Goal: Task Accomplishment & Management: Manage account settings

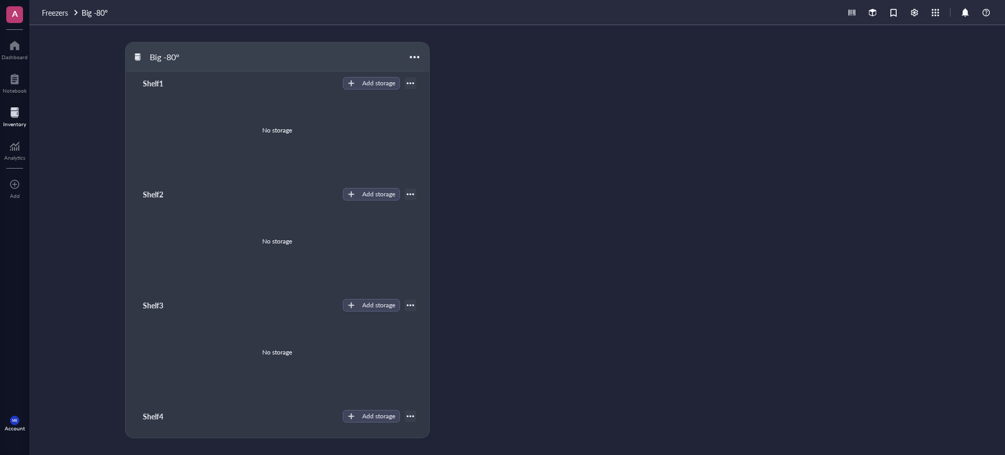
scroll to position [70, 0]
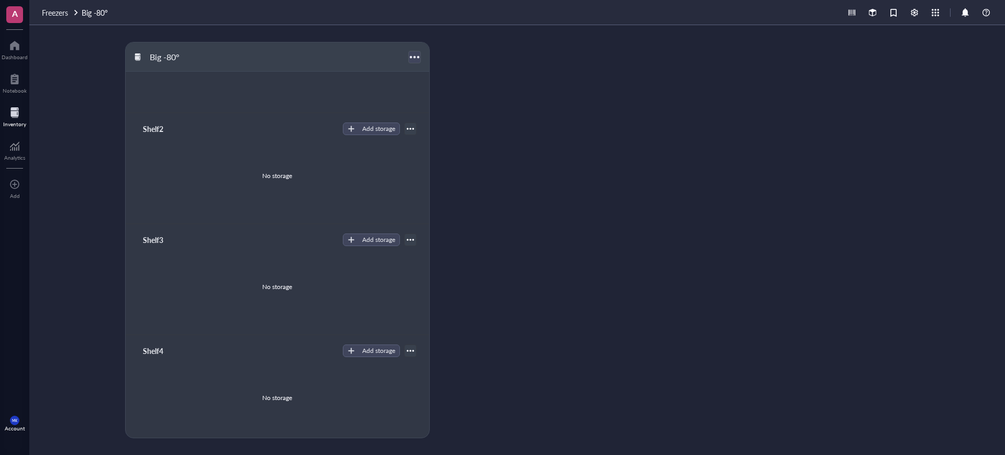
click at [416, 58] on div at bounding box center [414, 56] width 15 height 15
click at [446, 91] on div "Settings" at bounding box center [446, 91] width 60 height 9
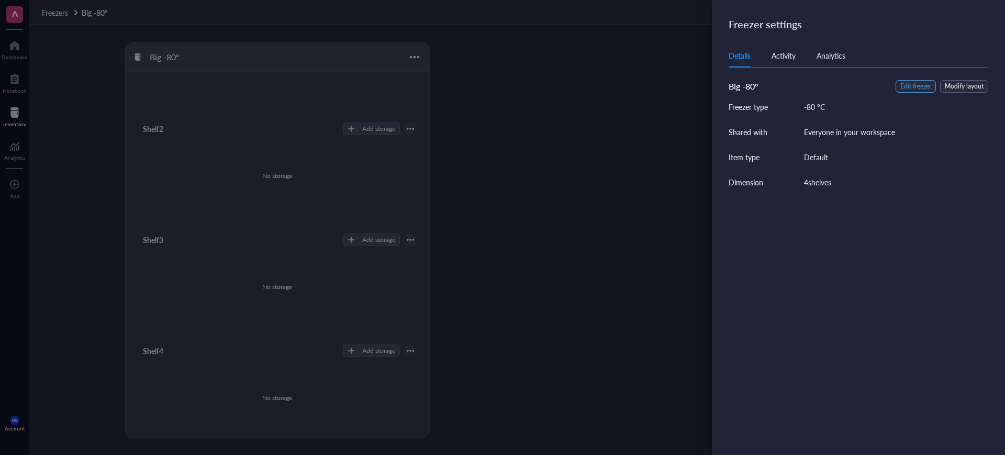
click at [913, 82] on span "Edit freezer" at bounding box center [916, 87] width 31 height 10
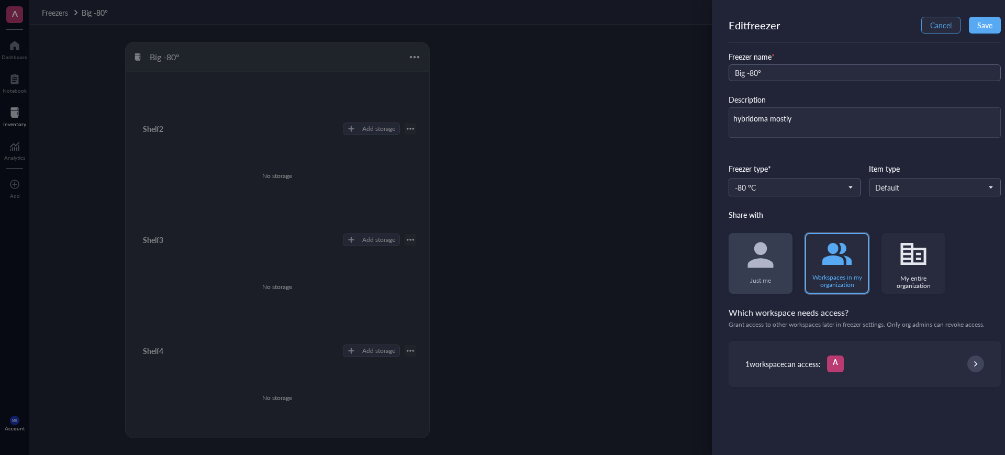
click at [940, 23] on span "Cancel" at bounding box center [941, 25] width 21 height 8
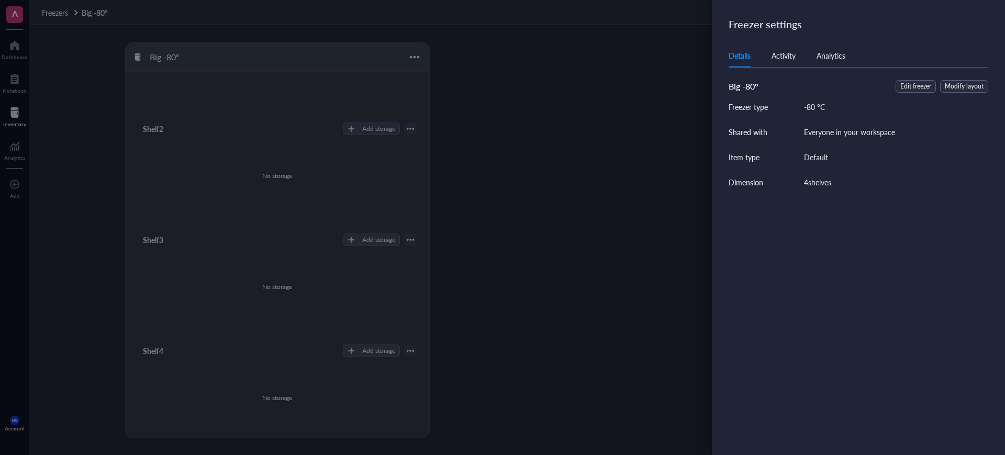
click at [820, 186] on div "4 shelves" at bounding box center [817, 182] width 27 height 12
drag, startPoint x: 820, startPoint y: 186, endPoint x: 961, endPoint y: 106, distance: 163.2
click at [823, 184] on div "4 shelves" at bounding box center [817, 182] width 27 height 12
click at [958, 84] on span "Modify layout" at bounding box center [964, 87] width 39 height 10
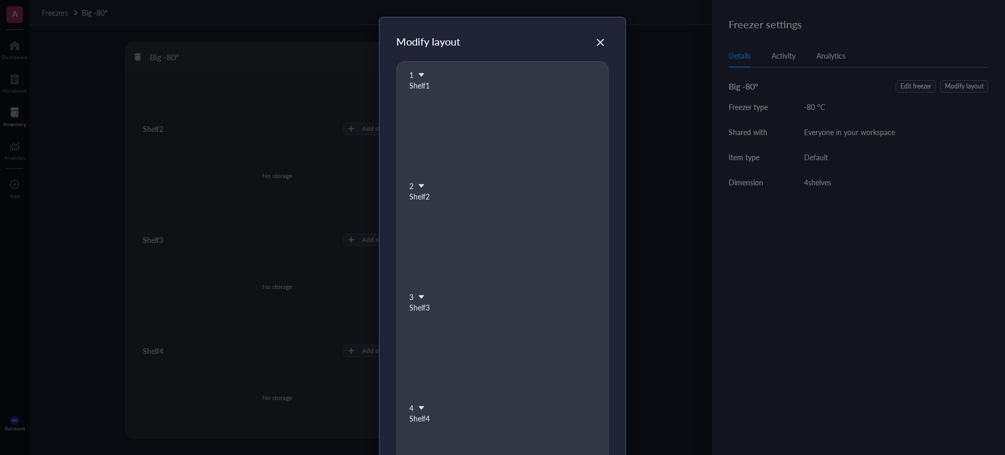
scroll to position [115, 0]
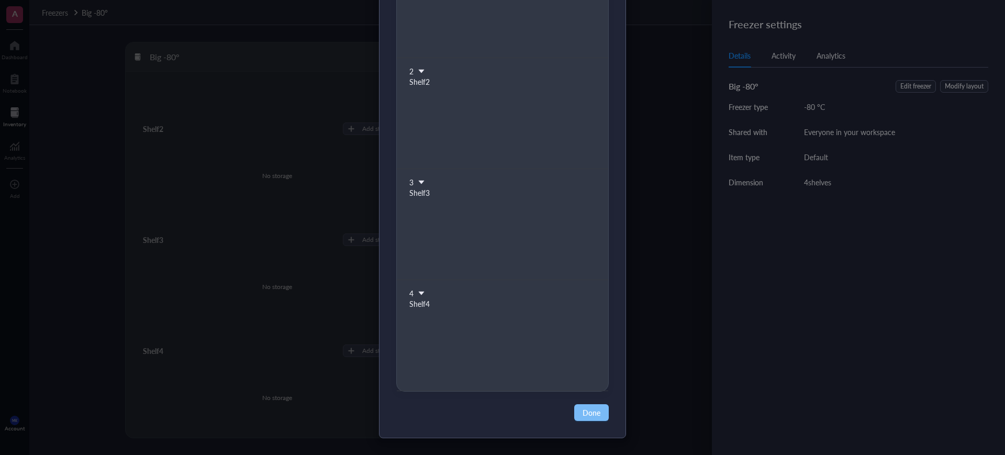
click at [592, 413] on span "Done" at bounding box center [592, 413] width 18 height 12
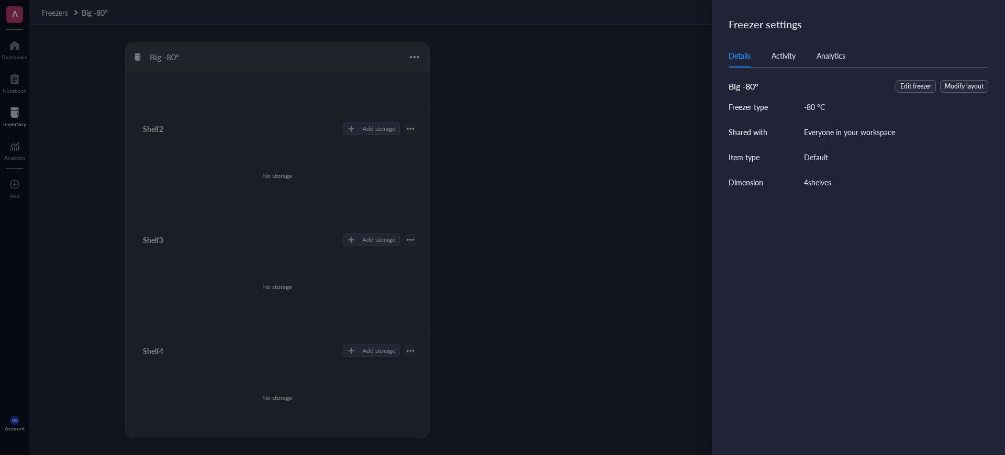
click at [810, 174] on div "Freezer type -80 °C Shared with Everyone in your workspace Item type Default Di…" at bounding box center [859, 144] width 260 height 87
click at [916, 83] on span "Edit freezer" at bounding box center [916, 87] width 31 height 10
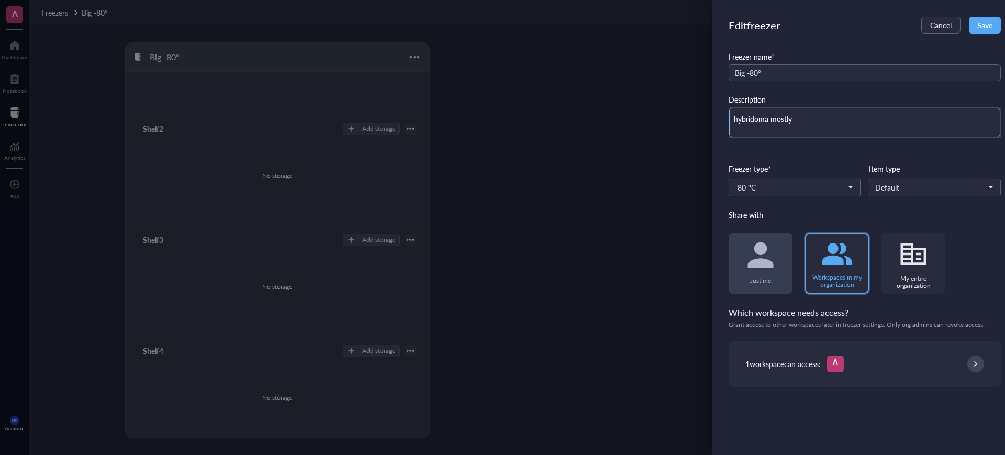
drag, startPoint x: 858, startPoint y: 114, endPoint x: 589, endPoint y: 133, distance: 269.8
click at [589, 133] on div "Edit freezer Cancel Save Freezer name * Big -80° Description hybridoma mostly F…" at bounding box center [502, 227] width 1005 height 455
type textarea "Keep everyone on the same page"
click at [795, 150] on div "Freezer name * Big -80° Description Freezer type* -80 °C Item type Default Shar…" at bounding box center [865, 219] width 272 height 336
click at [899, 180] on input "search" at bounding box center [931, 188] width 110 height 16
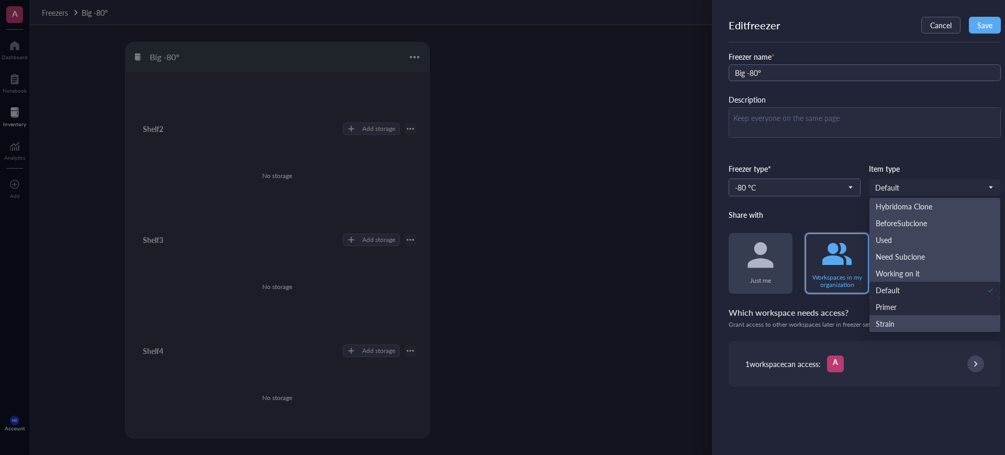
click at [838, 204] on div "Freezer name * Big -80° Description Freezer type* -80 °C Item type Default Hybr…" at bounding box center [865, 219] width 272 height 336
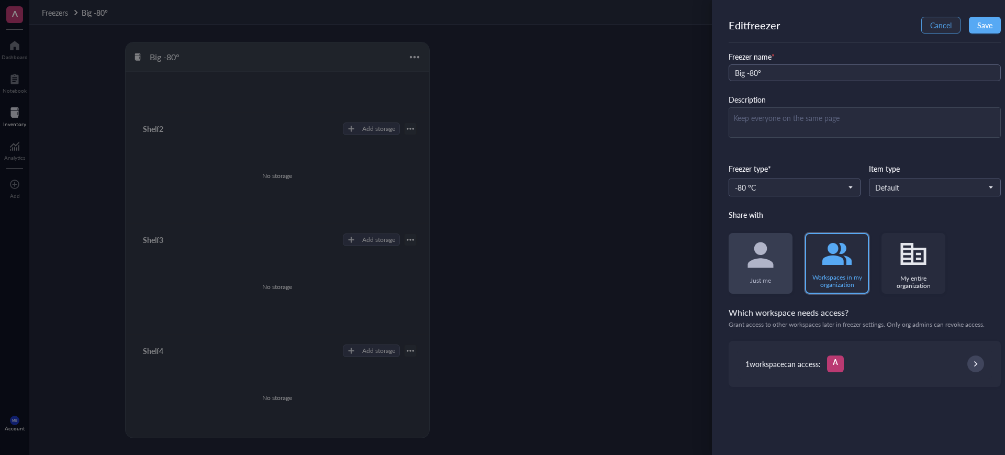
click at [934, 23] on span "Cancel" at bounding box center [941, 25] width 21 height 8
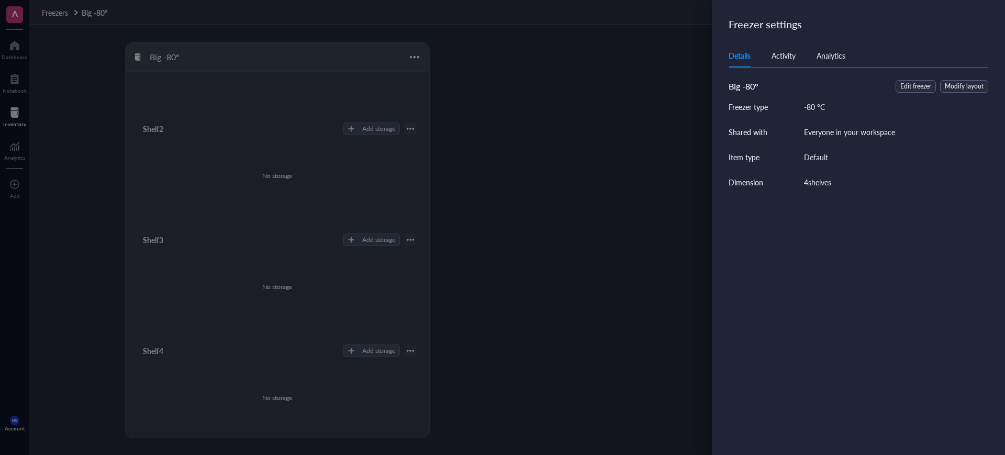
click at [840, 60] on div "Details Activity Analytics" at bounding box center [859, 56] width 260 height 24
click at [839, 60] on div "Analytics" at bounding box center [831, 56] width 29 height 12
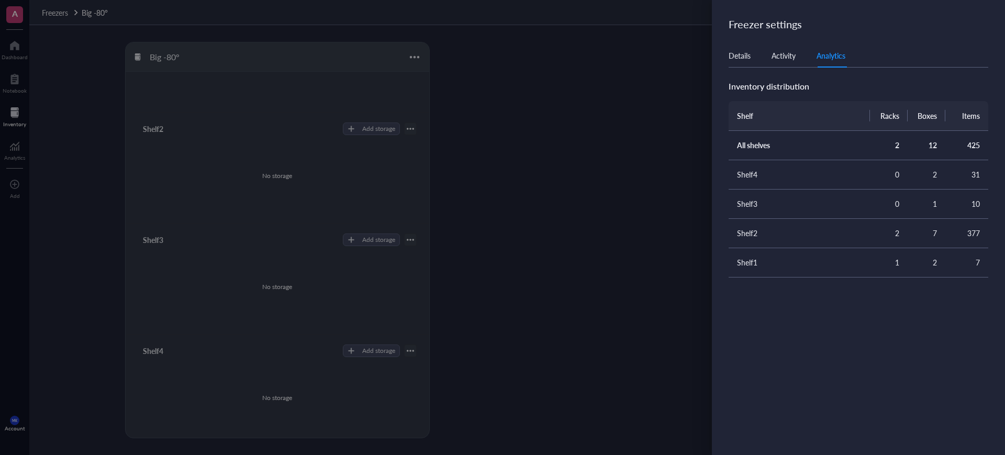
click at [785, 61] on div "Details Activity Analytics" at bounding box center [859, 56] width 260 height 24
click at [786, 53] on div "Activity" at bounding box center [784, 56] width 24 height 12
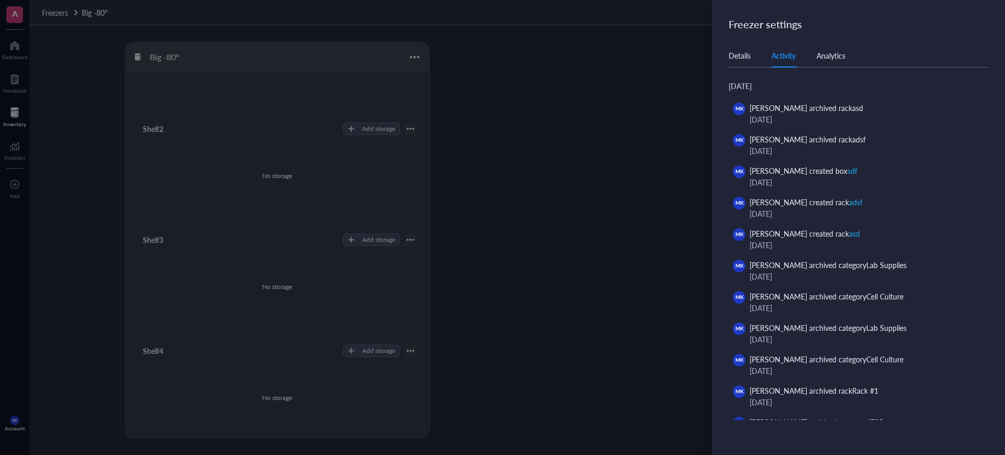
click at [604, 137] on div at bounding box center [502, 227] width 1005 height 455
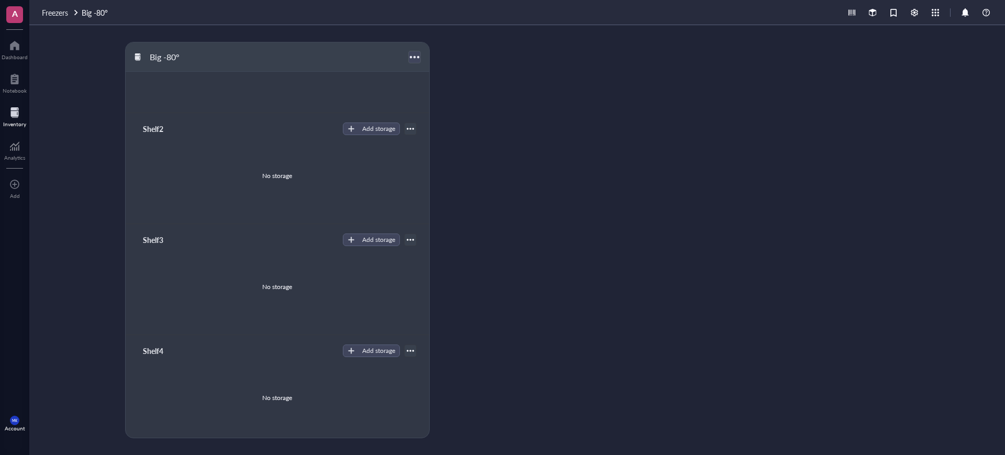
click at [414, 53] on div at bounding box center [414, 56] width 15 height 15
click at [430, 123] on div "Delete" at bounding box center [426, 124] width 21 height 9
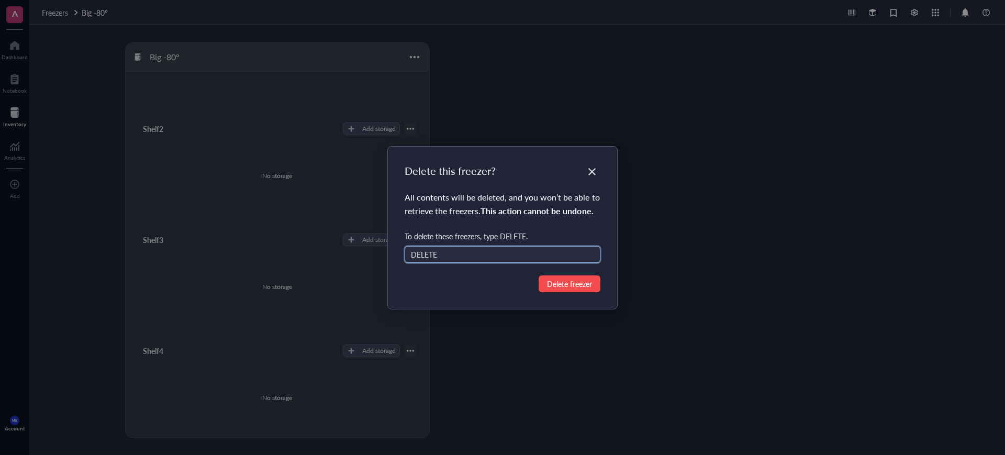
type input "DELETE"
click at [558, 288] on span "Delete freezer" at bounding box center [569, 284] width 45 height 12
click at [585, 283] on span "Delete freezer" at bounding box center [569, 284] width 45 height 12
click at [574, 282] on span "Delete freezer" at bounding box center [569, 284] width 45 height 12
click at [592, 170] on icon "Close" at bounding box center [593, 172] width 10 height 10
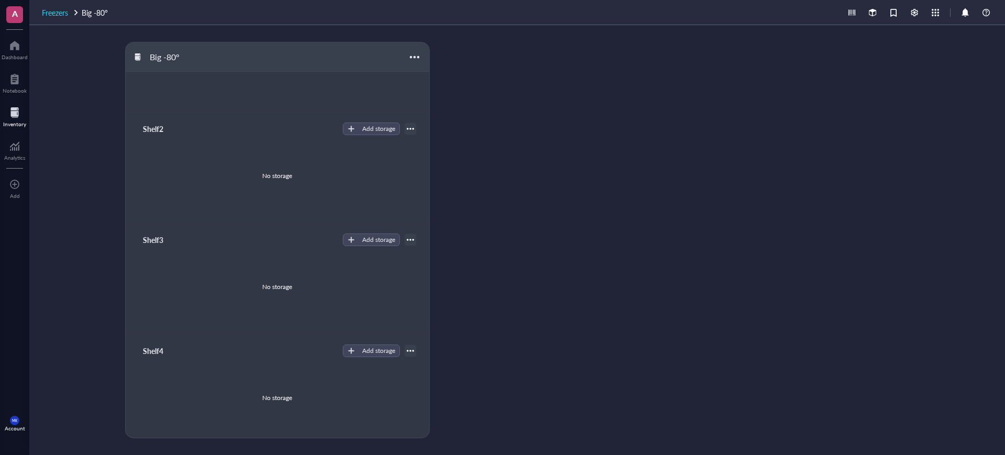
click at [54, 17] on span "Freezers" at bounding box center [55, 12] width 26 height 10
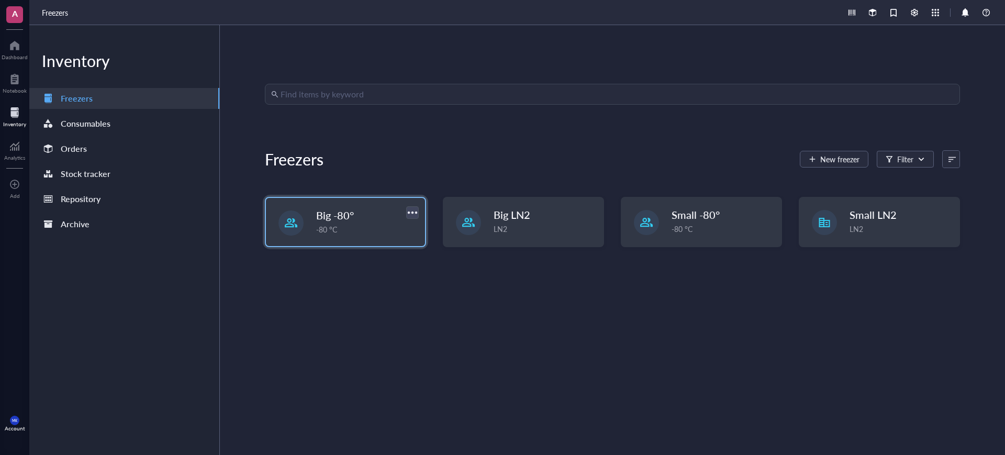
click at [409, 209] on div at bounding box center [412, 212] width 15 height 15
click at [428, 282] on div "Delete" at bounding box center [423, 280] width 21 height 9
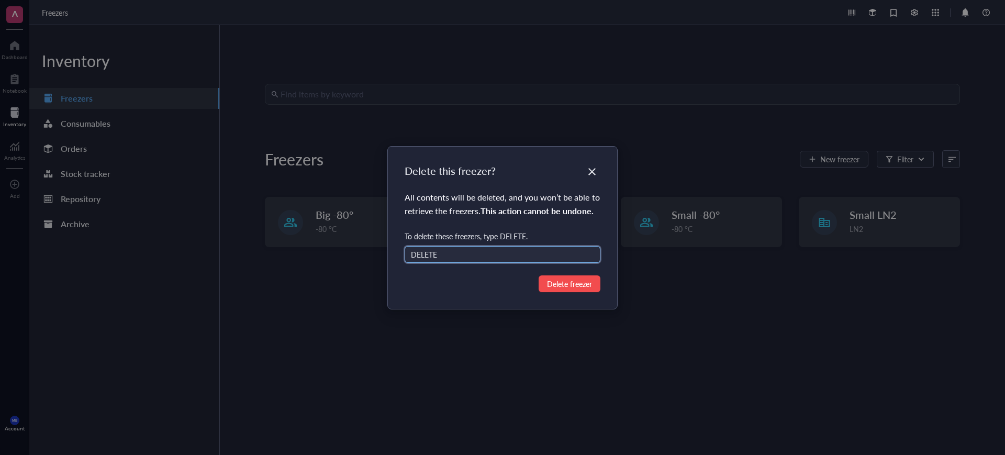
type input "DELETE"
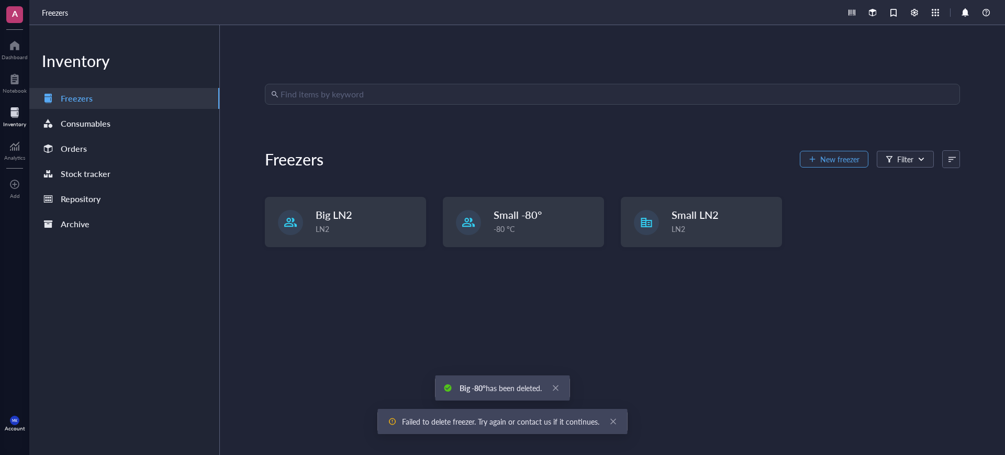
click at [833, 157] on span "New freezer" at bounding box center [840, 159] width 39 height 8
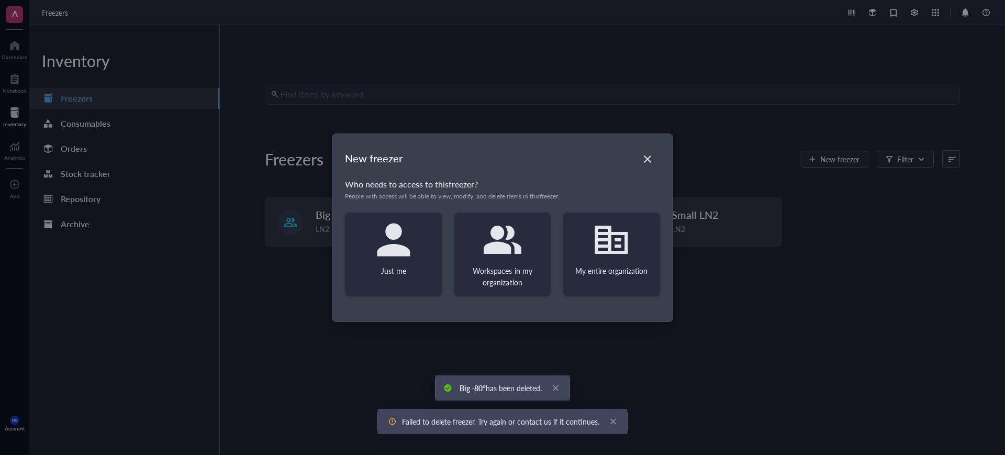
click at [499, 255] on icon at bounding box center [503, 240] width 38 height 38
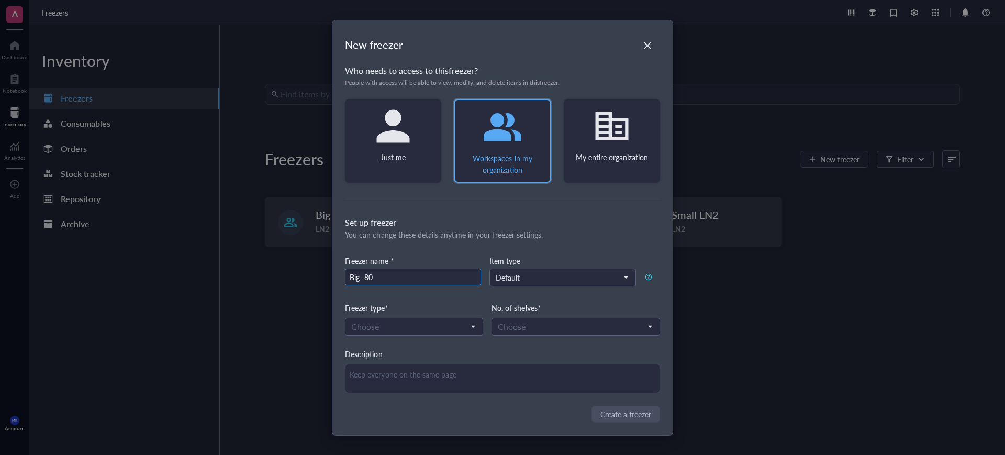
paste input "°"
type input "Big -80°"
click at [599, 326] on input "search" at bounding box center [571, 327] width 146 height 16
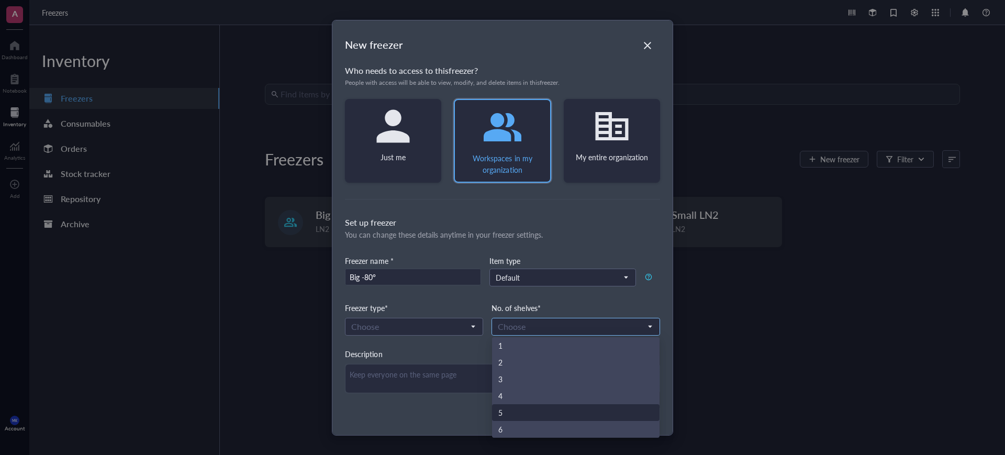
click at [538, 418] on div "5" at bounding box center [575, 412] width 167 height 17
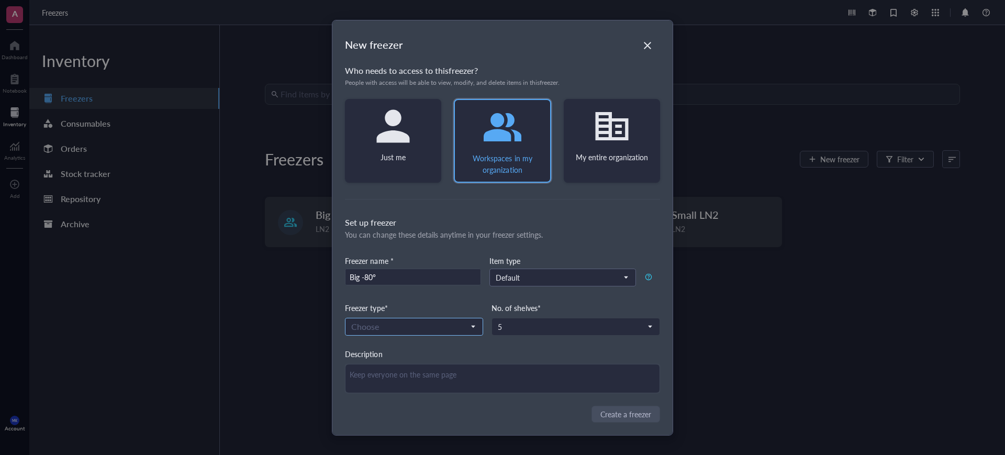
click at [456, 327] on input "search" at bounding box center [409, 327] width 116 height 16
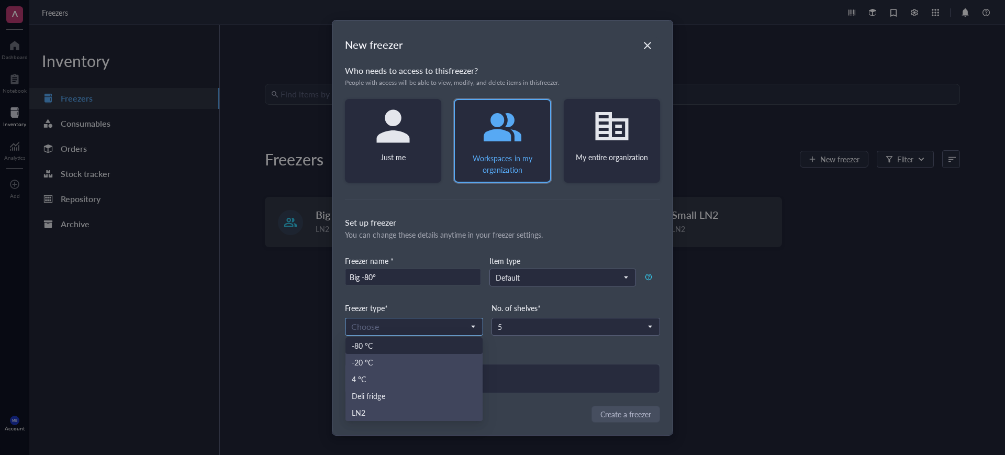
click at [420, 340] on div "-80 °C" at bounding box center [414, 346] width 125 height 12
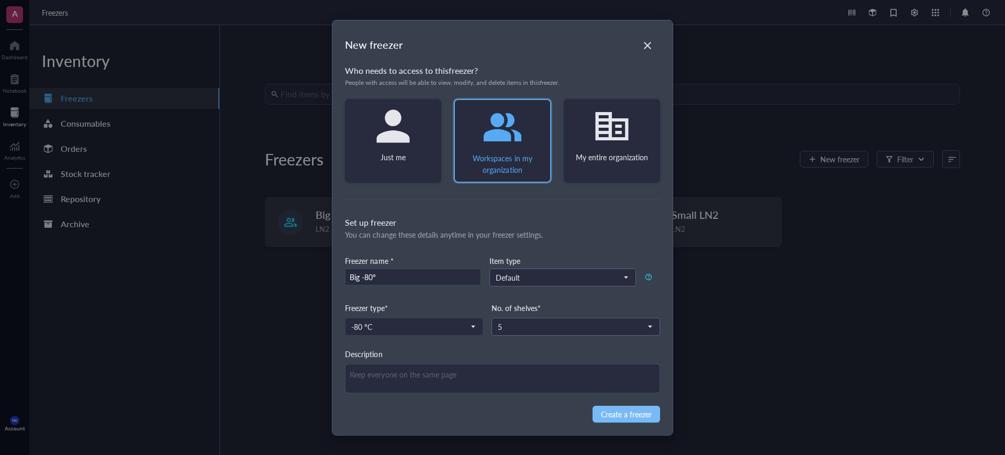
click at [648, 414] on span "Create a freezer" at bounding box center [626, 414] width 51 height 12
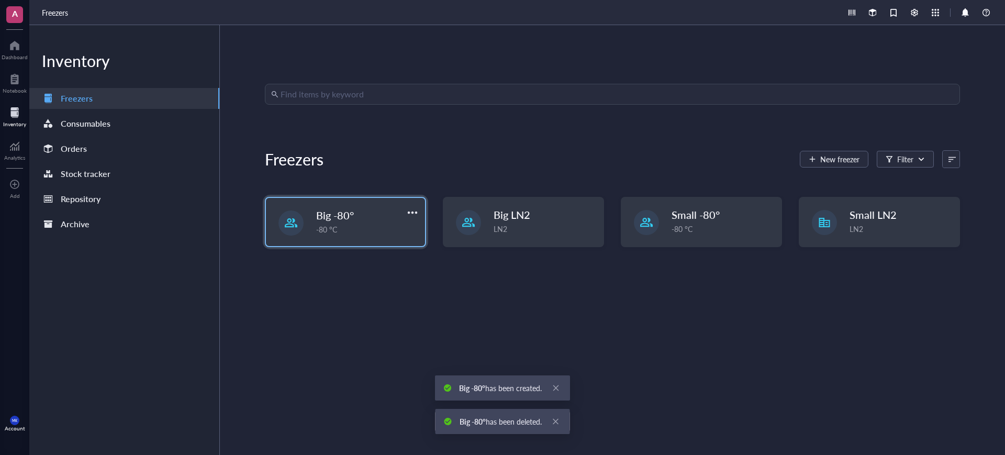
click at [334, 211] on span "Big -80°" at bounding box center [335, 215] width 38 height 15
click at [334, 211] on span "Big -80°" at bounding box center [335, 214] width 38 height 15
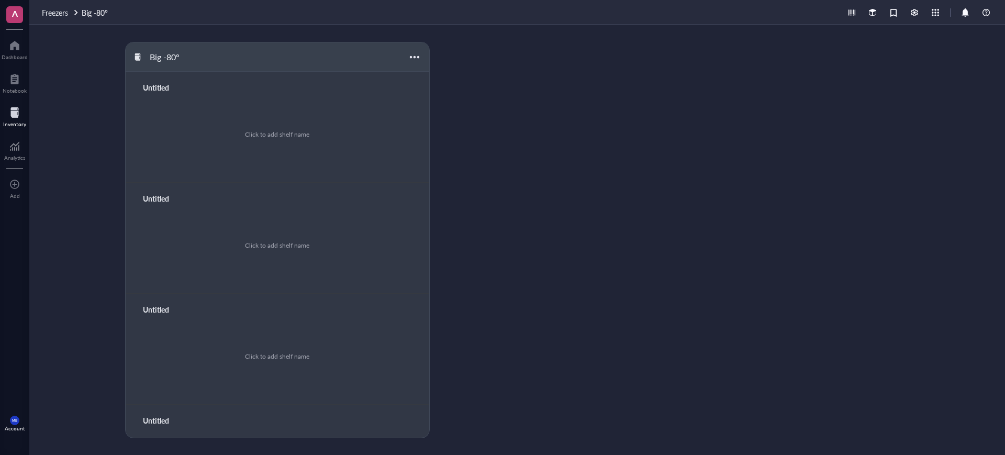
click at [293, 139] on div "Click to add shelf name" at bounding box center [277, 134] width 278 height 79
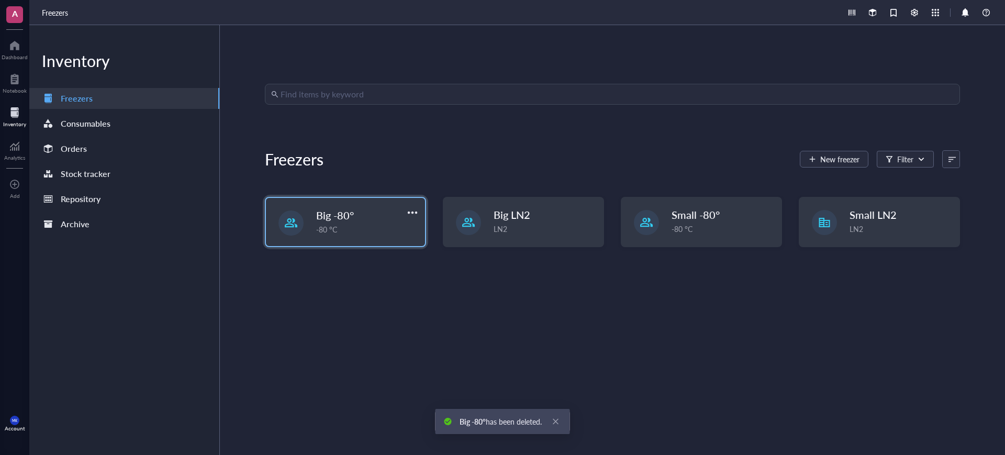
click at [334, 209] on span "Big -80°" at bounding box center [335, 215] width 38 height 15
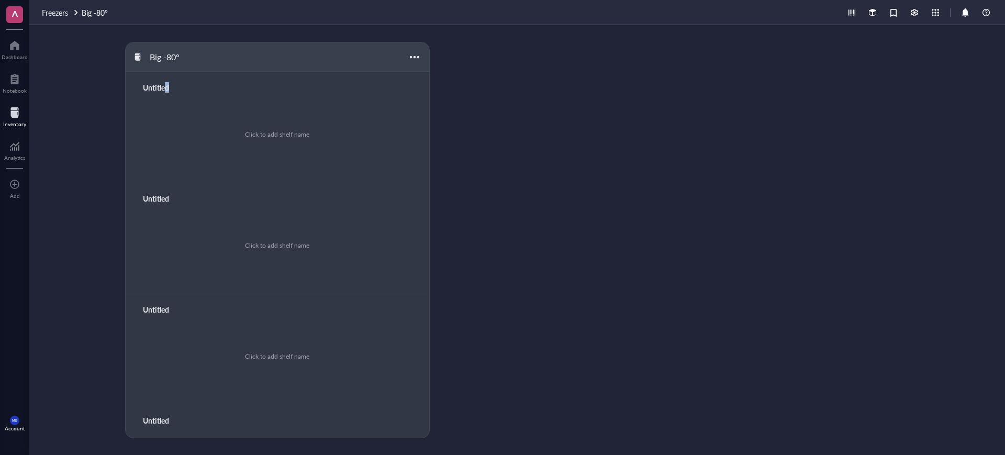
click at [166, 81] on div "Untitled" at bounding box center [169, 87] width 63 height 15
type input "H"
type input "Shelf 1"
click at [152, 192] on div "Untitled" at bounding box center [169, 198] width 63 height 15
type input "Shelf 2"
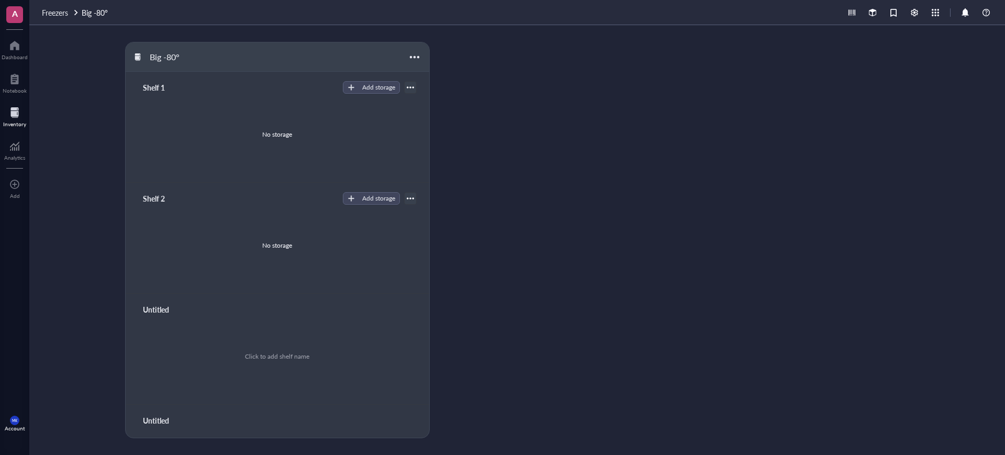
click at [157, 304] on div "Untitled" at bounding box center [169, 309] width 63 height 15
type input "Shelf 3"
click at [158, 412] on div "Untitled Click to add shelf name" at bounding box center [277, 460] width 303 height 111
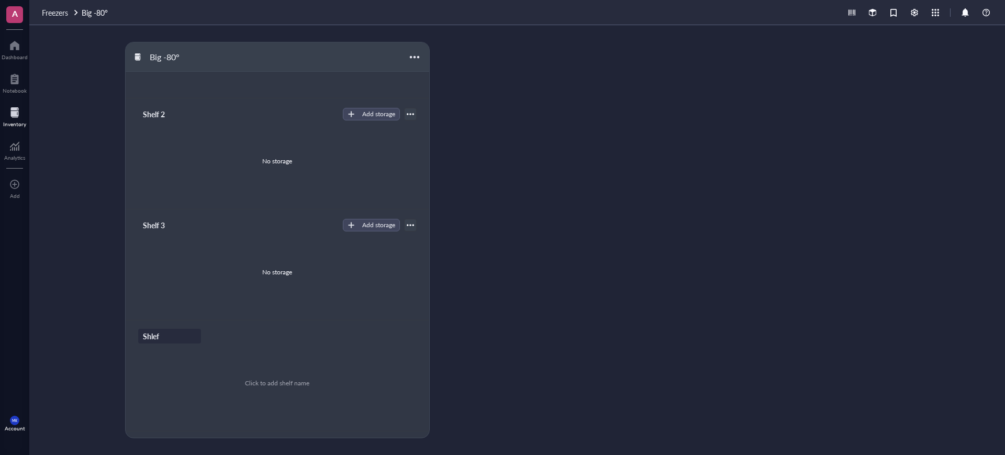
scroll to position [181, 0]
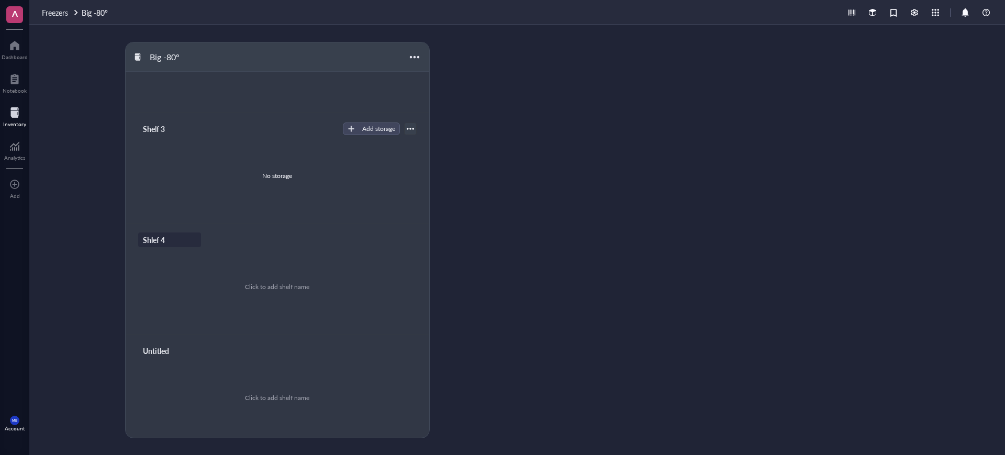
type input "Shlef 4"
click at [160, 351] on div "Untitled" at bounding box center [169, 351] width 63 height 15
click at [149, 238] on div "Shlef 4" at bounding box center [169, 240] width 63 height 15
drag, startPoint x: 154, startPoint y: 238, endPoint x: 165, endPoint y: 269, distance: 32.8
click at [154, 239] on input "Shlef 4" at bounding box center [158, 240] width 38 height 14
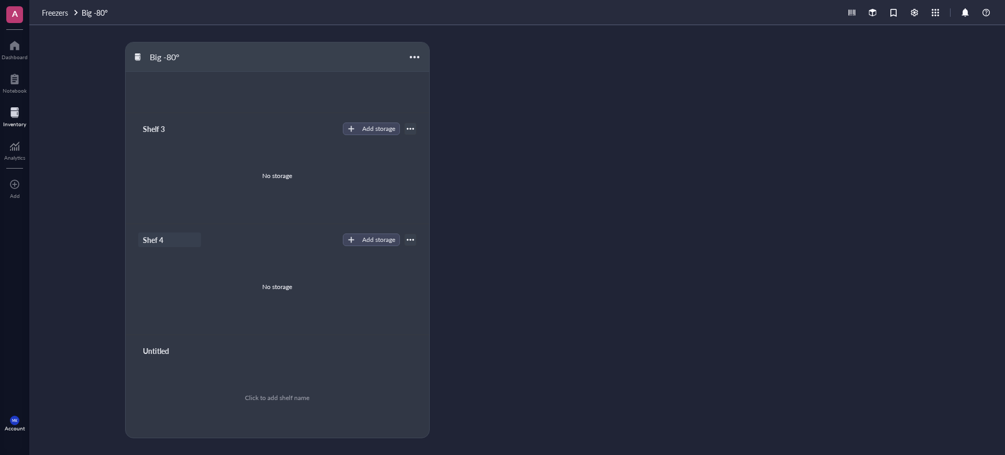
type input "Shelf 4"
click at [153, 345] on div "Untitled" at bounding box center [169, 351] width 63 height 15
type input "Shelf 5"
click at [279, 395] on div "No storage" at bounding box center [277, 397] width 30 height 9
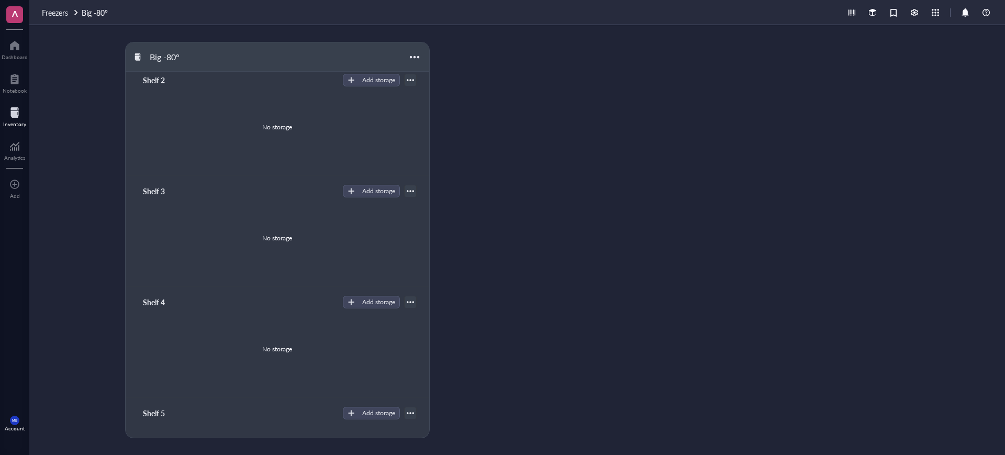
scroll to position [122, 0]
click at [365, 302] on div "Add storage" at bounding box center [378, 298] width 33 height 9
click at [365, 312] on span "Rack" at bounding box center [376, 317] width 60 height 12
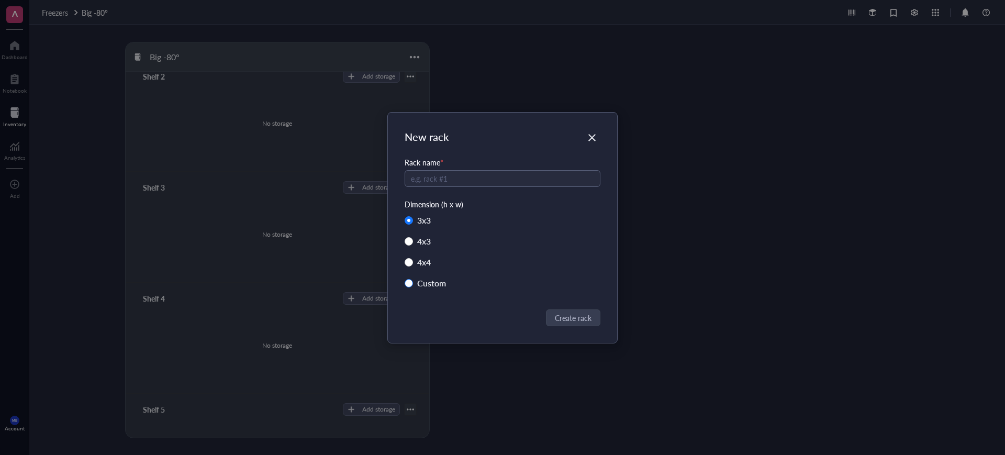
click at [412, 280] on input "Custom" at bounding box center [409, 283] width 8 height 8
radio input "true"
radio input "false"
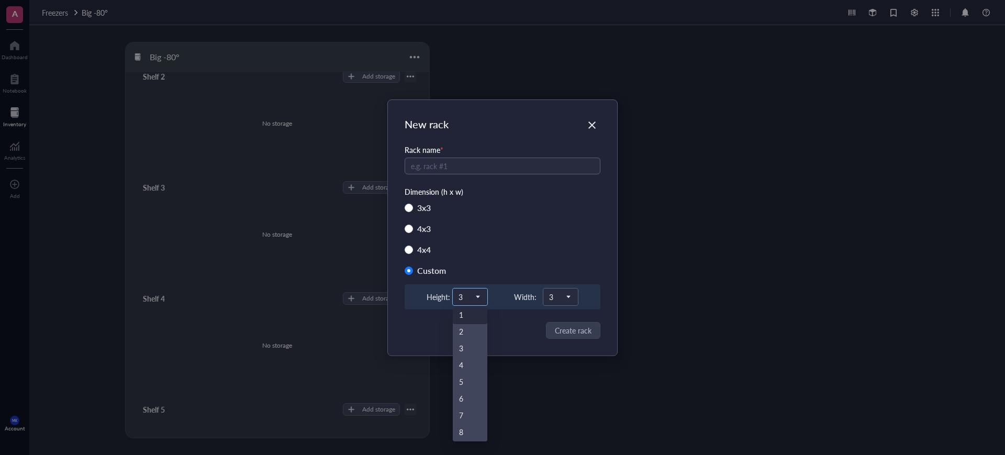
click at [480, 293] on span at bounding box center [470, 297] width 23 height 16
click at [412, 226] on input "4 x 3" at bounding box center [409, 229] width 8 height 8
radio input "true"
radio input "false"
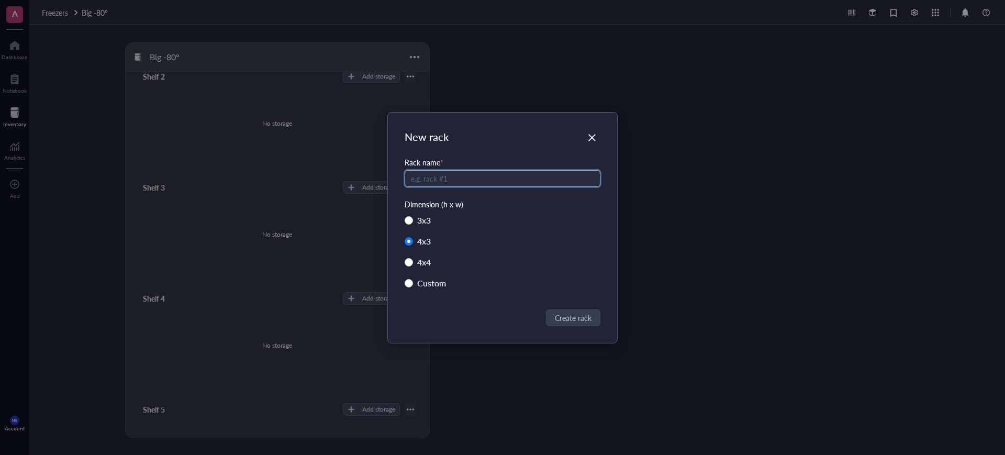
click at [471, 176] on input "text" at bounding box center [503, 178] width 196 height 17
click at [594, 138] on icon "Close" at bounding box center [593, 137] width 10 height 10
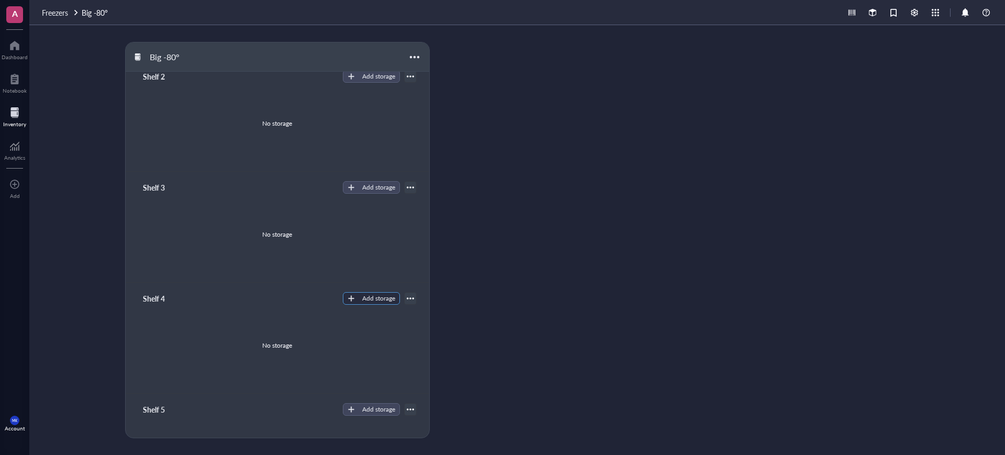
click at [357, 293] on button "Add storage" at bounding box center [371, 298] width 57 height 13
click at [361, 317] on span "Rack" at bounding box center [376, 317] width 60 height 12
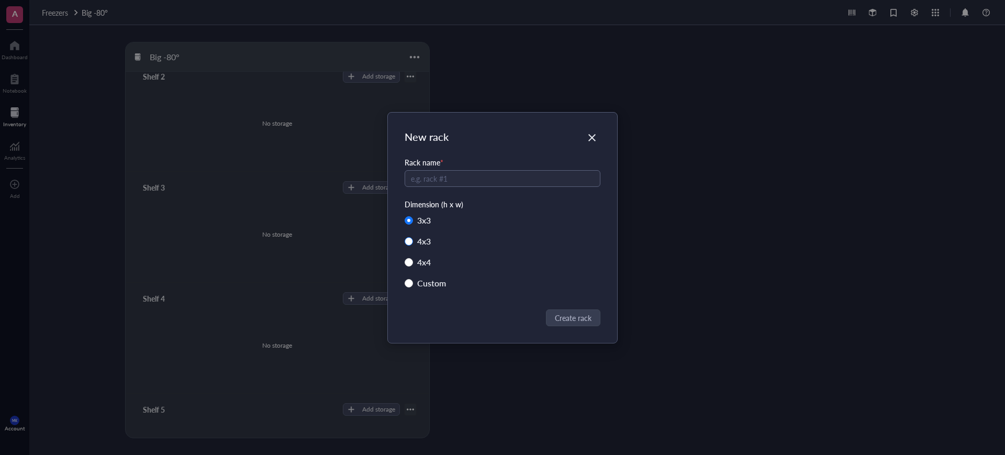
click at [408, 241] on input "4 x 3" at bounding box center [409, 241] width 8 height 8
radio input "true"
radio input "false"
click at [515, 181] on input "text" at bounding box center [503, 178] width 196 height 17
click at [438, 284] on div "Custom" at bounding box center [431, 283] width 29 height 15
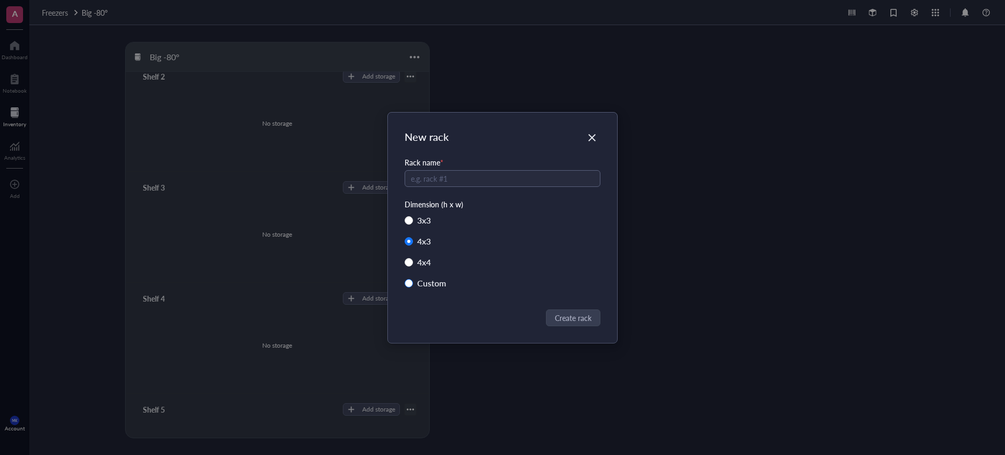
click at [413, 284] on input "Custom" at bounding box center [409, 283] width 8 height 8
radio input "true"
radio input "false"
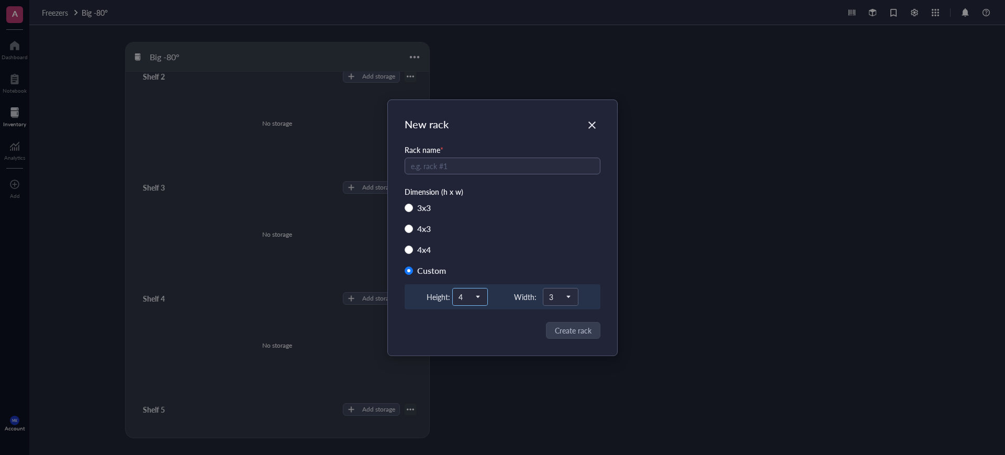
click at [472, 297] on span "4" at bounding box center [469, 296] width 21 height 9
click at [563, 257] on div "3 x 3 4 x 3 4 x 4 Custom Height: 4 1 2 3 4 5 6 7 8 9 10 11 12 13 14 15 Width: 3" at bounding box center [503, 255] width 196 height 109
click at [477, 314] on div "New rack Rack name * Dimension (h x w) 3 x 3 4 x 3 4 x 4 Custom Height: 4 1 2 3…" at bounding box center [502, 228] width 229 height 256
click at [542, 164] on input "text" at bounding box center [503, 166] width 196 height 17
type input "Rack A"
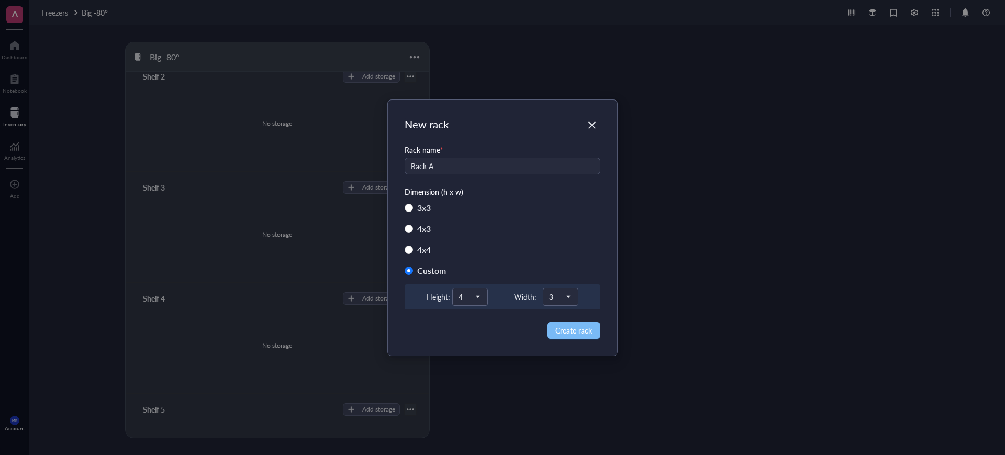
click at [578, 334] on span "Create rack" at bounding box center [574, 331] width 37 height 12
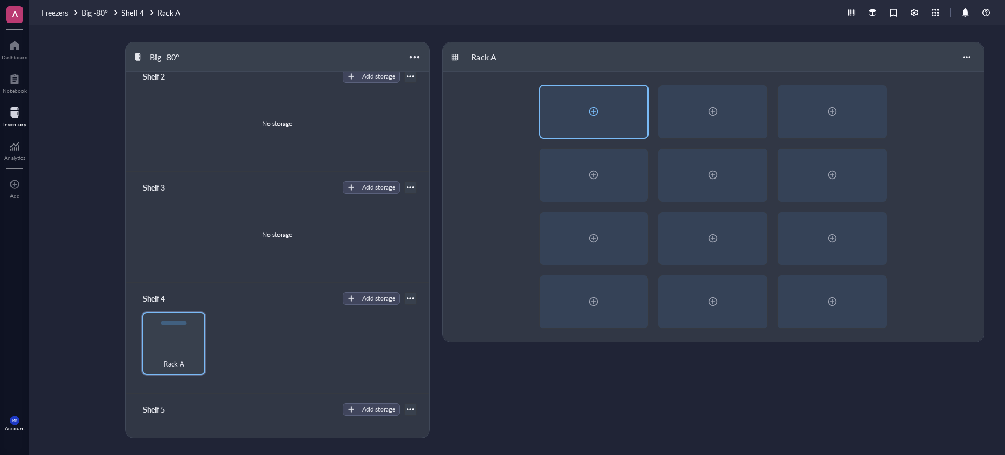
click at [584, 85] on div at bounding box center [594, 112] width 110 height 54
click at [597, 116] on div at bounding box center [593, 111] width 17 height 17
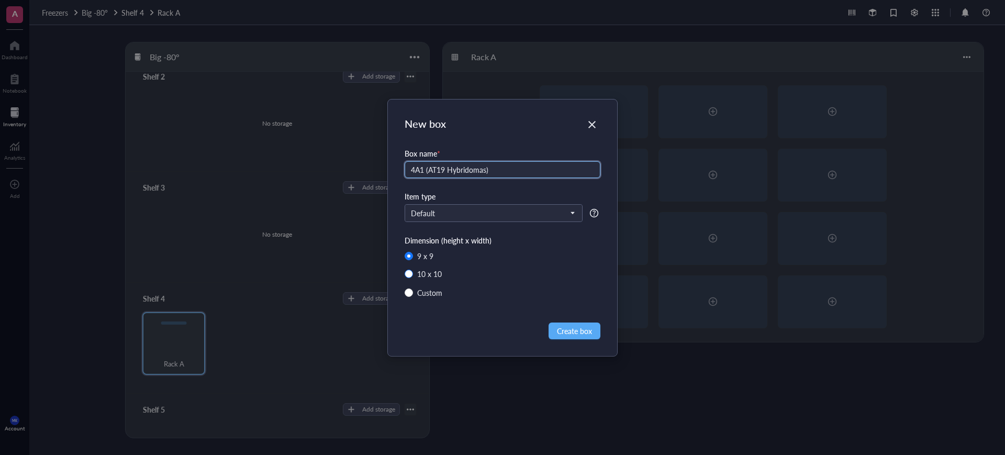
type input "4A1 (AT19 Hybridomas)"
click at [426, 275] on div "10 x 10" at bounding box center [429, 274] width 25 height 12
click at [413, 275] on input "10 x 10" at bounding box center [409, 274] width 8 height 8
radio input "true"
radio input "false"
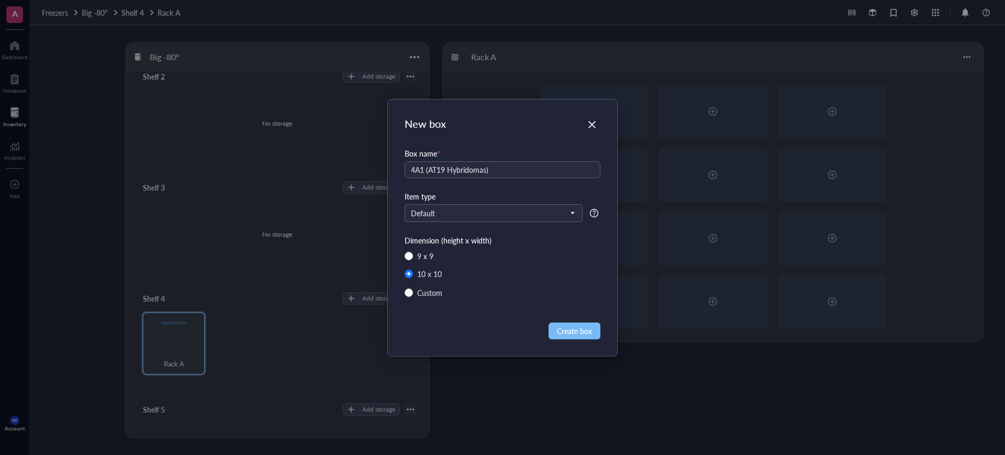
click at [580, 329] on span "Create box" at bounding box center [574, 331] width 35 height 12
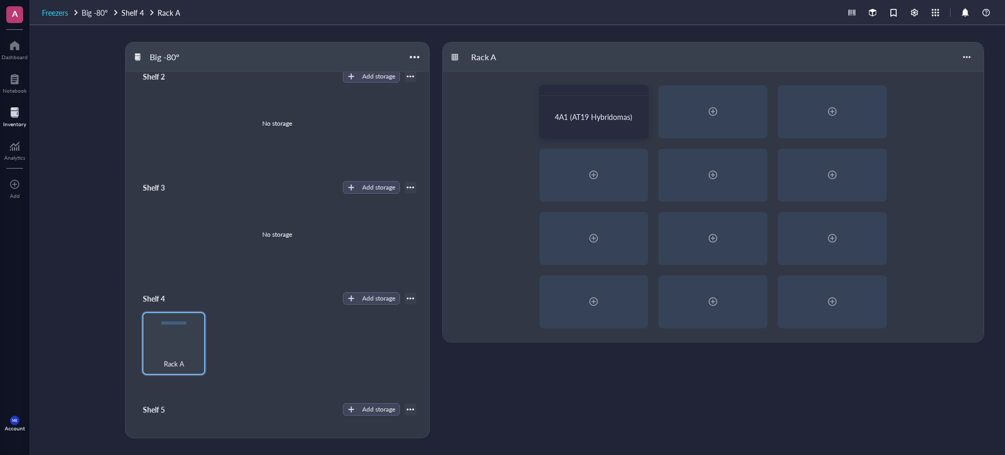
click at [57, 13] on span "Freezers" at bounding box center [55, 12] width 26 height 10
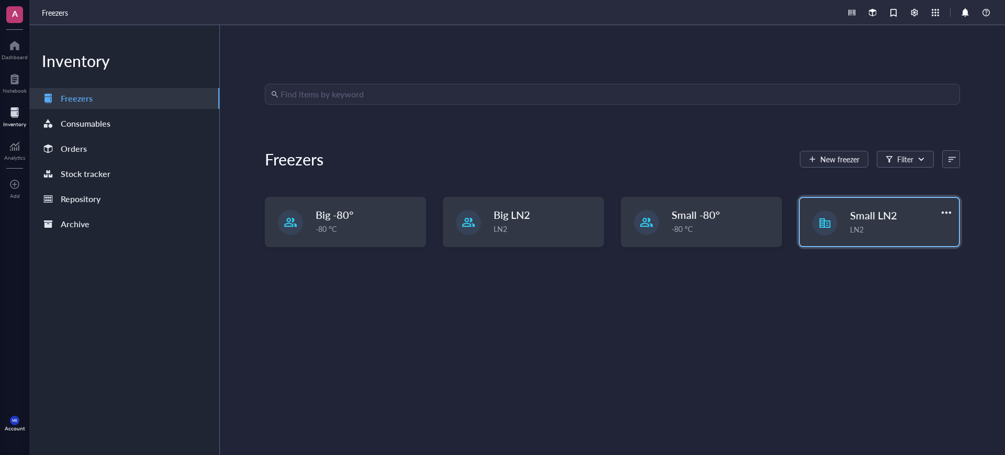
click at [850, 232] on div "LN2" at bounding box center [901, 230] width 103 height 12
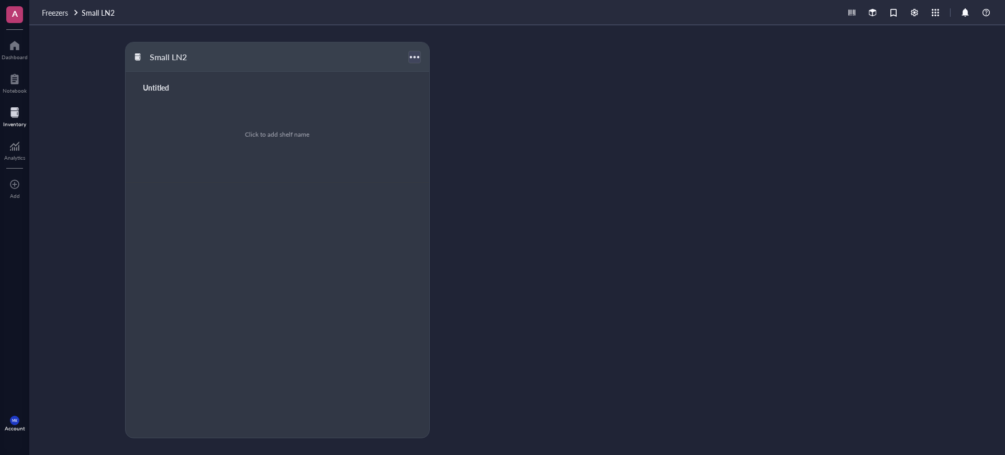
click at [416, 60] on div at bounding box center [414, 56] width 15 height 15
click at [289, 131] on div "Click to add shelf name" at bounding box center [277, 134] width 64 height 9
click at [411, 62] on div at bounding box center [414, 56] width 15 height 15
click at [304, 128] on div "Click to add shelf name" at bounding box center [277, 134] width 278 height 79
type input "A"
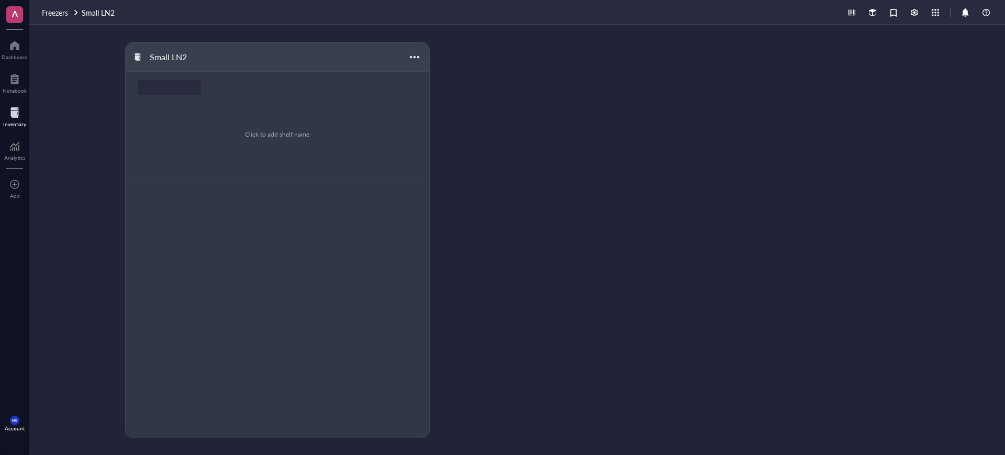
type input "S"
click at [379, 85] on div "Add storage" at bounding box center [378, 87] width 33 height 9
click at [378, 99] on span "Rack" at bounding box center [380, 105] width 60 height 12
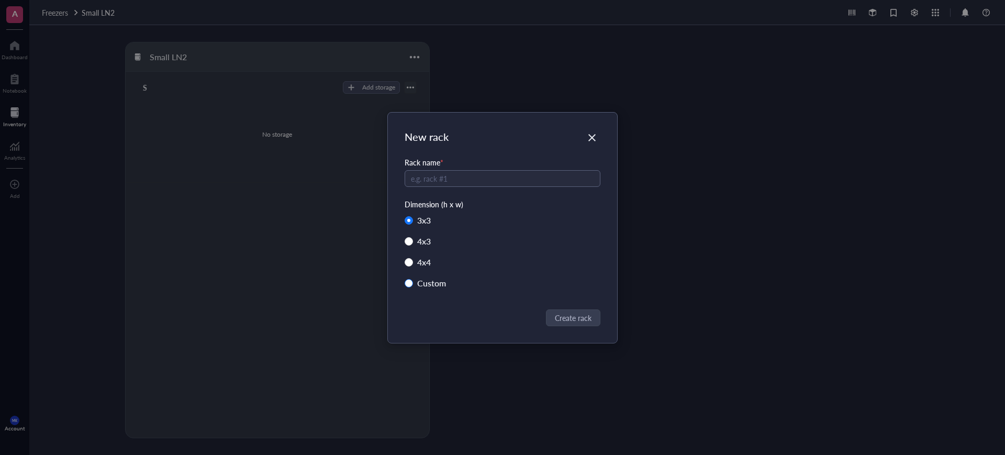
click at [426, 283] on div "Custom" at bounding box center [431, 283] width 29 height 15
click at [413, 283] on input "Custom" at bounding box center [409, 283] width 8 height 8
radio input "true"
radio input "false"
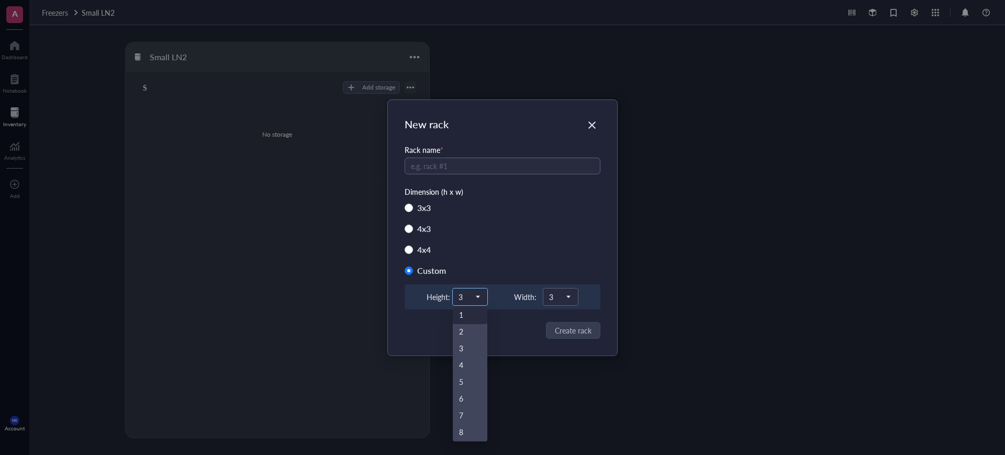
click at [476, 301] on span "3" at bounding box center [469, 296] width 21 height 9
click at [469, 368] on div "4" at bounding box center [470, 366] width 22 height 12
click at [563, 295] on span "3" at bounding box center [559, 296] width 21 height 9
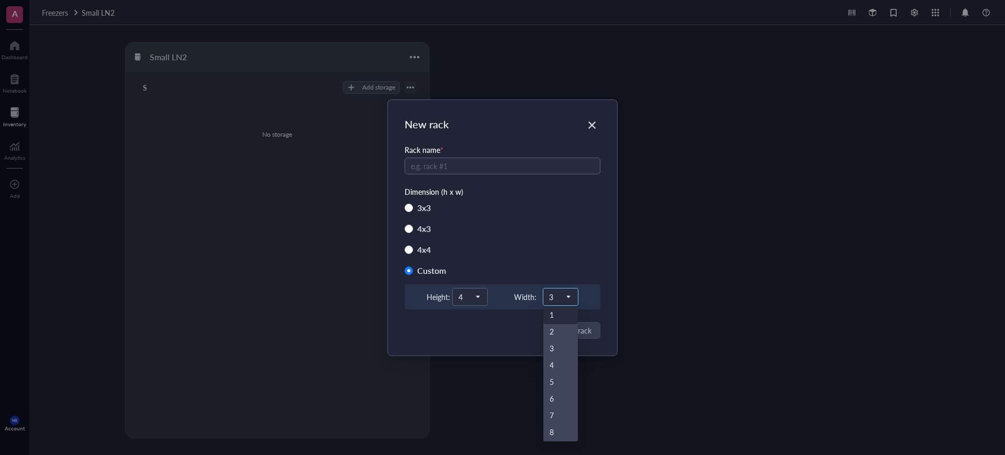
click at [560, 318] on div "1" at bounding box center [561, 316] width 22 height 12
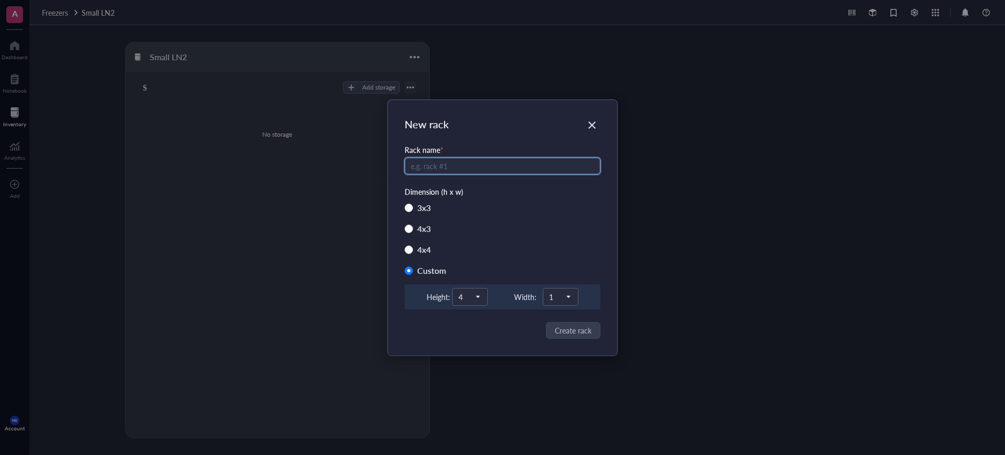
click at [481, 158] on input "text" at bounding box center [503, 166] width 196 height 17
type input "Rack 3"
click at [588, 331] on span "Create rack" at bounding box center [574, 331] width 37 height 12
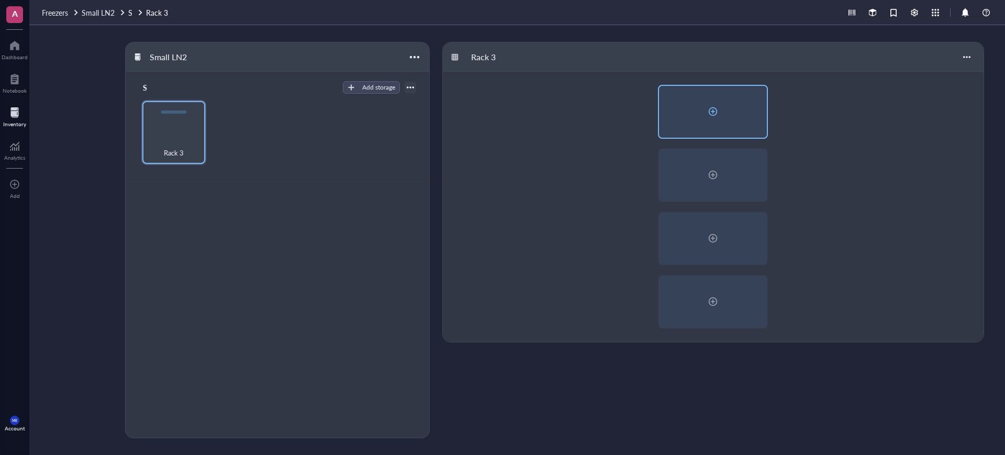
click at [713, 121] on div at bounding box center [713, 112] width 108 height 52
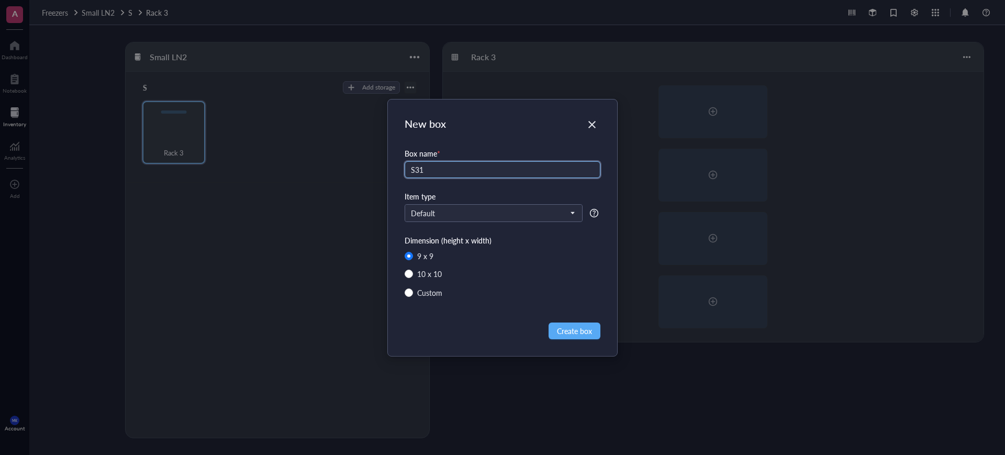
type input "S31"
click at [541, 224] on div "Box name * S31 Item type Default Dimension (height x width) 9 x 9 10 x 10 Custom" at bounding box center [503, 226] width 196 height 167
click at [538, 217] on input "search" at bounding box center [489, 213] width 156 height 16
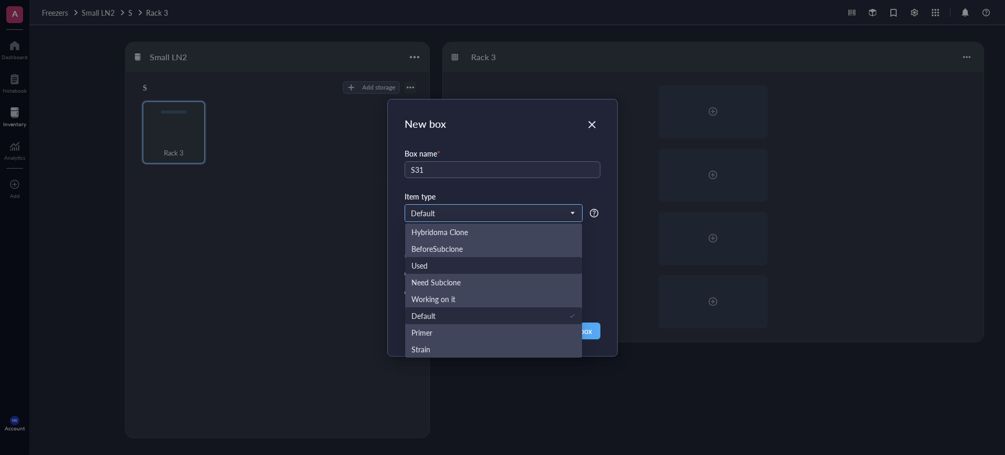
scroll to position [117, 0]
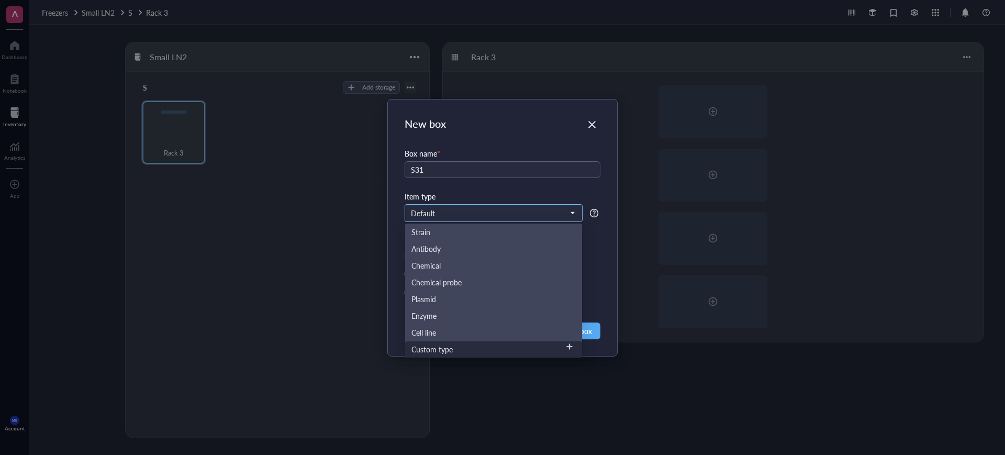
click at [496, 351] on div "Custom type" at bounding box center [492, 350] width 160 height 12
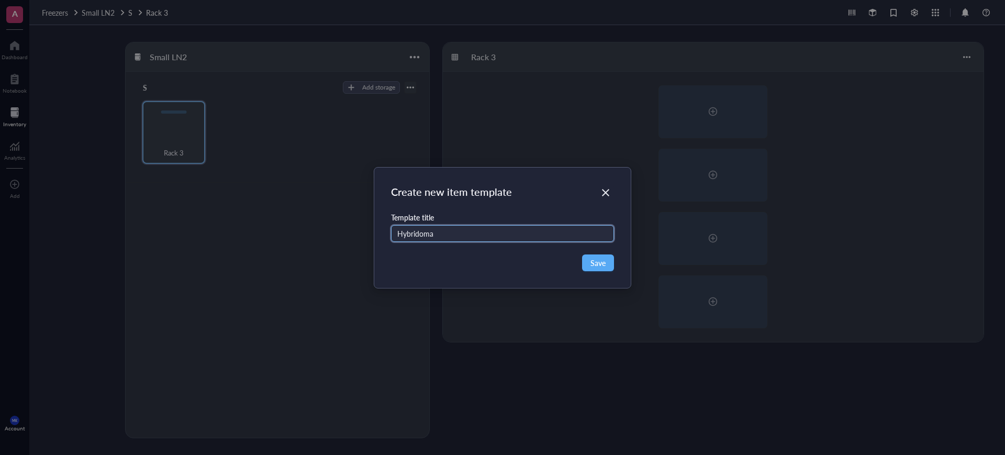
type input "Hybridoma"
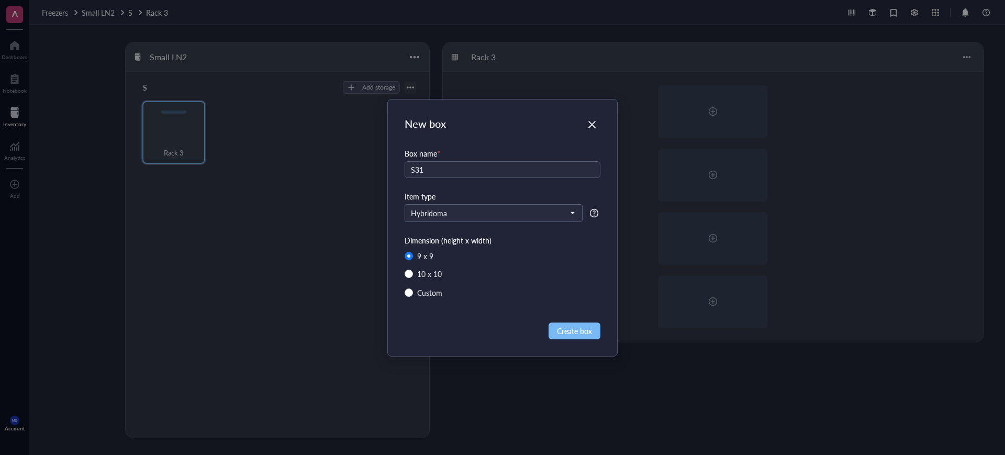
click at [562, 330] on span "Create box" at bounding box center [574, 331] width 35 height 12
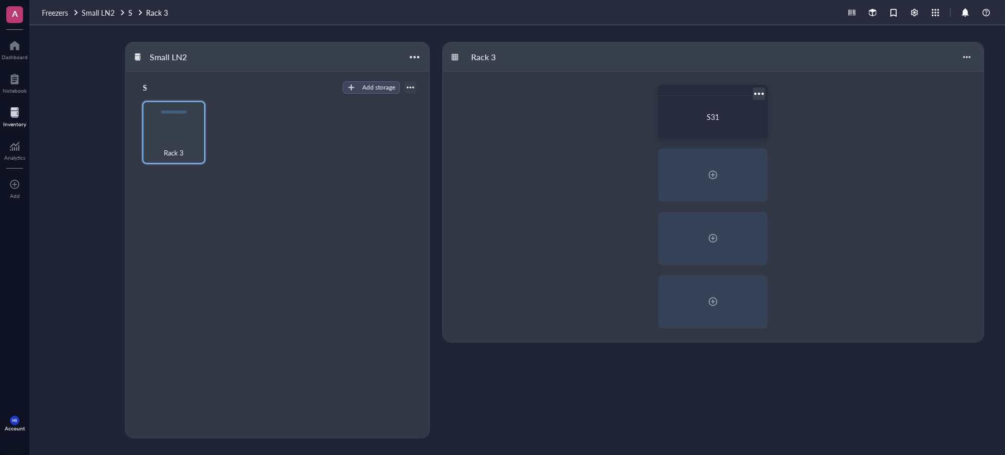
click at [732, 124] on div "S31" at bounding box center [713, 117] width 101 height 34
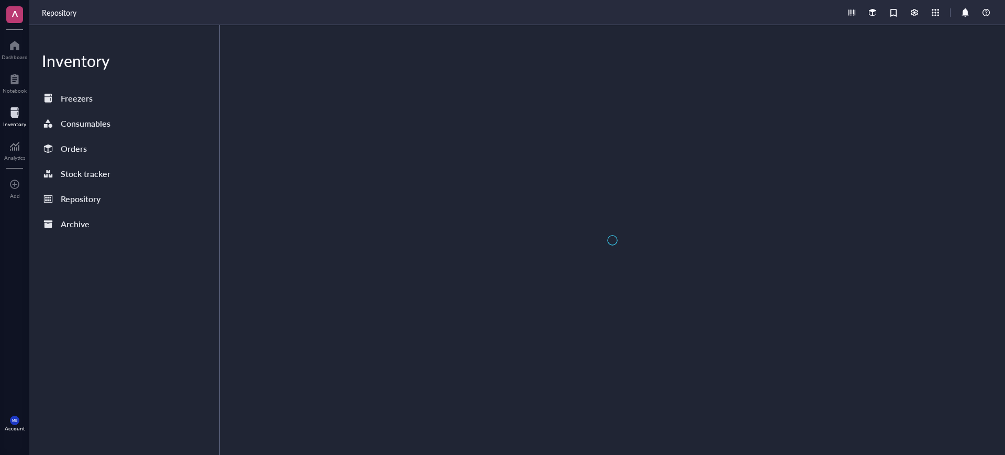
type textarea "Keep everyone on the same page…"
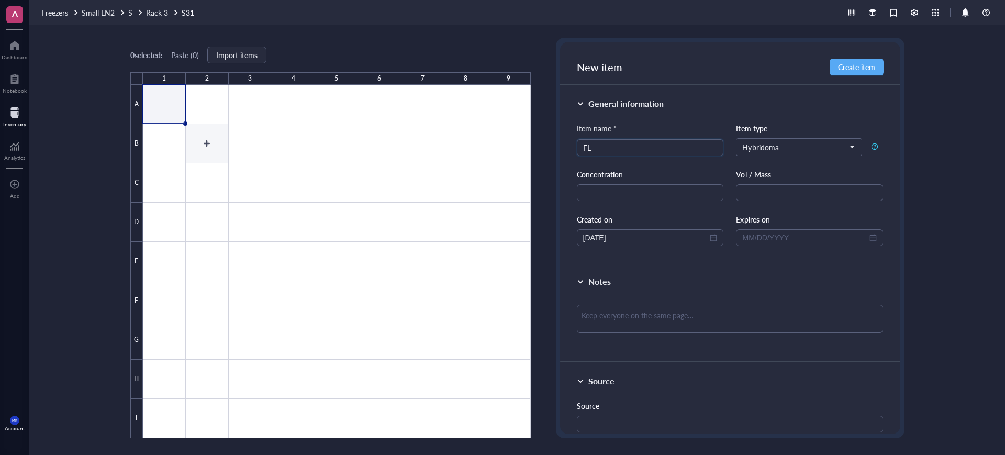
type input "F"
type input "AT19.M2"
click at [203, 104] on div at bounding box center [337, 261] width 388 height 353
click at [167, 101] on div at bounding box center [337, 261] width 388 height 353
type input "AT19.02"
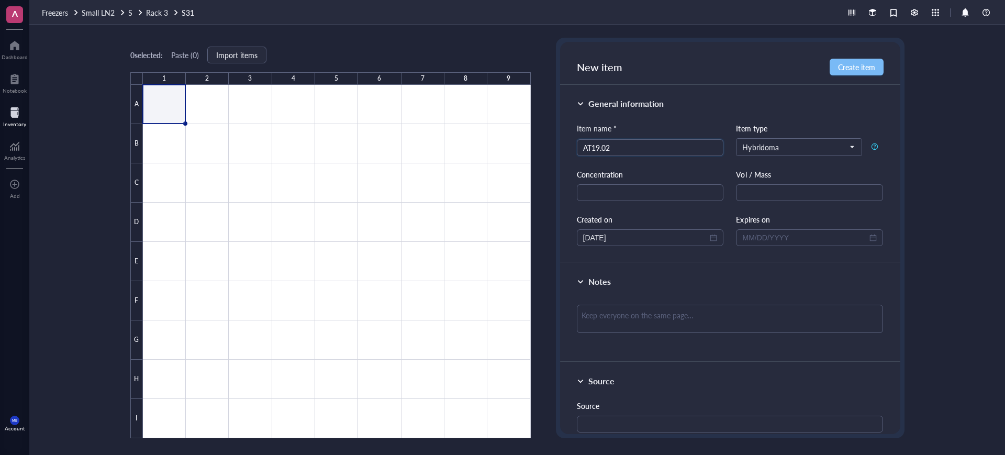
click at [835, 69] on button "Create item" at bounding box center [857, 67] width 54 height 17
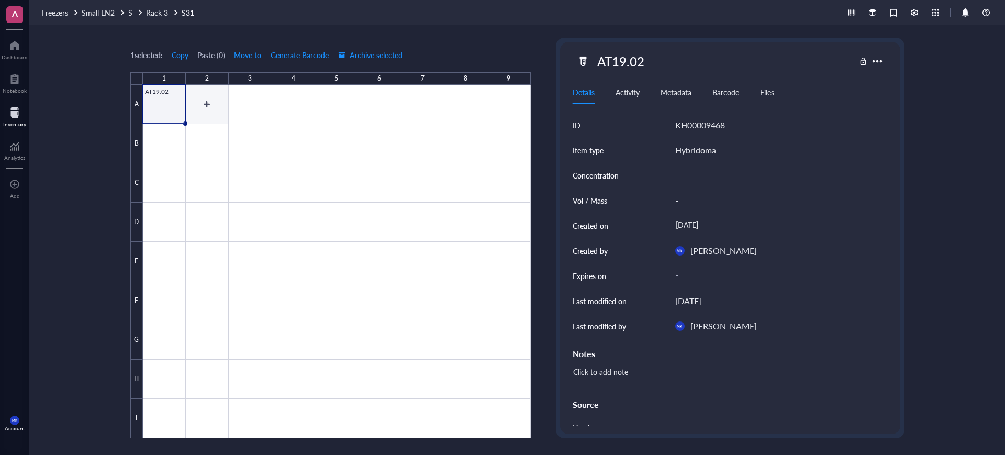
click at [198, 106] on div at bounding box center [337, 261] width 388 height 353
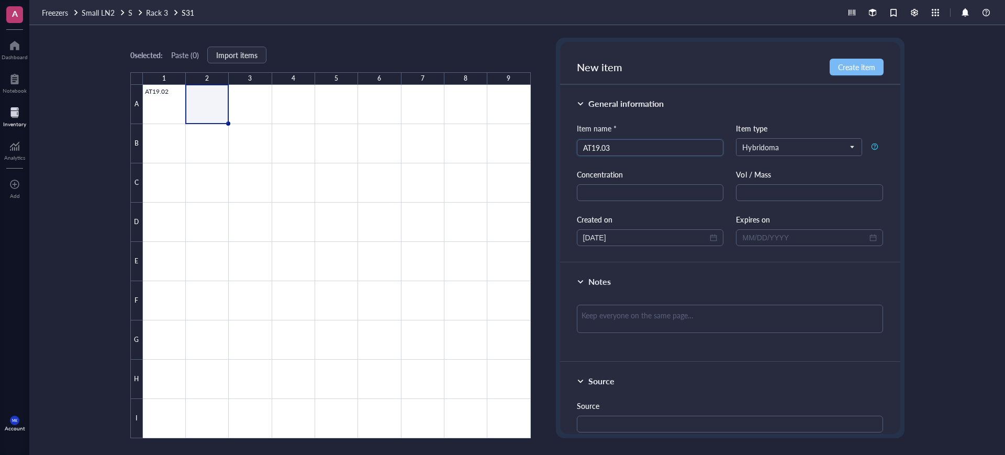
type input "AT19.03"
click at [845, 64] on span "Create item" at bounding box center [856, 67] width 37 height 8
click at [258, 108] on div at bounding box center [337, 261] width 388 height 353
type input "AT19.03"
click at [867, 65] on div at bounding box center [730, 146] width 340 height 209
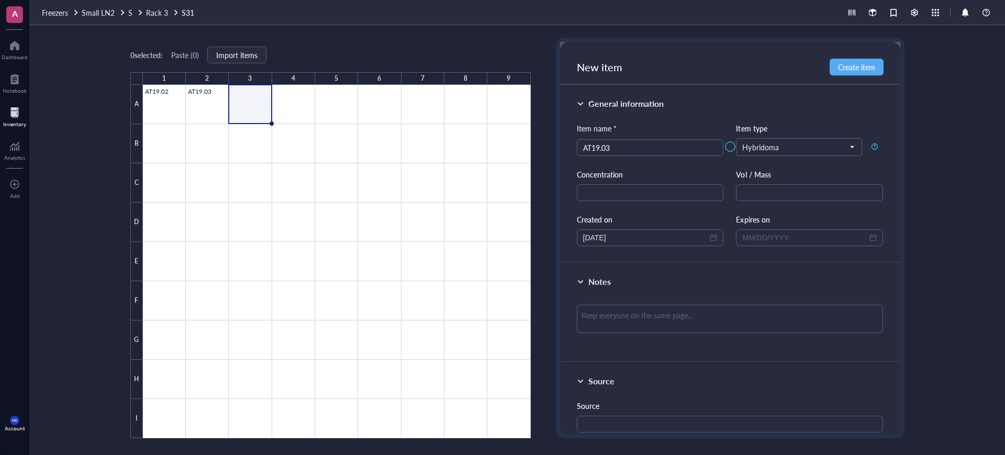
click at [865, 70] on div at bounding box center [730, 146] width 340 height 209
click at [308, 112] on div at bounding box center [337, 261] width 388 height 353
click at [243, 106] on div at bounding box center [337, 261] width 388 height 353
click at [671, 196] on div at bounding box center [730, 146] width 340 height 209
click at [667, 192] on div at bounding box center [730, 146] width 340 height 209
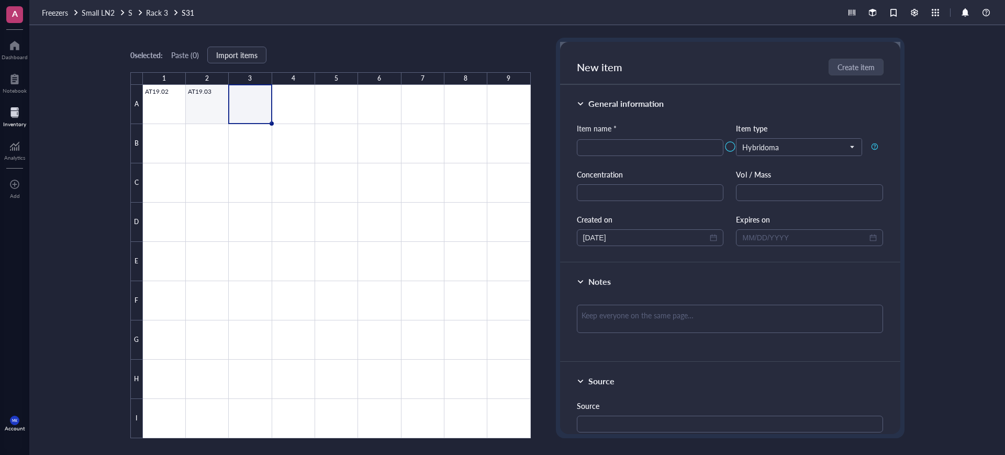
click at [215, 108] on div at bounding box center [337, 261] width 388 height 353
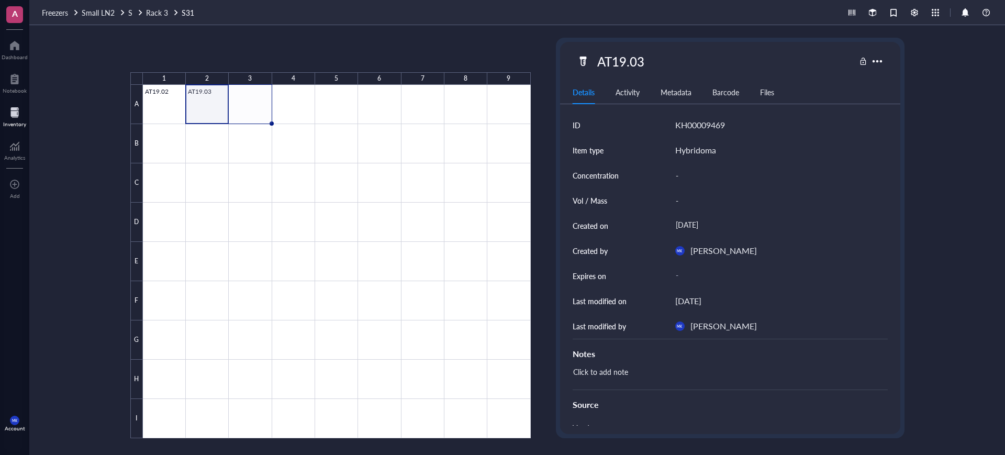
drag, startPoint x: 227, startPoint y: 121, endPoint x: 256, endPoint y: 120, distance: 28.8
click at [0, 0] on div "AT19.02 AT19.03" at bounding box center [0, 0] width 0 height 0
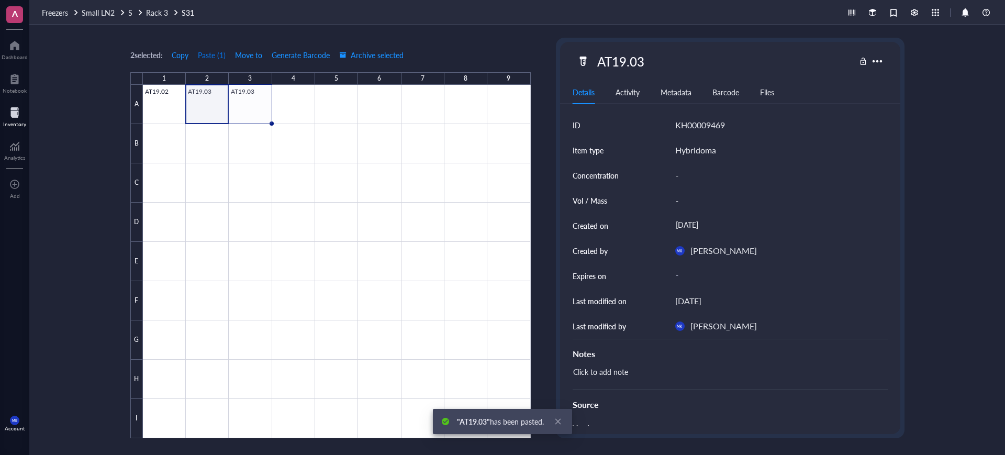
click at [207, 56] on button "Paste ( 1 )" at bounding box center [211, 55] width 29 height 17
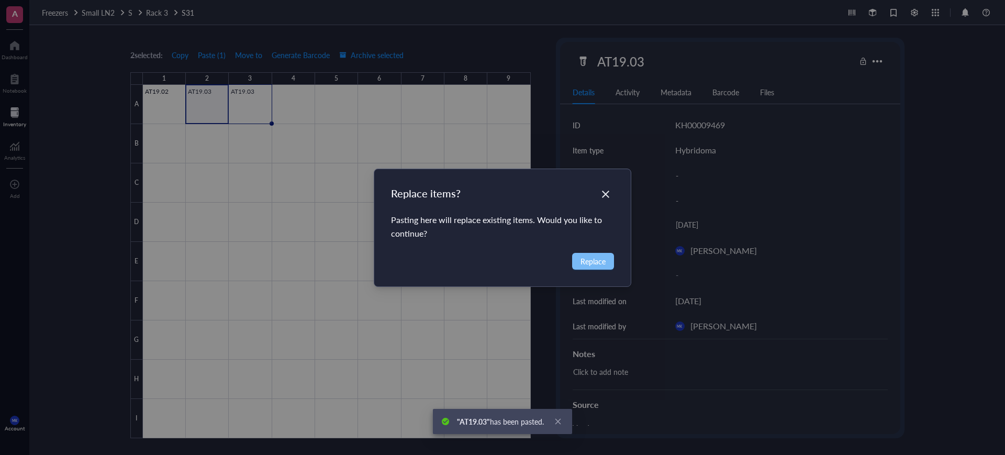
click at [591, 262] on span "Replace" at bounding box center [593, 262] width 25 height 12
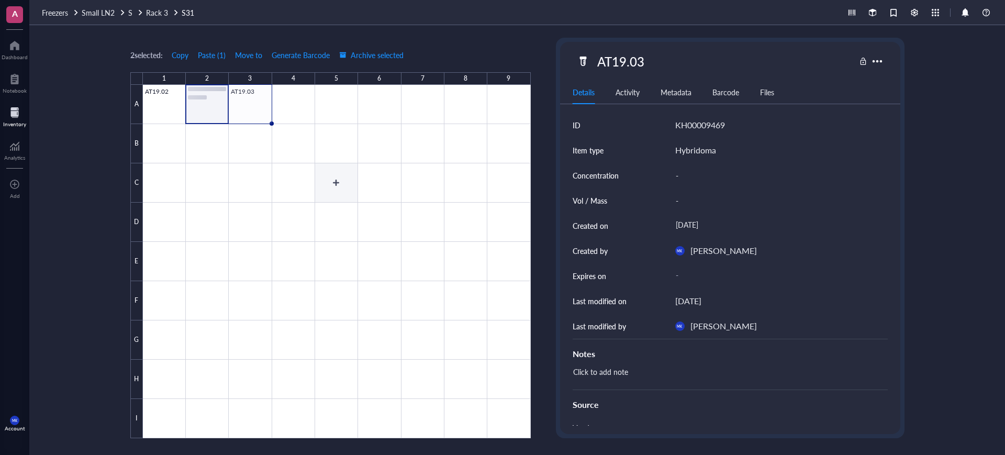
click at [342, 170] on div at bounding box center [337, 261] width 388 height 353
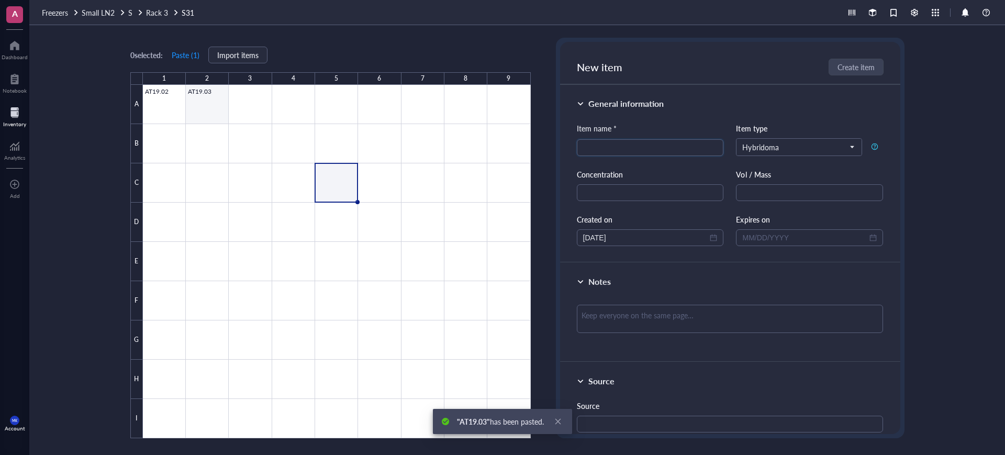
click at [209, 113] on div at bounding box center [337, 261] width 388 height 353
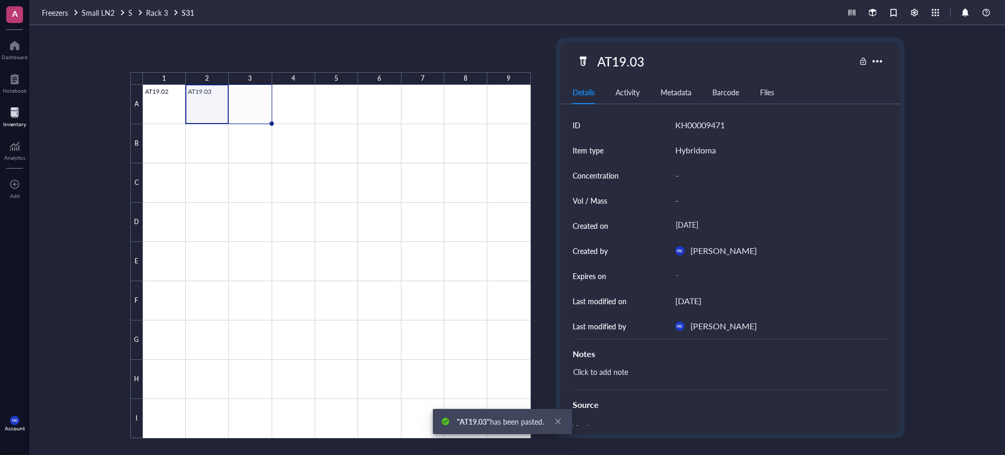
drag, startPoint x: 229, startPoint y: 124, endPoint x: 268, endPoint y: 122, distance: 39.3
click at [0, 0] on div "AT19.02 AT19.03" at bounding box center [0, 0] width 0 height 0
click at [296, 114] on div at bounding box center [337, 261] width 388 height 353
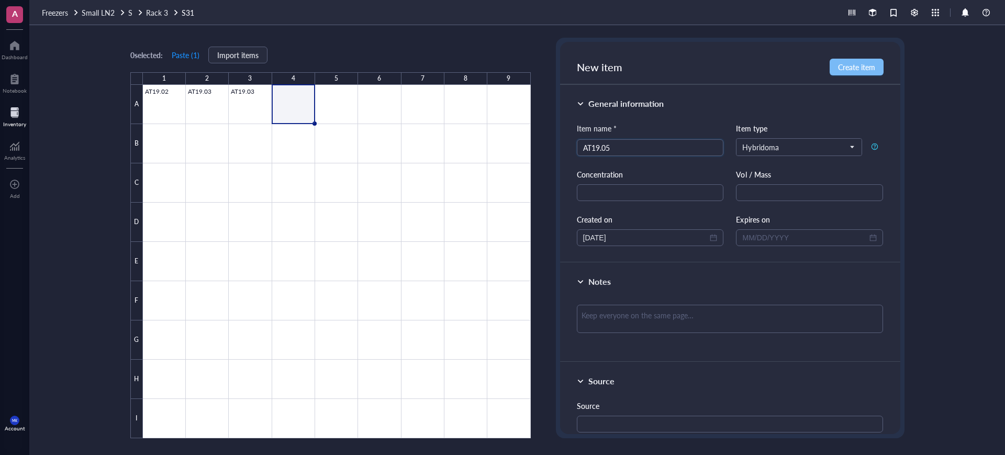
type input "AT19.05"
click at [849, 69] on span "Create item" at bounding box center [856, 67] width 37 height 8
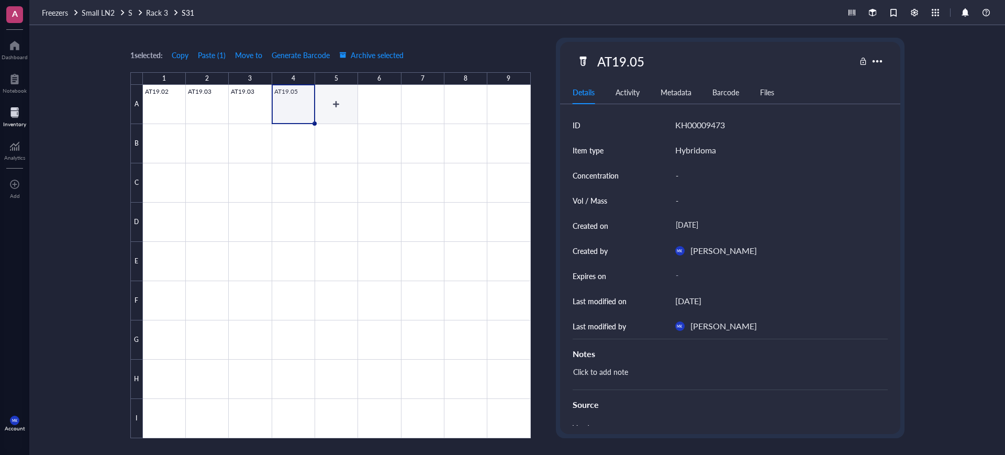
click at [341, 104] on div at bounding box center [337, 261] width 388 height 353
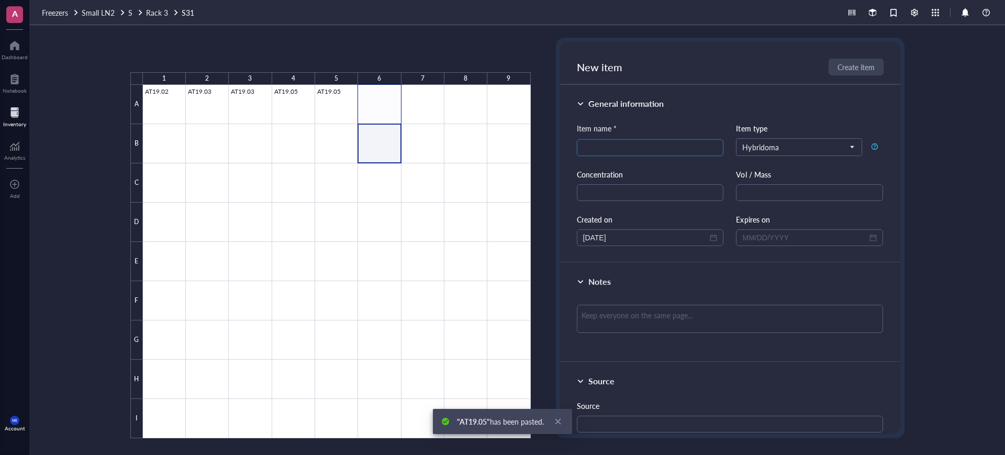
drag, startPoint x: 380, startPoint y: 129, endPoint x: 380, endPoint y: 117, distance: 12.0
click at [380, 117] on div at bounding box center [337, 261] width 388 height 353
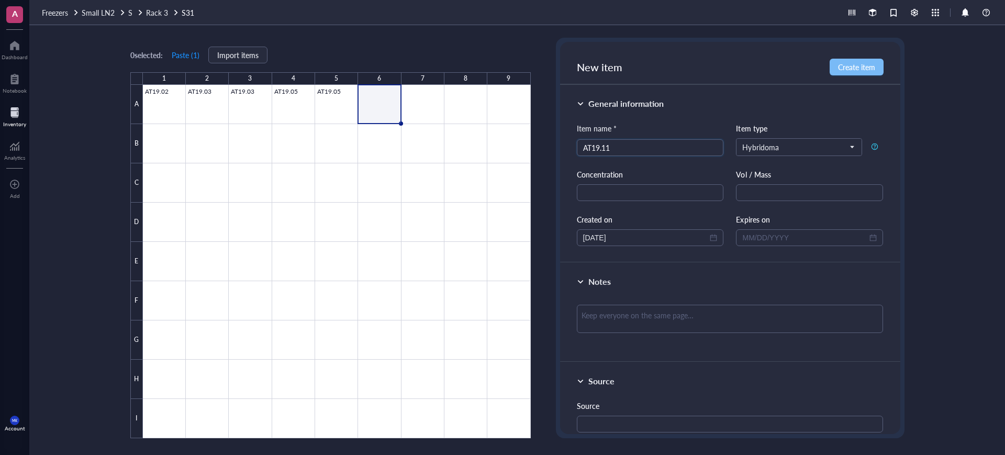
type input "AT19.11"
click at [835, 68] on button "Create item" at bounding box center [857, 67] width 54 height 17
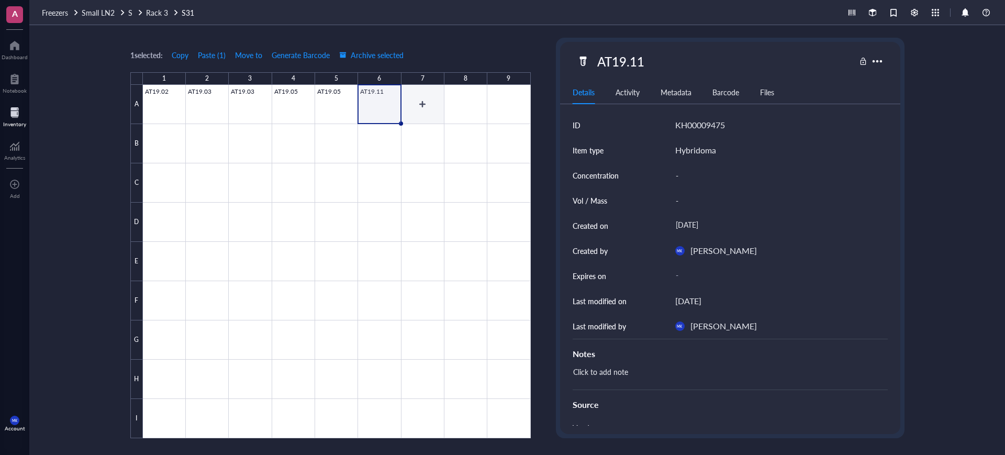
click at [418, 114] on div at bounding box center [337, 261] width 388 height 353
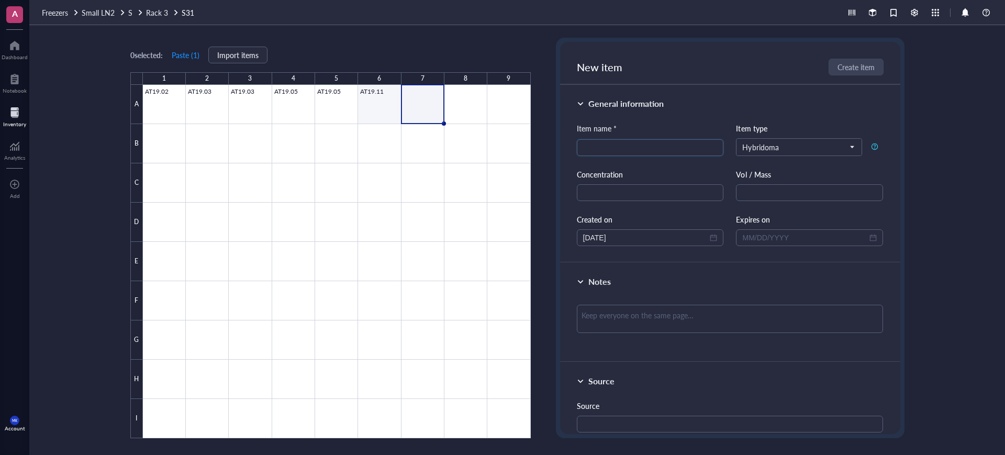
click at [379, 106] on div at bounding box center [337, 261] width 388 height 353
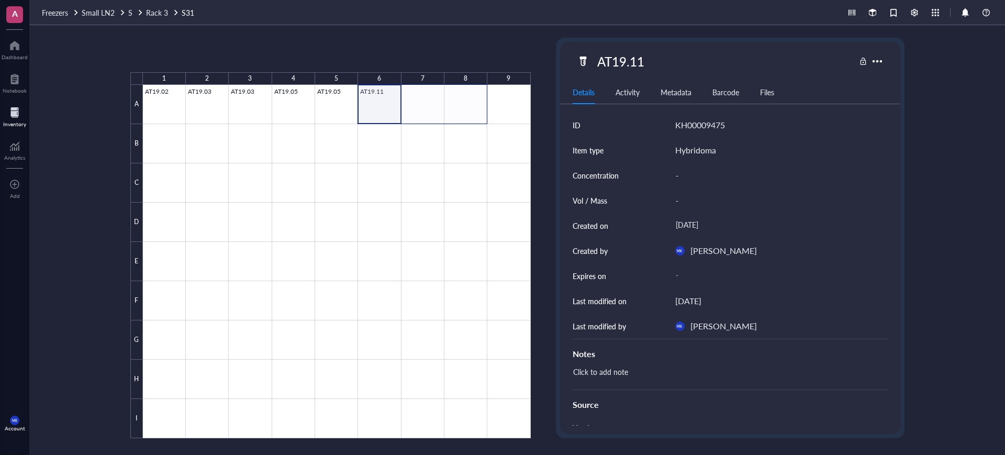
drag, startPoint x: 367, startPoint y: 108, endPoint x: 473, endPoint y: 112, distance: 106.3
click at [474, 112] on div at bounding box center [337, 261] width 388 height 353
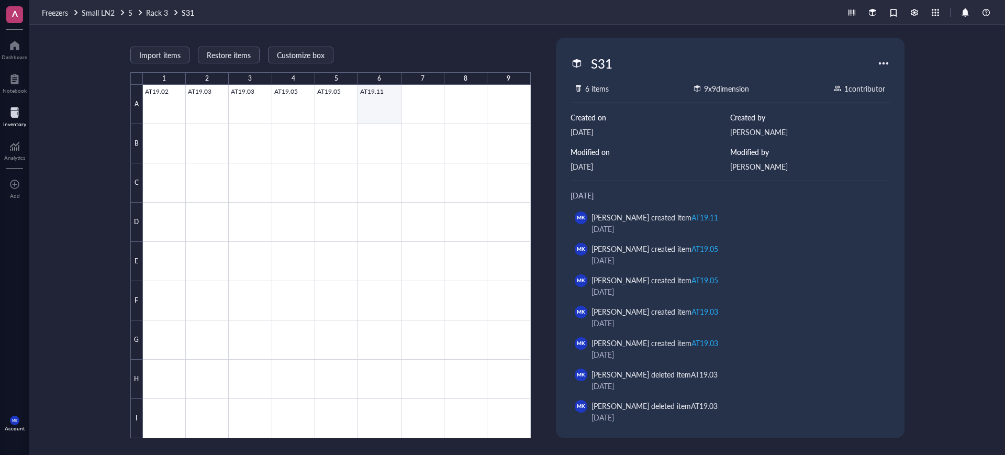
click at [380, 103] on div at bounding box center [337, 261] width 388 height 353
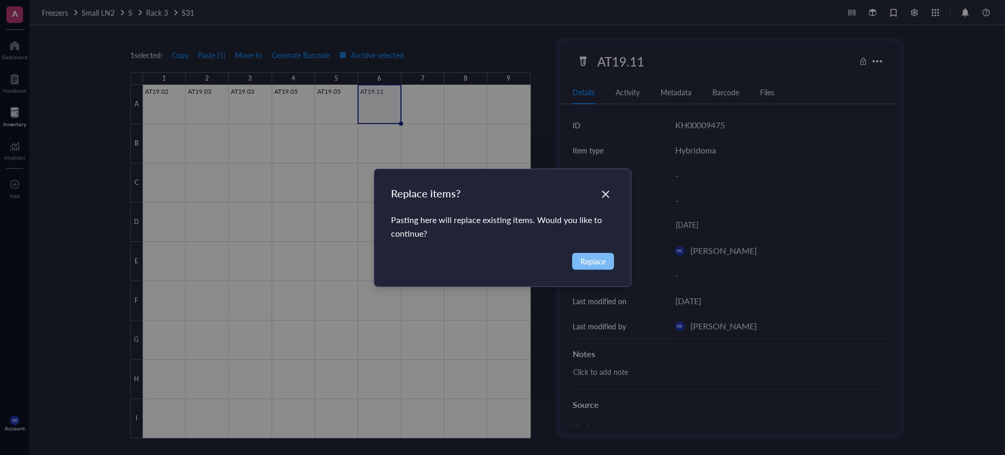
click at [602, 258] on span "Replace" at bounding box center [593, 262] width 25 height 12
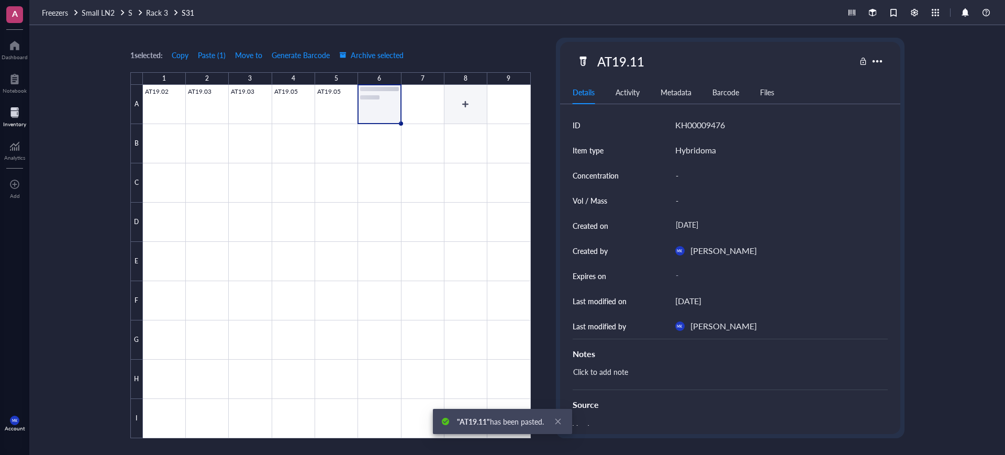
click at [460, 106] on div at bounding box center [337, 261] width 388 height 353
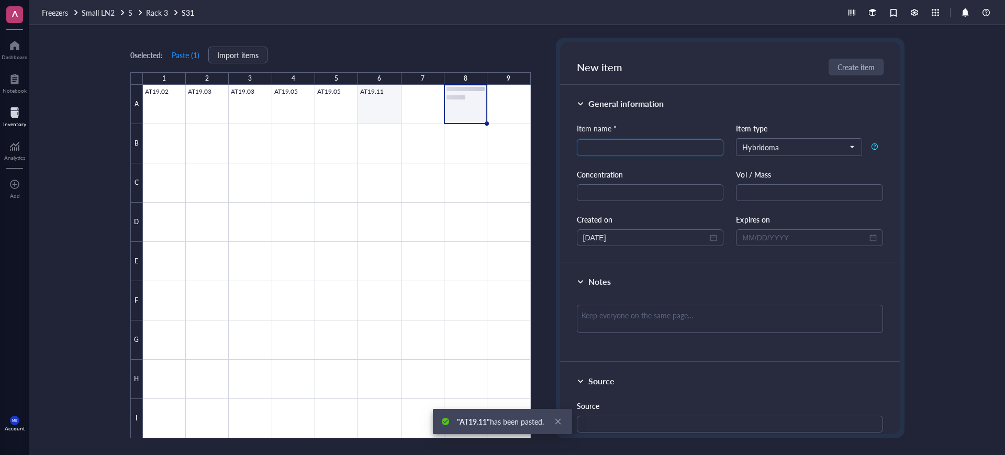
click at [380, 109] on div at bounding box center [337, 261] width 388 height 353
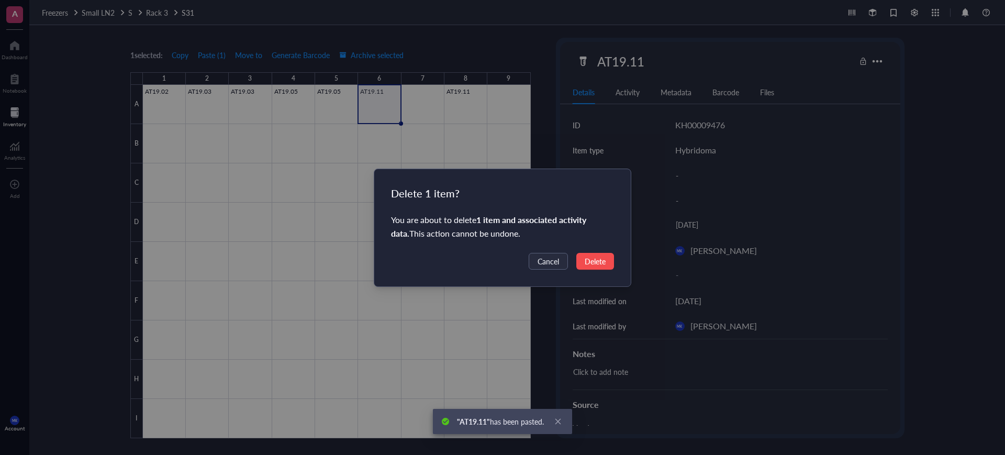
click at [612, 251] on div "Delete 1 item? You are about to delete 1 item and associated activity data . Th…" at bounding box center [502, 227] width 257 height 117
click at [602, 261] on span "Delete" at bounding box center [595, 262] width 21 height 12
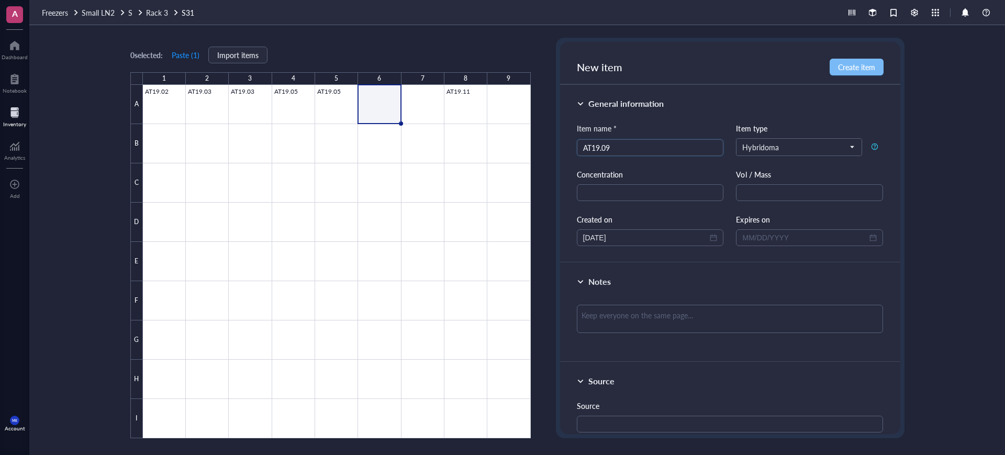
type input "AT19.09"
click at [868, 69] on span "Create item" at bounding box center [856, 67] width 37 height 8
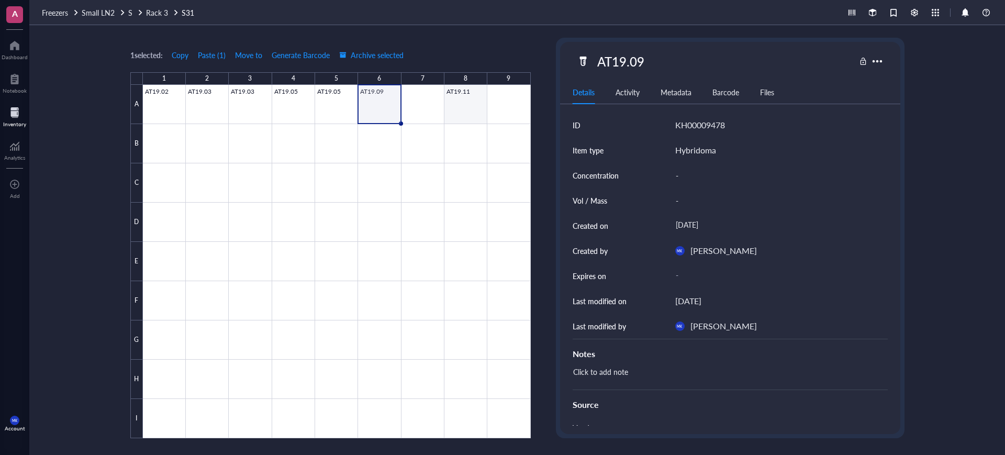
click at [432, 117] on div at bounding box center [337, 261] width 388 height 353
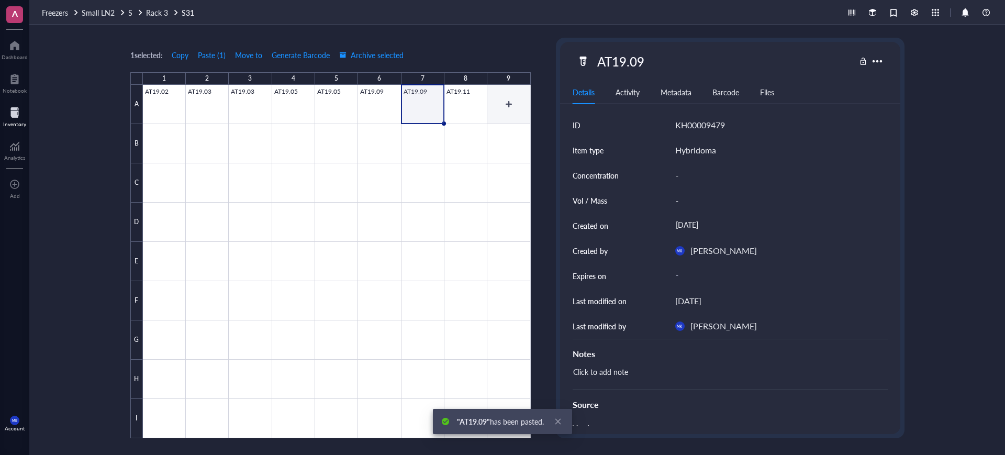
click at [500, 108] on div at bounding box center [337, 261] width 388 height 353
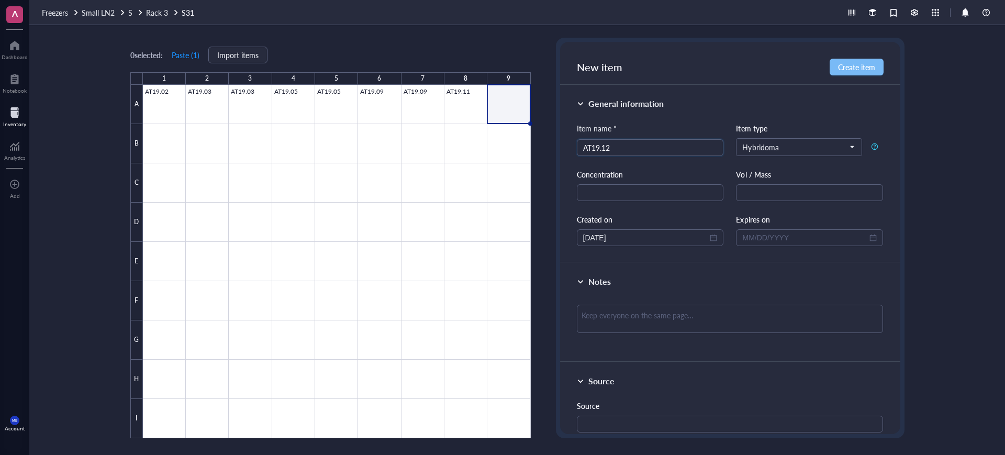
type input "AT19.12"
click at [844, 70] on span "Create item" at bounding box center [856, 67] width 37 height 8
click at [176, 145] on div at bounding box center [337, 261] width 388 height 353
type input "AT19.13"
click at [859, 70] on span "Create item" at bounding box center [856, 67] width 37 height 8
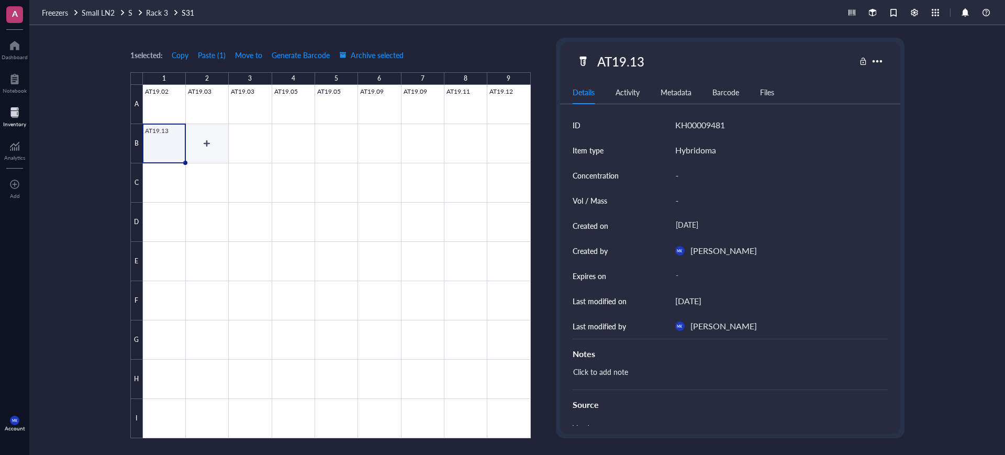
click at [220, 145] on div at bounding box center [337, 261] width 388 height 353
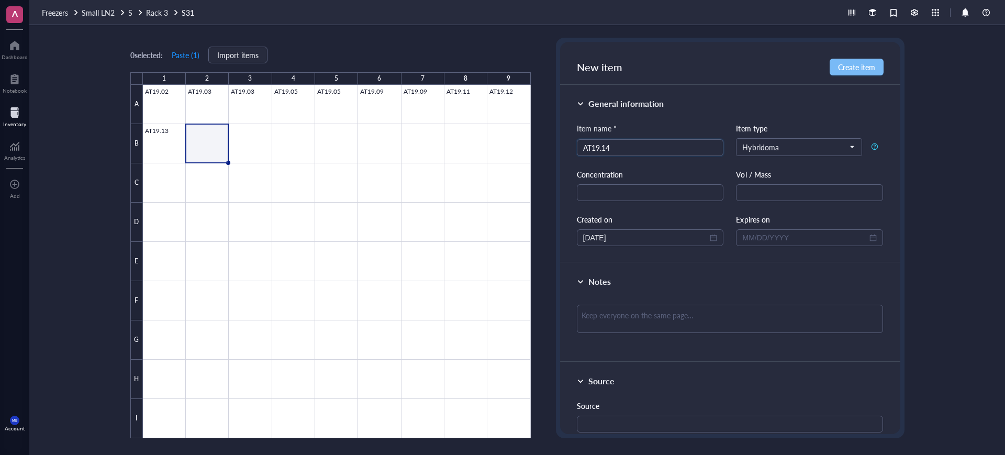
type input "AT19.14"
click at [844, 60] on button "Create item" at bounding box center [857, 67] width 54 height 17
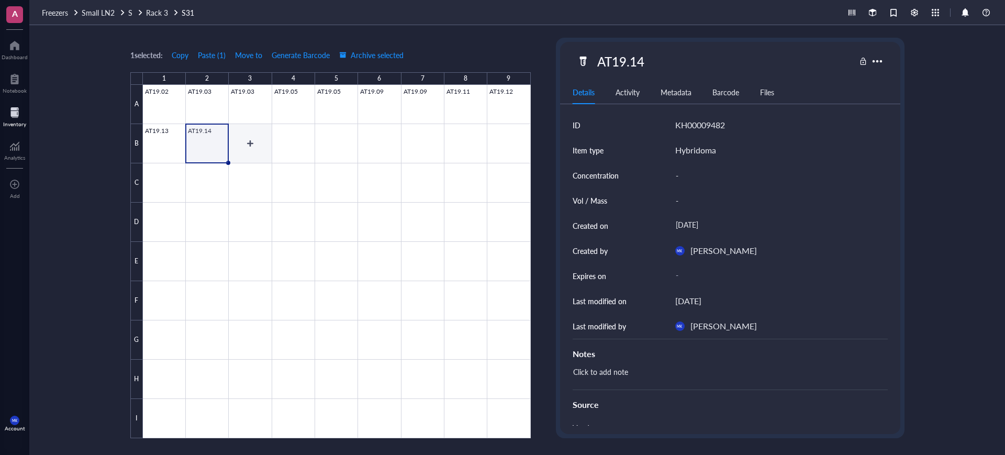
click at [244, 147] on div at bounding box center [337, 261] width 388 height 353
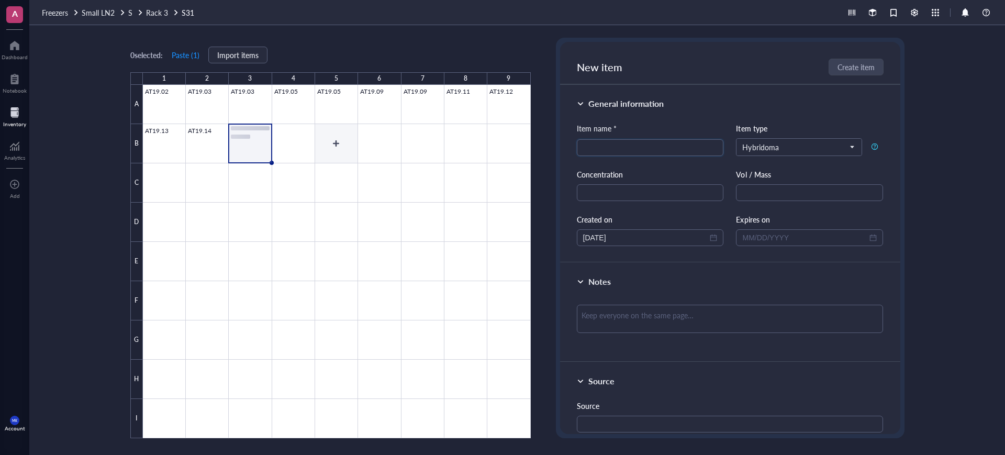
click at [298, 156] on div at bounding box center [337, 261] width 388 height 353
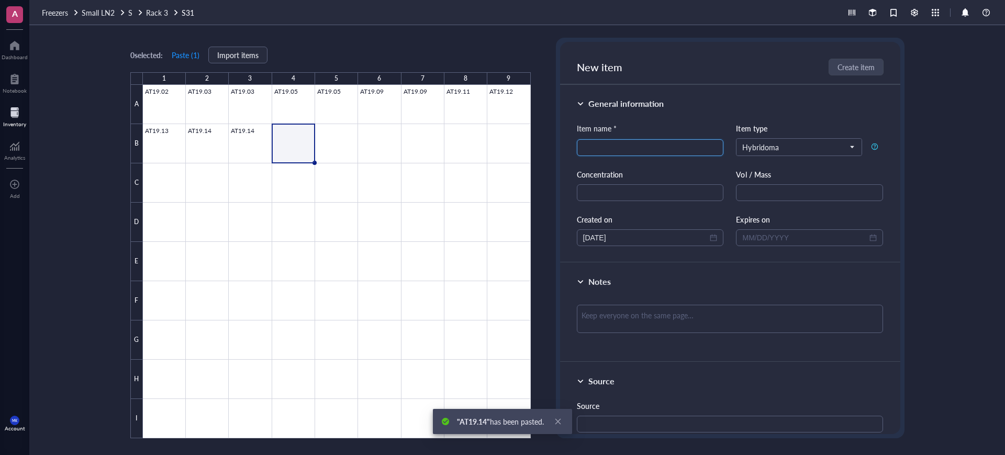
click at [624, 145] on input "search" at bounding box center [650, 148] width 135 height 16
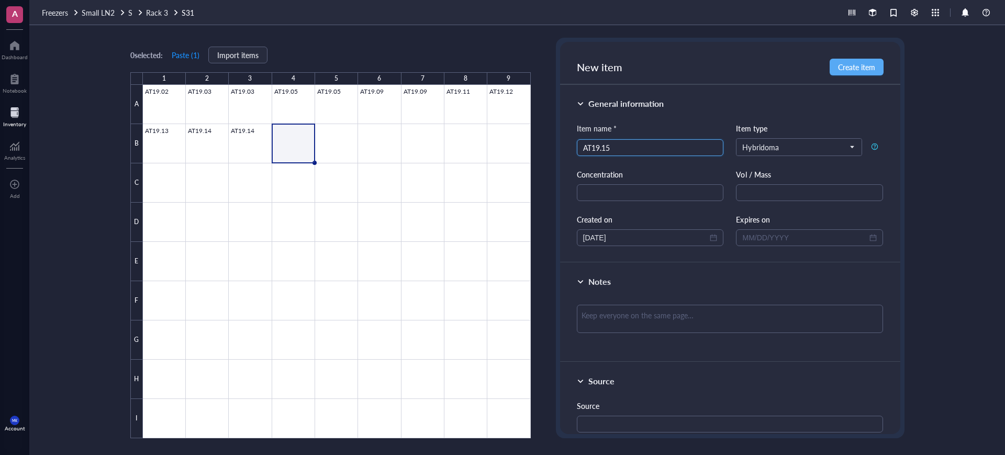
type input "AT19.15"
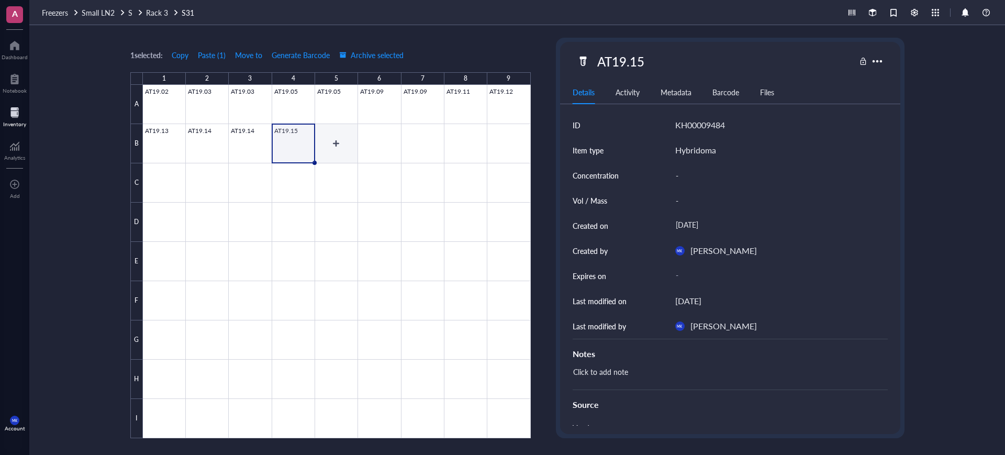
click at [356, 146] on div at bounding box center [337, 261] width 388 height 353
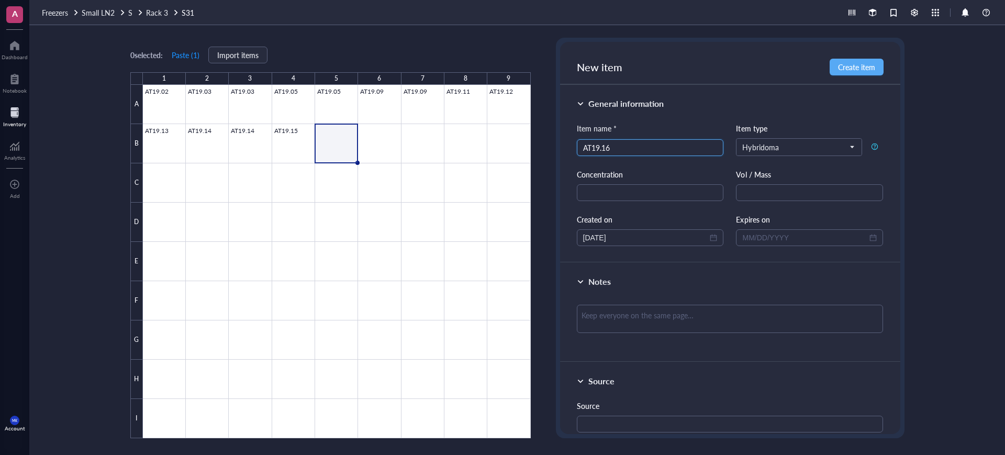
type input "AT19.16"
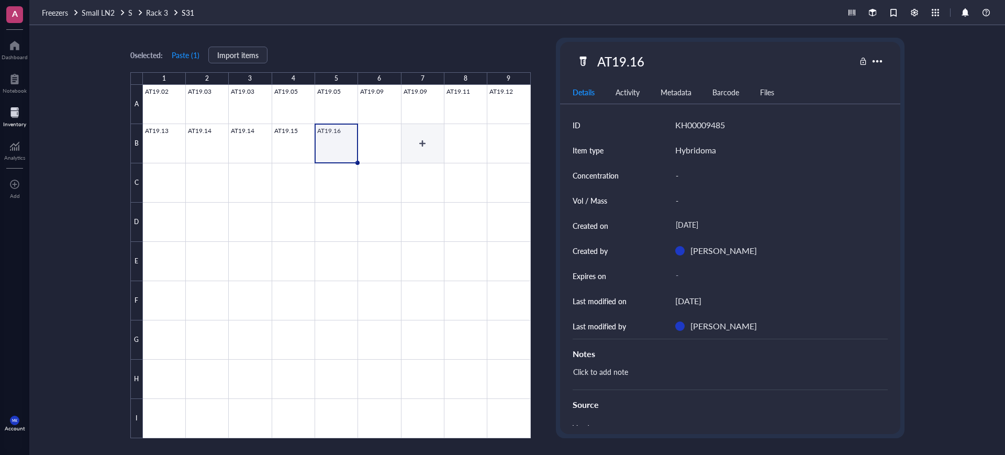
click at [396, 153] on div at bounding box center [337, 261] width 388 height 353
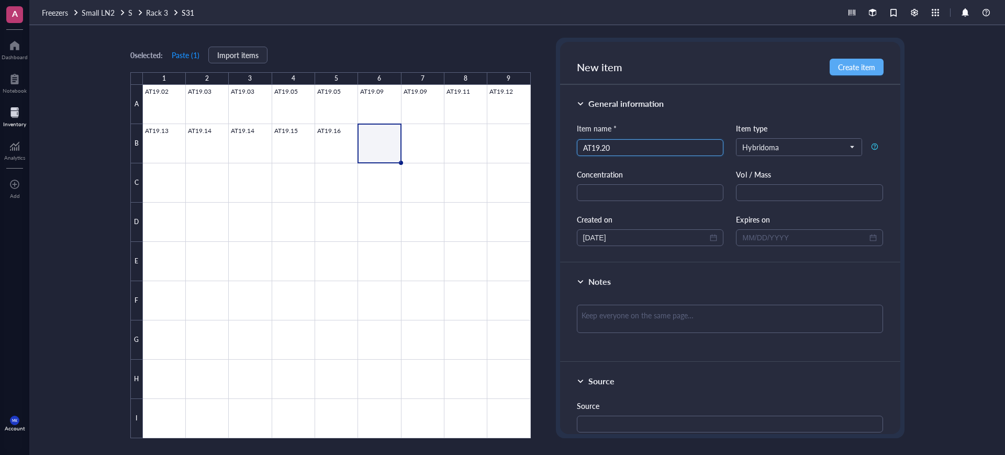
type input "AT19.20"
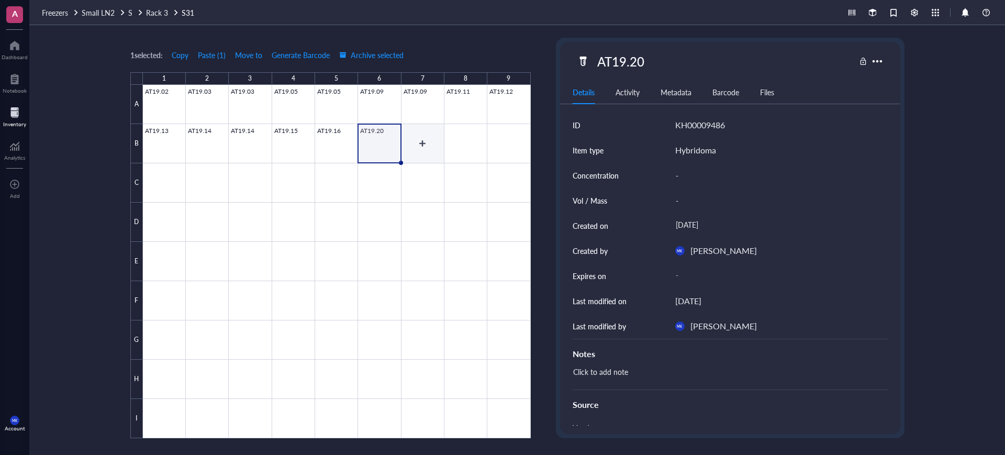
click at [438, 159] on div at bounding box center [337, 261] width 388 height 353
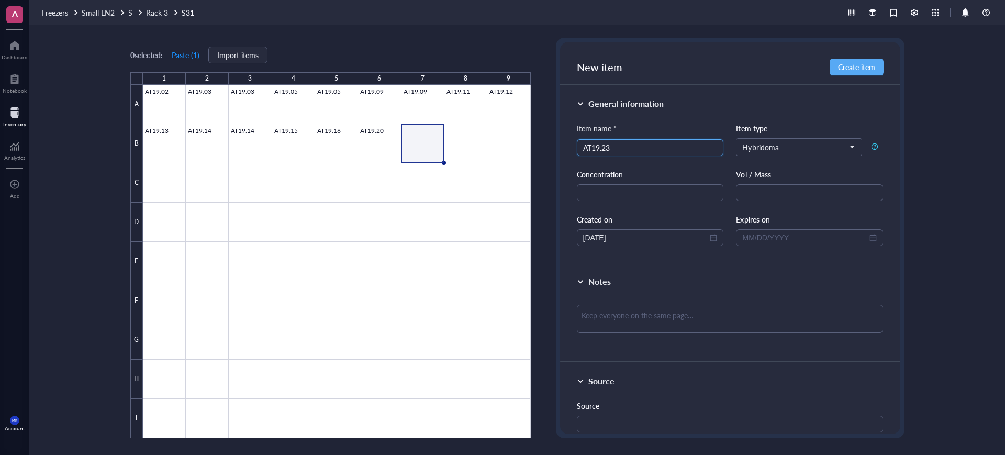
type input "AT19.23"
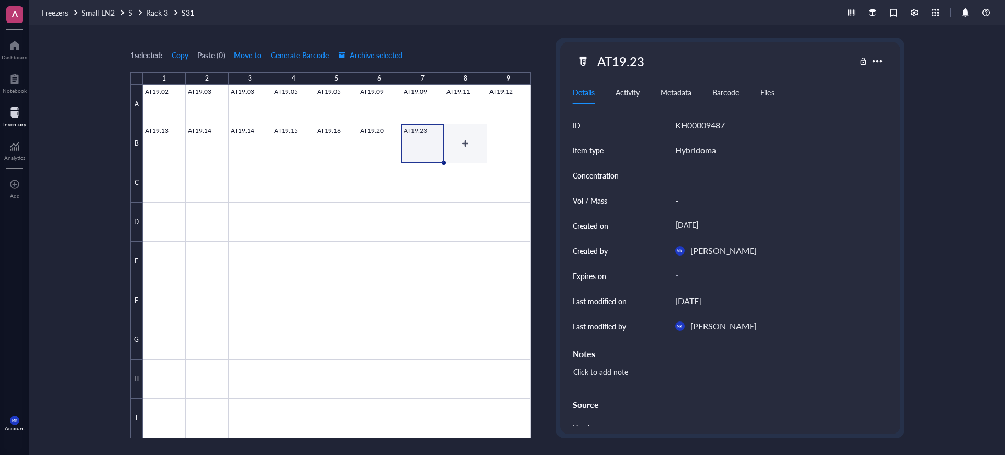
click at [472, 148] on div at bounding box center [337, 261] width 388 height 353
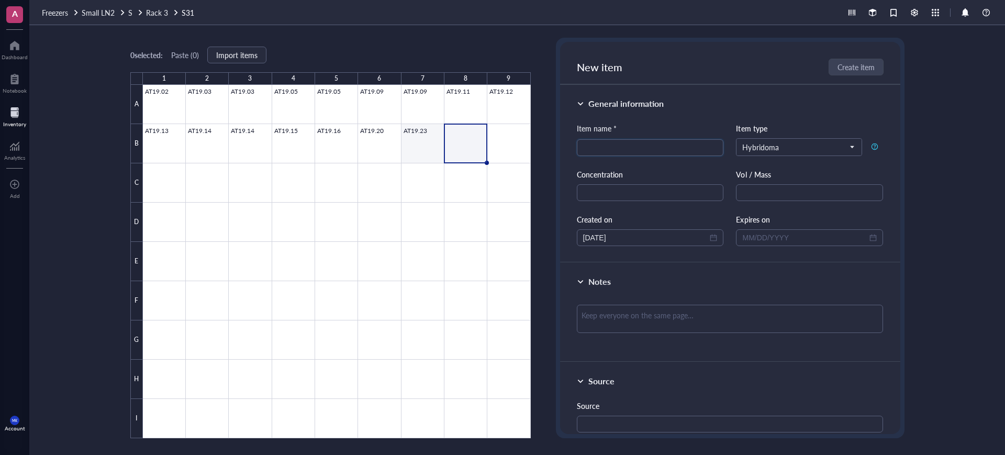
click at [427, 154] on div at bounding box center [337, 261] width 388 height 353
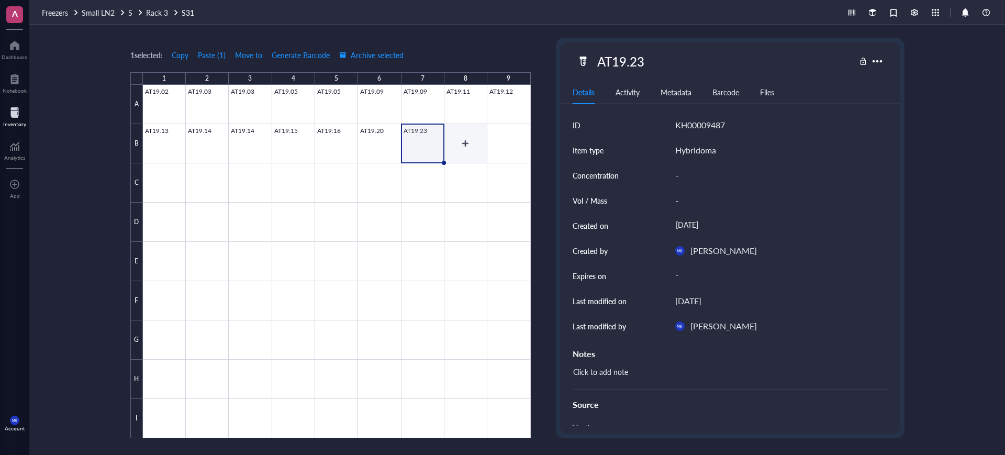
click at [469, 156] on div at bounding box center [337, 261] width 388 height 353
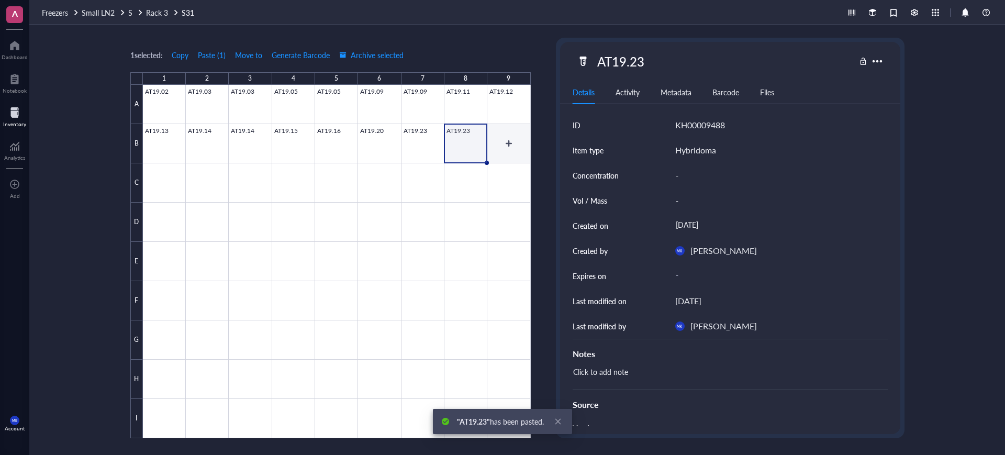
click at [496, 157] on div at bounding box center [337, 261] width 388 height 353
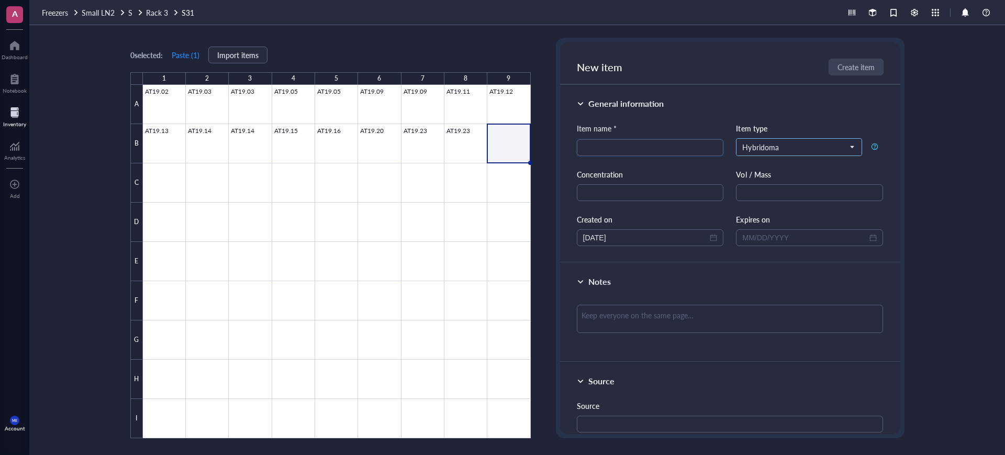
click at [821, 145] on span "Hybridoma" at bounding box center [799, 146] width 112 height 9
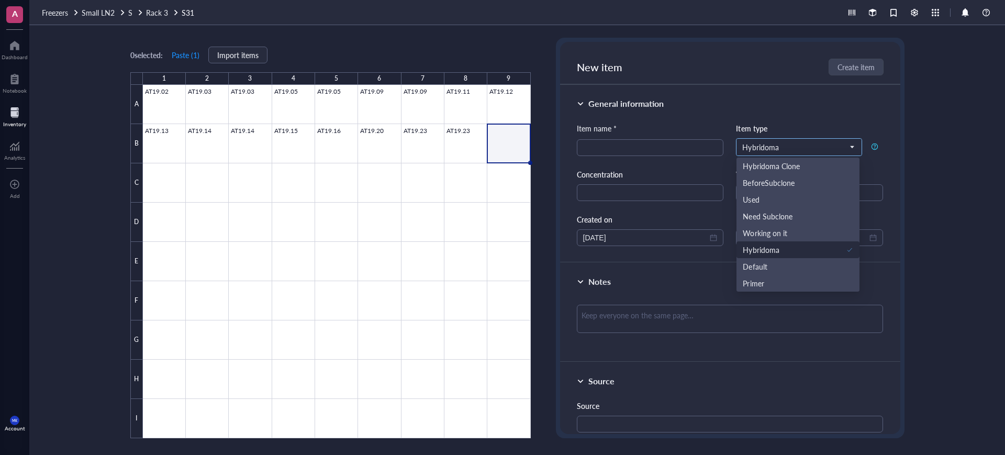
click at [821, 147] on span "Hybridoma" at bounding box center [799, 146] width 112 height 9
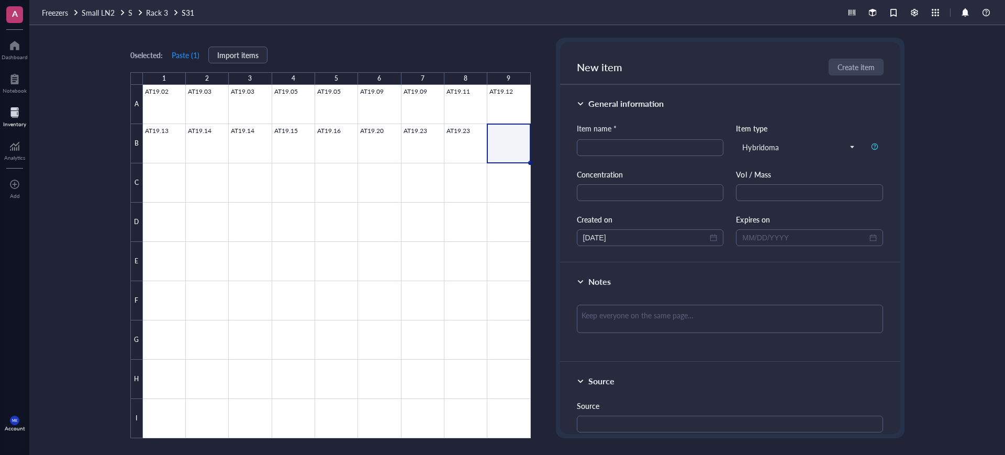
click at [504, 150] on div at bounding box center [337, 261] width 388 height 353
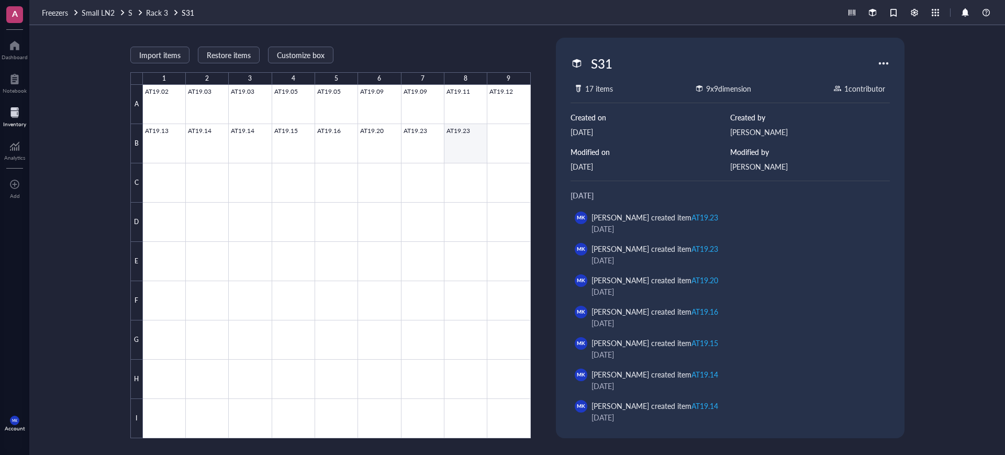
click at [456, 141] on div at bounding box center [337, 261] width 388 height 353
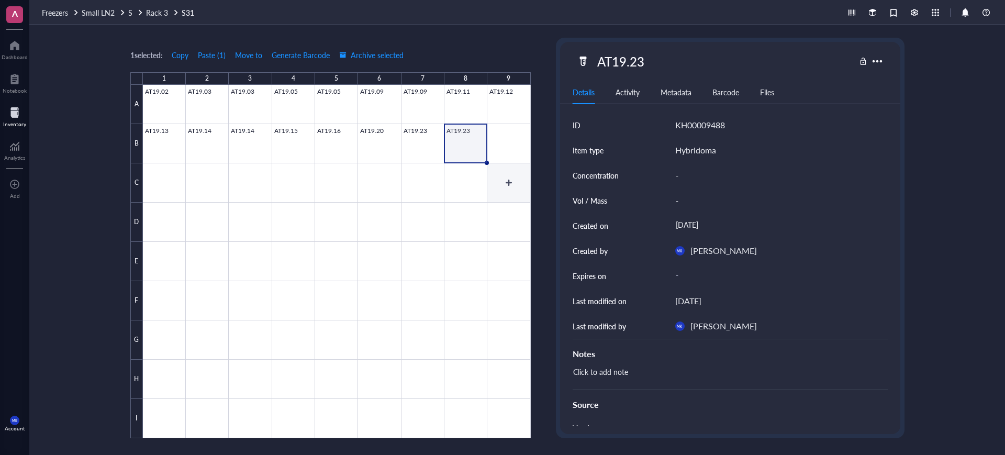
click at [505, 154] on div at bounding box center [337, 261] width 388 height 353
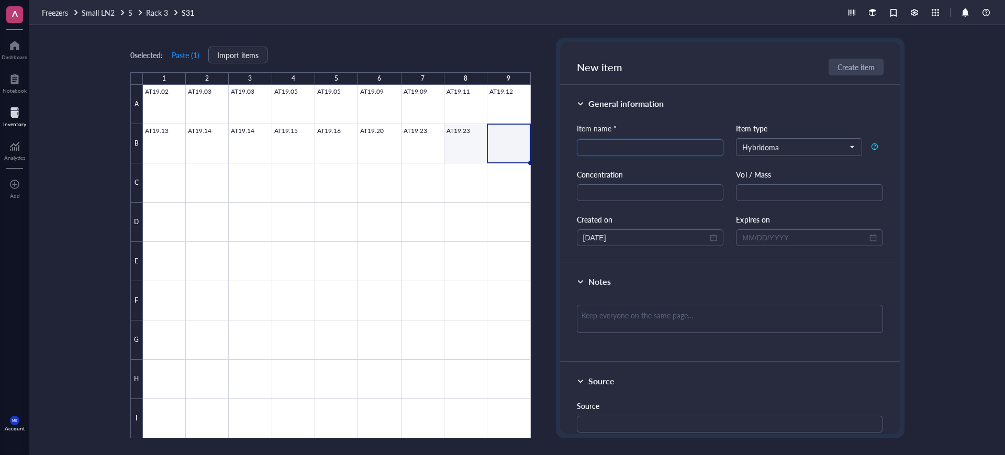
click at [466, 157] on div at bounding box center [337, 261] width 388 height 353
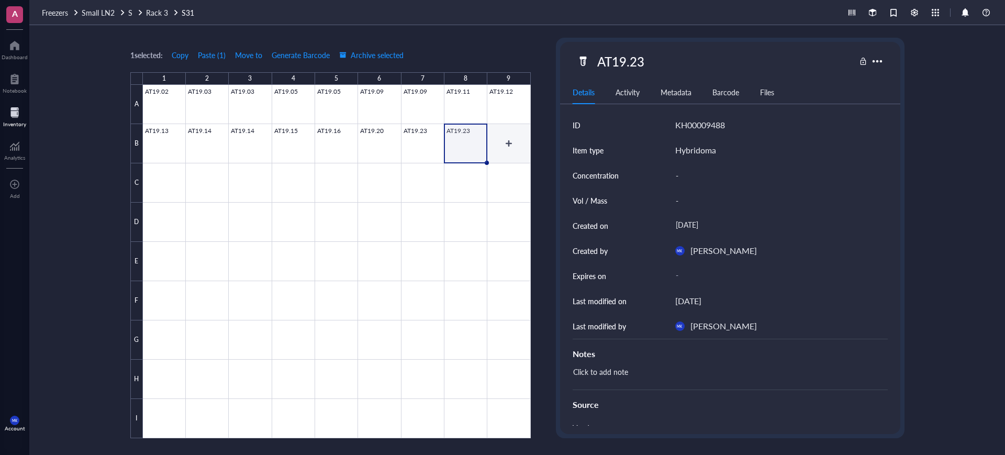
click at [517, 152] on div at bounding box center [337, 261] width 388 height 353
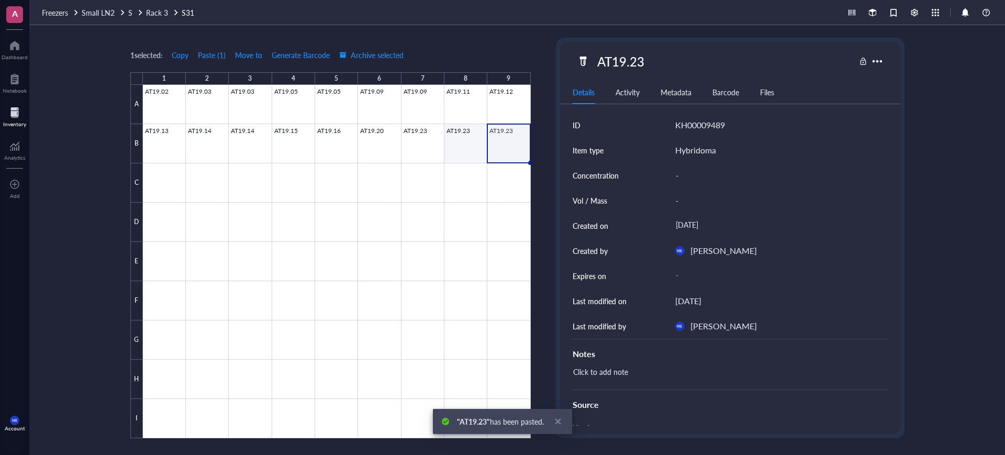
click at [458, 161] on div at bounding box center [337, 261] width 388 height 353
click at [428, 152] on div at bounding box center [337, 261] width 388 height 353
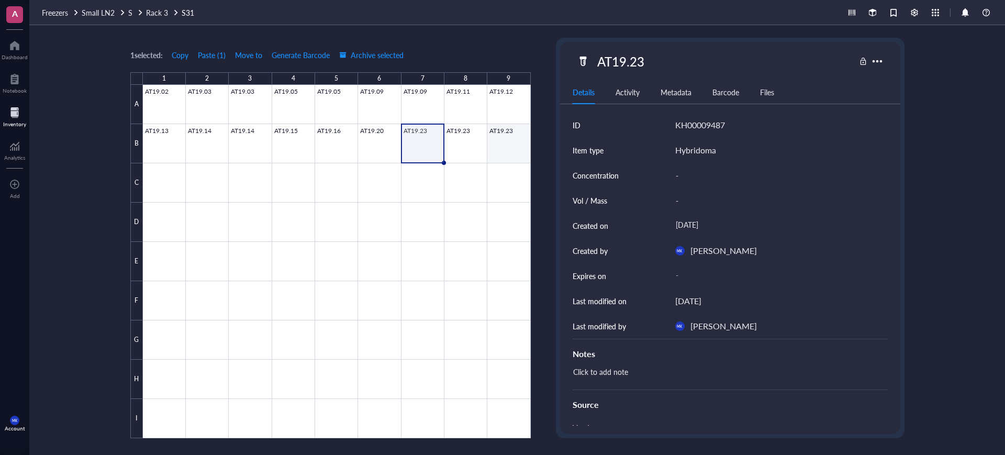
click at [512, 152] on div at bounding box center [337, 261] width 388 height 353
click at [700, 103] on div "Details Activity Metadata Barcode Files" at bounding box center [730, 93] width 340 height 24
click at [731, 83] on div "Details Activity Metadata Barcode Files" at bounding box center [730, 93] width 340 height 24
click at [727, 88] on div "Barcode" at bounding box center [726, 92] width 27 height 12
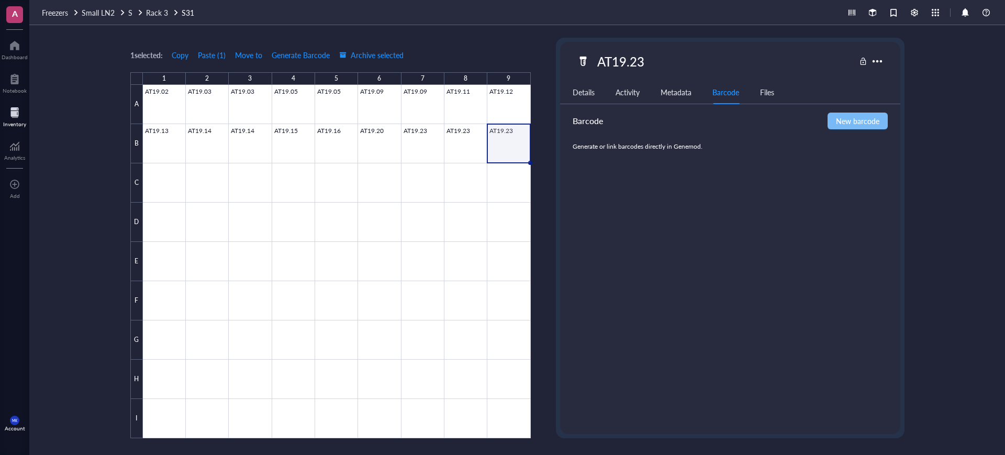
click at [835, 124] on button "New barcode" at bounding box center [858, 121] width 60 height 17
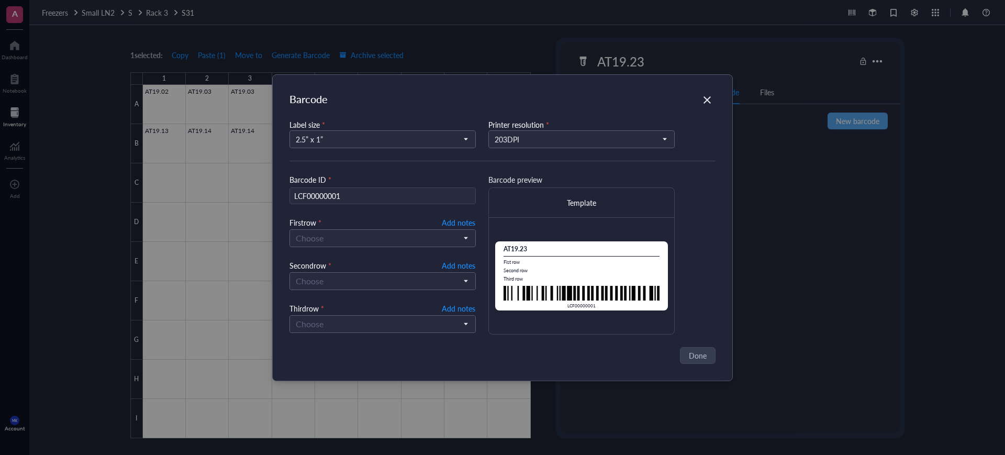
click at [551, 23] on div "Barcode Label size * 2.5” x 1” Printer resolution * 203 DPI Barcode ID * LCF000…" at bounding box center [502, 227] width 1005 height 455
click at [713, 93] on div "Close" at bounding box center [707, 100] width 17 height 17
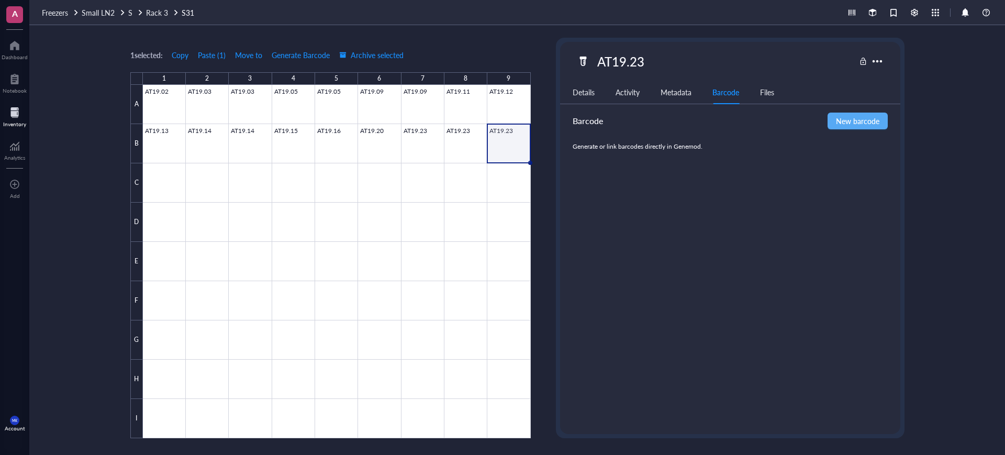
click at [568, 85] on div "Details Activity Metadata Barcode Files" at bounding box center [730, 93] width 340 height 24
click at [569, 88] on div "Details Activity Metadata Barcode Files" at bounding box center [730, 93] width 340 height 24
click at [583, 87] on div "Details" at bounding box center [584, 92] width 22 height 12
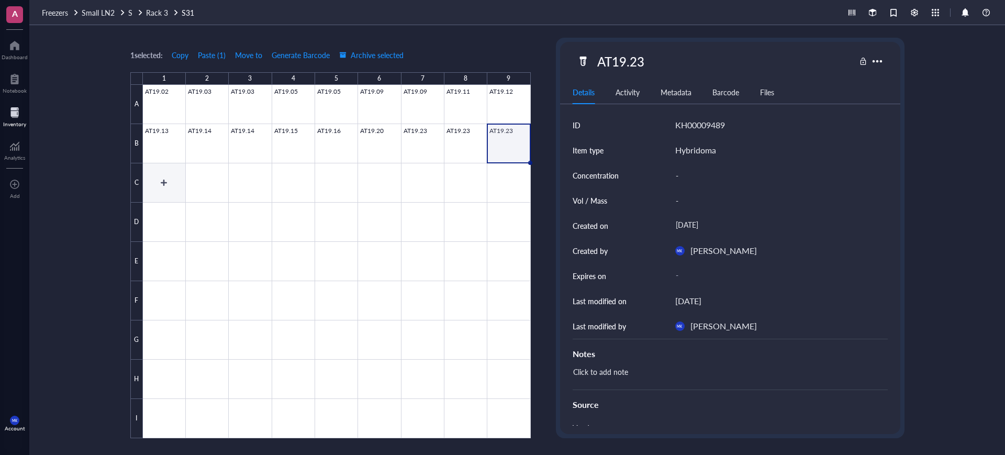
click at [175, 187] on div at bounding box center [337, 261] width 388 height 353
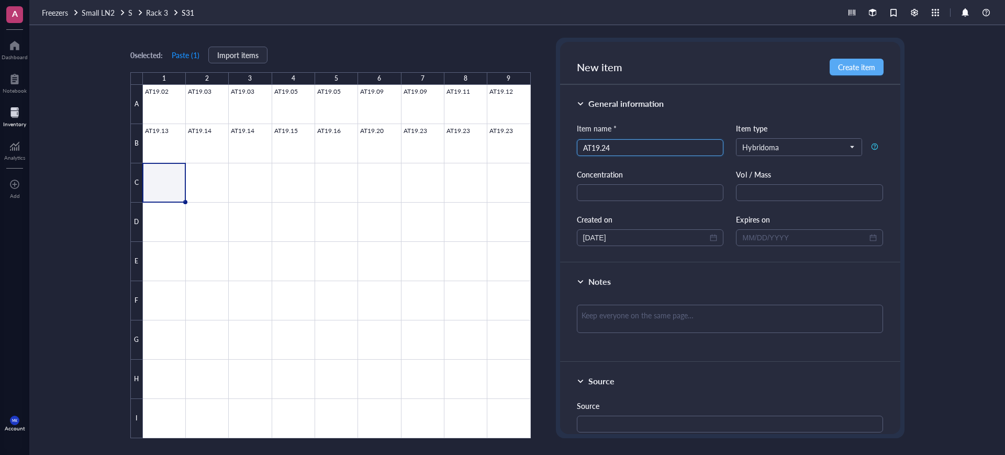
type input "AT19.24"
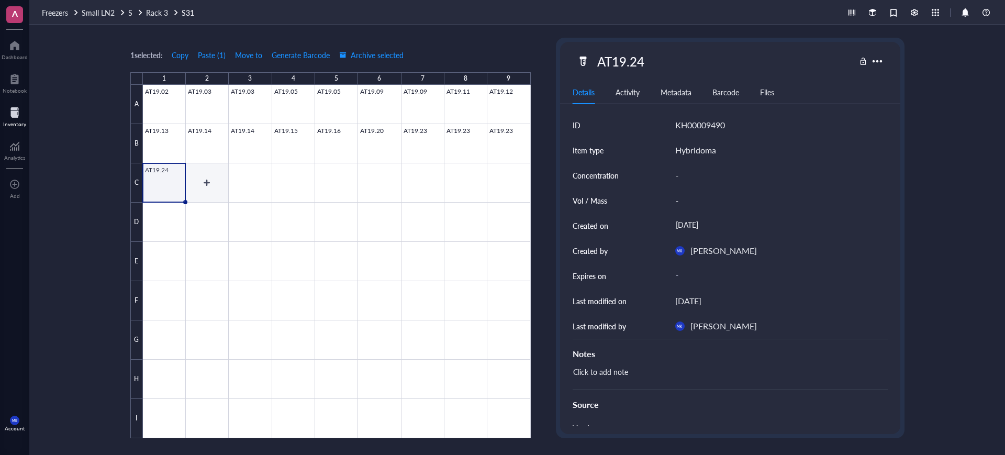
click at [220, 196] on div at bounding box center [337, 261] width 388 height 353
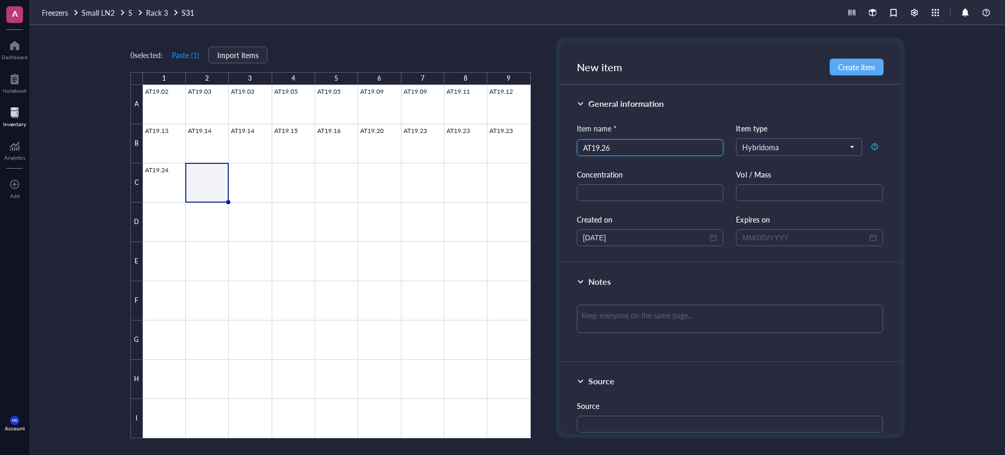
type input "AT19.26"
click at [246, 193] on div at bounding box center [337, 261] width 388 height 353
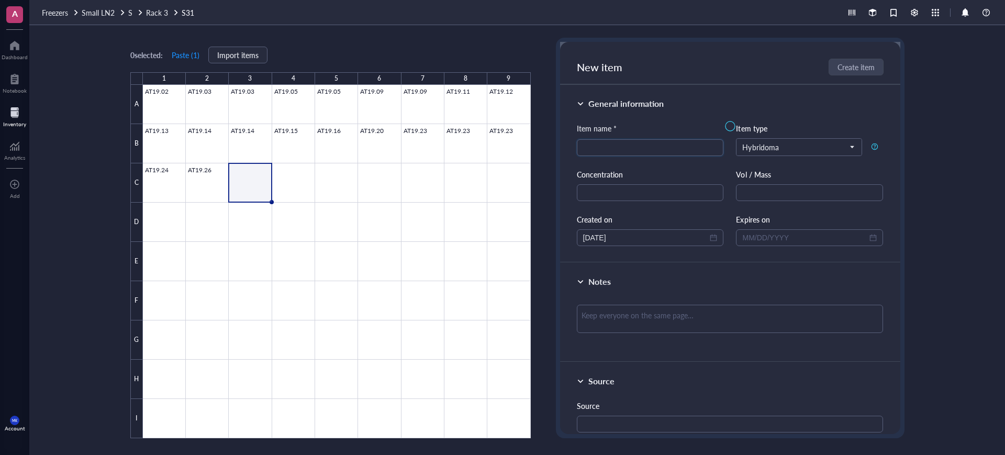
click at [614, 147] on div at bounding box center [730, 126] width 340 height 169
click at [278, 192] on div at bounding box center [337, 261] width 388 height 353
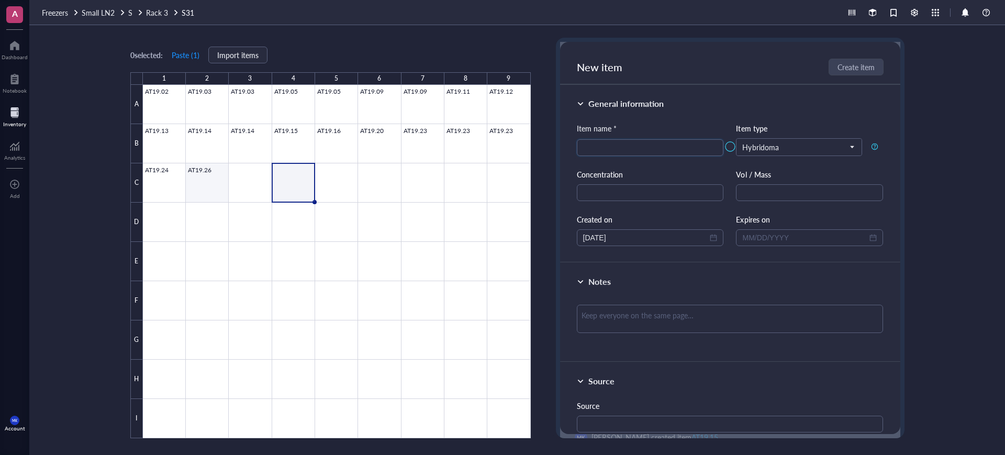
click at [207, 192] on div at bounding box center [337, 261] width 388 height 353
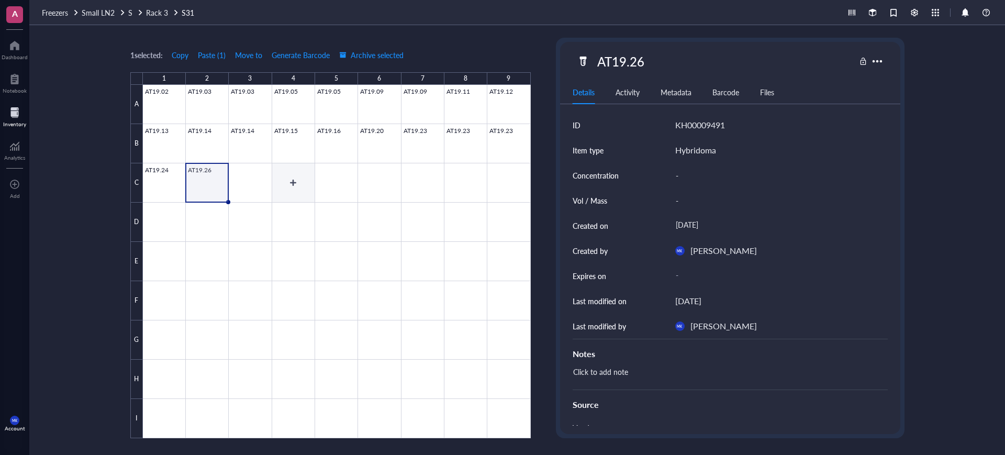
click at [254, 192] on div at bounding box center [337, 261] width 388 height 353
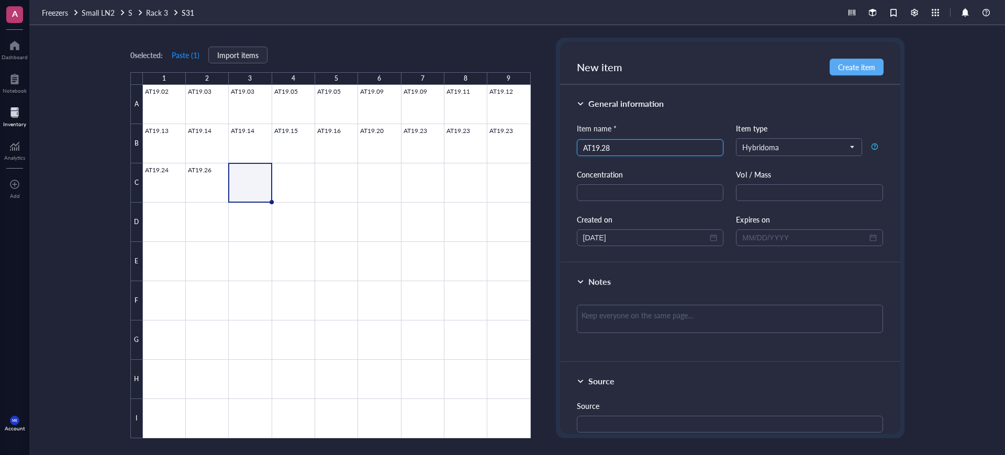
type input "AT19.28"
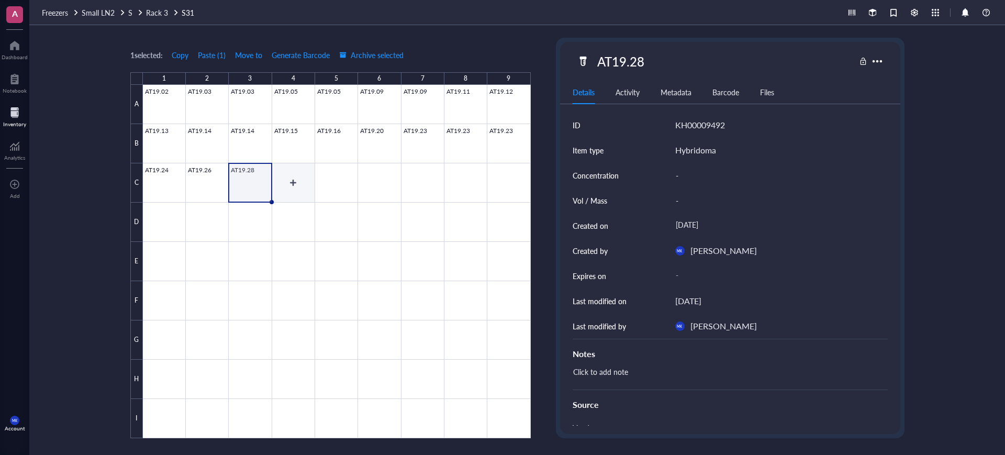
click at [312, 187] on div at bounding box center [337, 261] width 388 height 353
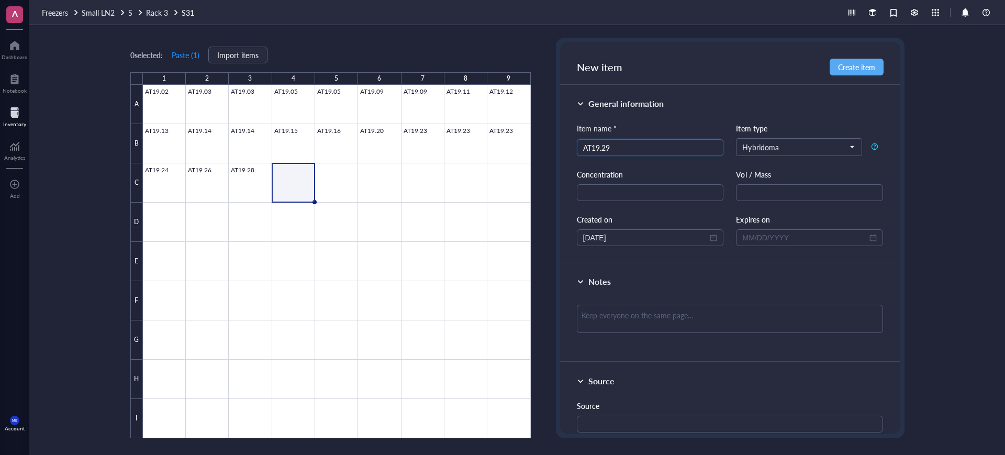
type input "AT19.29"
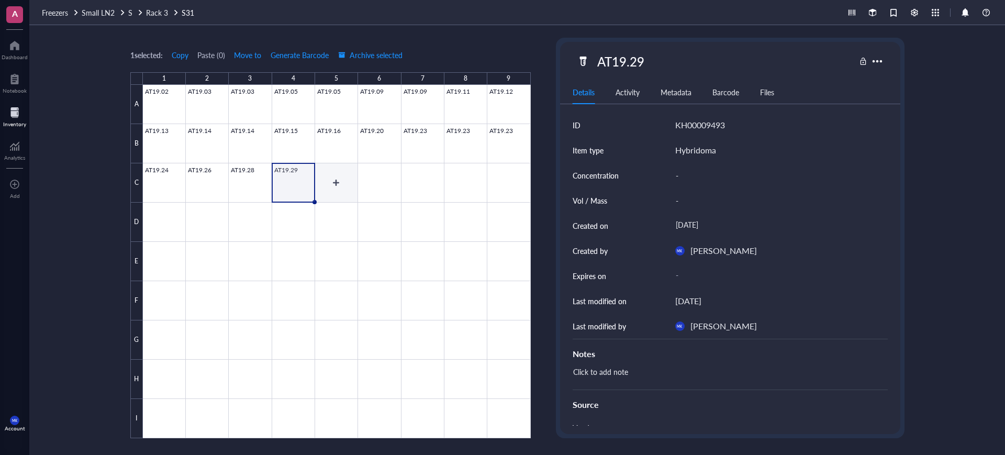
click at [338, 195] on div at bounding box center [337, 261] width 388 height 353
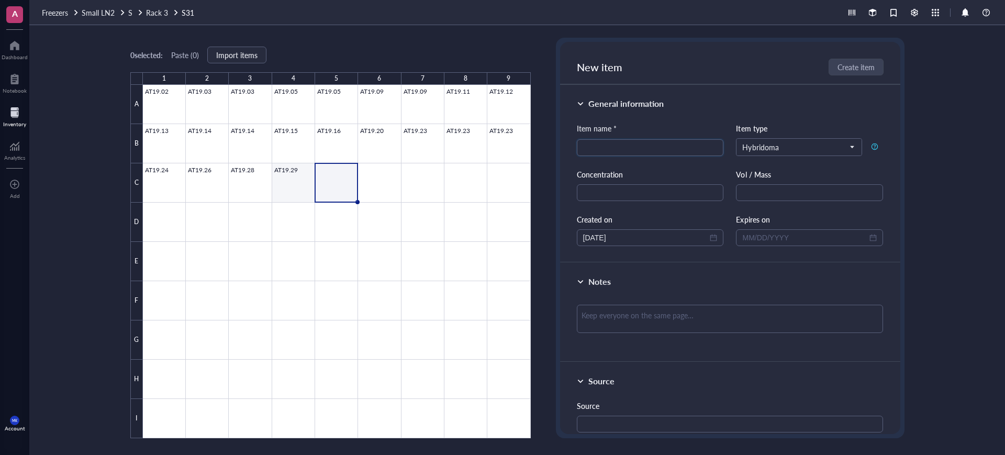
click at [291, 193] on div at bounding box center [337, 261] width 388 height 353
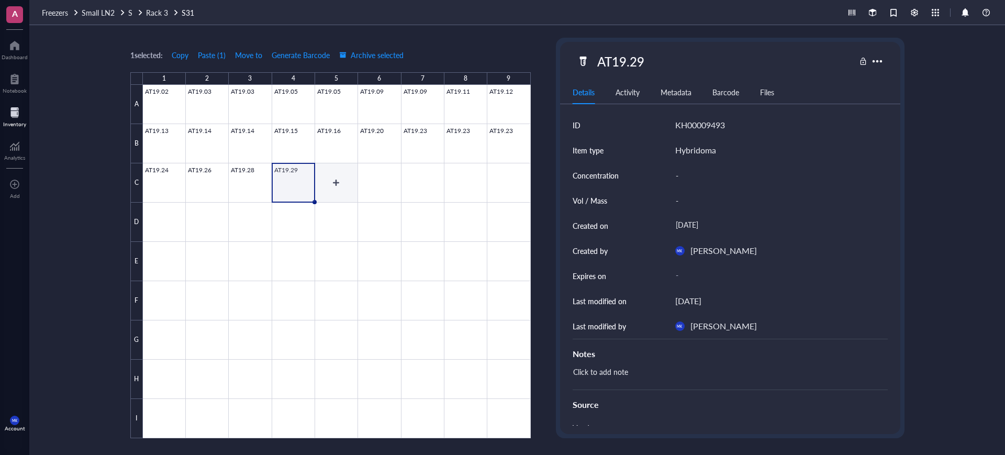
click at [351, 196] on div at bounding box center [337, 261] width 388 height 353
click at [397, 196] on div at bounding box center [337, 261] width 388 height 353
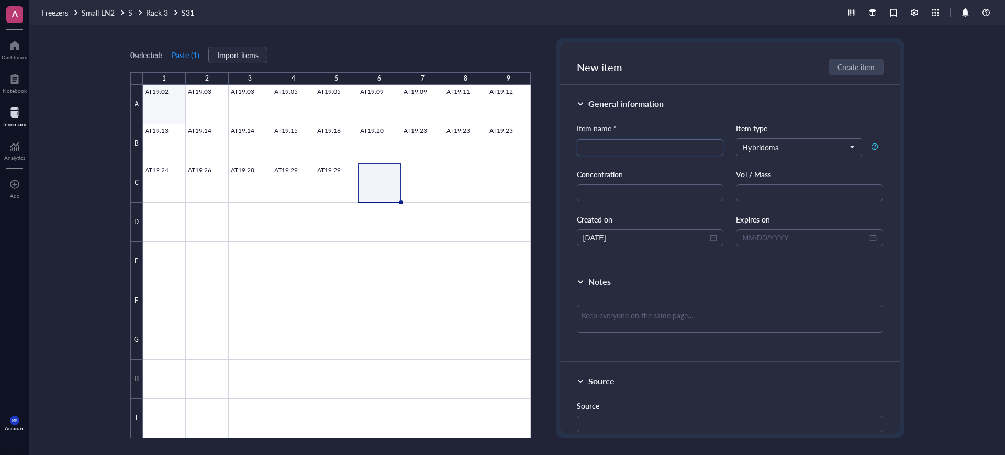
click at [171, 108] on div at bounding box center [337, 261] width 388 height 353
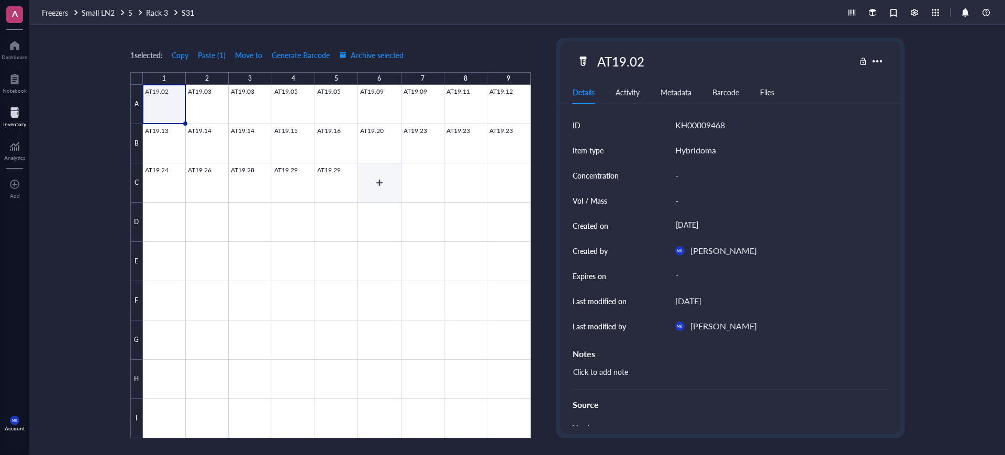
click at [397, 184] on div at bounding box center [337, 261] width 388 height 353
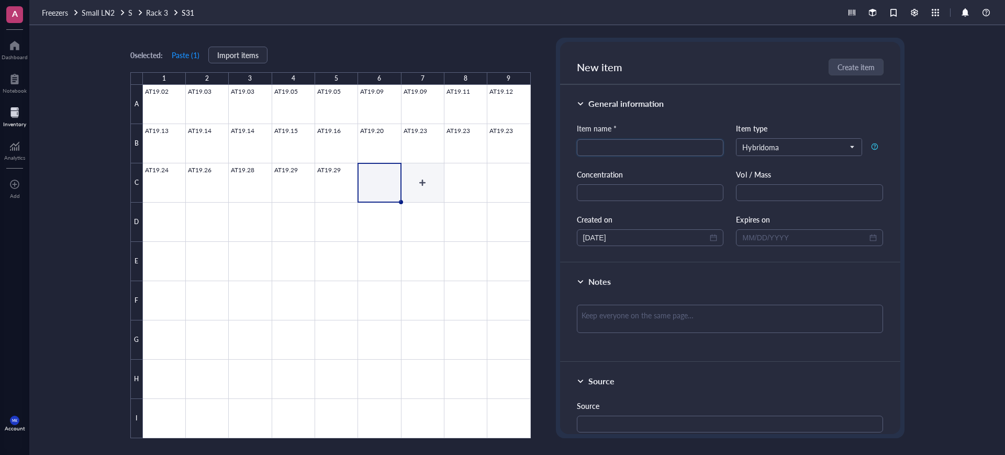
click at [414, 185] on div at bounding box center [337, 261] width 388 height 353
click at [160, 115] on div at bounding box center [337, 261] width 388 height 353
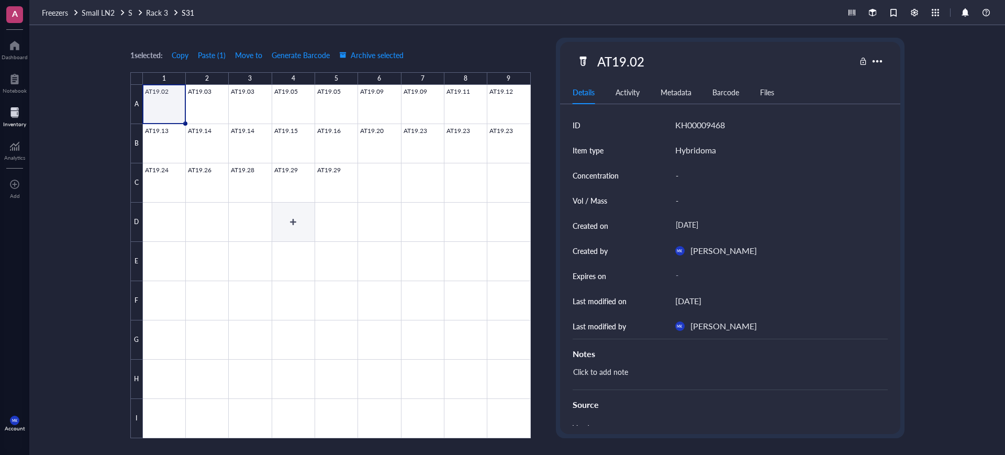
click at [289, 214] on div at bounding box center [337, 261] width 388 height 353
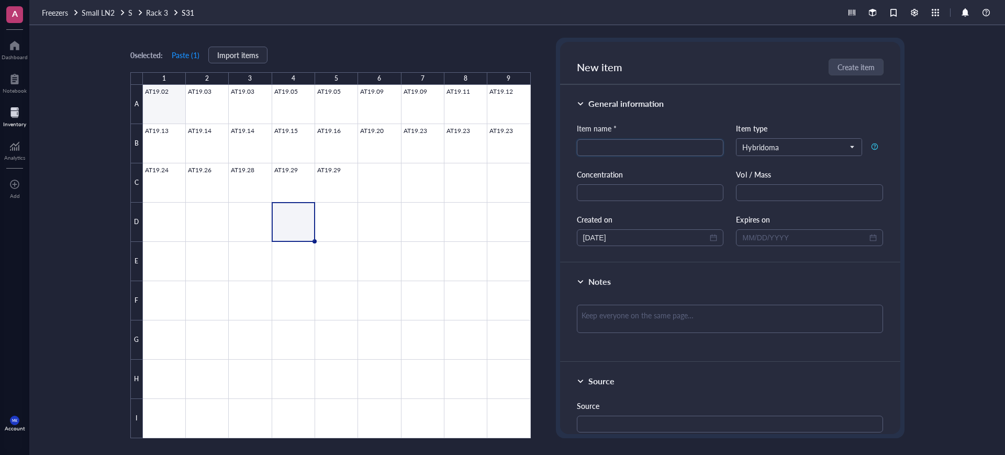
click at [172, 114] on div at bounding box center [337, 261] width 388 height 353
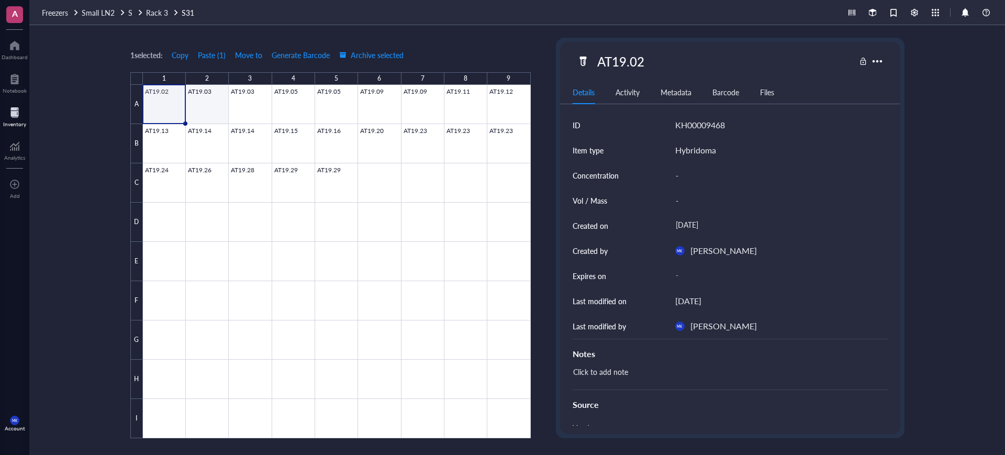
click at [196, 124] on div at bounding box center [337, 261] width 388 height 353
drag, startPoint x: 293, startPoint y: 185, endPoint x: 331, endPoint y: 189, distance: 38.4
click at [331, 189] on div at bounding box center [337, 261] width 388 height 353
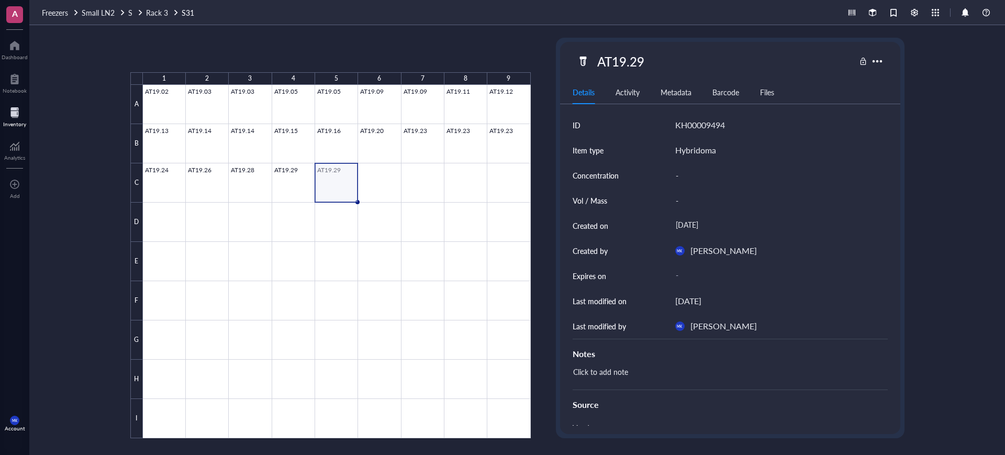
click at [489, 207] on div at bounding box center [337, 261] width 388 height 353
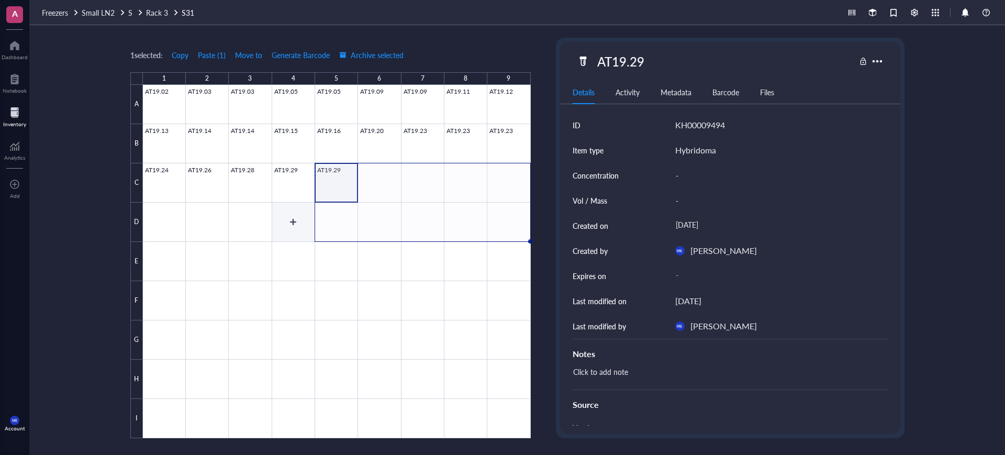
click at [298, 230] on div at bounding box center [337, 261] width 388 height 353
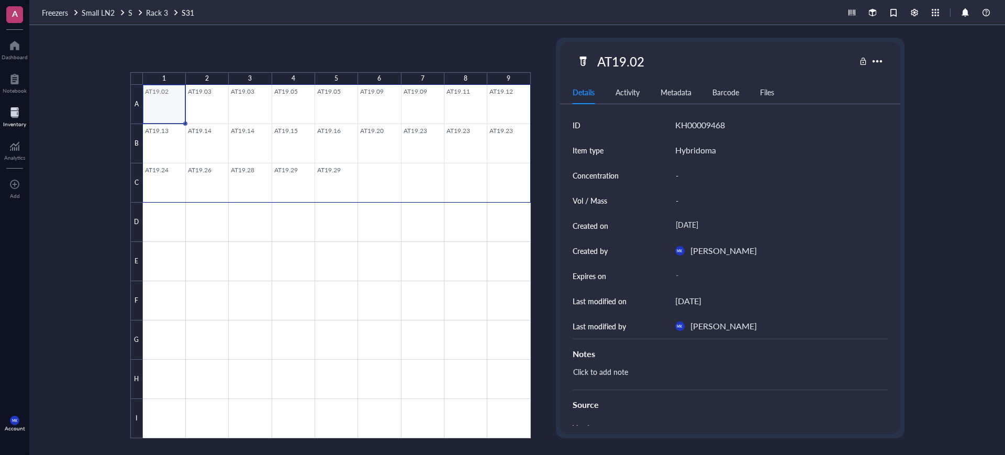
drag, startPoint x: 382, startPoint y: 186, endPoint x: 502, endPoint y: 198, distance: 120.6
click at [502, 198] on div at bounding box center [337, 261] width 388 height 353
click at [334, 240] on div at bounding box center [337, 261] width 388 height 353
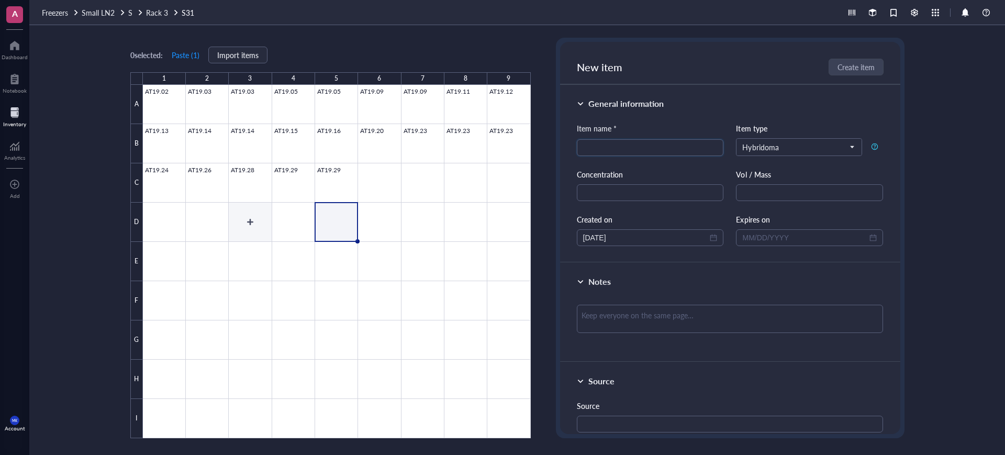
click at [265, 228] on div at bounding box center [337, 261] width 388 height 353
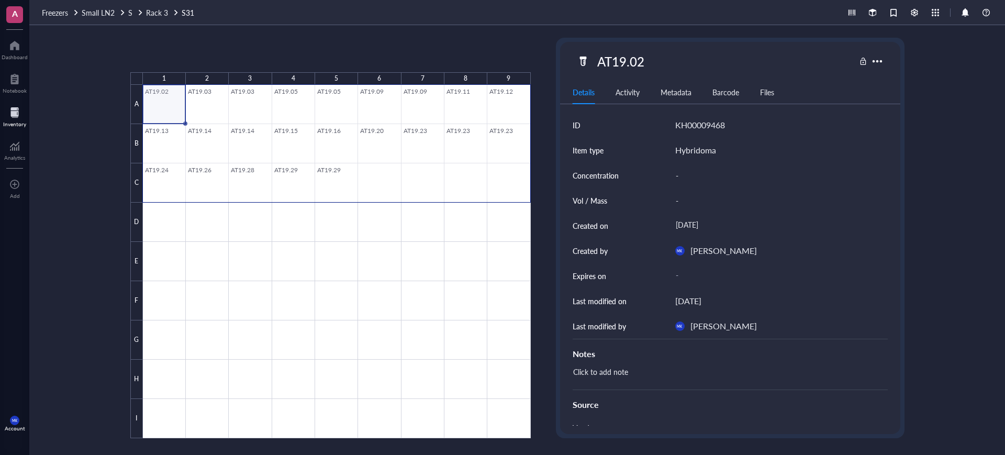
drag, startPoint x: 145, startPoint y: 96, endPoint x: 503, endPoint y: 177, distance: 367.1
click at [503, 177] on div at bounding box center [337, 261] width 388 height 353
click at [191, 60] on button "Copy" at bounding box center [184, 55] width 18 height 17
click at [193, 226] on div at bounding box center [337, 261] width 388 height 353
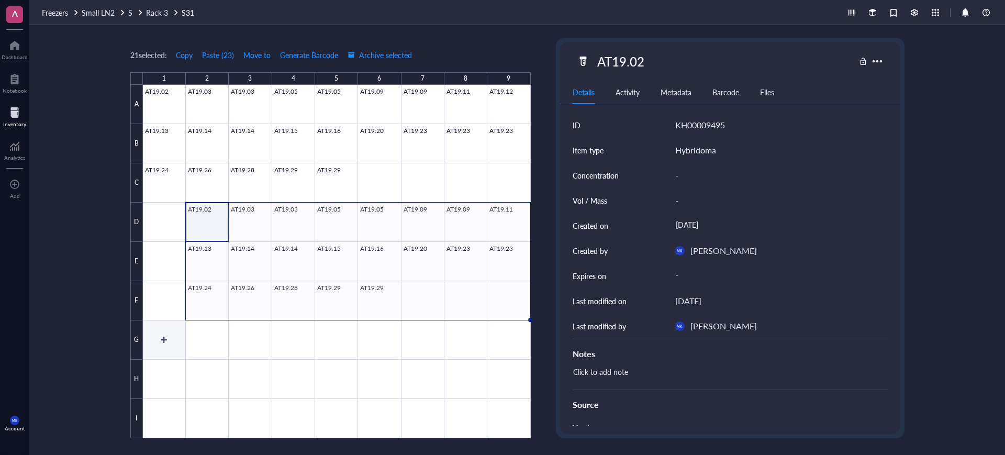
click at [169, 343] on div at bounding box center [337, 261] width 388 height 353
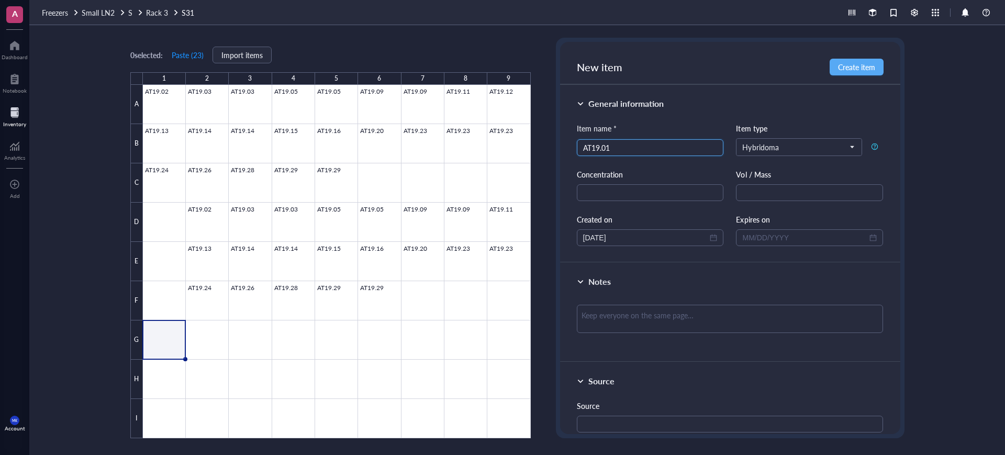
type input "AT19.01"
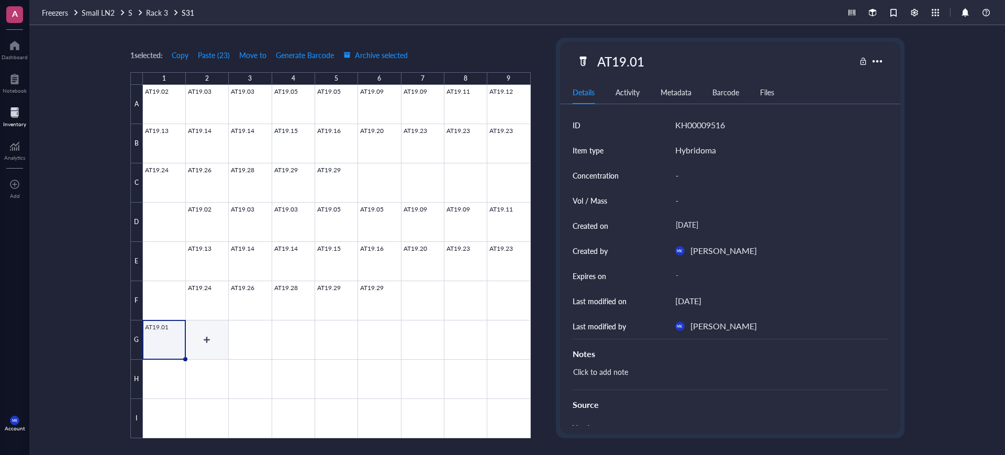
click at [211, 334] on div at bounding box center [337, 261] width 388 height 353
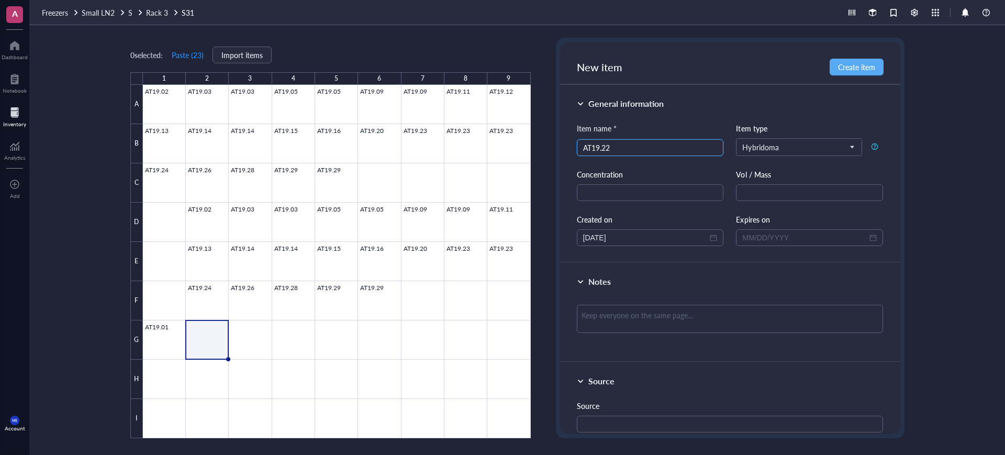
type input "AT19.22"
click at [250, 354] on div at bounding box center [337, 261] width 388 height 353
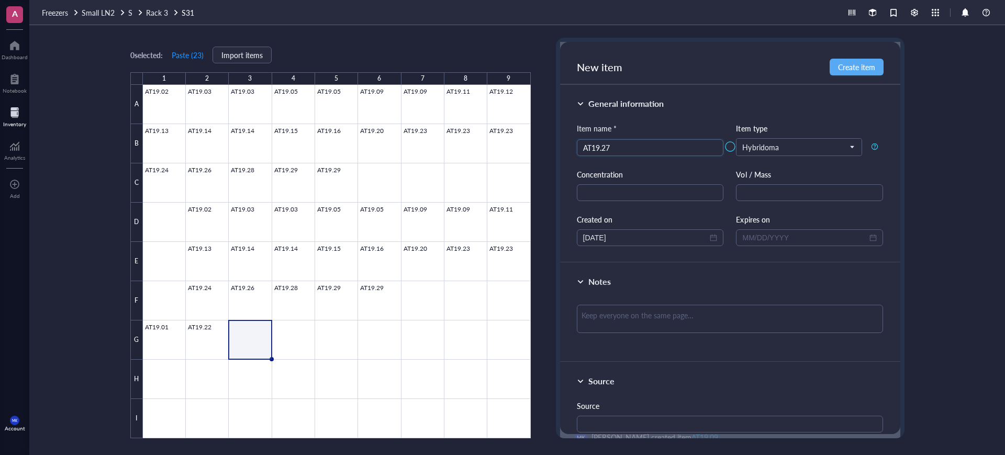
type input "AT19.27"
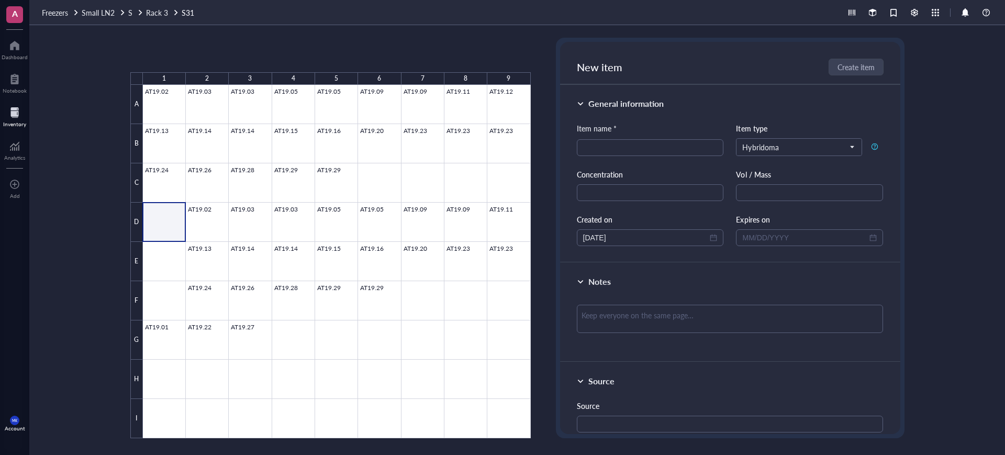
drag, startPoint x: 407, startPoint y: 312, endPoint x: 412, endPoint y: 313, distance: 5.3
click at [412, 313] on div at bounding box center [337, 261] width 388 height 353
drag, startPoint x: 468, startPoint y: 313, endPoint x: 473, endPoint y: 312, distance: 5.3
click at [473, 312] on div at bounding box center [337, 261] width 388 height 353
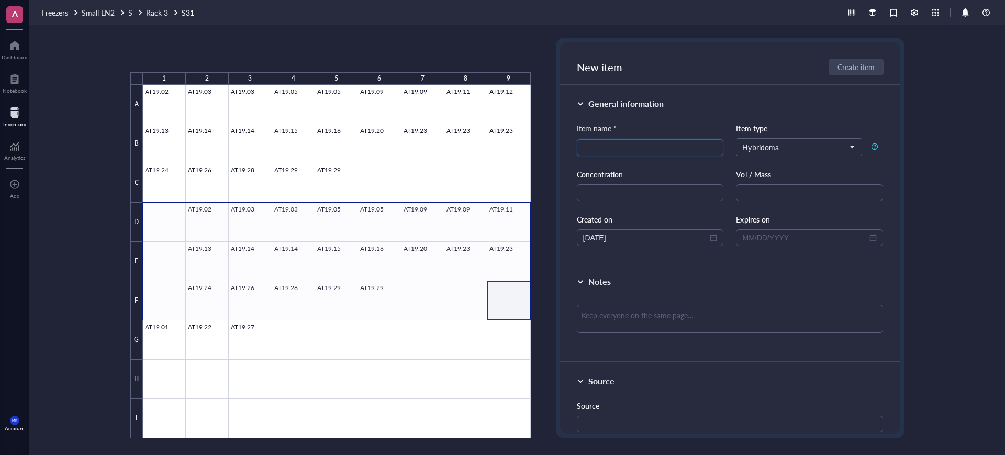
drag, startPoint x: 459, startPoint y: 291, endPoint x: 176, endPoint y: 228, distance: 289.6
click at [176, 229] on div at bounding box center [337, 261] width 388 height 353
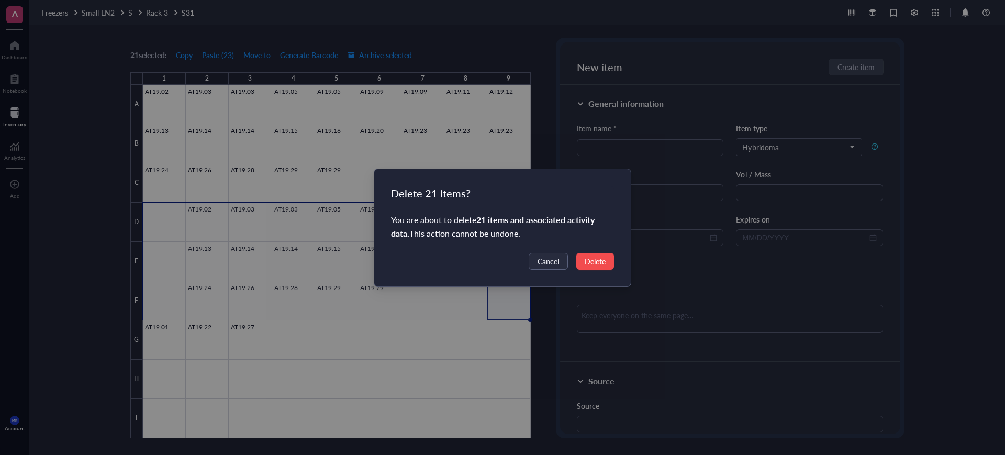
click at [581, 265] on button "Delete" at bounding box center [596, 261] width 38 height 17
click at [590, 258] on span "Delete" at bounding box center [595, 262] width 21 height 12
click at [583, 265] on button "Delete" at bounding box center [596, 261] width 38 height 17
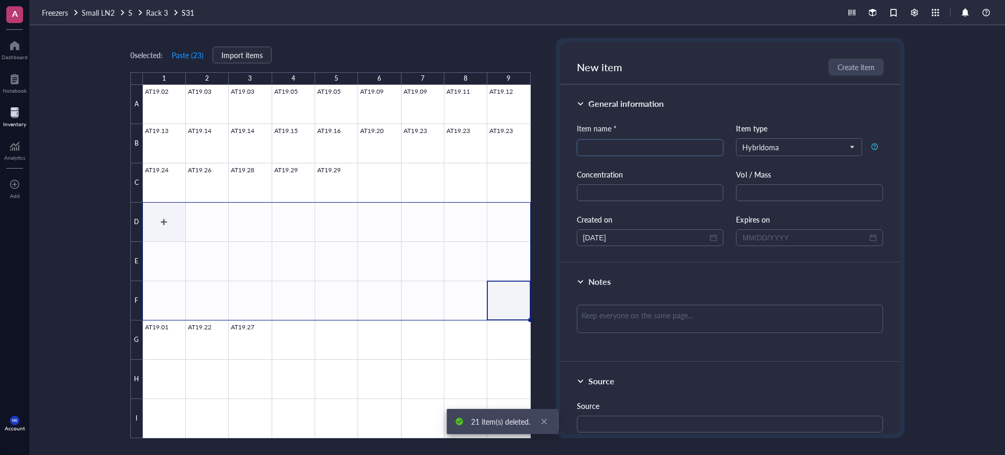
click at [174, 220] on div at bounding box center [337, 261] width 388 height 353
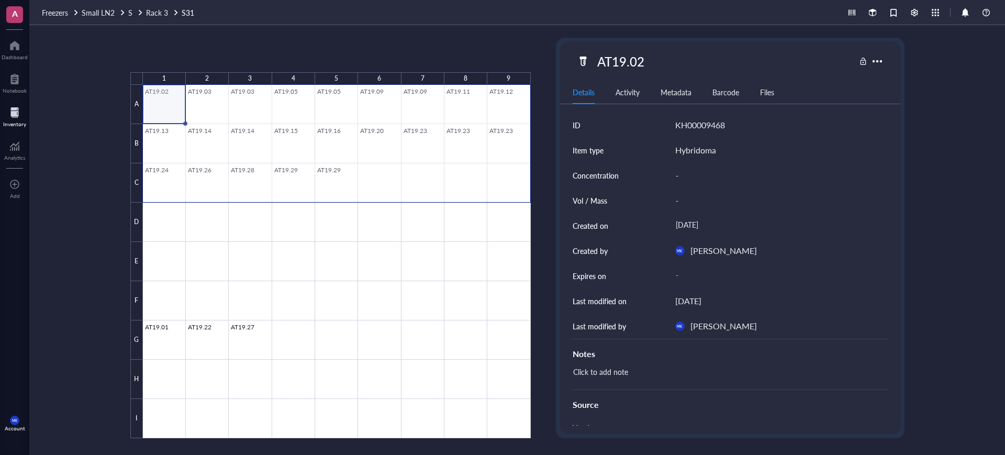
drag, startPoint x: 171, startPoint y: 120, endPoint x: 516, endPoint y: 196, distance: 352.8
click at [516, 196] on div at bounding box center [337, 261] width 388 height 353
click at [177, 213] on div at bounding box center [337, 261] width 388 height 353
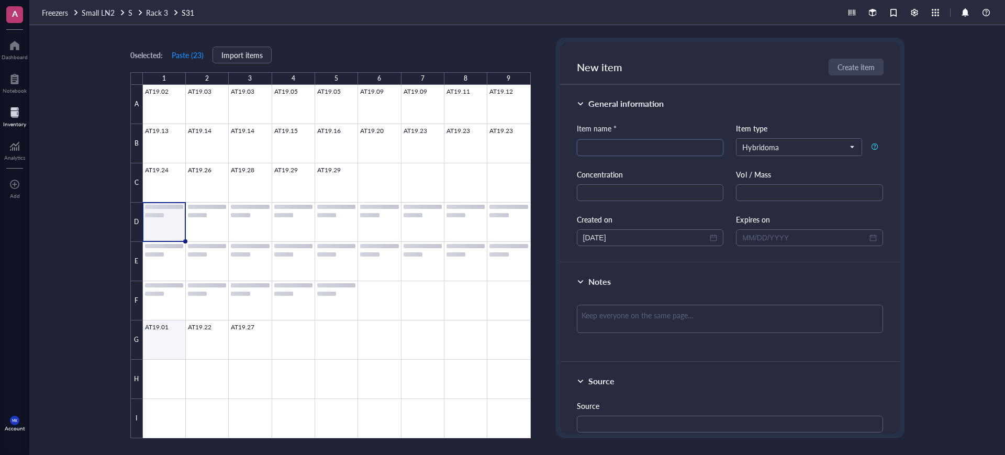
click at [153, 341] on div at bounding box center [337, 261] width 388 height 353
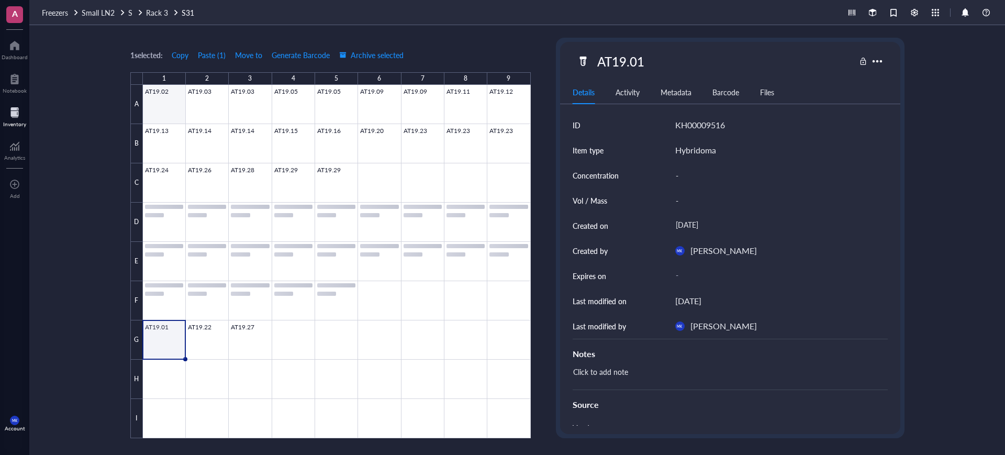
click at [173, 101] on div at bounding box center [337, 261] width 388 height 353
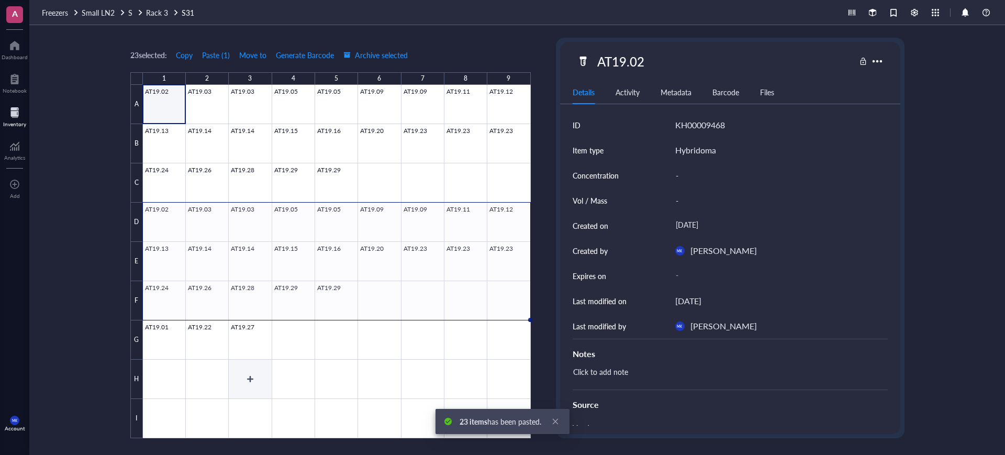
click at [255, 389] on div at bounding box center [337, 261] width 388 height 353
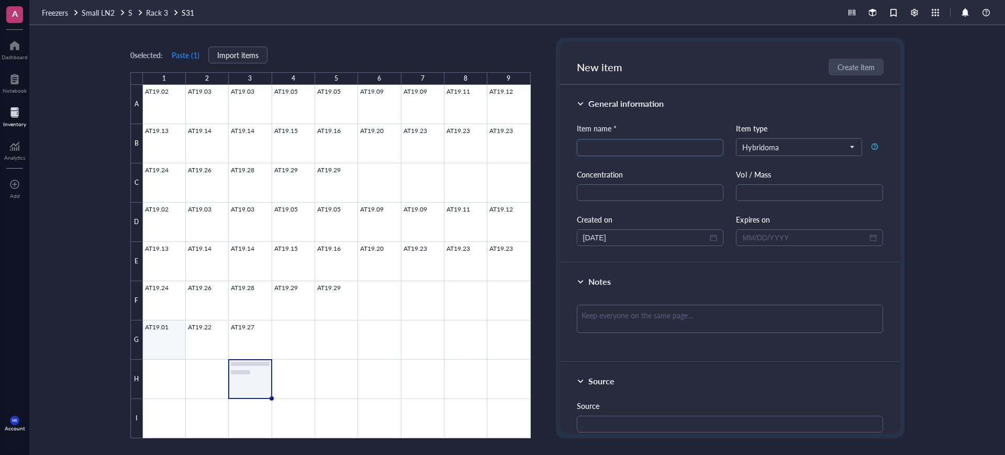
click at [169, 339] on div at bounding box center [337, 261] width 388 height 353
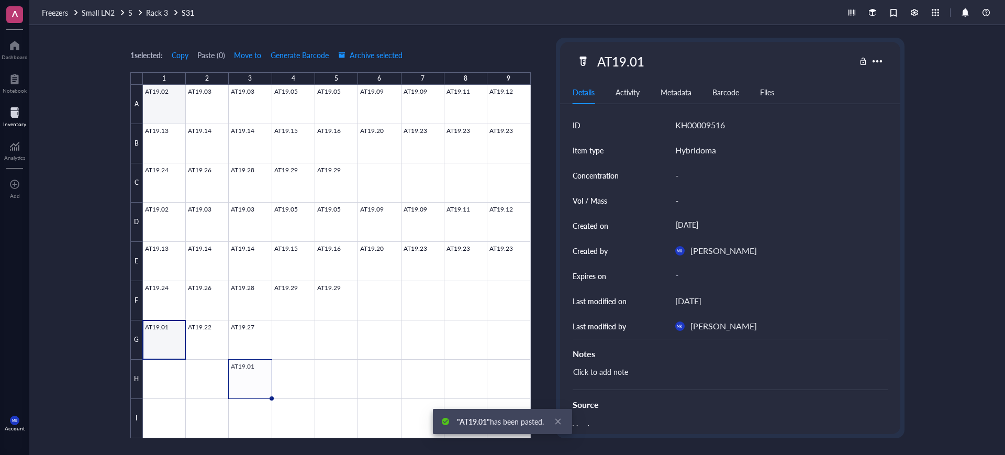
click at [172, 88] on div at bounding box center [337, 261] width 388 height 353
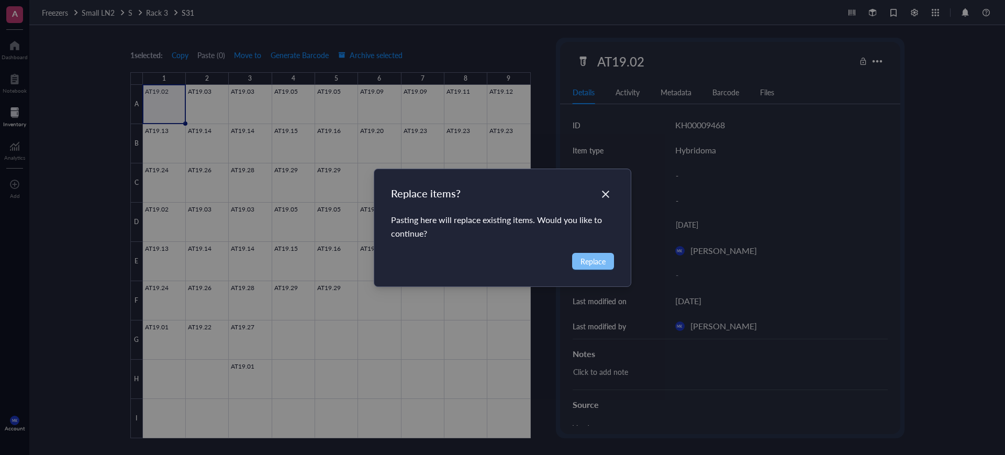
click at [594, 265] on span "Replace" at bounding box center [593, 262] width 25 height 12
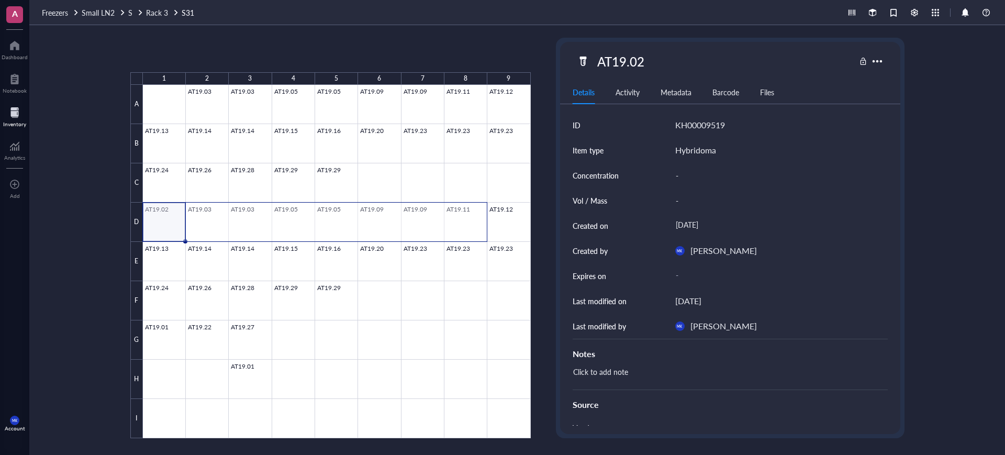
drag, startPoint x: 175, startPoint y: 227, endPoint x: 472, endPoint y: 224, distance: 296.9
click at [472, 224] on div at bounding box center [337, 261] width 388 height 353
click at [278, 334] on div at bounding box center [337, 261] width 388 height 353
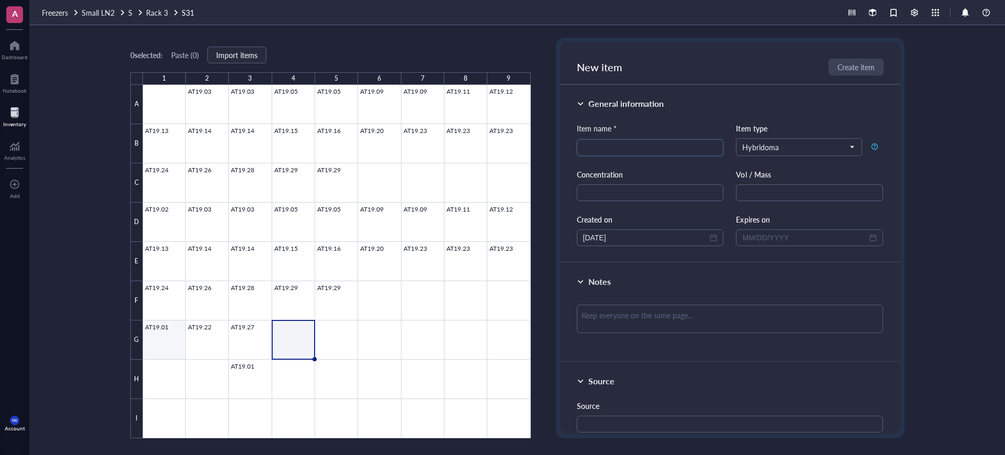
click at [170, 339] on div at bounding box center [337, 261] width 388 height 353
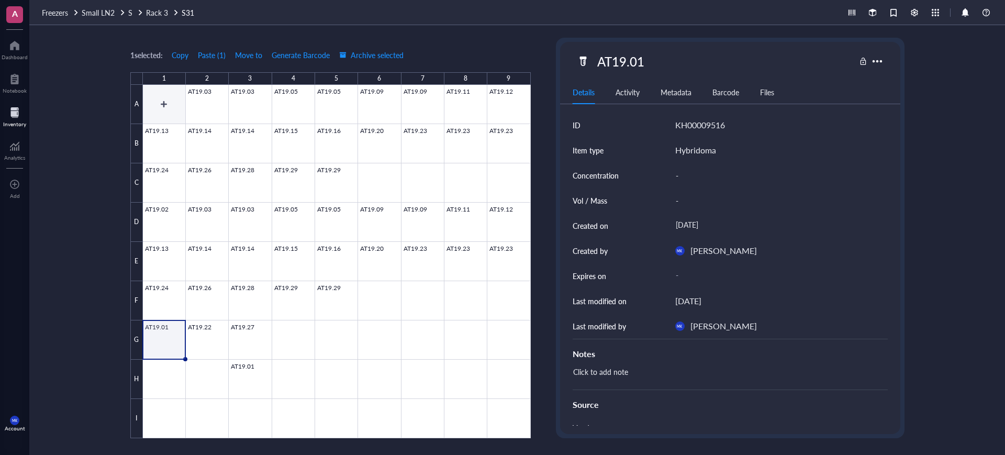
click at [170, 115] on div at bounding box center [337, 261] width 388 height 353
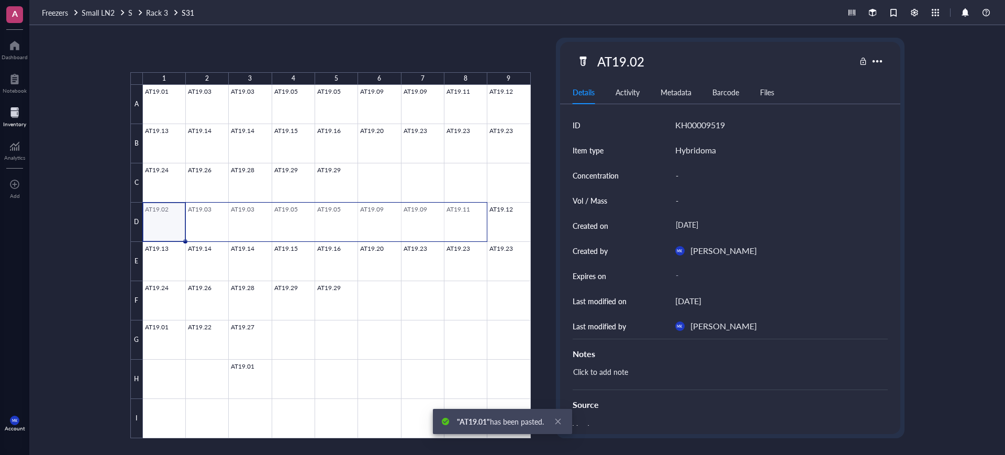
drag, startPoint x: 170, startPoint y: 224, endPoint x: 449, endPoint y: 221, distance: 279.1
click at [449, 221] on div at bounding box center [337, 261] width 388 height 353
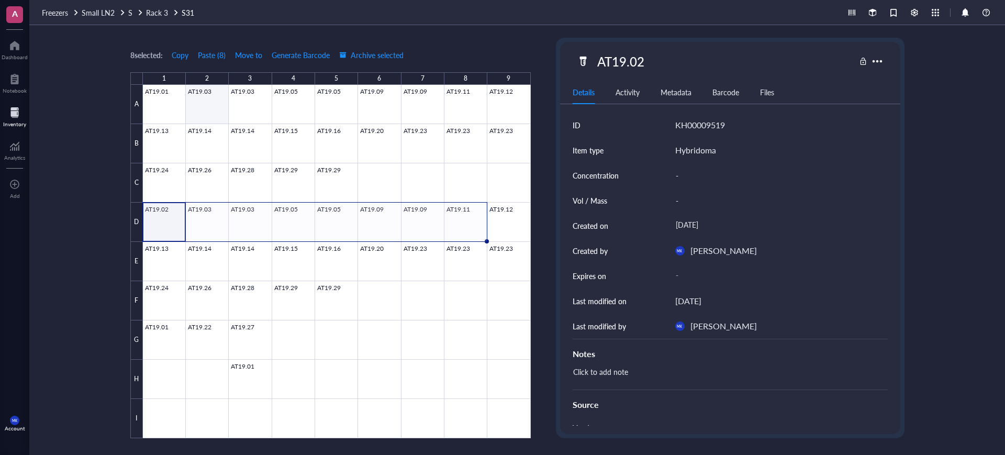
click at [216, 107] on div at bounding box center [337, 261] width 388 height 353
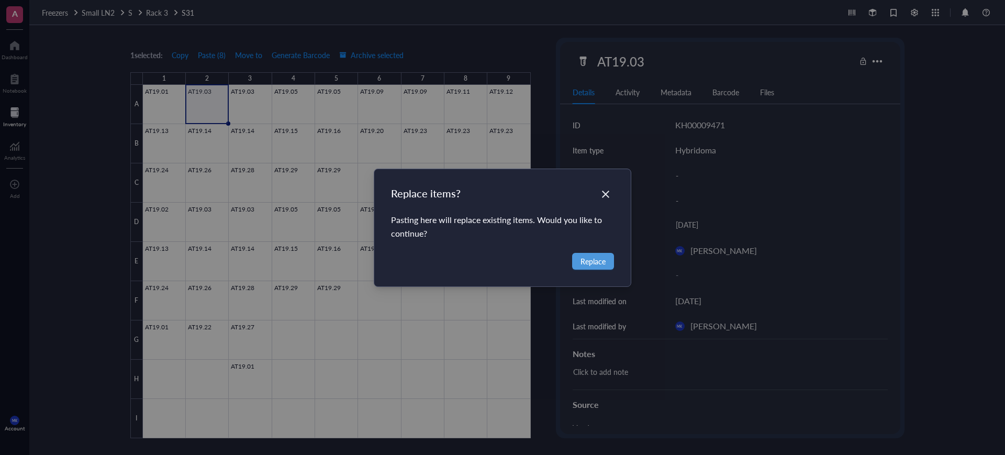
click at [600, 264] on button "Replace" at bounding box center [593, 261] width 42 height 17
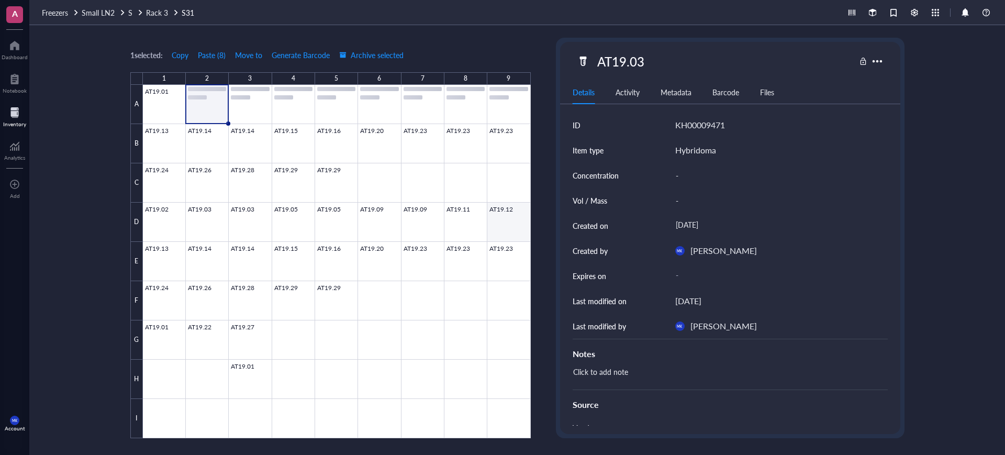
click at [518, 219] on div at bounding box center [337, 261] width 388 height 353
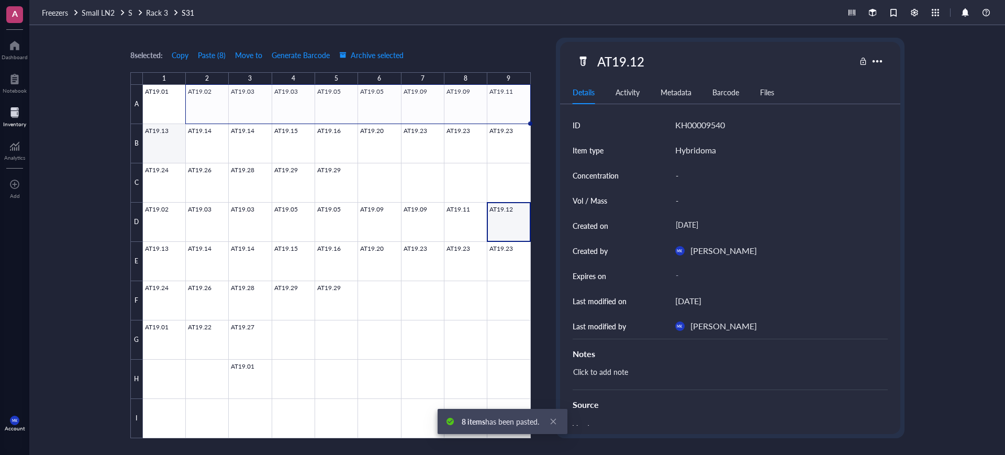
click at [174, 147] on div at bounding box center [337, 261] width 388 height 353
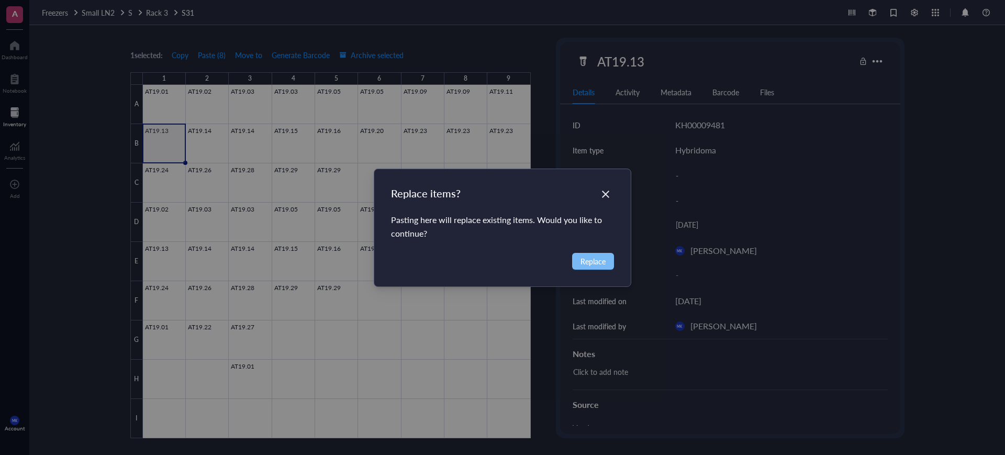
click at [586, 258] on span "Replace" at bounding box center [593, 262] width 25 height 12
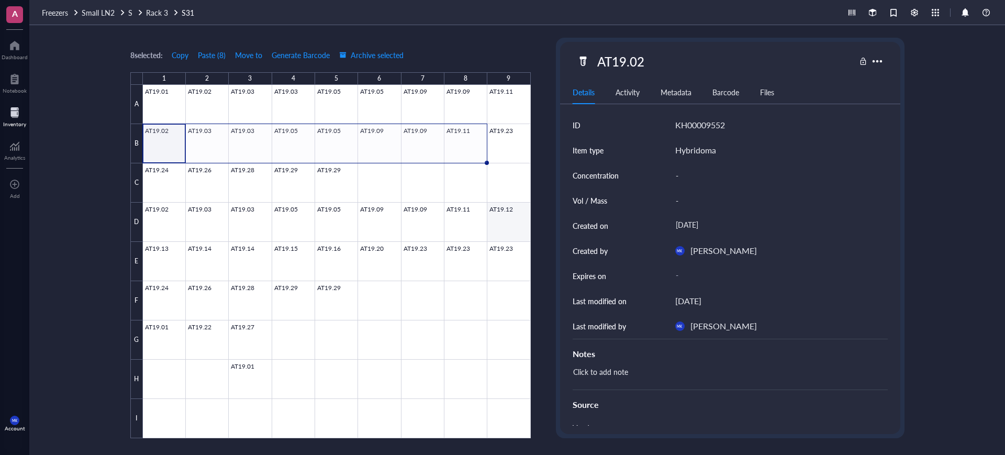
click at [518, 220] on div at bounding box center [337, 261] width 388 height 353
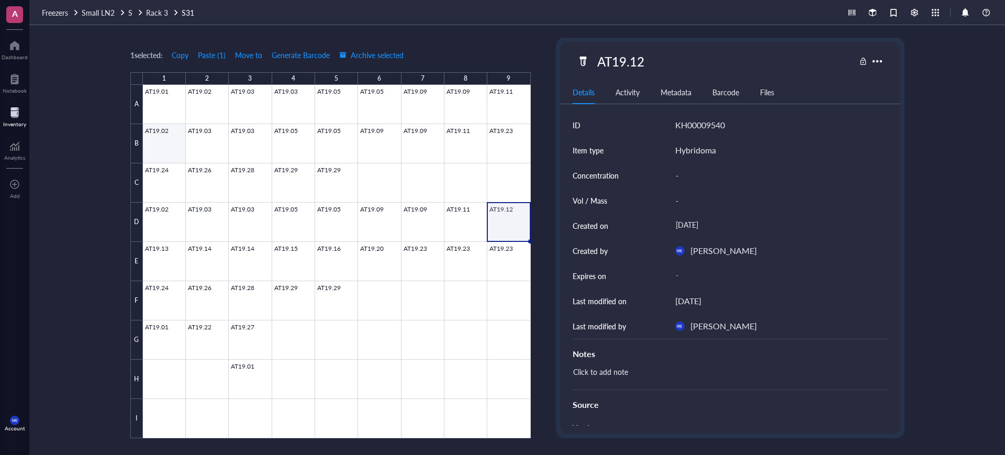
click at [169, 146] on div at bounding box center [337, 261] width 388 height 353
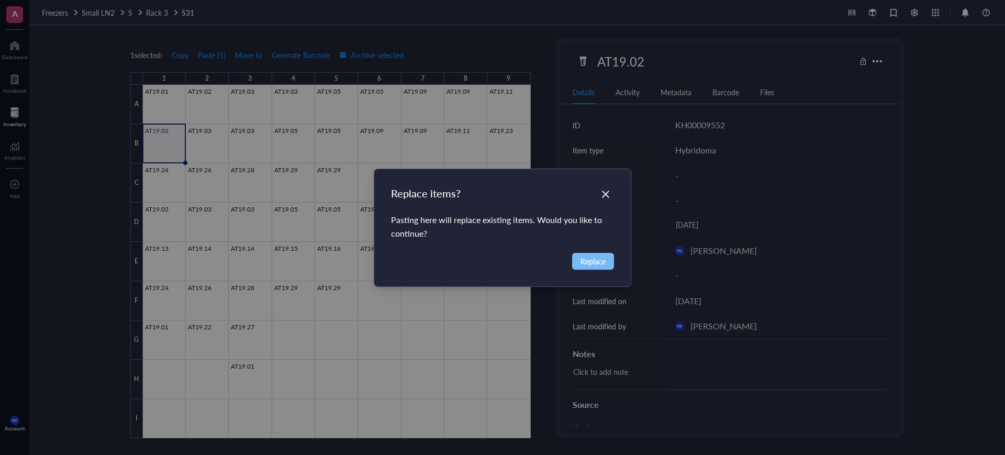
click at [593, 260] on span "Replace" at bounding box center [593, 262] width 25 height 12
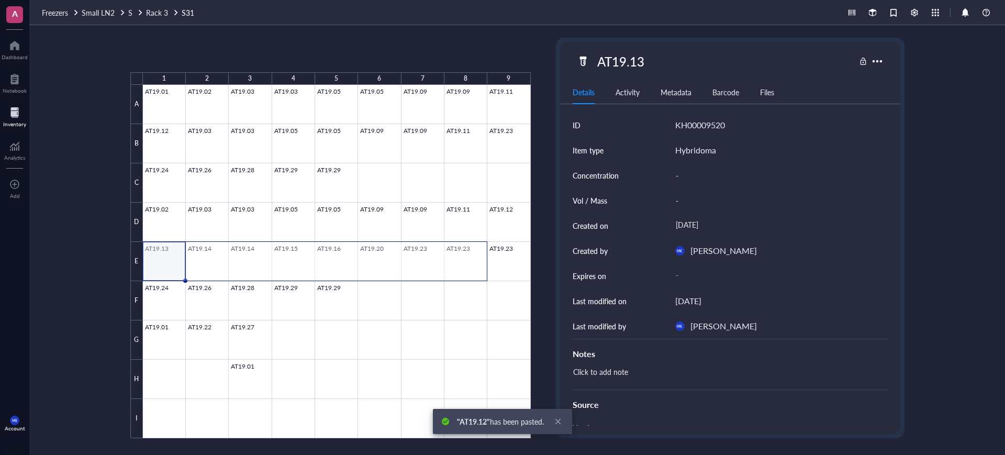
drag, startPoint x: 169, startPoint y: 264, endPoint x: 450, endPoint y: 258, distance: 280.7
click at [450, 258] on div at bounding box center [337, 261] width 388 height 353
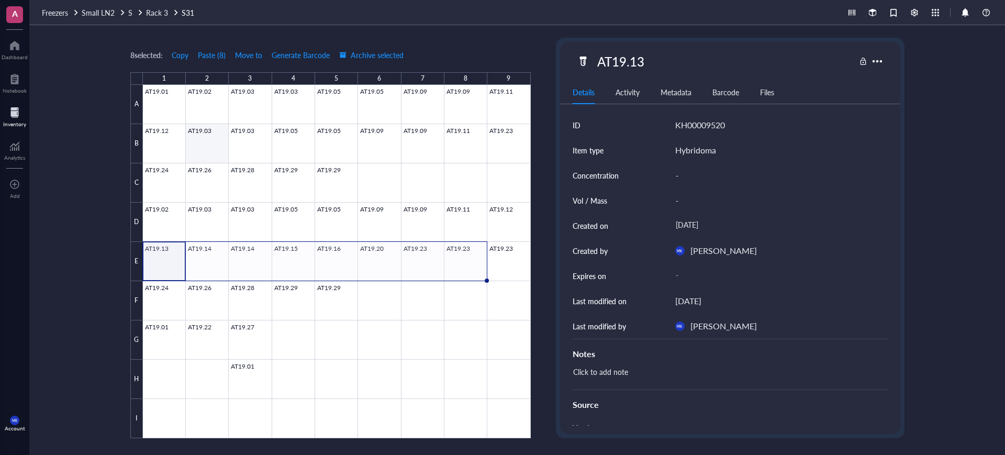
click at [193, 150] on div at bounding box center [337, 261] width 388 height 353
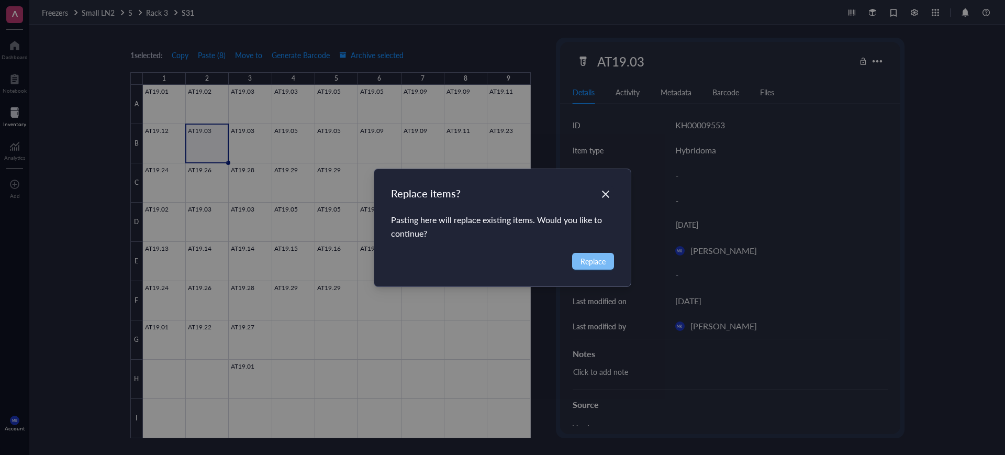
click at [583, 256] on span "Replace" at bounding box center [593, 262] width 25 height 12
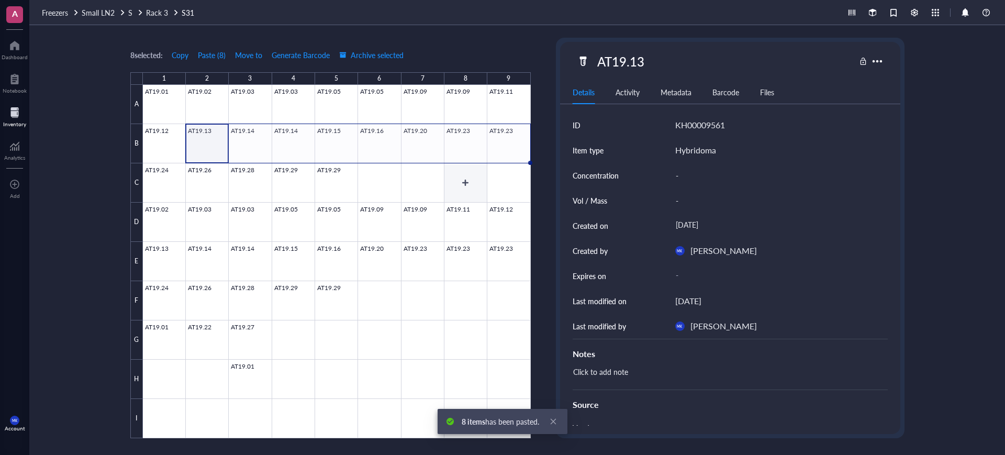
click at [472, 170] on div at bounding box center [337, 261] width 388 height 353
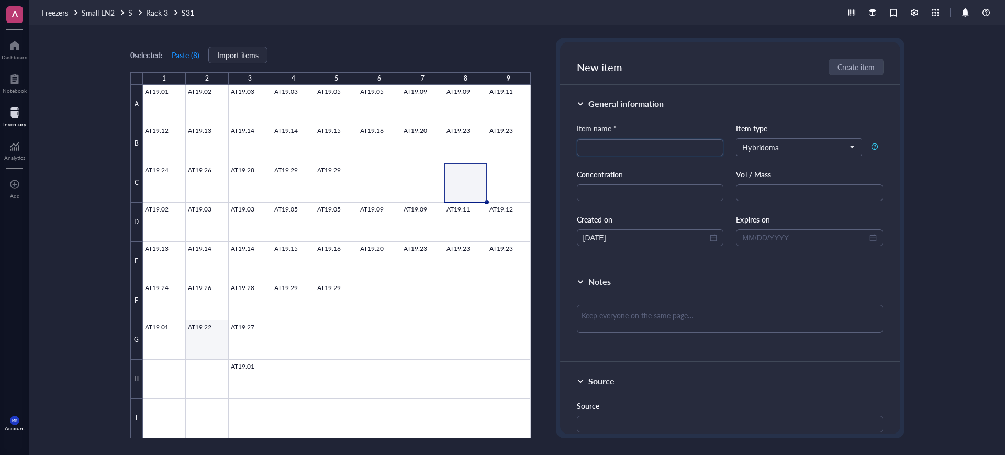
click at [194, 327] on div at bounding box center [337, 261] width 388 height 353
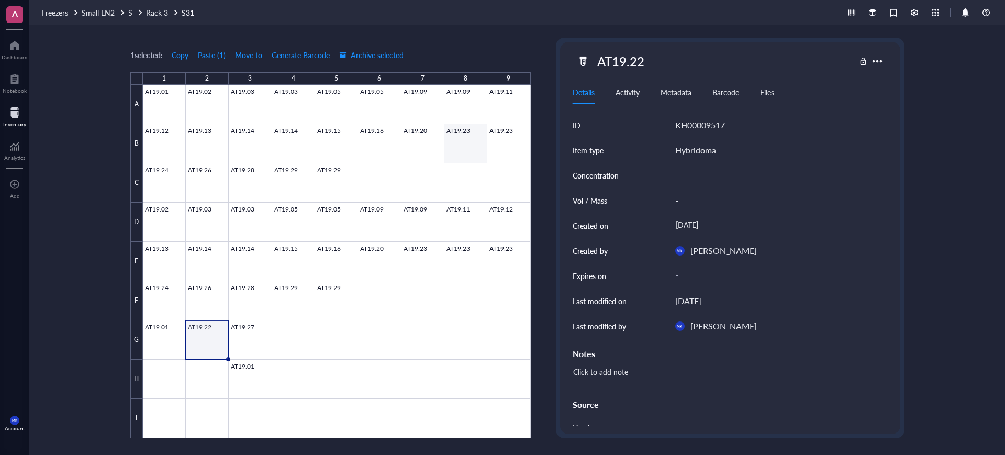
click at [478, 158] on div at bounding box center [337, 261] width 388 height 353
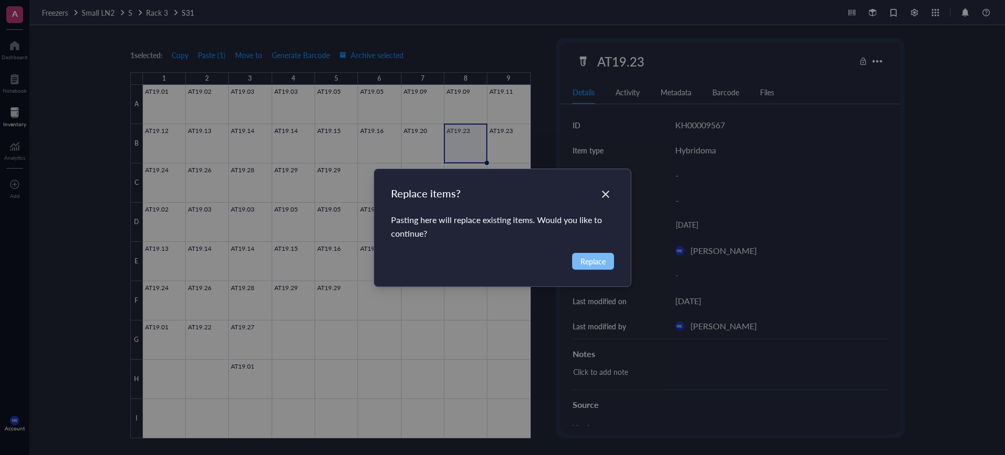
click at [602, 266] on span "Replace" at bounding box center [593, 262] width 25 height 12
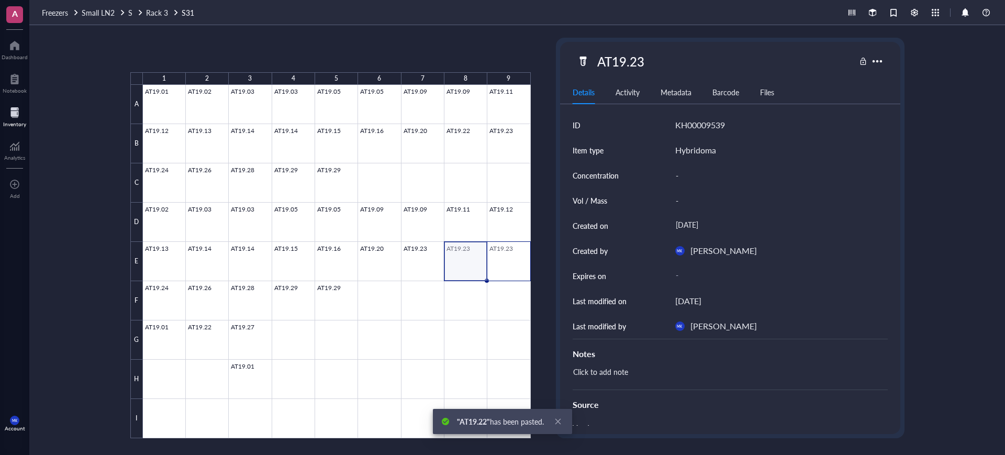
drag, startPoint x: 458, startPoint y: 270, endPoint x: 517, endPoint y: 269, distance: 58.7
click at [517, 269] on div at bounding box center [337, 261] width 388 height 353
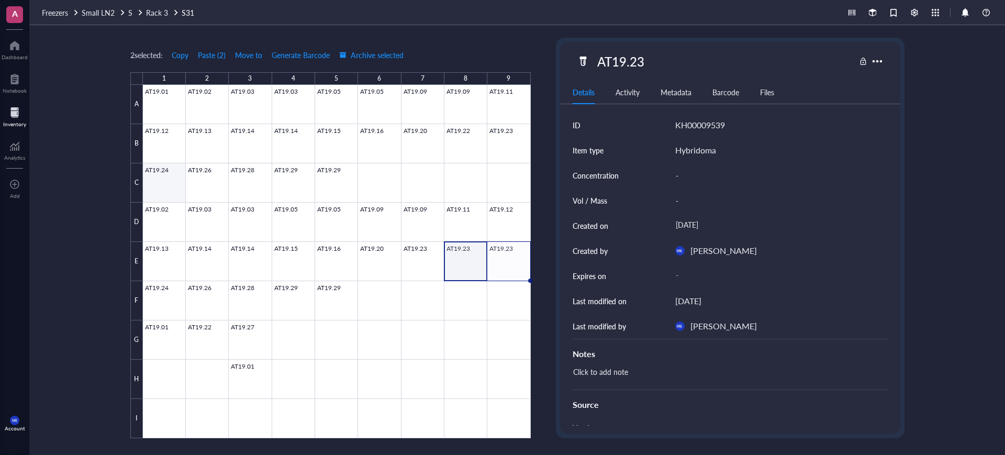
click at [153, 171] on div at bounding box center [337, 261] width 388 height 353
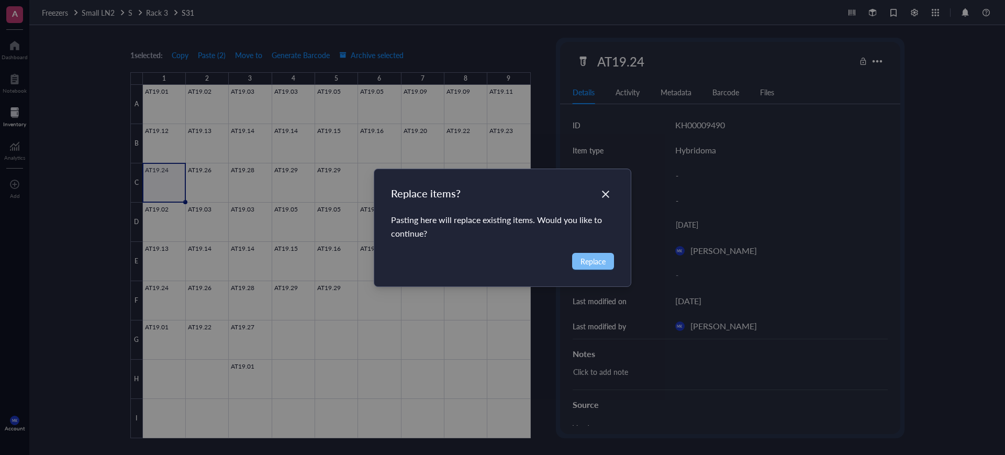
click at [601, 261] on span "Replace" at bounding box center [593, 262] width 25 height 12
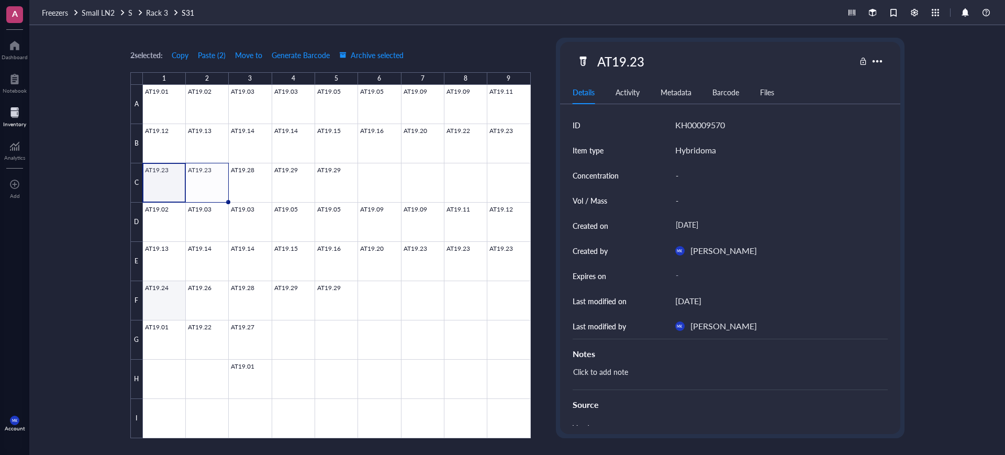
click at [165, 304] on div at bounding box center [337, 261] width 388 height 353
click at [191, 304] on div at bounding box center [337, 261] width 388 height 353
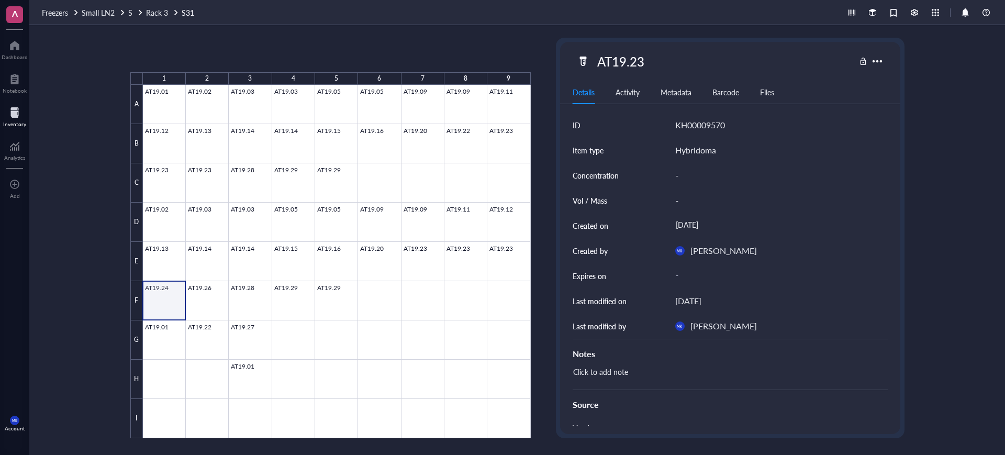
drag, startPoint x: 191, startPoint y: 304, endPoint x: 211, endPoint y: 304, distance: 19.4
click at [198, 304] on div at bounding box center [337, 261] width 388 height 353
drag, startPoint x: 171, startPoint y: 298, endPoint x: 218, endPoint y: 298, distance: 47.1
click at [218, 298] on div at bounding box center [337, 261] width 388 height 353
click at [260, 187] on div at bounding box center [337, 261] width 388 height 353
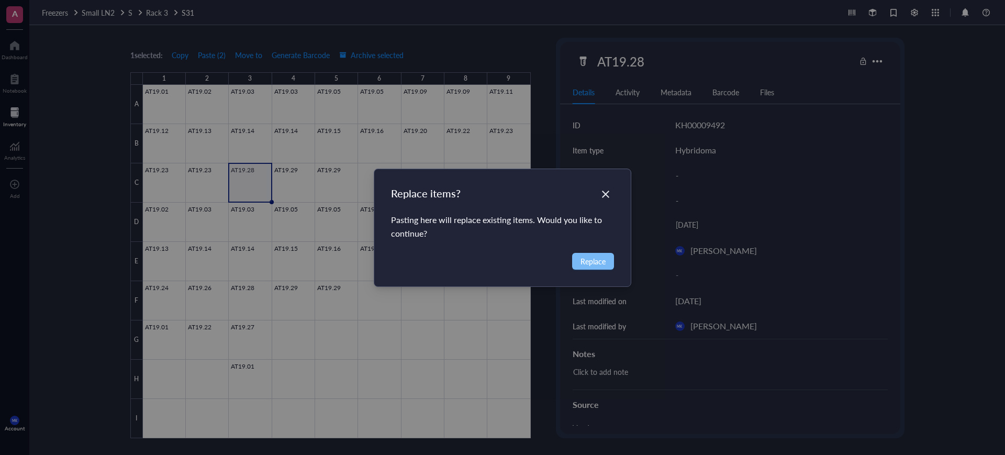
click at [585, 260] on span "Replace" at bounding box center [593, 262] width 25 height 12
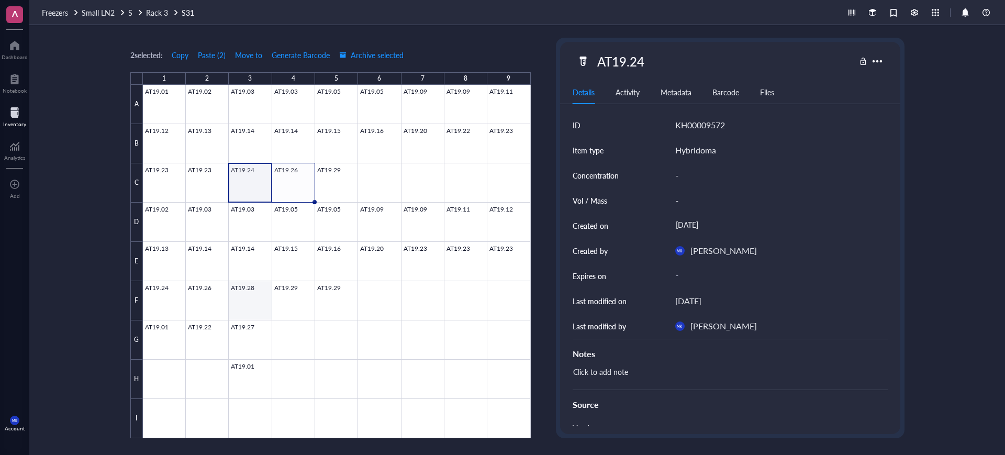
click at [373, 360] on div at bounding box center [337, 261] width 388 height 353
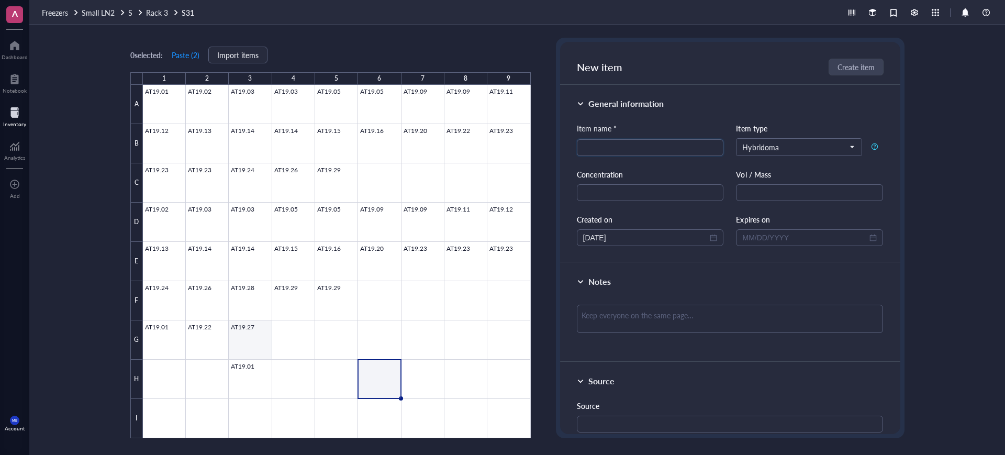
click at [263, 341] on div at bounding box center [337, 261] width 388 height 353
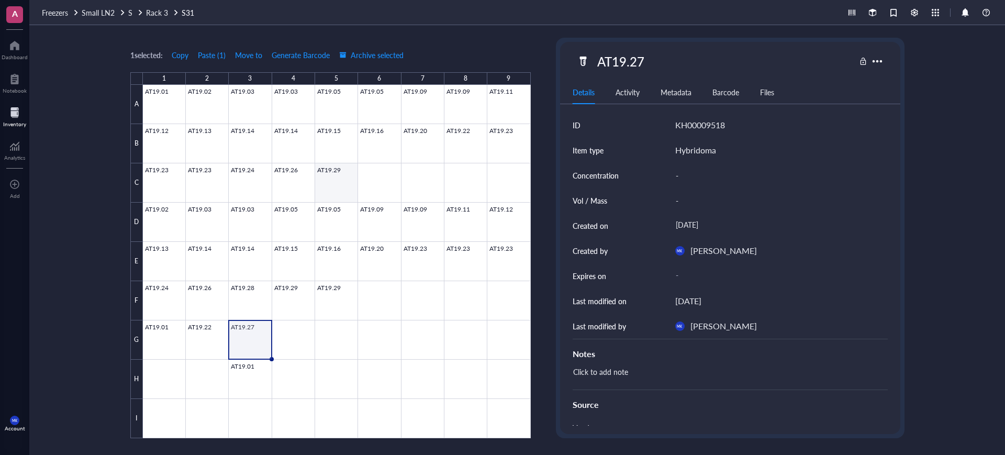
click at [349, 181] on div at bounding box center [337, 261] width 388 height 353
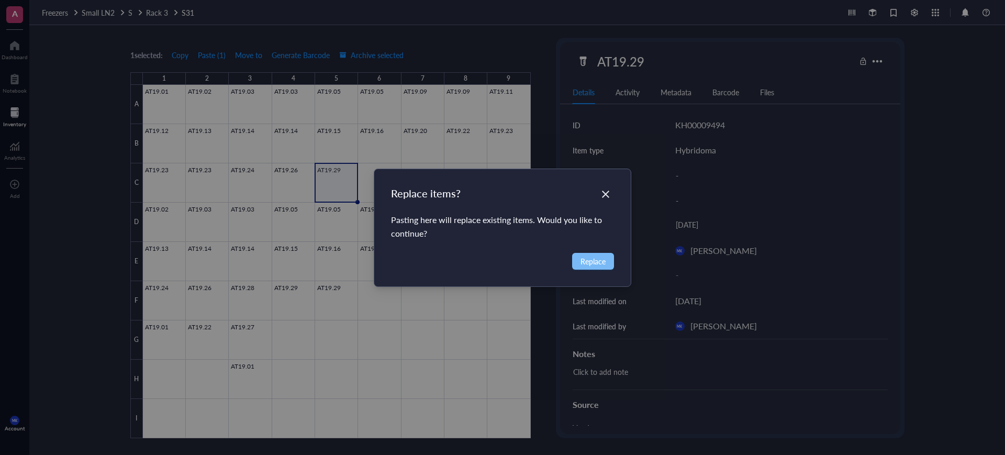
click at [600, 258] on span "Replace" at bounding box center [593, 262] width 25 height 12
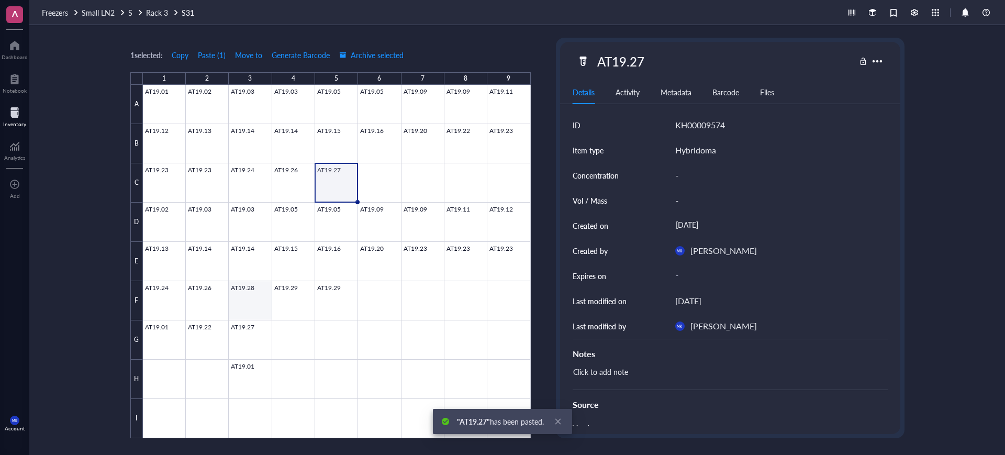
drag, startPoint x: 257, startPoint y: 305, endPoint x: 327, endPoint y: 309, distance: 70.8
click at [258, 306] on div at bounding box center [337, 261] width 388 height 353
drag, startPoint x: 345, startPoint y: 360, endPoint x: 305, endPoint y: 335, distance: 47.8
click at [345, 360] on div at bounding box center [337, 261] width 388 height 353
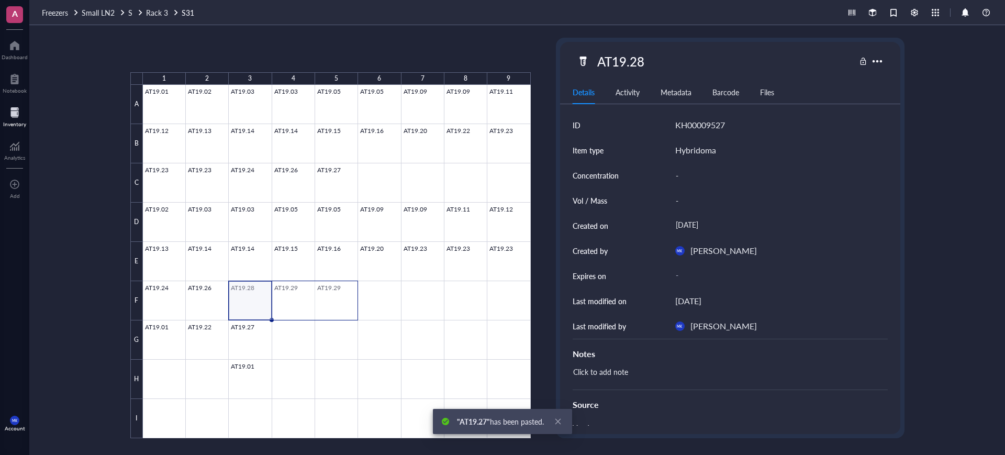
drag, startPoint x: 301, startPoint y: 304, endPoint x: 330, endPoint y: 304, distance: 29.3
click at [330, 304] on div at bounding box center [337, 261] width 388 height 353
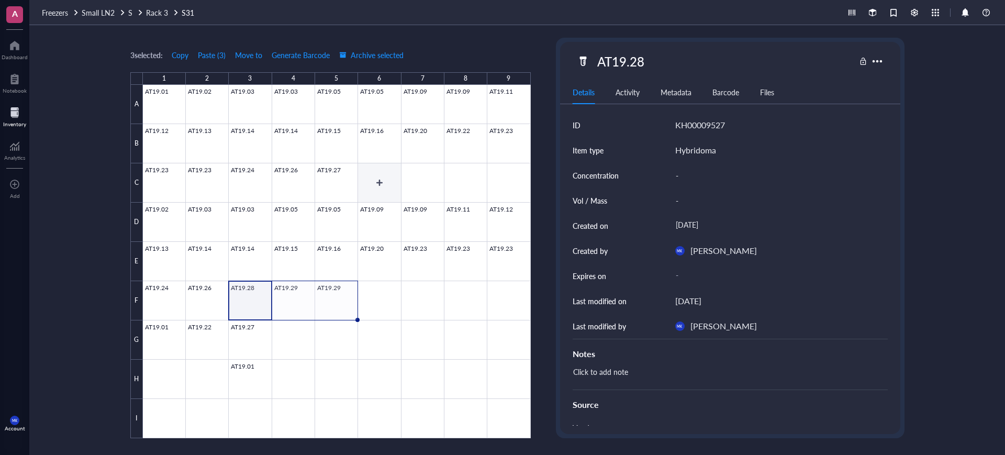
click at [390, 180] on div at bounding box center [337, 261] width 388 height 353
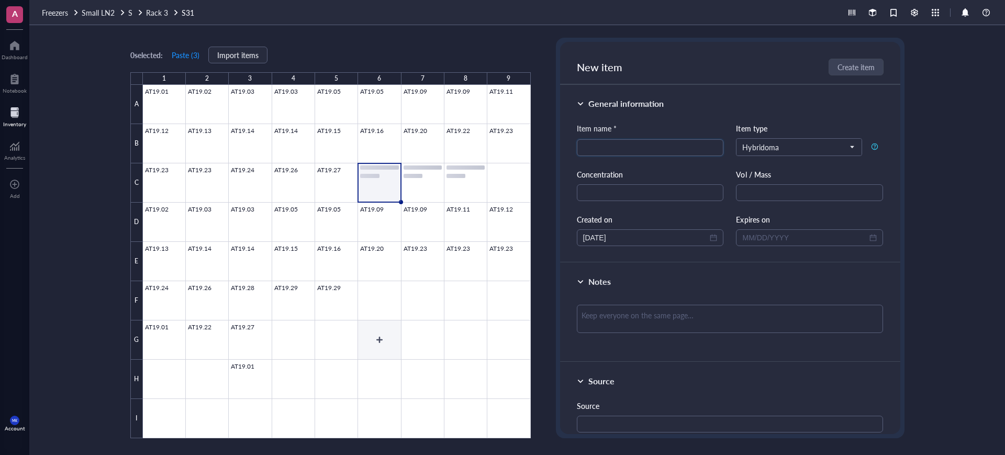
click at [399, 323] on div at bounding box center [337, 261] width 388 height 353
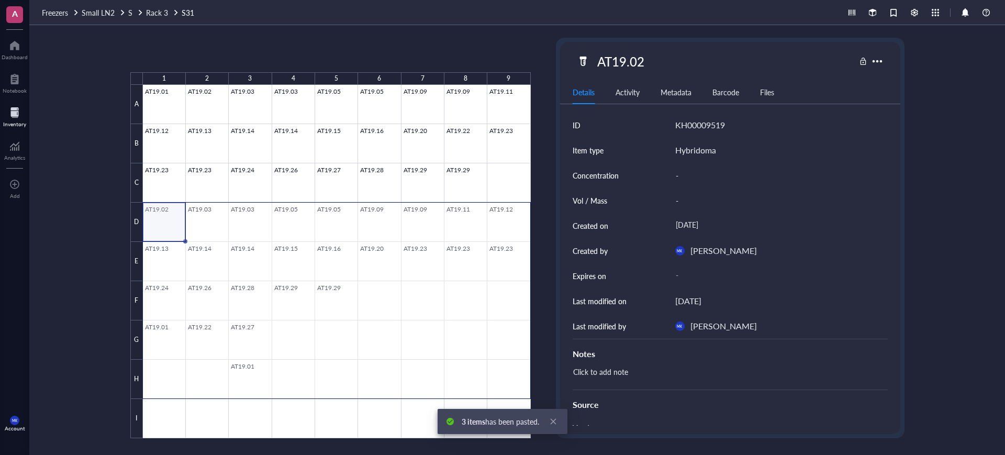
drag, startPoint x: 360, startPoint y: 303, endPoint x: 530, endPoint y: 367, distance: 182.5
click at [530, 367] on div at bounding box center [337, 261] width 388 height 353
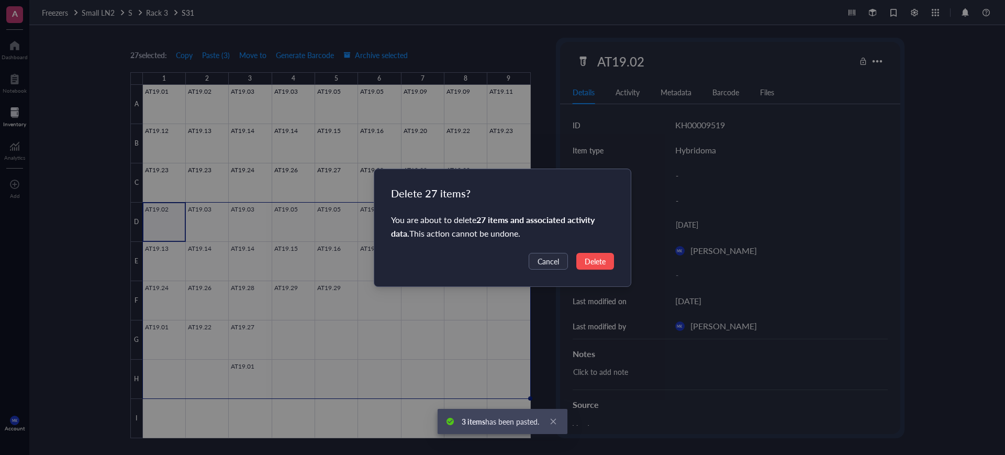
click at [585, 256] on span "Delete" at bounding box center [595, 262] width 21 height 12
click at [579, 339] on div "Delete 27 items? You are about to delete 27 items and associated activity data …" at bounding box center [502, 227] width 1005 height 455
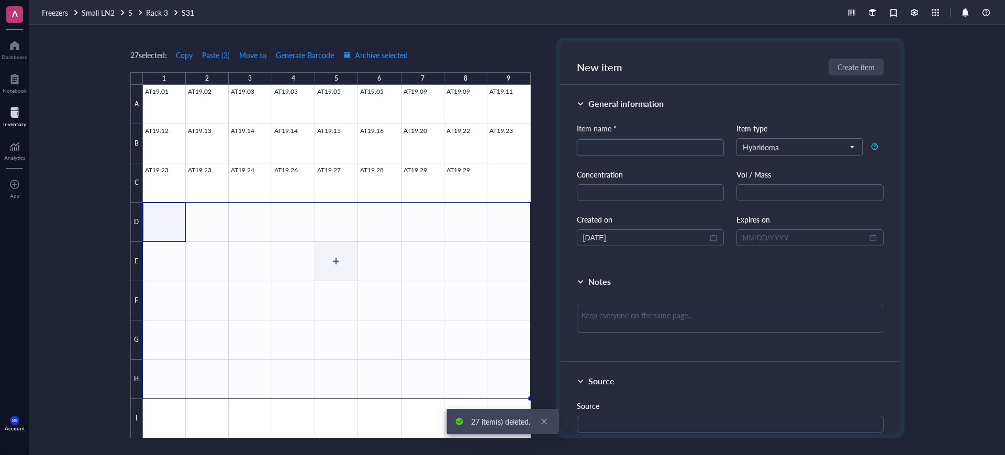
click at [332, 258] on div at bounding box center [337, 261] width 388 height 353
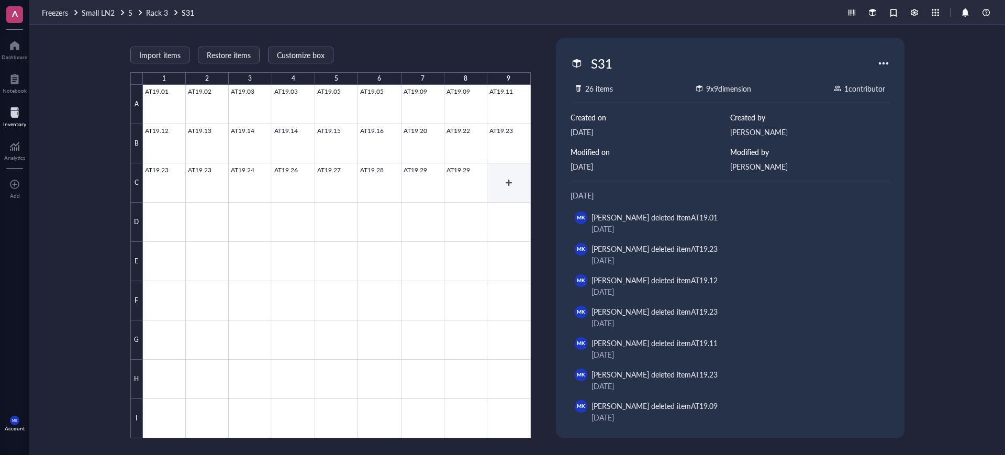
click at [518, 179] on div at bounding box center [337, 261] width 388 height 353
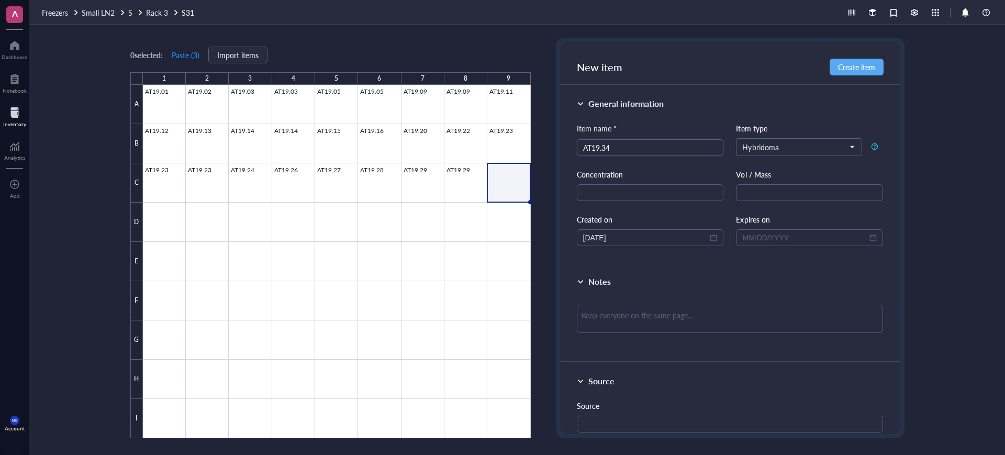
type input "AT19.34"
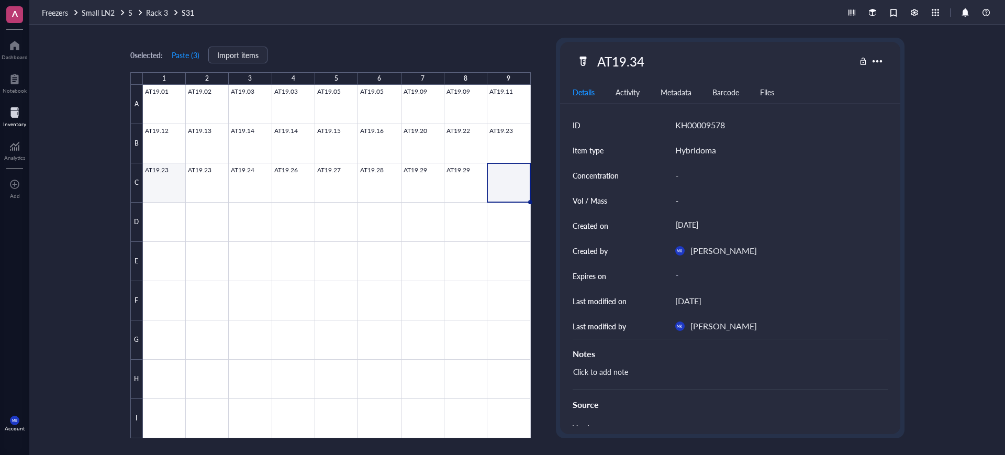
click at [171, 211] on div at bounding box center [337, 261] width 388 height 353
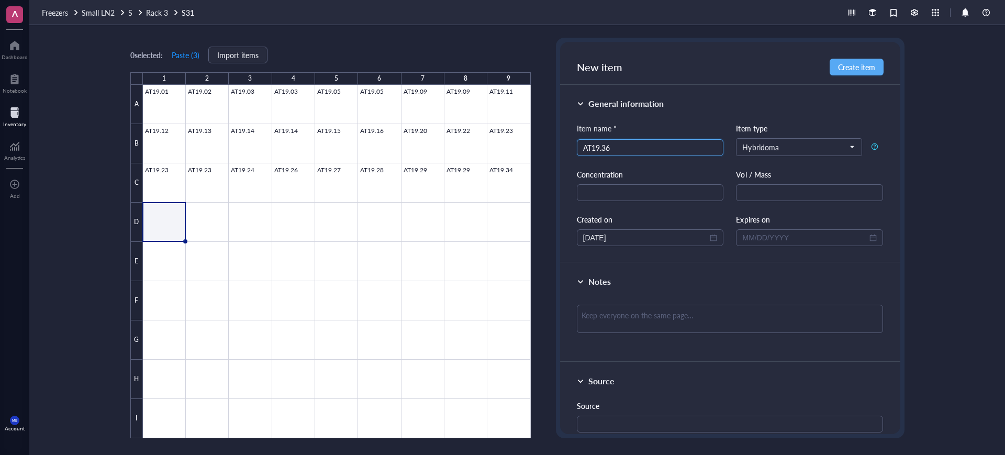
type input "AT19.36"
click at [215, 236] on div at bounding box center [337, 261] width 388 height 353
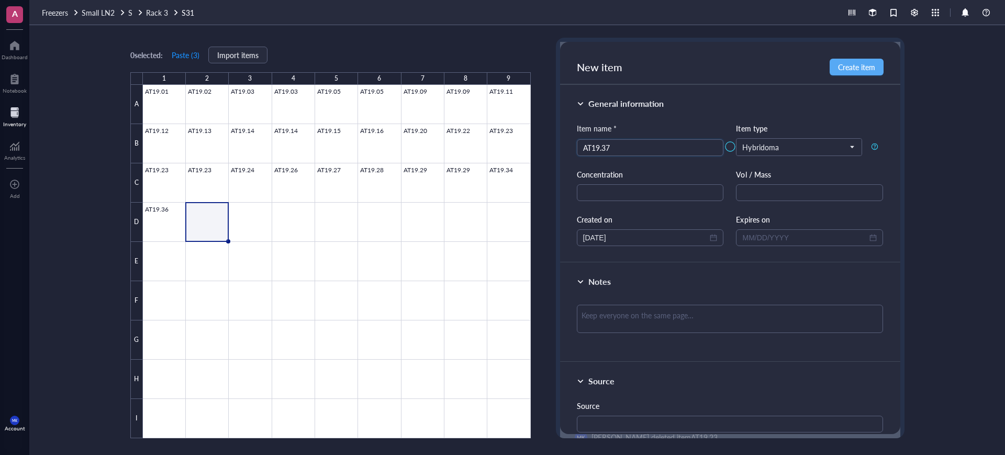
type input "AT19.37"
click at [252, 234] on div at bounding box center [337, 261] width 388 height 353
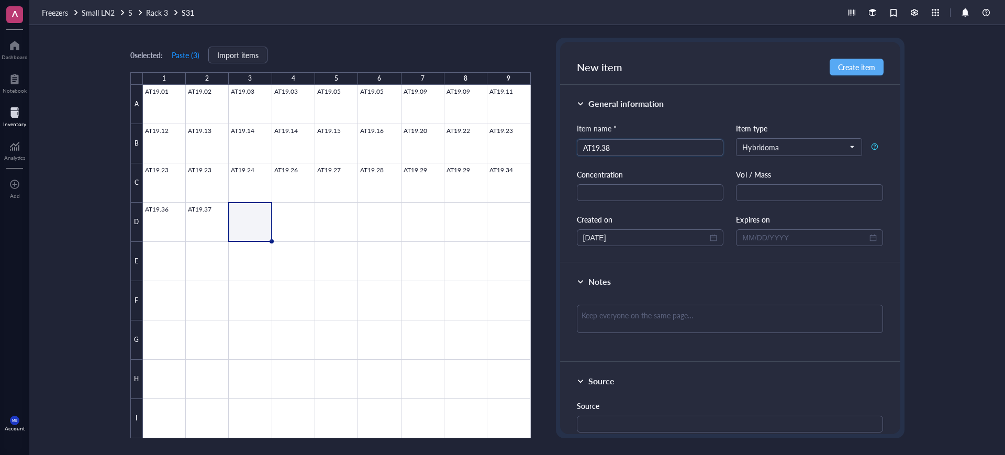
type input "AT19.38"
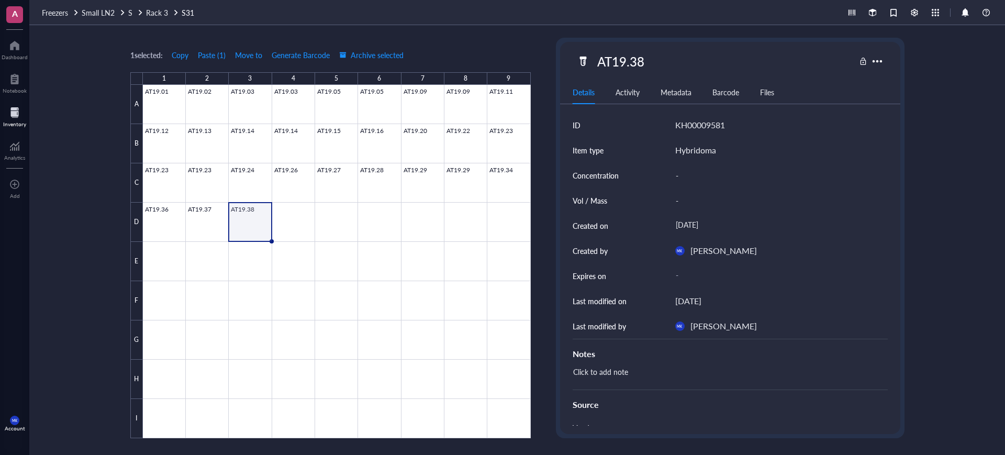
click at [247, 233] on div at bounding box center [337, 261] width 388 height 353
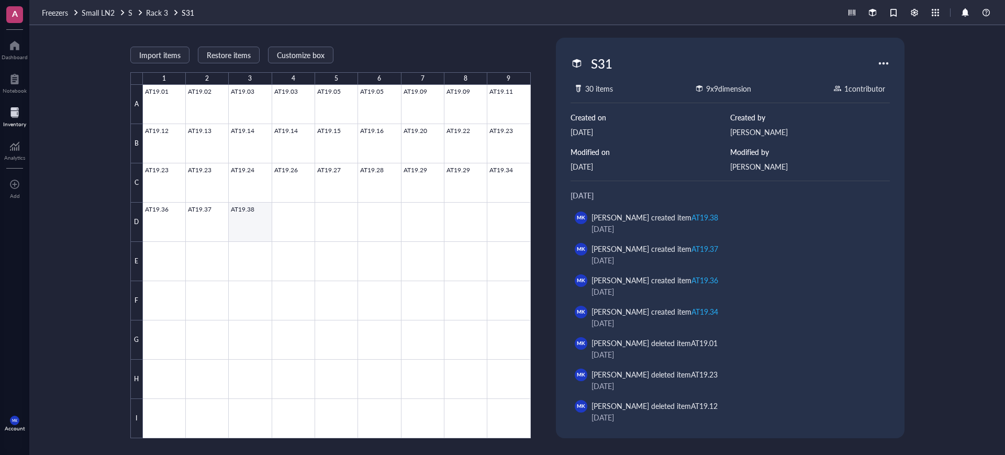
click at [253, 225] on div at bounding box center [337, 261] width 388 height 353
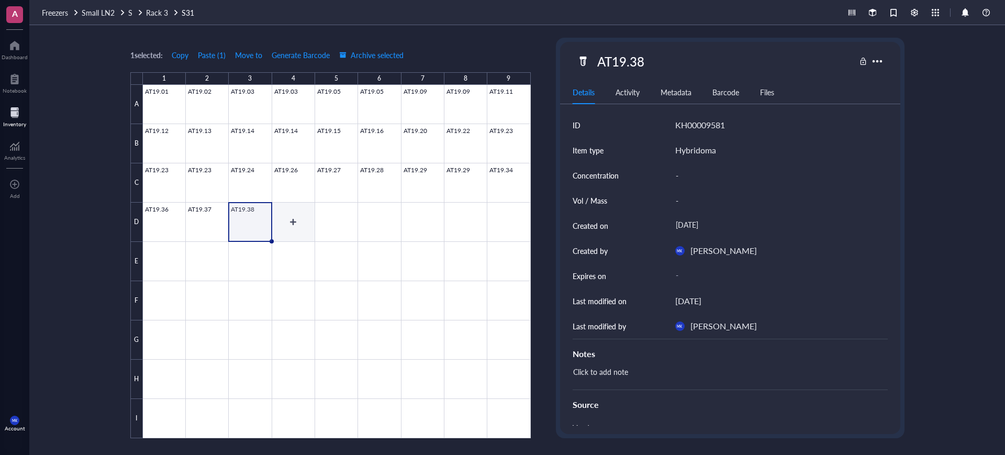
click at [286, 230] on div at bounding box center [337, 261] width 388 height 353
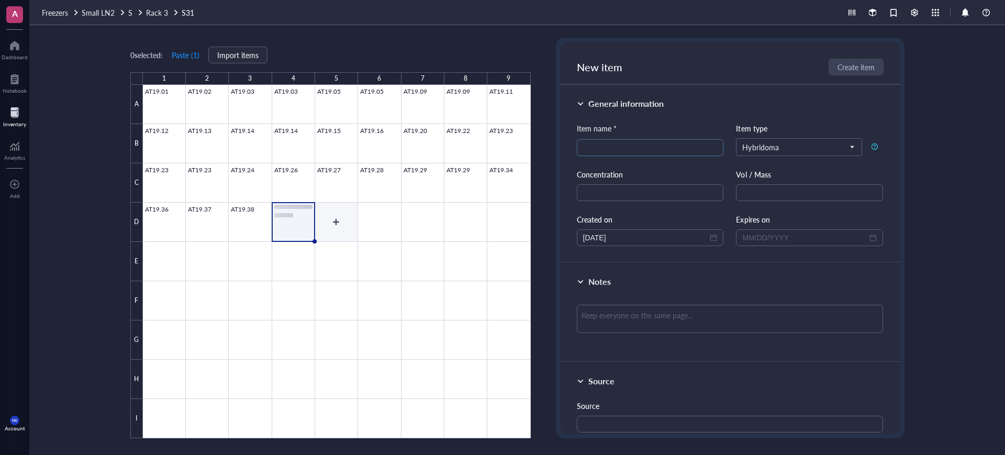
click at [341, 216] on div at bounding box center [337, 261] width 388 height 353
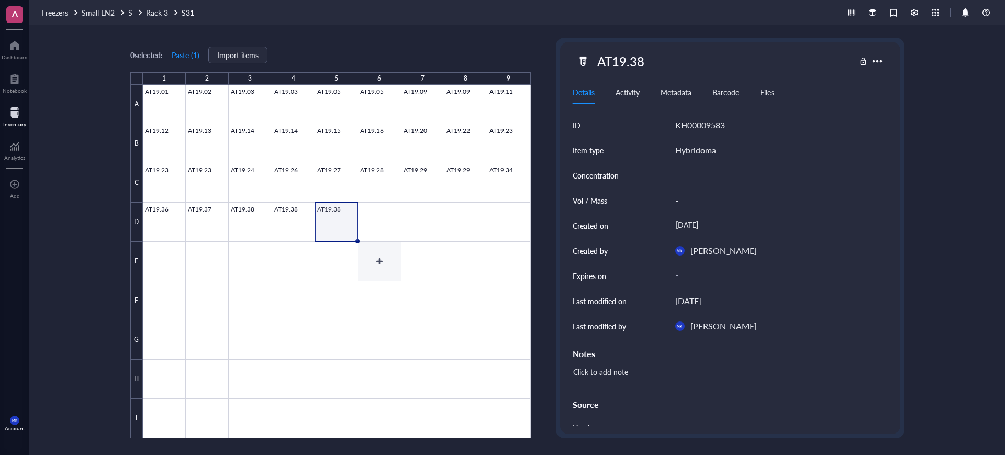
click at [389, 237] on div at bounding box center [337, 261] width 388 height 353
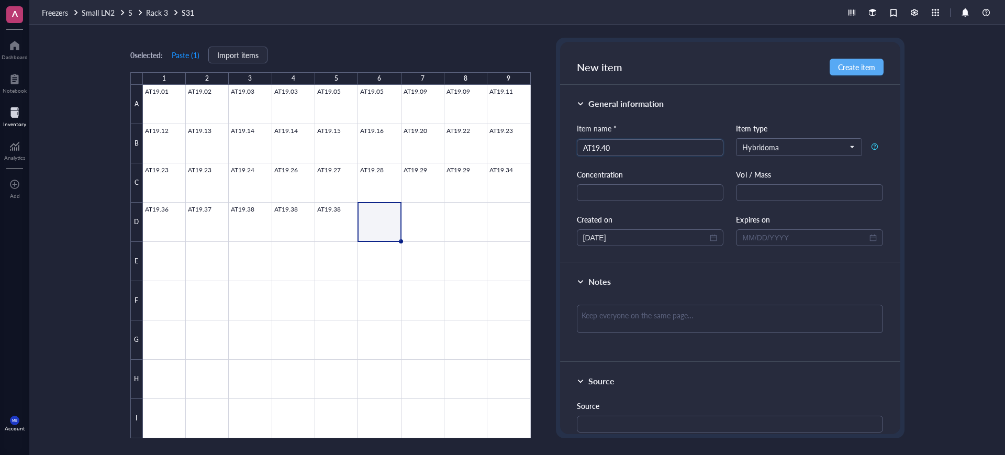
type input "AT19.40"
click at [432, 211] on div at bounding box center [337, 261] width 388 height 353
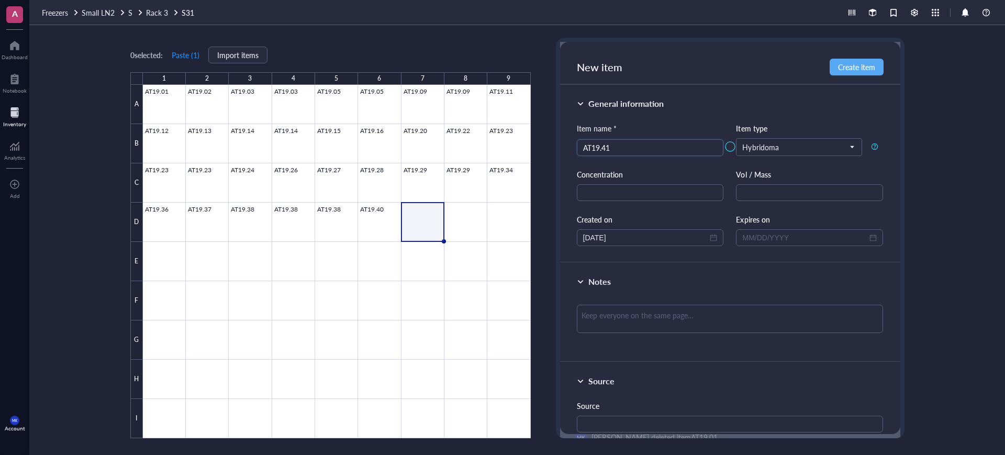
type input "AT19.41"
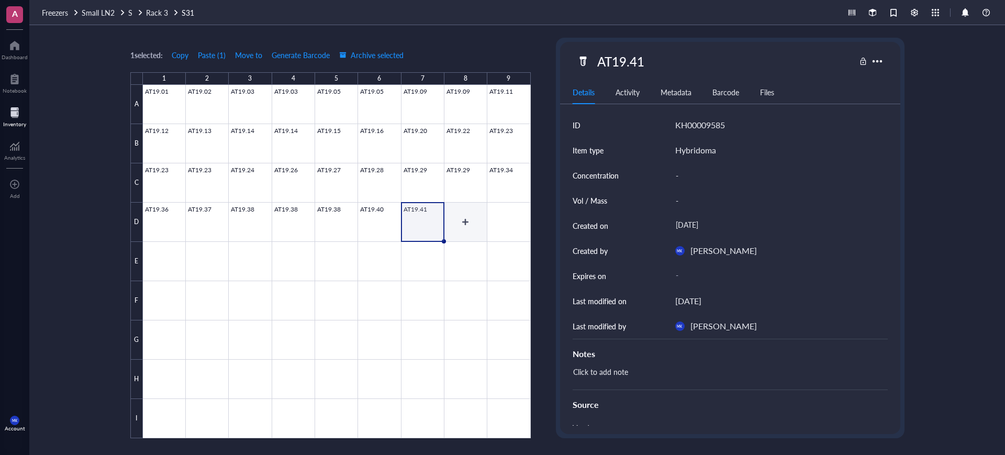
click at [469, 229] on div at bounding box center [337, 261] width 388 height 353
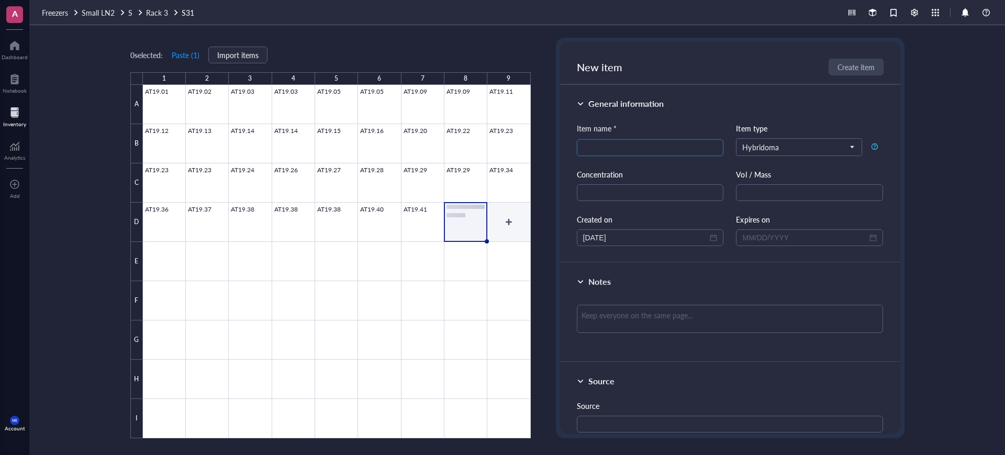
click at [496, 233] on div at bounding box center [337, 261] width 388 height 353
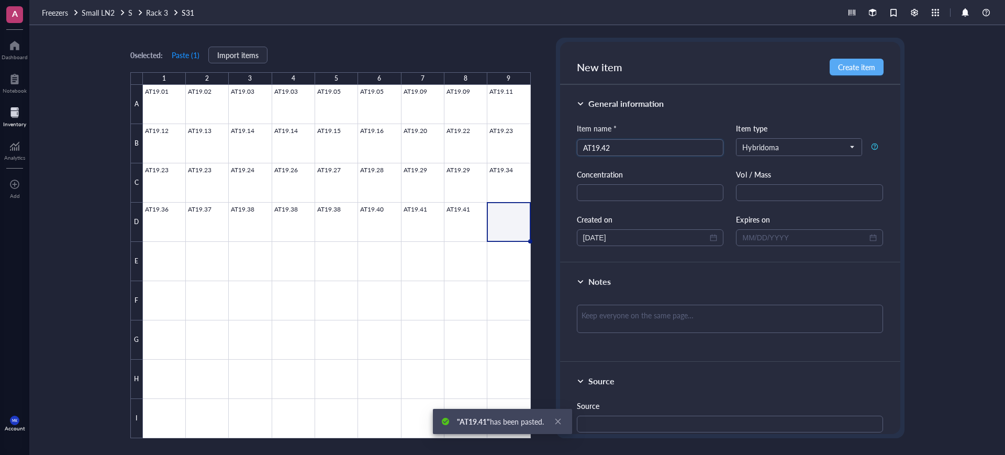
type input "AT19.42"
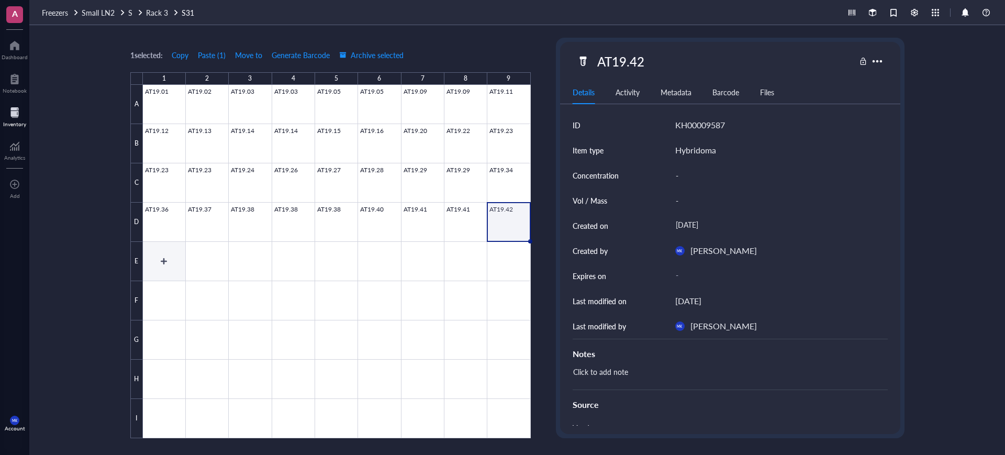
click at [154, 262] on div at bounding box center [337, 261] width 388 height 353
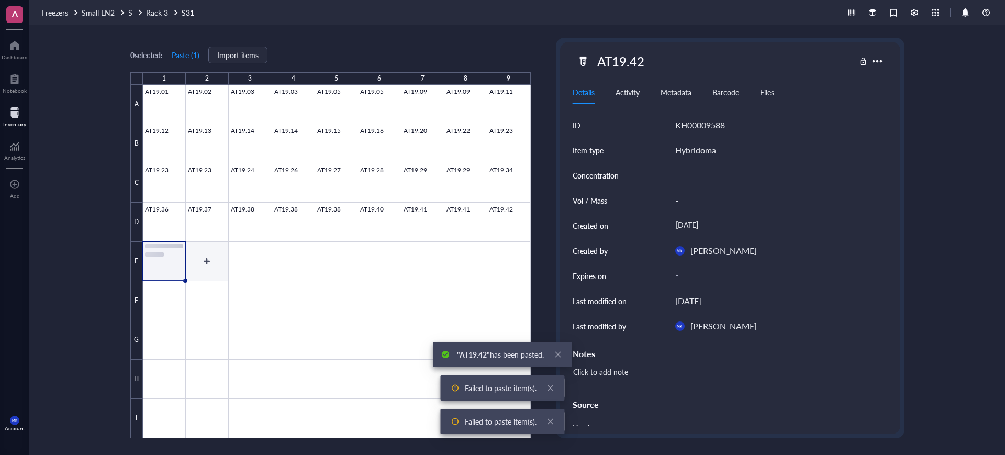
click at [206, 266] on div at bounding box center [337, 261] width 388 height 353
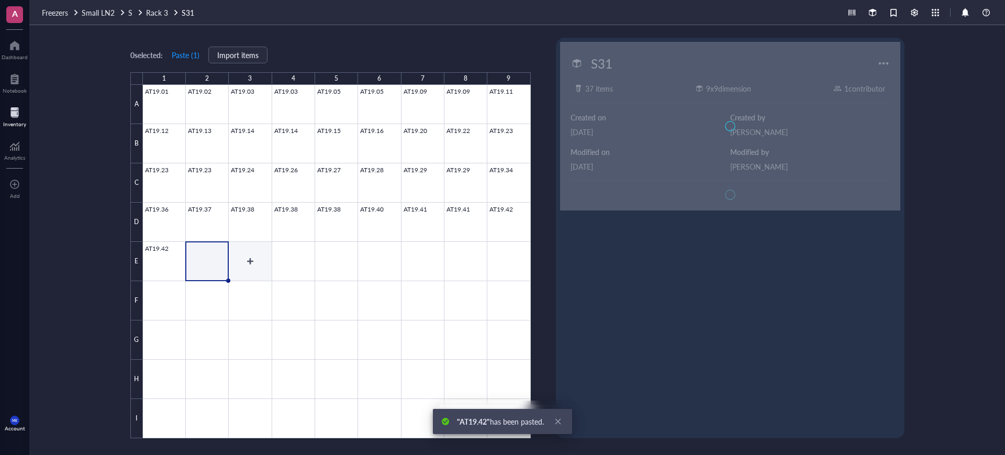
click at [239, 270] on div at bounding box center [337, 261] width 388 height 353
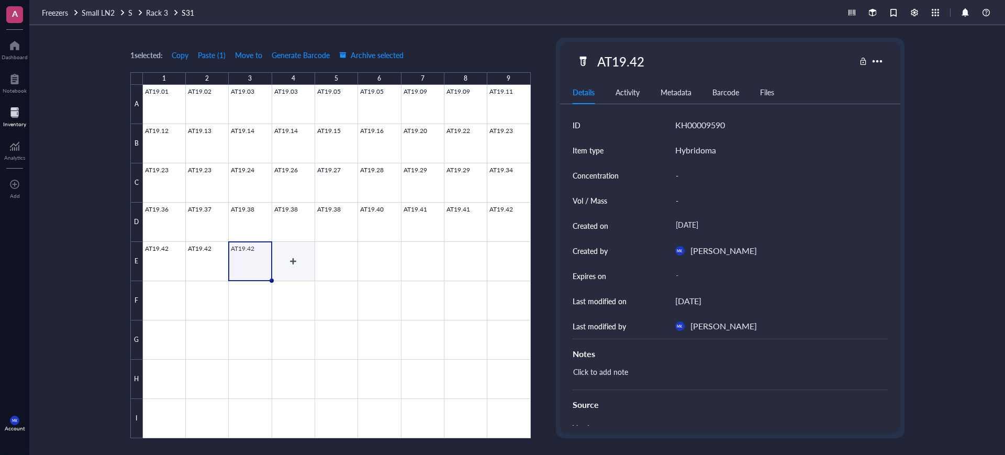
click at [306, 253] on div at bounding box center [337, 261] width 388 height 353
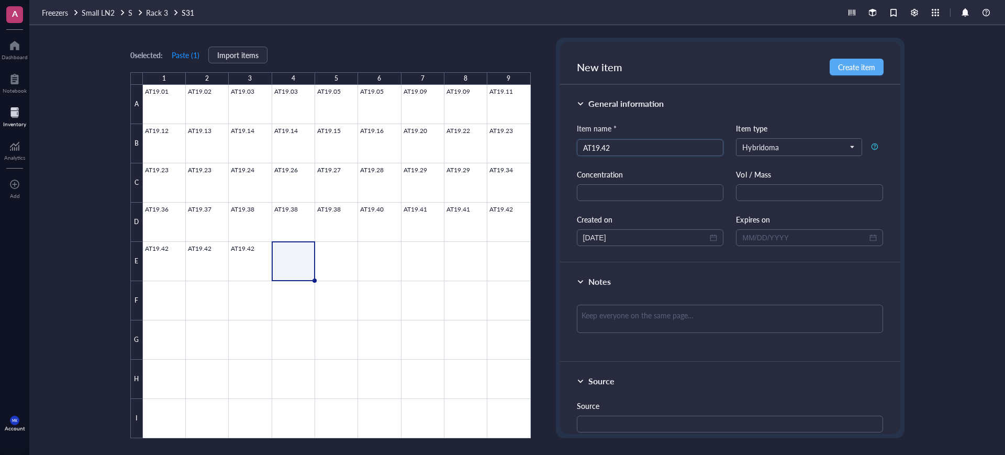
type input "AT19.42"
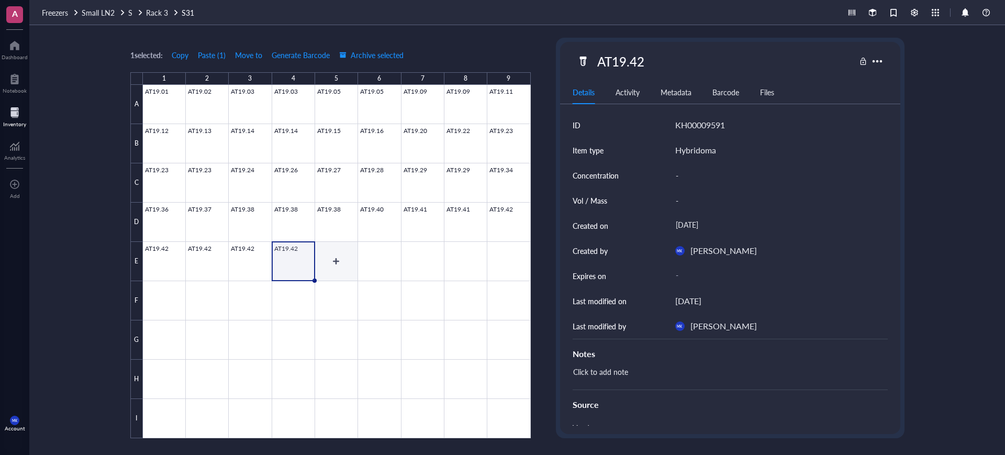
click at [338, 270] on div at bounding box center [337, 261] width 388 height 353
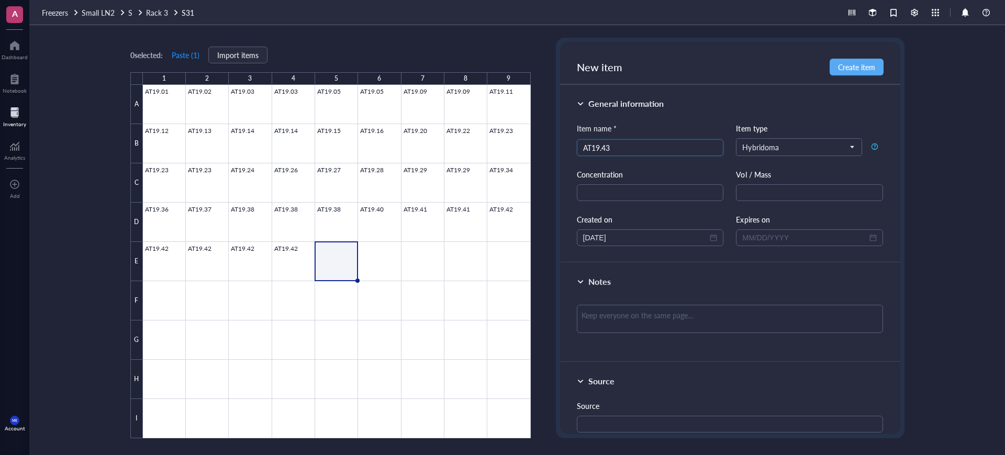
type input "AT19.43"
click at [379, 265] on div at bounding box center [337, 261] width 388 height 353
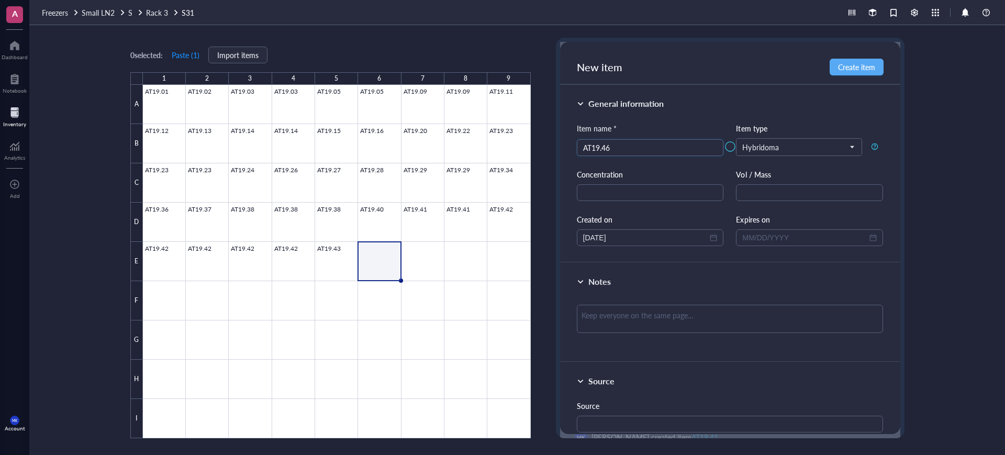
type input "AT19.46"
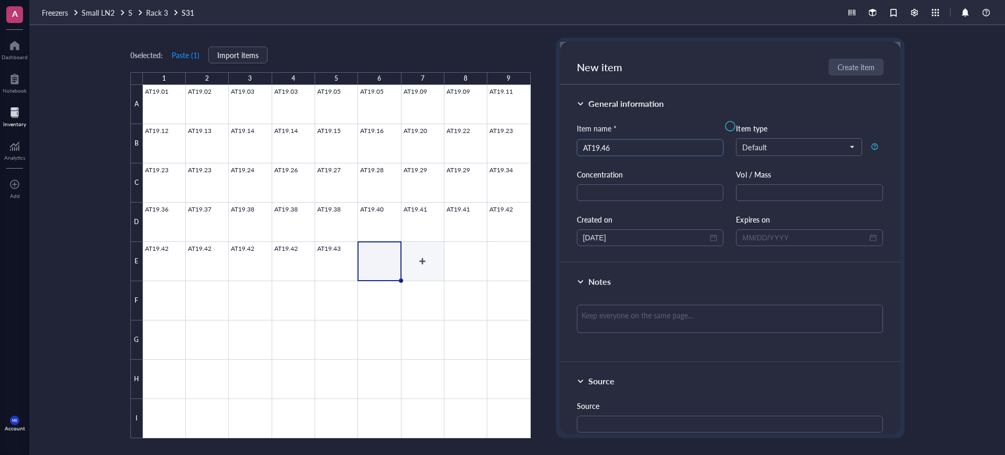
click at [433, 258] on div at bounding box center [337, 261] width 388 height 353
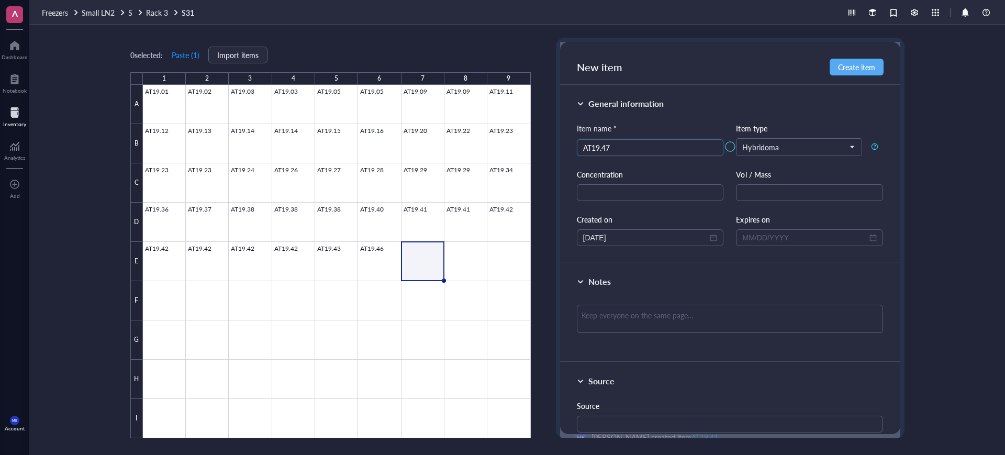
type input "AT19.47"
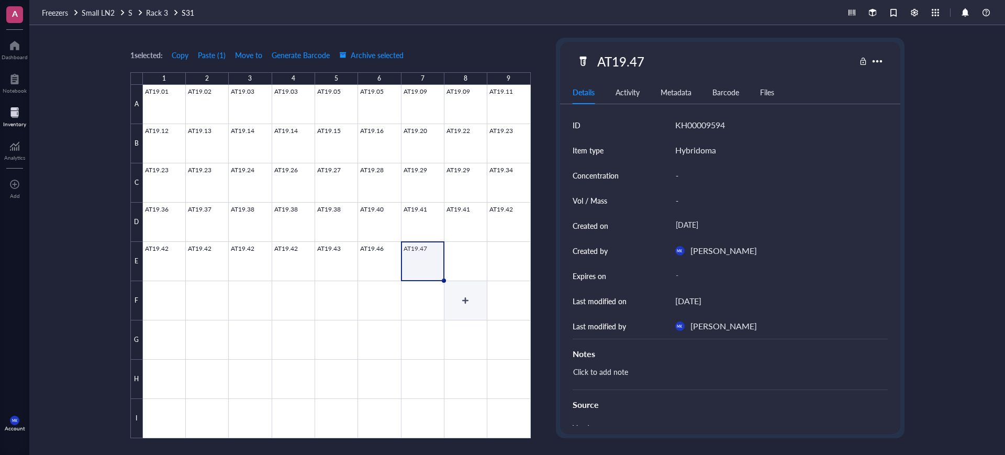
drag, startPoint x: 483, startPoint y: 283, endPoint x: 483, endPoint y: 277, distance: 6.3
click at [483, 282] on div at bounding box center [337, 261] width 388 height 353
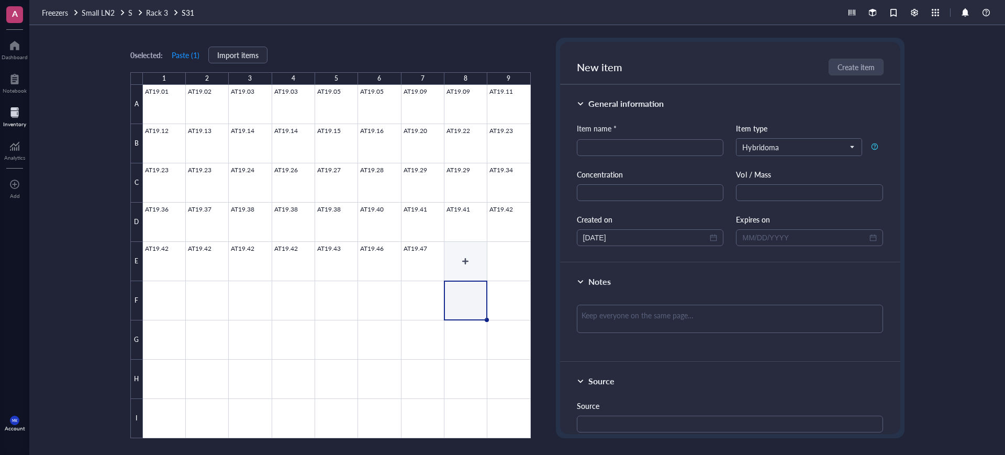
click at [483, 274] on div at bounding box center [337, 261] width 388 height 353
type input "AT19.49"
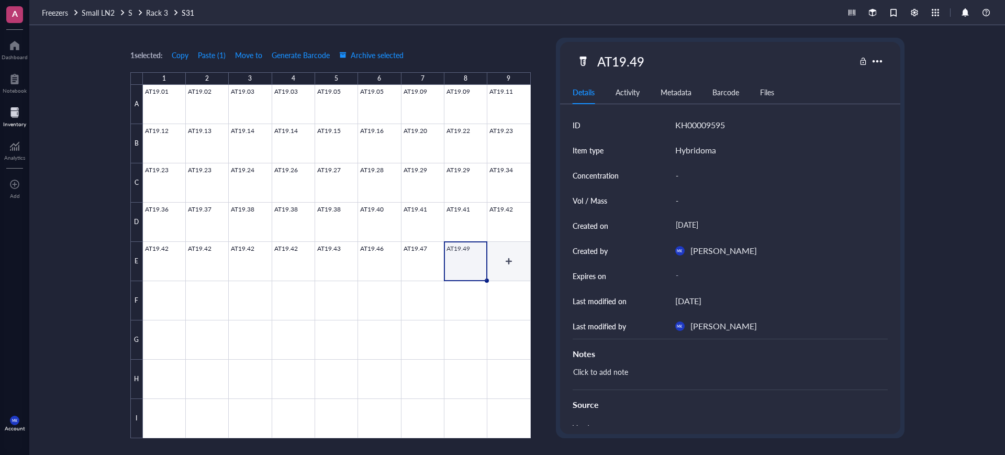
click at [499, 267] on div at bounding box center [337, 261] width 388 height 353
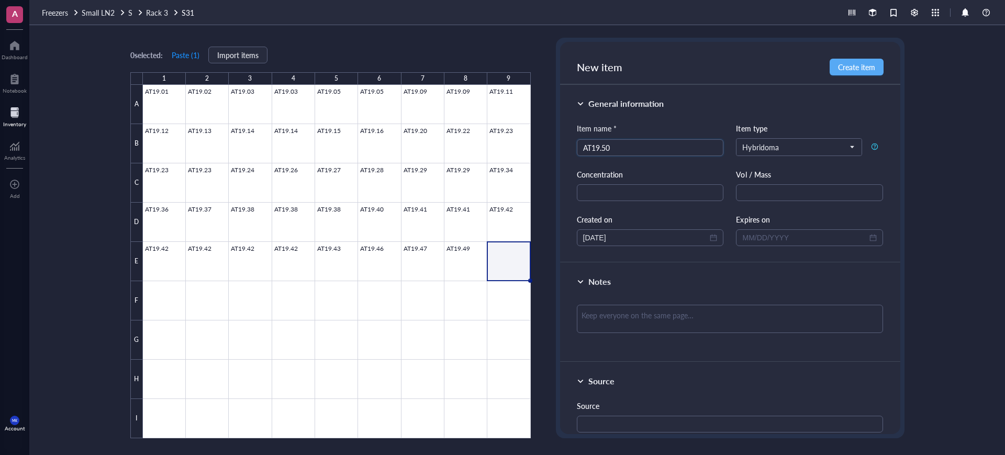
type input "AT19.50"
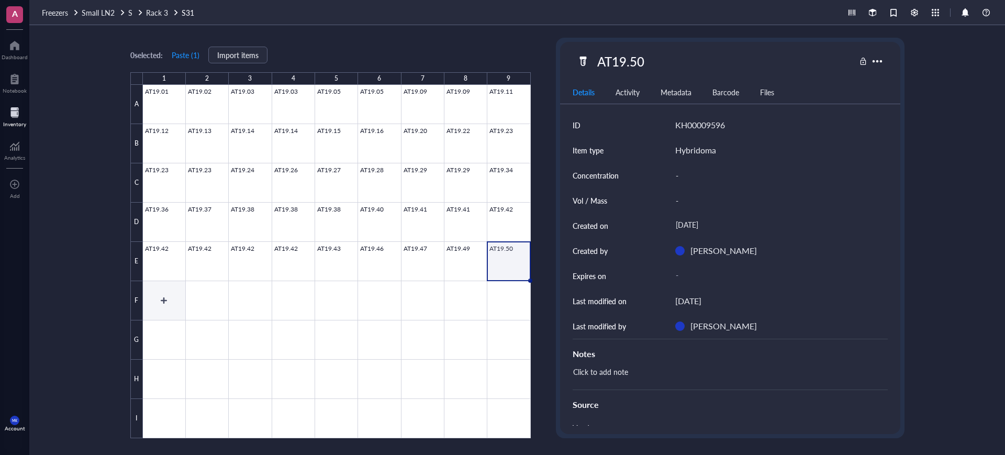
click at [161, 306] on div at bounding box center [337, 261] width 388 height 353
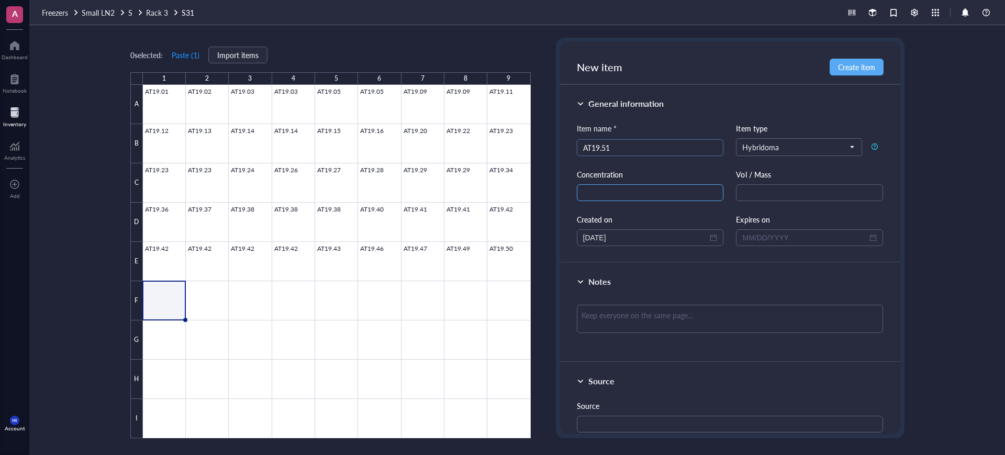
type input "AT19.51"
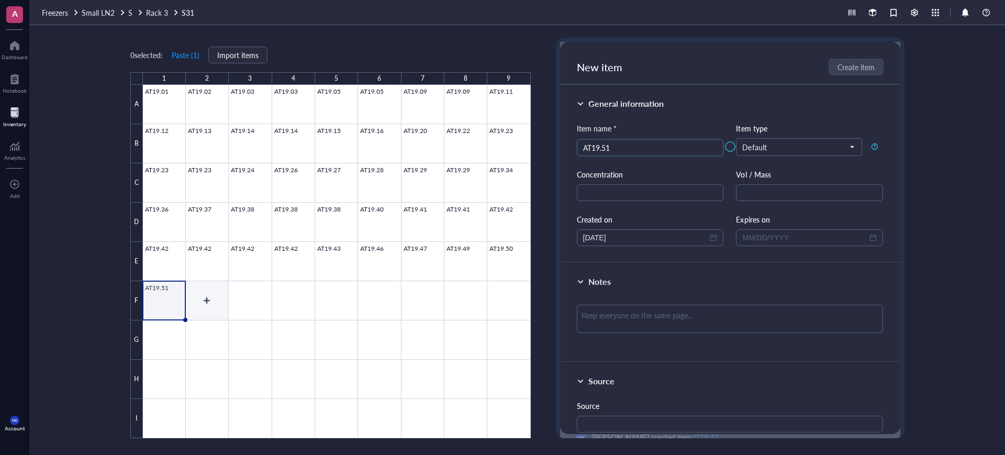
click at [222, 308] on div at bounding box center [337, 261] width 388 height 353
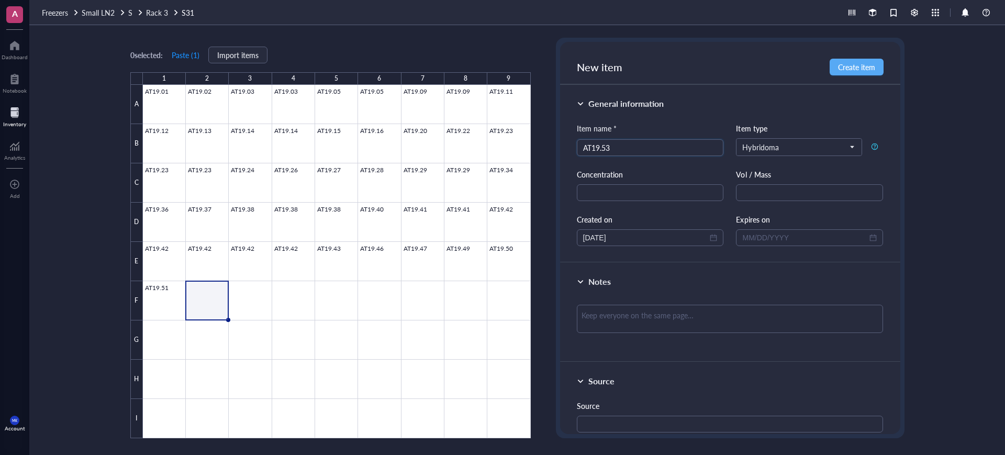
type input "AT19.53"
click at [206, 307] on div at bounding box center [337, 261] width 388 height 353
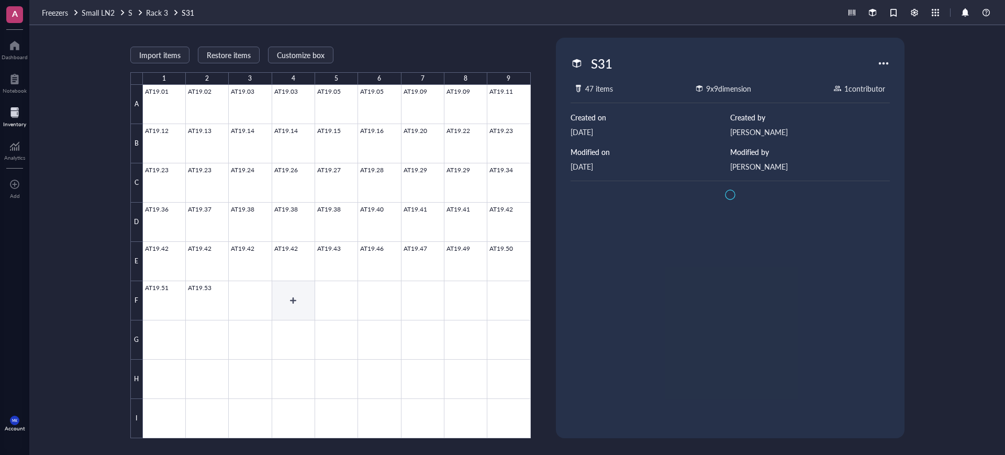
click at [263, 305] on div at bounding box center [337, 261] width 388 height 353
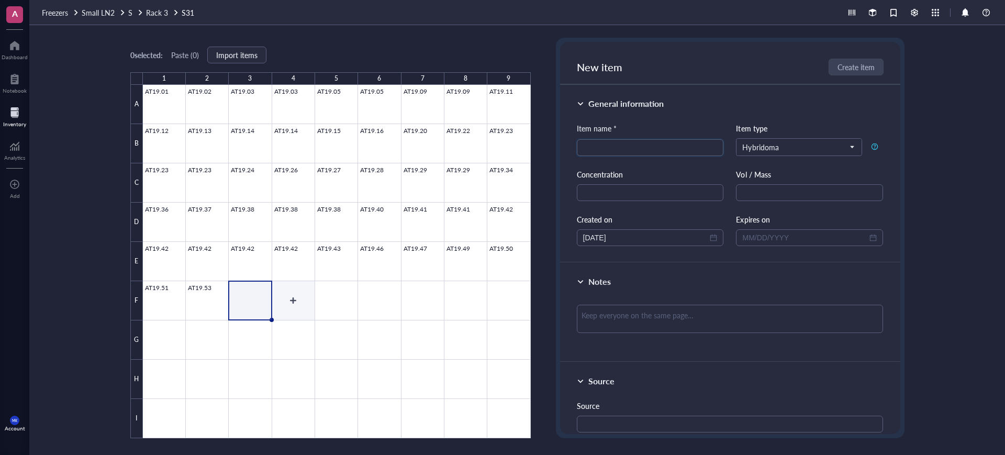
click at [299, 309] on div at bounding box center [337, 261] width 388 height 353
click at [184, 304] on div at bounding box center [337, 261] width 388 height 353
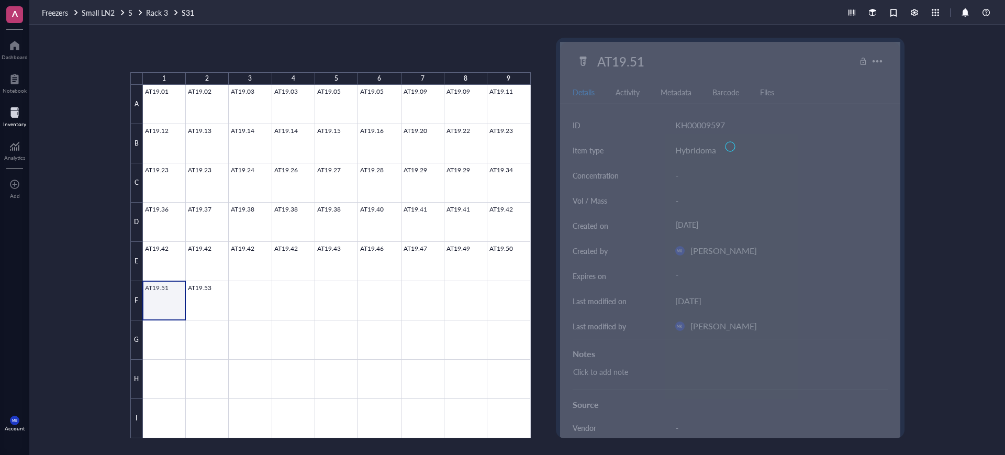
click at [194, 305] on div at bounding box center [337, 261] width 388 height 353
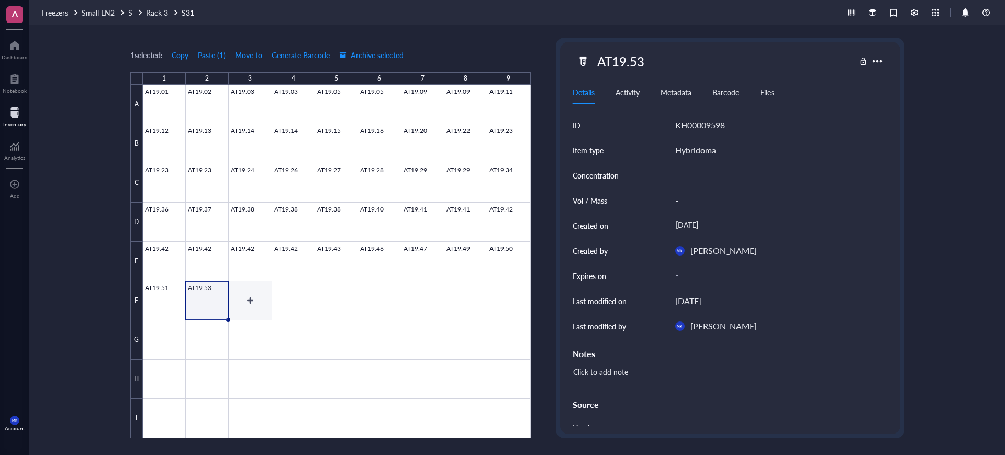
click at [246, 309] on div at bounding box center [337, 261] width 388 height 353
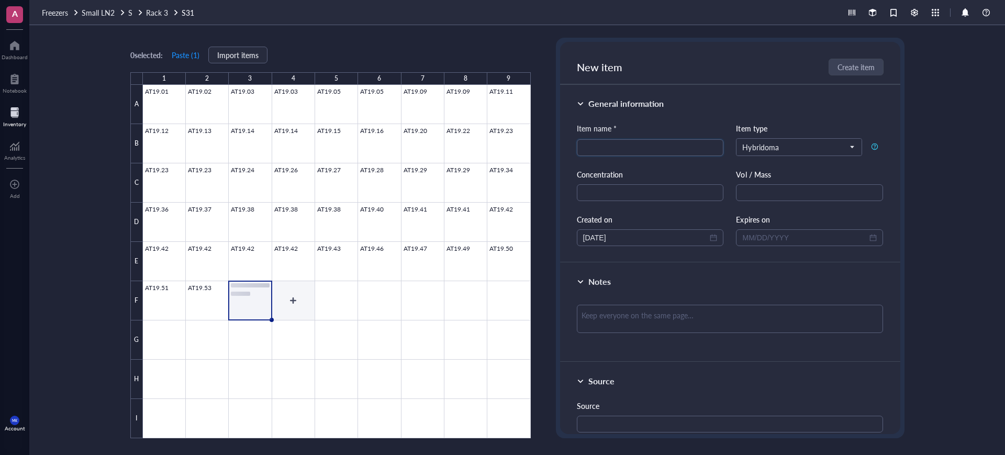
click at [304, 309] on div at bounding box center [337, 261] width 388 height 353
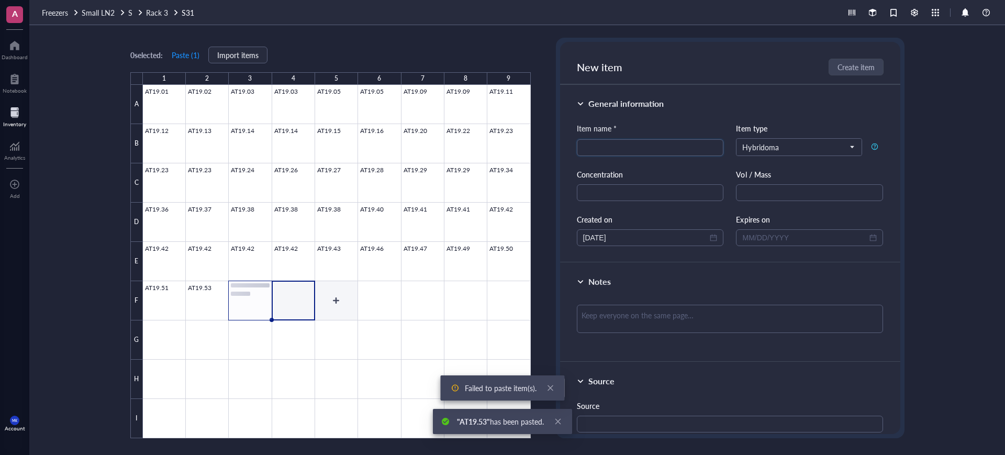
click at [338, 302] on div at bounding box center [337, 261] width 388 height 353
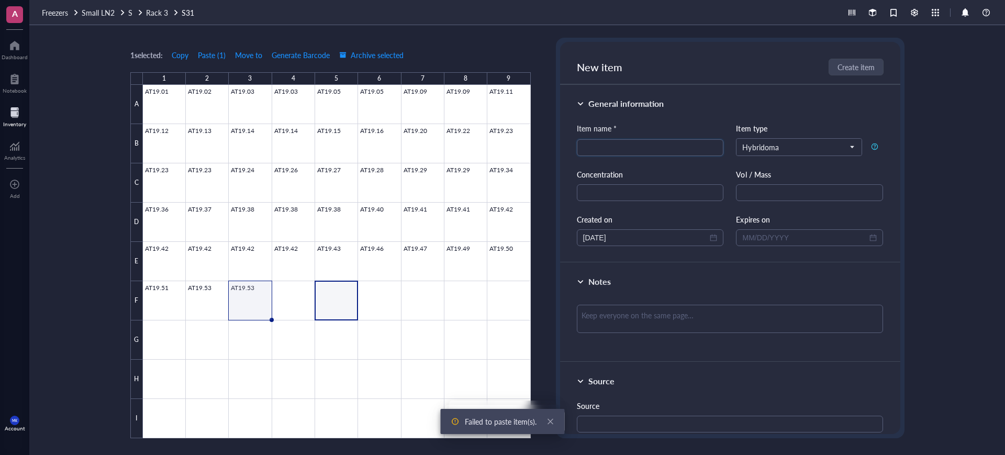
click at [270, 297] on div at bounding box center [337, 261] width 388 height 353
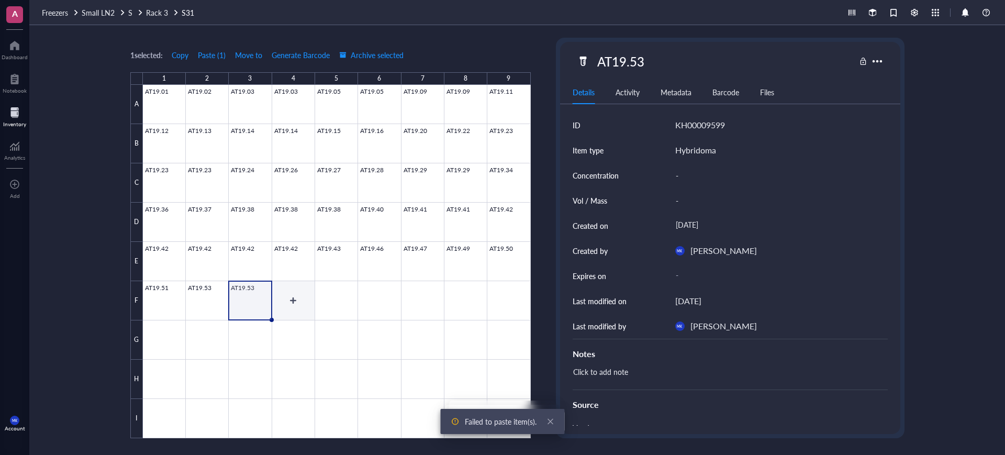
click at [303, 301] on div at bounding box center [337, 261] width 388 height 353
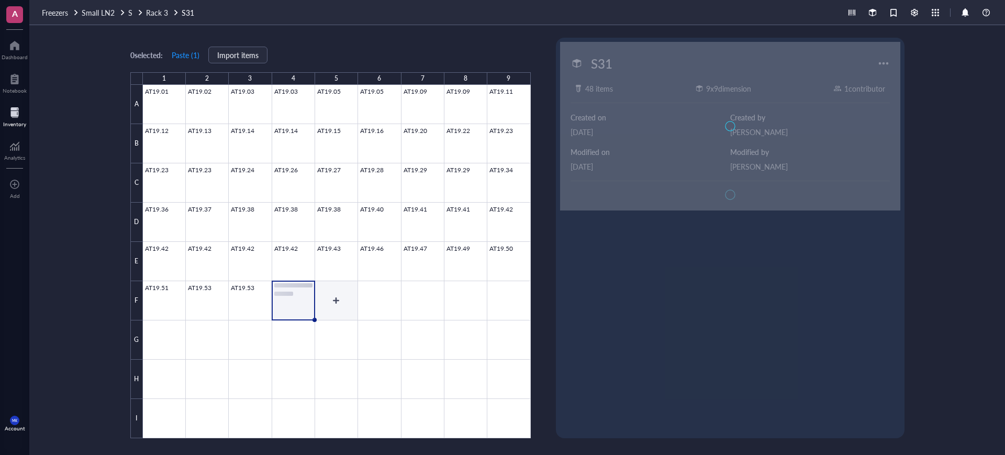
click at [330, 307] on div at bounding box center [337, 261] width 388 height 353
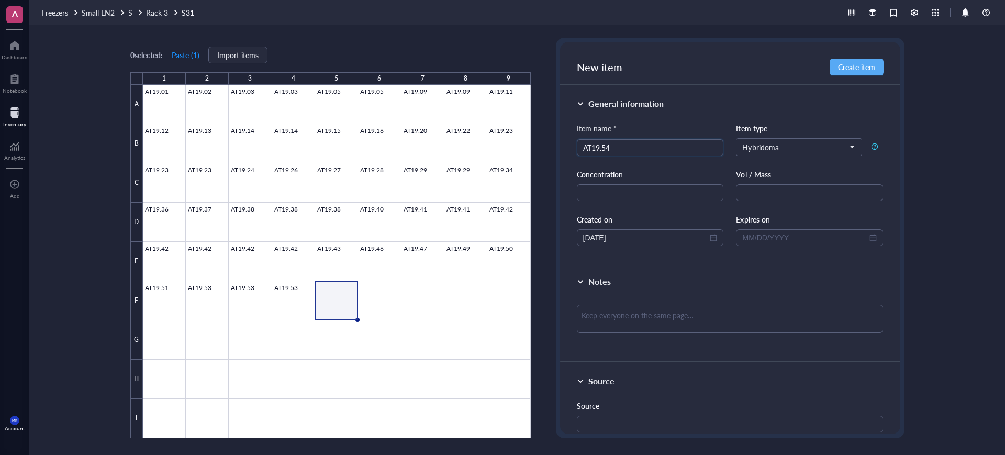
type input "AT19.54"
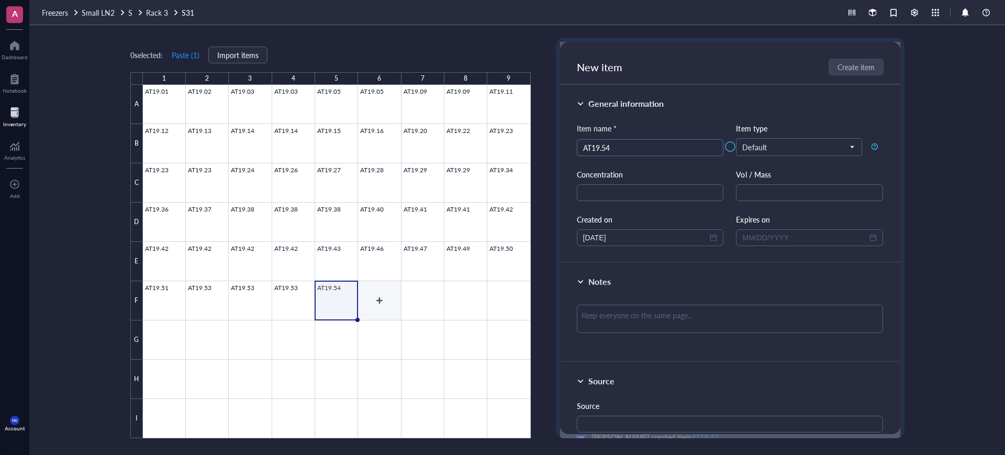
click at [387, 306] on div at bounding box center [337, 261] width 388 height 353
type input "AT19.55"
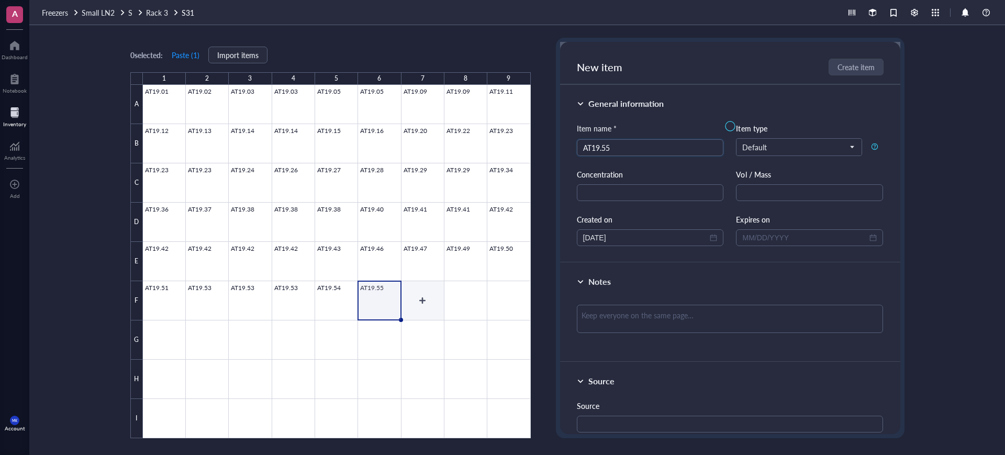
click at [425, 296] on div at bounding box center [337, 261] width 388 height 353
type input "AT19.57"
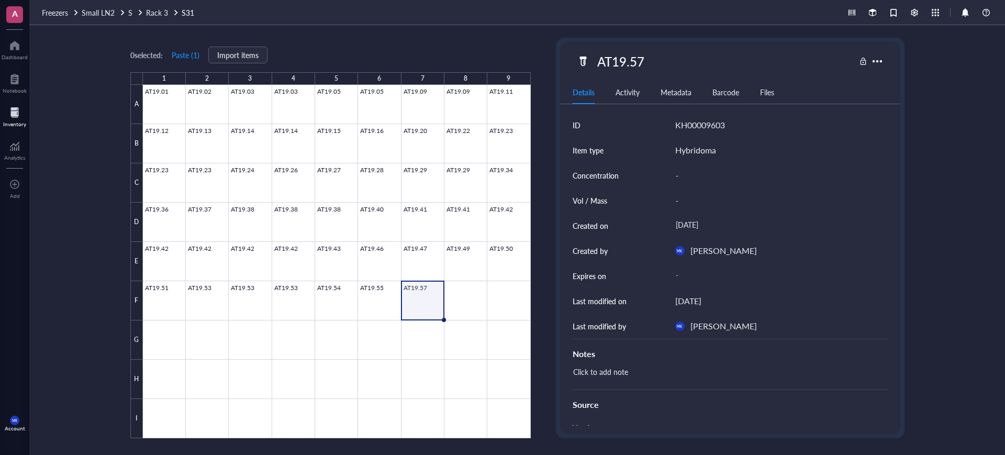
click at [430, 306] on div at bounding box center [337, 261] width 388 height 353
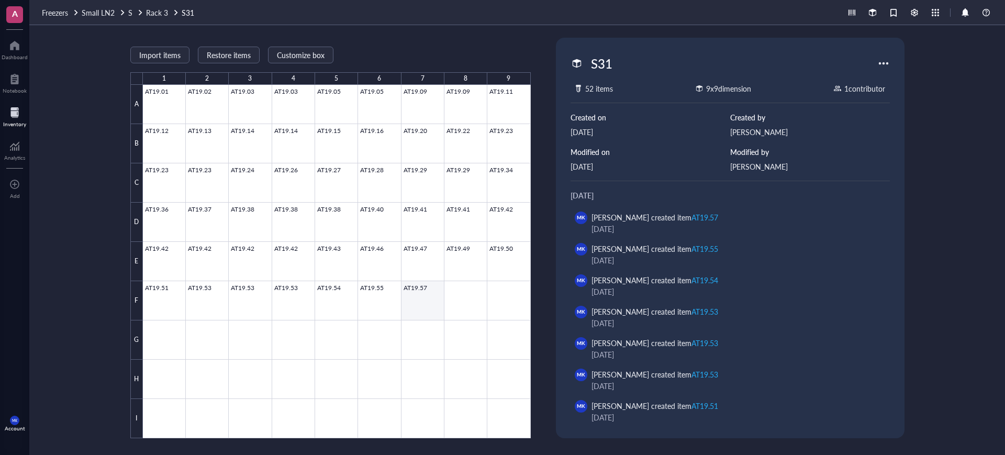
click at [437, 301] on div at bounding box center [337, 261] width 388 height 353
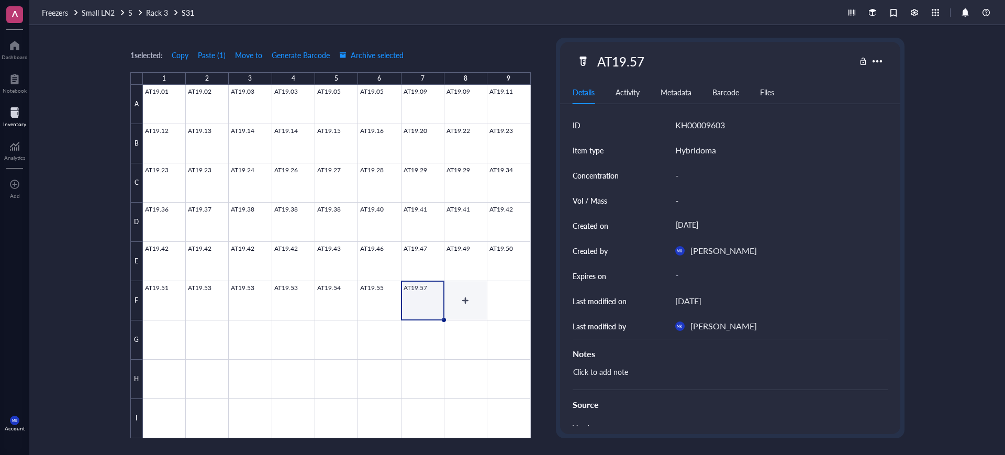
click at [483, 308] on div at bounding box center [337, 261] width 388 height 353
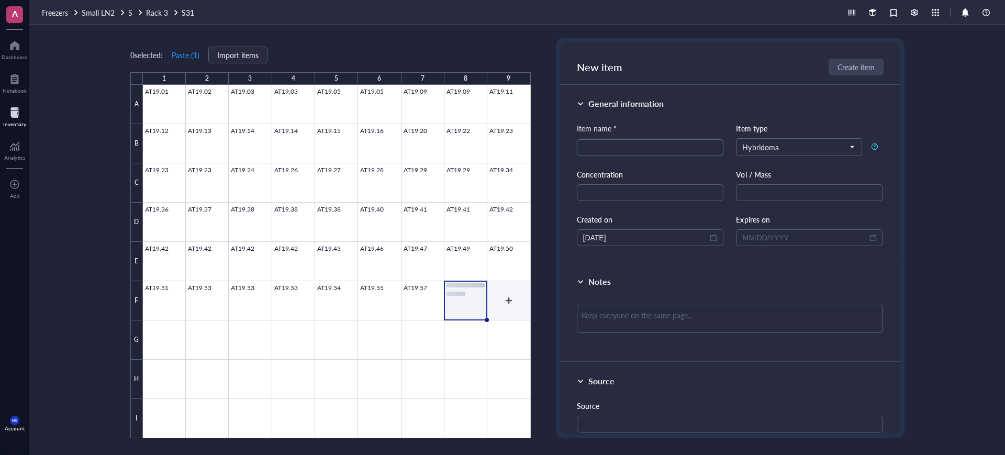
click at [505, 315] on div at bounding box center [337, 261] width 388 height 353
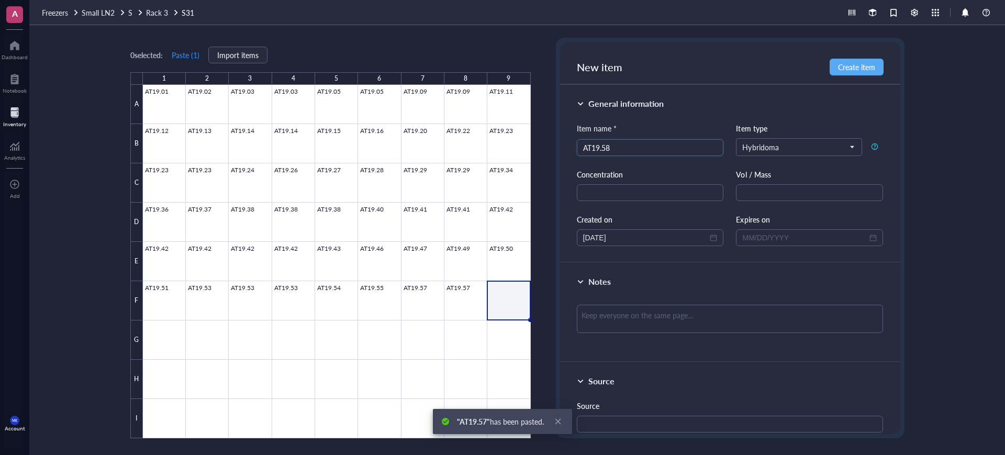
type input "AT19.58"
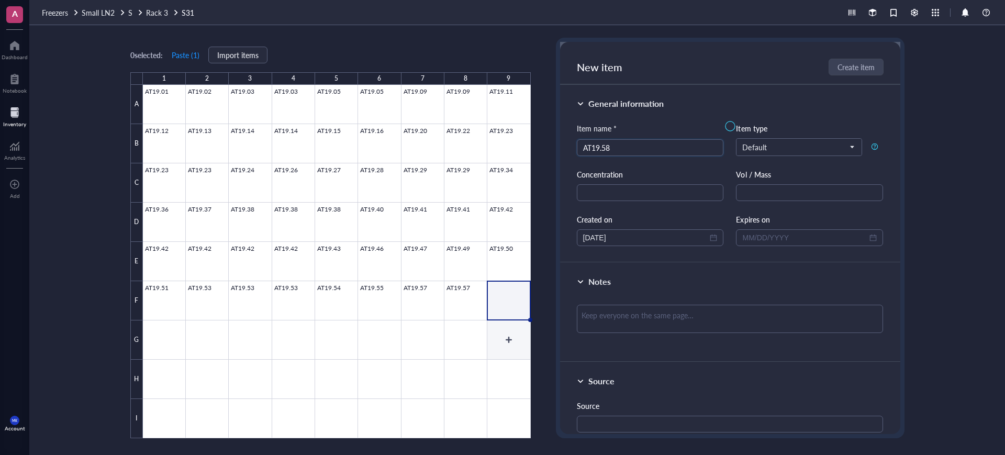
click at [516, 333] on div at bounding box center [337, 261] width 388 height 353
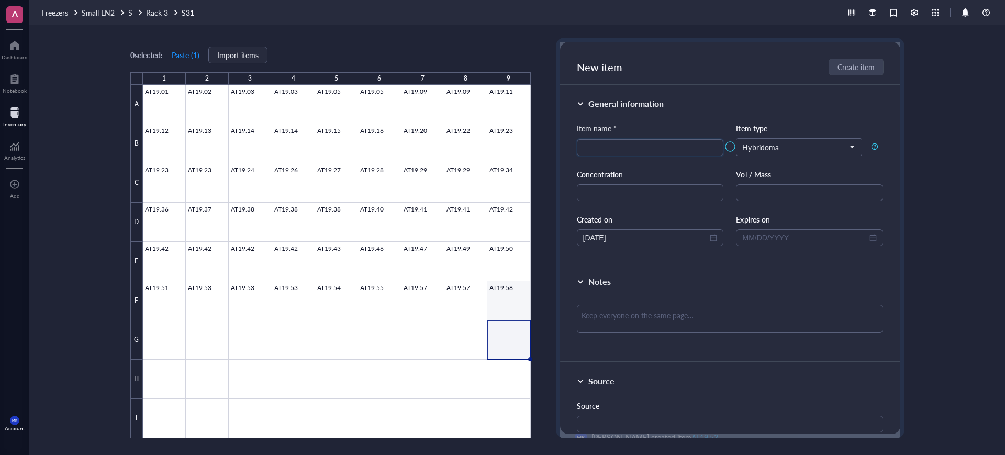
click at [512, 307] on div at bounding box center [337, 261] width 388 height 353
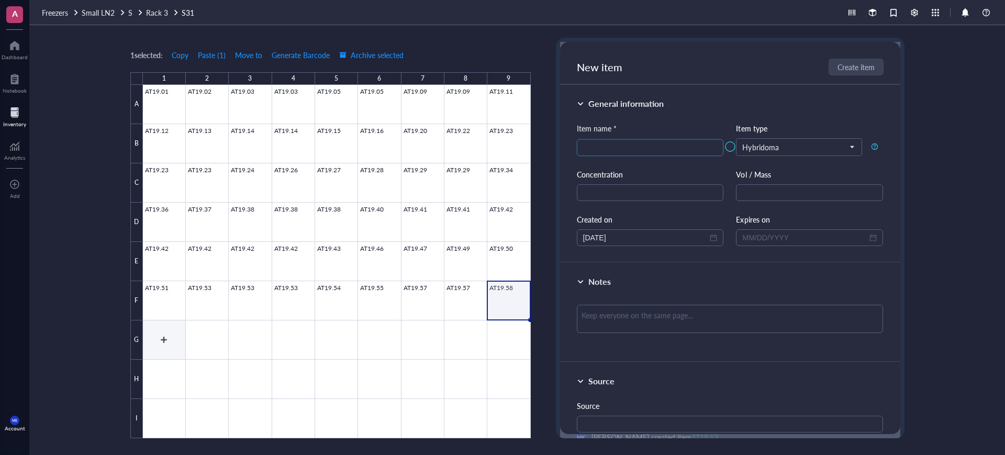
click at [155, 324] on div at bounding box center [337, 261] width 388 height 353
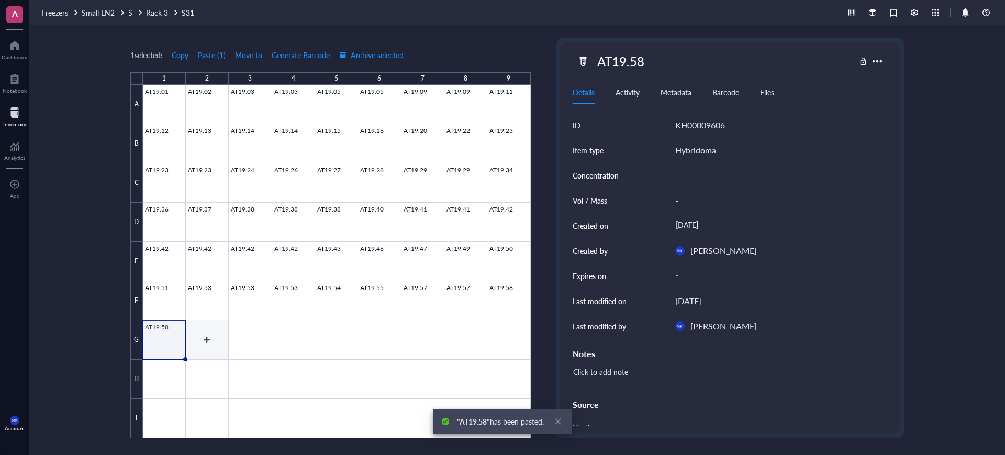
click at [211, 350] on div at bounding box center [337, 261] width 388 height 353
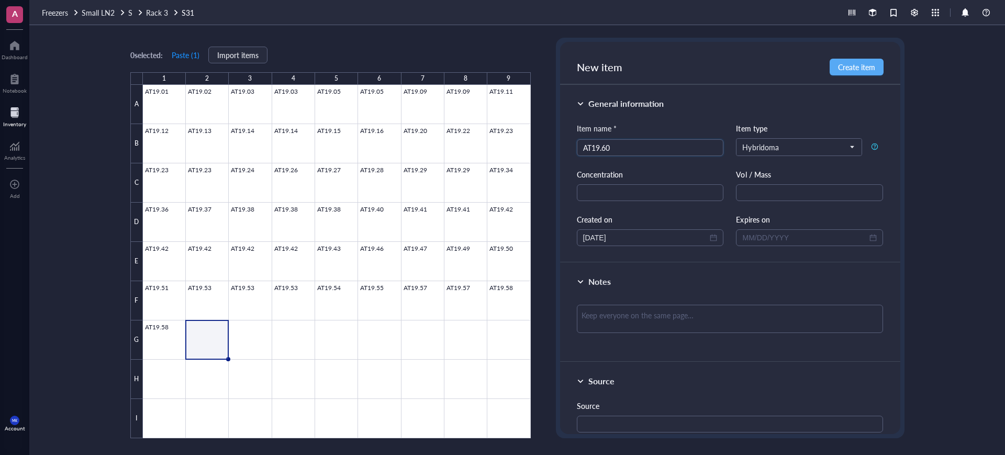
type input "AT19.60"
click at [267, 344] on div at bounding box center [337, 261] width 388 height 353
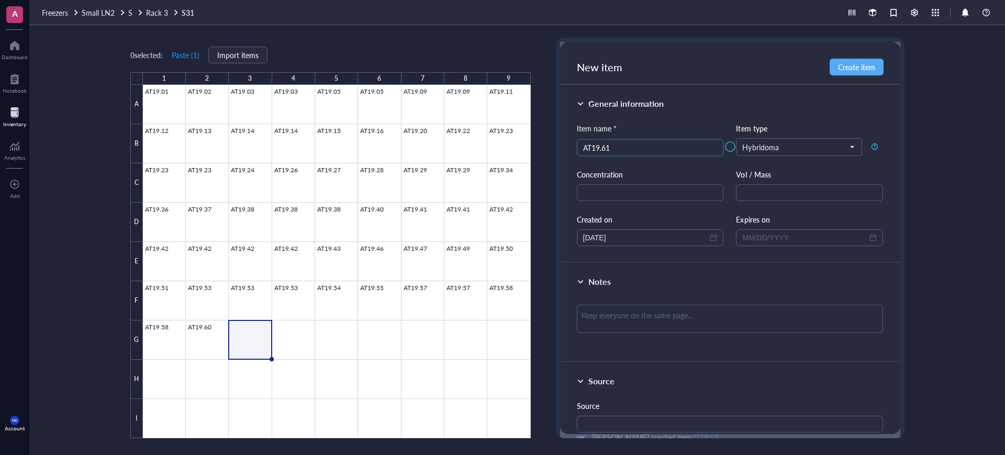
type input "AT19.61"
click at [313, 348] on div at bounding box center [337, 261] width 388 height 353
type input "AT19.62"
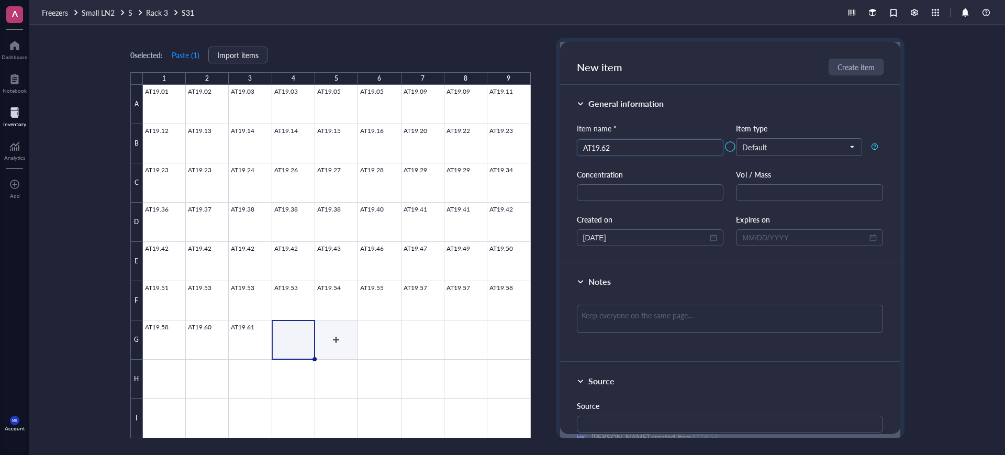
click at [349, 357] on div at bounding box center [337, 261] width 388 height 353
type input "AT19.63"
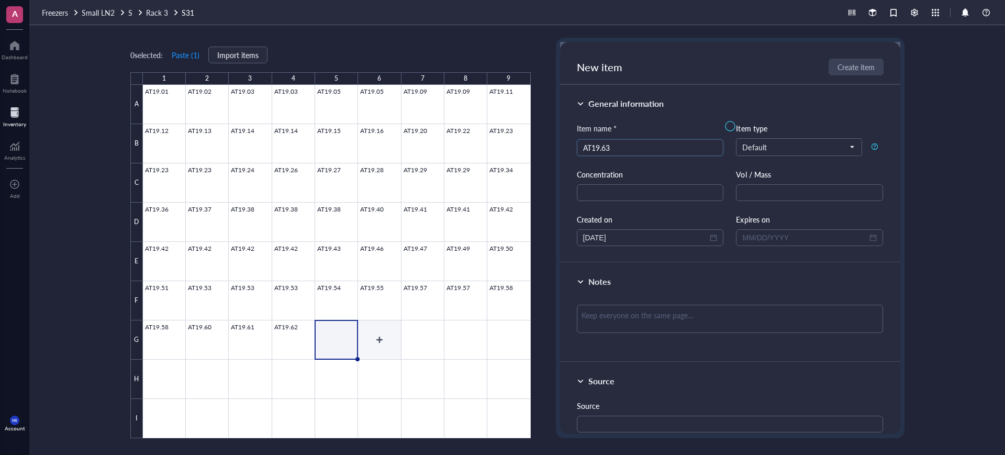
click at [386, 345] on div at bounding box center [337, 261] width 388 height 353
type input "AT19.64"
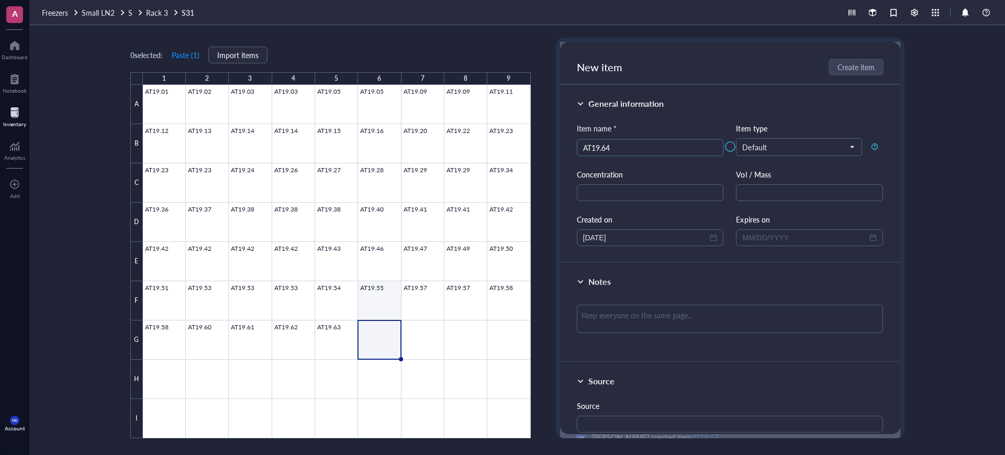
click at [427, 322] on div at bounding box center [337, 261] width 388 height 353
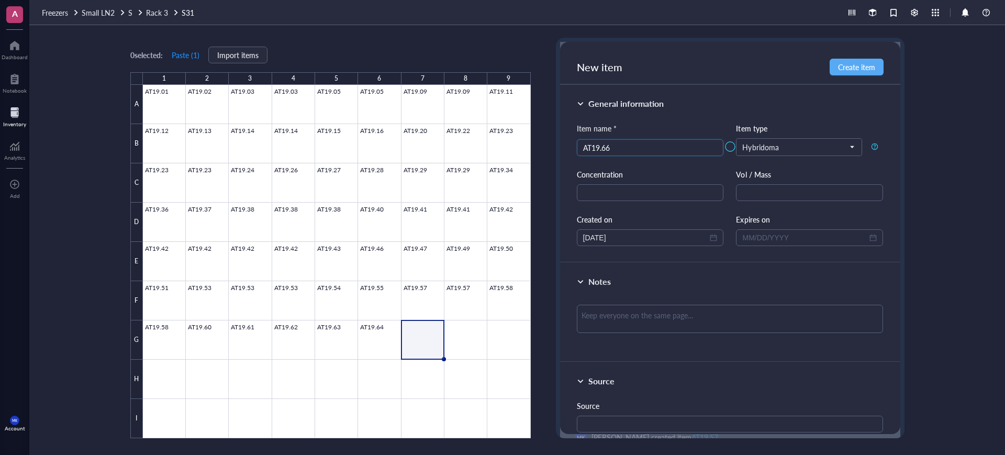
type input "AT19.66"
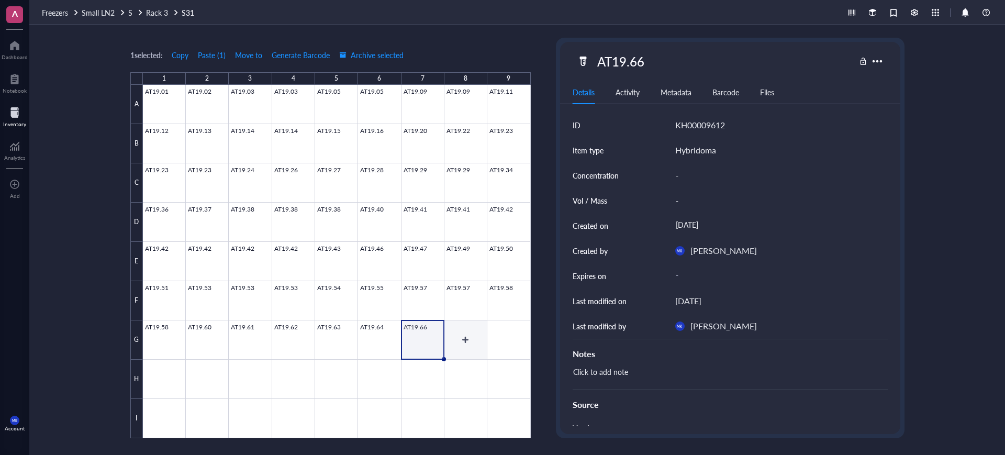
click at [483, 335] on div at bounding box center [337, 261] width 388 height 353
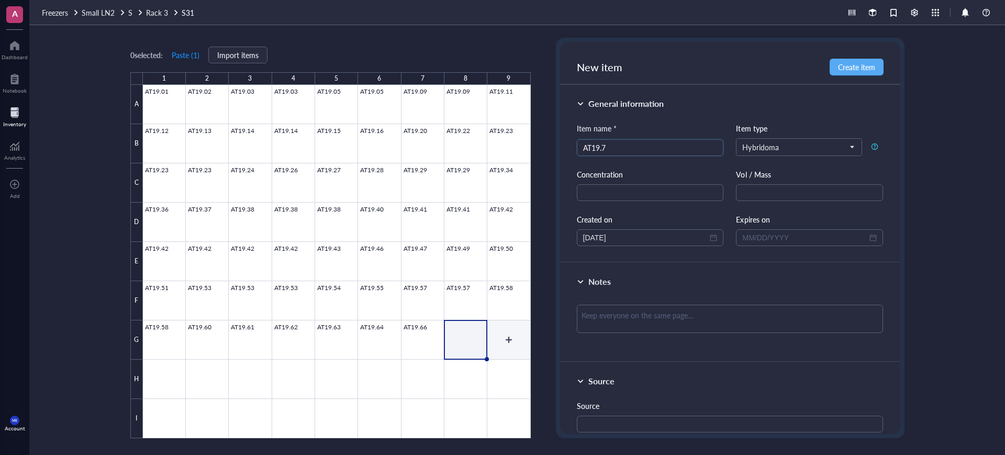
type input "AT19.71"
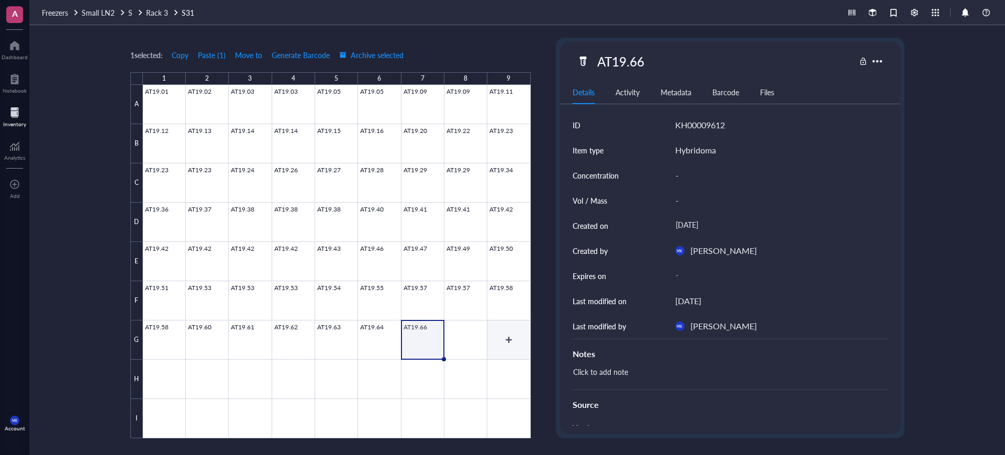
click at [477, 334] on div at bounding box center [337, 261] width 388 height 353
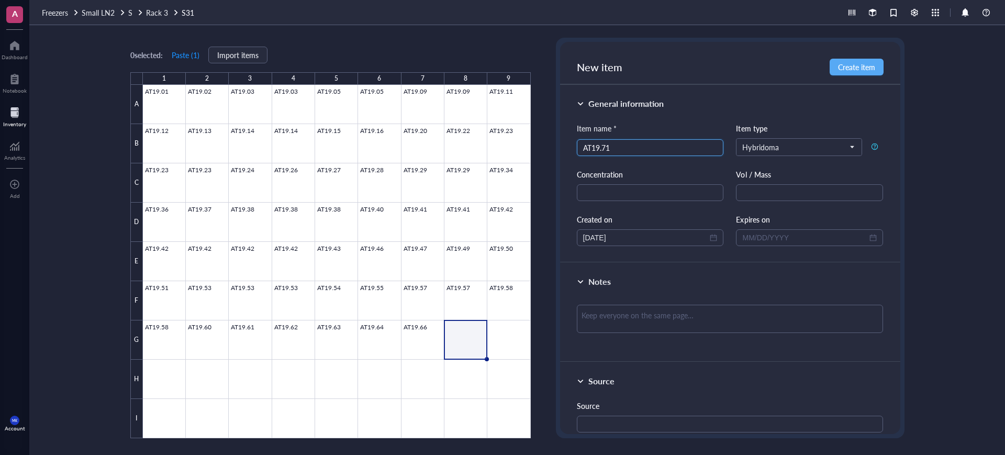
type input "AT19.71"
click at [527, 336] on div at bounding box center [337, 261] width 388 height 353
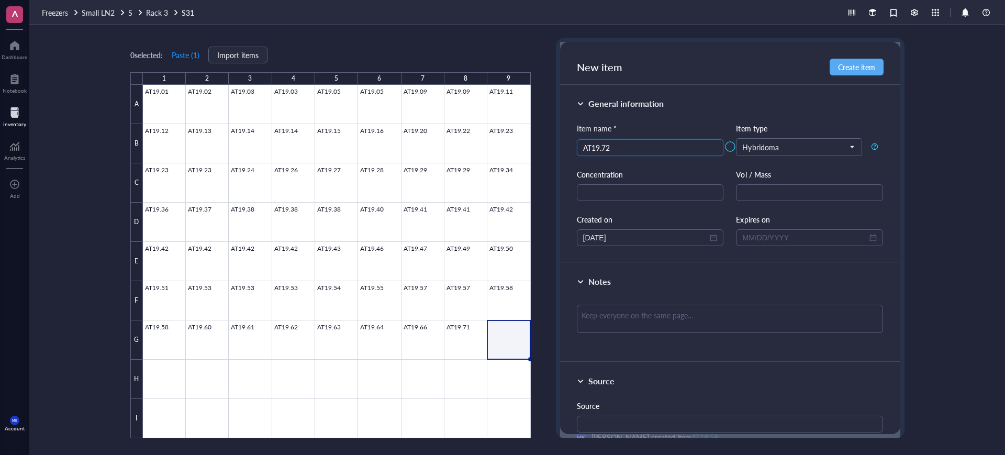
type input "AT19.72"
click at [149, 383] on div at bounding box center [337, 261] width 388 height 353
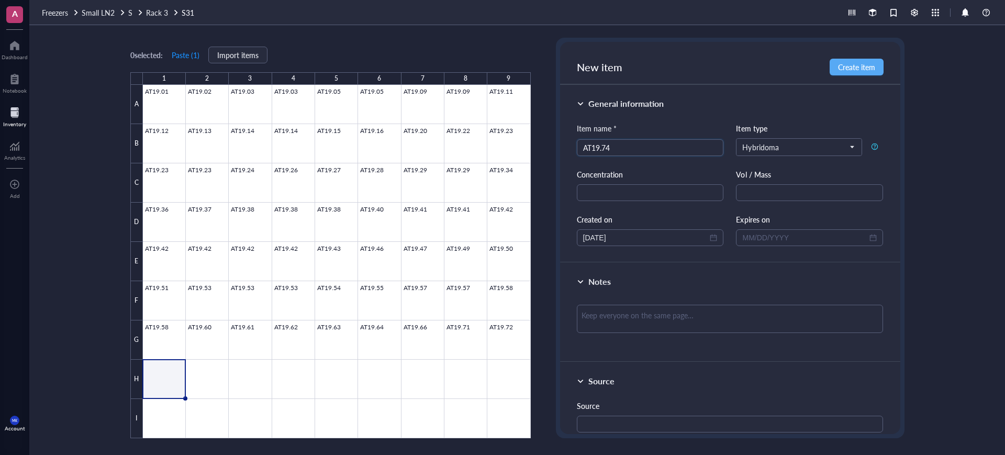
type input "AT19.74"
click at [209, 394] on div at bounding box center [337, 261] width 388 height 353
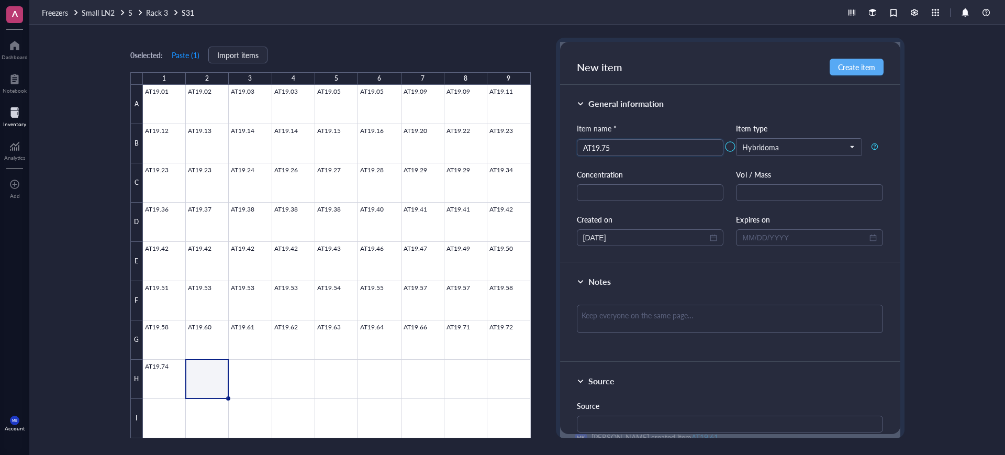
type input "AT19.75"
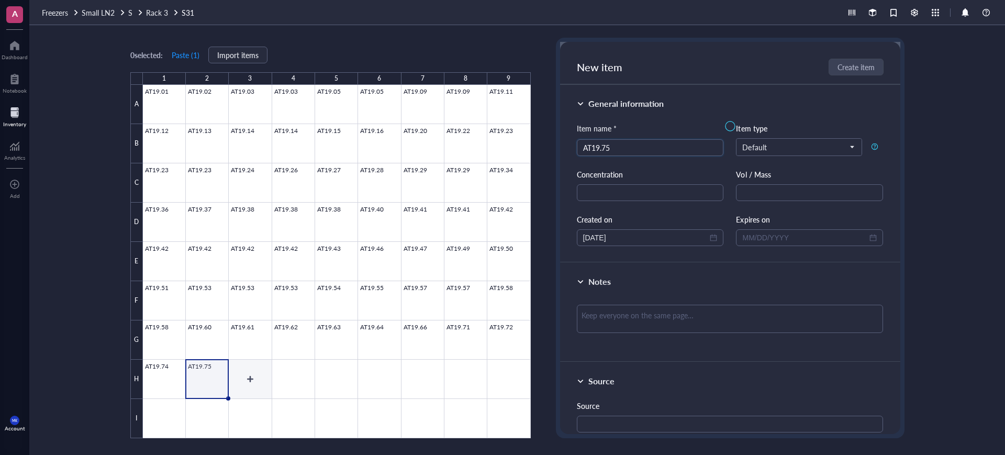
click at [253, 367] on div at bounding box center [337, 261] width 388 height 353
type input "AT19.78"
click at [308, 370] on div at bounding box center [337, 261] width 388 height 353
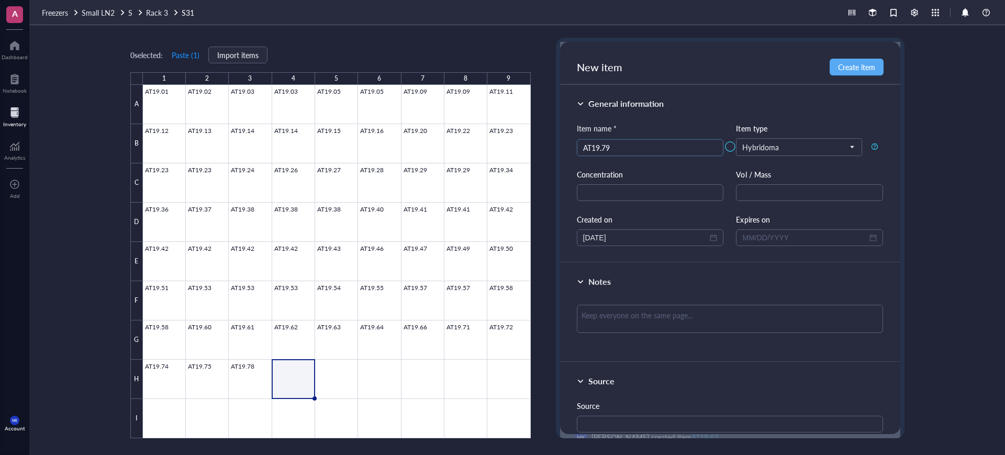
type input "AT19.79"
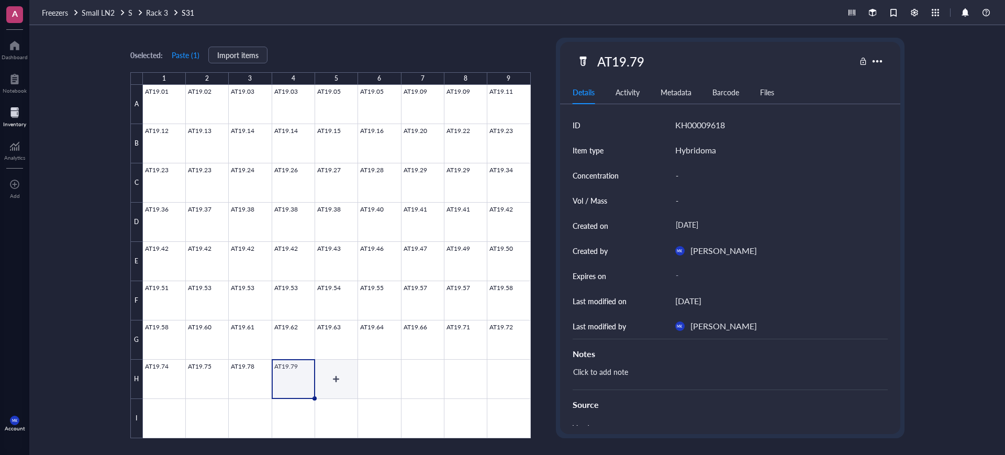
click at [353, 376] on div at bounding box center [337, 261] width 388 height 353
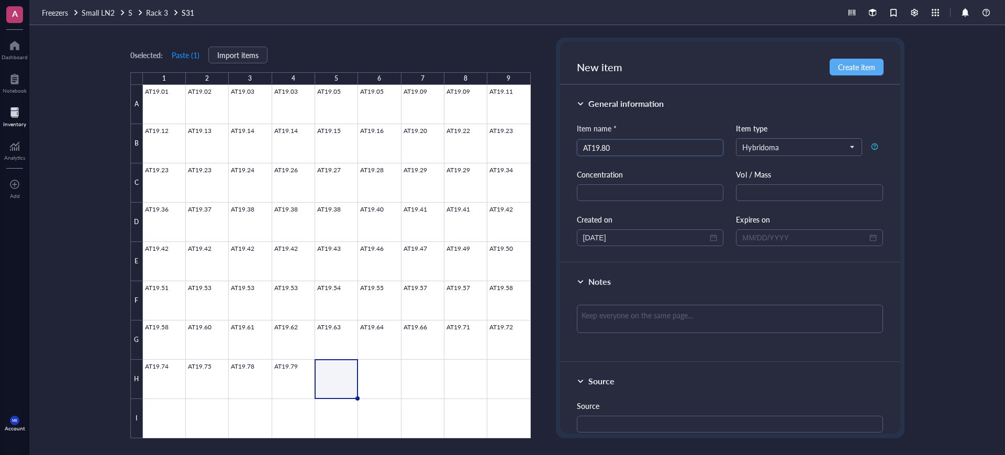
type input "AT19.80"
click at [385, 369] on div at bounding box center [337, 261] width 388 height 353
click at [355, 371] on div at bounding box center [337, 261] width 388 height 353
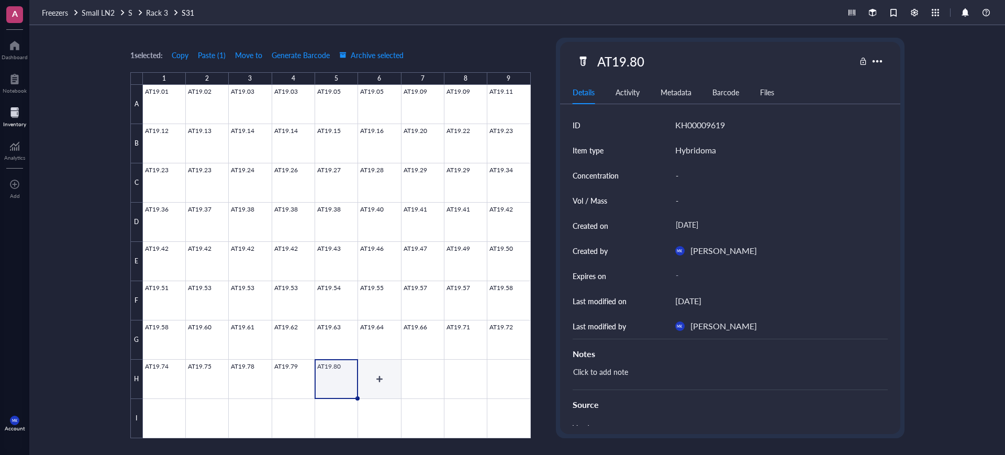
click at [394, 377] on div at bounding box center [337, 261] width 388 height 353
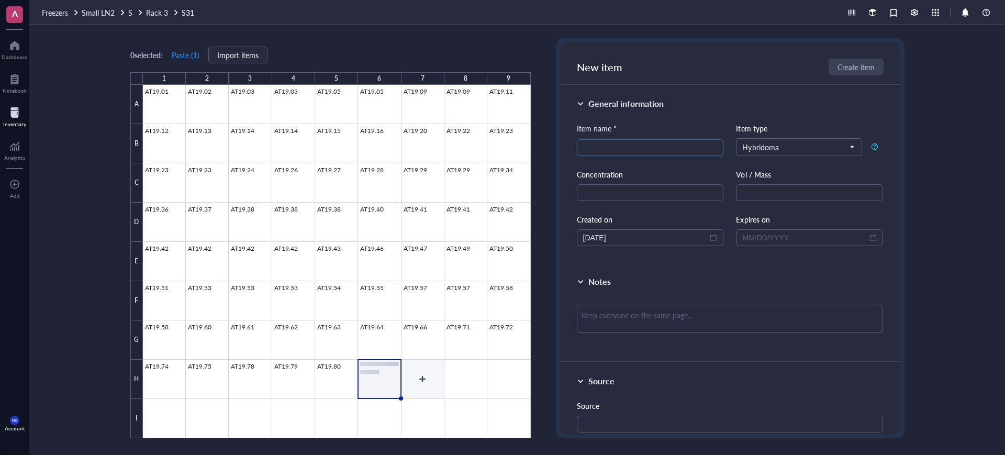
click at [437, 379] on div at bounding box center [337, 261] width 388 height 353
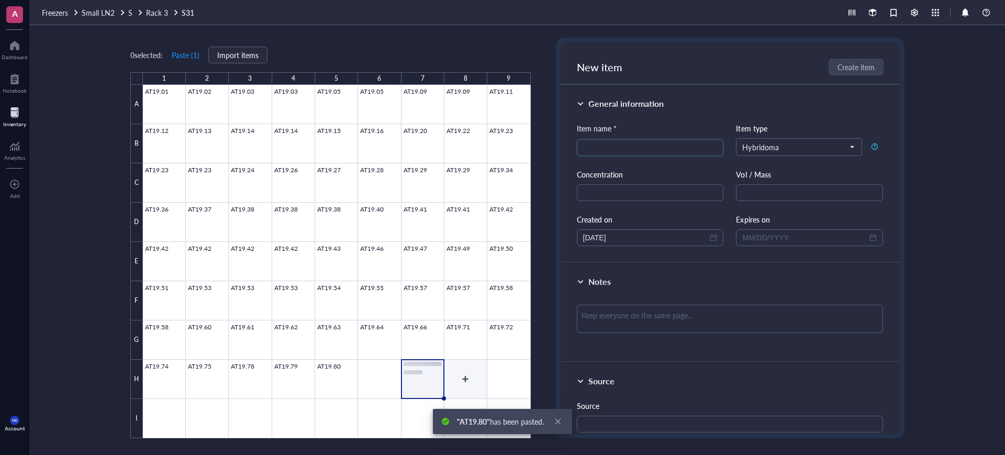
click at [463, 379] on div at bounding box center [337, 261] width 388 height 353
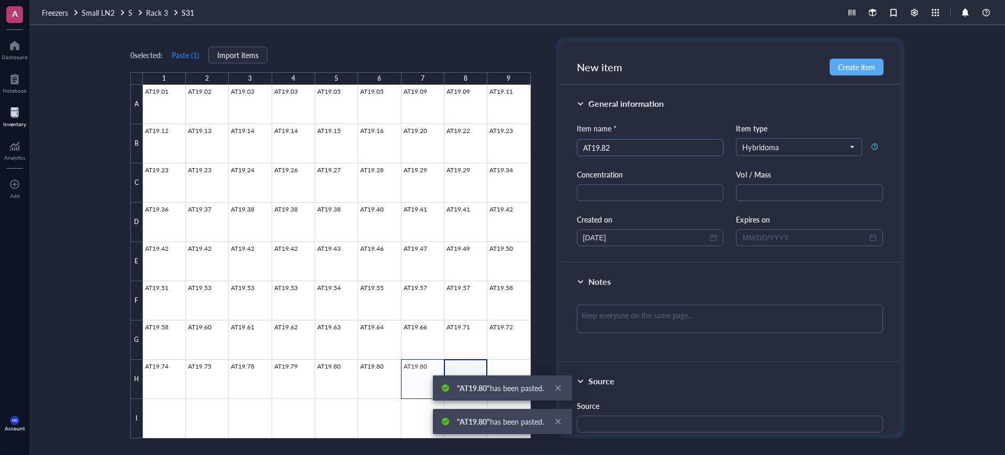
type input "AT19.82"
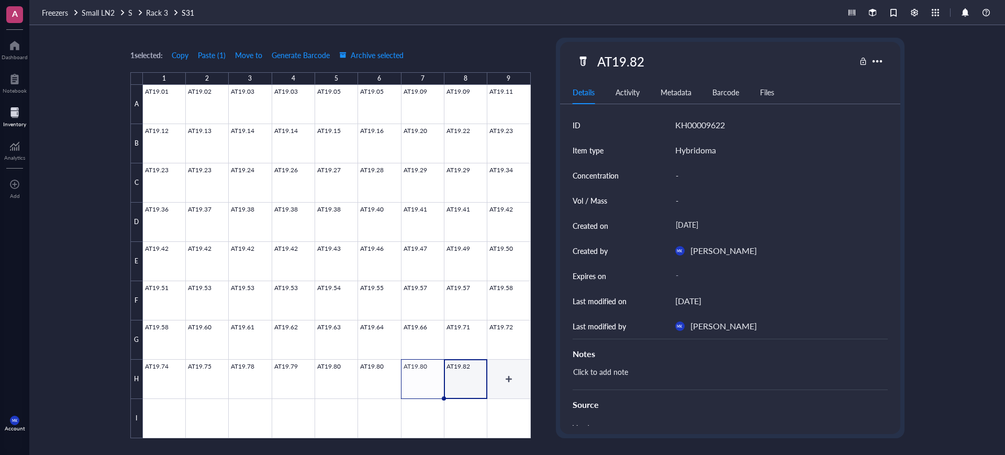
click at [497, 392] on div at bounding box center [337, 261] width 388 height 353
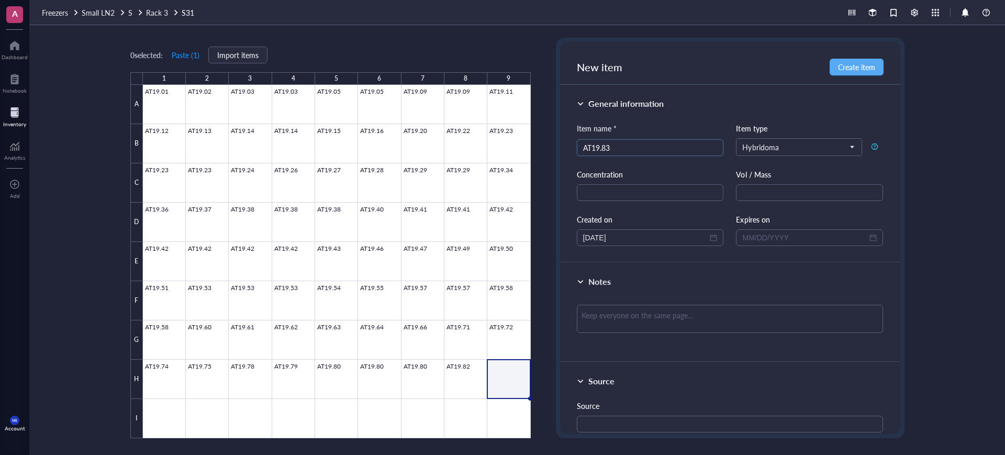
type input "AT19.83"
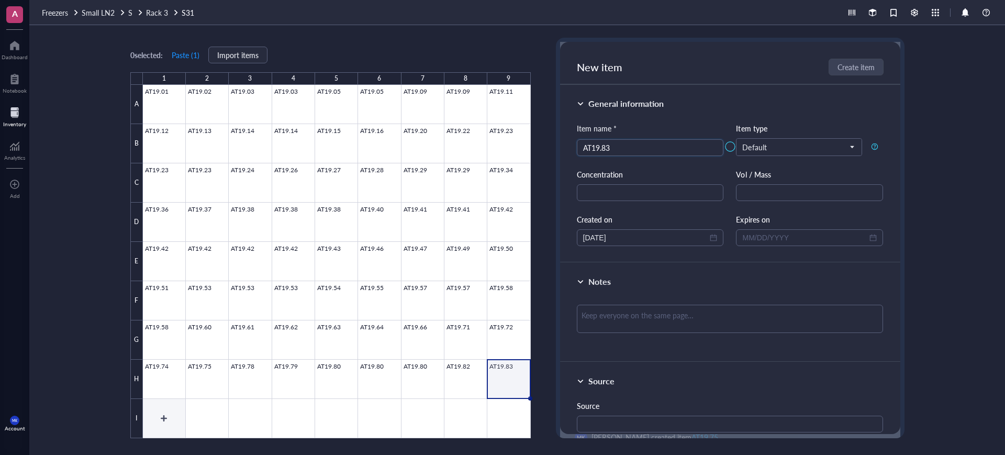
click at [167, 412] on div at bounding box center [337, 261] width 388 height 353
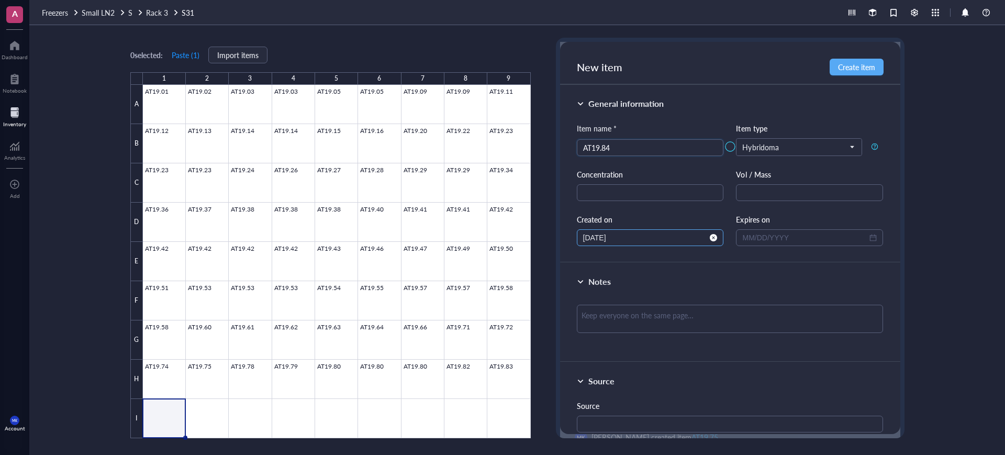
type input "AT19.84"
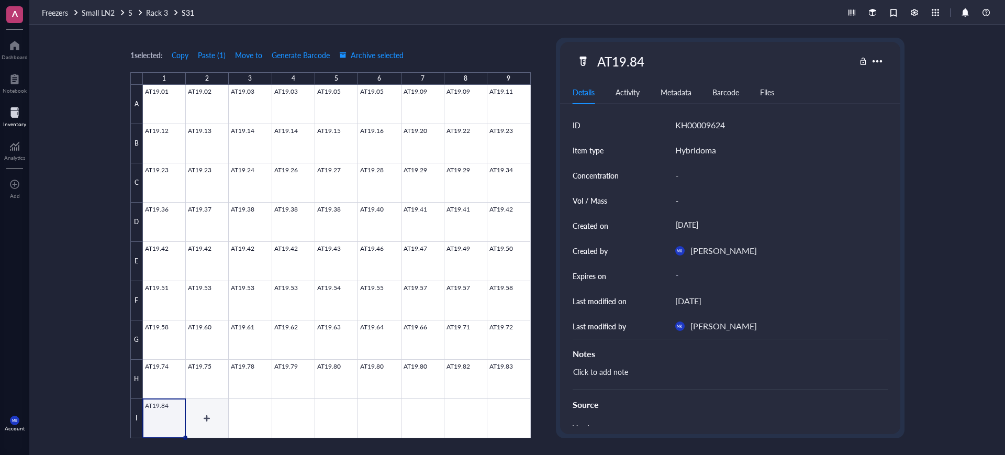
click at [195, 412] on div at bounding box center [337, 261] width 388 height 353
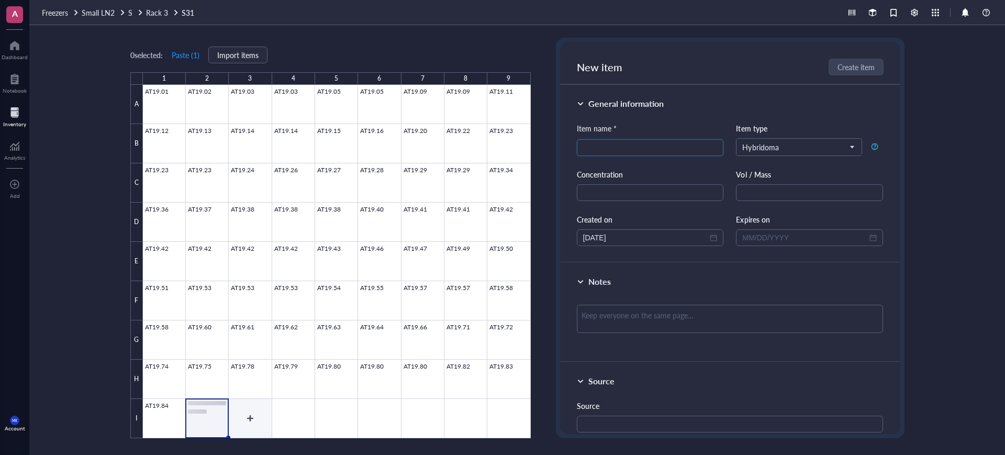
click at [262, 415] on div at bounding box center [337, 261] width 388 height 353
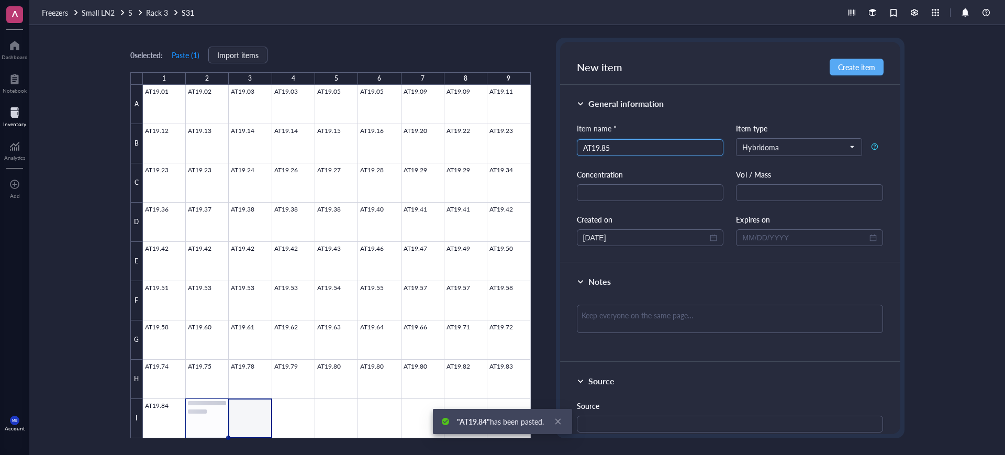
type input "AT19.85"
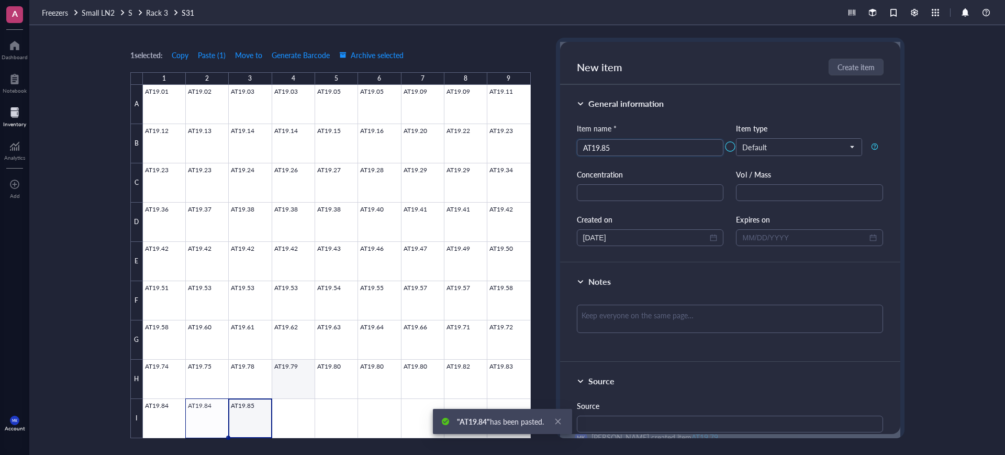
click at [290, 405] on div at bounding box center [337, 261] width 388 height 353
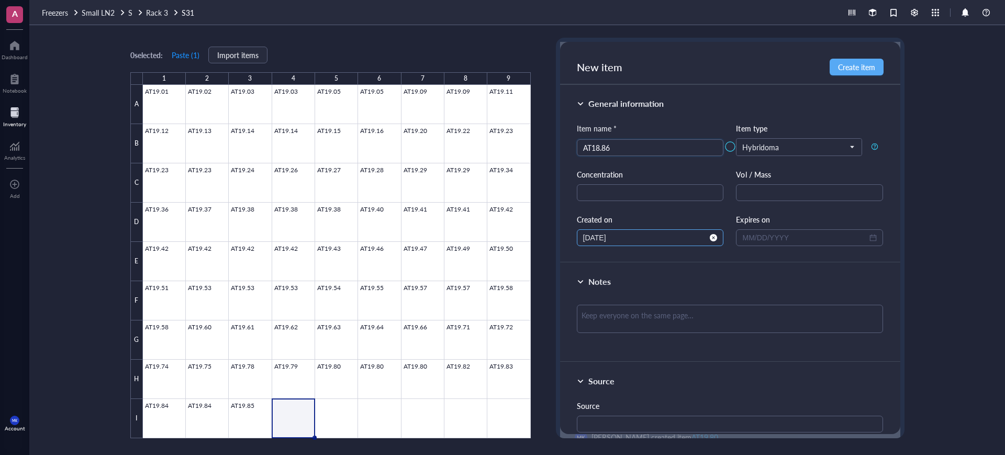
type input "AT18.86"
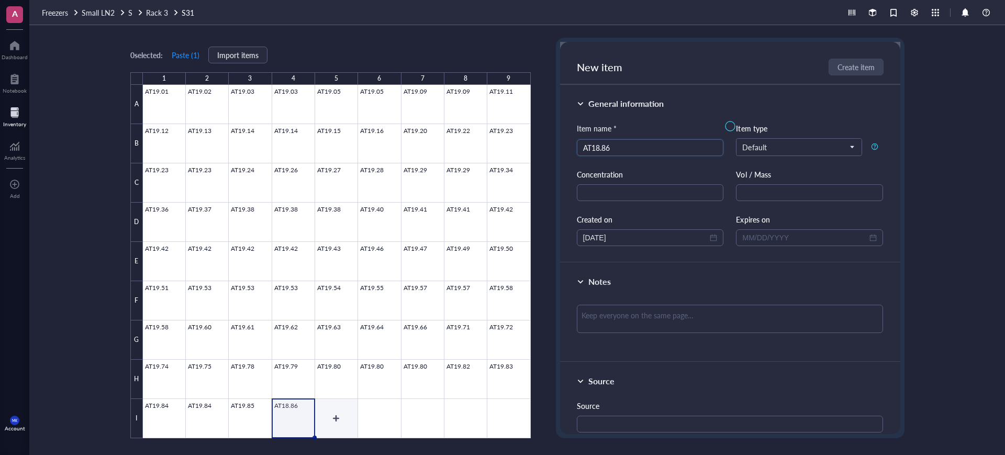
click at [356, 407] on div at bounding box center [337, 261] width 388 height 353
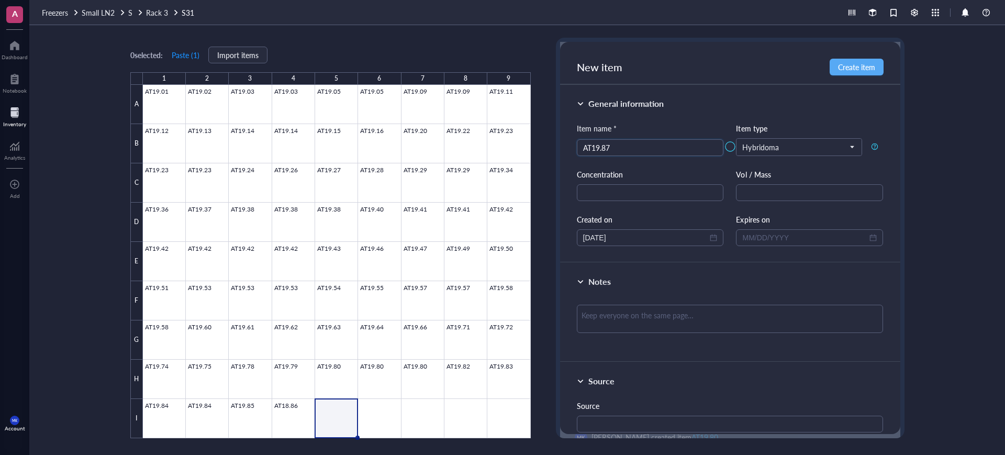
type input "AT19.87"
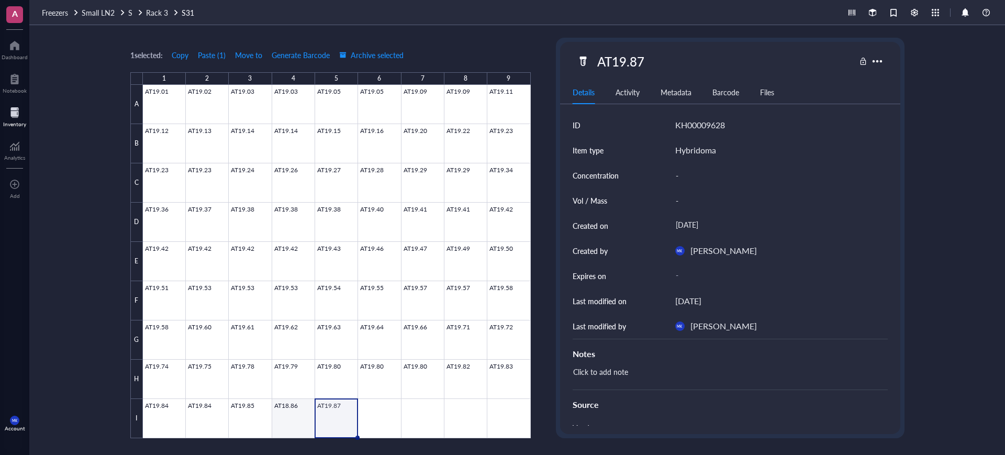
click at [308, 419] on div at bounding box center [337, 261] width 388 height 353
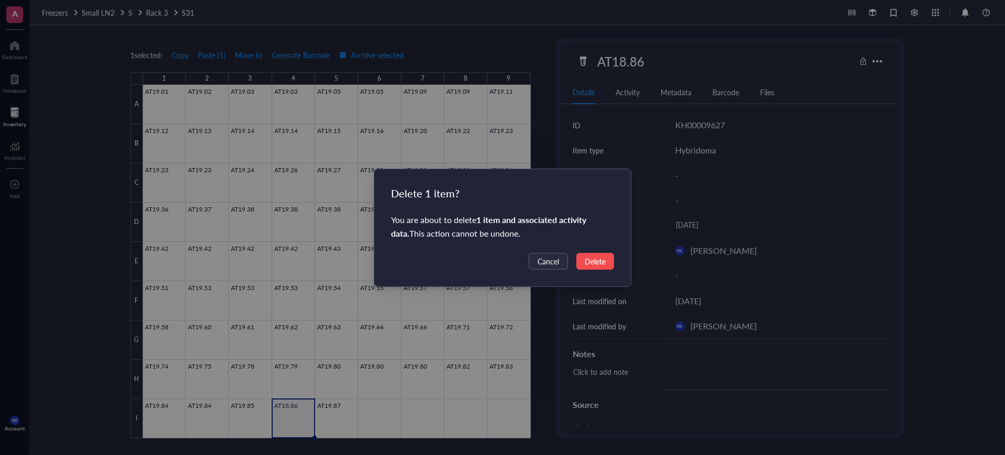
click at [596, 256] on span "Delete" at bounding box center [595, 262] width 21 height 12
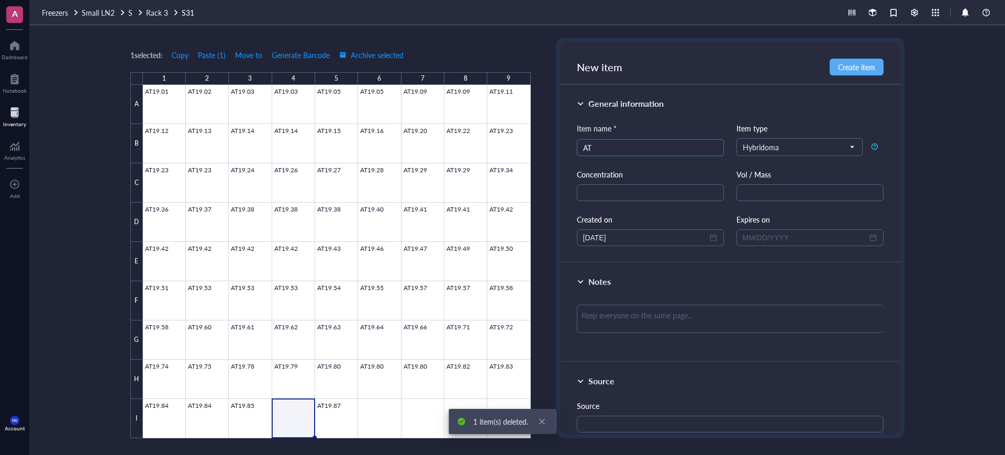
drag, startPoint x: 289, startPoint y: 402, endPoint x: 316, endPoint y: 402, distance: 27.2
click at [289, 402] on div at bounding box center [337, 261] width 388 height 353
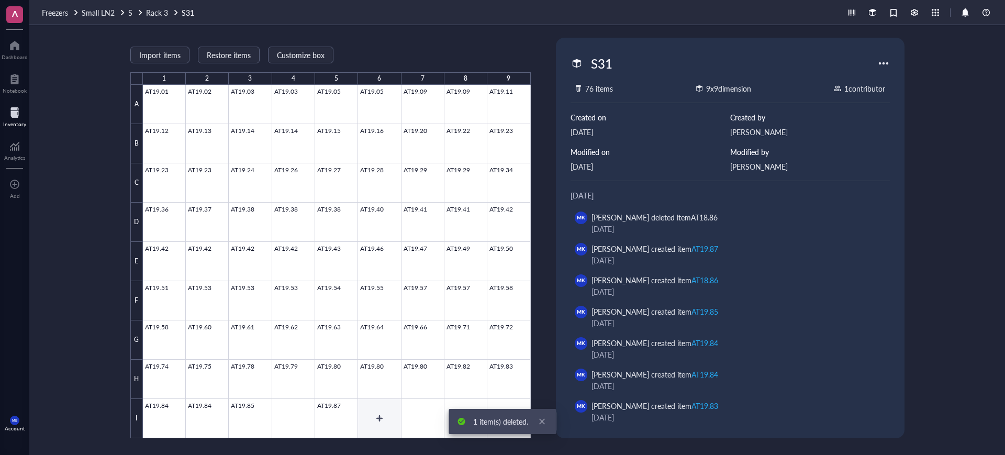
click at [382, 406] on div at bounding box center [337, 261] width 388 height 353
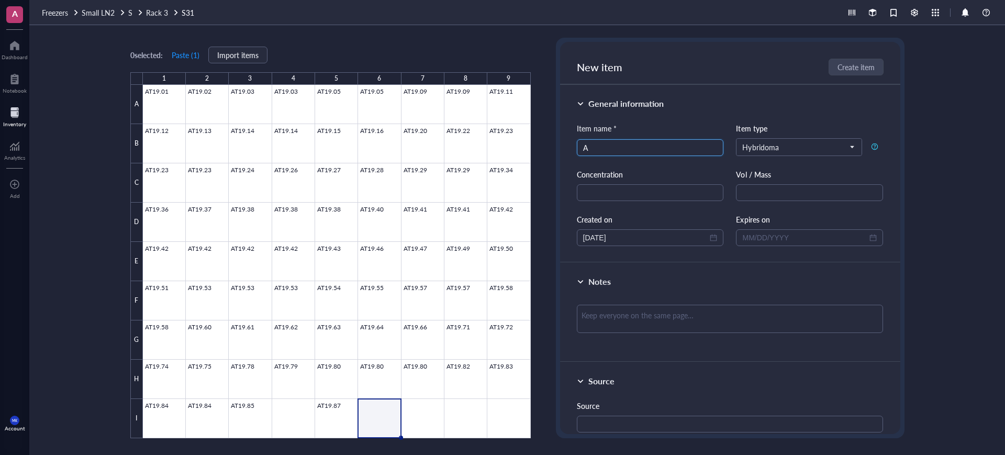
click at [699, 146] on input "A" at bounding box center [650, 148] width 135 height 16
type input "AT19.88"
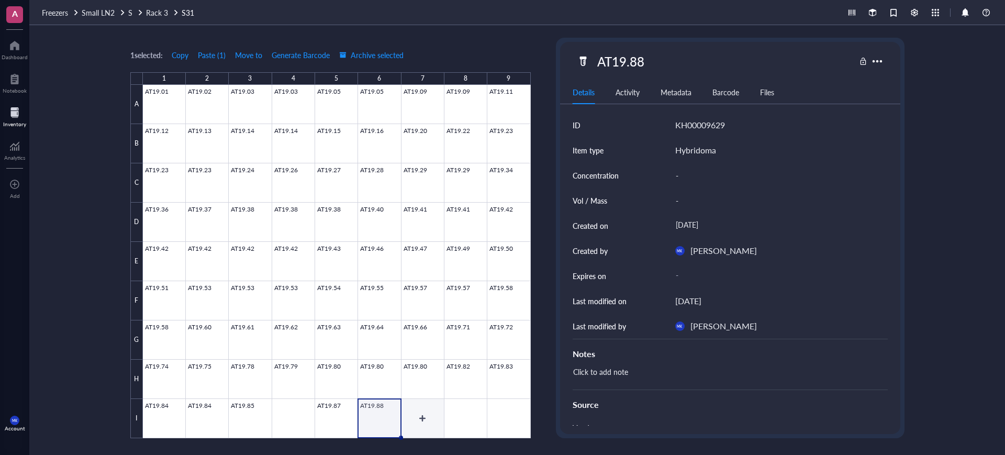
click at [431, 411] on div at bounding box center [337, 261] width 388 height 353
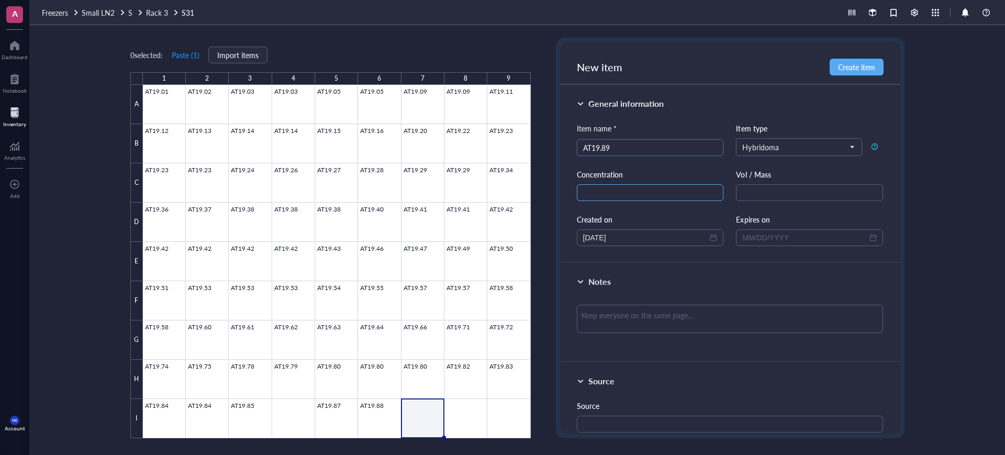
type input "AT19.89"
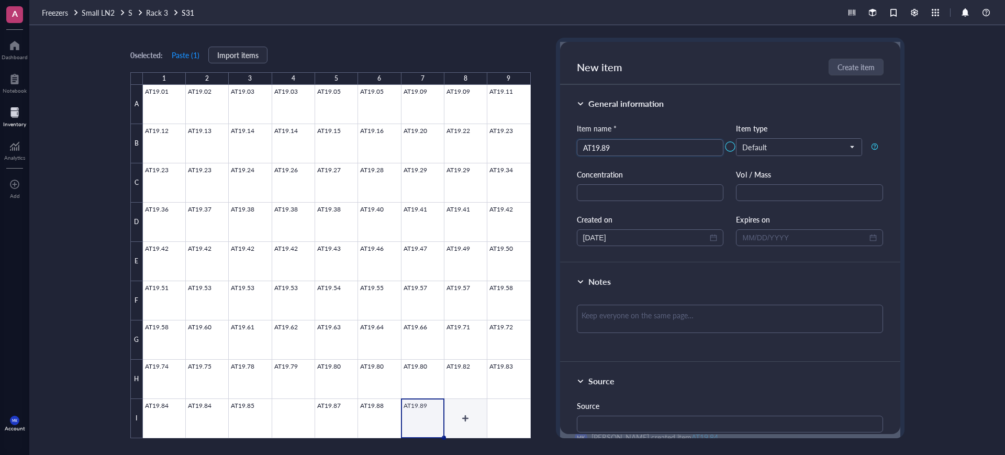
click at [461, 412] on div at bounding box center [337, 261] width 388 height 353
click at [424, 405] on div at bounding box center [337, 261] width 388 height 353
click at [455, 405] on div at bounding box center [337, 261] width 388 height 353
click at [282, 411] on div at bounding box center [337, 261] width 388 height 353
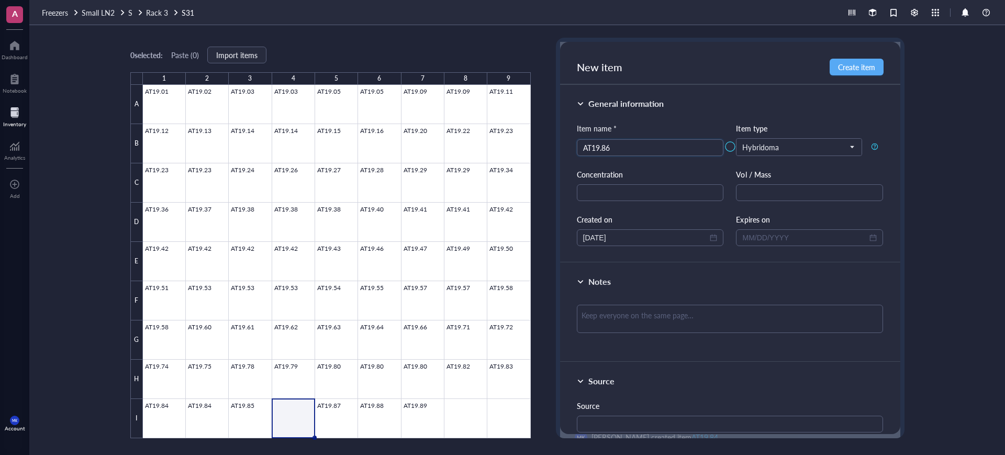
type input "AT19.86"
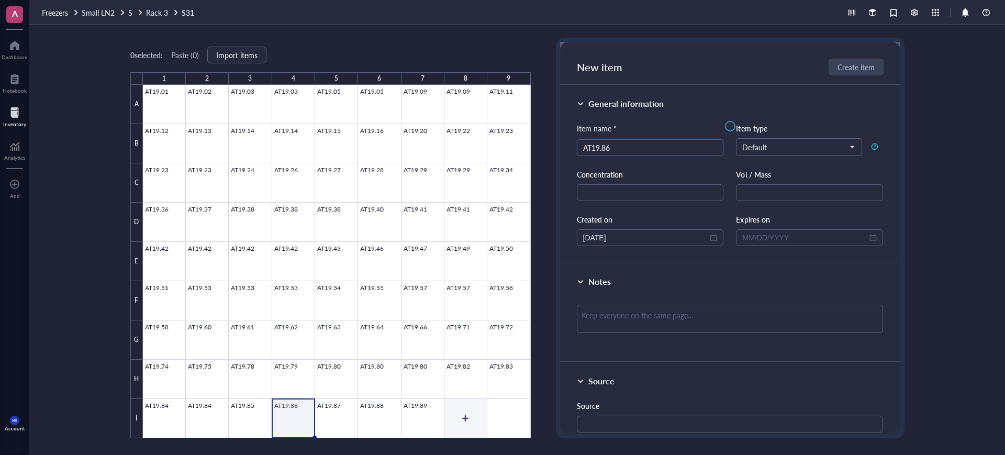
click at [433, 399] on div at bounding box center [337, 261] width 388 height 353
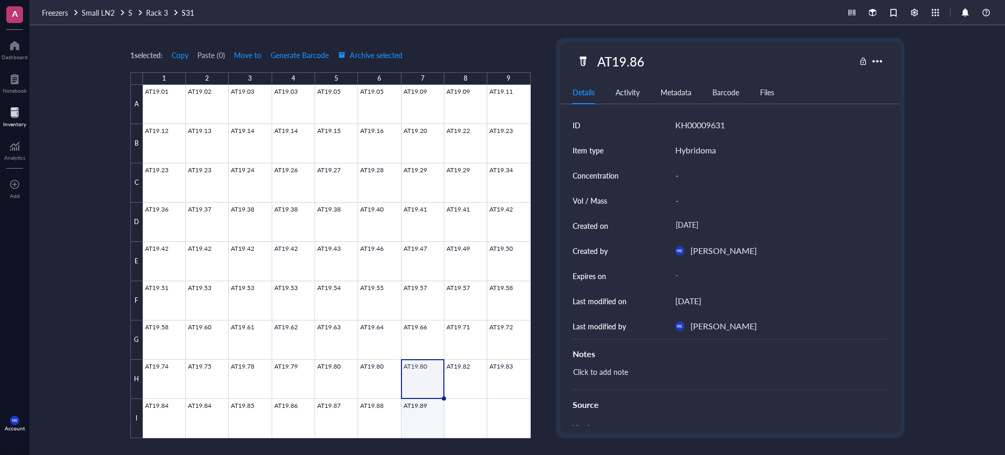
click at [428, 407] on div at bounding box center [337, 261] width 388 height 353
click at [446, 404] on div at bounding box center [337, 261] width 388 height 353
click at [135, 176] on div "C" at bounding box center [136, 182] width 13 height 39
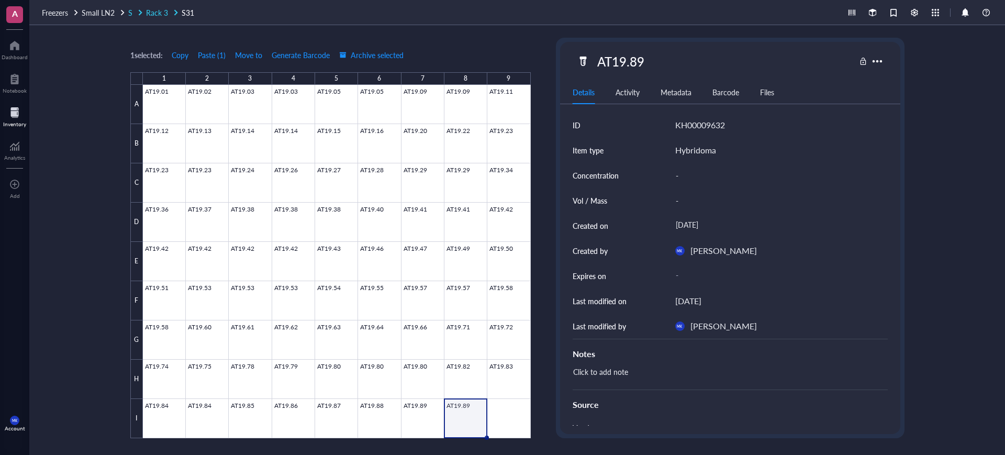
click at [165, 10] on span "Rack 3" at bounding box center [157, 12] width 22 height 10
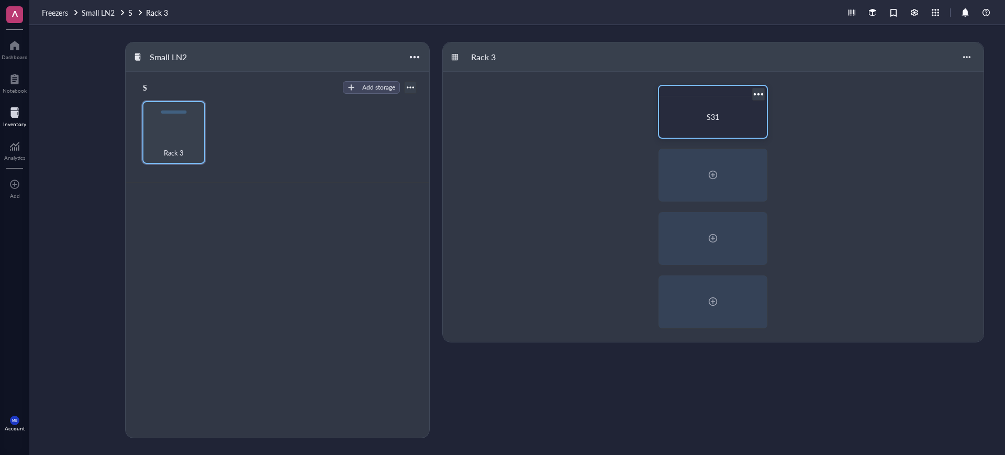
click at [663, 120] on div "S31" at bounding box center [712, 117] width 99 height 33
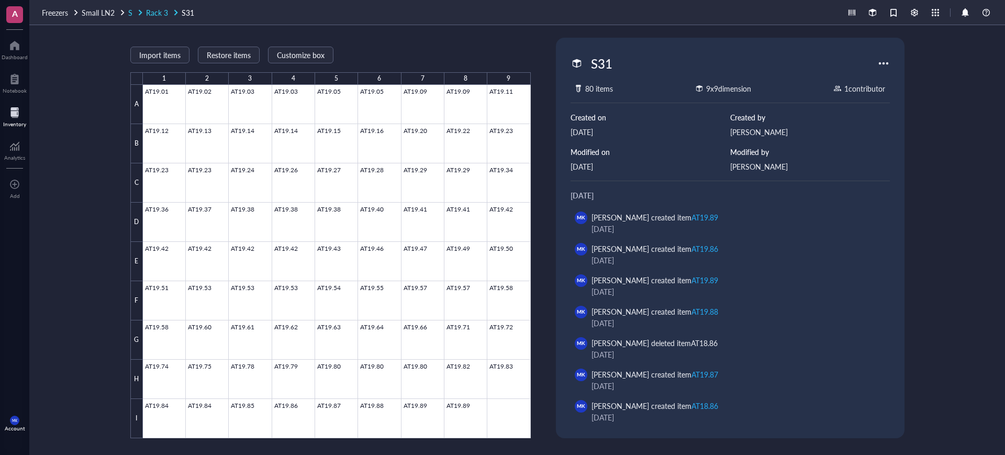
click at [156, 12] on span "Rack 3" at bounding box center [157, 12] width 22 height 10
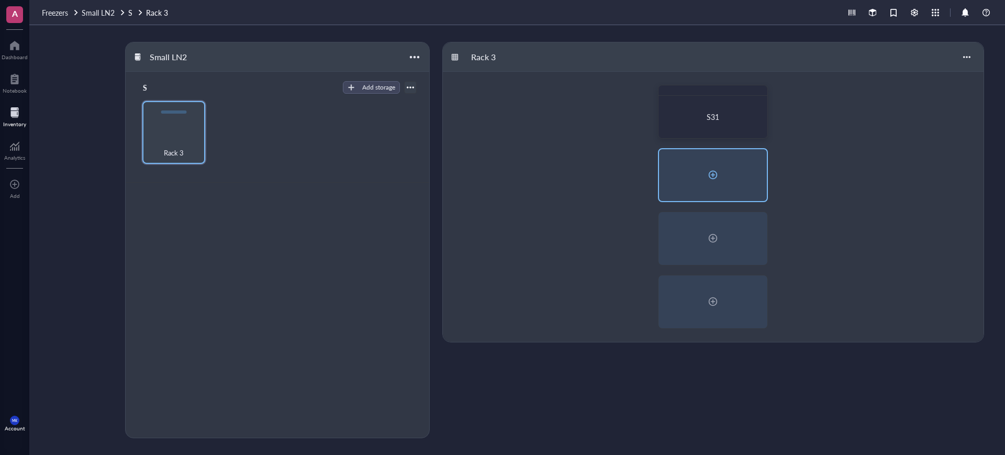
click at [722, 196] on div at bounding box center [713, 175] width 108 height 52
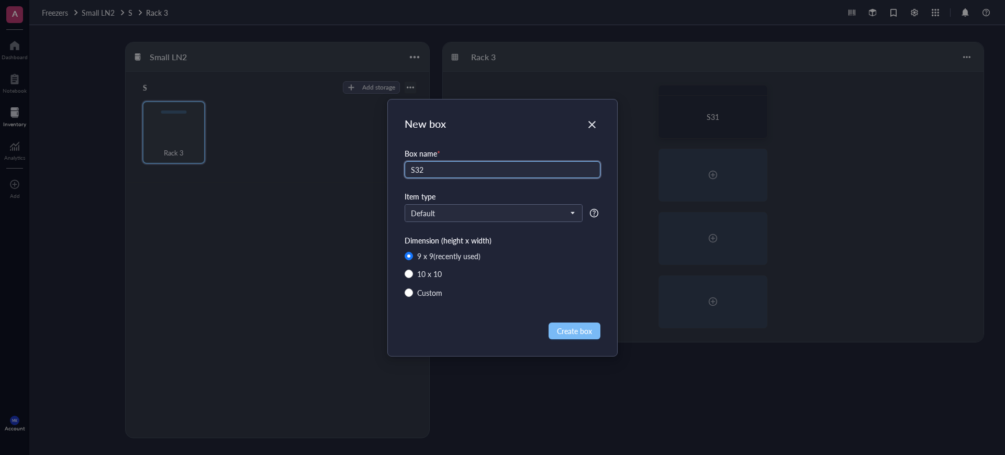
type input "S32"
click at [587, 326] on span "Create box" at bounding box center [574, 331] width 35 height 12
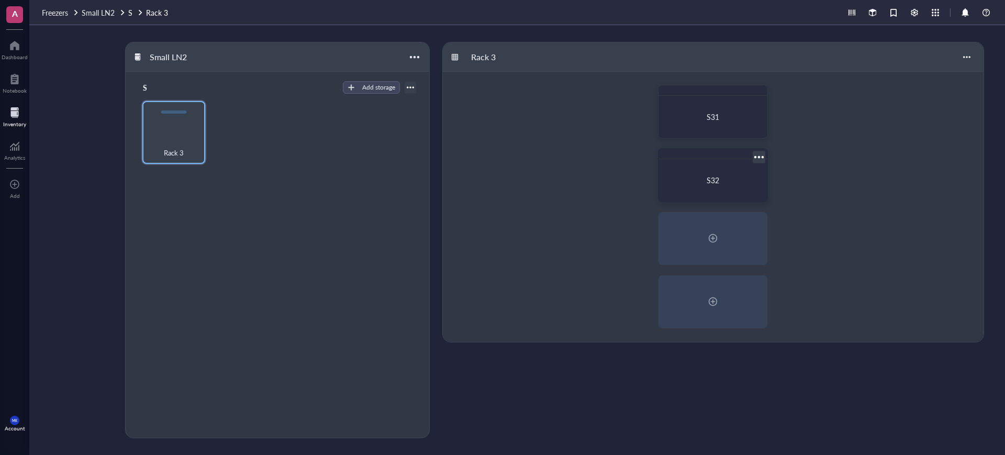
click at [751, 158] on div at bounding box center [713, 154] width 109 height 10
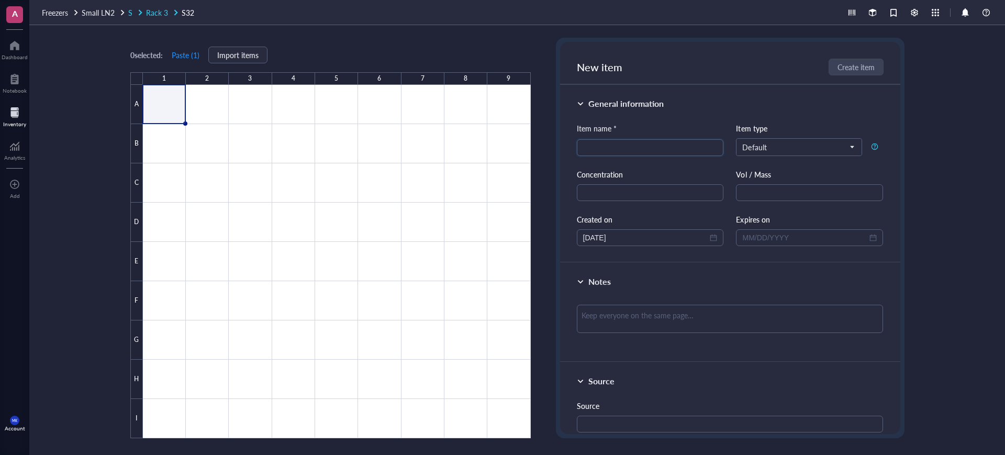
click at [155, 15] on span "Rack 3" at bounding box center [157, 12] width 22 height 10
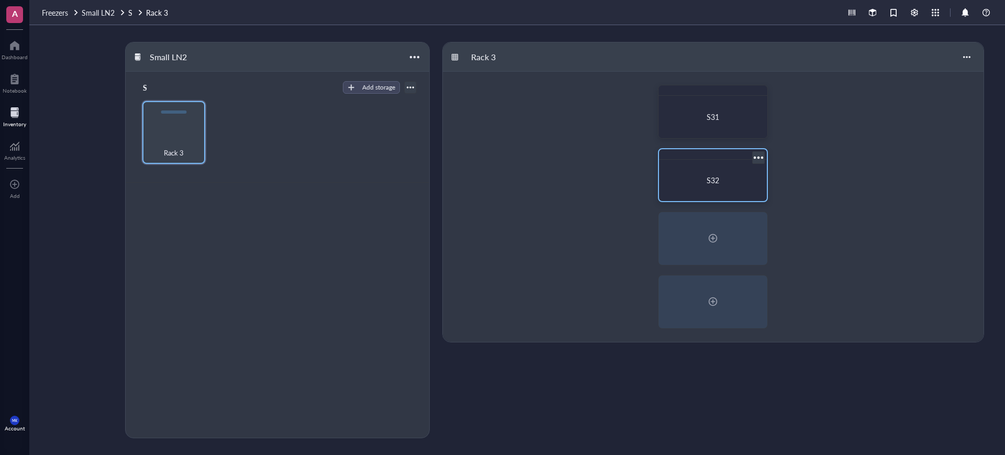
click at [756, 155] on div at bounding box center [758, 157] width 15 height 15
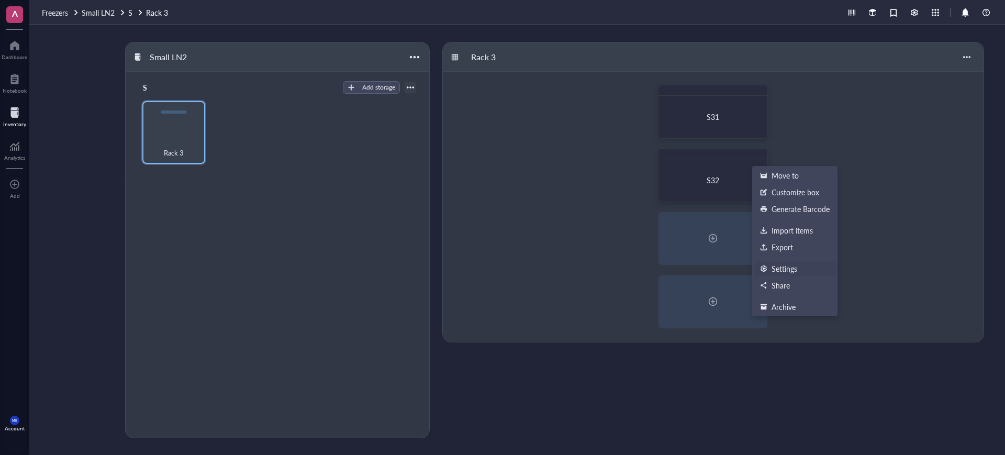
click at [785, 271] on div "Settings" at bounding box center [785, 268] width 26 height 9
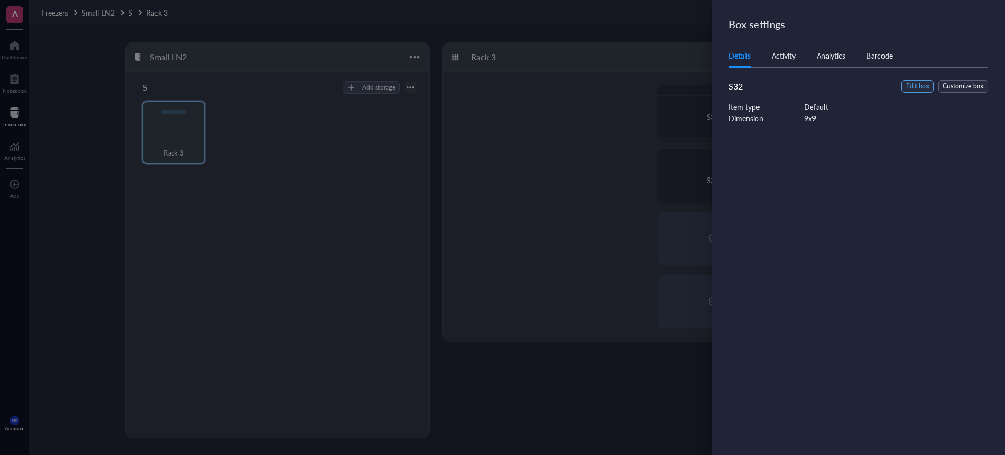
click at [914, 85] on span "Edit box" at bounding box center [917, 87] width 23 height 10
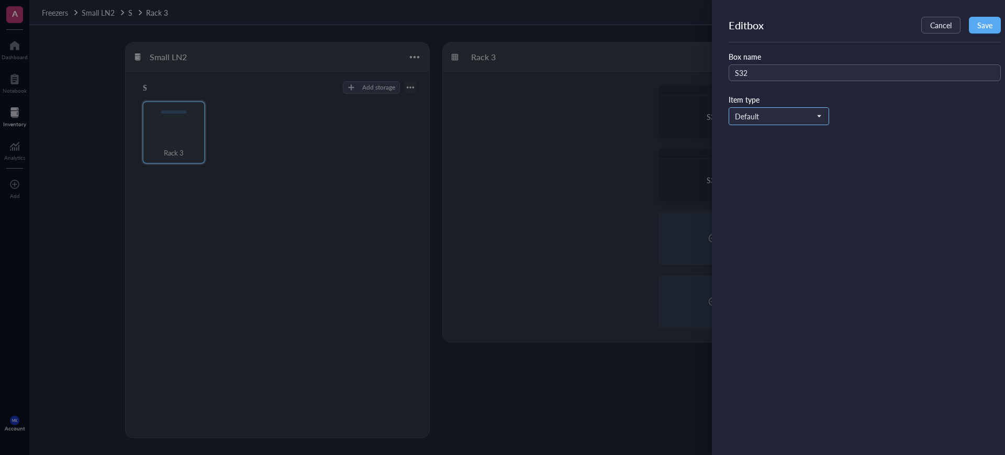
click at [812, 112] on span "Default" at bounding box center [778, 116] width 86 height 9
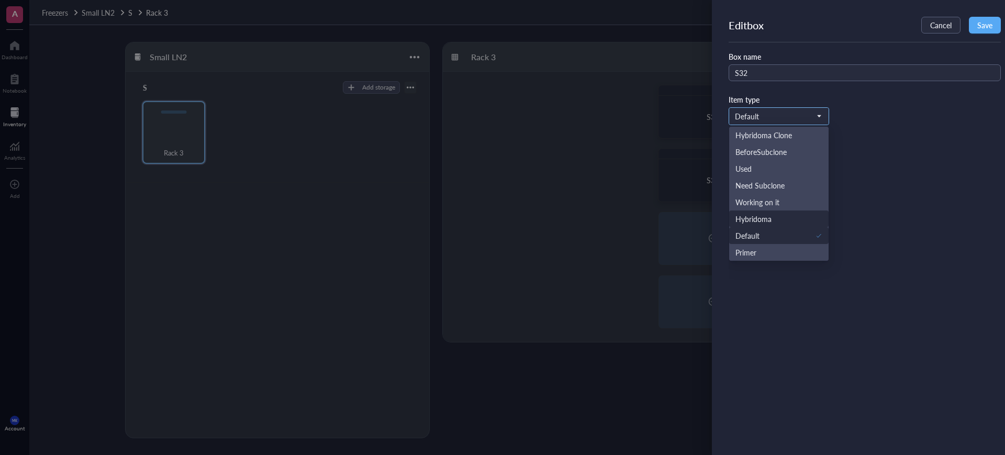
click at [763, 212] on div "Hybridoma" at bounding box center [778, 219] width 99 height 17
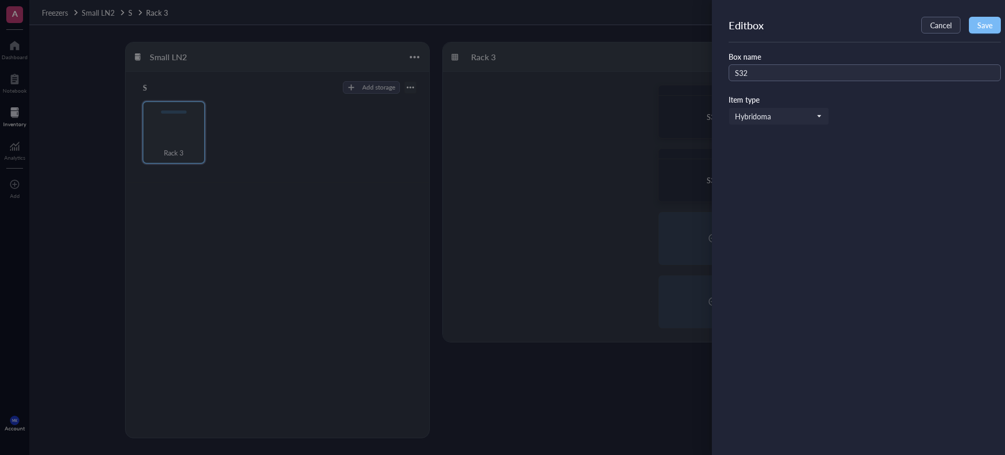
click at [978, 26] on span "Save" at bounding box center [985, 25] width 15 height 8
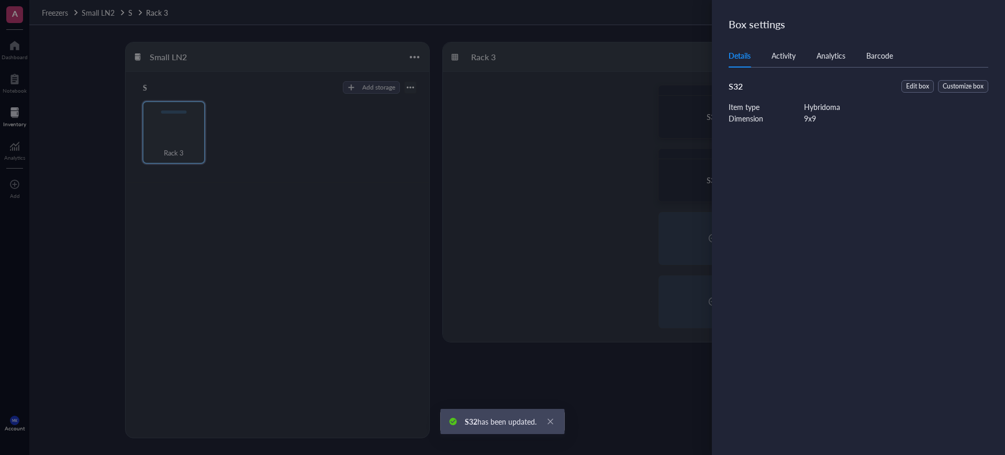
click at [646, 87] on div at bounding box center [502, 227] width 1005 height 455
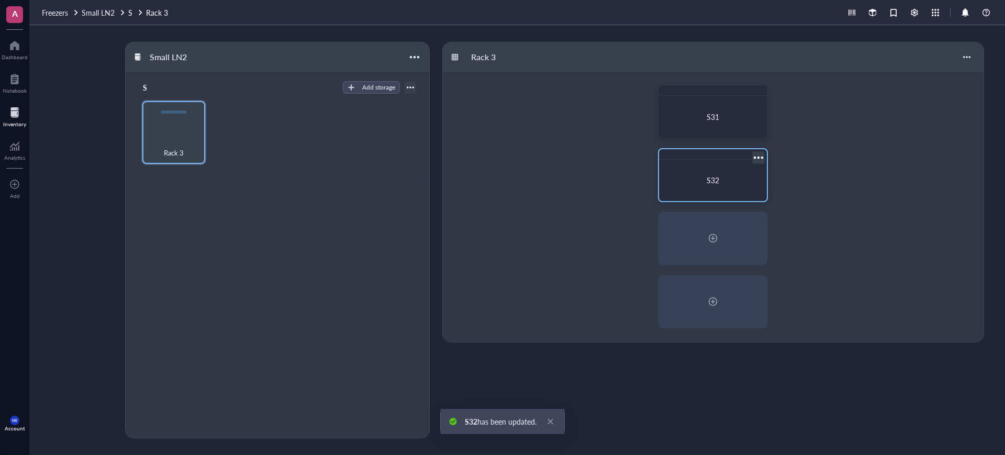
click at [715, 164] on div "S32" at bounding box center [712, 180] width 99 height 33
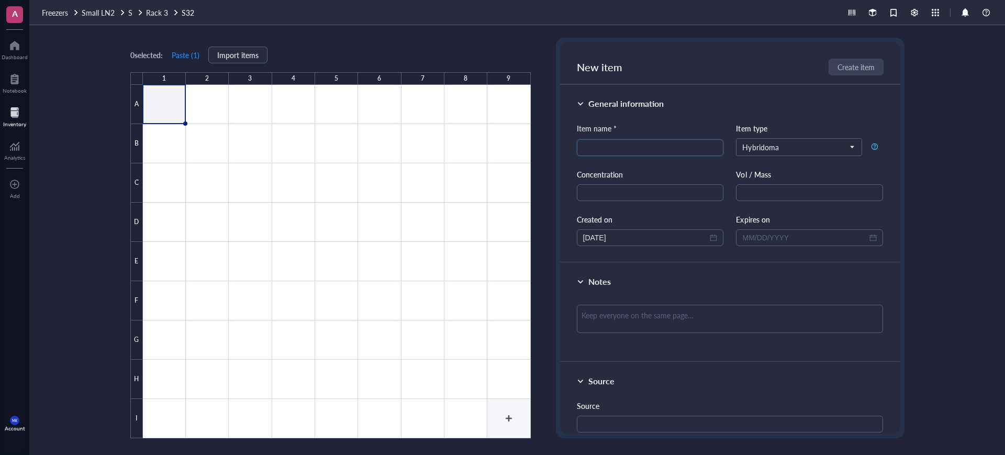
click at [515, 400] on div at bounding box center [337, 261] width 388 height 353
type input "A"
click at [156, 89] on div at bounding box center [337, 261] width 388 height 353
type input "AT19.10"
click at [233, 110] on div at bounding box center [337, 261] width 388 height 353
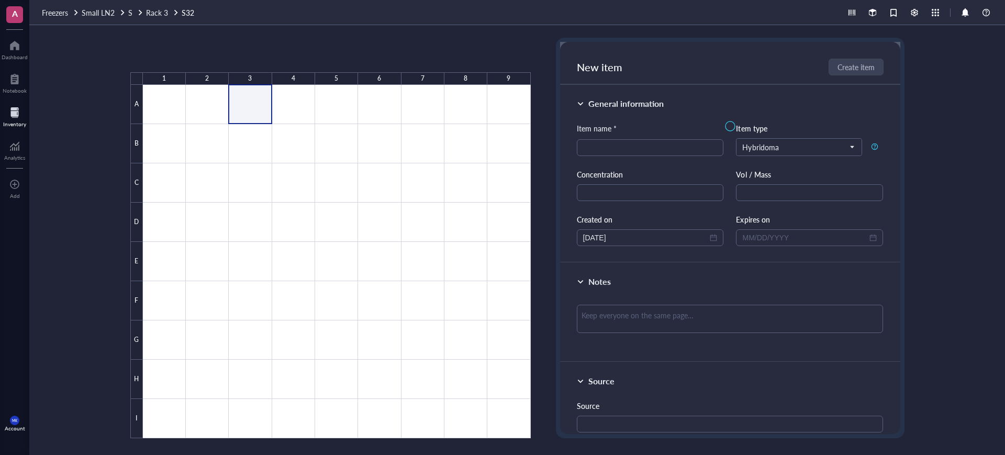
click at [222, 111] on div at bounding box center [337, 261] width 388 height 353
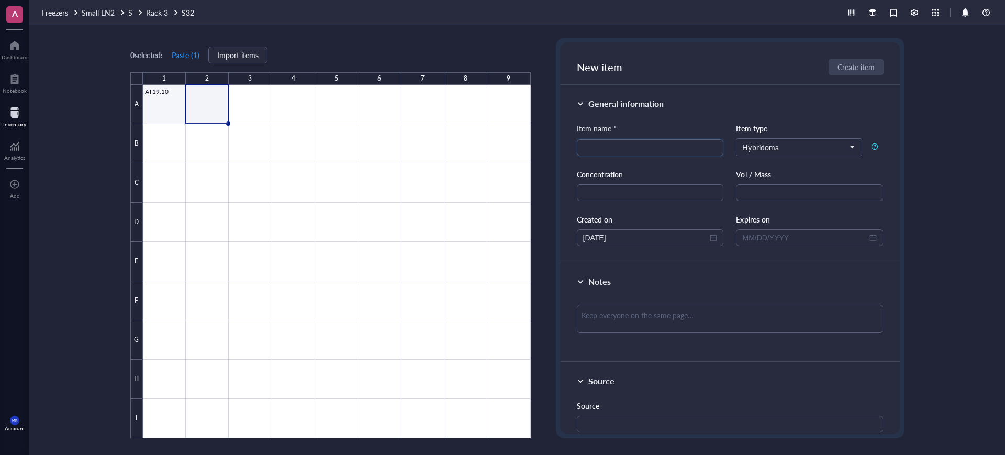
click at [174, 114] on div at bounding box center [337, 261] width 388 height 353
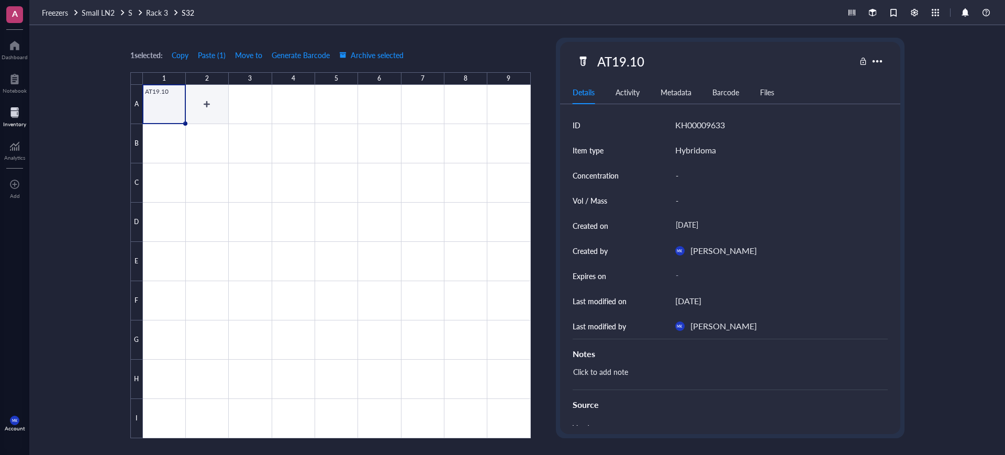
click at [209, 115] on div at bounding box center [337, 261] width 388 height 353
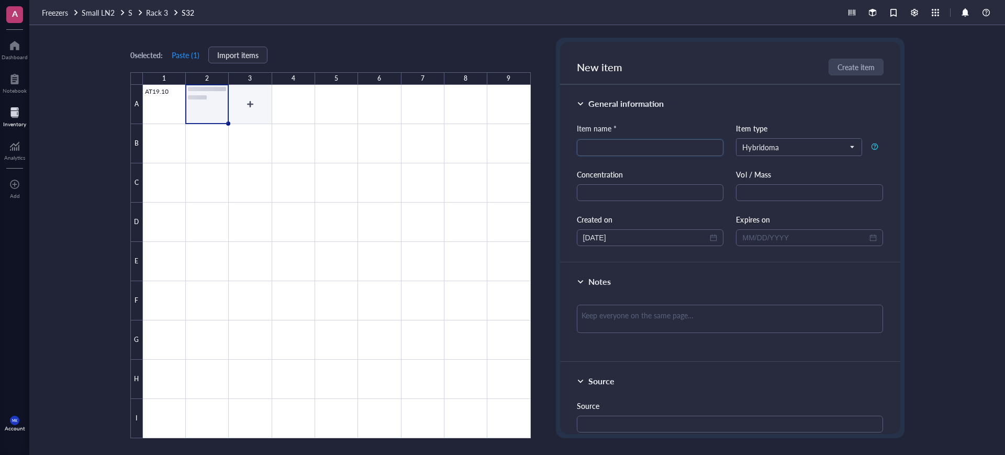
click at [239, 115] on div at bounding box center [337, 261] width 388 height 353
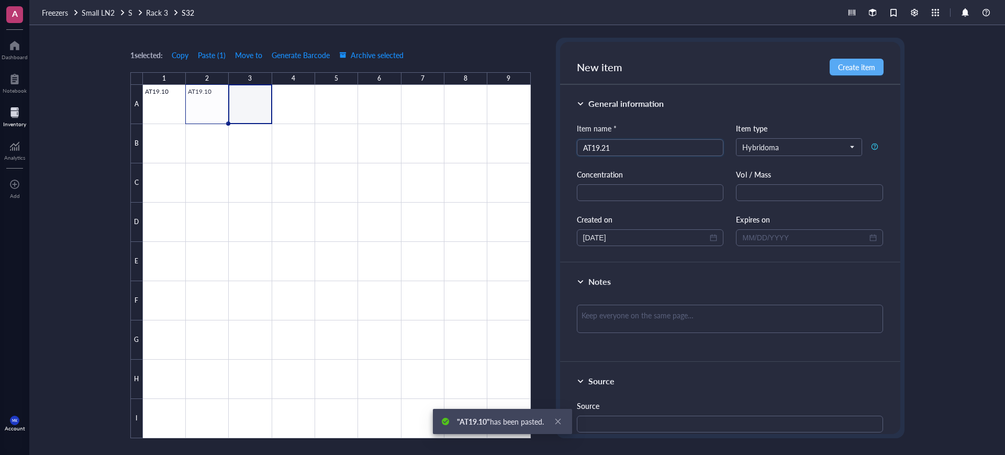
type input "AT19.21"
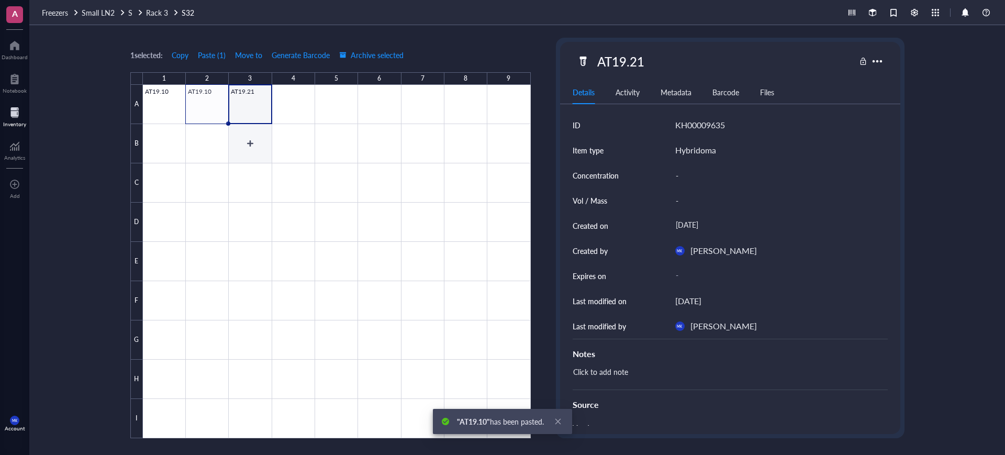
click at [250, 141] on div at bounding box center [337, 261] width 388 height 353
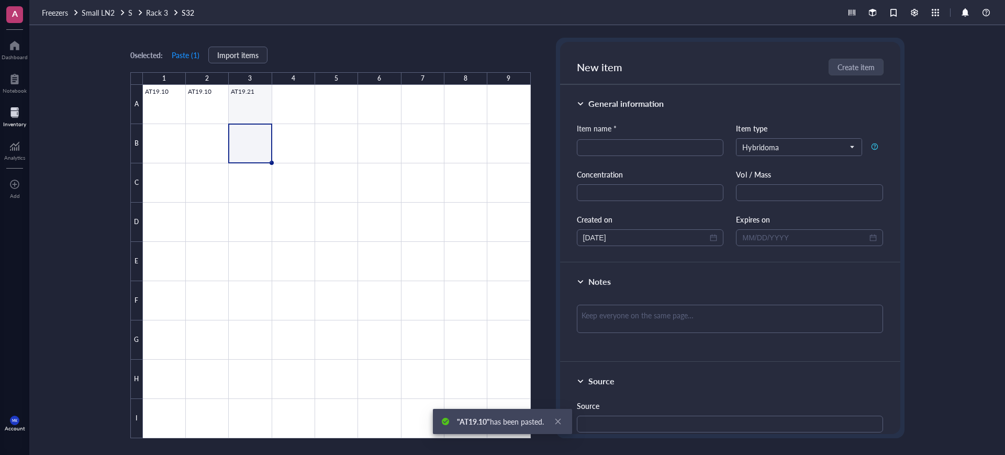
click at [244, 114] on div at bounding box center [337, 261] width 388 height 353
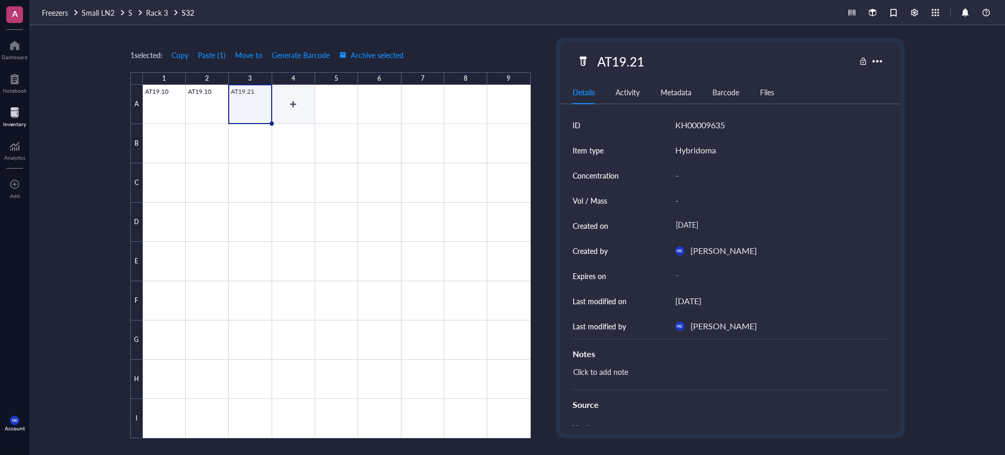
click at [297, 114] on div at bounding box center [337, 261] width 388 height 353
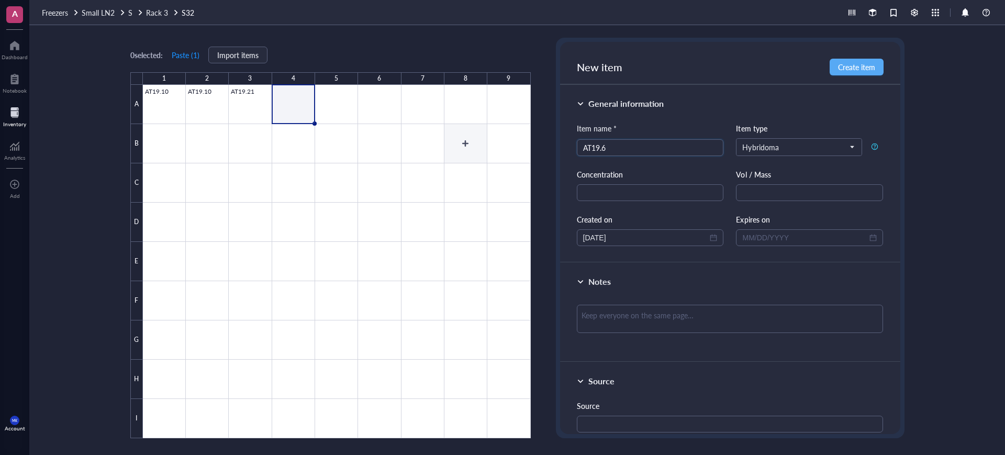
type input "AT19.69"
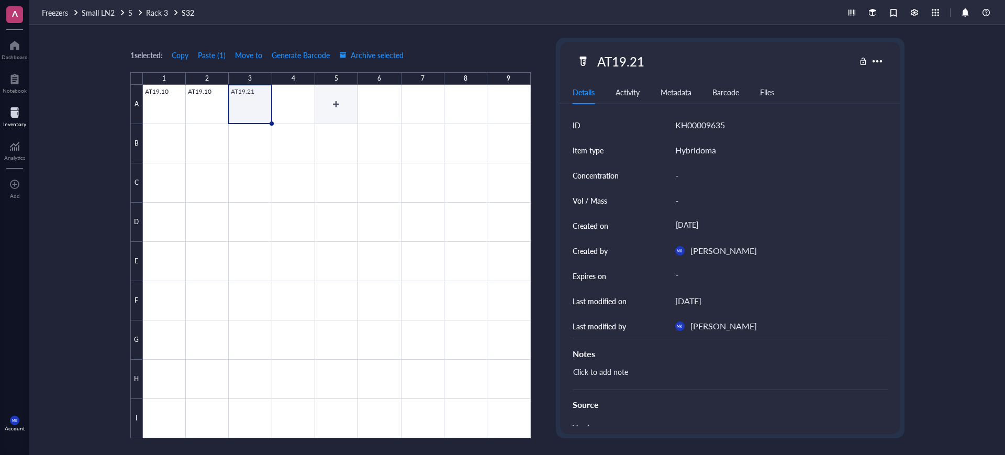
click at [316, 118] on div at bounding box center [337, 261] width 388 height 353
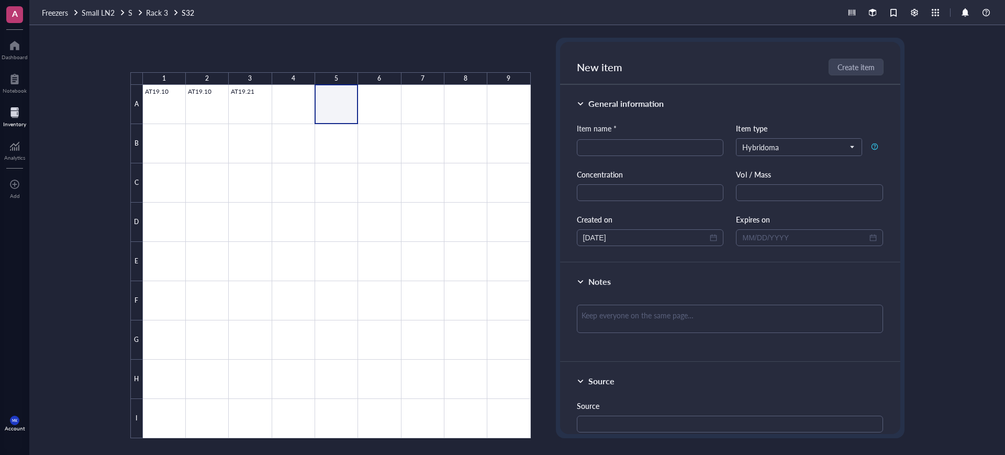
click at [308, 114] on div at bounding box center [337, 261] width 388 height 353
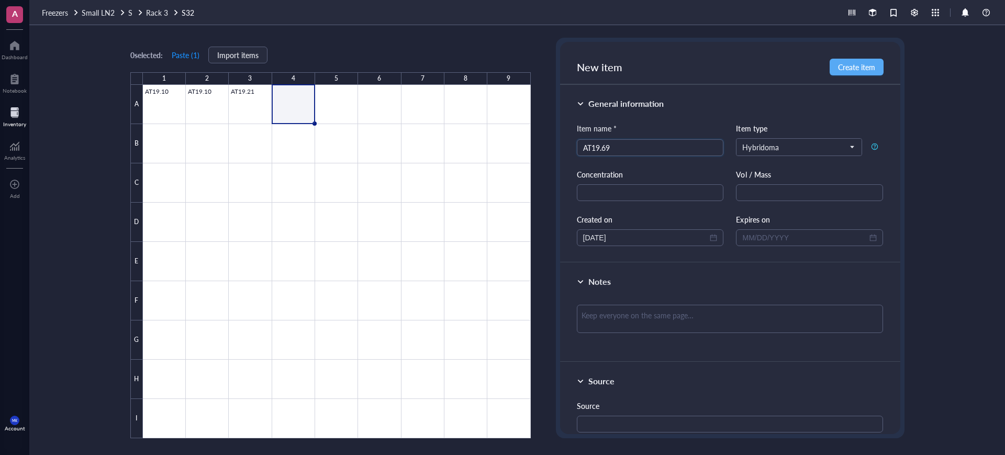
type input "AT19.69"
click at [304, 137] on div at bounding box center [337, 261] width 388 height 353
click at [304, 110] on div at bounding box center [337, 261] width 388 height 353
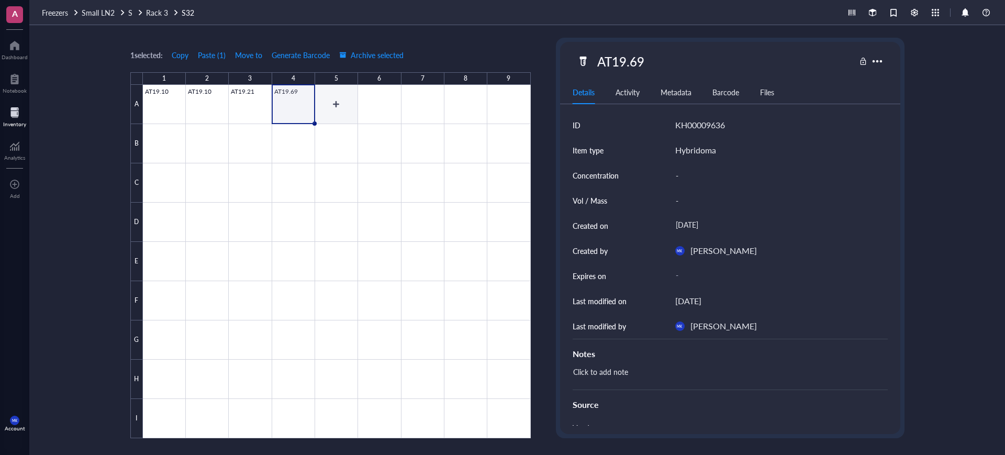
click at [329, 118] on div at bounding box center [337, 261] width 388 height 353
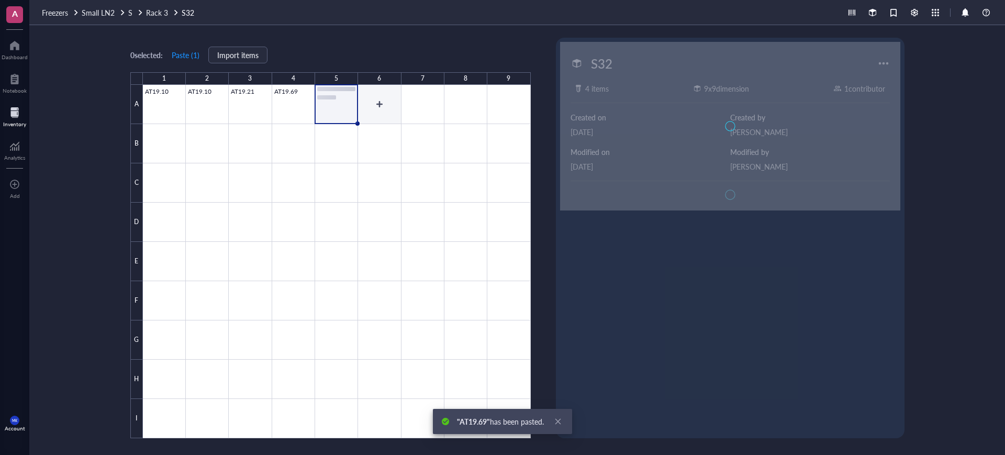
click at [374, 116] on div at bounding box center [337, 261] width 388 height 353
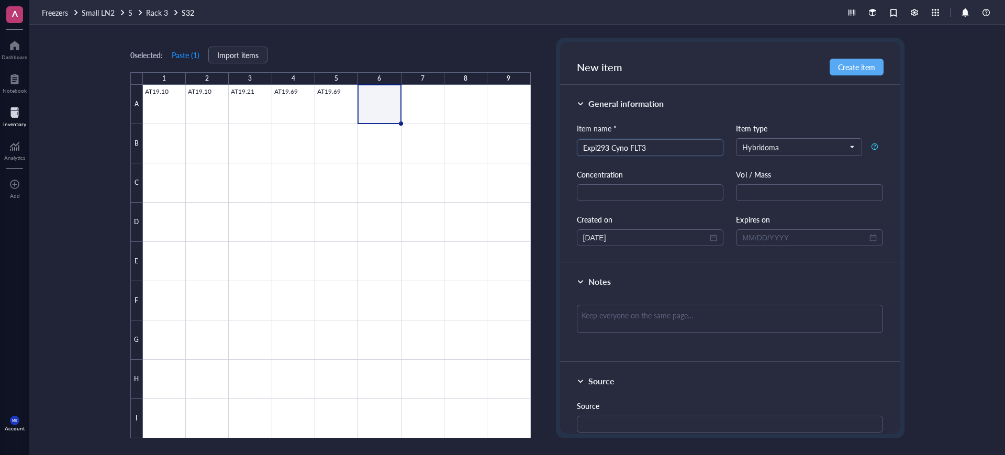
type input "Expi293 Cyno FLT3"
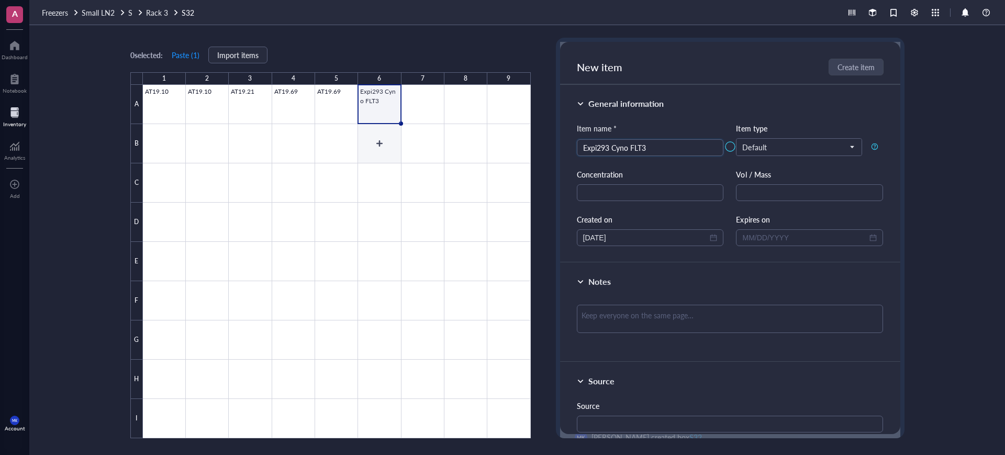
click at [393, 146] on div at bounding box center [337, 261] width 388 height 353
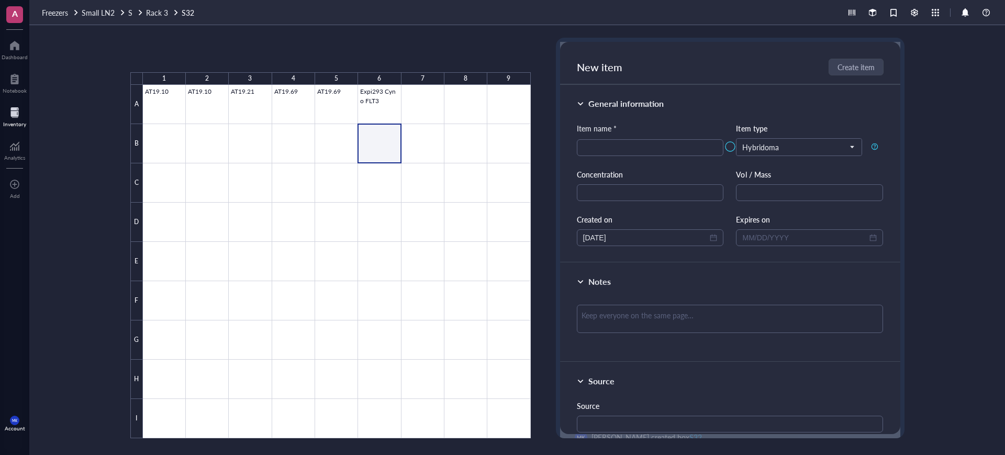
click at [389, 113] on div at bounding box center [337, 261] width 388 height 353
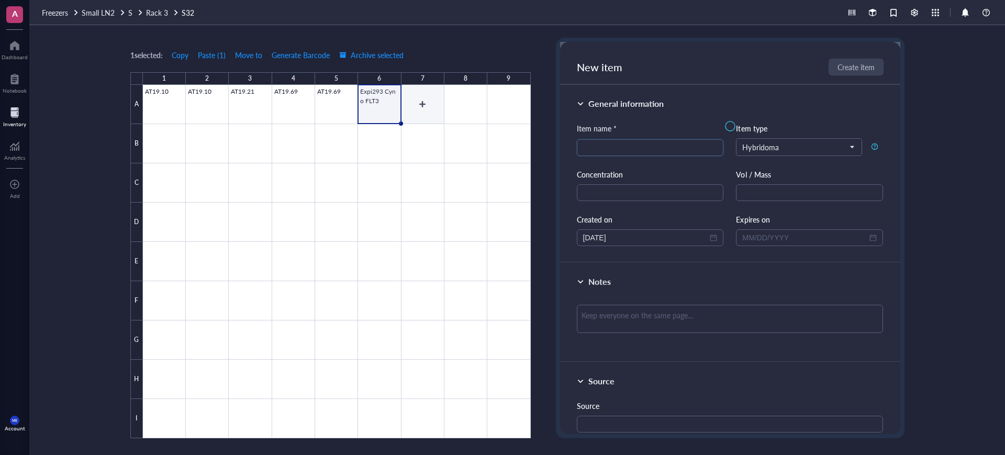
click at [423, 108] on div at bounding box center [337, 261] width 388 height 353
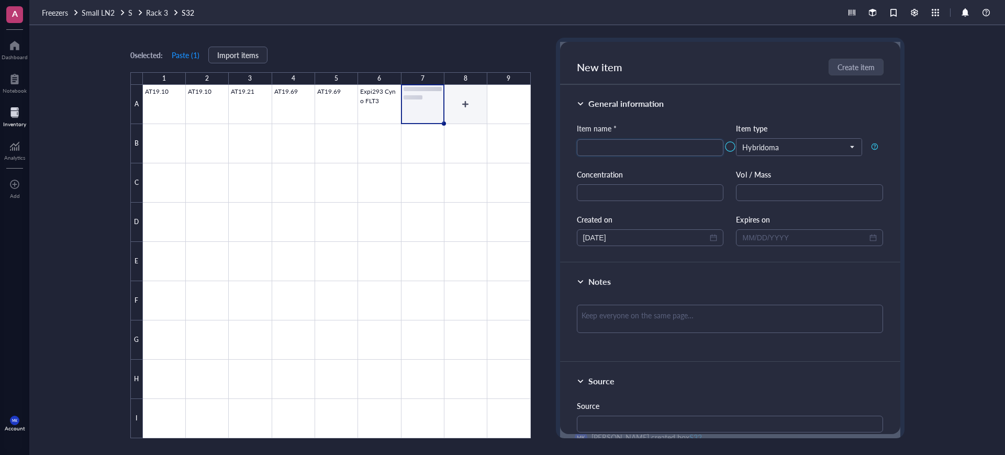
click at [453, 113] on div at bounding box center [337, 261] width 388 height 353
click at [502, 106] on div at bounding box center [337, 261] width 388 height 353
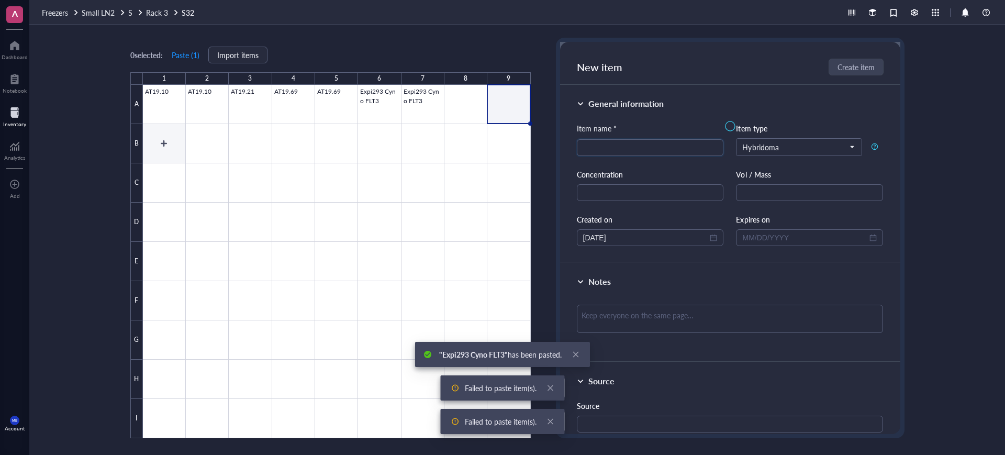
click at [167, 151] on div at bounding box center [337, 261] width 388 height 353
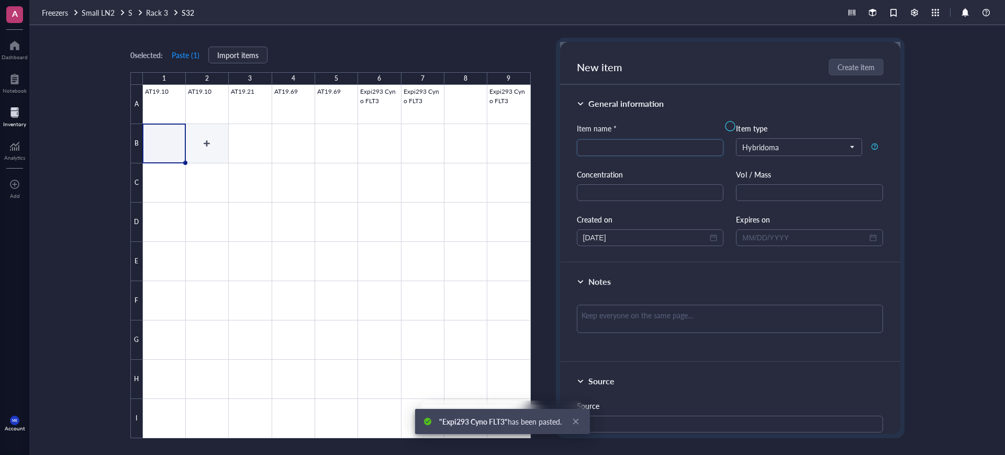
click at [210, 157] on div at bounding box center [337, 261] width 388 height 353
click at [239, 152] on div at bounding box center [337, 261] width 388 height 353
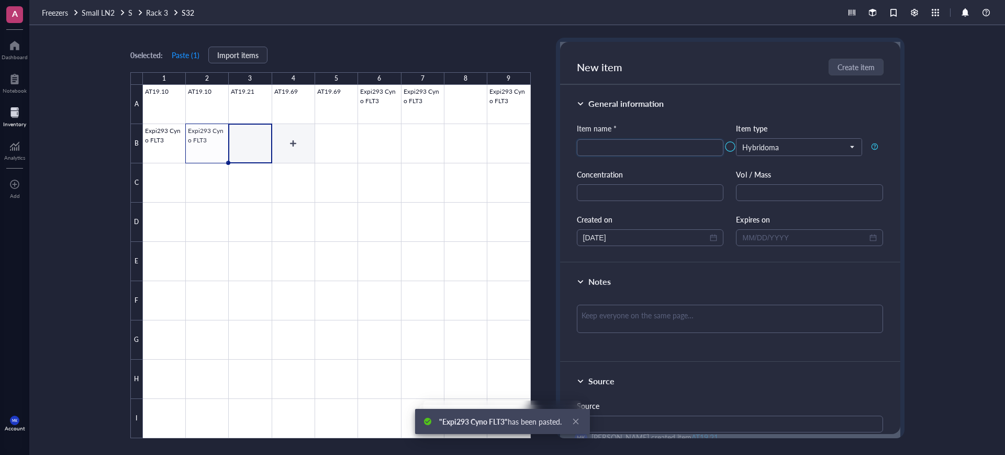
click at [313, 151] on div at bounding box center [337, 261] width 388 height 353
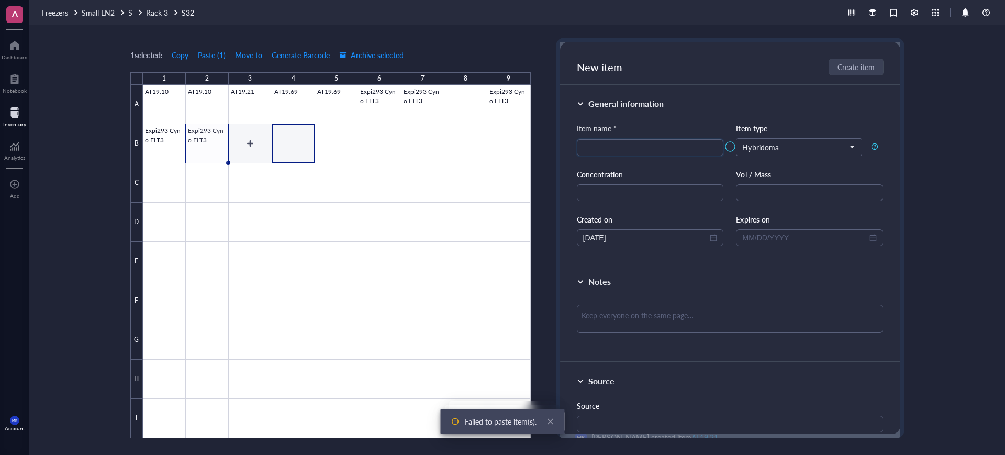
click at [262, 148] on div at bounding box center [337, 261] width 388 height 353
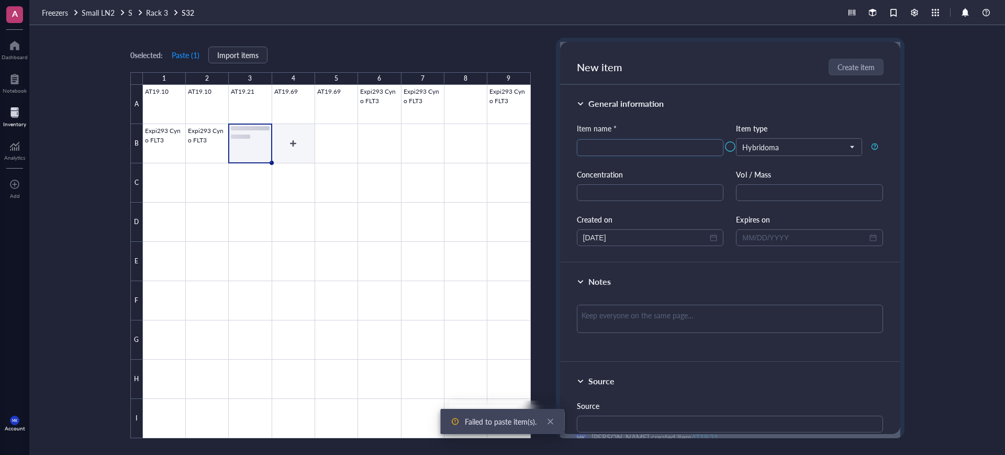
click at [284, 146] on div at bounding box center [337, 261] width 388 height 353
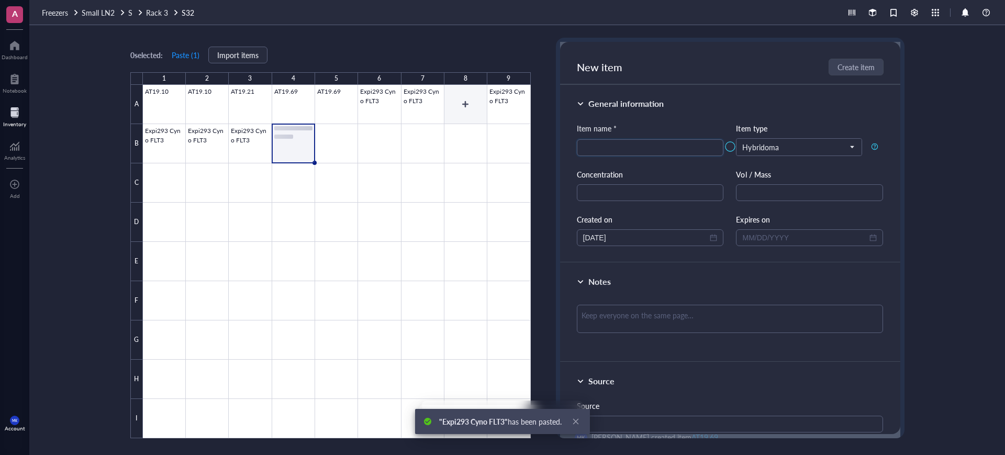
click at [468, 104] on div at bounding box center [337, 261] width 388 height 353
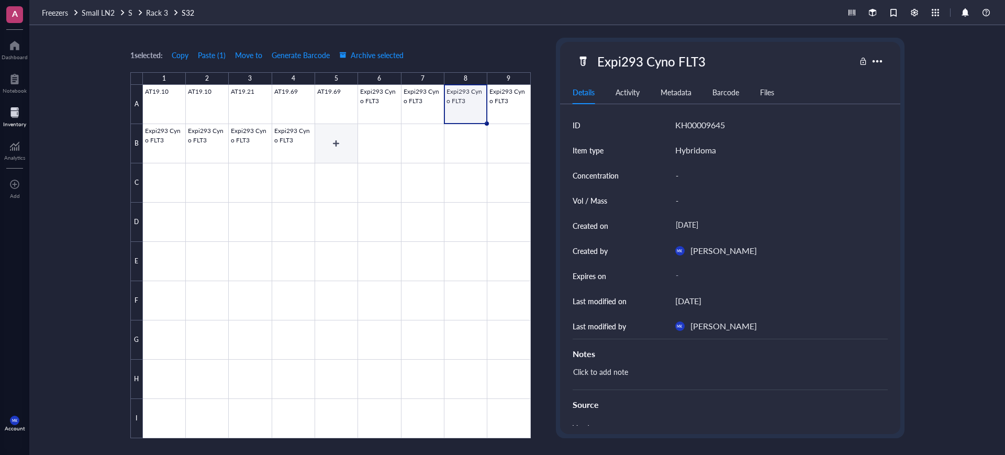
click at [352, 148] on div at bounding box center [337, 261] width 388 height 353
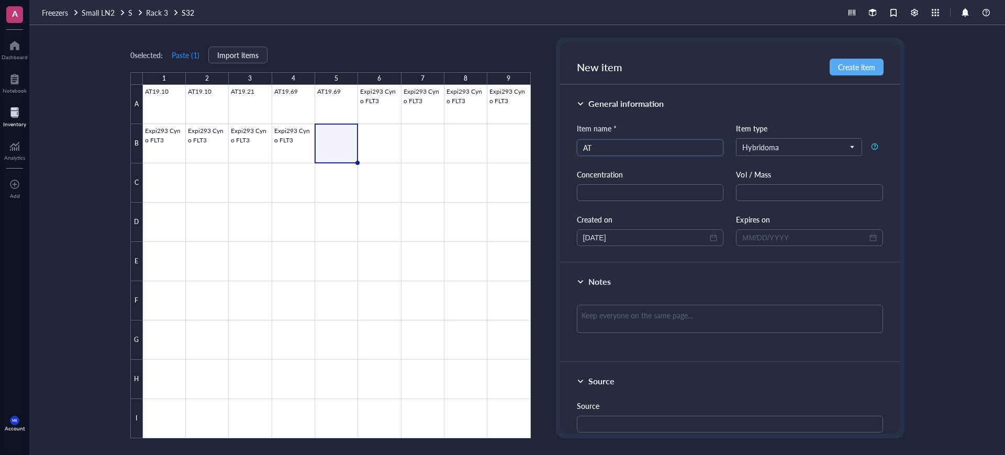
type input "A"
type input "AT19 8D10 Parental"
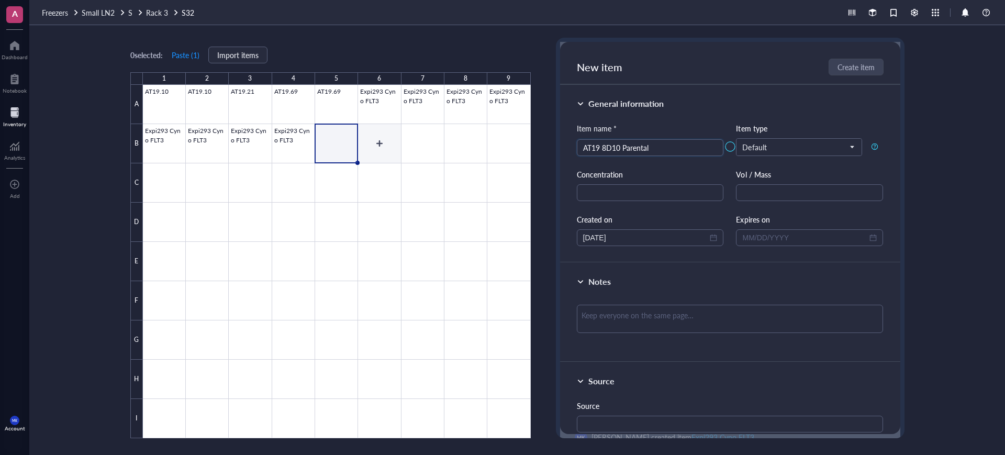
click at [381, 151] on div at bounding box center [337, 261] width 388 height 353
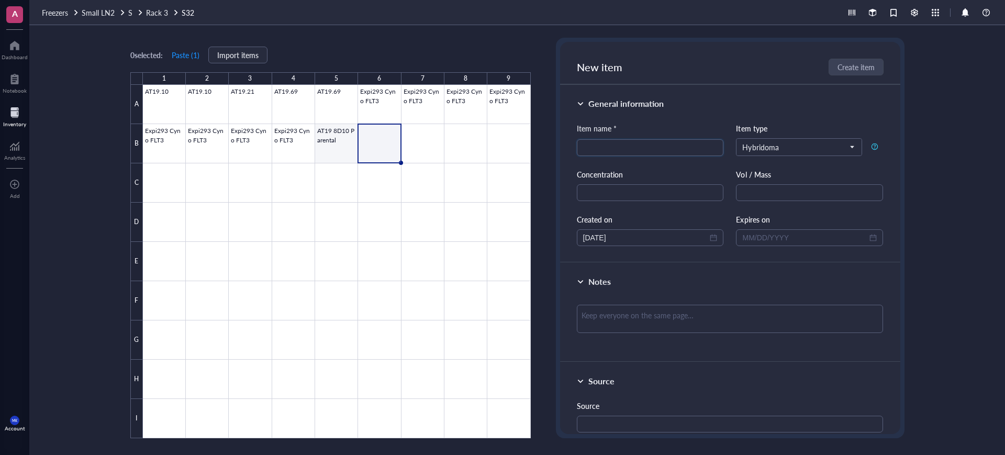
click at [351, 148] on div at bounding box center [337, 261] width 388 height 353
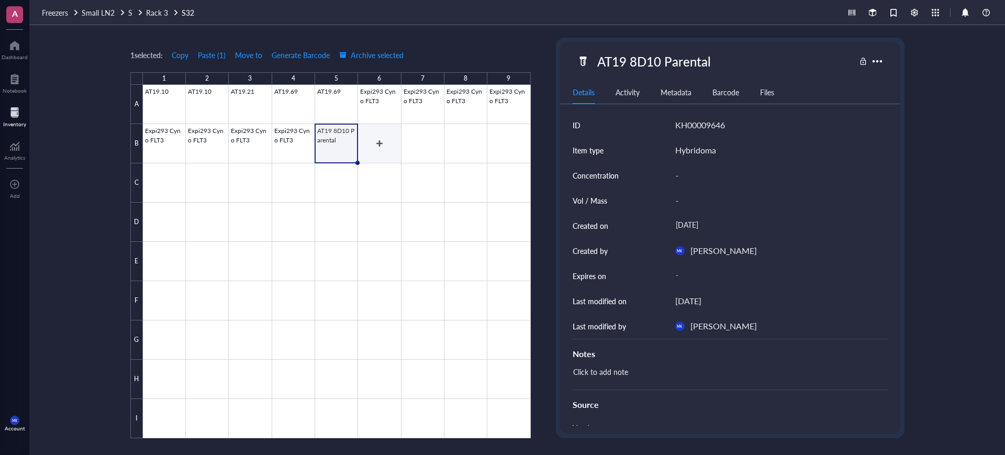
click at [382, 145] on div at bounding box center [337, 261] width 388 height 353
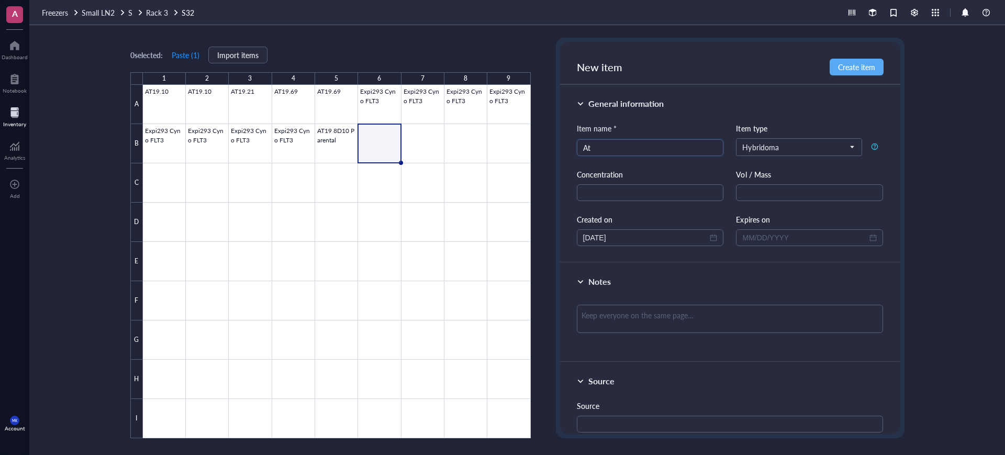
type input "A"
type input "AT19 9E2 P"
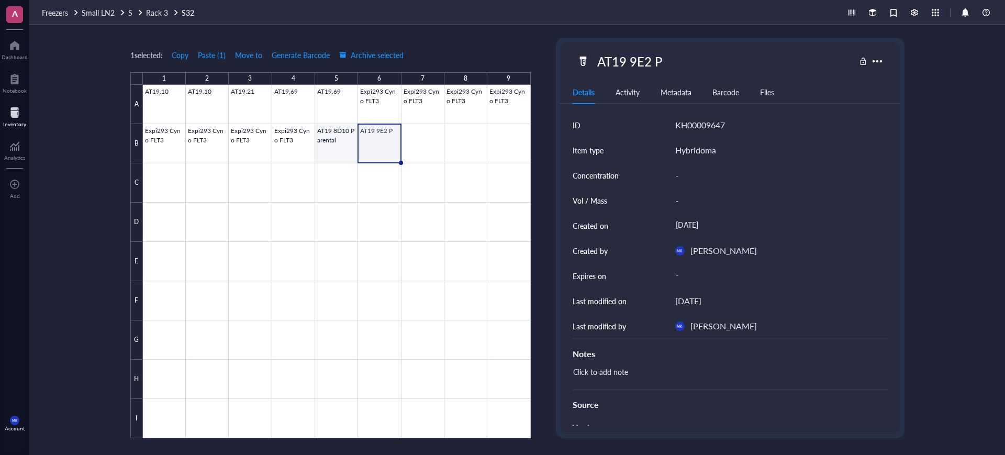
click at [337, 136] on div at bounding box center [337, 261] width 388 height 353
click at [877, 67] on div at bounding box center [877, 60] width 15 height 15
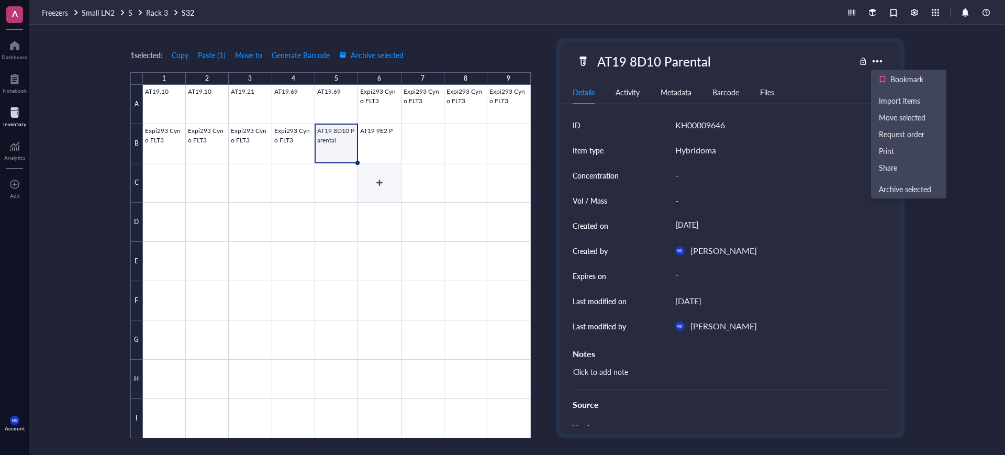
click at [360, 203] on div at bounding box center [337, 261] width 388 height 353
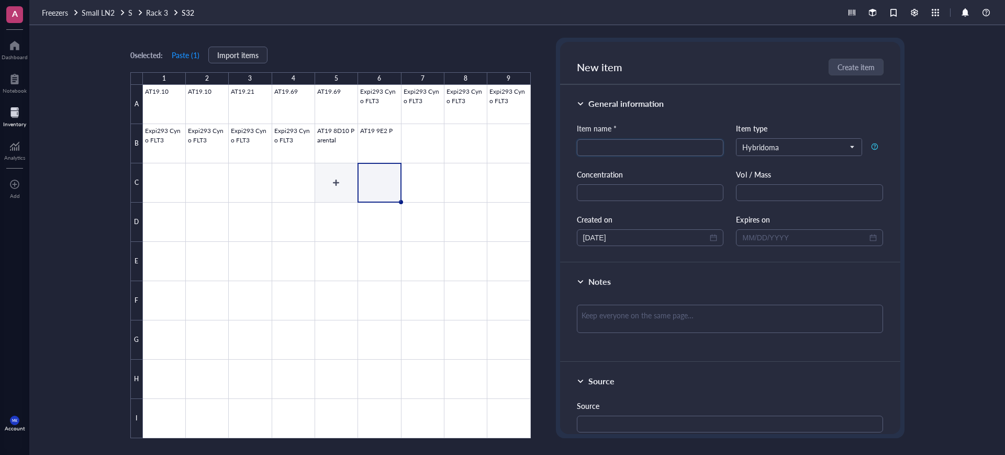
click at [334, 195] on div at bounding box center [337, 261] width 388 height 353
click at [829, 147] on span "Hybridoma" at bounding box center [799, 146] width 112 height 9
type input "AT19."
click at [777, 148] on span "Hybridoma" at bounding box center [799, 146] width 112 height 9
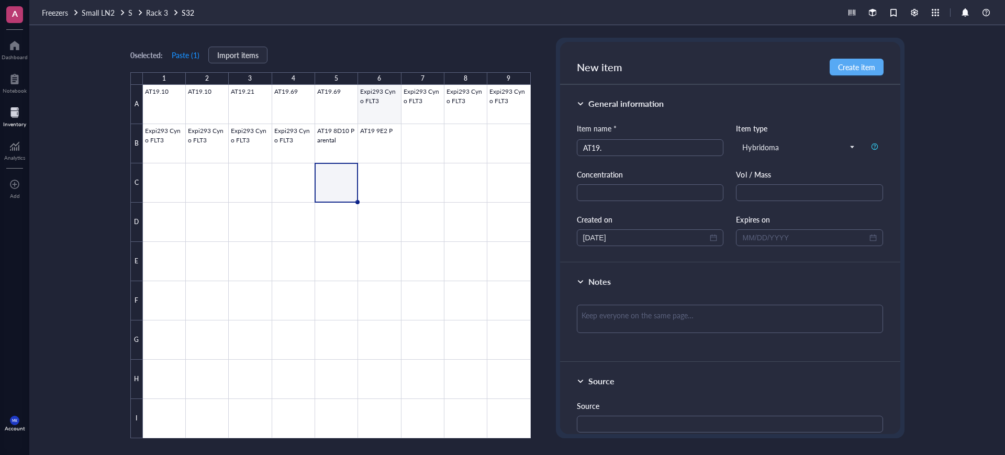
click at [371, 114] on div at bounding box center [337, 261] width 388 height 353
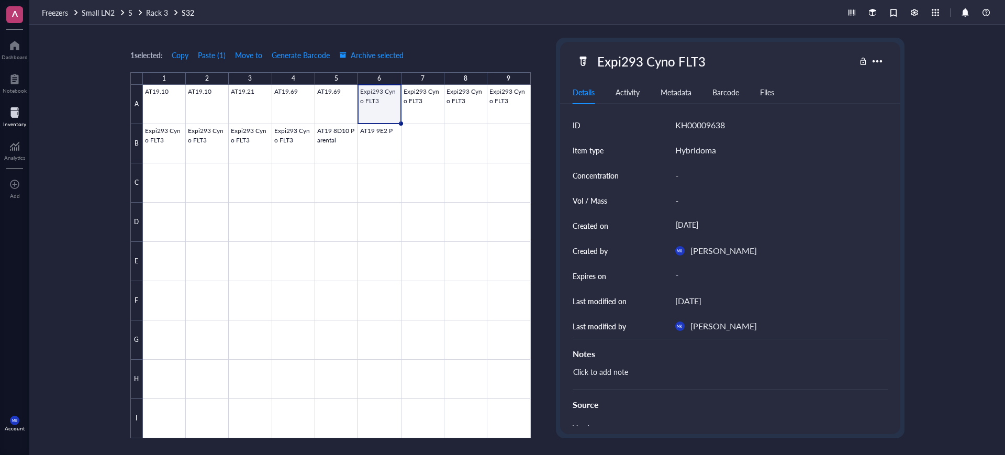
click at [680, 150] on div "Hybridoma" at bounding box center [696, 150] width 41 height 14
click at [699, 150] on div "Hybridoma" at bounding box center [696, 150] width 41 height 14
click at [688, 159] on div "Hybridoma" at bounding box center [782, 150] width 213 height 25
click at [688, 152] on div "Hybridoma" at bounding box center [696, 150] width 41 height 14
click at [356, 144] on div at bounding box center [337, 261] width 388 height 353
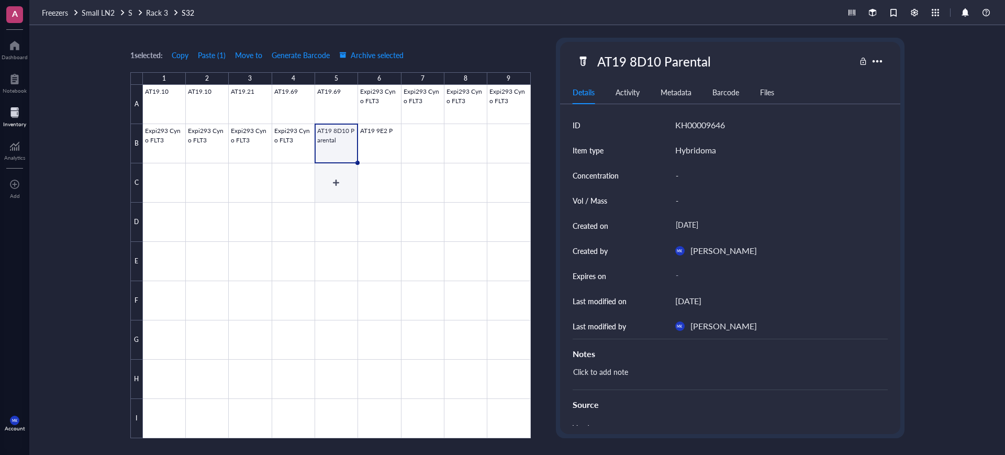
click at [340, 190] on div at bounding box center [337, 261] width 388 height 353
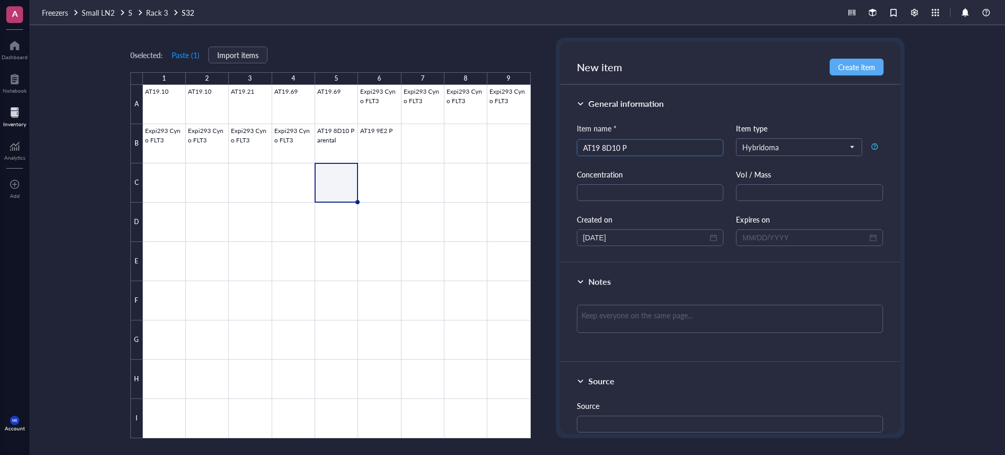
type input "AT19 8D10 P"
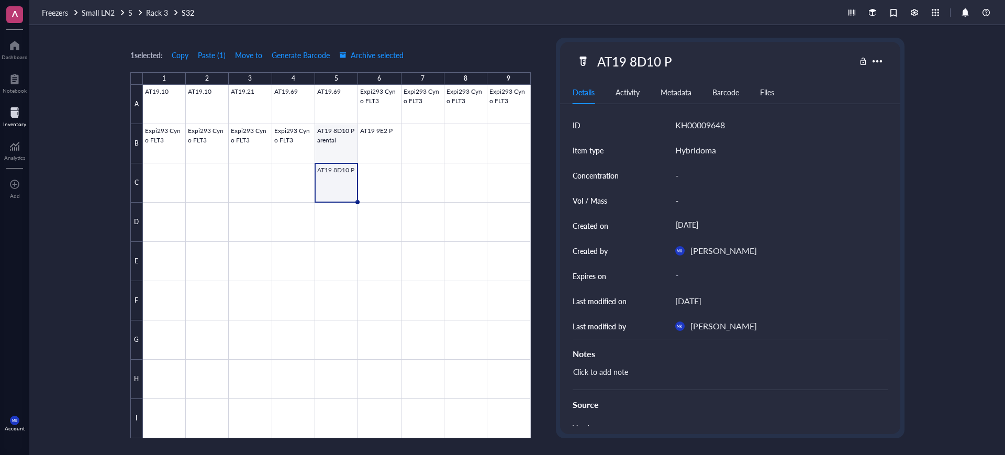
click at [333, 149] on div at bounding box center [337, 261] width 388 height 353
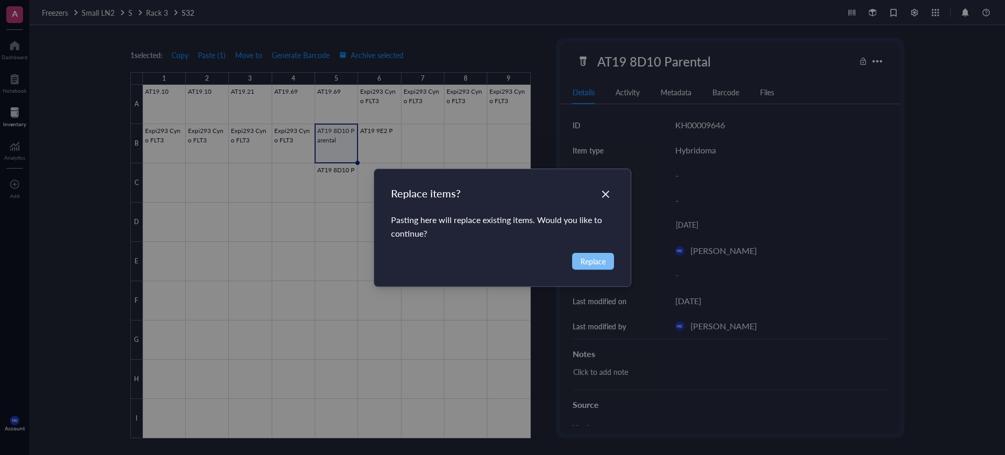
click at [613, 267] on div "Replace items? Pasting here will replace existing items. Would you like to cont…" at bounding box center [502, 227] width 257 height 117
click at [587, 258] on span "Replace" at bounding box center [593, 262] width 25 height 12
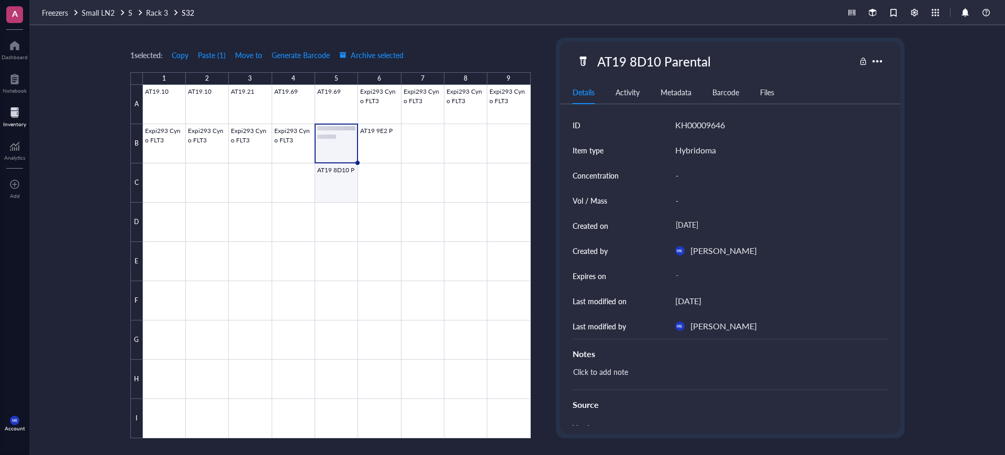
click at [356, 184] on div at bounding box center [337, 261] width 388 height 353
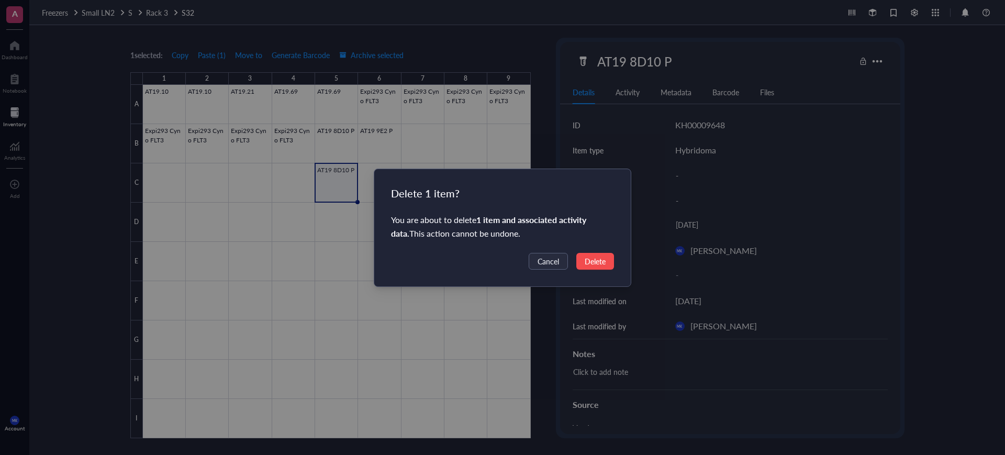
click at [582, 259] on button "Delete" at bounding box center [596, 261] width 38 height 17
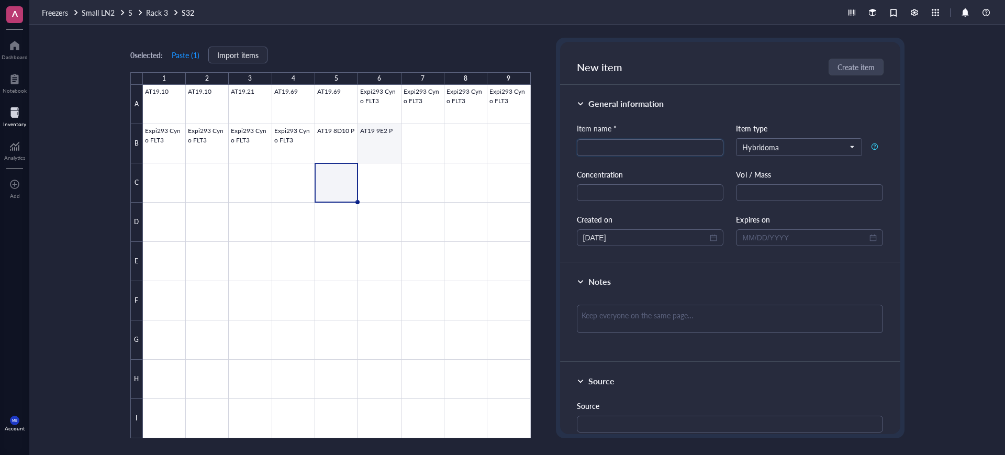
click at [385, 140] on div at bounding box center [337, 261] width 388 height 353
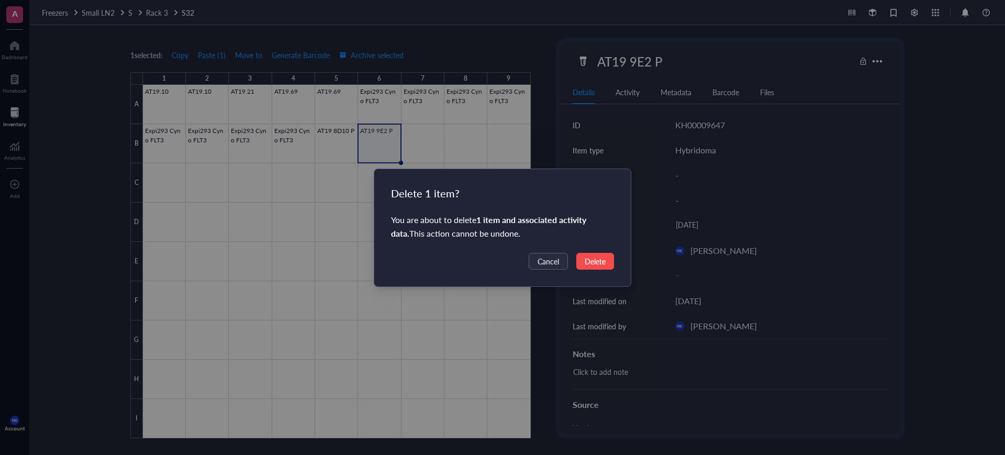
click at [585, 263] on span "Delete" at bounding box center [595, 262] width 21 height 12
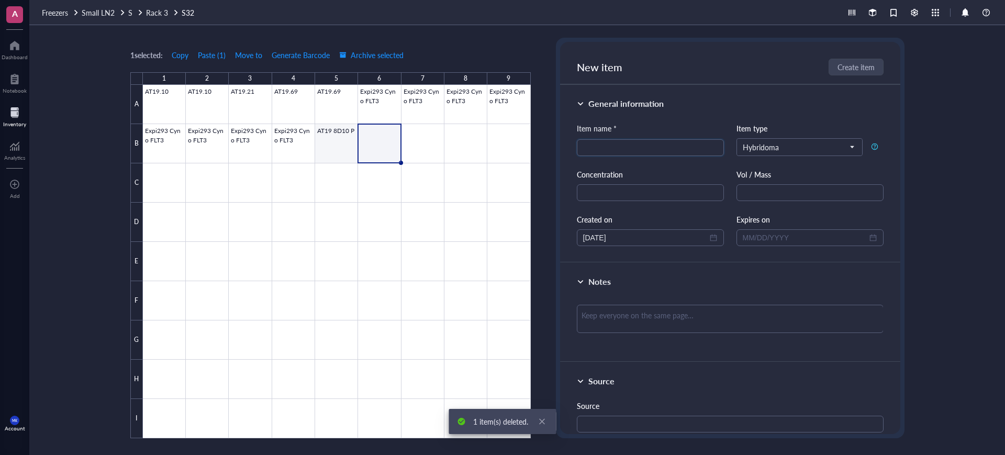
click at [342, 145] on div at bounding box center [337, 261] width 388 height 353
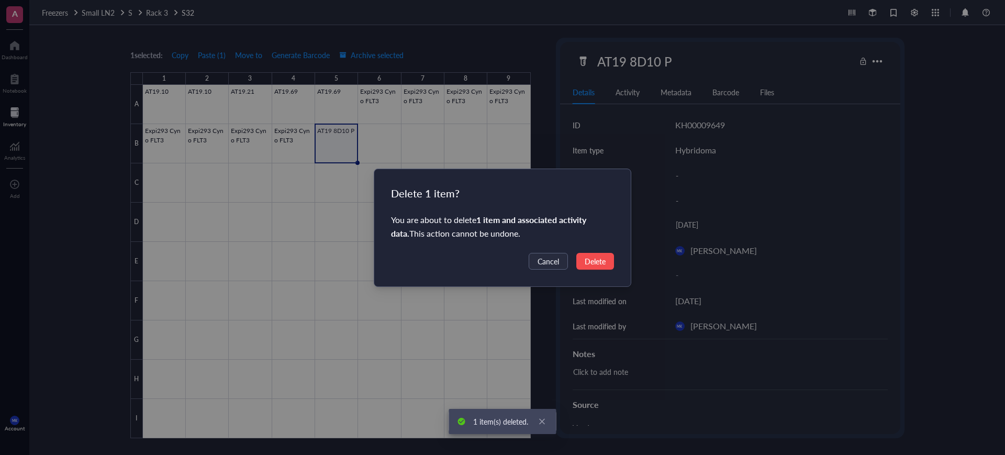
click at [584, 265] on button "Delete" at bounding box center [596, 261] width 38 height 17
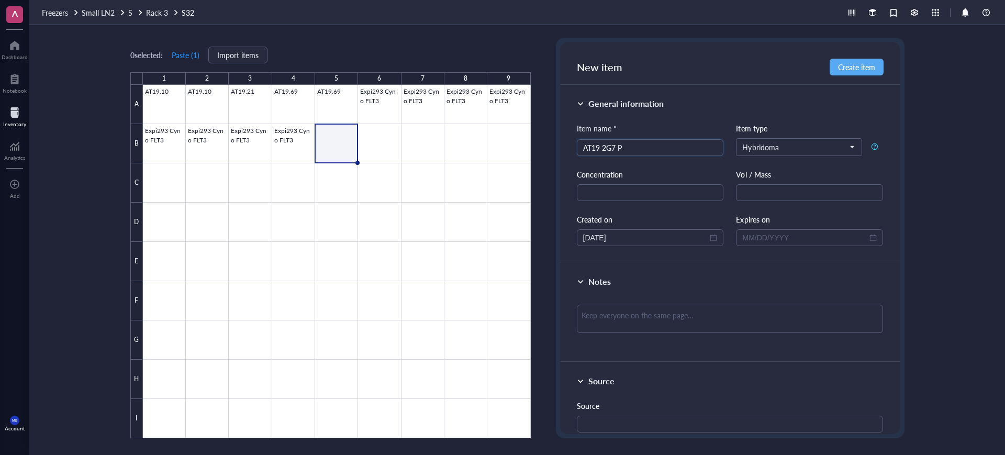
type input "AT19 2G7 P"
click at [386, 159] on div at bounding box center [337, 261] width 388 height 353
type input "AT19 2G7 P"
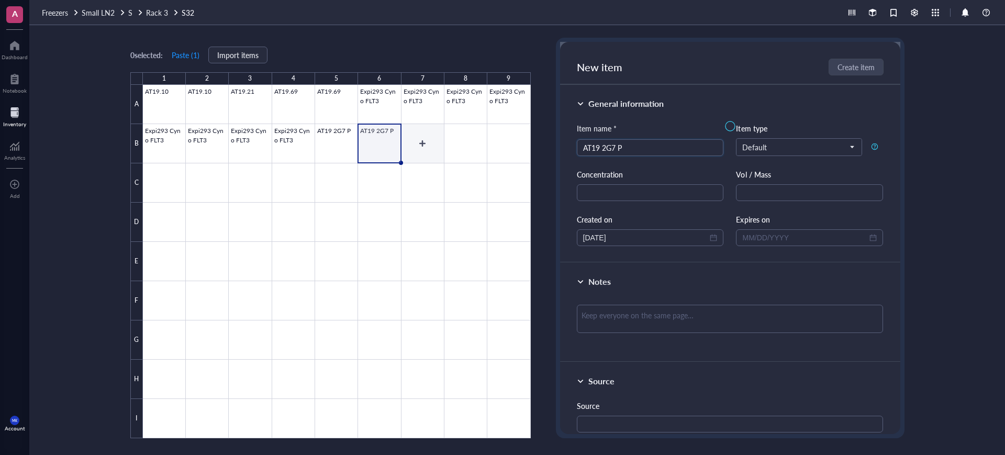
click at [442, 151] on div at bounding box center [337, 261] width 388 height 353
click at [402, 146] on div at bounding box center [337, 261] width 388 height 353
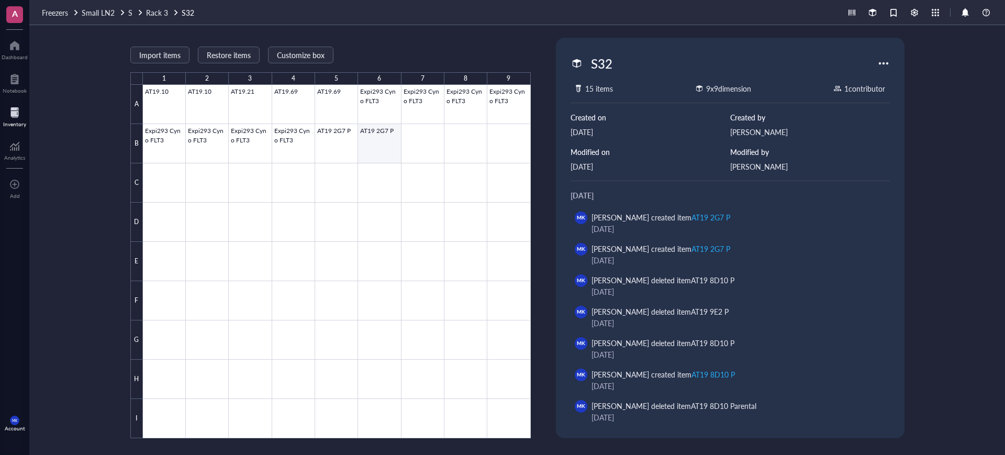
click at [382, 148] on div at bounding box center [337, 261] width 388 height 353
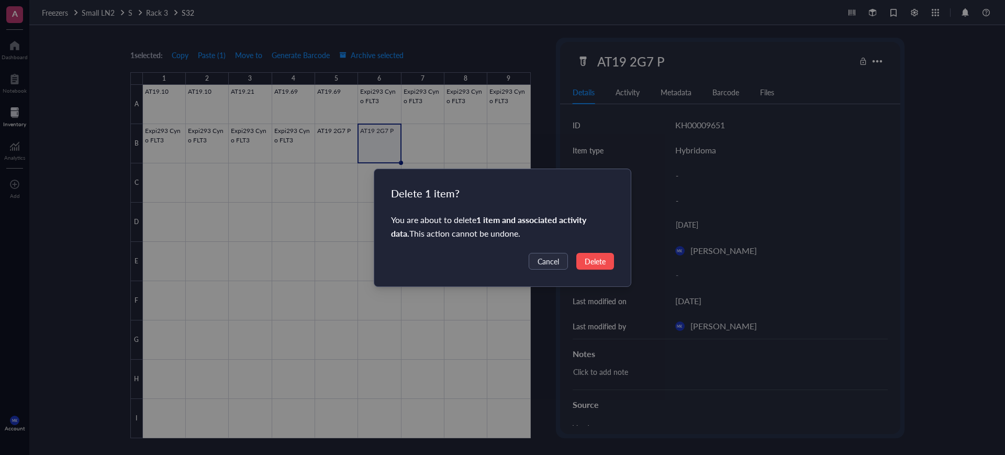
click at [593, 260] on span "Delete" at bounding box center [595, 262] width 21 height 12
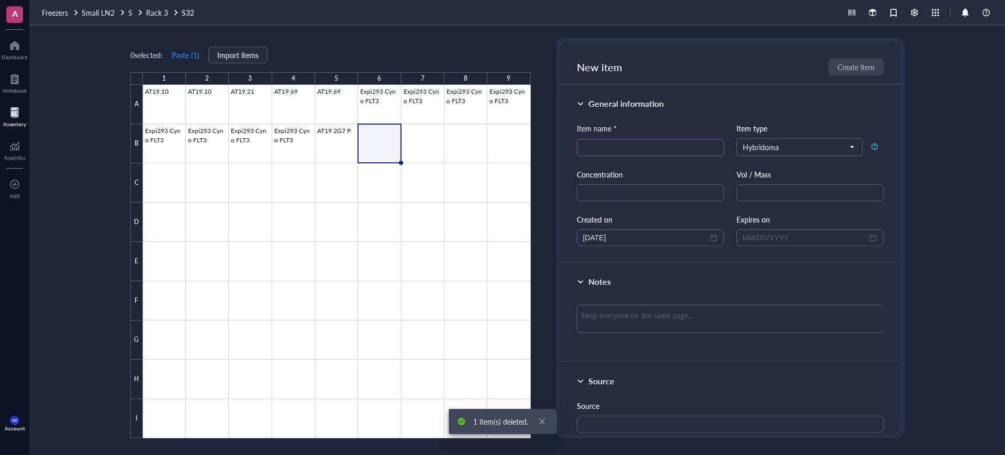
click at [371, 143] on div at bounding box center [337, 261] width 388 height 353
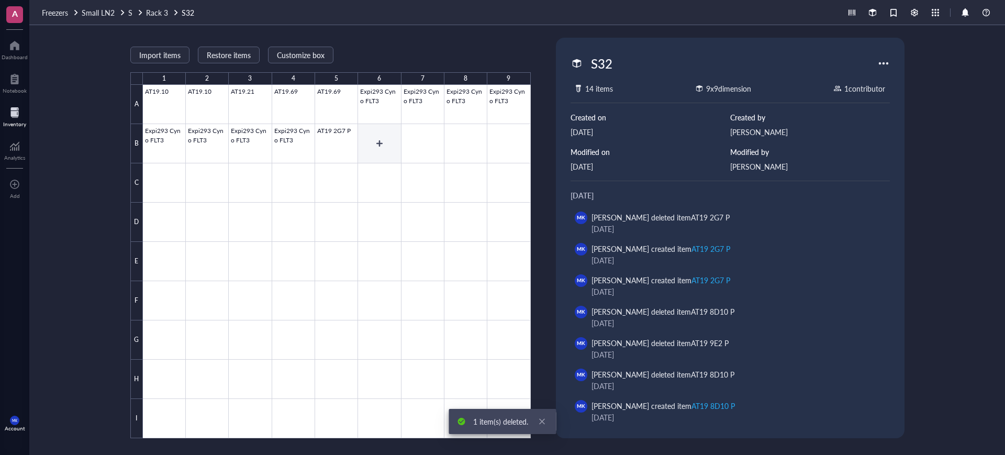
click at [386, 137] on div at bounding box center [337, 261] width 388 height 353
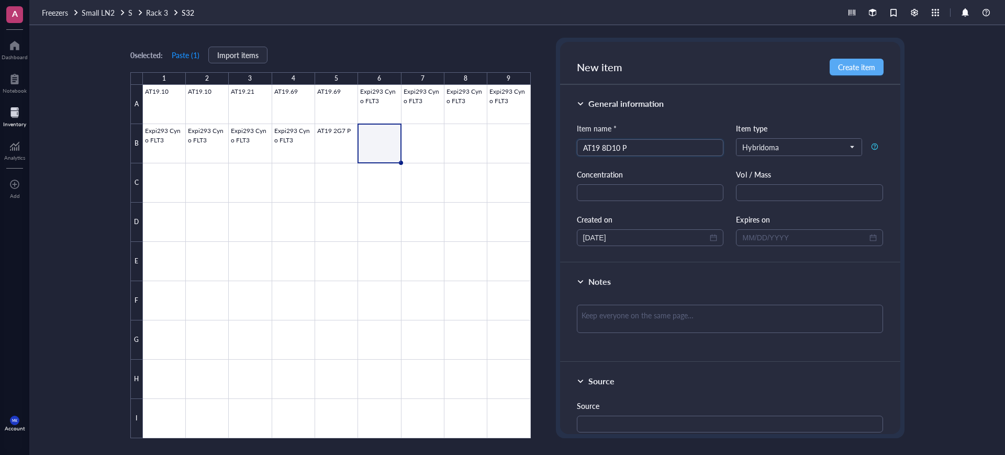
type input "AT19 8D10 P"
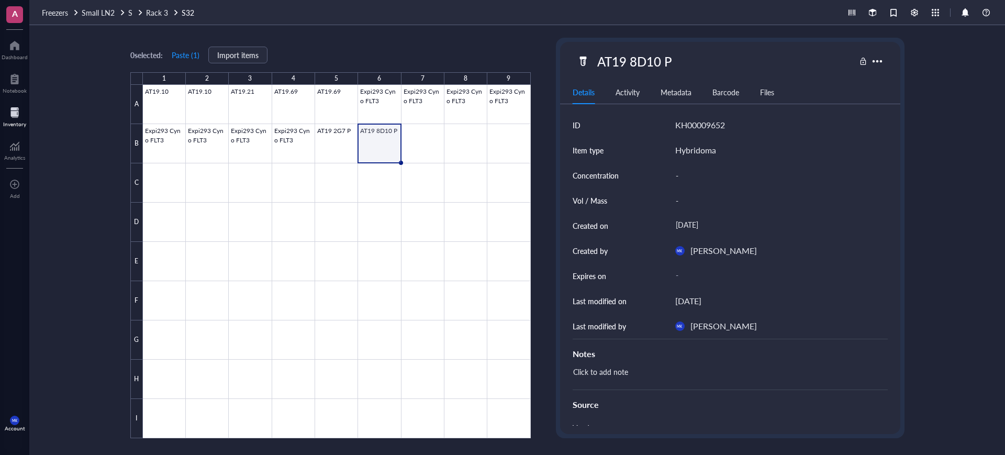
click at [387, 145] on div at bounding box center [337, 261] width 388 height 353
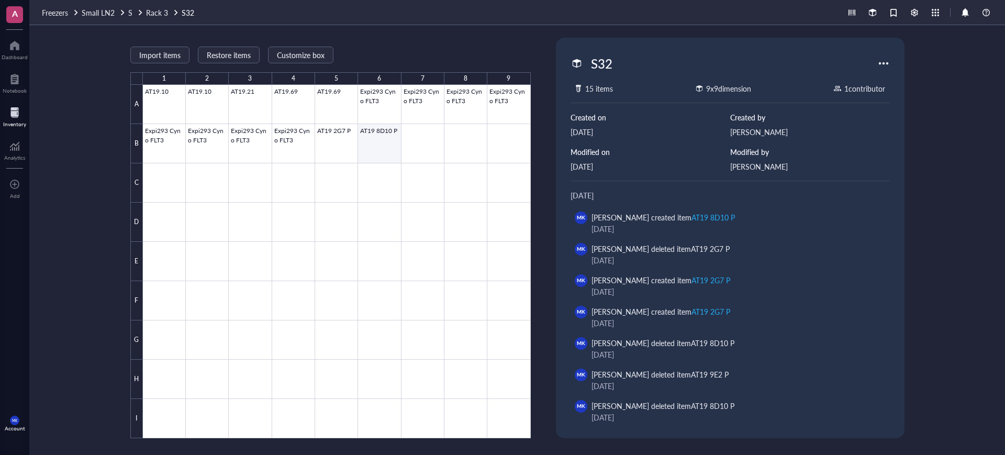
click at [392, 151] on div at bounding box center [337, 261] width 388 height 353
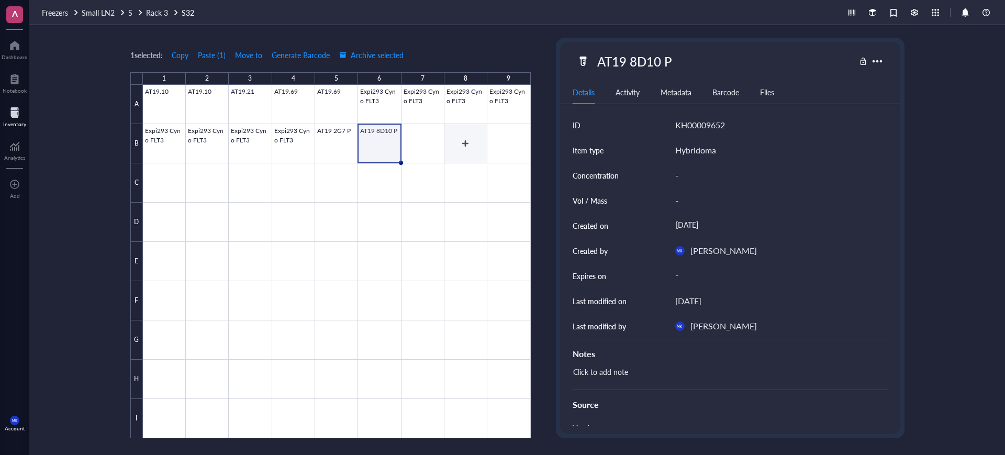
click at [476, 143] on div at bounding box center [337, 261] width 388 height 353
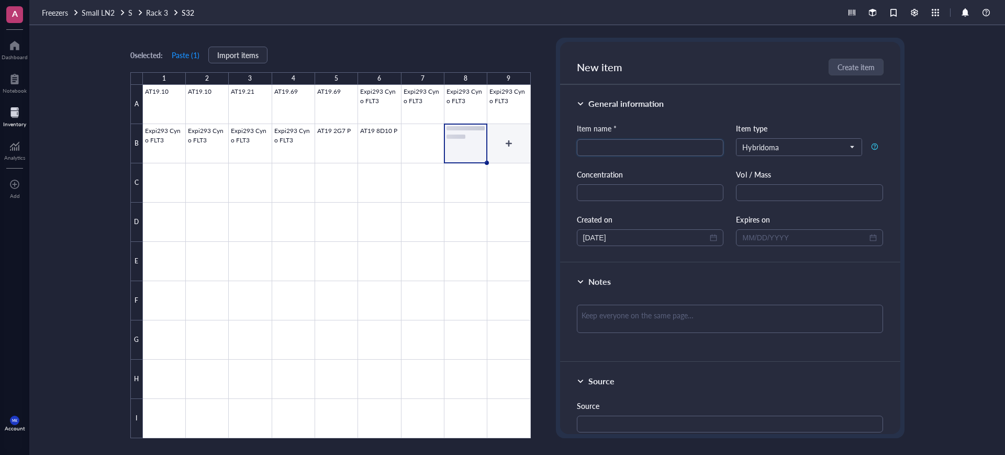
click at [503, 148] on div at bounding box center [337, 261] width 388 height 353
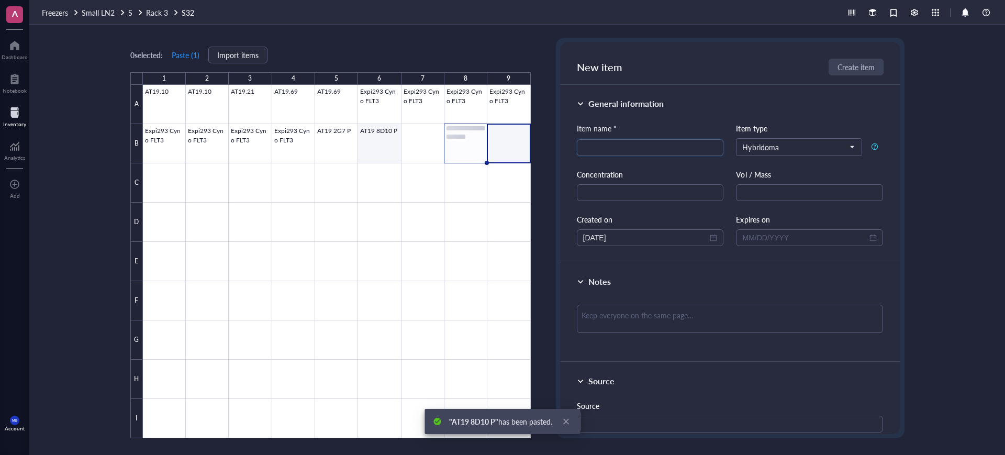
click at [390, 149] on div at bounding box center [337, 261] width 388 height 353
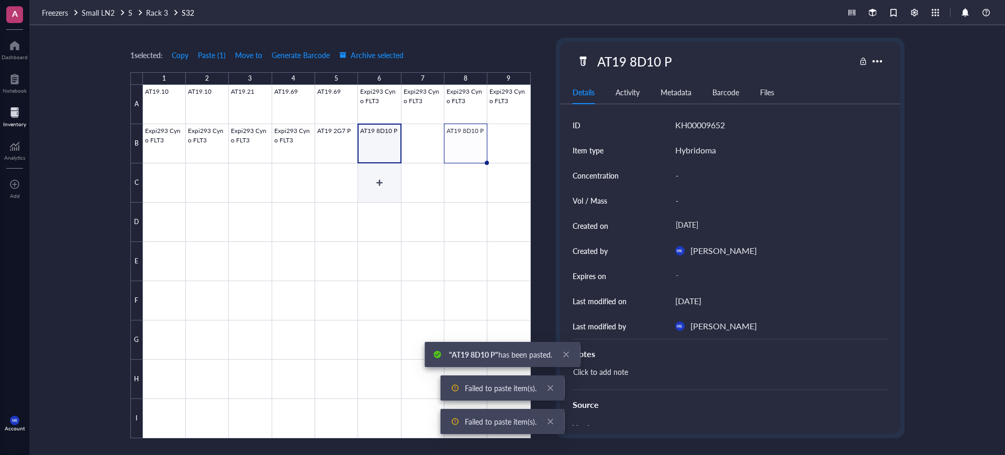
click at [384, 175] on div at bounding box center [337, 261] width 388 height 353
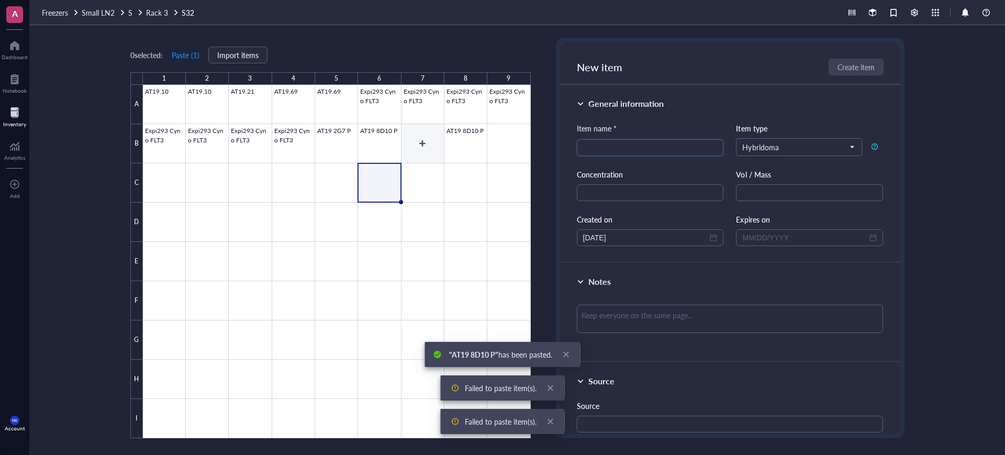
click at [413, 134] on div at bounding box center [337, 261] width 388 height 353
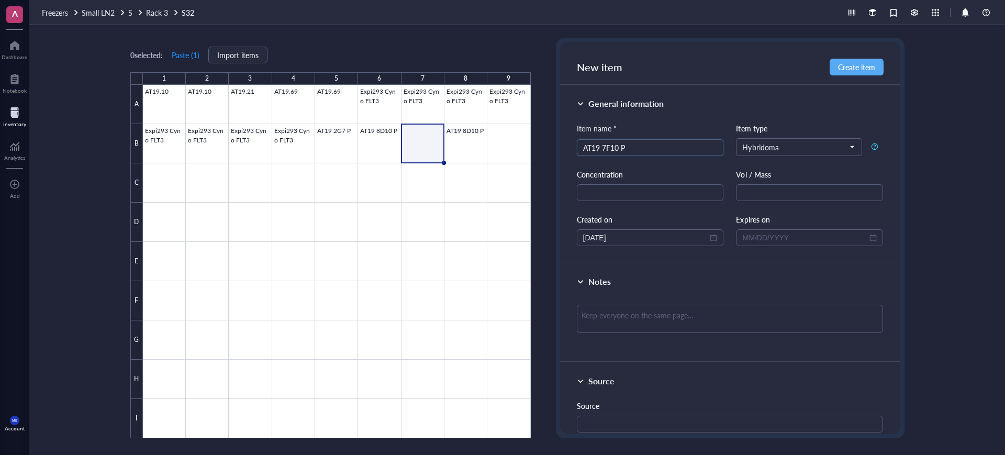
type input "AT19 7F10 P"
click at [485, 203] on div at bounding box center [337, 261] width 388 height 353
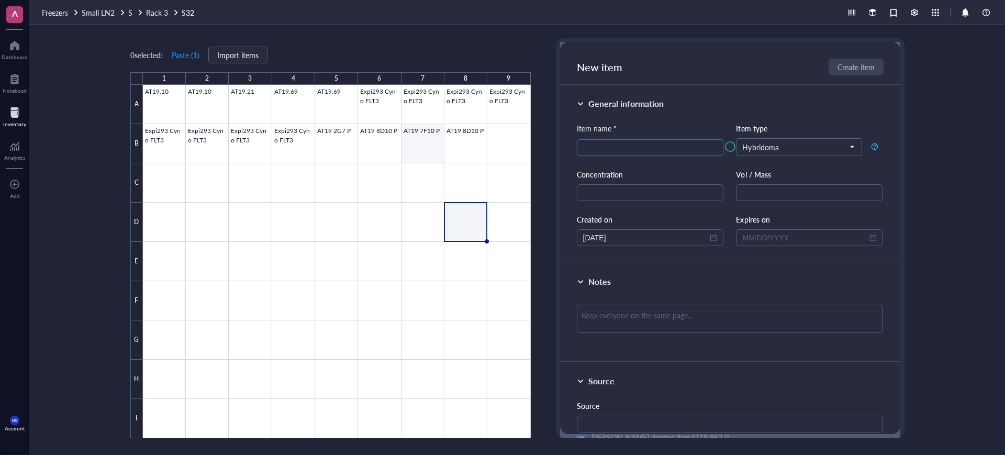
click at [424, 139] on div at bounding box center [337, 261] width 388 height 353
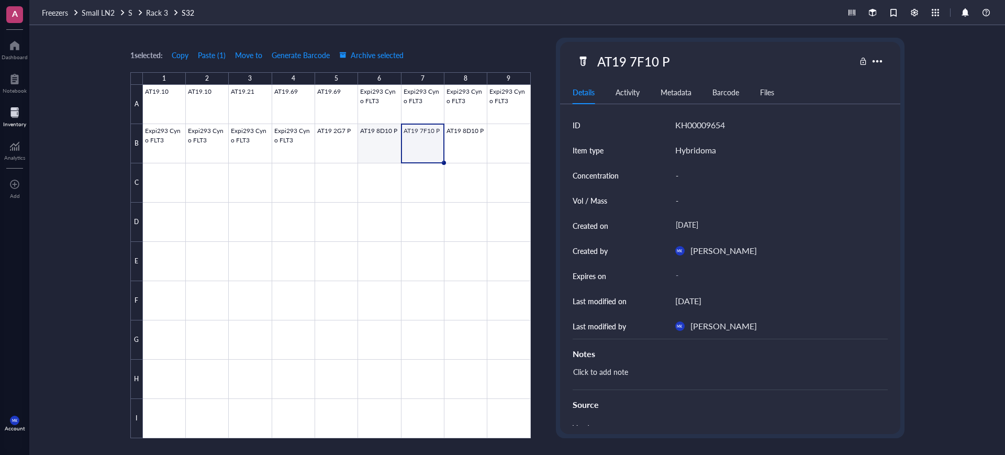
click at [386, 141] on div at bounding box center [337, 261] width 388 height 353
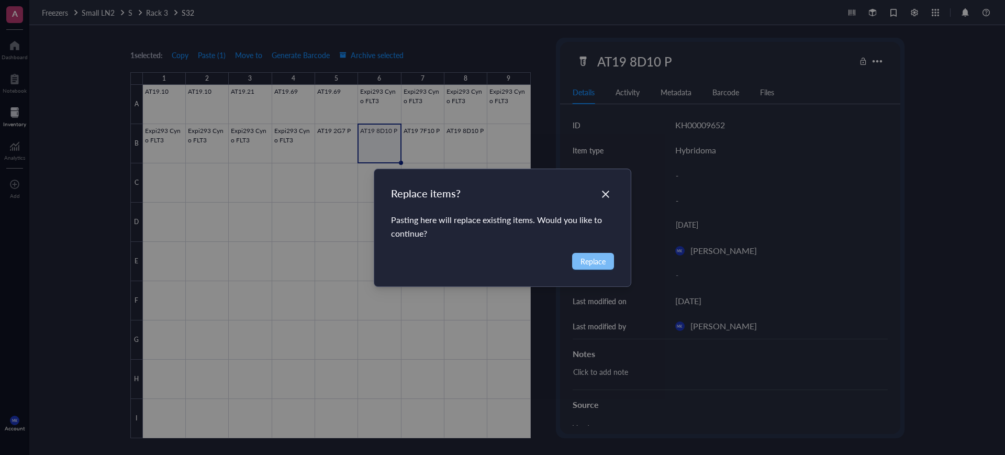
click at [603, 262] on span "Replace" at bounding box center [593, 262] width 25 height 12
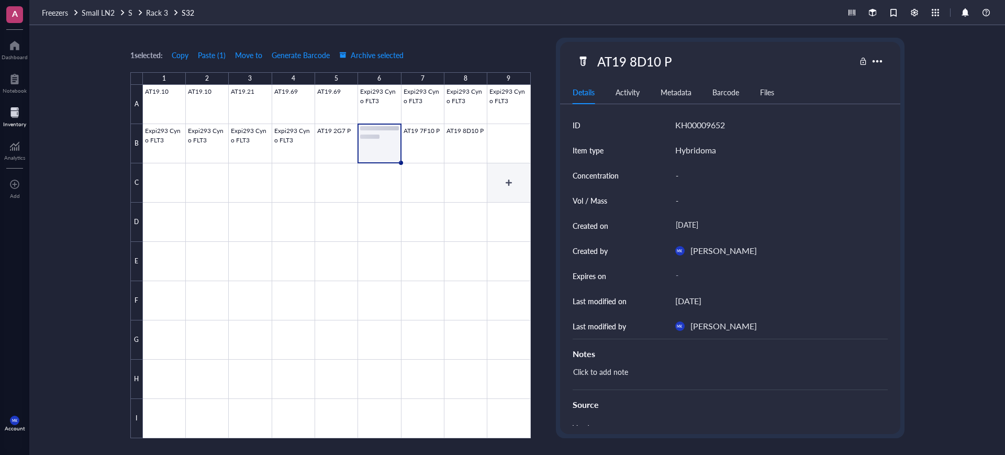
click at [478, 152] on div at bounding box center [337, 261] width 388 height 353
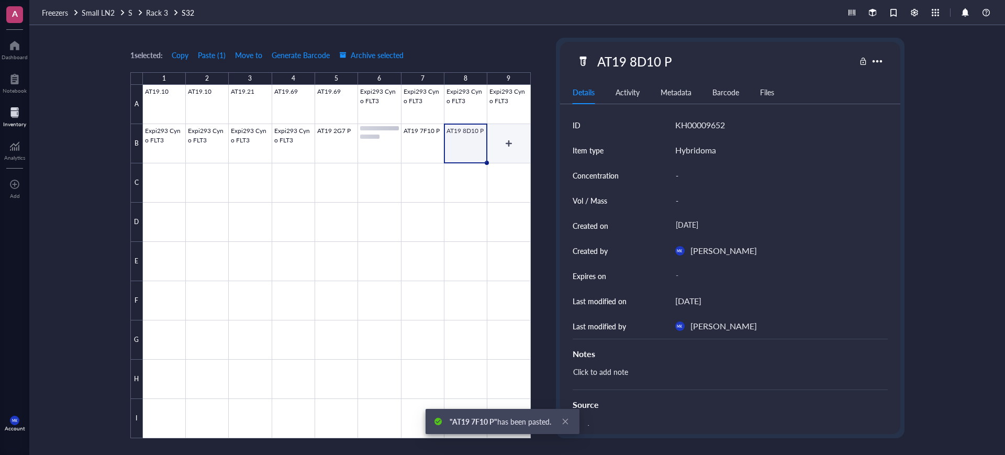
click at [493, 152] on div at bounding box center [337, 261] width 388 height 353
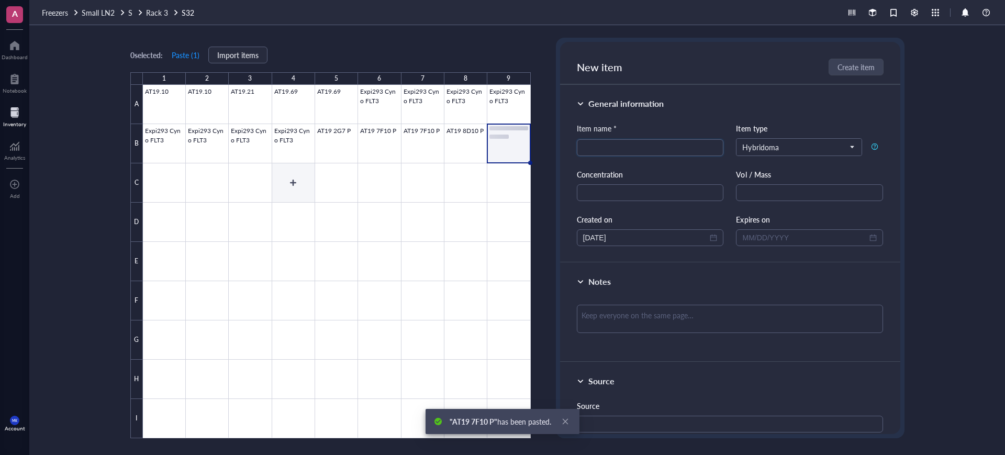
click at [237, 170] on div at bounding box center [337, 261] width 388 height 353
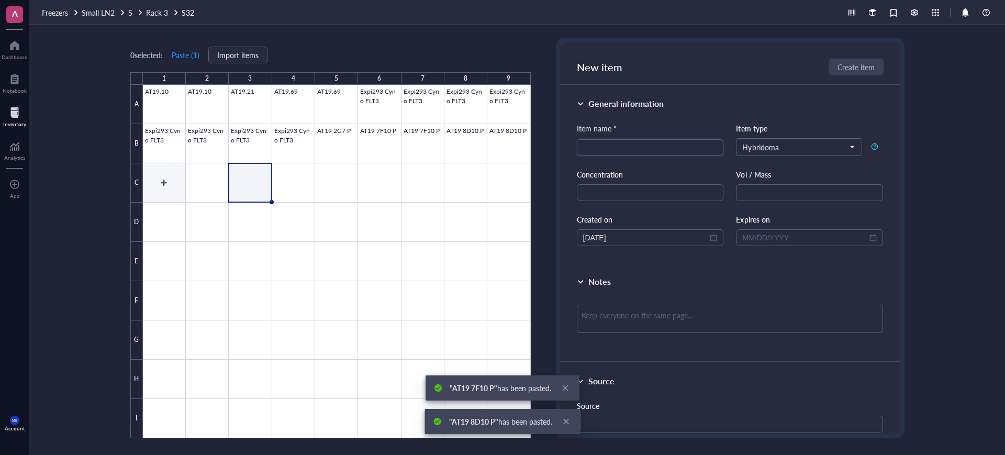
click at [179, 182] on div at bounding box center [337, 261] width 388 height 353
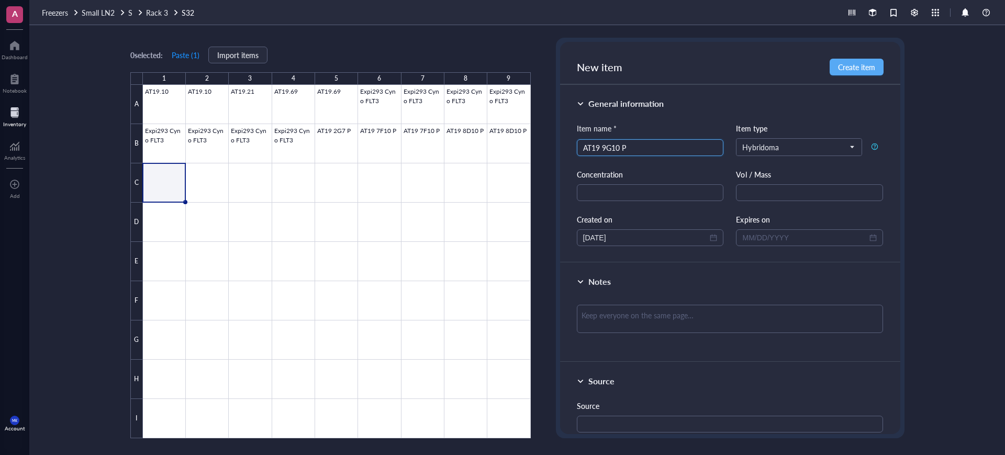
type input "AT19 9G10 P"
click at [210, 201] on div at bounding box center [337, 261] width 388 height 353
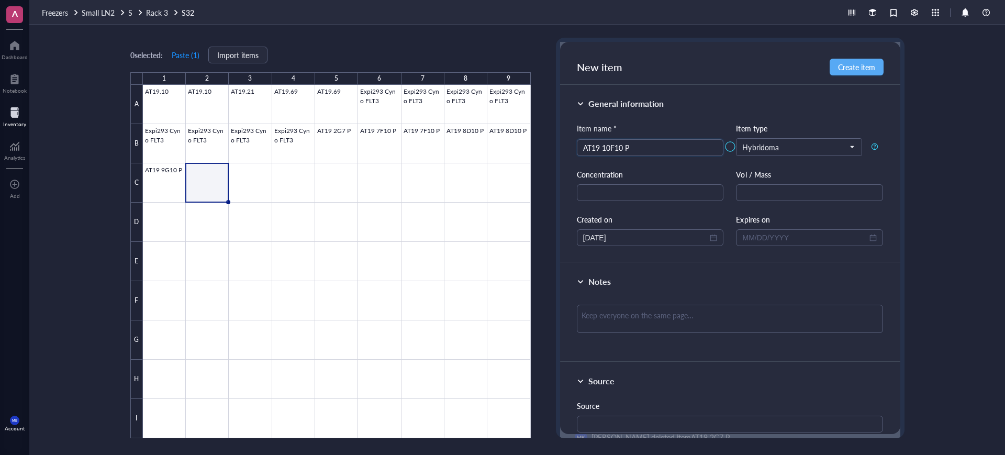
type input "AT19 10F10 P"
click at [236, 181] on div at bounding box center [337, 261] width 388 height 353
type input "AT19 16F7"
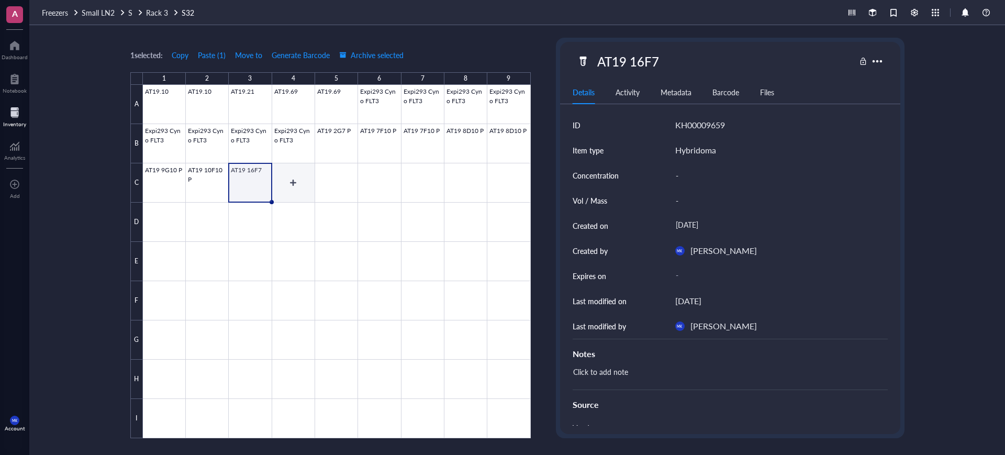
click at [308, 171] on div at bounding box center [337, 261] width 388 height 353
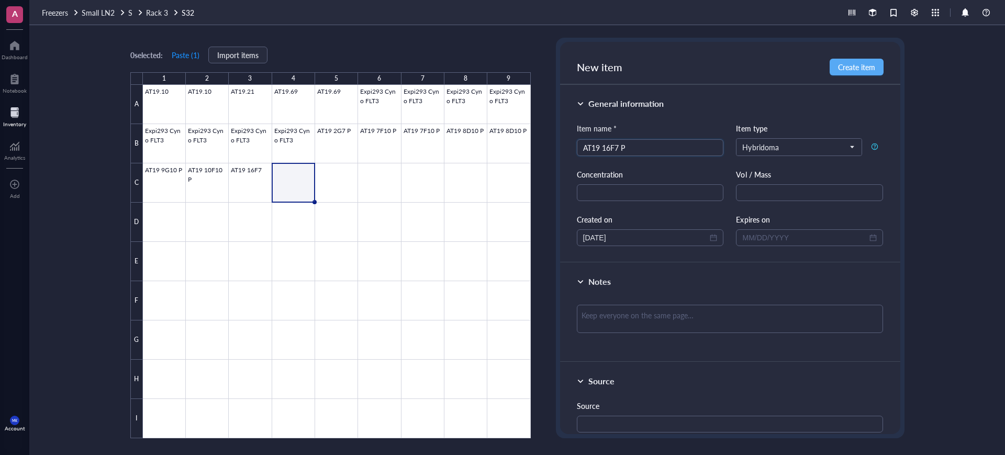
type input "AT19 16F7 P"
click at [333, 220] on div at bounding box center [337, 261] width 388 height 353
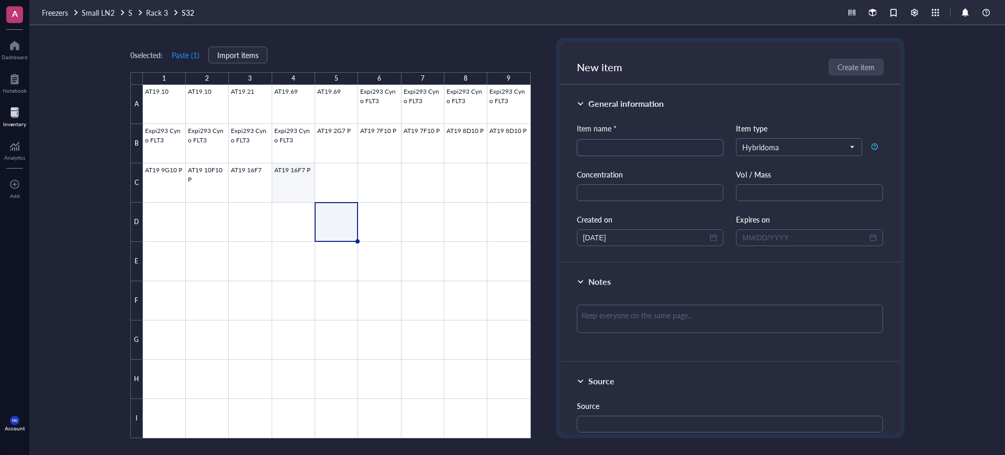
click at [300, 186] on div at bounding box center [337, 261] width 388 height 353
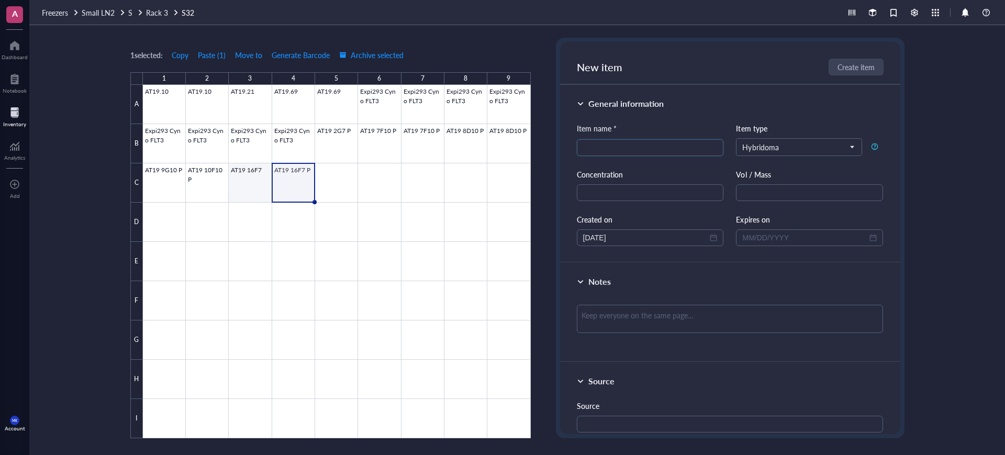
click at [261, 193] on div at bounding box center [337, 261] width 388 height 353
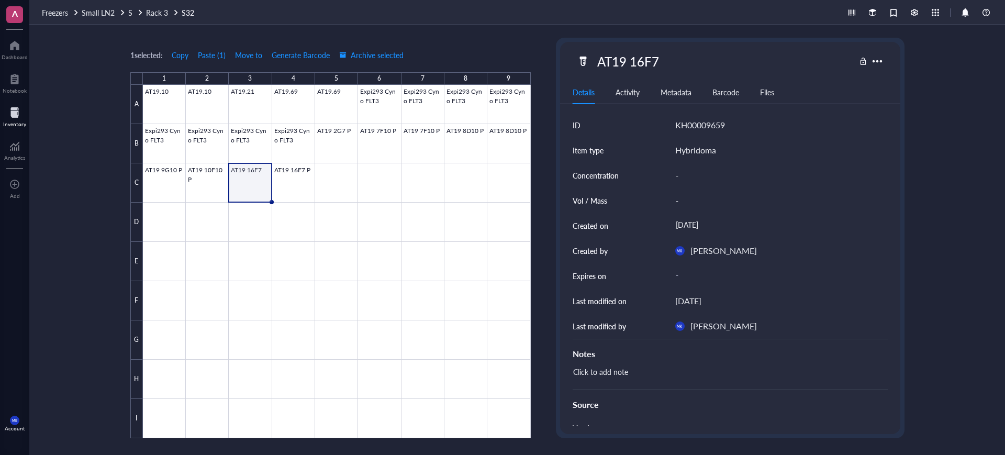
click at [275, 185] on div at bounding box center [337, 261] width 388 height 353
click at [262, 180] on div at bounding box center [337, 261] width 388 height 353
click at [311, 189] on div at bounding box center [337, 261] width 388 height 353
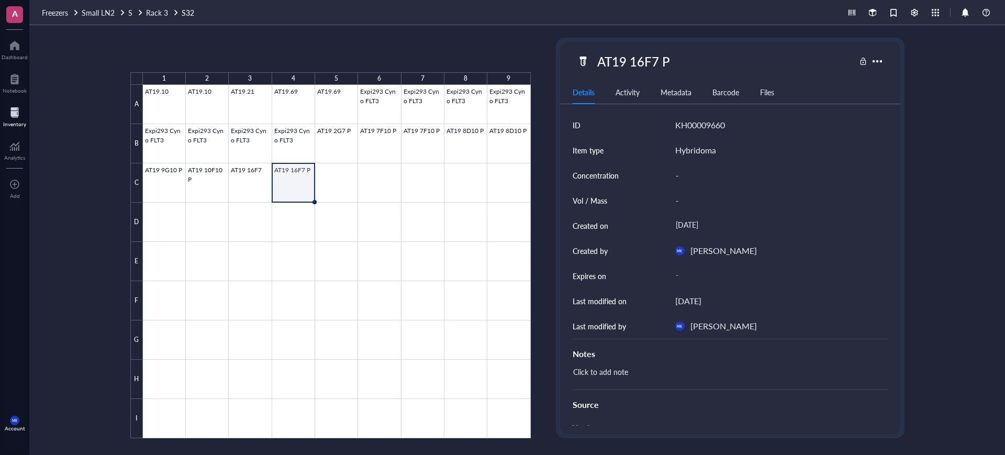
drag, startPoint x: 316, startPoint y: 202, endPoint x: 305, endPoint y: 199, distance: 11.3
click at [0, 0] on div "AT19.10 AT19.10 AT19.21 AT19.69 AT19.69 Expi293 Cyno FLT3 Expi293 Cyno FLT3 Exp…" at bounding box center [0, 0] width 0 height 0
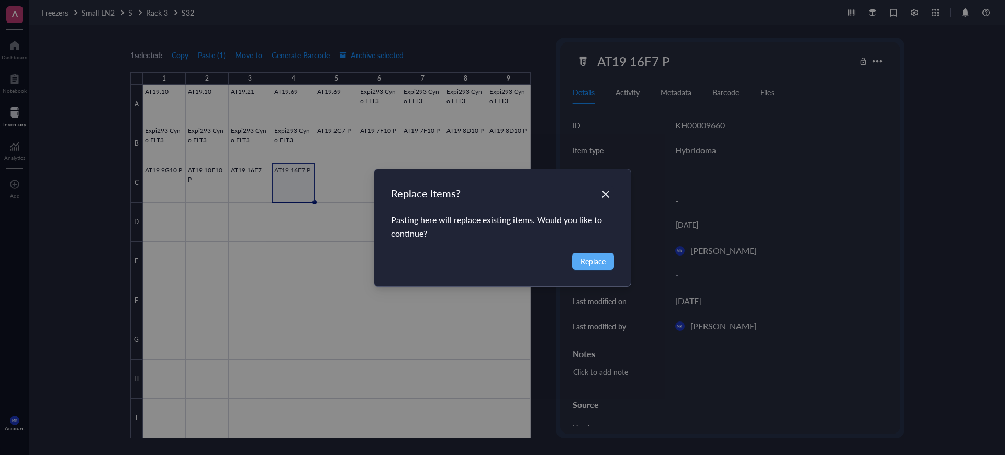
click at [253, 190] on div "Replace items? Pasting here will replace existing items. Would you like to cont…" at bounding box center [502, 227] width 1005 height 455
click at [579, 262] on button "Replace" at bounding box center [593, 261] width 42 height 17
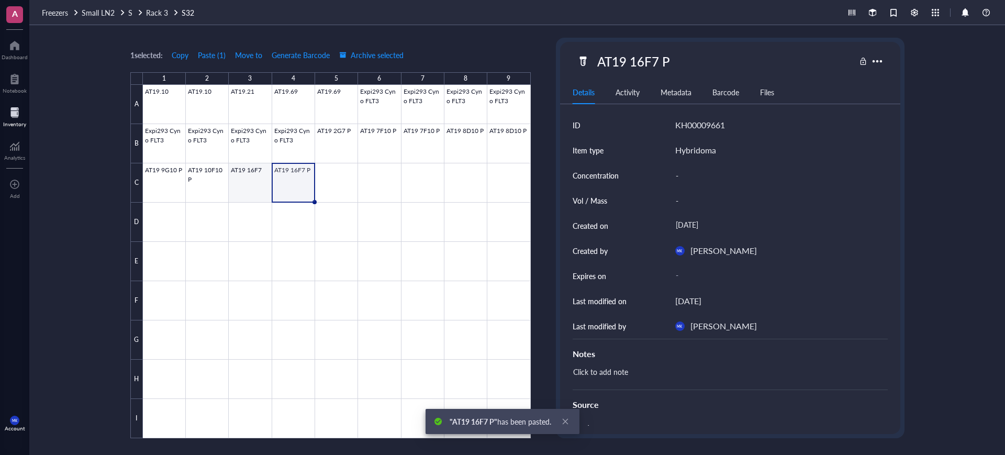
click at [235, 175] on div at bounding box center [337, 261] width 388 height 353
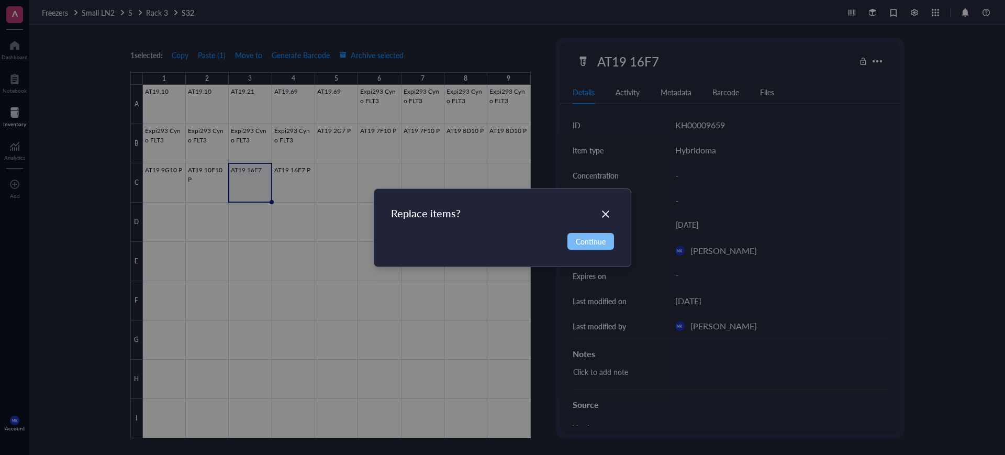
click at [571, 244] on button "Continue" at bounding box center [591, 241] width 47 height 17
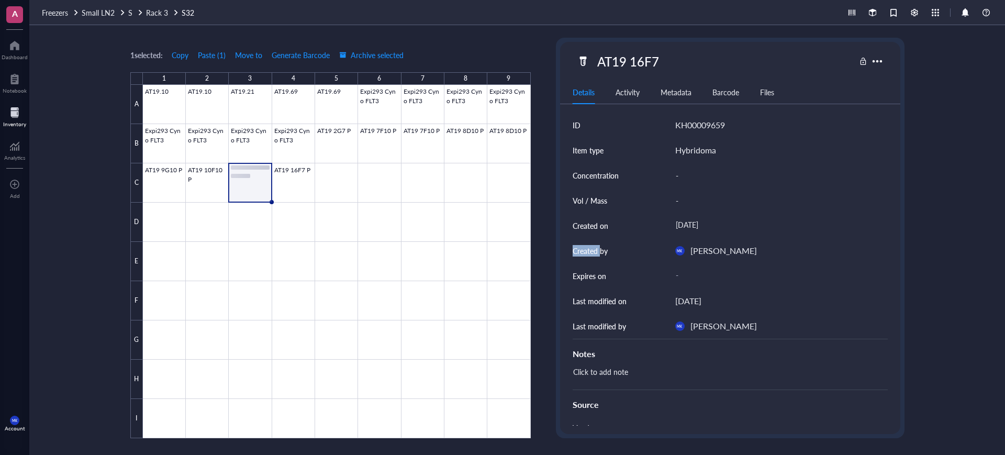
click at [571, 244] on div "ID KH00009659 Item type Hybridoma Concentration - Vol / Mass - Created on [DATE…" at bounding box center [730, 339] width 340 height 453
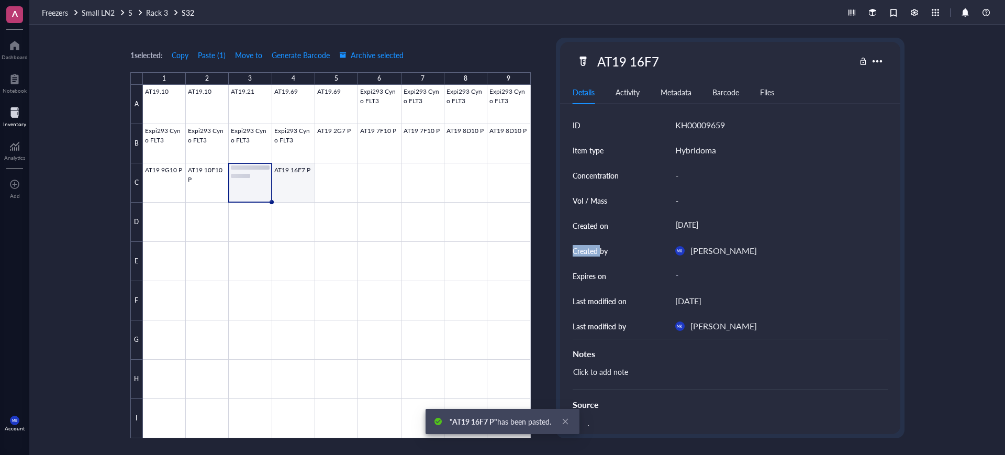
click at [296, 173] on div at bounding box center [337, 261] width 388 height 353
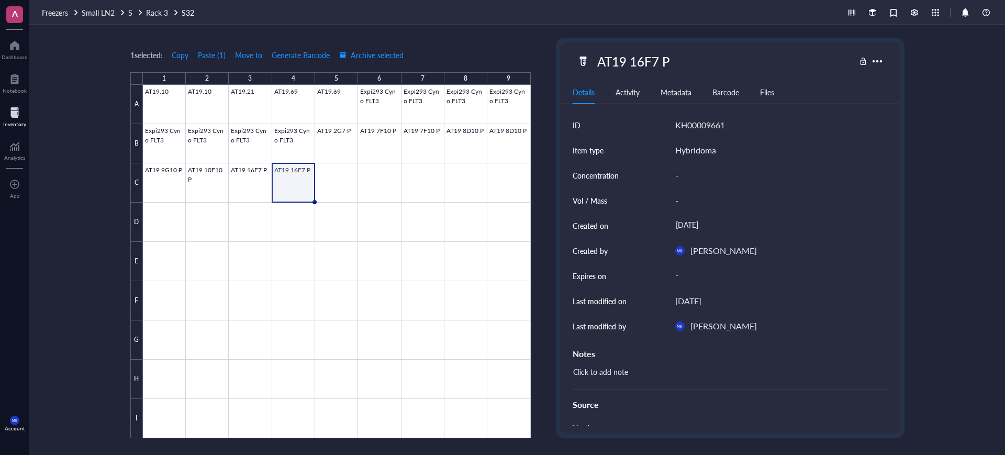
click at [297, 188] on div at bounding box center [337, 261] width 388 height 353
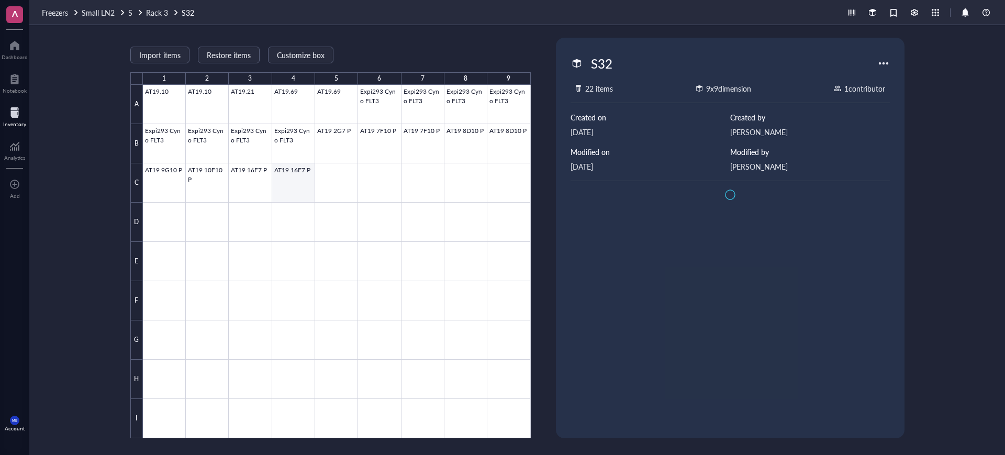
click at [297, 187] on div at bounding box center [337, 261] width 388 height 353
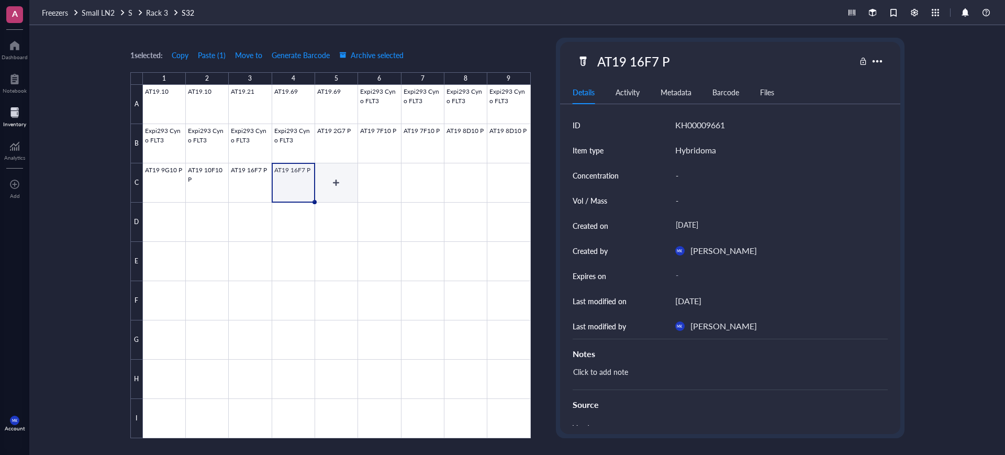
click at [338, 195] on div at bounding box center [337, 261] width 388 height 353
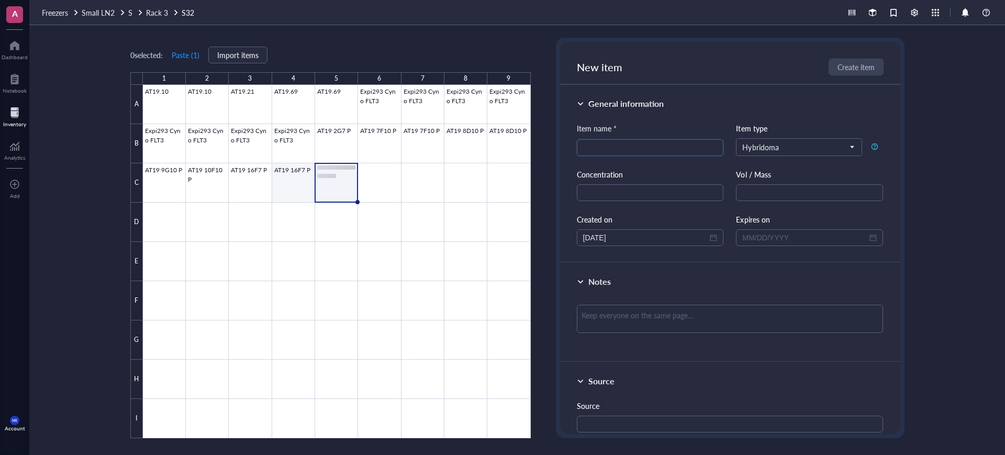
click at [281, 187] on div at bounding box center [337, 261] width 388 height 353
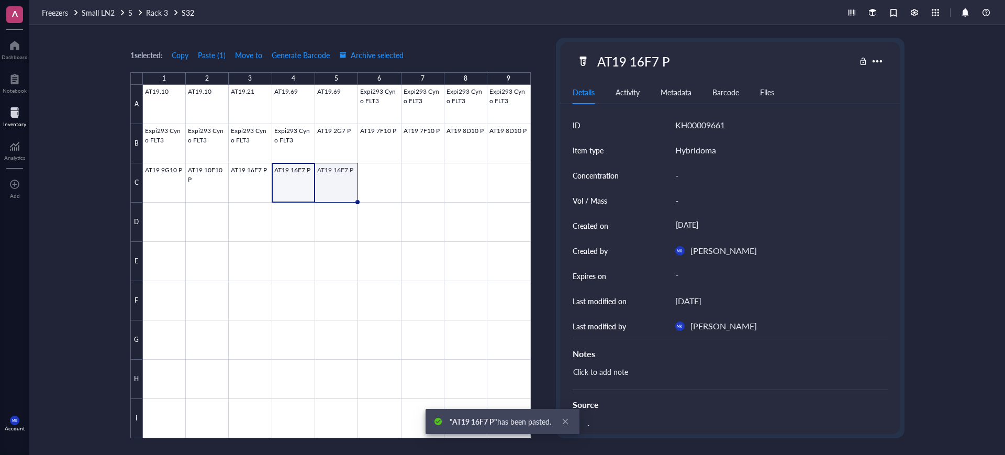
click at [330, 189] on div at bounding box center [337, 261] width 388 height 353
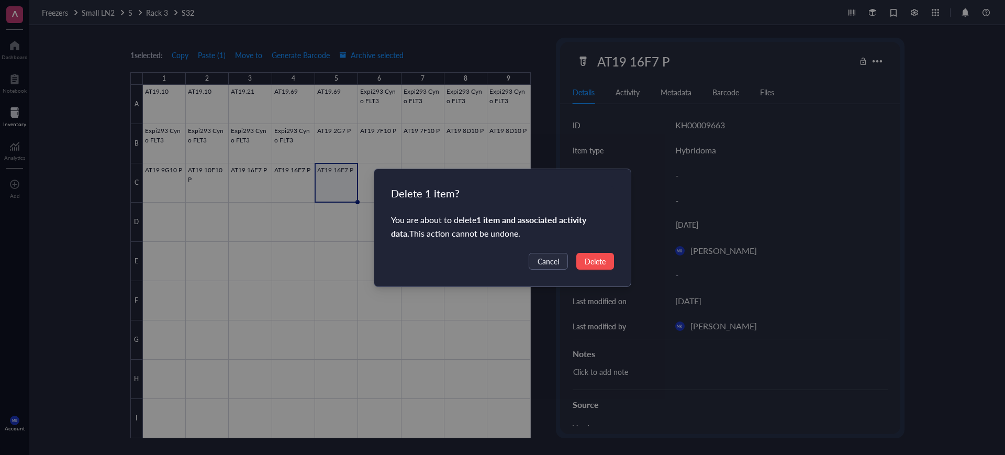
click at [575, 268] on div "Cancel Delete" at bounding box center [503, 261] width 224 height 17
click at [581, 266] on button "Delete" at bounding box center [596, 261] width 38 height 17
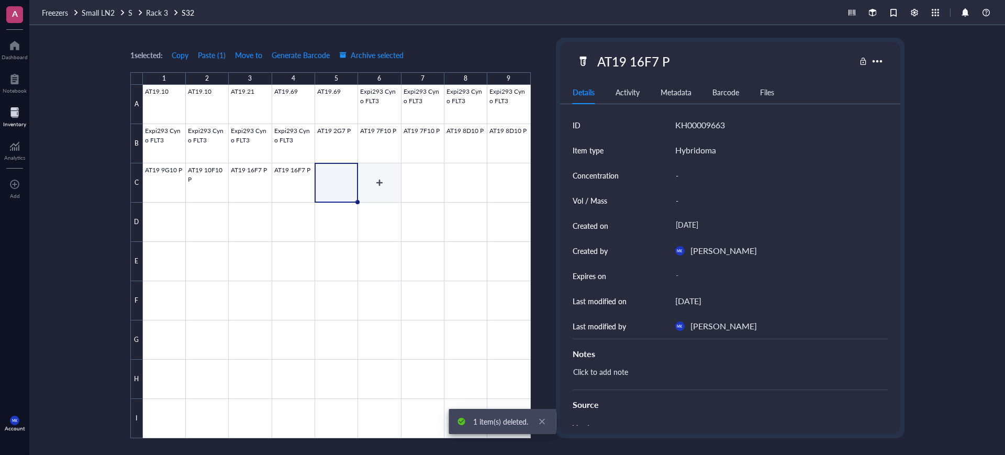
click at [340, 192] on div at bounding box center [337, 261] width 388 height 353
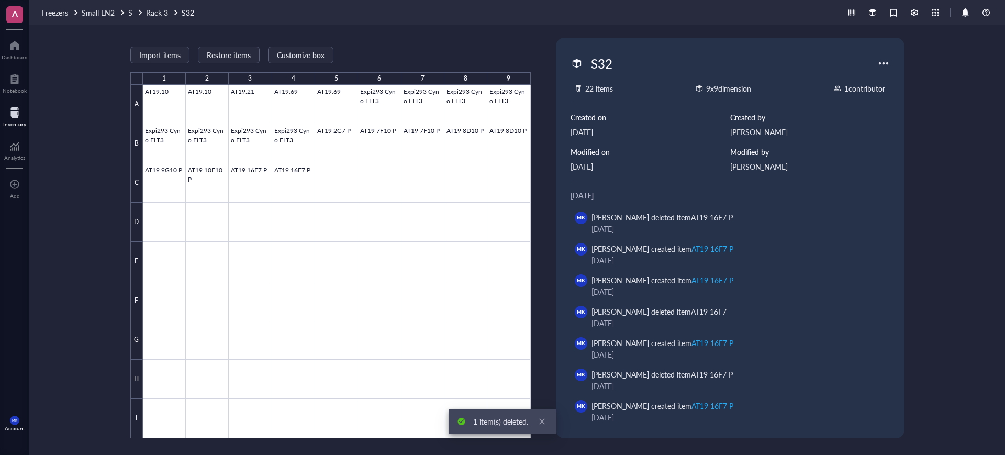
drag, startPoint x: 602, startPoint y: 135, endPoint x: 495, endPoint y: 154, distance: 108.7
click at [495, 154] on div "Import items Restore items Customize box 1 2 3 4 5 6 7 8 9 A B C D E F G H I AT…" at bounding box center [517, 240] width 976 height 430
click at [349, 170] on div at bounding box center [337, 261] width 388 height 353
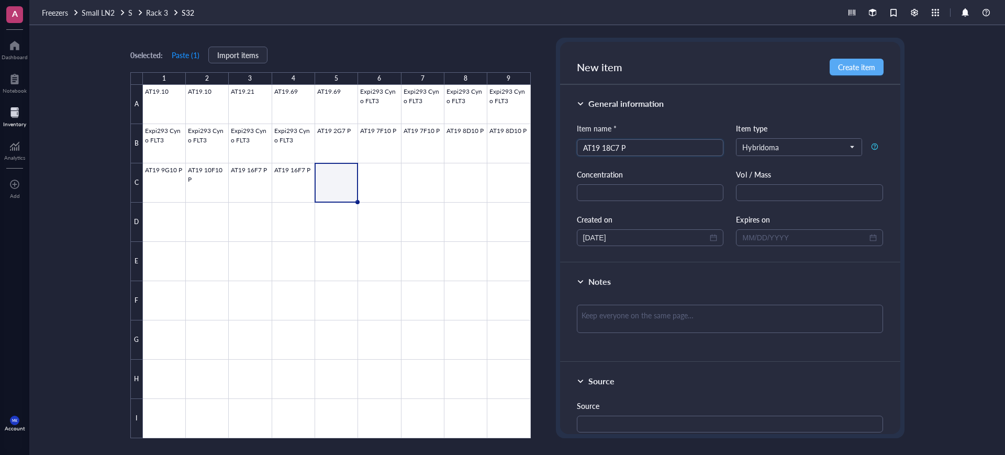
type input "AT19 18C7 P"
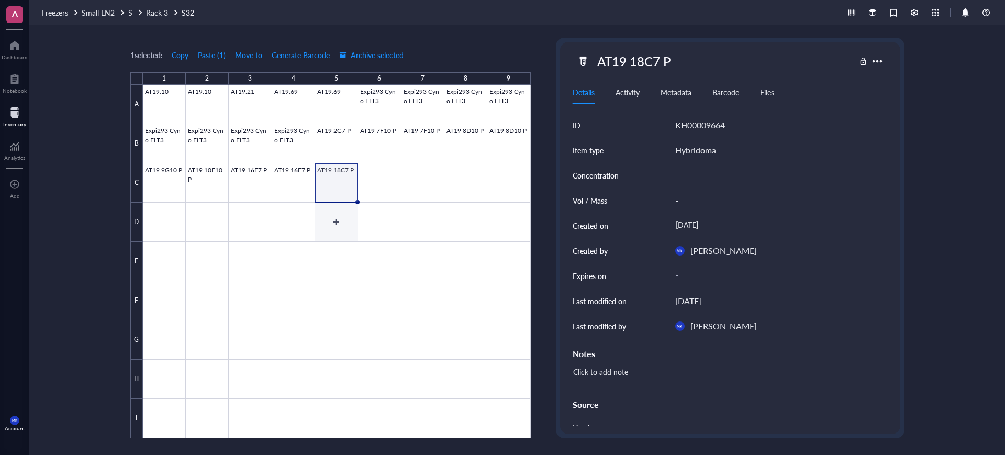
click at [347, 200] on div at bounding box center [337, 261] width 388 height 353
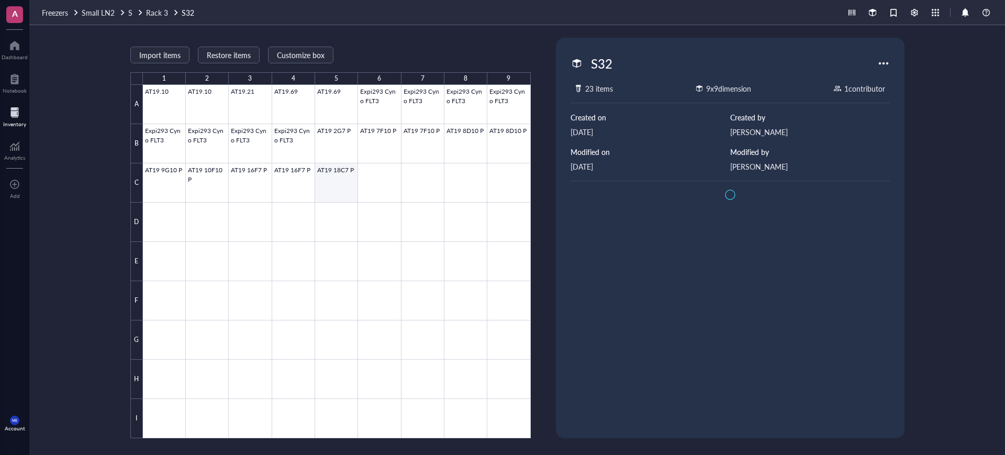
click at [340, 180] on div at bounding box center [337, 261] width 388 height 353
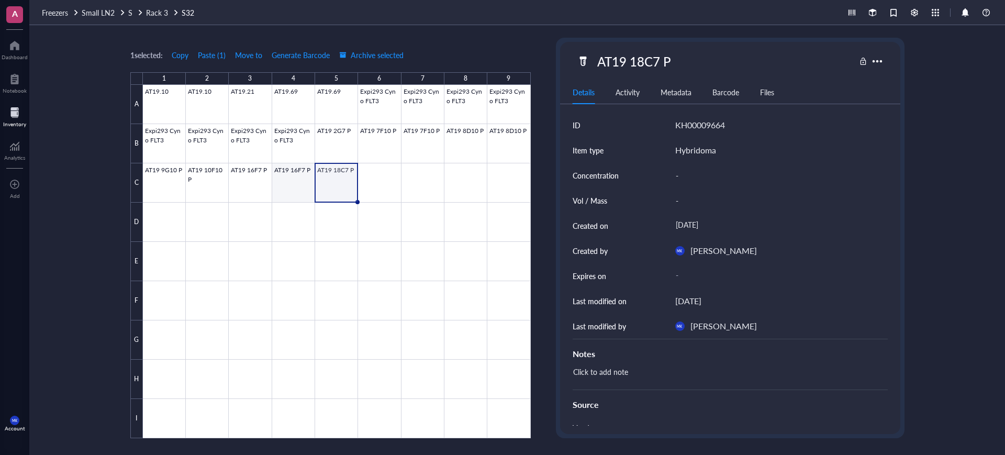
click at [276, 172] on div at bounding box center [337, 261] width 388 height 353
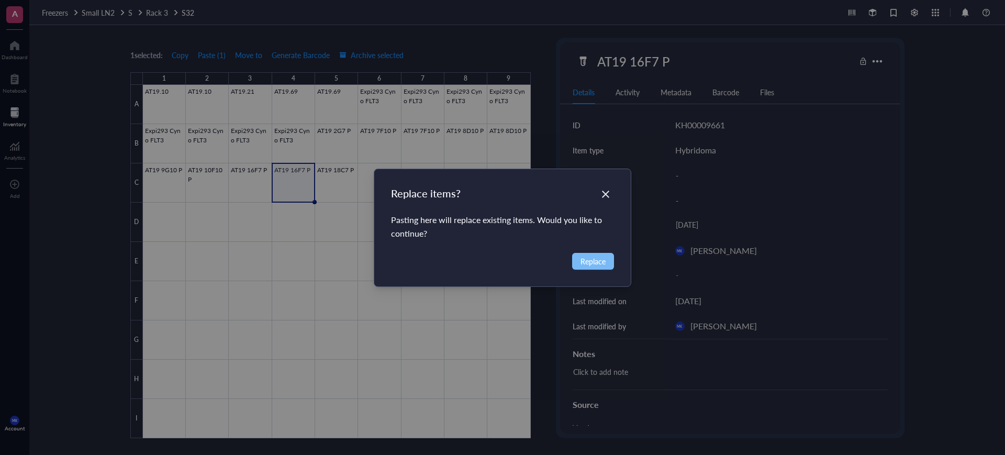
click at [582, 265] on span "Replace" at bounding box center [593, 262] width 25 height 12
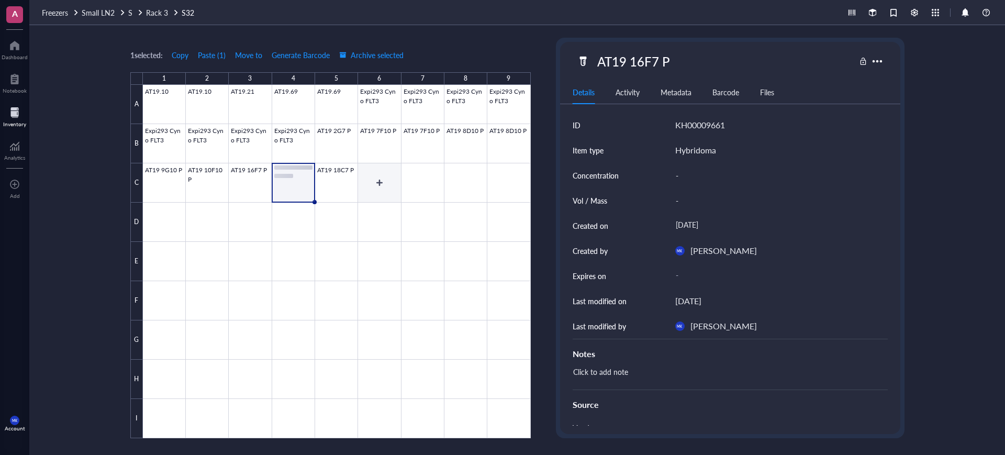
click at [392, 191] on div at bounding box center [337, 261] width 388 height 353
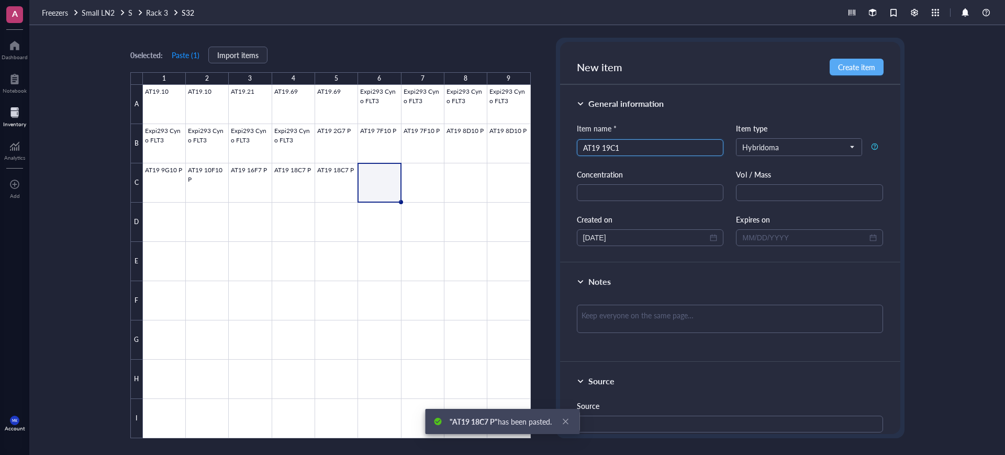
type input "AT19 19C12"
type input "AT19 19C12 P"
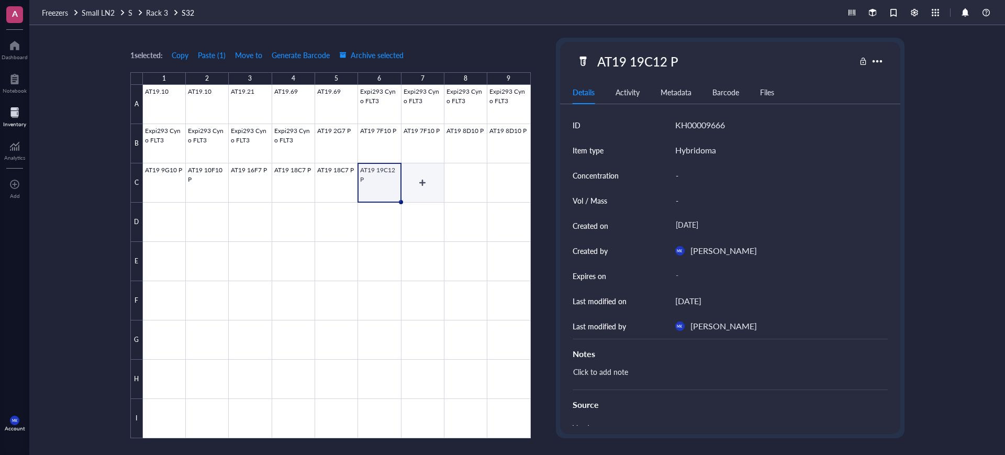
click at [410, 184] on div at bounding box center [337, 261] width 388 height 353
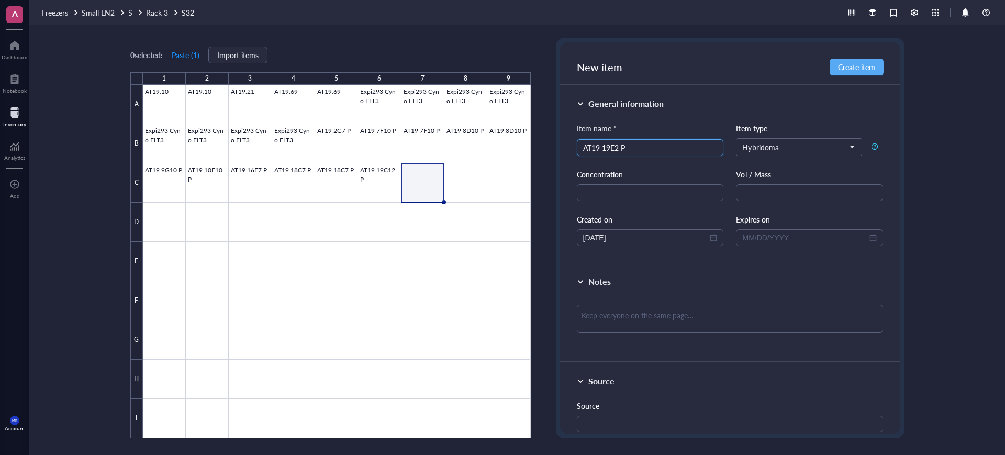
type input "AT19 19E2 P"
click at [460, 170] on div at bounding box center [337, 261] width 388 height 353
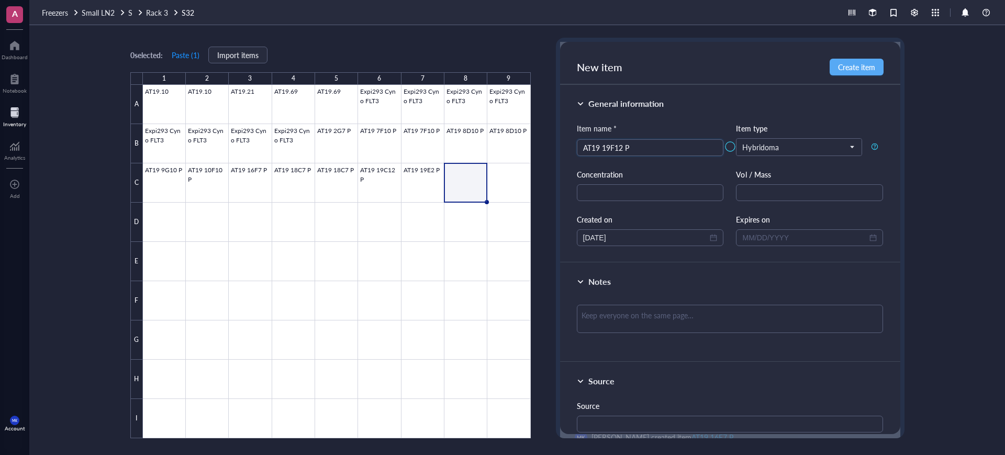
type input "AT19 19F12 P"
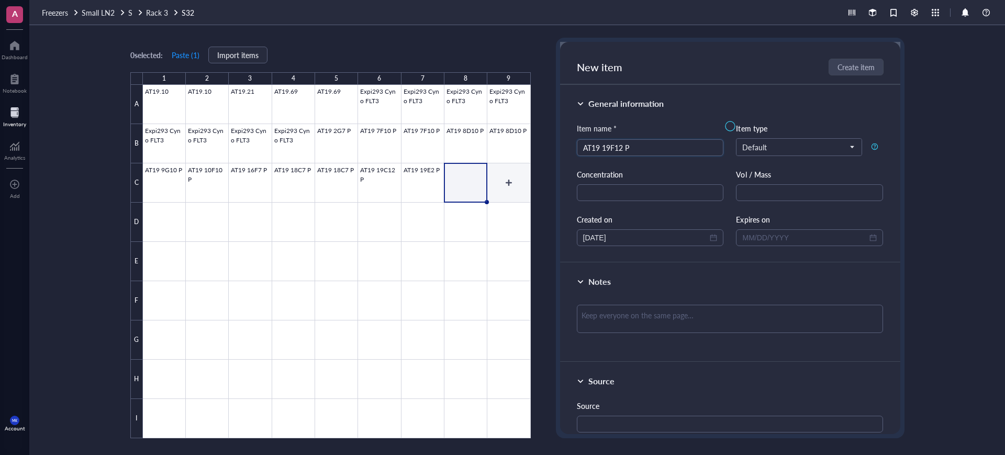
click at [504, 173] on div at bounding box center [337, 261] width 388 height 353
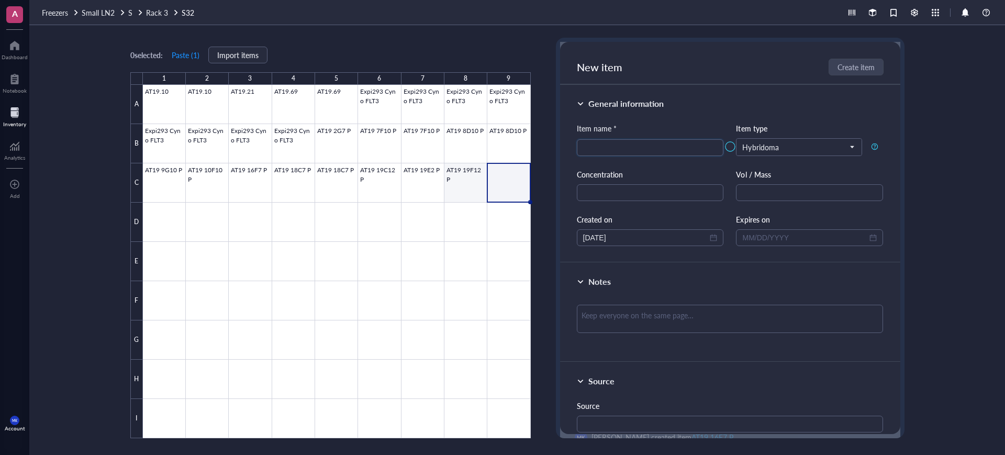
click at [455, 191] on div at bounding box center [337, 261] width 388 height 353
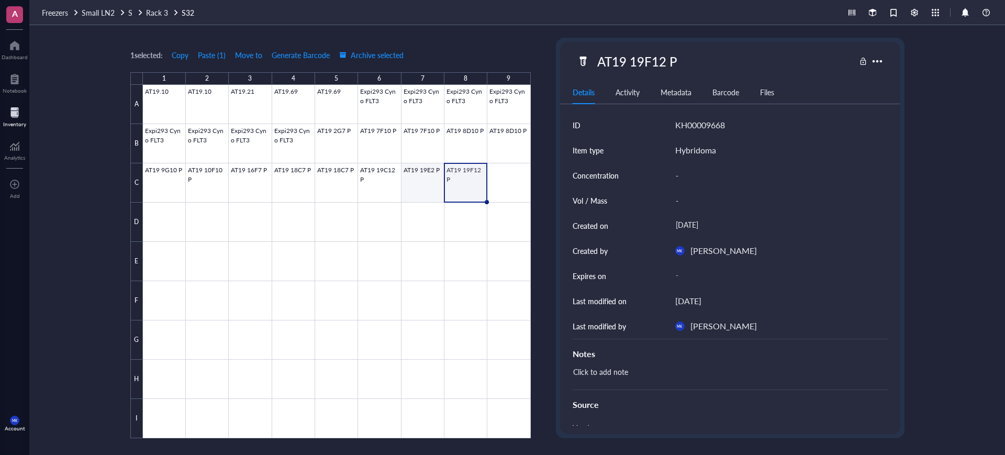
click at [431, 188] on div at bounding box center [337, 261] width 388 height 353
click at [453, 192] on div at bounding box center [337, 261] width 388 height 353
click at [493, 184] on div at bounding box center [337, 261] width 388 height 353
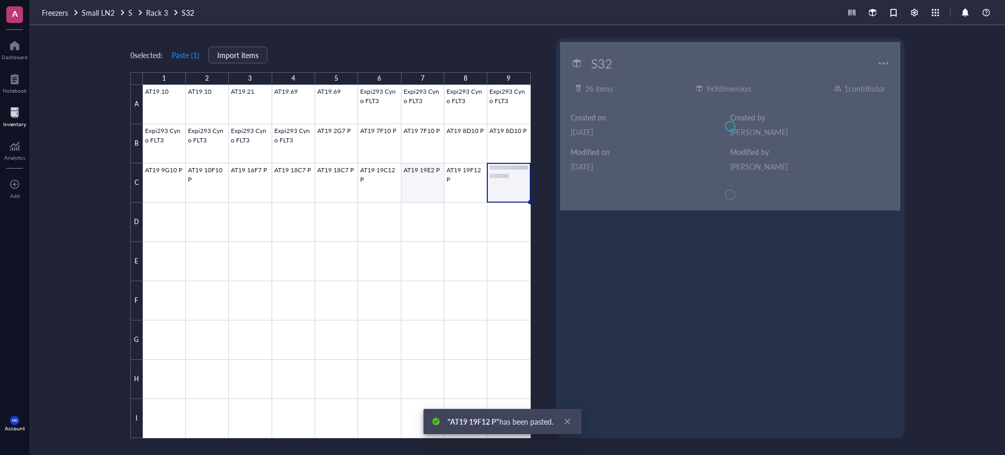
click at [435, 183] on div at bounding box center [337, 261] width 388 height 353
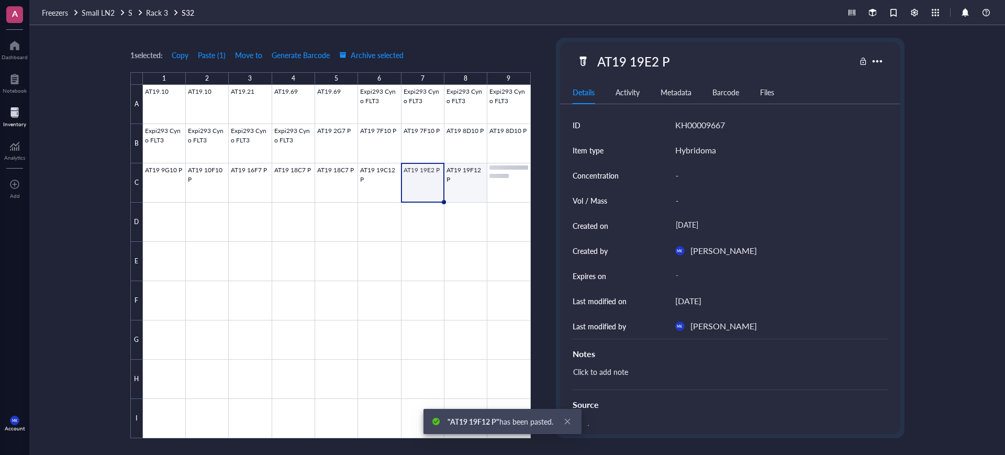
click at [463, 185] on div at bounding box center [337, 261] width 388 height 353
click at [424, 180] on div at bounding box center [337, 261] width 388 height 353
click at [471, 189] on div at bounding box center [337, 261] width 388 height 353
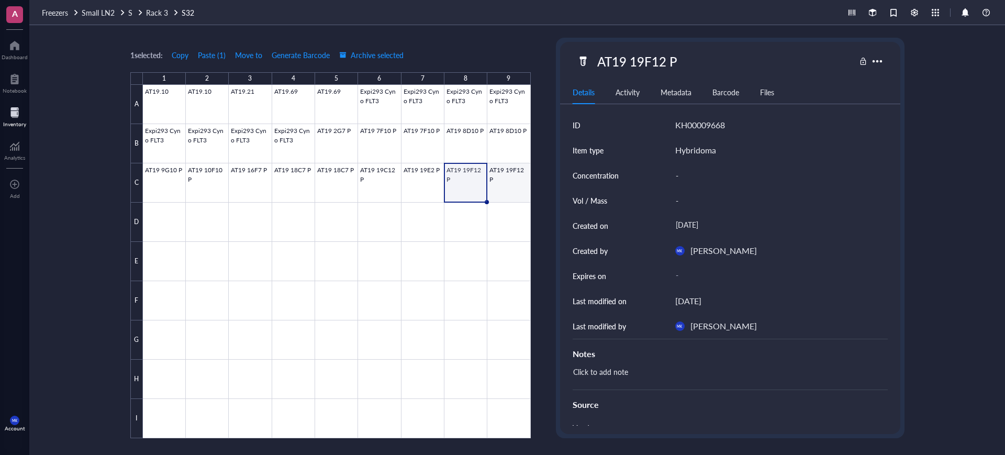
click at [500, 179] on div at bounding box center [337, 261] width 388 height 353
click at [470, 183] on div at bounding box center [337, 261] width 388 height 353
click at [497, 193] on div at bounding box center [337, 261] width 388 height 353
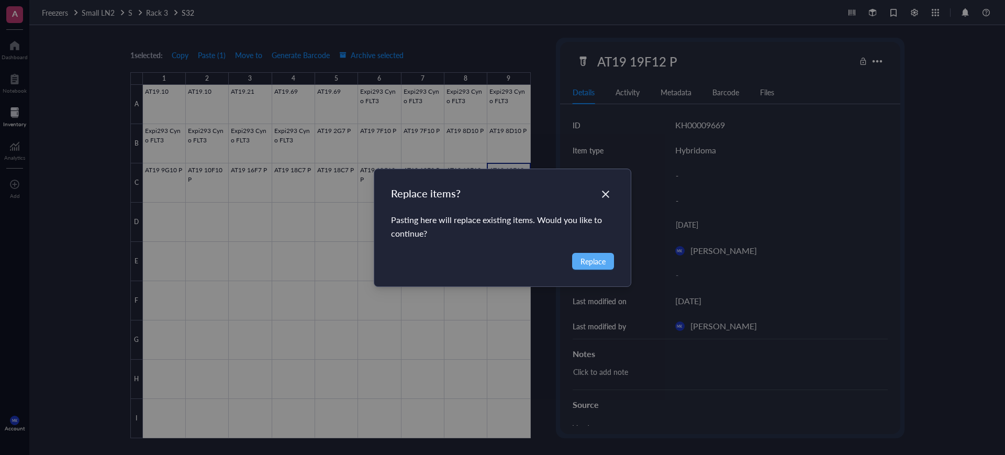
click at [468, 191] on div "Replace items? Pasting here will replace existing items. Would you like to cont…" at bounding box center [502, 227] width 1005 height 455
click at [579, 253] on button "Replace" at bounding box center [593, 261] width 42 height 17
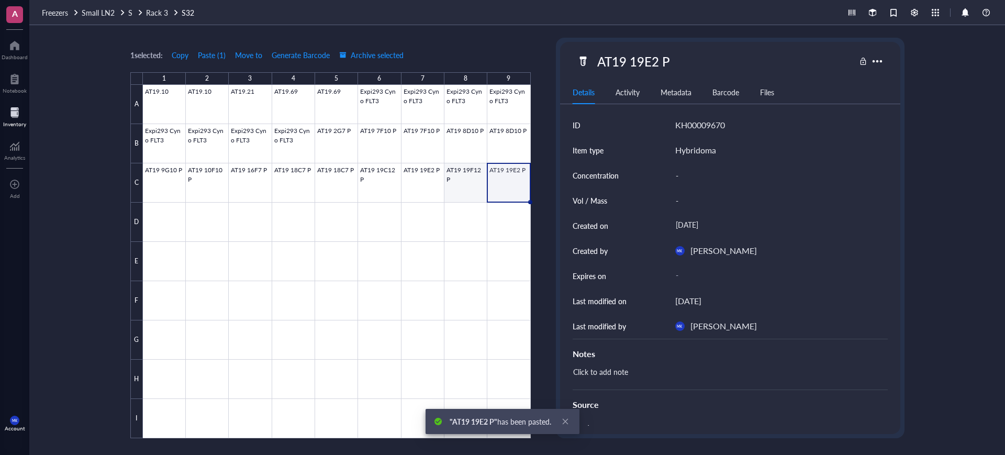
click at [476, 194] on div at bounding box center [337, 261] width 388 height 353
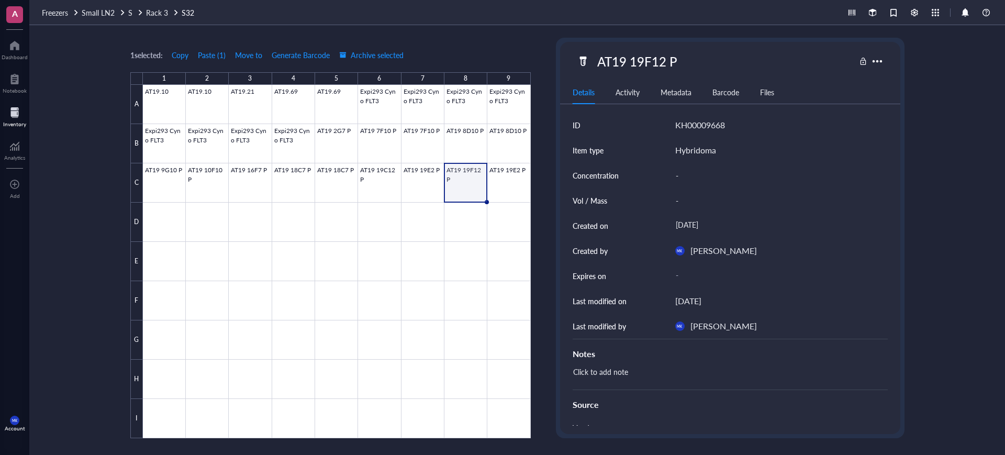
click at [453, 171] on div at bounding box center [337, 261] width 388 height 353
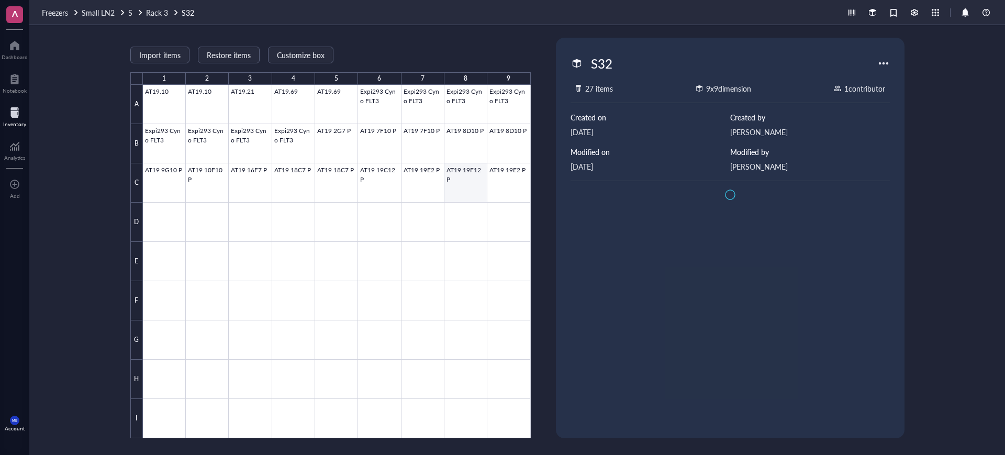
click at [480, 179] on div at bounding box center [337, 261] width 388 height 353
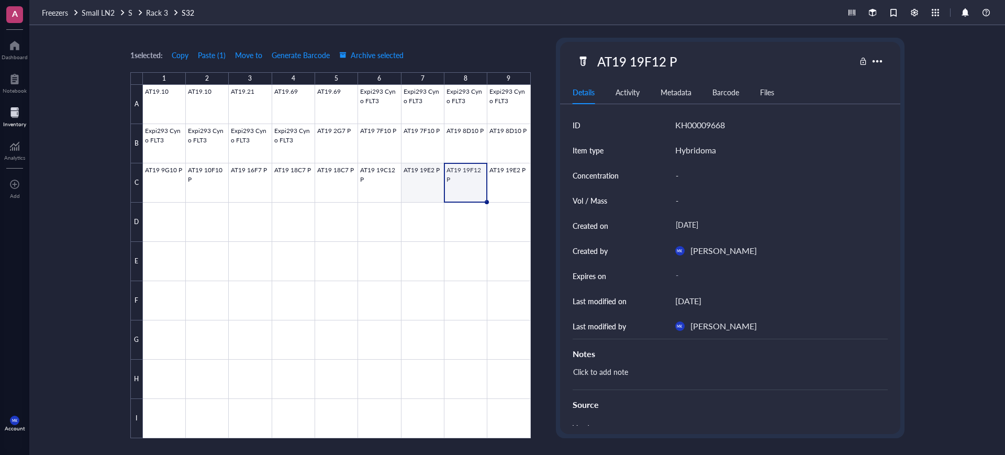
click at [425, 180] on div at bounding box center [337, 261] width 388 height 353
click at [447, 172] on div at bounding box center [337, 261] width 388 height 353
click at [512, 169] on div at bounding box center [337, 261] width 388 height 353
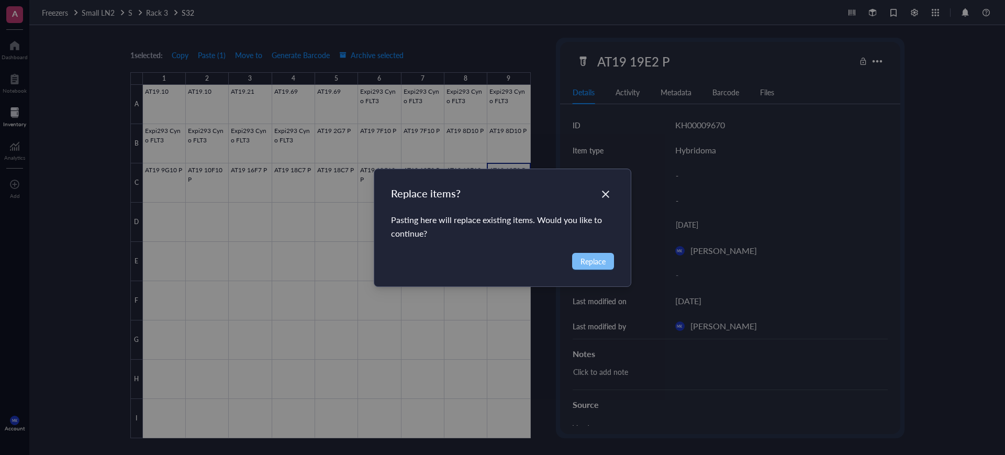
click at [572, 259] on button "Replace" at bounding box center [593, 261] width 42 height 17
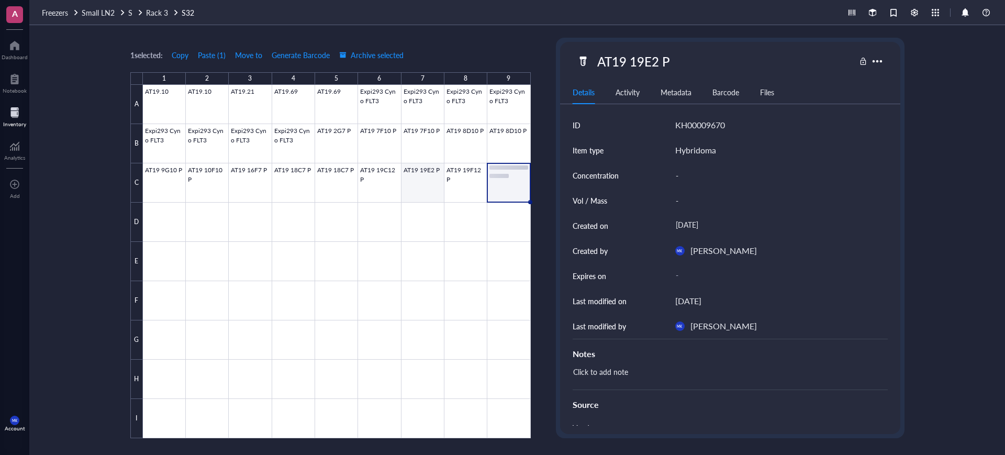
click at [431, 173] on div at bounding box center [337, 261] width 388 height 353
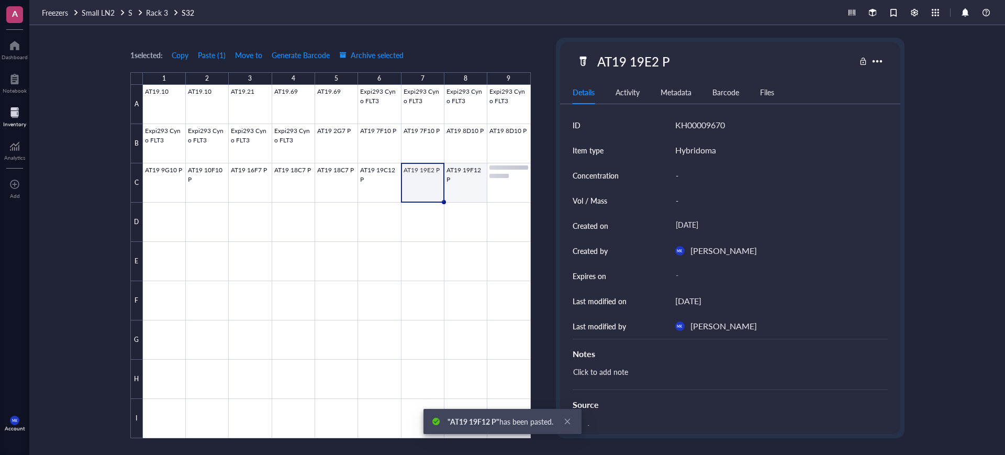
click at [450, 171] on div at bounding box center [337, 261] width 388 height 353
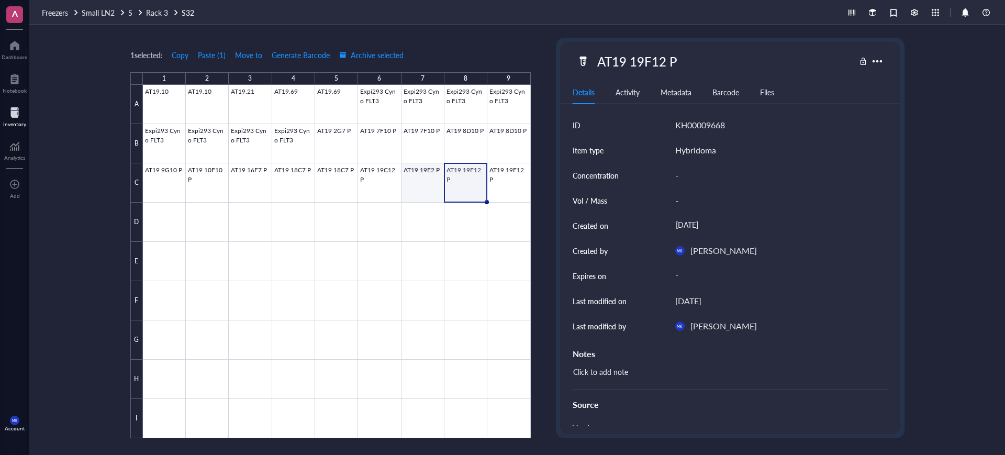
click at [428, 178] on div at bounding box center [337, 261] width 388 height 353
click at [452, 175] on div at bounding box center [337, 261] width 388 height 353
click at [519, 221] on div at bounding box center [337, 261] width 388 height 353
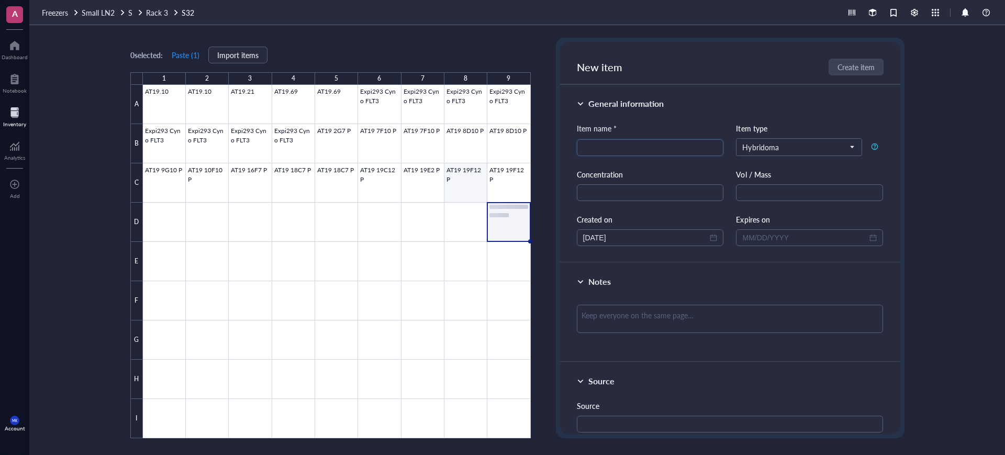
click at [466, 192] on div at bounding box center [337, 261] width 388 height 353
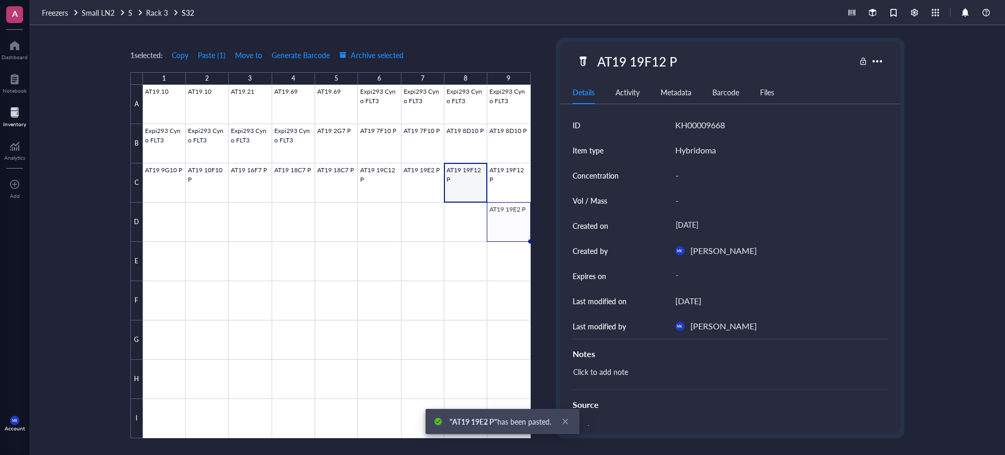
click at [463, 176] on div at bounding box center [337, 261] width 388 height 353
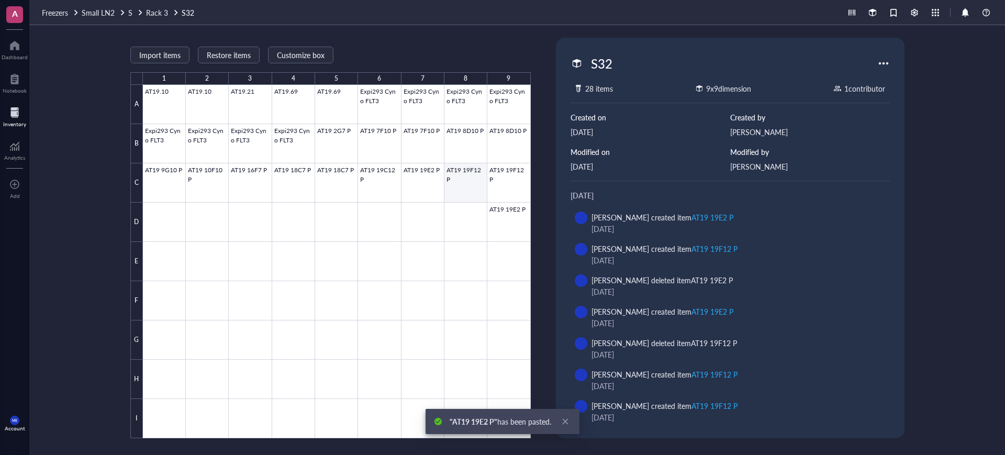
click at [464, 176] on div at bounding box center [337, 261] width 388 height 353
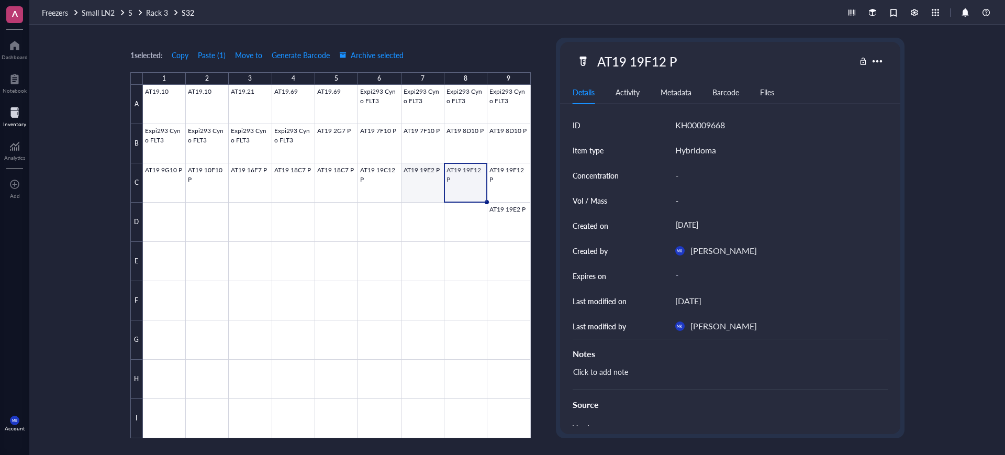
click at [428, 176] on div at bounding box center [337, 261] width 388 height 353
click at [474, 182] on div at bounding box center [337, 261] width 388 height 353
click at [424, 177] on div at bounding box center [337, 261] width 388 height 353
click at [476, 194] on div at bounding box center [337, 261] width 388 height 353
click at [434, 172] on div at bounding box center [337, 261] width 388 height 353
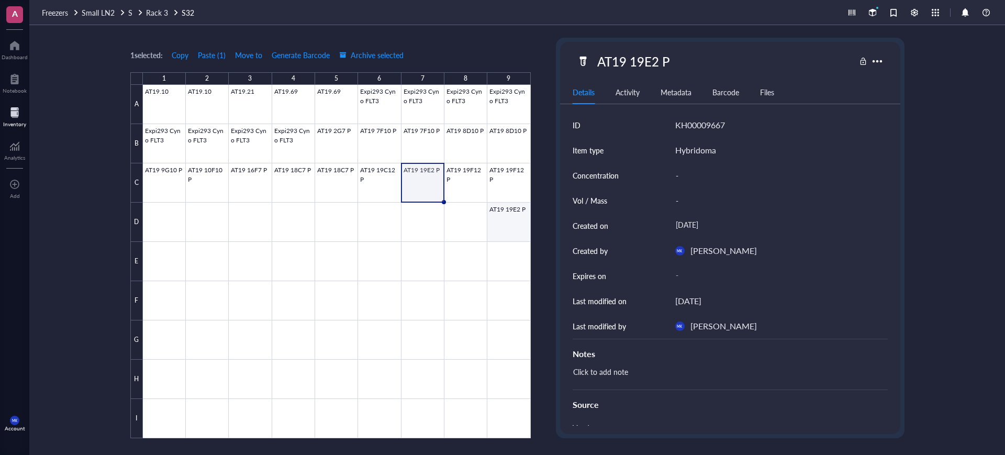
click at [511, 226] on div at bounding box center [337, 261] width 388 height 353
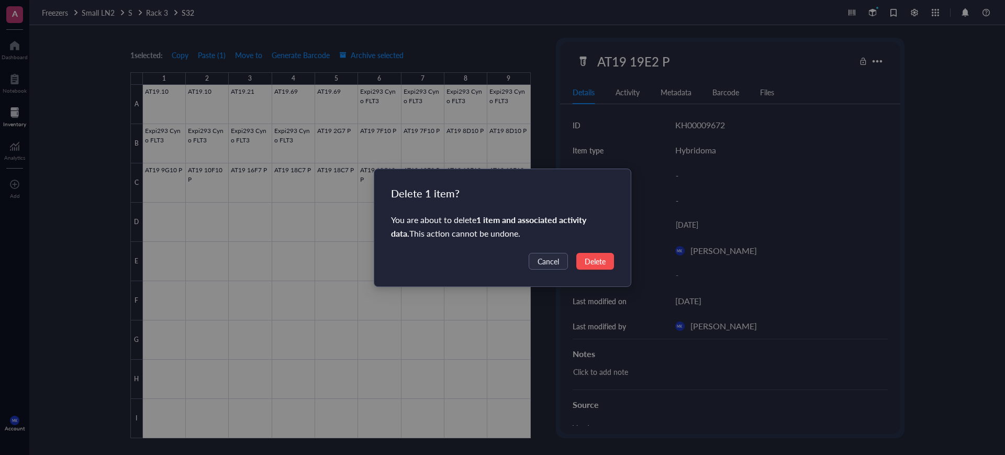
click at [590, 256] on span "Delete" at bounding box center [595, 262] width 21 height 12
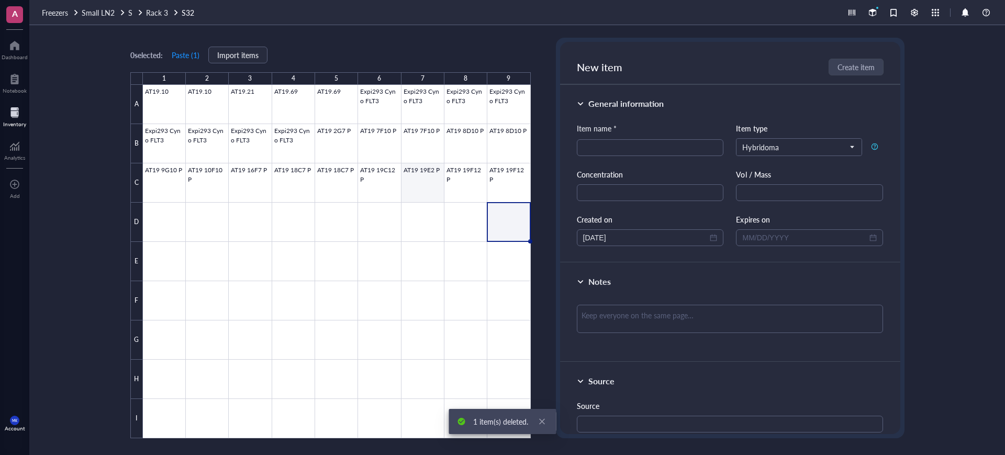
click at [439, 186] on div at bounding box center [337, 261] width 388 height 353
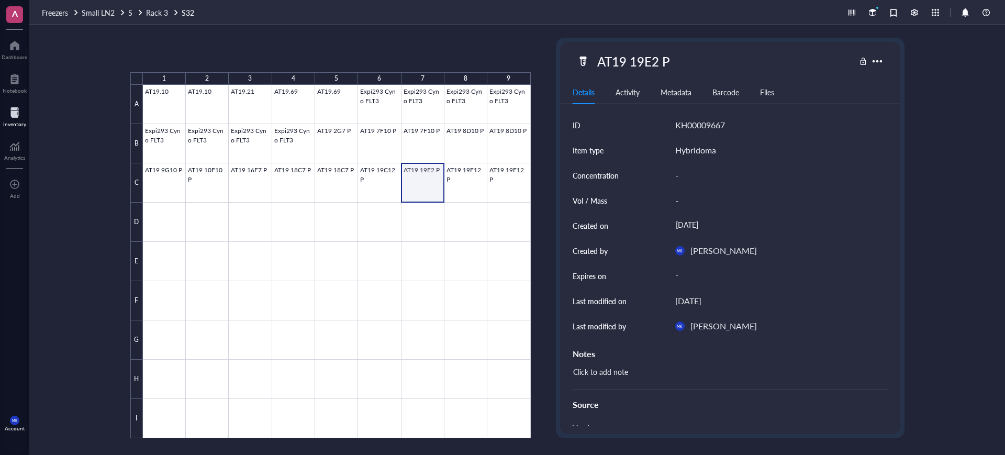
drag, startPoint x: 439, startPoint y: 198, endPoint x: 466, endPoint y: 195, distance: 27.5
click at [458, 195] on div at bounding box center [337, 261] width 388 height 353
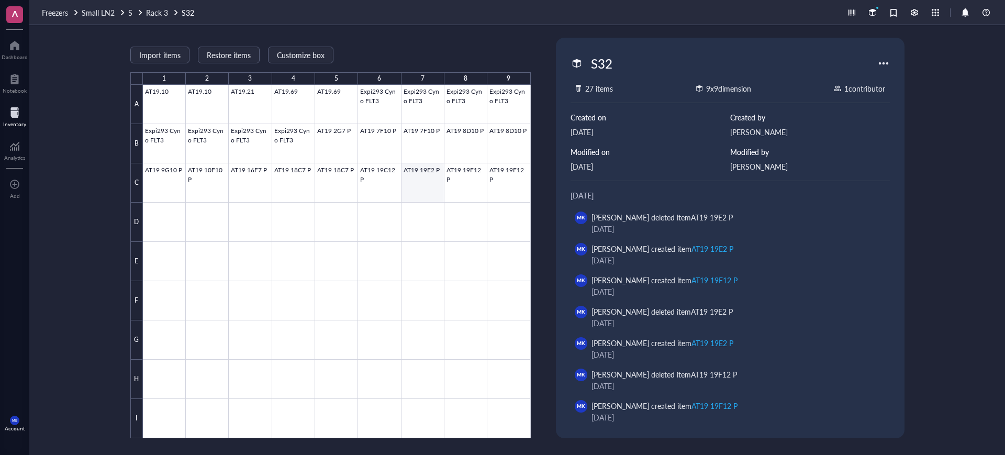
click at [436, 190] on div at bounding box center [337, 261] width 388 height 353
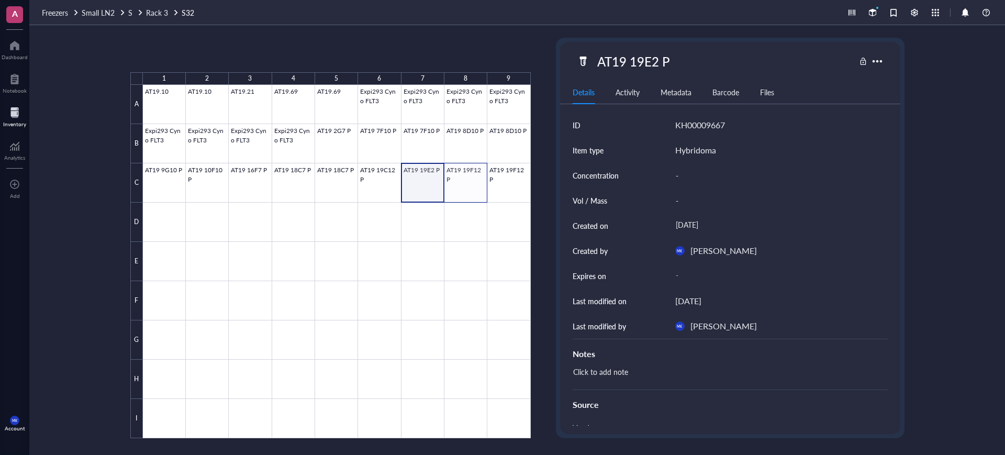
drag, startPoint x: 433, startPoint y: 200, endPoint x: 468, endPoint y: 196, distance: 34.8
click at [467, 196] on div at bounding box center [337, 261] width 388 height 353
click at [441, 203] on div at bounding box center [337, 261] width 388 height 353
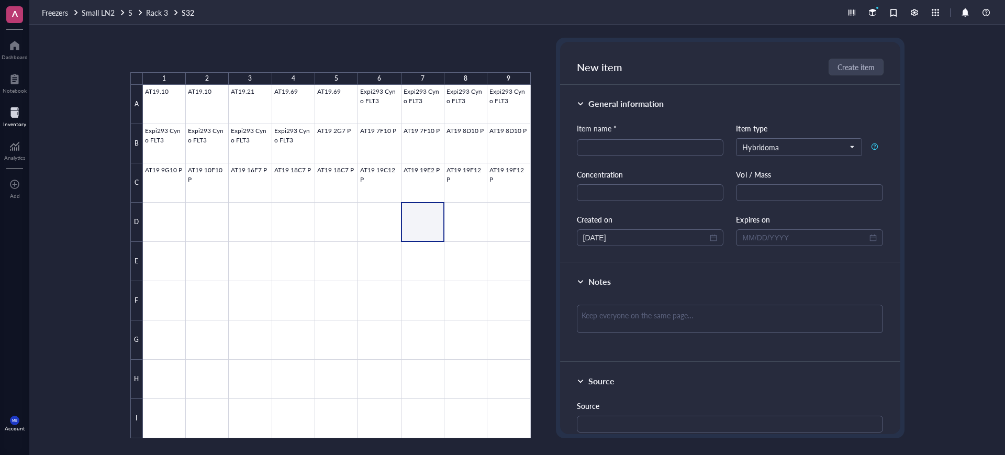
click at [438, 195] on div at bounding box center [337, 261] width 388 height 353
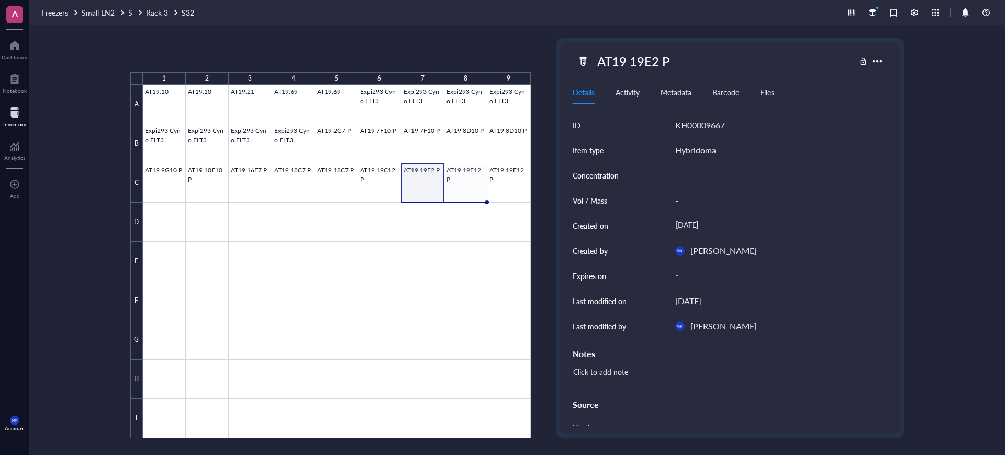
drag, startPoint x: 442, startPoint y: 201, endPoint x: 466, endPoint y: 198, distance: 23.7
click at [0, 0] on div "AT19.10 AT19.10 AT19.21 AT19.69 AT19.69 Expi293 Cyno FLT3 Expi293 Cyno FLT3 Exp…" at bounding box center [0, 0] width 0 height 0
click at [440, 192] on div at bounding box center [337, 261] width 388 height 353
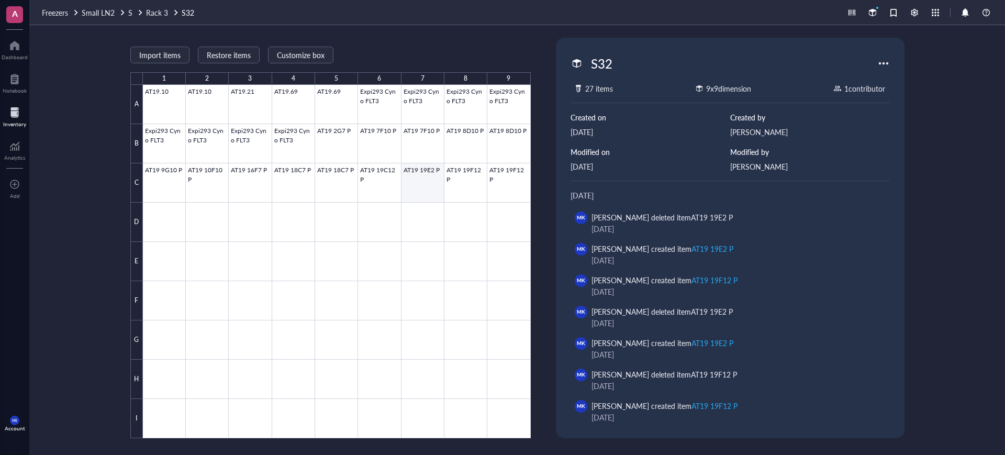
click at [431, 179] on div at bounding box center [337, 261] width 388 height 353
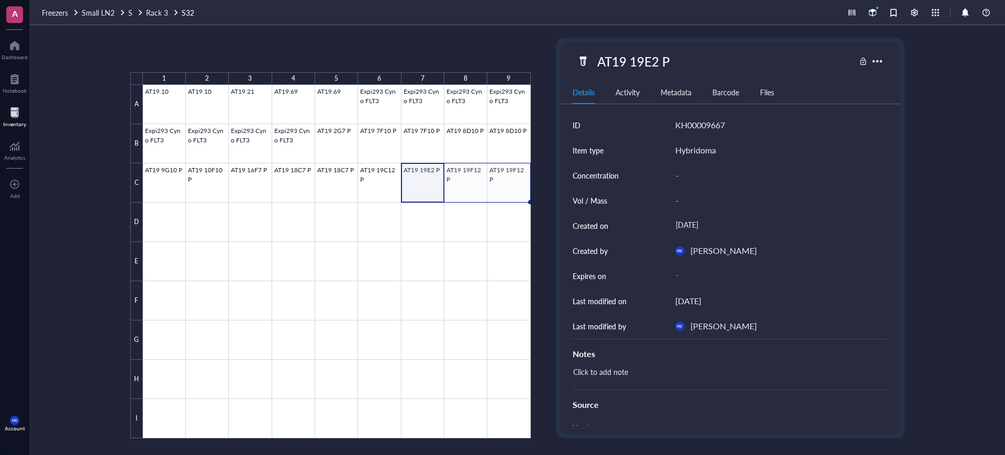
drag, startPoint x: 445, startPoint y: 202, endPoint x: 487, endPoint y: 205, distance: 42.5
click at [0, 0] on div "AT19.10 AT19.10 AT19.21 AT19.69 AT19.69 Expi293 Cyno FLT3 Expi293 Cyno FLT3 Exp…" at bounding box center [0, 0] width 0 height 0
click at [432, 193] on div at bounding box center [337, 261] width 388 height 353
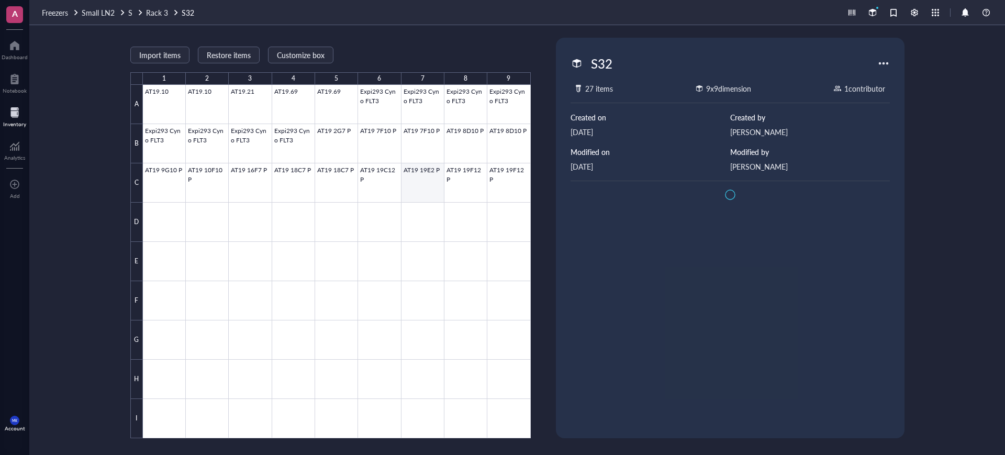
click at [426, 185] on div at bounding box center [337, 261] width 388 height 353
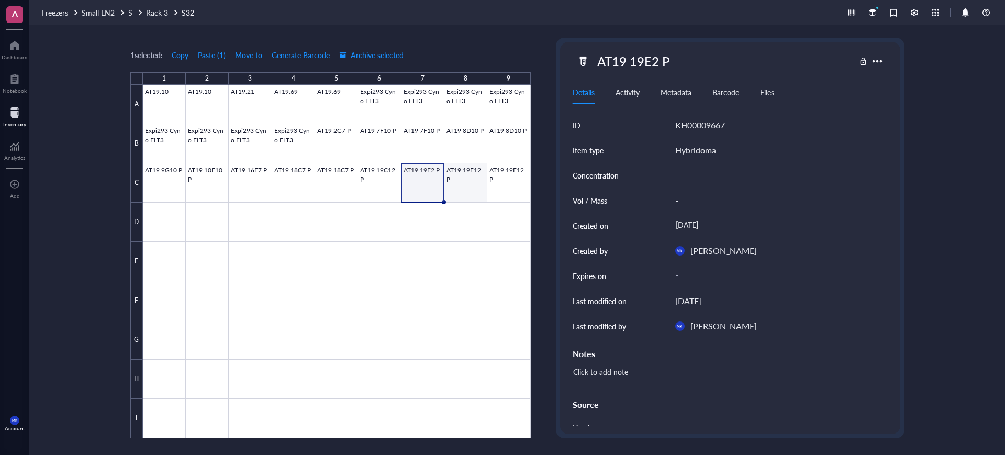
click at [452, 189] on div at bounding box center [337, 261] width 388 height 353
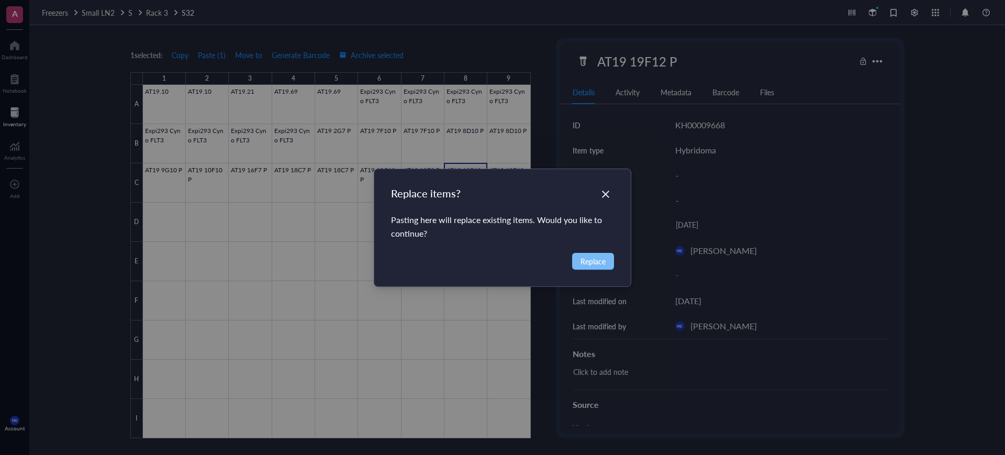
click at [602, 263] on span "Replace" at bounding box center [593, 262] width 25 height 12
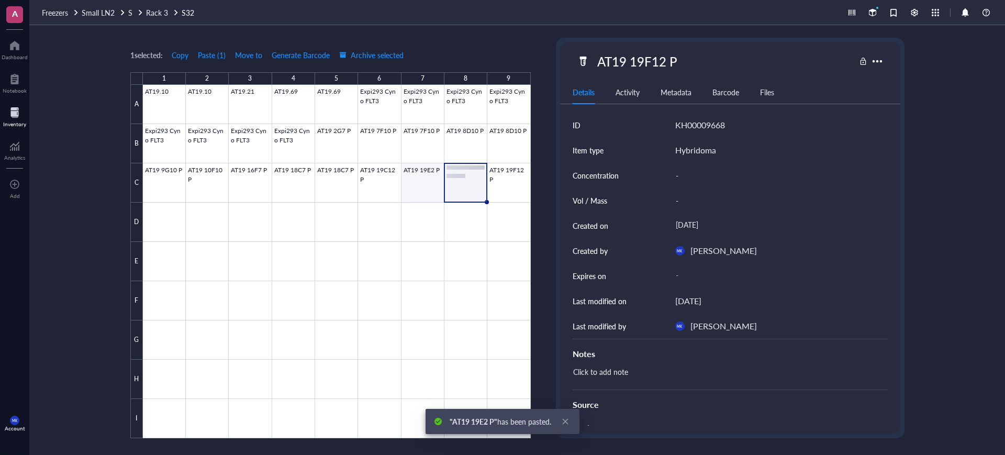
click at [428, 181] on div at bounding box center [337, 261] width 388 height 353
click at [373, 170] on div at bounding box center [337, 261] width 388 height 353
click at [408, 176] on div at bounding box center [337, 261] width 388 height 353
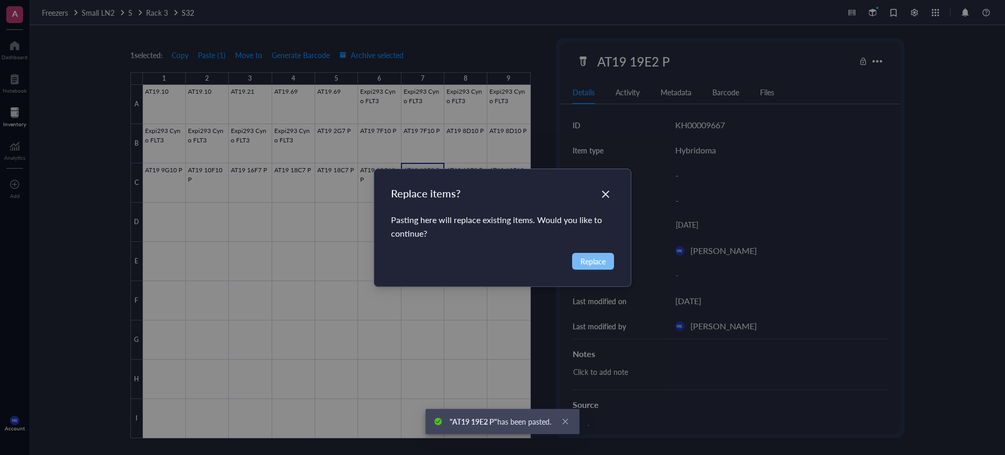
click at [611, 266] on button "Replace" at bounding box center [593, 261] width 42 height 17
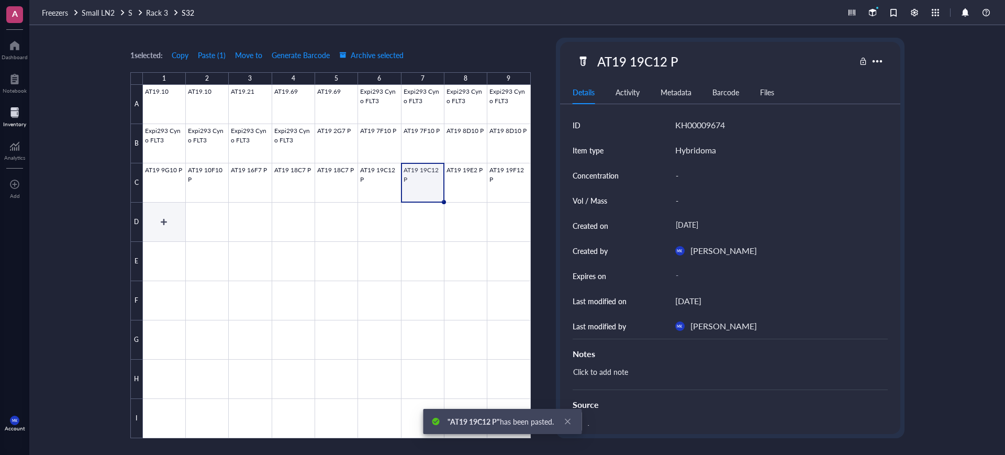
click at [165, 215] on div at bounding box center [337, 261] width 388 height 353
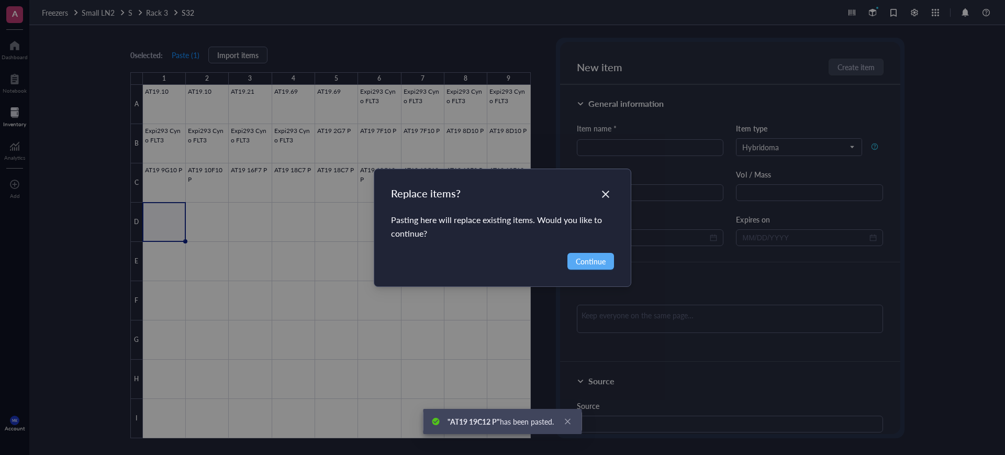
click at [596, 196] on div "Replace items?" at bounding box center [503, 193] width 224 height 15
click at [602, 193] on icon "Close" at bounding box center [606, 194] width 10 height 10
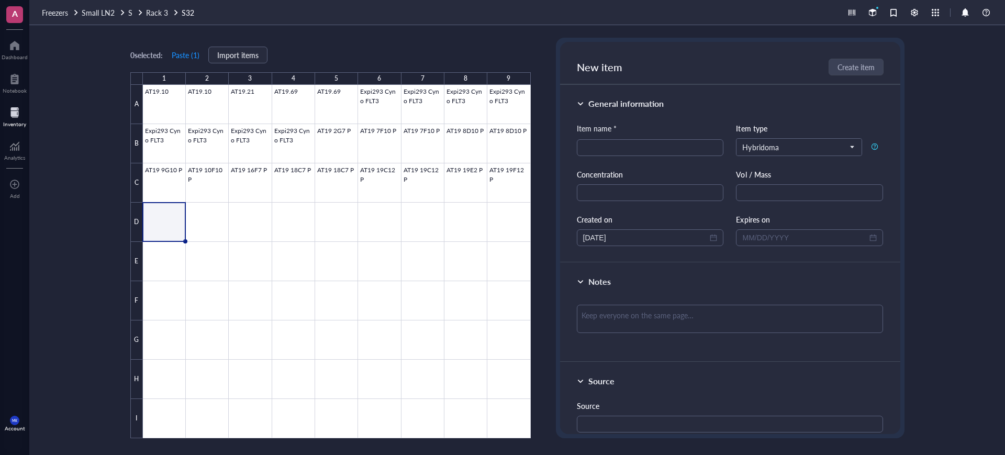
click at [592, 159] on div "Item name * Item type Hybridoma Concentration Vol / Mass Created on 08/13/2025 …" at bounding box center [730, 185] width 307 height 124
click at [596, 148] on input "search" at bounding box center [650, 148] width 135 height 16
type input "AT19 22G7 P"
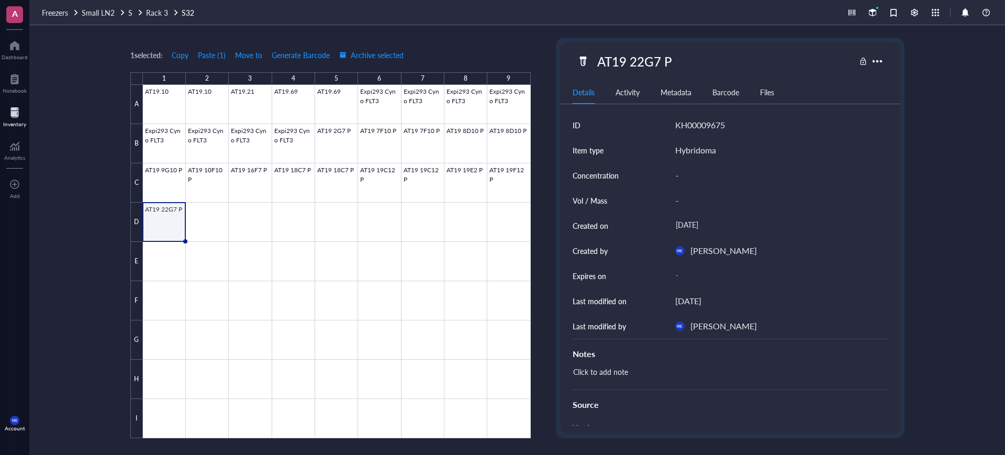
click at [161, 219] on div at bounding box center [337, 261] width 388 height 353
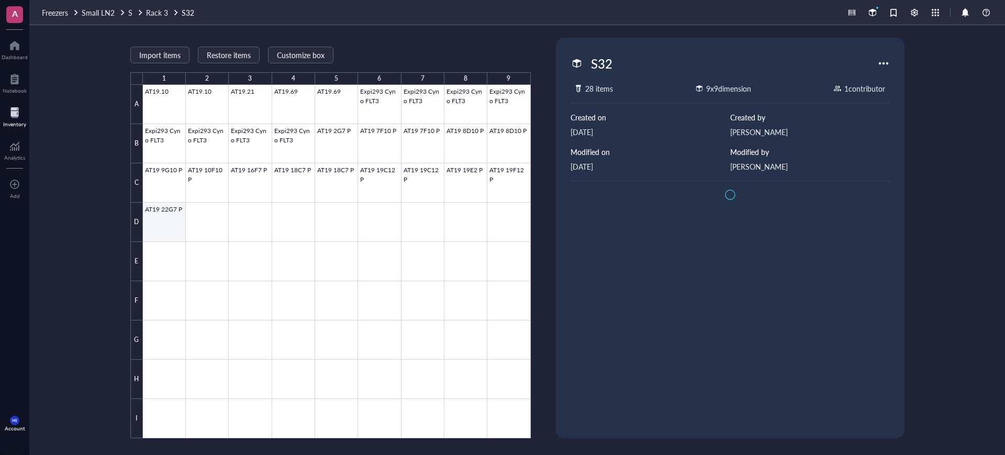
click at [158, 220] on div at bounding box center [337, 261] width 388 height 353
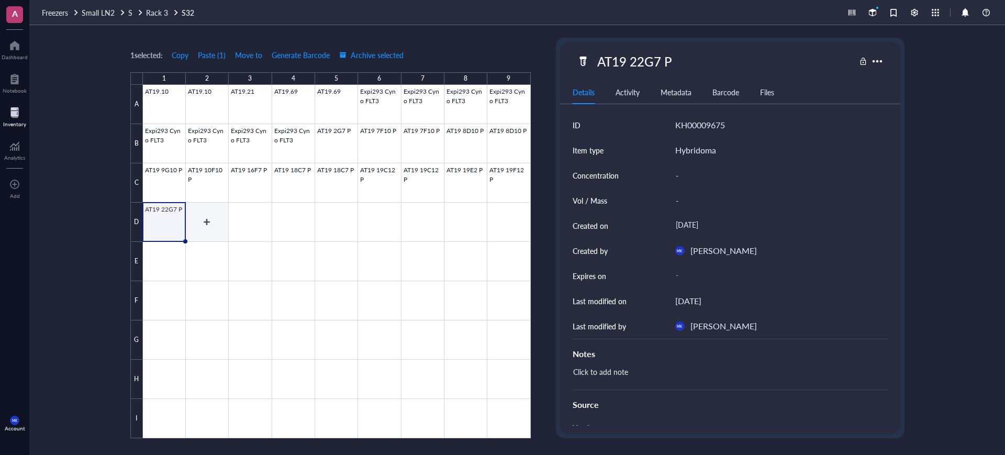
click at [189, 221] on div at bounding box center [337, 261] width 388 height 353
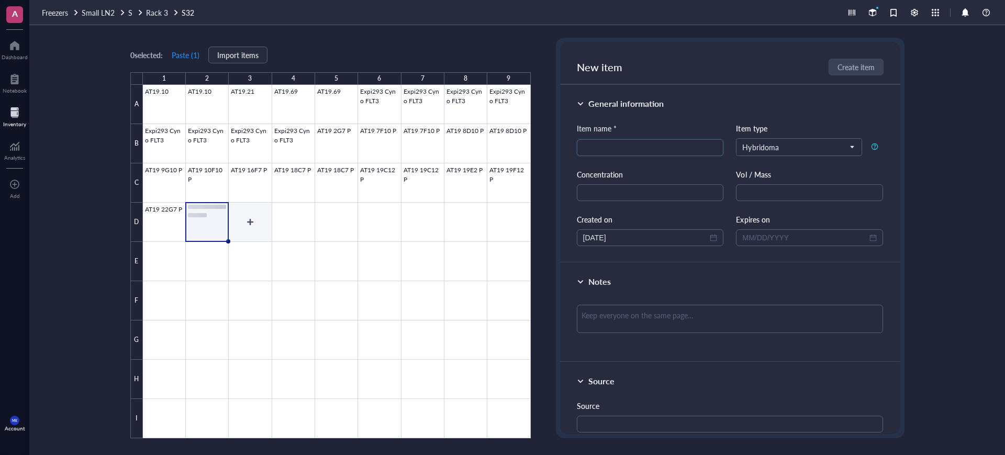
click at [239, 222] on div at bounding box center [337, 261] width 388 height 353
click at [297, 223] on div at bounding box center [337, 261] width 388 height 353
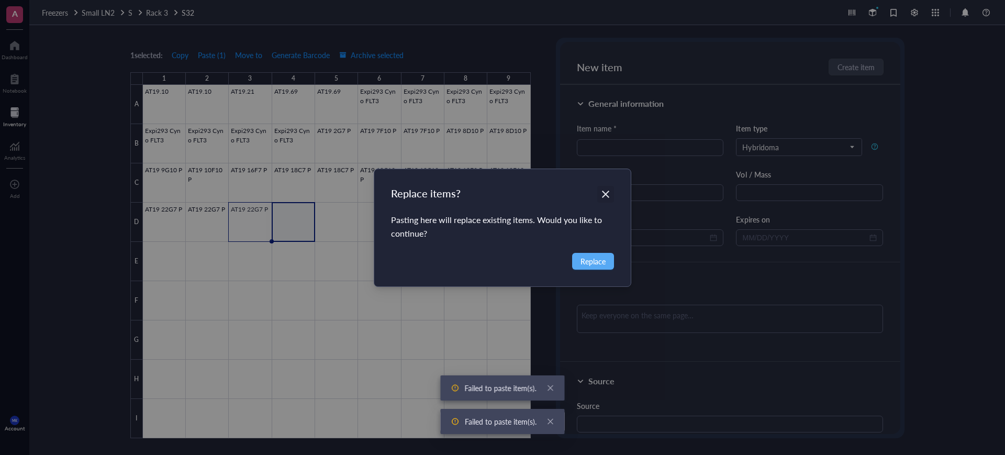
click at [608, 196] on icon "Close" at bounding box center [605, 194] width 7 height 7
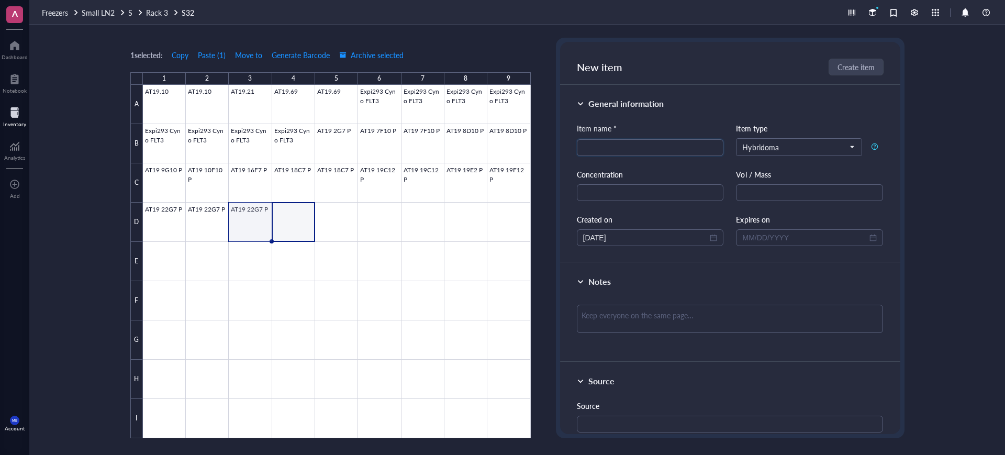
click at [268, 222] on div at bounding box center [337, 261] width 388 height 353
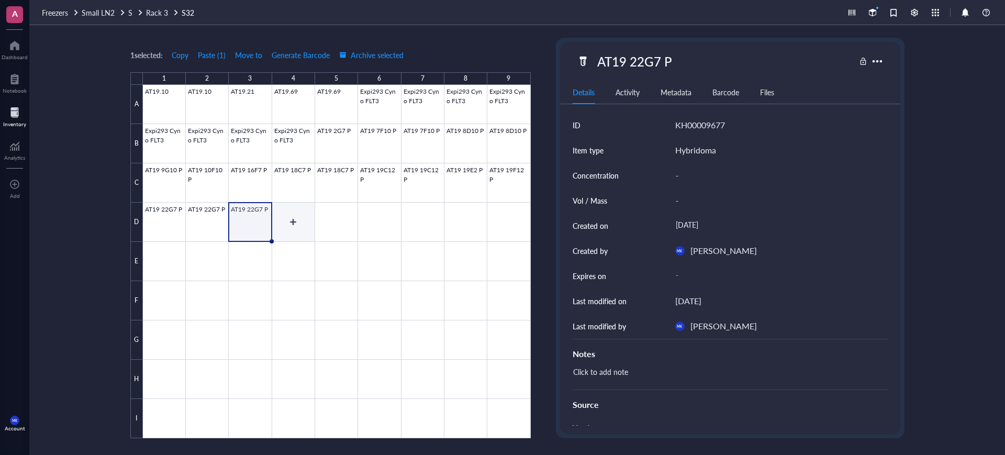
click at [286, 224] on div at bounding box center [337, 261] width 388 height 353
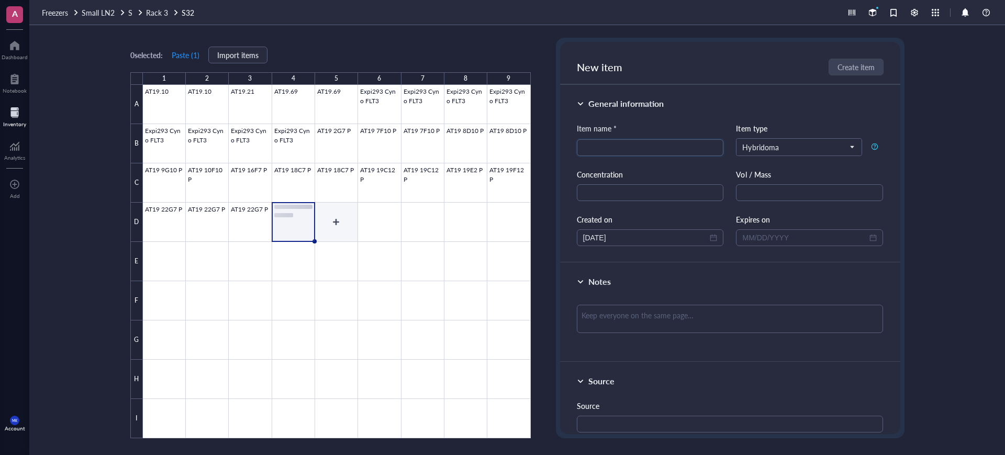
click at [331, 227] on div at bounding box center [337, 261] width 388 height 353
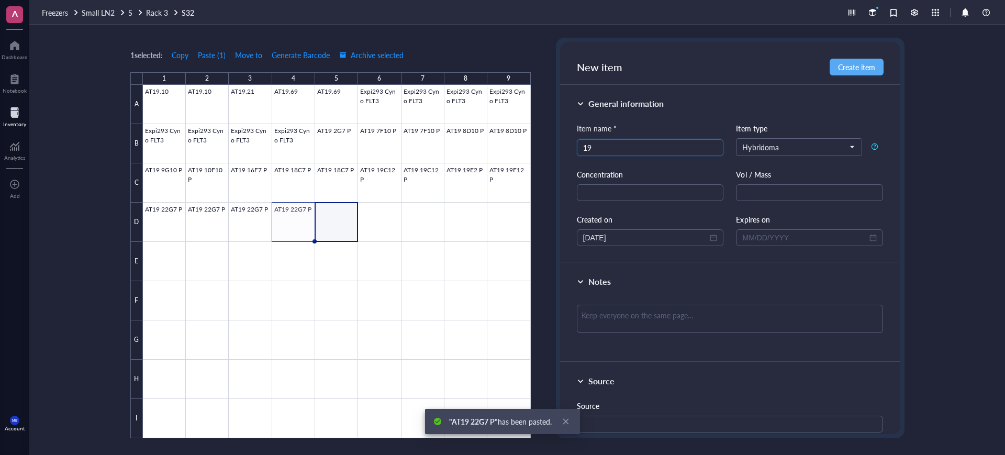
type input "1"
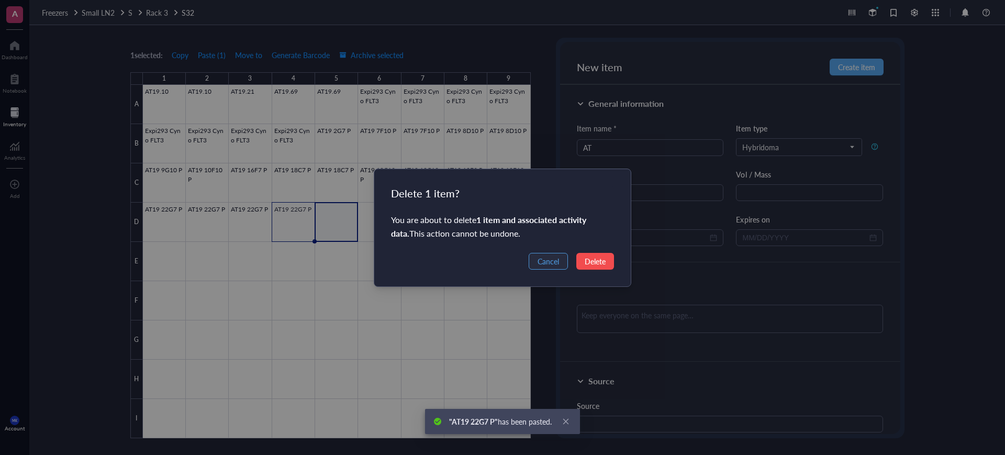
click at [539, 259] on span "Cancel" at bounding box center [548, 262] width 21 height 12
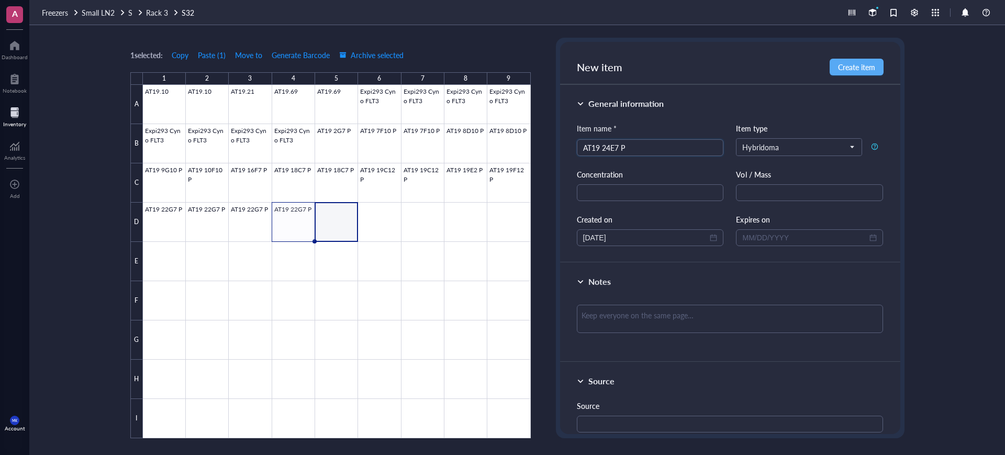
type input "AT19 24E7 P"
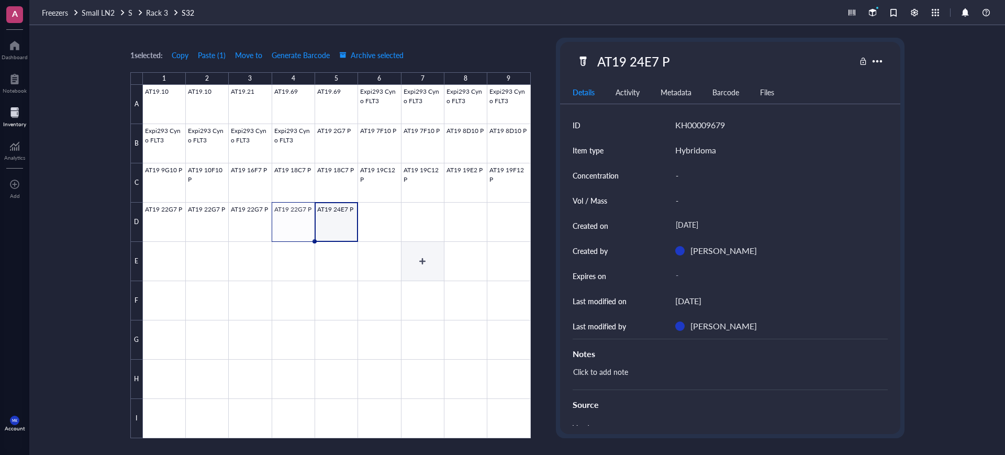
click at [412, 245] on div at bounding box center [337, 261] width 388 height 353
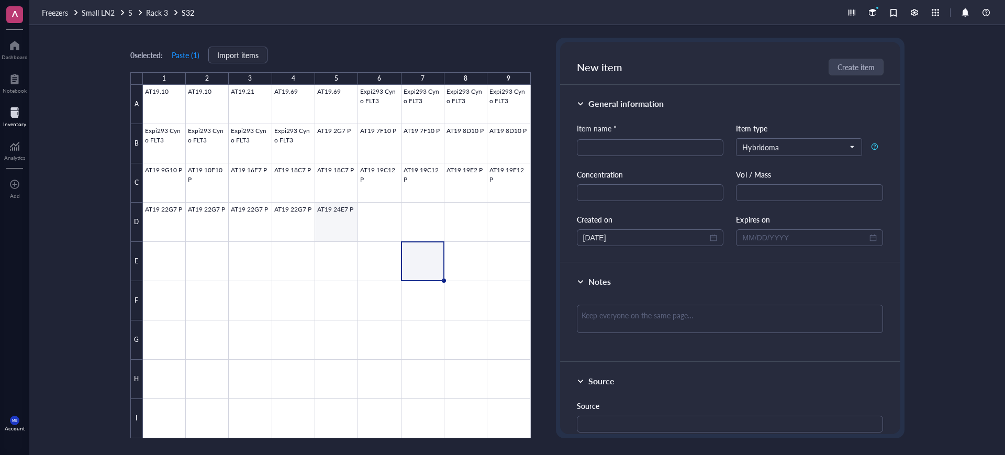
click at [337, 204] on div at bounding box center [337, 261] width 388 height 353
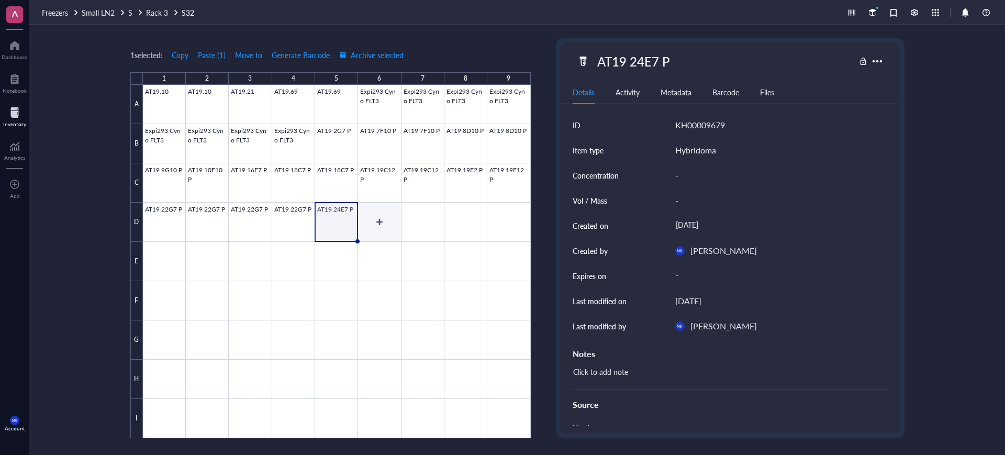
click at [366, 215] on div at bounding box center [337, 261] width 388 height 353
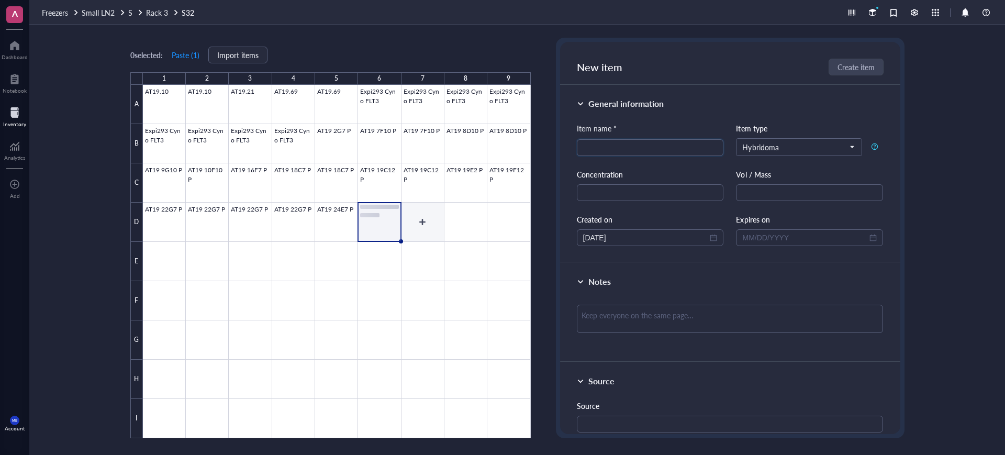
click at [417, 224] on div at bounding box center [337, 261] width 388 height 353
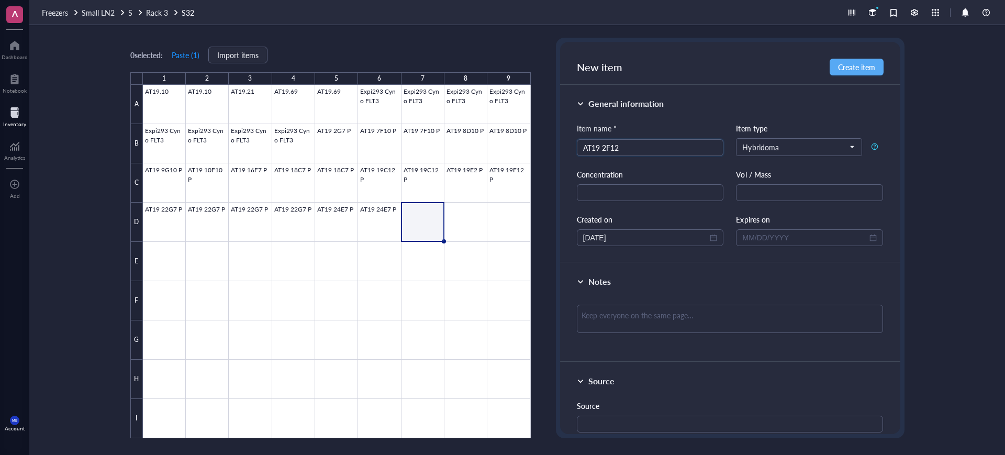
type input "AT19 2F12"
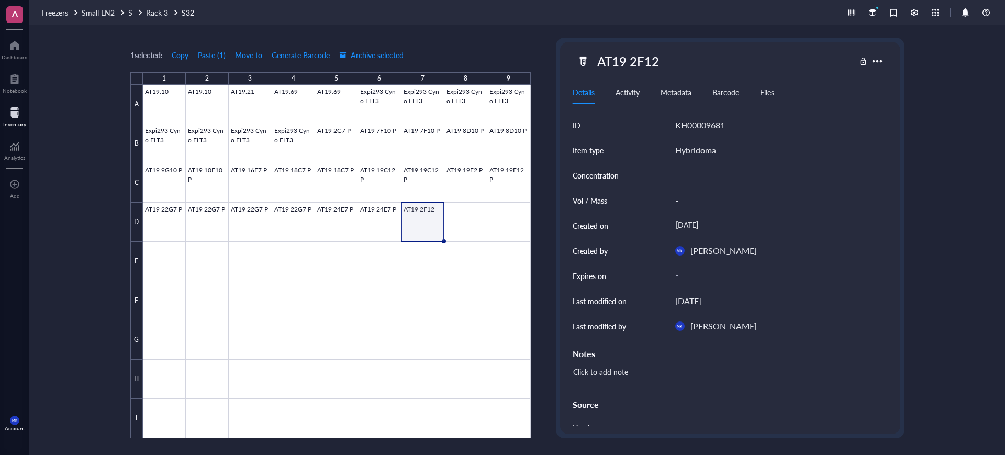
click at [442, 212] on div at bounding box center [337, 261] width 388 height 353
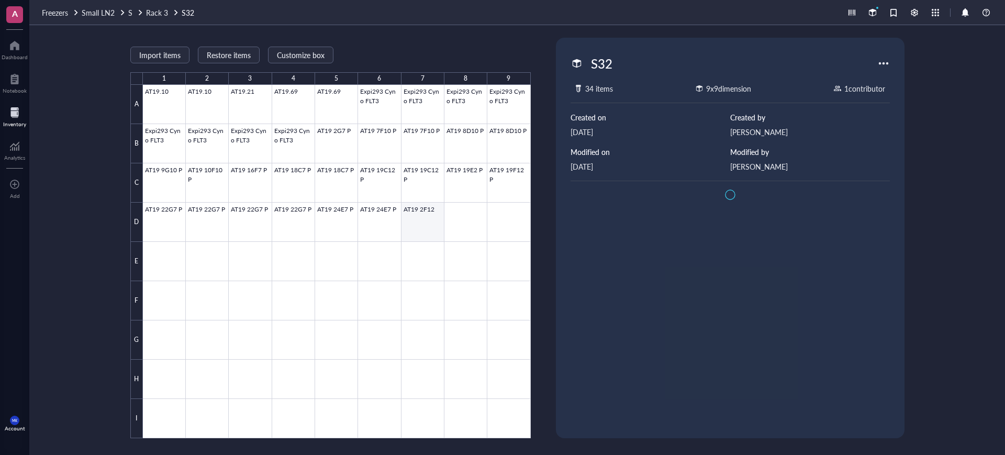
click at [439, 215] on div at bounding box center [337, 261] width 388 height 353
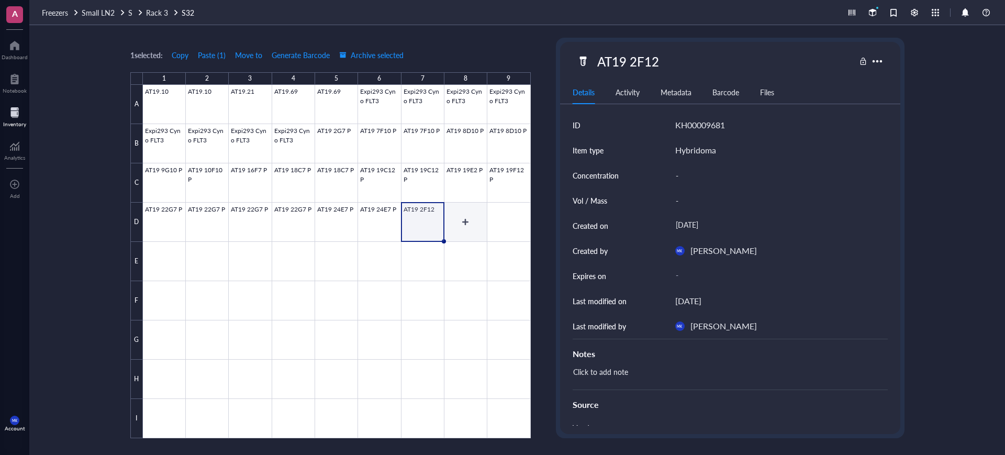
click at [458, 212] on div at bounding box center [337, 261] width 388 height 353
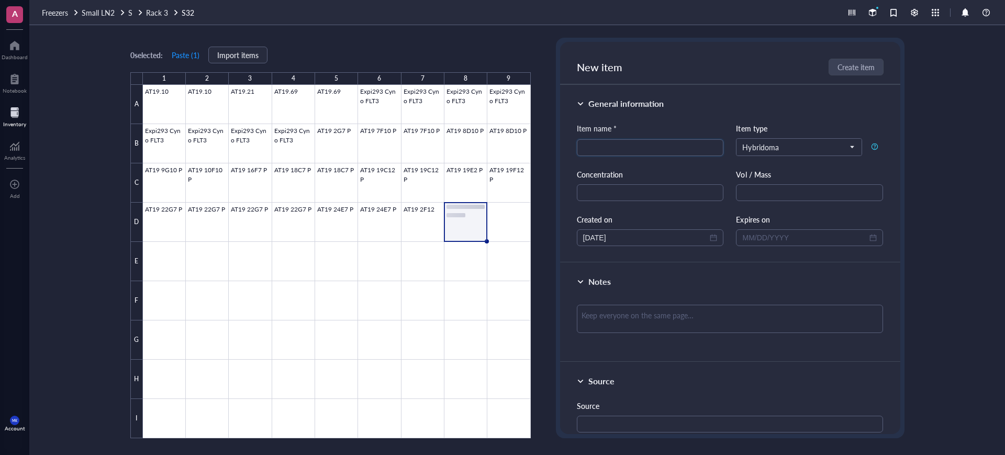
click at [501, 216] on div at bounding box center [337, 261] width 388 height 353
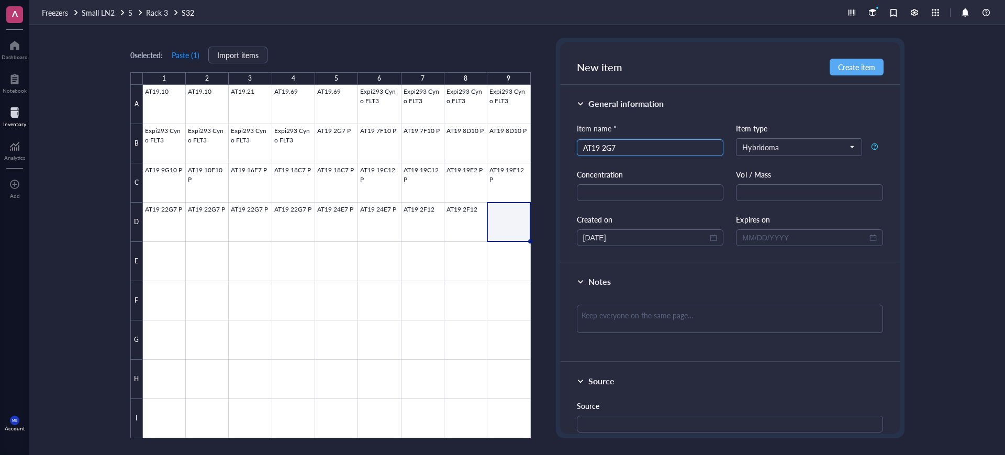
type input "AT19 2G7"
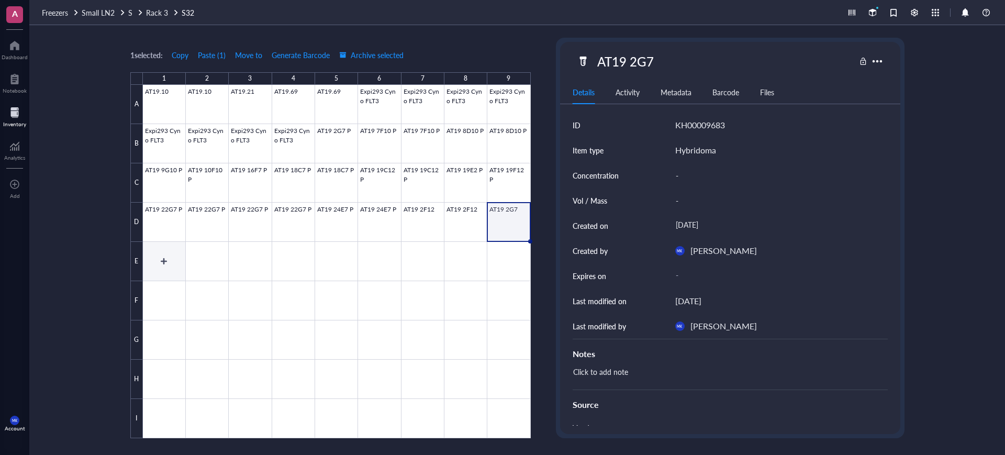
click at [147, 271] on div at bounding box center [337, 261] width 388 height 353
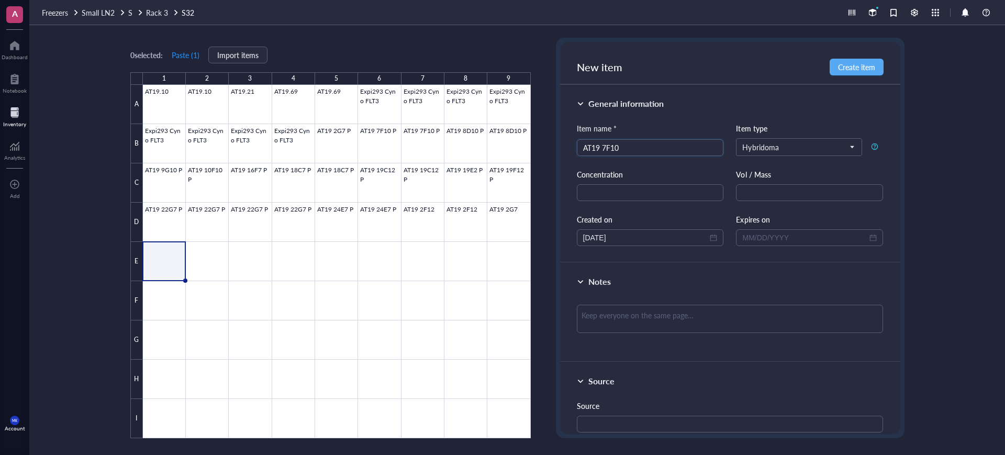
type input "AT19 7F10"
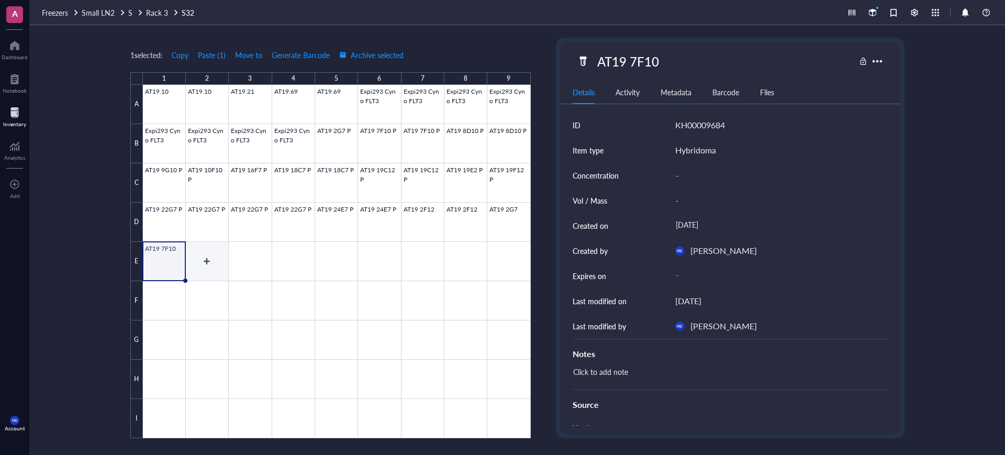
click at [208, 256] on div at bounding box center [337, 261] width 388 height 353
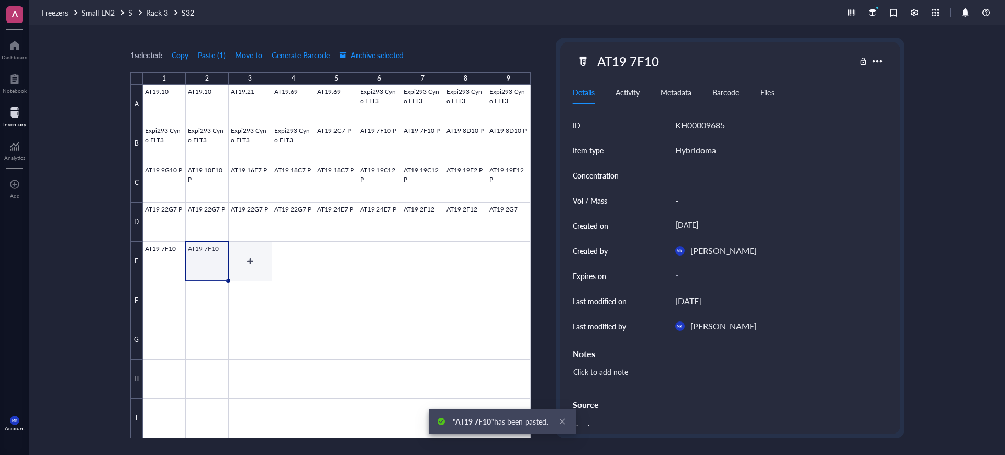
click at [253, 272] on div at bounding box center [337, 261] width 388 height 353
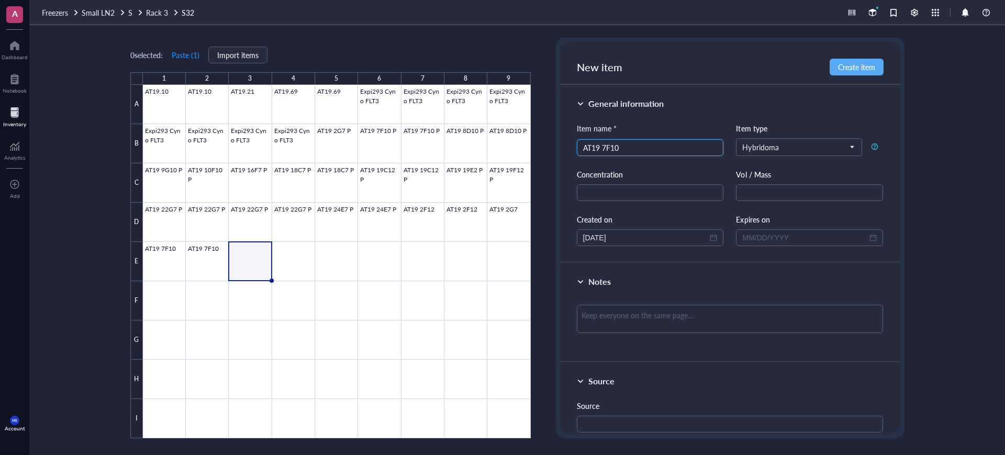
type input "AT19 7F10"
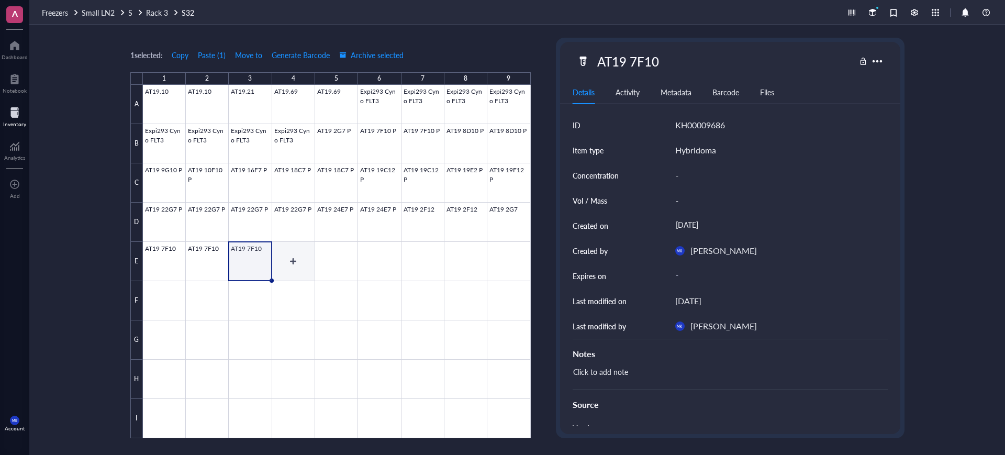
click at [303, 254] on div at bounding box center [337, 261] width 388 height 353
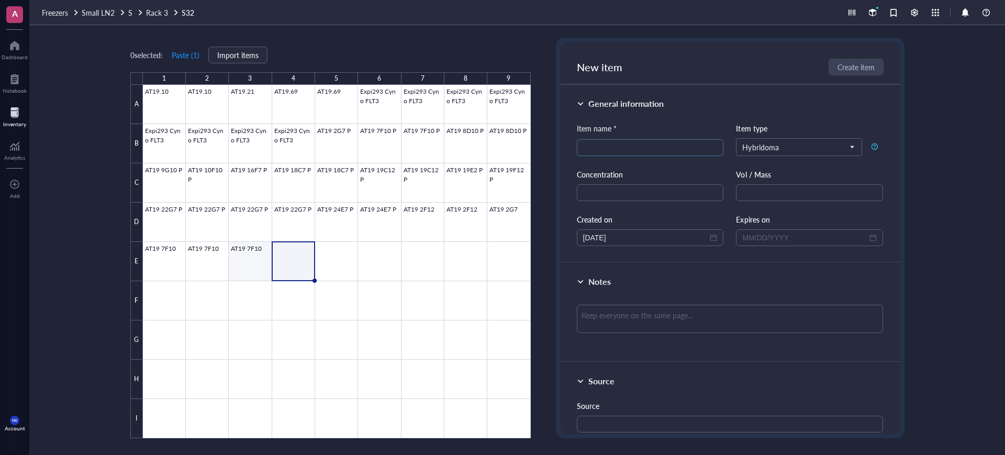
click at [261, 263] on div at bounding box center [337, 261] width 388 height 353
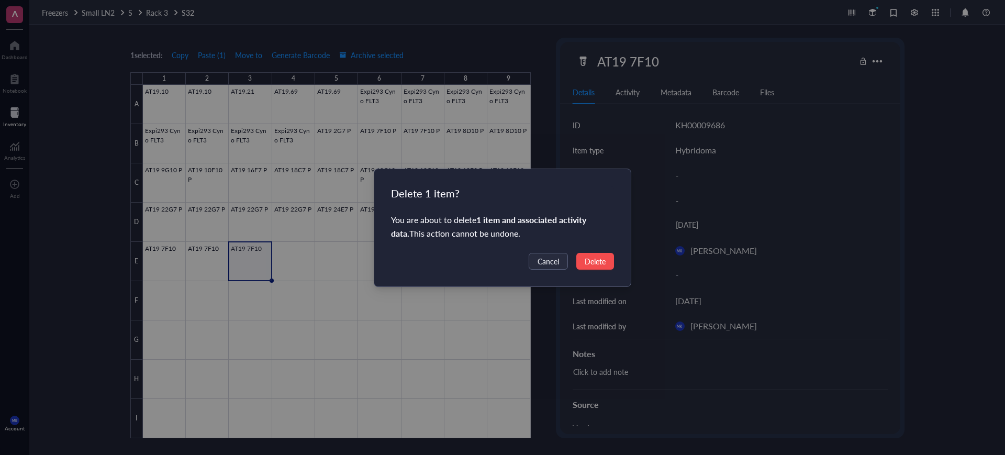
click at [583, 266] on button "Delete" at bounding box center [596, 261] width 38 height 17
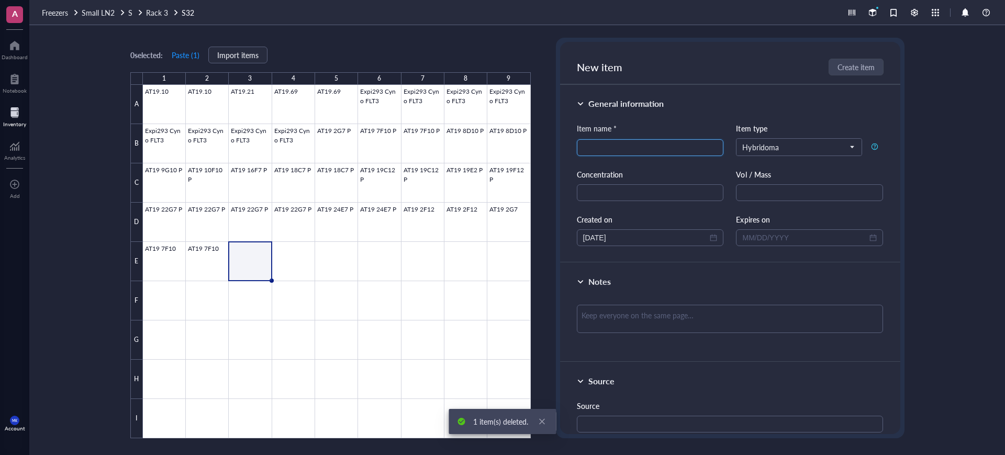
click at [621, 149] on input "search" at bounding box center [650, 148] width 135 height 16
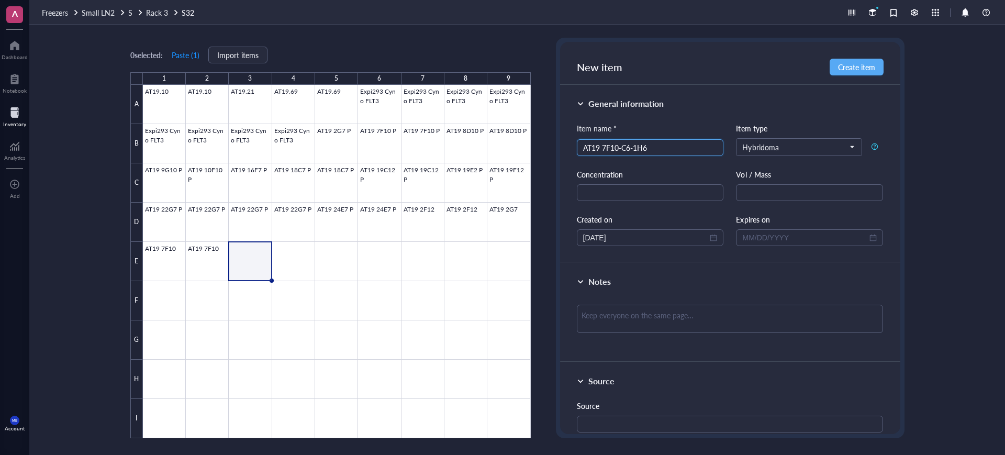
type input "AT19 7F10-C6-1H6"
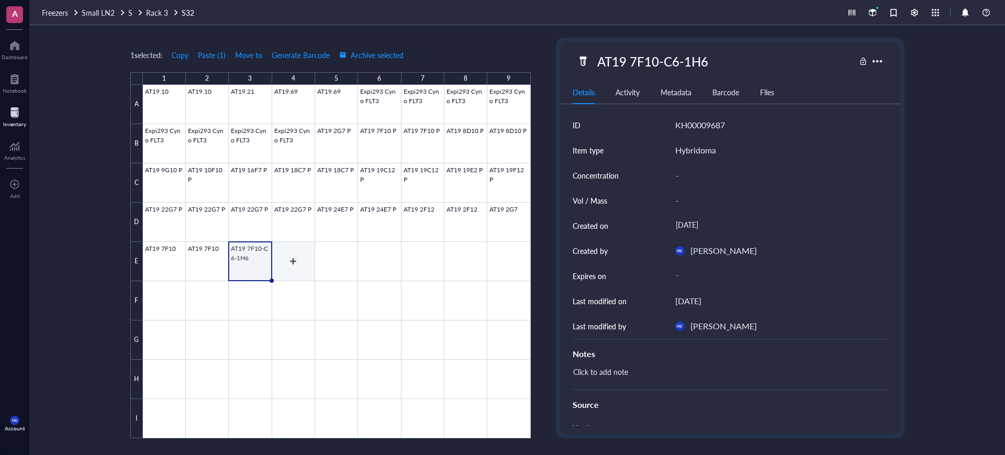
click at [309, 248] on div at bounding box center [337, 261] width 388 height 353
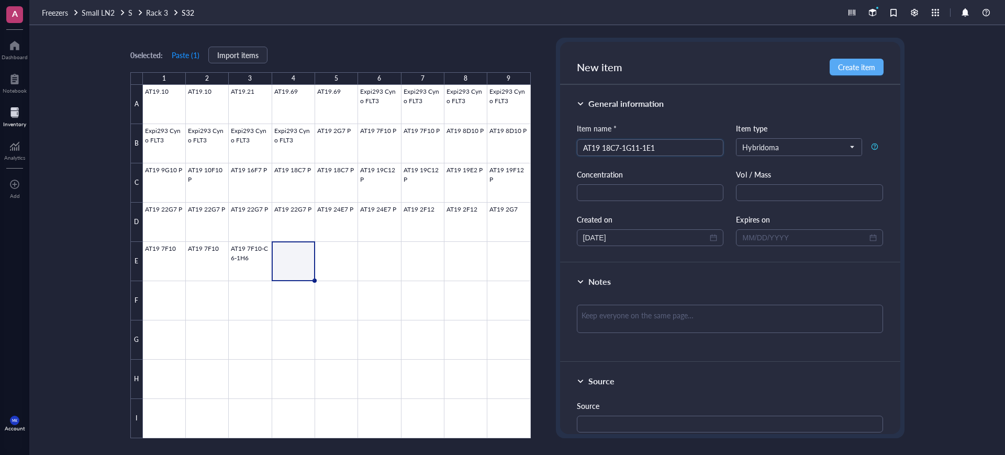
type input "AT19 18C7-1G11-1E1"
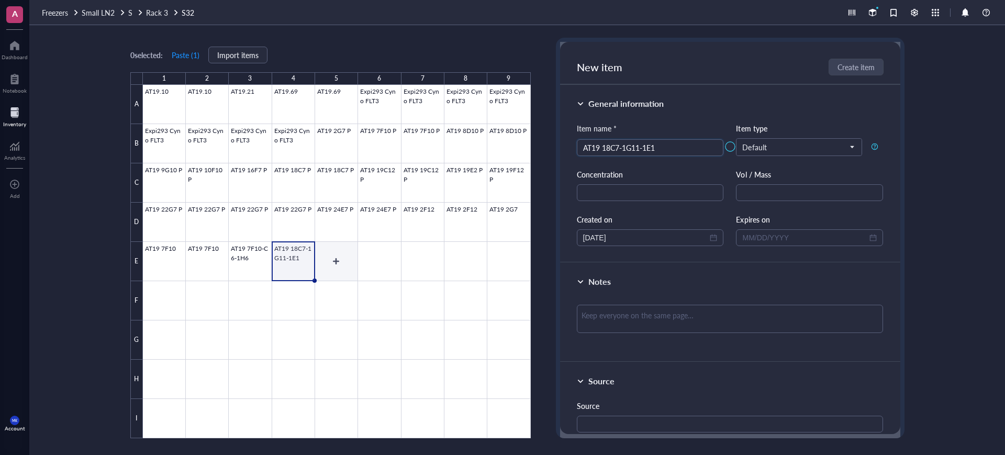
click at [338, 243] on div at bounding box center [337, 261] width 388 height 353
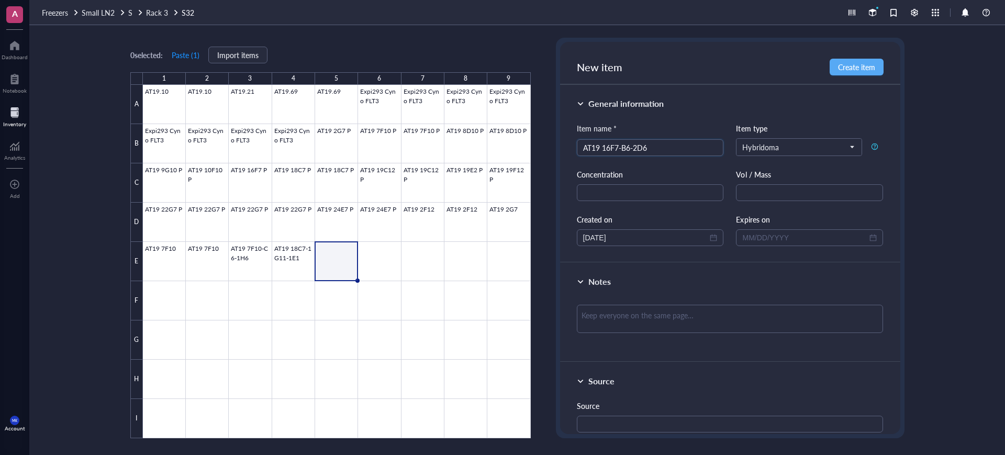
type input "AT19 16F7-B6-2D6"
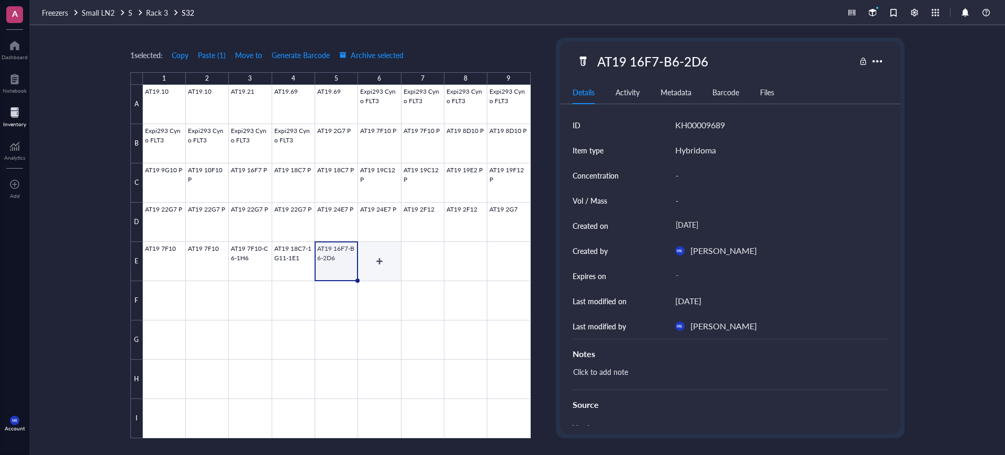
click at [367, 249] on div at bounding box center [337, 261] width 388 height 353
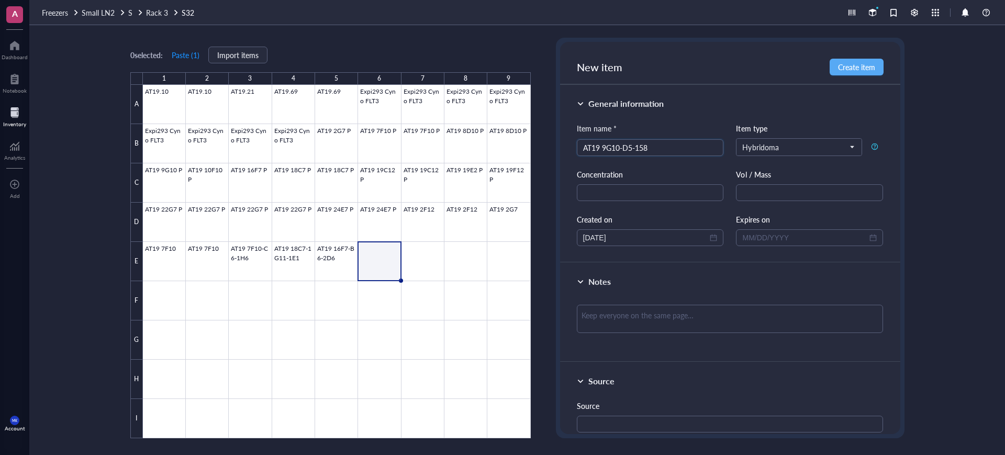
type input "AT19 9G10-D5-158"
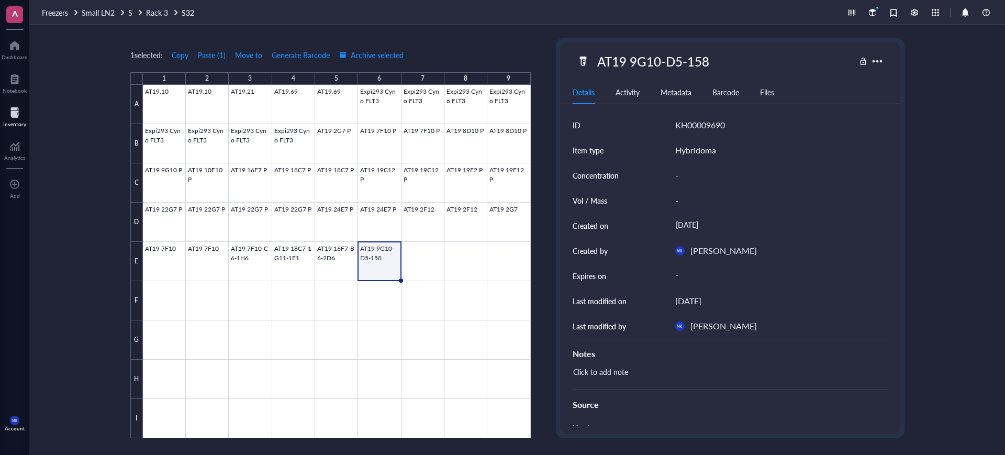
click at [882, 54] on div at bounding box center [877, 61] width 17 height 17
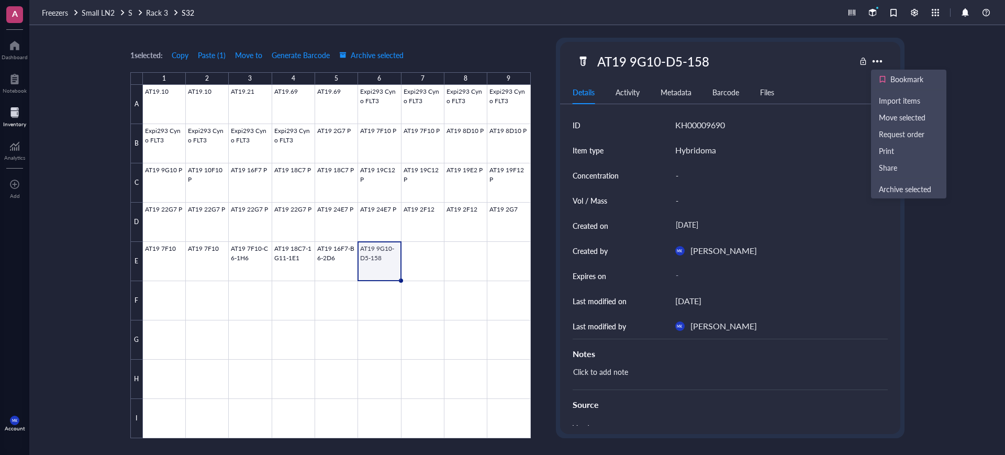
click at [683, 126] on div "KH00009690" at bounding box center [701, 125] width 50 height 14
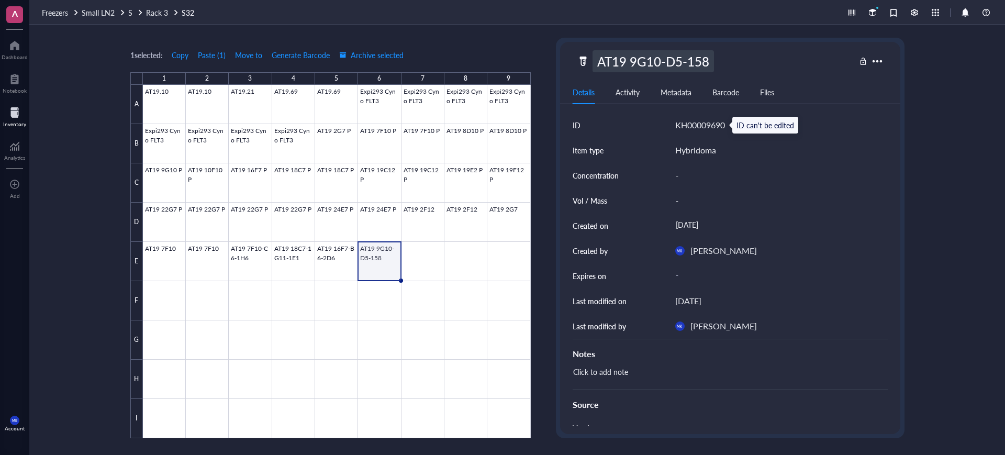
click at [618, 61] on div "AT19 9G10-D5-158" at bounding box center [653, 61] width 121 height 22
click at [618, 62] on input "AT19 9G10-D5-158" at bounding box center [659, 61] width 132 height 21
click at [698, 62] on input "AT19 9G10-D5-158" at bounding box center [659, 61] width 132 height 21
click at [702, 61] on input "AT19 9G10-D5-158" at bounding box center [659, 61] width 132 height 21
type input "AT19 9G10-D5-1F8"
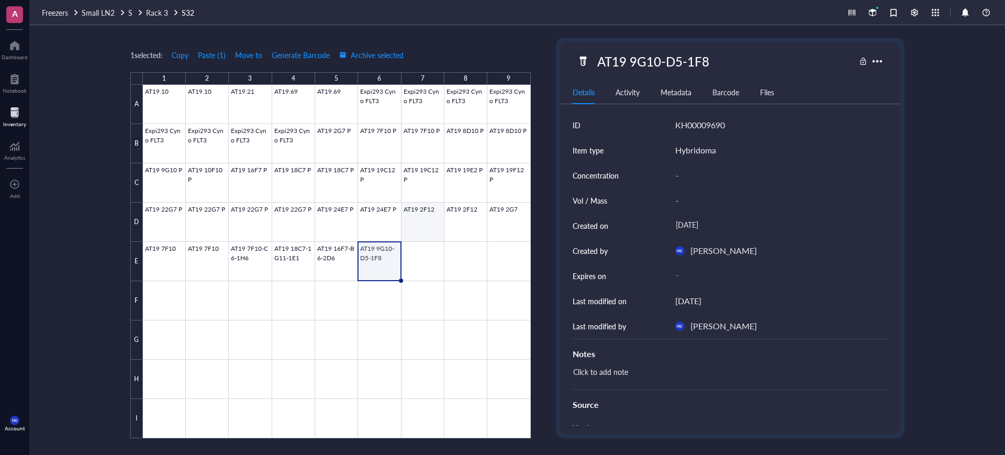
click at [405, 247] on div at bounding box center [337, 261] width 388 height 353
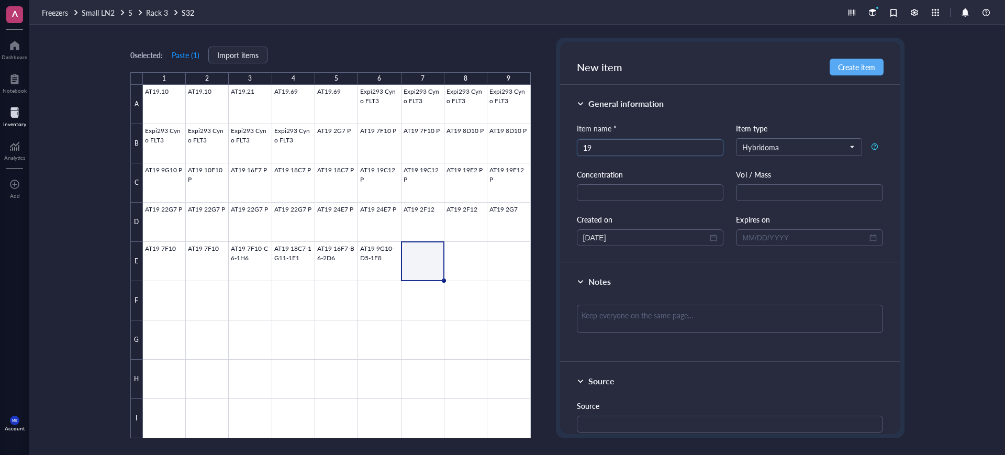
type input "1"
type input "AT19 7F10-B1-1D8"
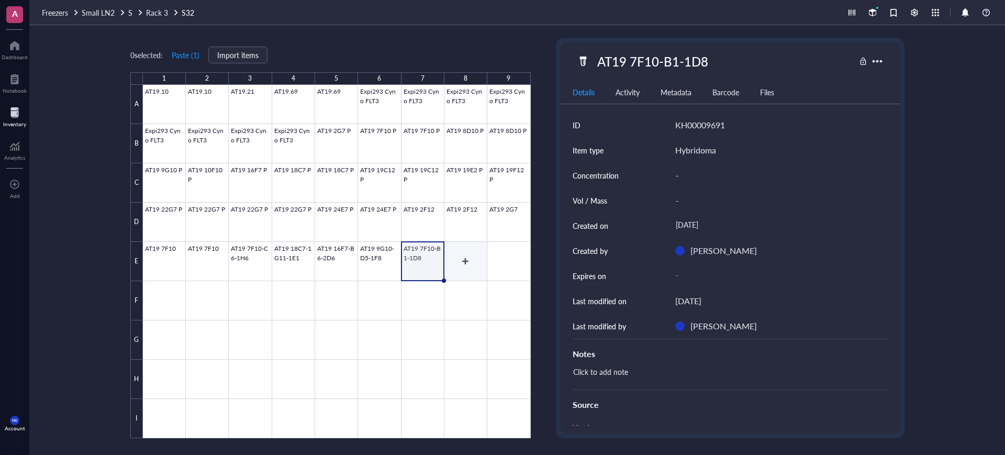
click at [480, 248] on div at bounding box center [337, 261] width 388 height 353
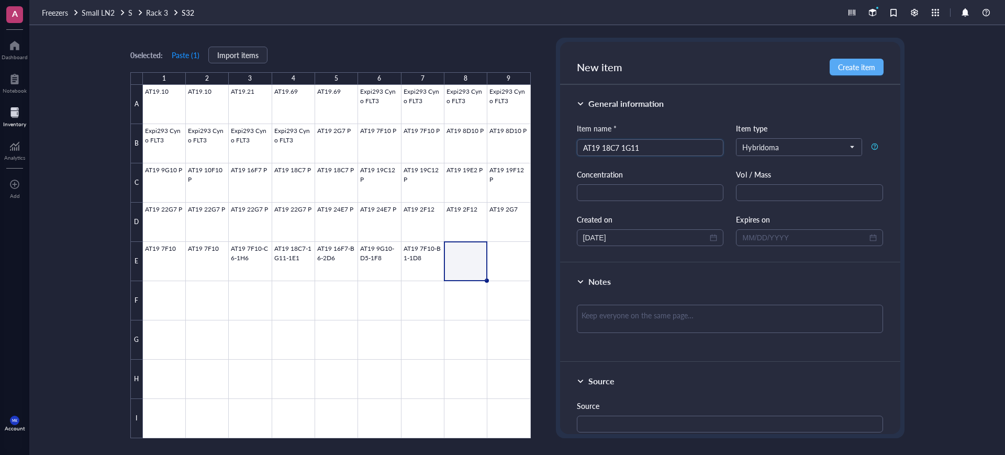
type input "AT19 18C7 1G11"
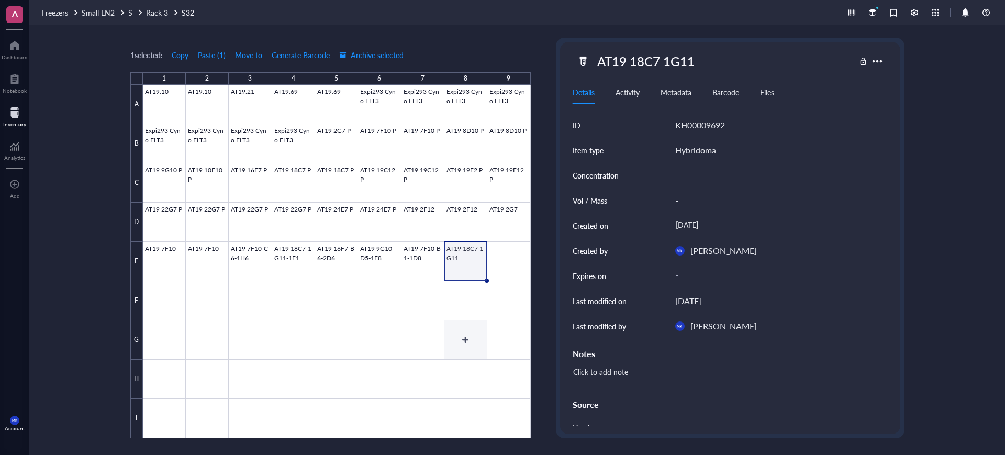
click at [488, 338] on div at bounding box center [337, 261] width 388 height 353
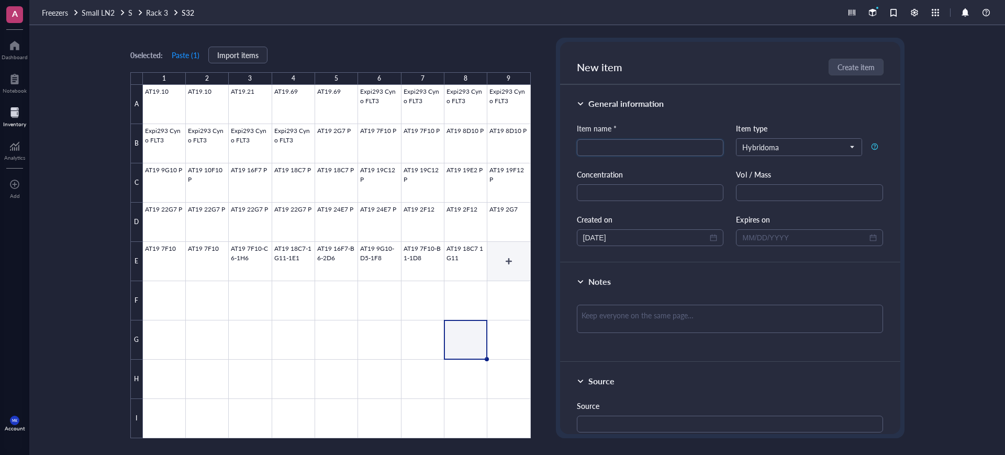
click at [506, 263] on div at bounding box center [337, 261] width 388 height 353
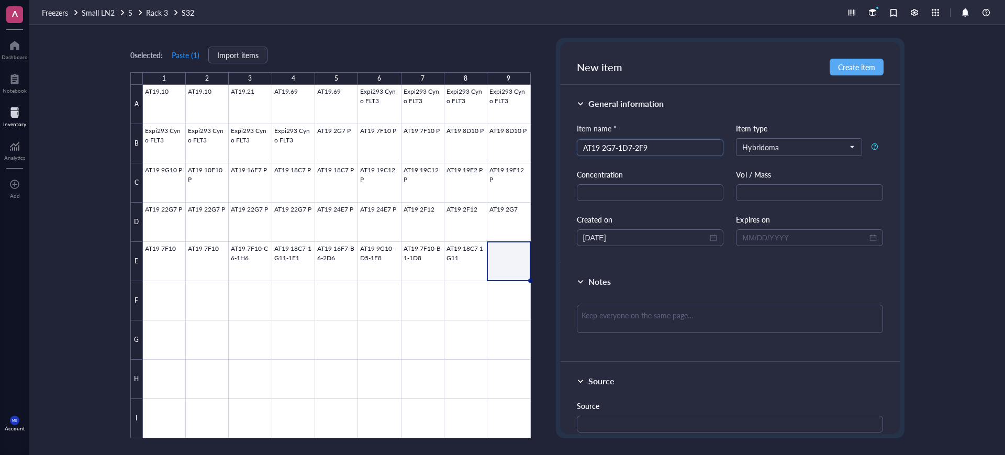
type input "AT19 2G7-1D7-2F9"
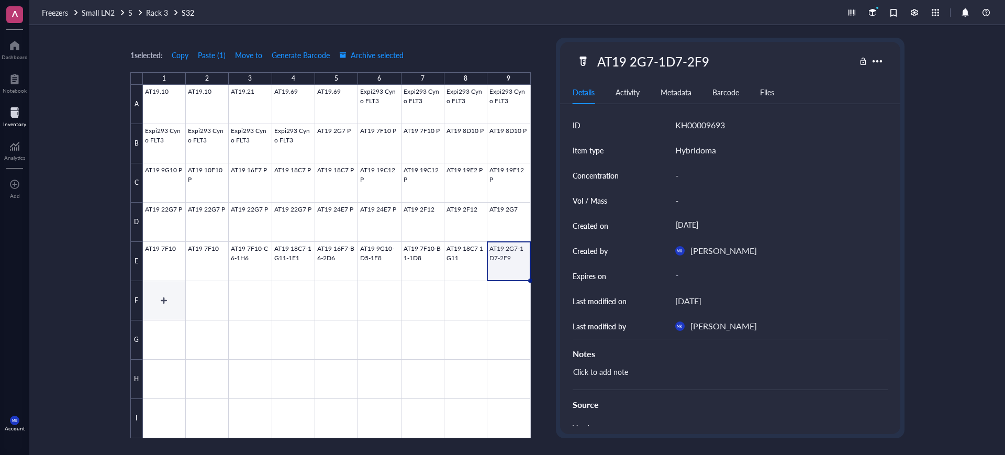
click at [176, 306] on div at bounding box center [337, 261] width 388 height 353
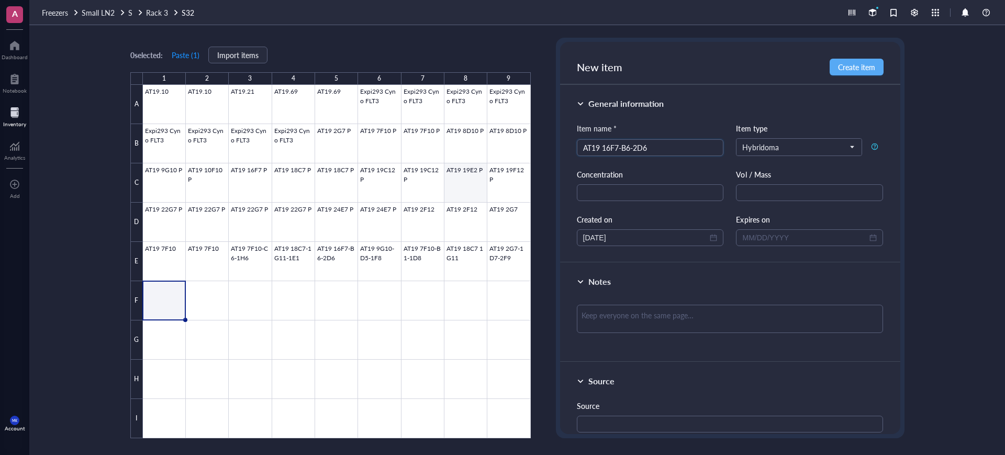
type input "AT19 16F7-B6-2D6"
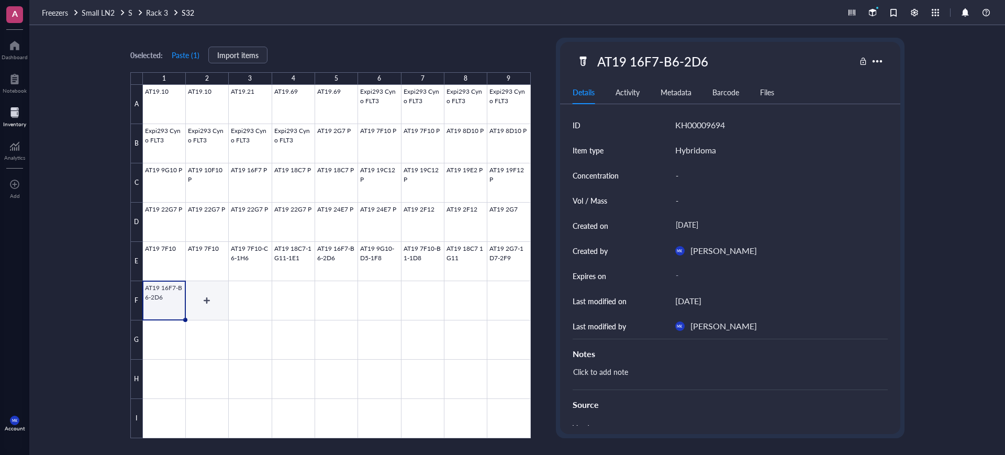
click at [216, 286] on div at bounding box center [337, 261] width 388 height 353
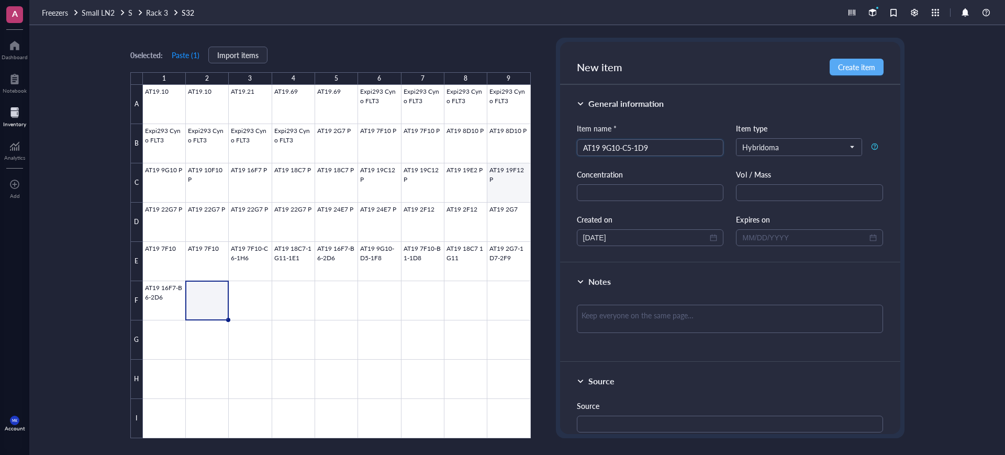
type input "AT19 9G10-C5-1D9"
click at [259, 286] on div at bounding box center [337, 261] width 388 height 353
type input "AT19 18C7 1G11"
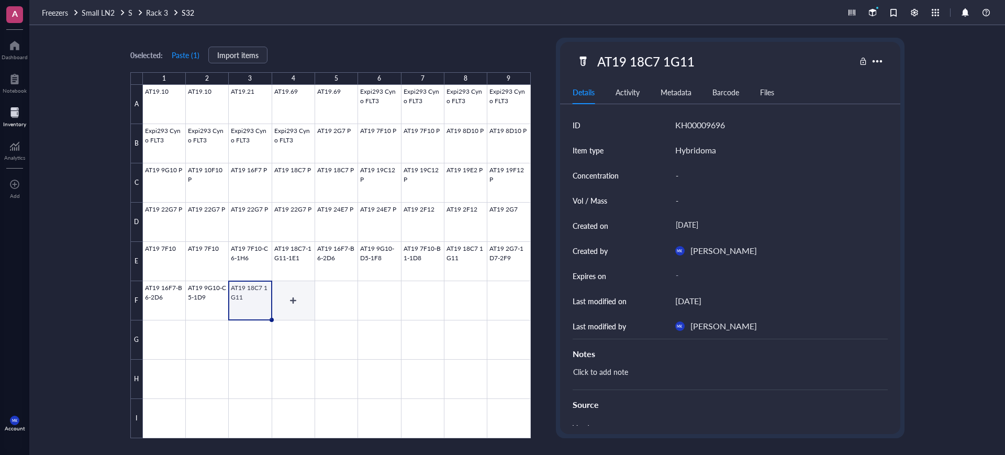
click at [304, 312] on div at bounding box center [337, 261] width 388 height 353
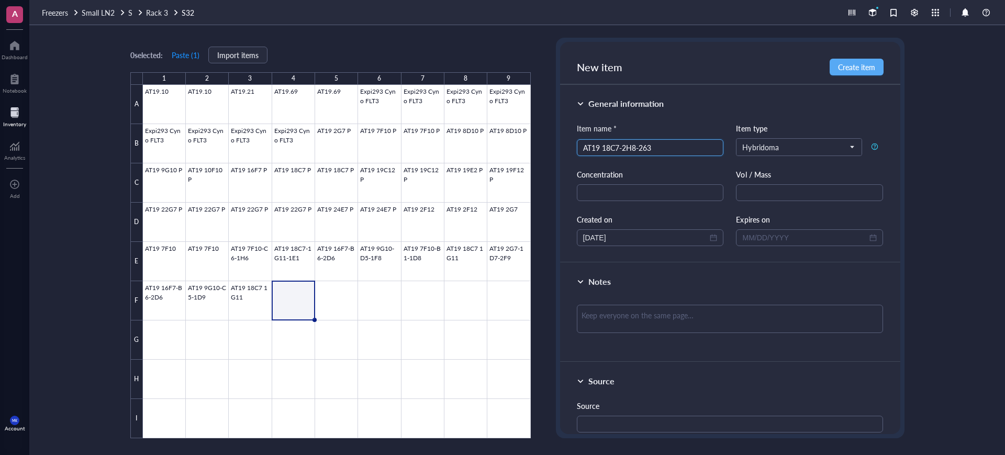
type input "AT19 18C7-2H8-263"
click at [342, 292] on div at bounding box center [337, 261] width 388 height 353
type input "AT19 16F7-B6-2D6"
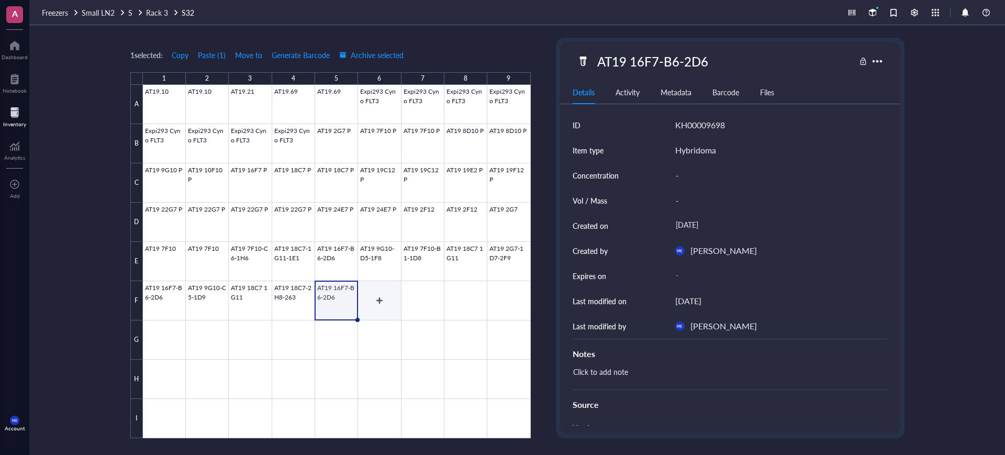
click at [391, 287] on div at bounding box center [337, 261] width 388 height 353
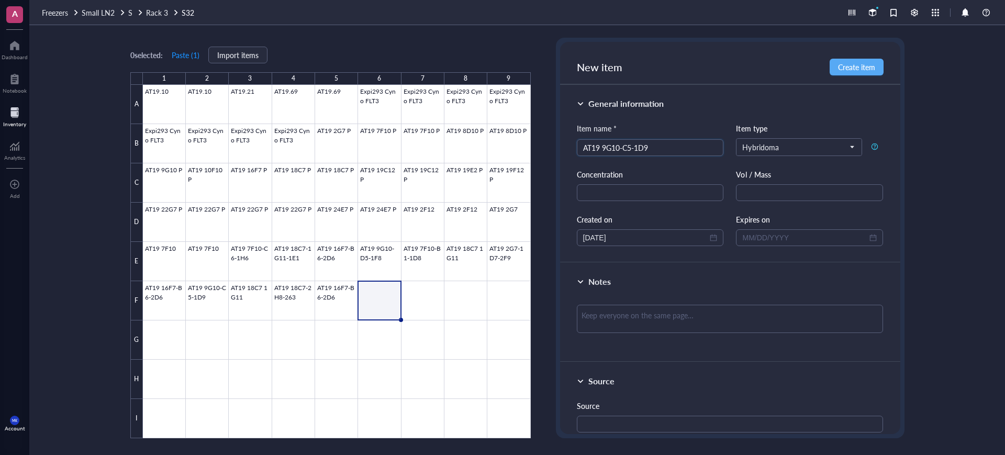
type input "AT19 9G10-C5-1D9"
click at [423, 283] on div at bounding box center [337, 261] width 388 height 353
type input "1"
type input "AT19 7F10-C6-1H6"
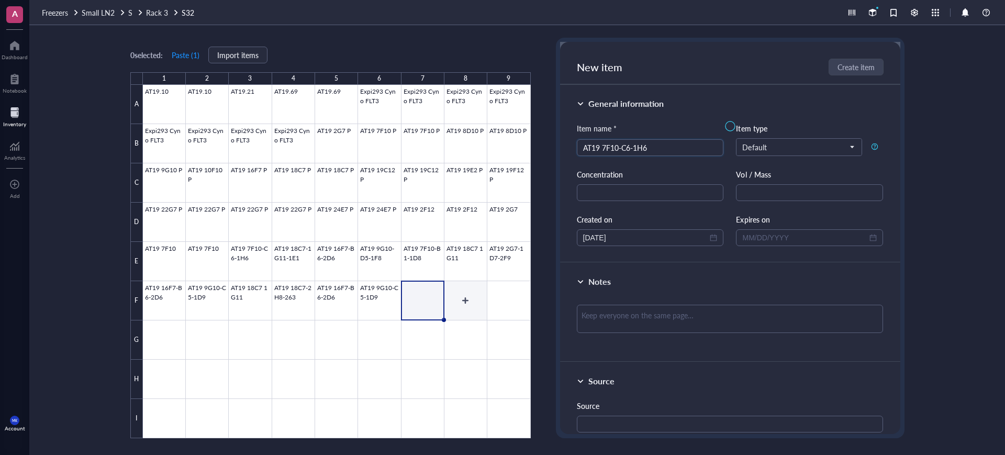
click at [487, 294] on div at bounding box center [337, 261] width 388 height 353
type input "AT19 18C7-2H8-1B2"
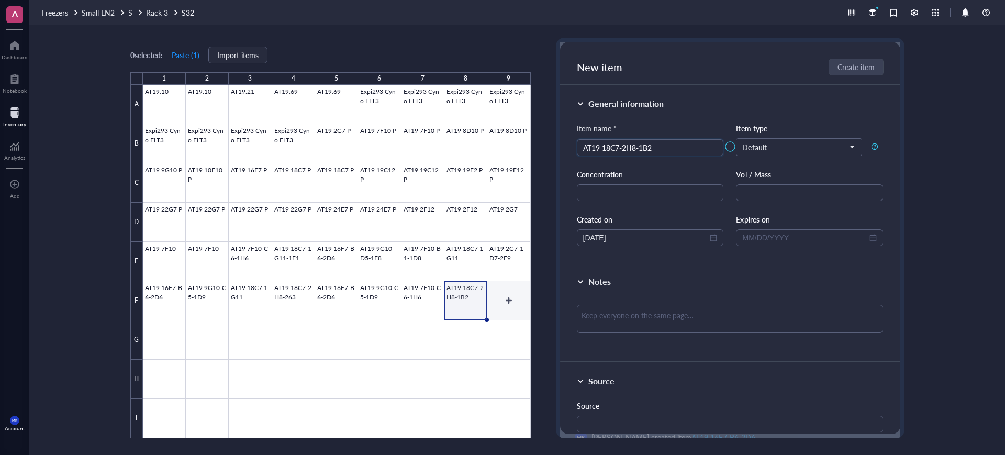
click at [516, 293] on div at bounding box center [337, 261] width 388 height 353
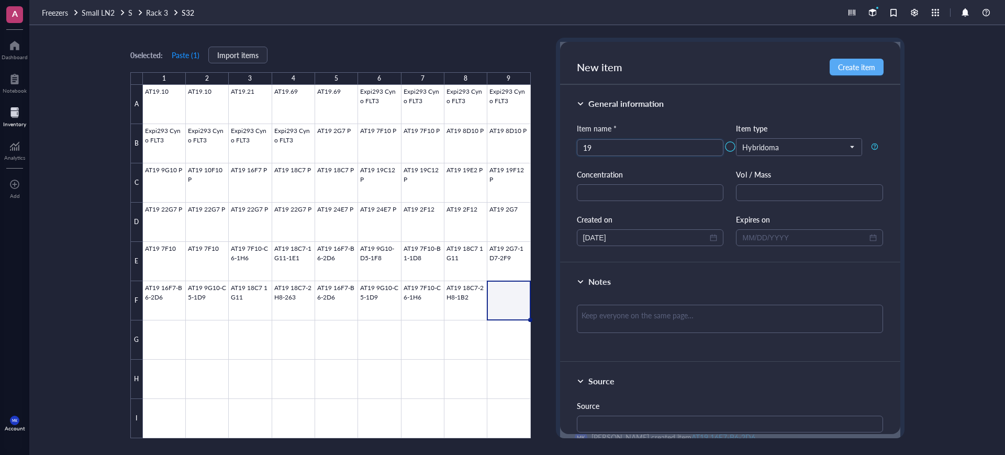
type input "1"
type input "AT19 19C12-1F10-1B7"
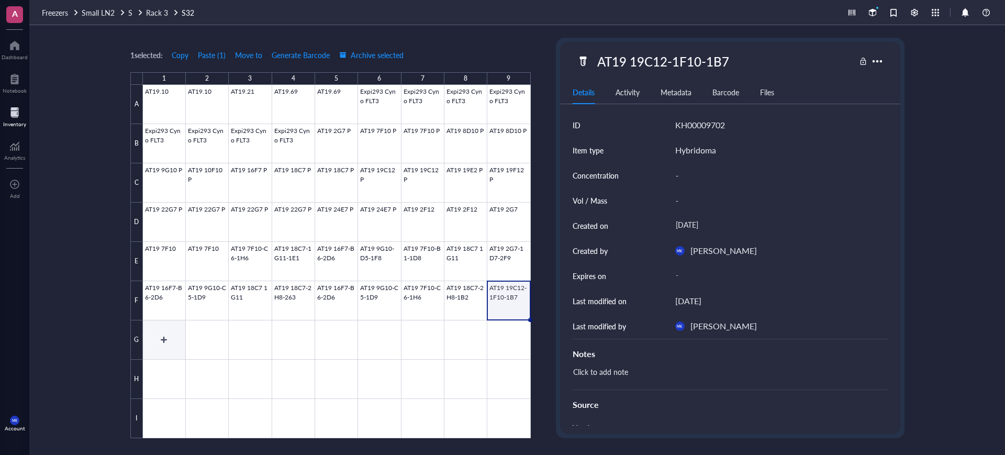
click at [178, 327] on div at bounding box center [337, 261] width 388 height 353
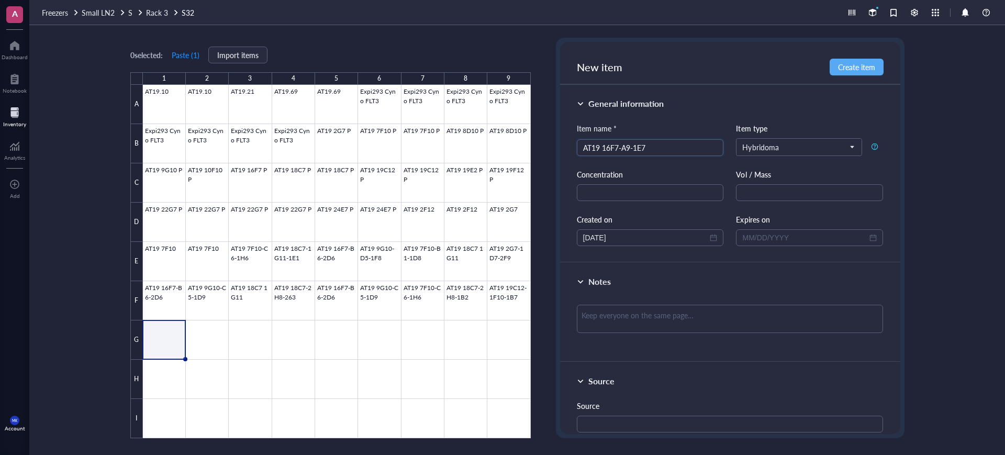
type input "AT19 16F7-A9-1E7"
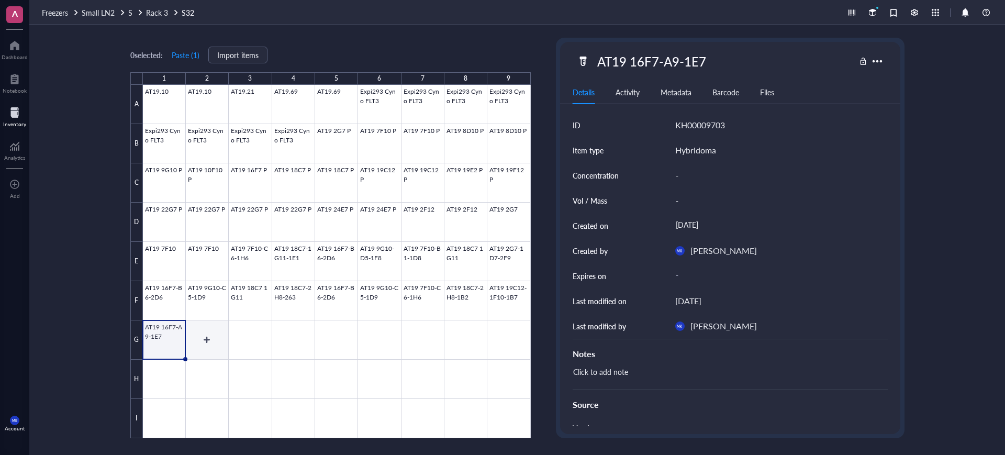
click at [220, 341] on div at bounding box center [337, 261] width 388 height 353
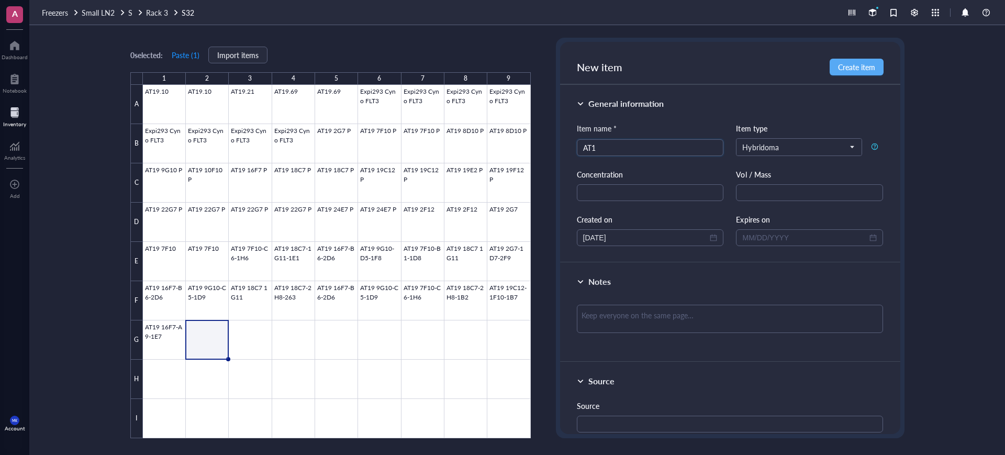
type input "AT19"
click at [163, 319] on div at bounding box center [337, 261] width 388 height 353
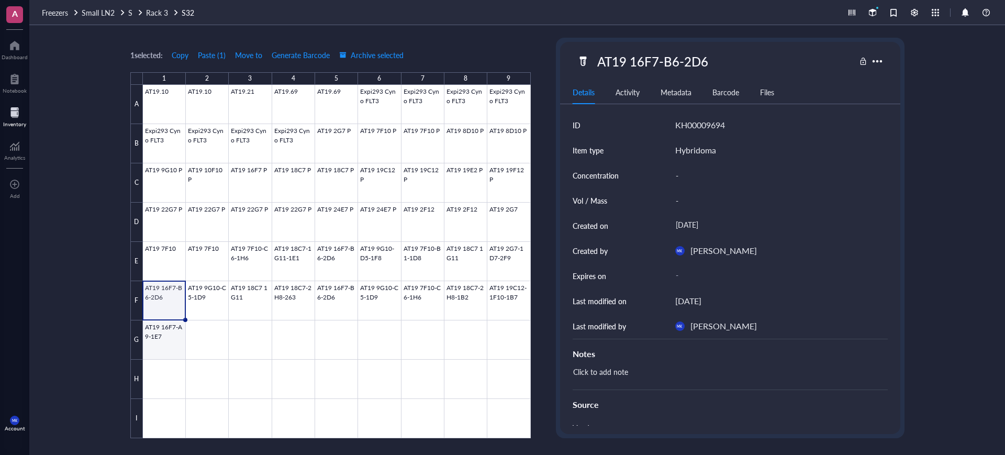
click at [162, 325] on div at bounding box center [337, 261] width 388 height 353
click at [671, 63] on div "AT19 16F7-A9-1E7" at bounding box center [652, 61] width 118 height 22
click at [679, 62] on input "AT19 16F7-A9-1E7" at bounding box center [659, 61] width 132 height 21
type input "AT19 16F7-A4-1E7"
click at [214, 328] on div at bounding box center [337, 261] width 388 height 353
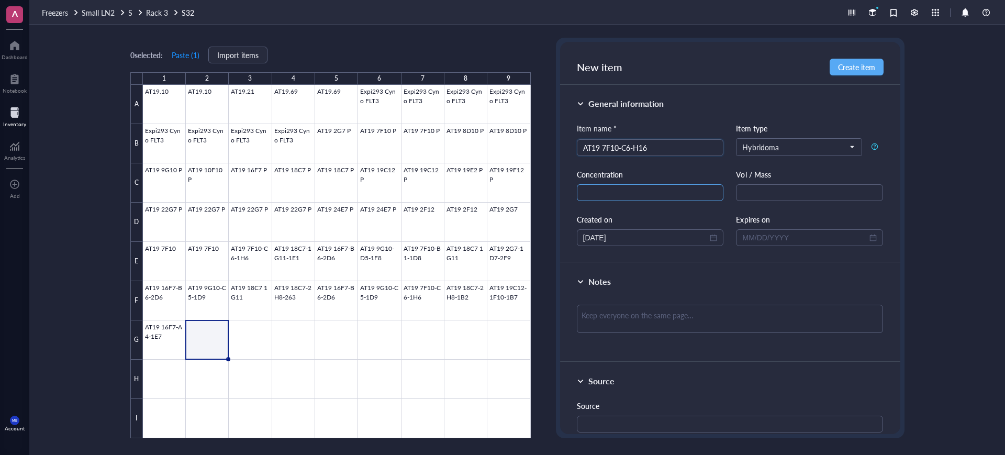
type input "AT19 7F10-C6-H16"
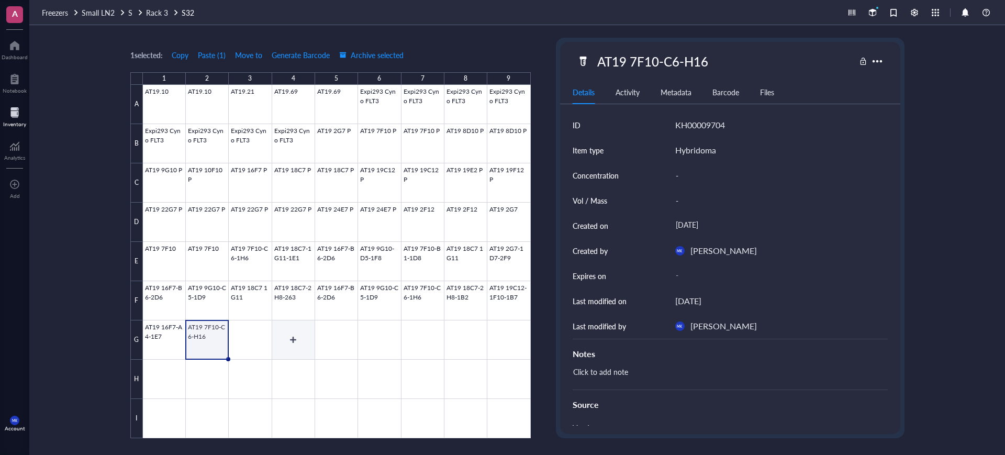
click at [270, 342] on div at bounding box center [337, 261] width 388 height 353
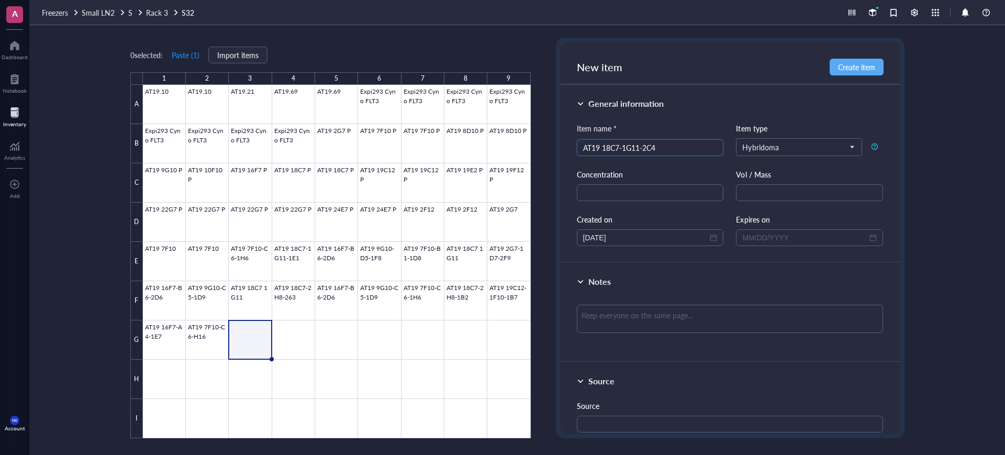
type input "AT19 18C7-1G11-2C4"
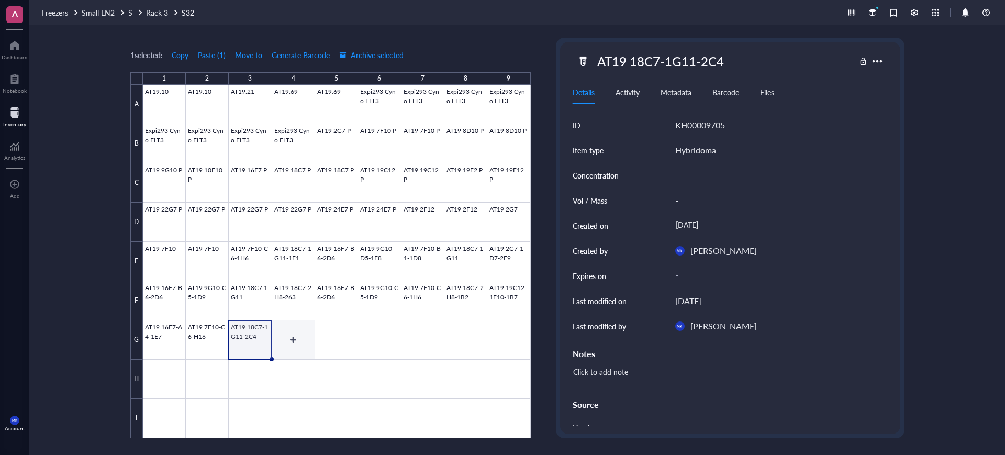
click at [304, 350] on div at bounding box center [337, 261] width 388 height 353
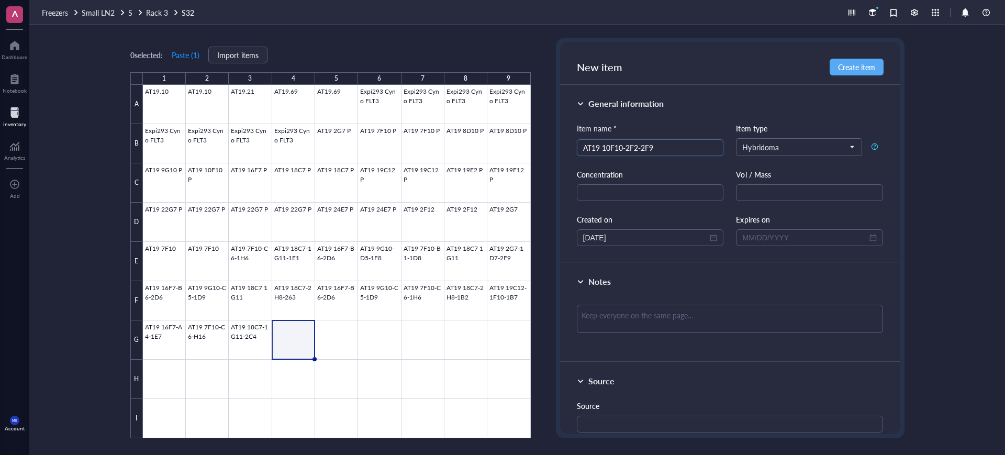
type input "AT19 10F10-2F2-2F9"
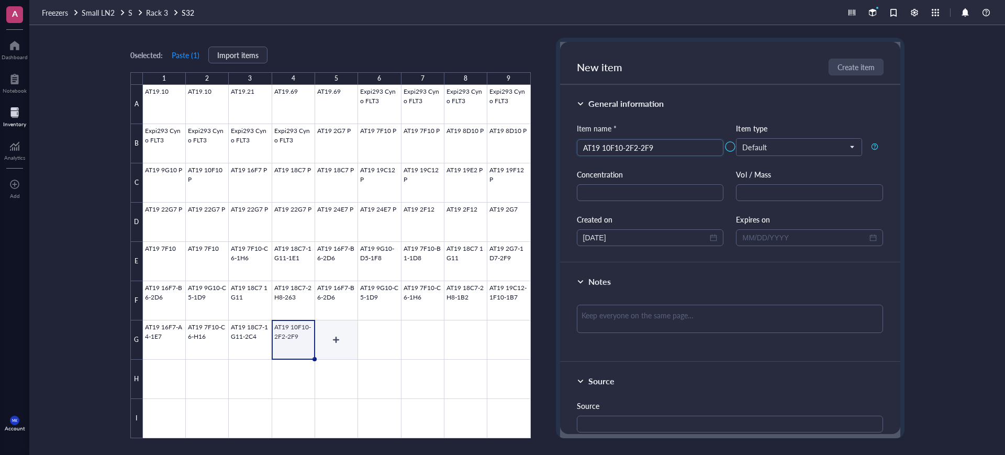
click at [333, 348] on div at bounding box center [337, 261] width 388 height 353
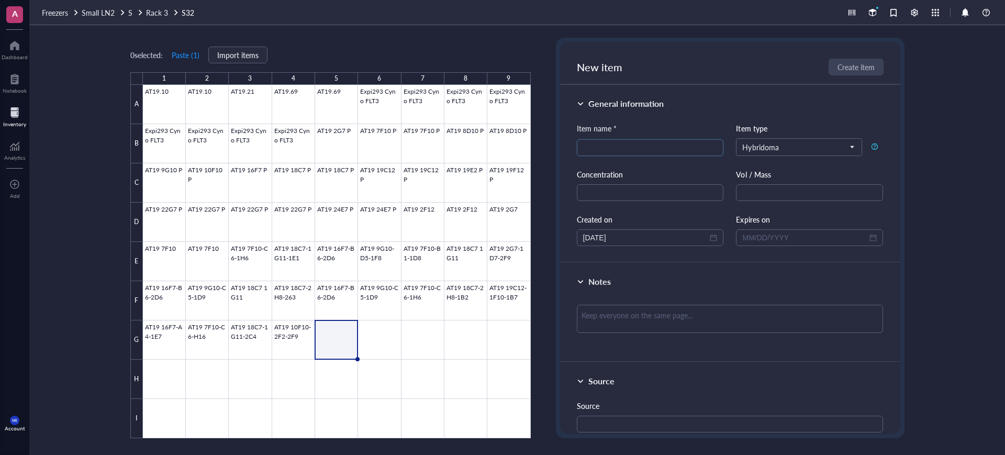
type input "1"
type input "AT19 16F7-A4-1E7"
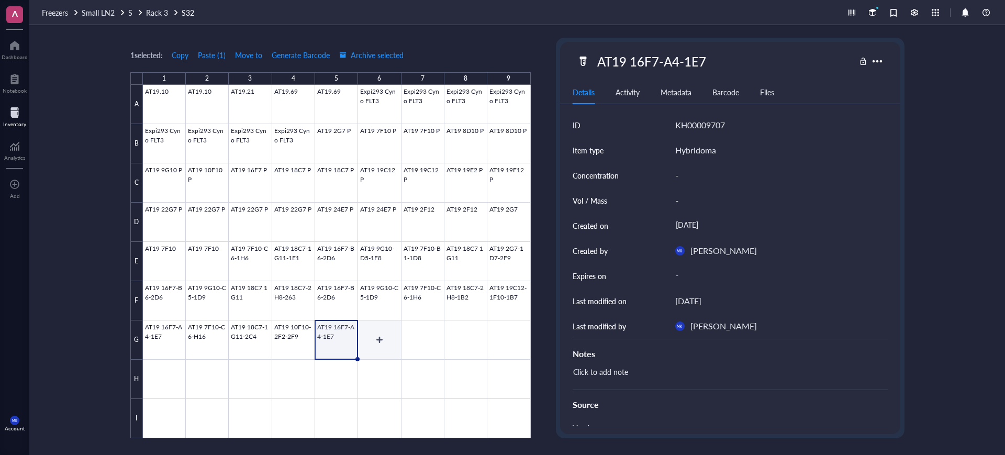
click at [389, 344] on div at bounding box center [337, 261] width 388 height 353
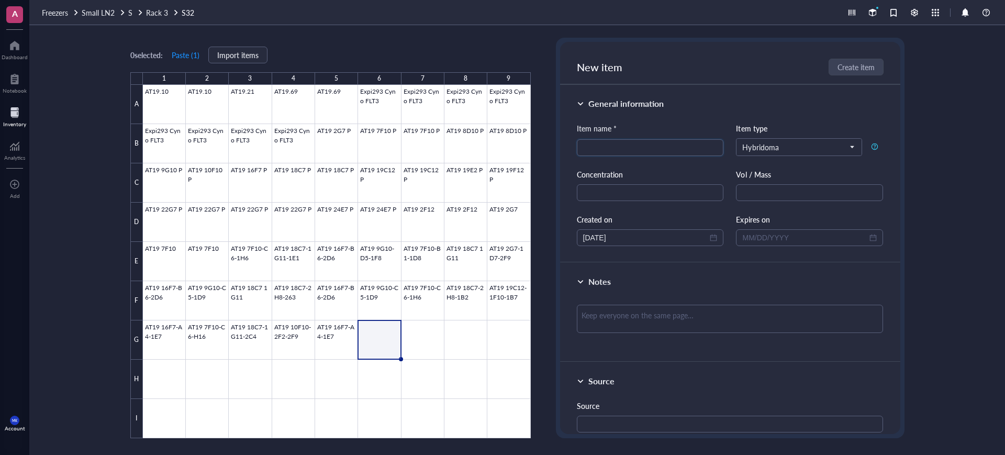
type input "1"
type input "AT19 9G10-D5-1F8"
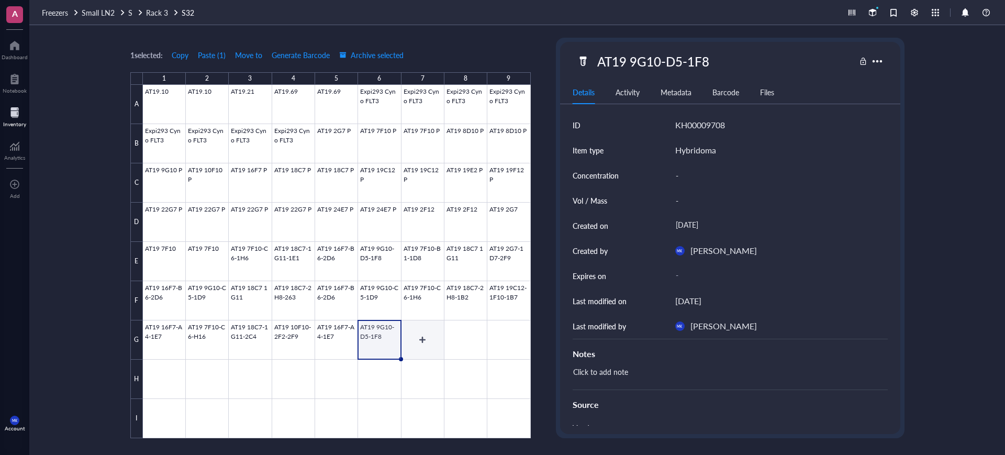
click at [405, 355] on div at bounding box center [337, 261] width 388 height 353
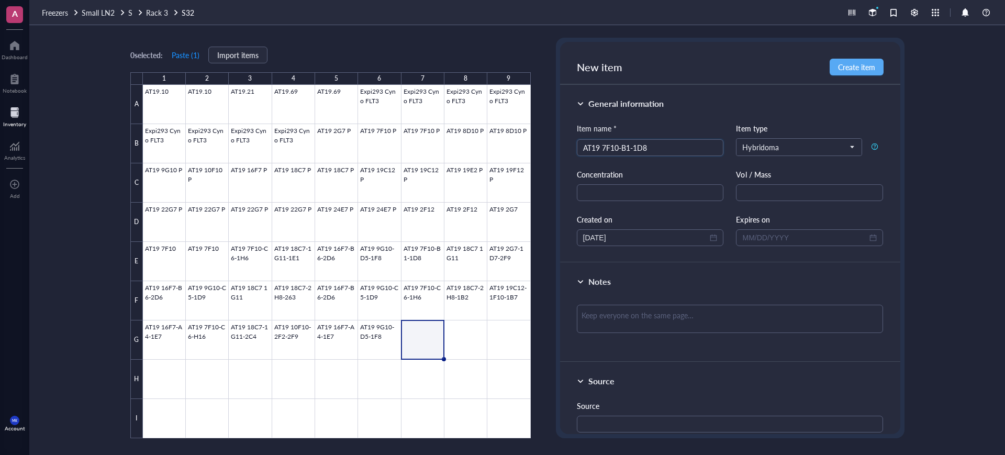
type input "AT19 7F10-B1-1D8"
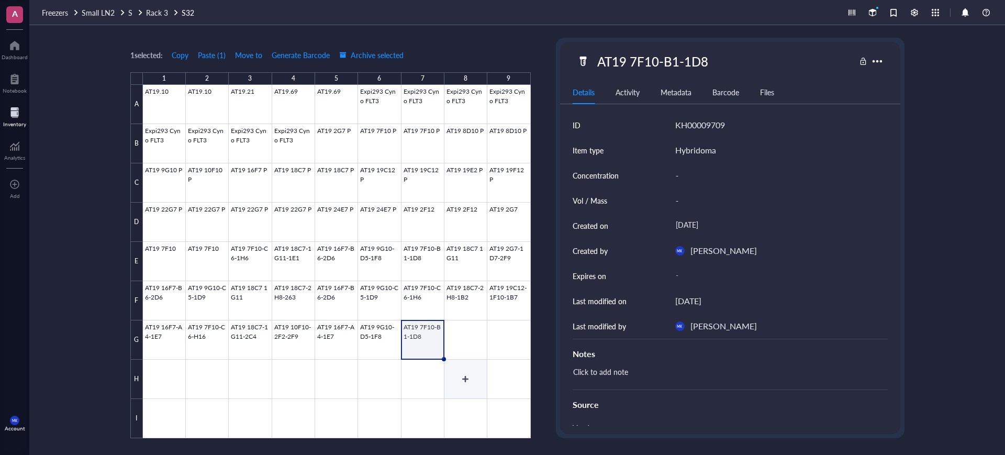
click at [469, 351] on div at bounding box center [337, 261] width 388 height 353
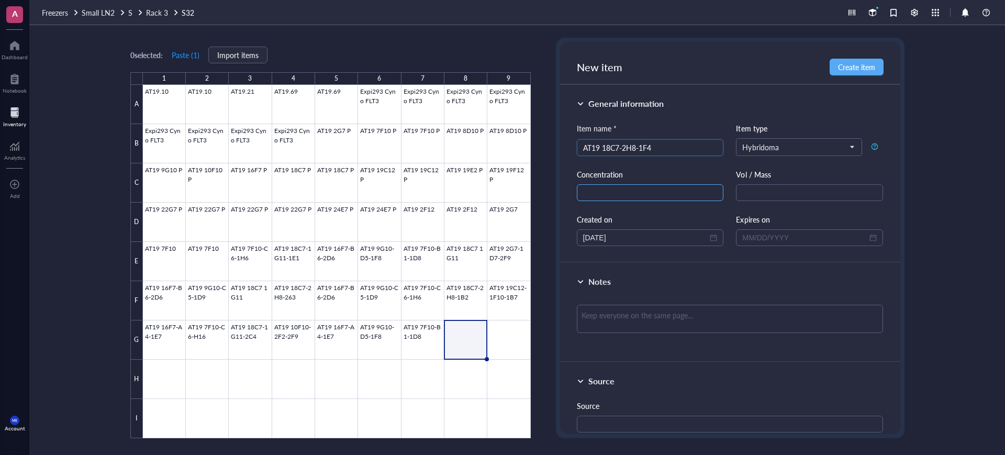
type input "AT19 18C7-2H8-1F4"
click at [504, 337] on div at bounding box center [337, 261] width 388 height 353
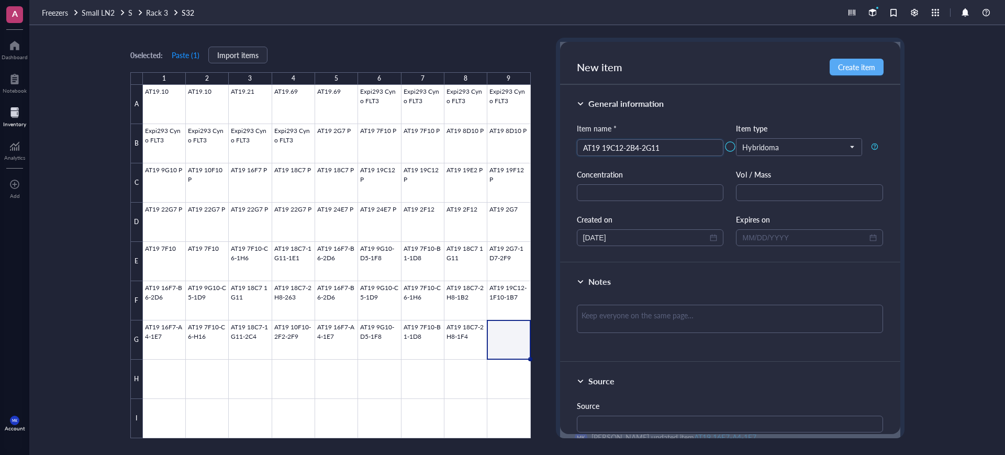
type input "AT19 19C12-2B4-2G11"
click at [149, 386] on div at bounding box center [337, 261] width 388 height 353
type input "AT19 16F7-A4-E7"
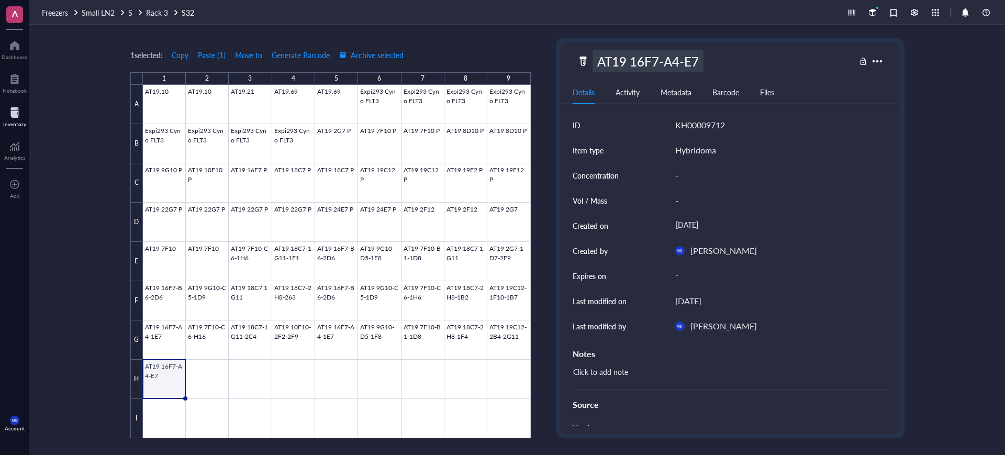
click at [690, 62] on div "AT19 16F7-A4-E7" at bounding box center [648, 61] width 111 height 22
click at [682, 62] on input "AT19 16F7-A4-E7" at bounding box center [655, 61] width 125 height 21
click at [690, 60] on input "AT19 16F7-A4-E7" at bounding box center [655, 61] width 125 height 21
click at [688, 59] on input "AT19 16F7-A4-E7" at bounding box center [655, 61] width 125 height 21
type input "AT19 16F7-A4-1E7"
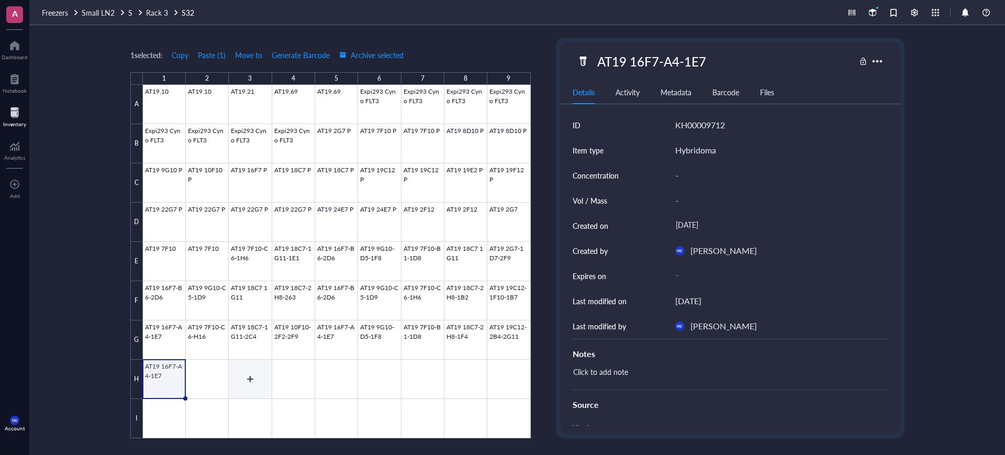
click at [220, 375] on div at bounding box center [337, 261] width 388 height 353
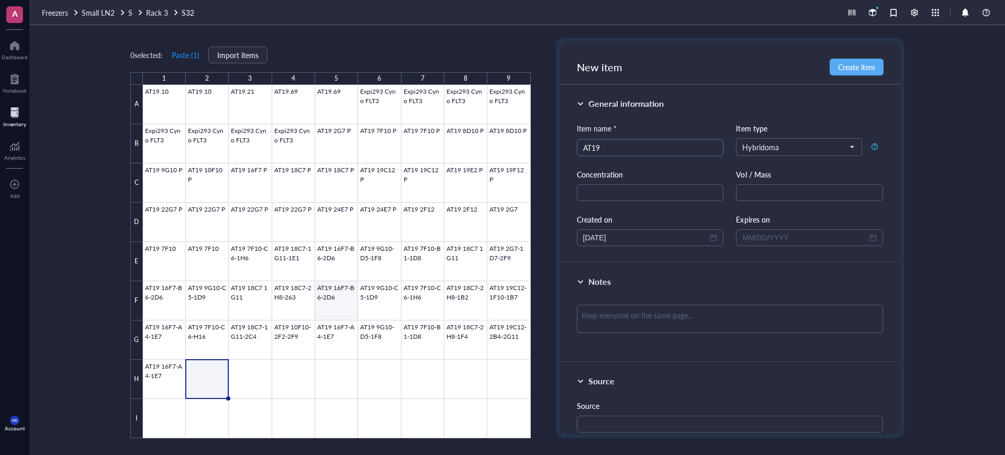
type input "AT19"
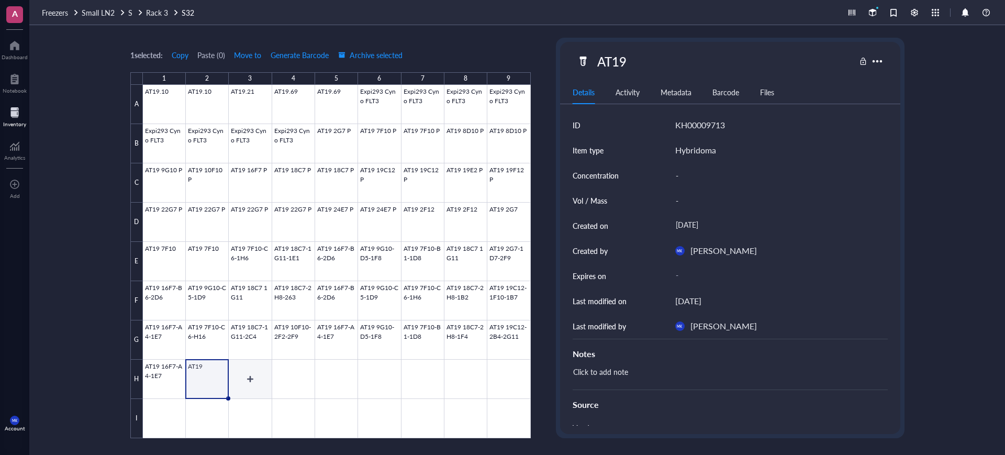
drag, startPoint x: 237, startPoint y: 384, endPoint x: 361, endPoint y: 375, distance: 124.5
click at [252, 380] on div at bounding box center [337, 261] width 388 height 353
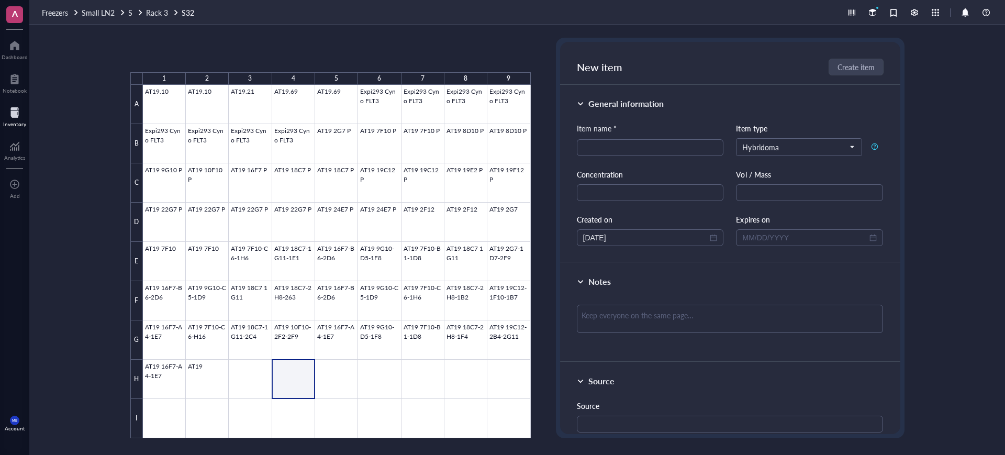
drag, startPoint x: 361, startPoint y: 375, endPoint x: 398, endPoint y: 371, distance: 36.8
click at [398, 371] on div at bounding box center [337, 261] width 388 height 353
click at [199, 369] on div at bounding box center [337, 261] width 388 height 353
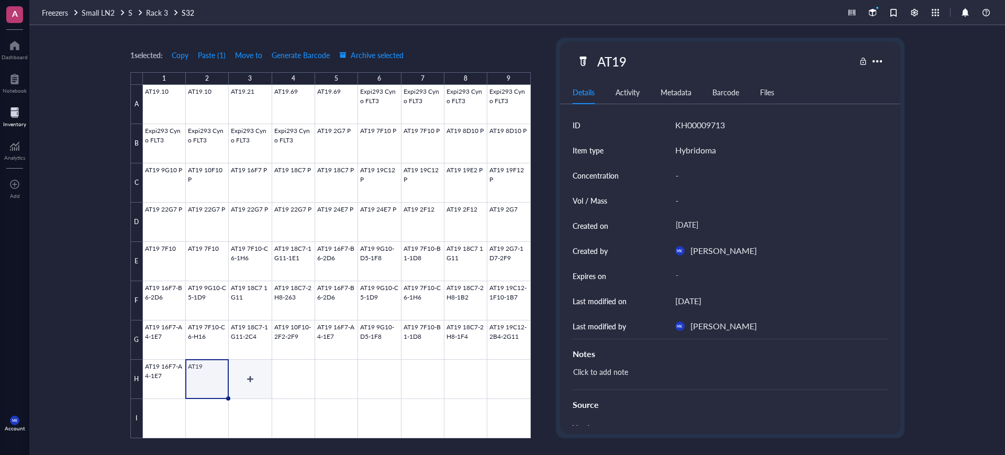
click at [240, 366] on div at bounding box center [337, 261] width 388 height 353
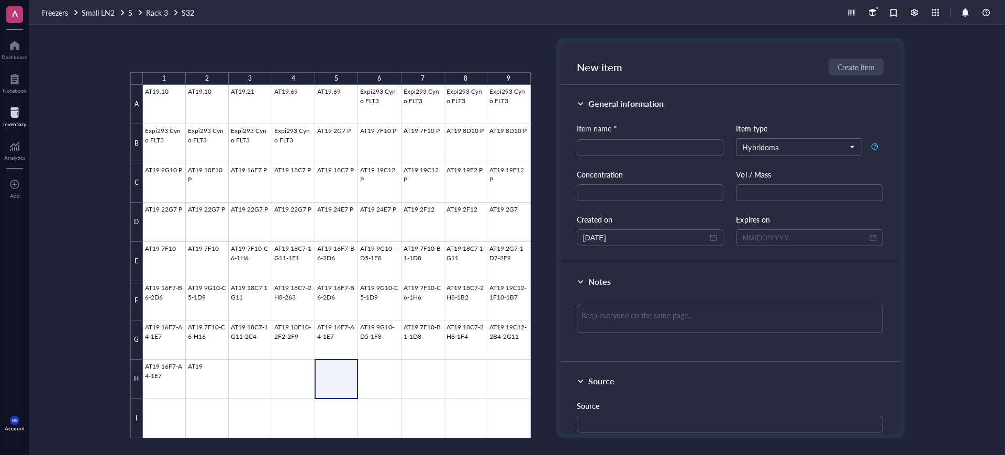
click at [382, 374] on div at bounding box center [337, 261] width 388 height 353
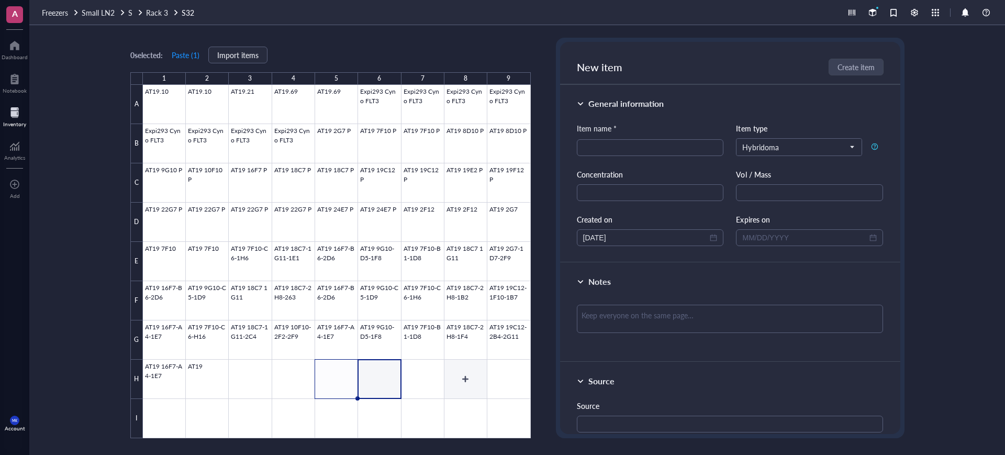
drag, startPoint x: 382, startPoint y: 374, endPoint x: 491, endPoint y: 380, distance: 109.6
click at [491, 380] on div at bounding box center [337, 261] width 388 height 353
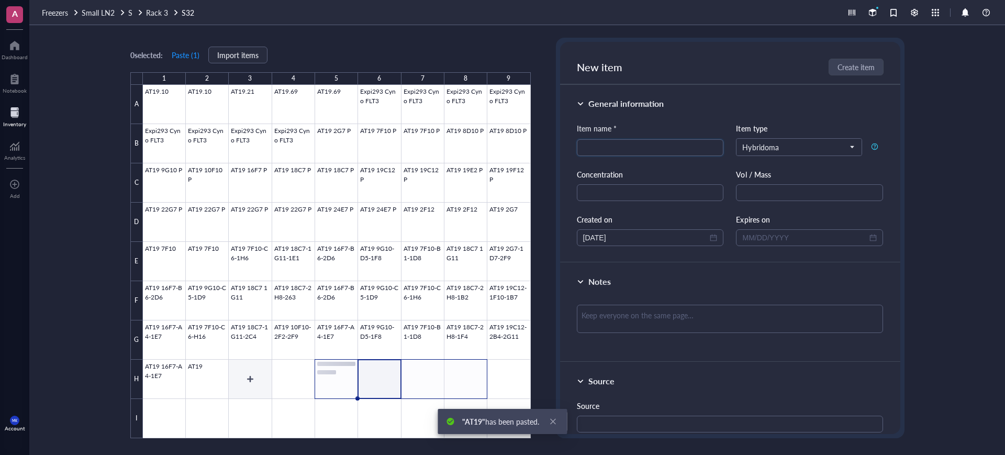
click at [260, 374] on div at bounding box center [337, 261] width 388 height 353
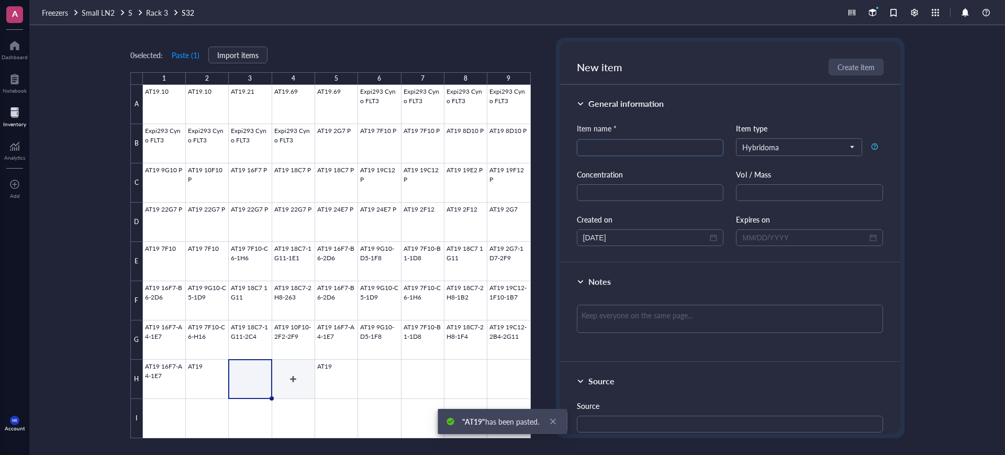
click at [284, 374] on div at bounding box center [337, 261] width 388 height 353
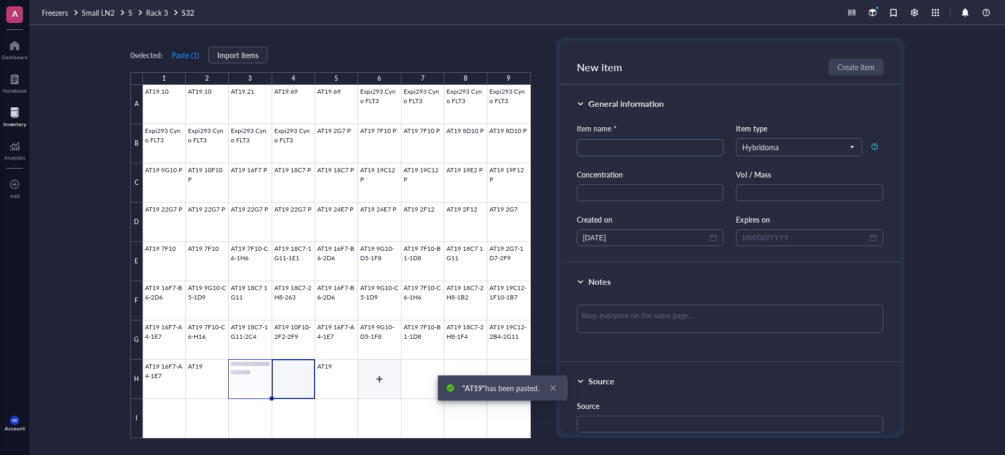
click at [391, 368] on div at bounding box center [337, 261] width 388 height 353
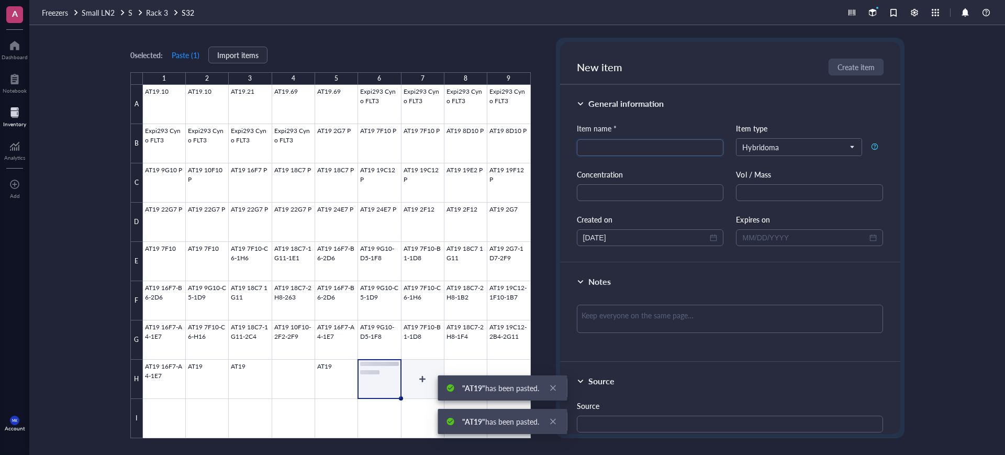
click at [417, 367] on div at bounding box center [337, 261] width 388 height 353
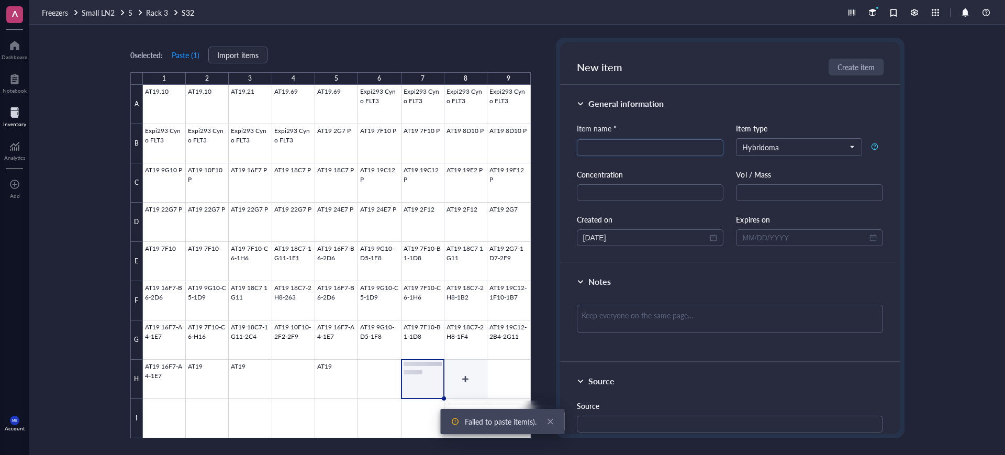
click at [456, 364] on div at bounding box center [337, 261] width 388 height 353
click at [512, 363] on div at bounding box center [337, 261] width 388 height 353
click at [450, 365] on div at bounding box center [337, 261] width 388 height 353
click at [297, 366] on div at bounding box center [337, 261] width 388 height 353
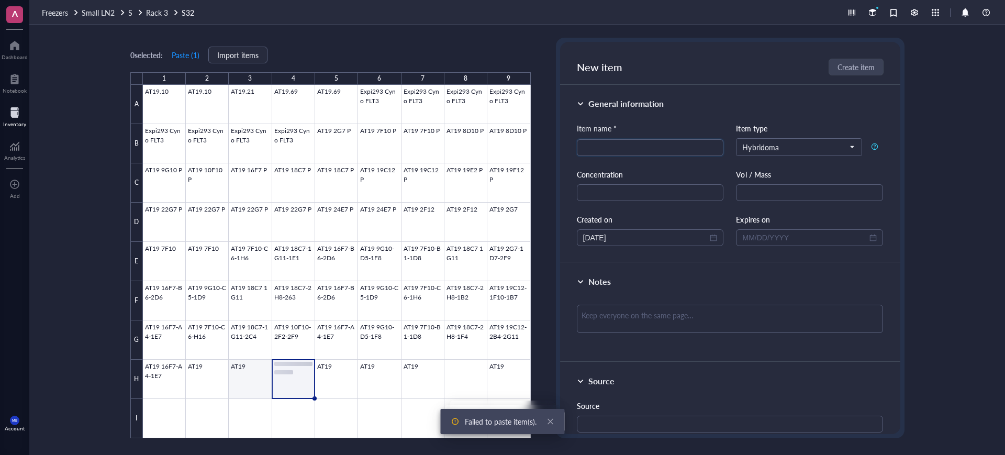
click at [250, 366] on div at bounding box center [337, 261] width 388 height 353
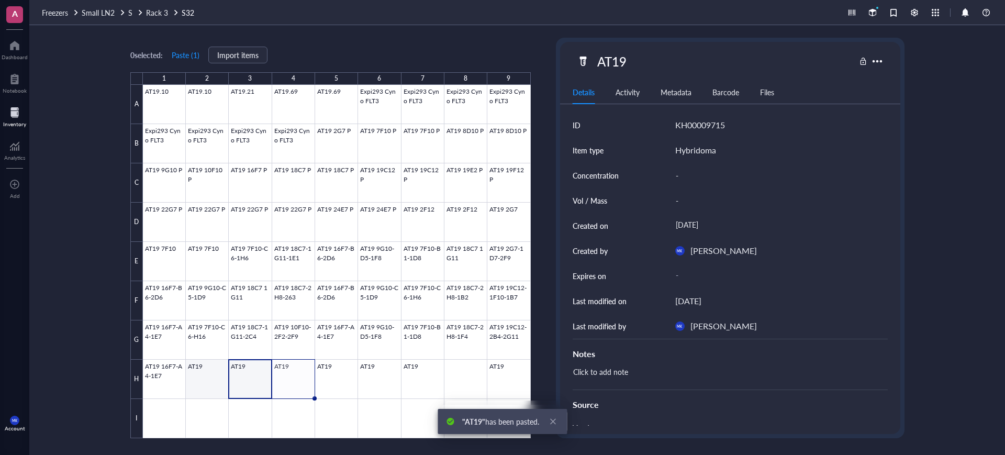
click at [209, 378] on div at bounding box center [337, 261] width 388 height 353
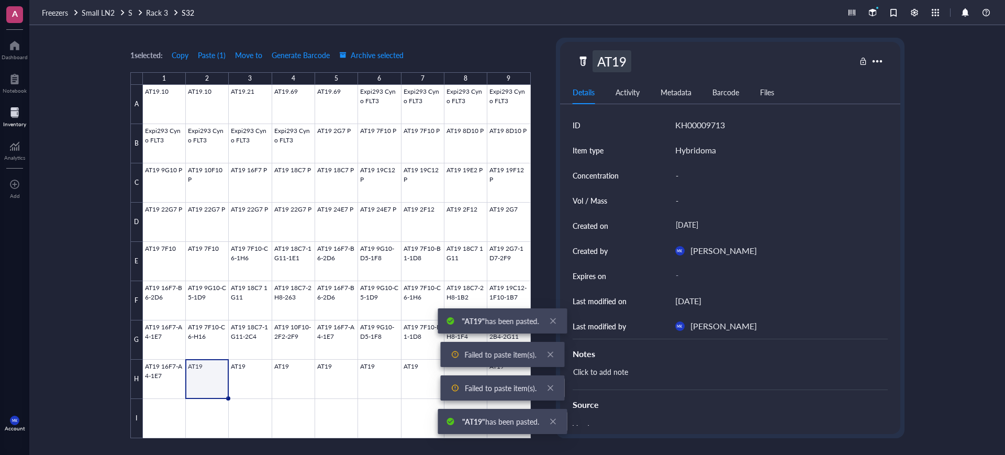
click at [628, 52] on div "AT19" at bounding box center [612, 61] width 39 height 22
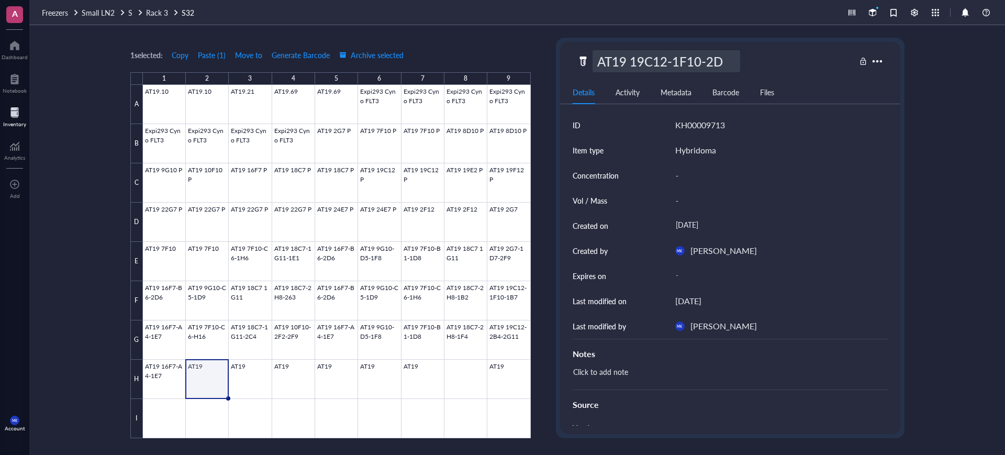
type input "AT19 19C12-1F10-2D3"
click at [266, 378] on div at bounding box center [337, 261] width 388 height 353
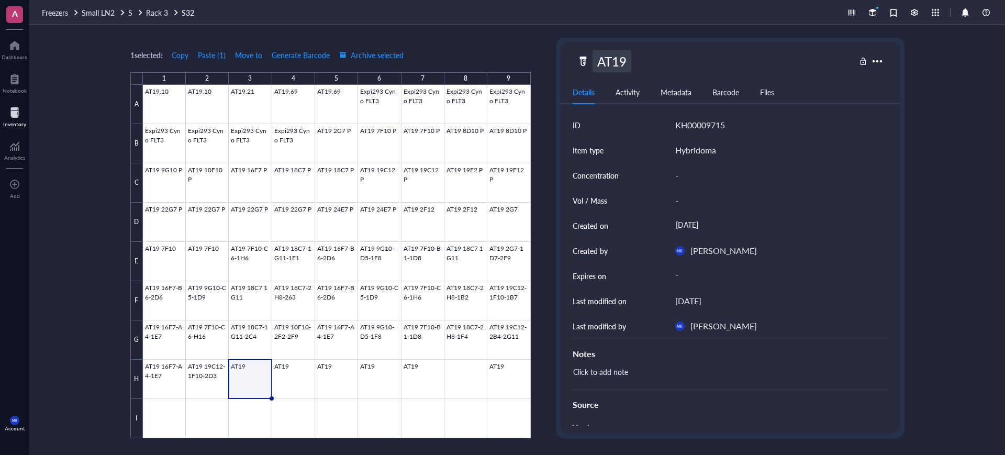
click at [613, 60] on div "AT19" at bounding box center [612, 61] width 39 height 22
type input "AT19 19C12-2B4-1B10"
click at [295, 382] on div at bounding box center [337, 261] width 388 height 353
click at [620, 63] on div "AT19" at bounding box center [612, 61] width 39 height 22
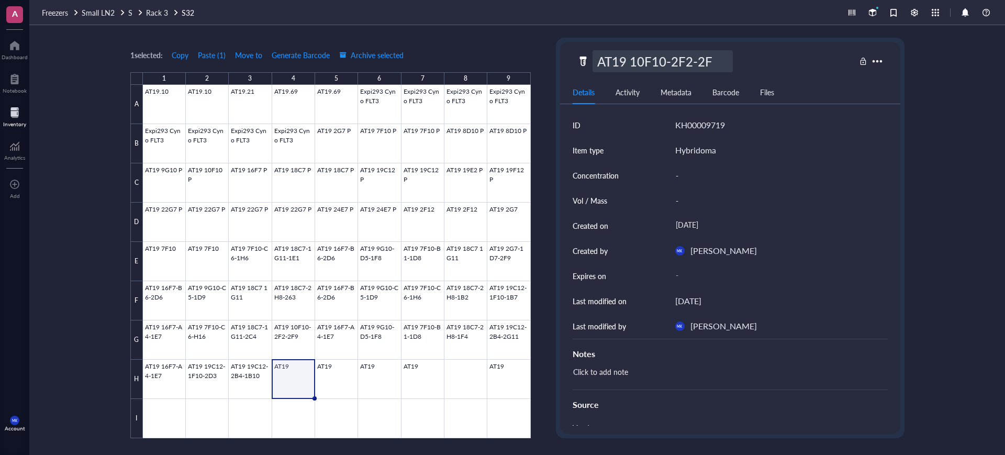
type input "AT19 10F10-2F2-2F9"
click at [351, 362] on div at bounding box center [337, 261] width 388 height 353
click at [626, 56] on div "AT19" at bounding box center [612, 61] width 39 height 22
type input "AT19 16F7-B6"
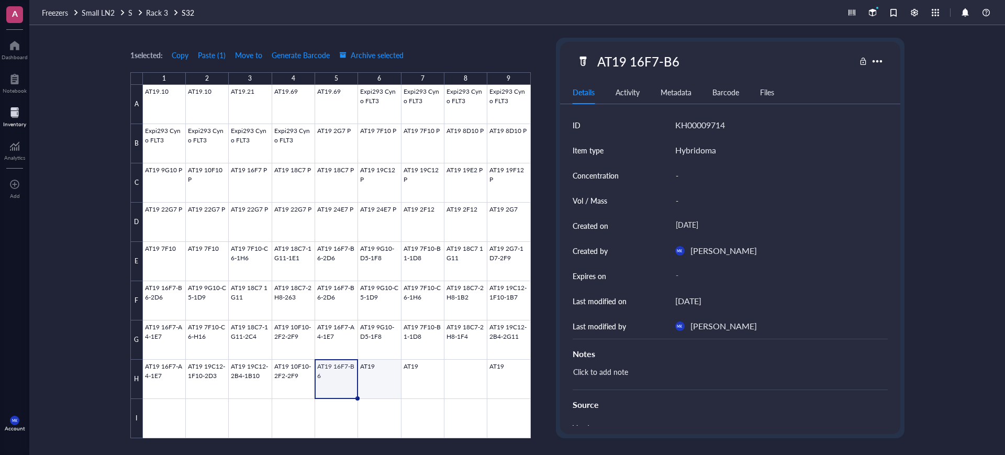
click at [381, 383] on div at bounding box center [337, 261] width 388 height 353
click at [624, 57] on div "AT19" at bounding box center [612, 61] width 39 height 22
type input "AT19 9G10-C5"
click at [437, 364] on div at bounding box center [337, 261] width 388 height 353
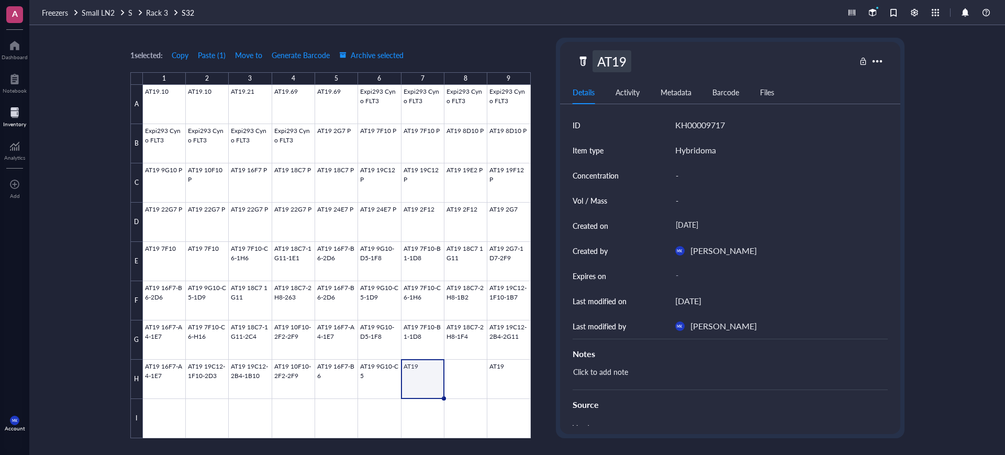
click at [616, 51] on div "AT19" at bounding box center [612, 61] width 39 height 22
type input "AT19 7F10-C6"
click at [468, 376] on div at bounding box center [337, 261] width 388 height 353
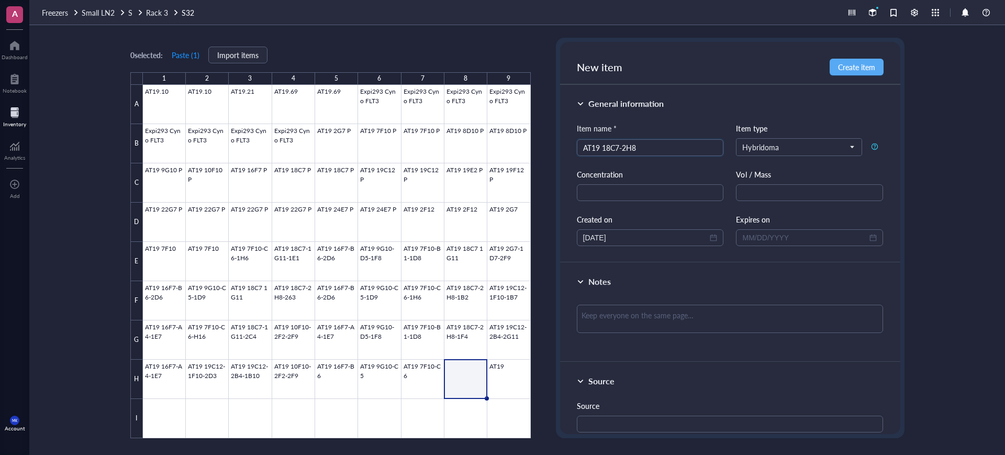
type input "AT19 18C7-2H8"
click at [519, 380] on div at bounding box center [337, 261] width 388 height 353
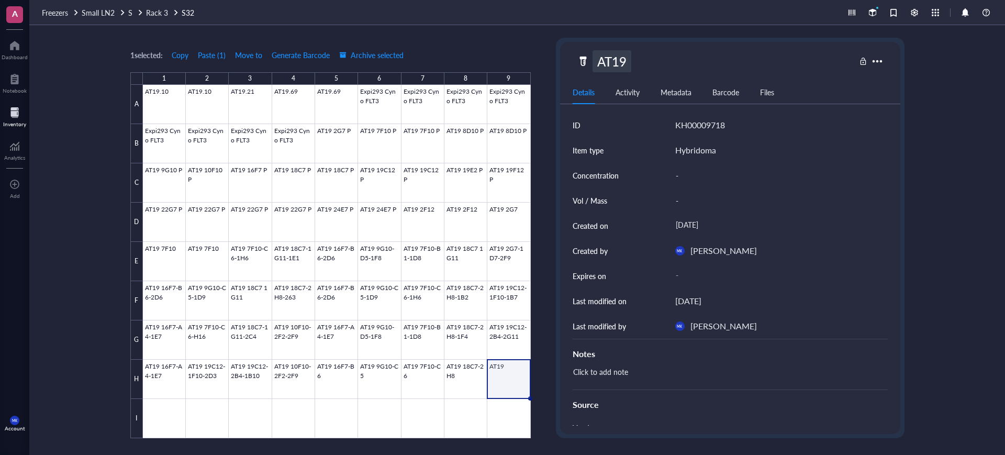
click at [625, 60] on div "AT19" at bounding box center [612, 61] width 39 height 22
type input "AT19 18C7-2H8-2G3"
click at [137, 413] on div "I" at bounding box center [136, 418] width 13 height 39
click at [152, 412] on div at bounding box center [337, 261] width 388 height 353
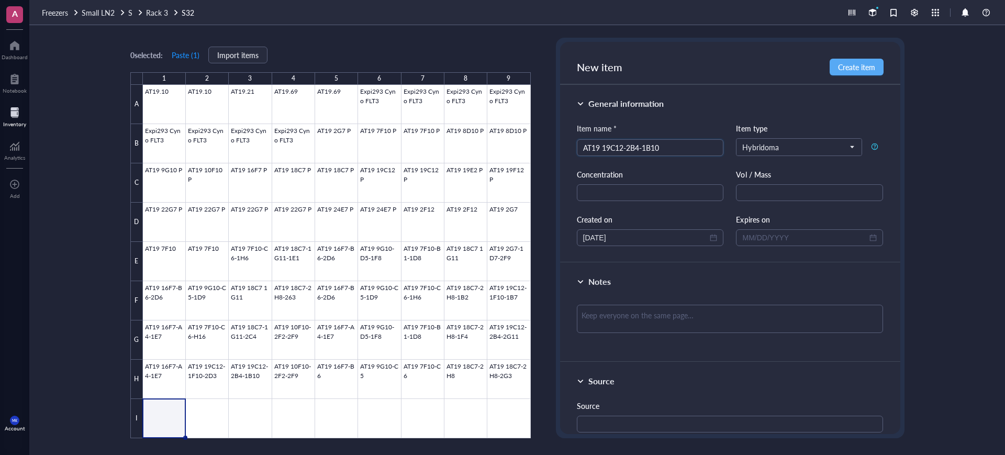
type input "AT19 19C12-2B4-1B10"
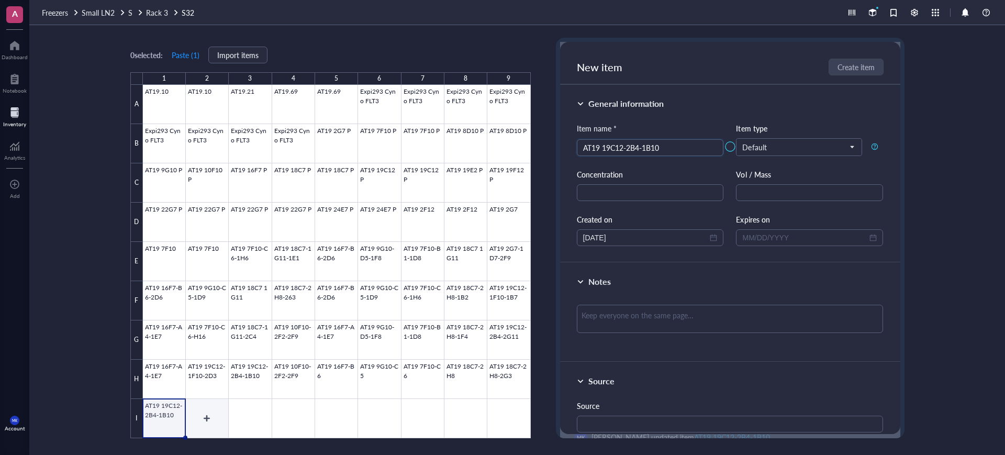
click at [195, 412] on div at bounding box center [337, 261] width 388 height 353
type input "AT19 1D7-1D6"
drag, startPoint x: 248, startPoint y: 421, endPoint x: 348, endPoint y: 342, distance: 127.2
click at [248, 419] on div at bounding box center [337, 261] width 388 height 353
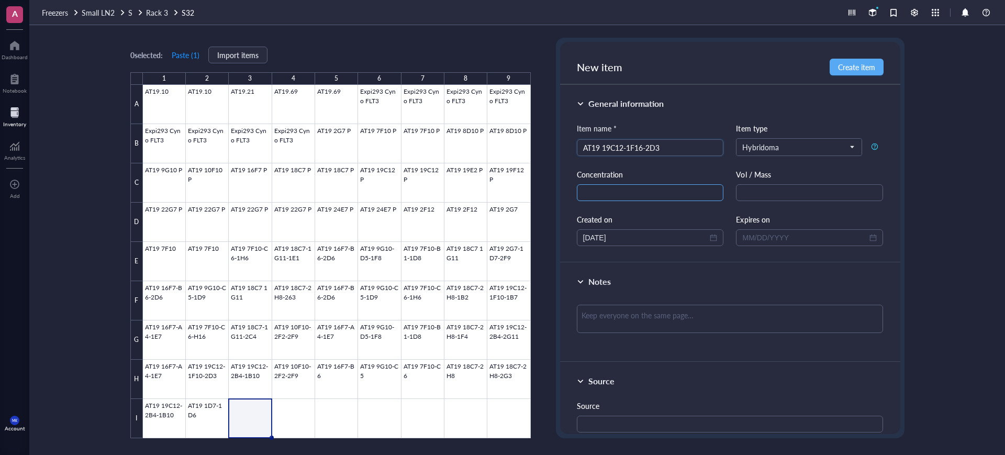
type input "AT19 19C12-1F16-2D3"
click at [298, 415] on div at bounding box center [337, 261] width 388 height 353
type input "AT19 10F10-2F2-1B3"
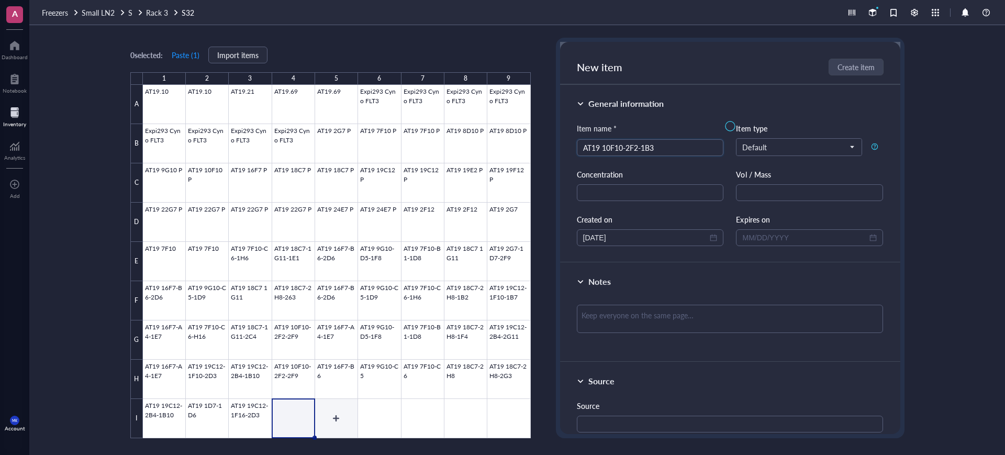
click at [328, 413] on div at bounding box center [337, 261] width 388 height 353
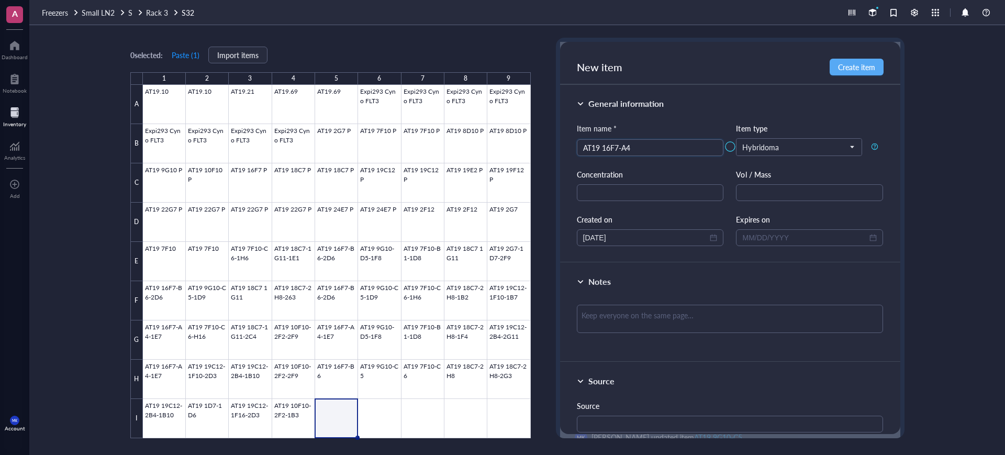
type input "AT19 16F7-A4"
click at [381, 424] on div at bounding box center [337, 261] width 388 height 353
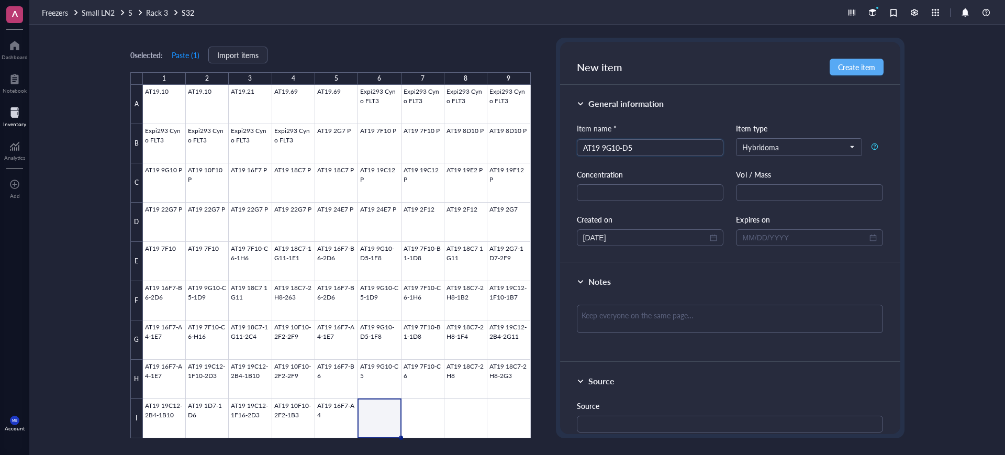
type input "AT19 9G10-D5"
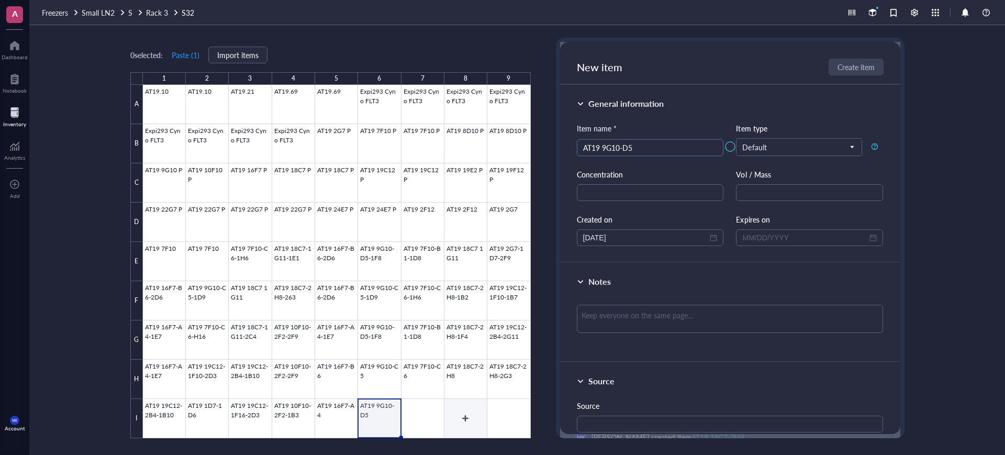
click at [445, 427] on div at bounding box center [337, 261] width 388 height 353
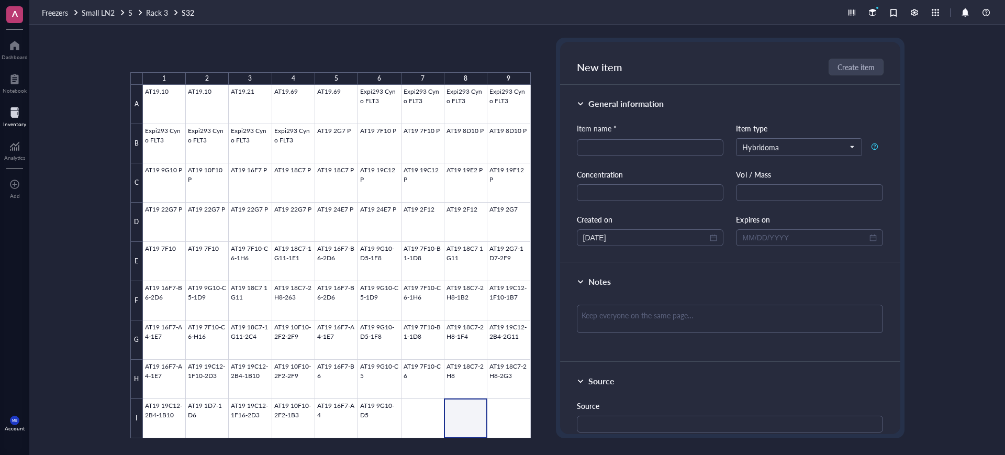
click at [437, 426] on div at bounding box center [337, 261] width 388 height 353
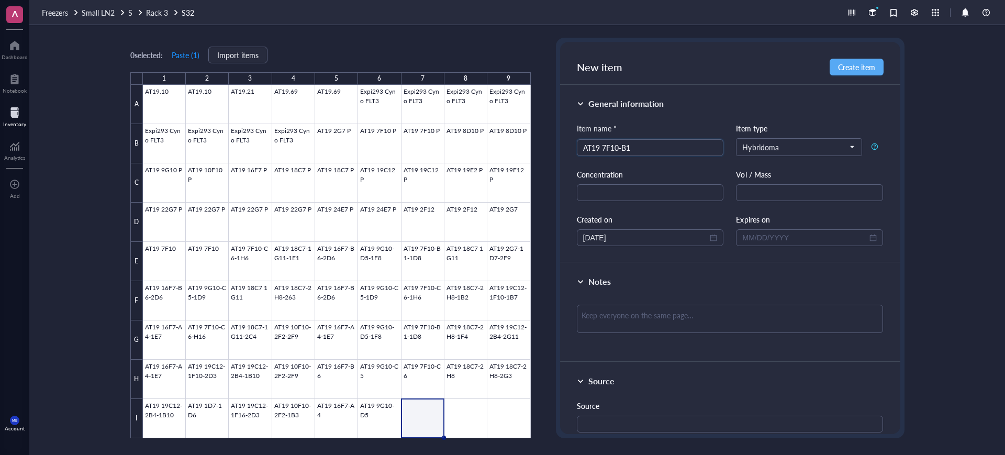
type input "AT19 7F10-B1"
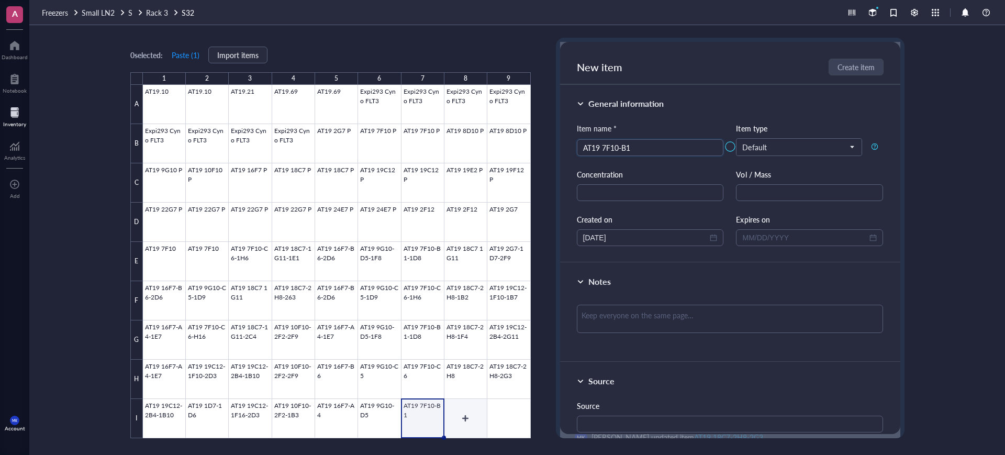
click at [477, 413] on div at bounding box center [337, 261] width 388 height 353
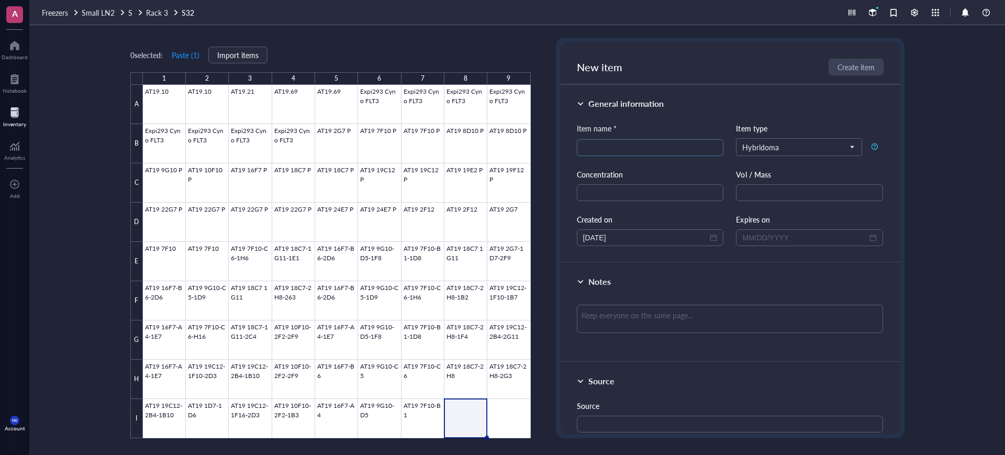
type input "Q"
type input "AT19 18C7-2H8"
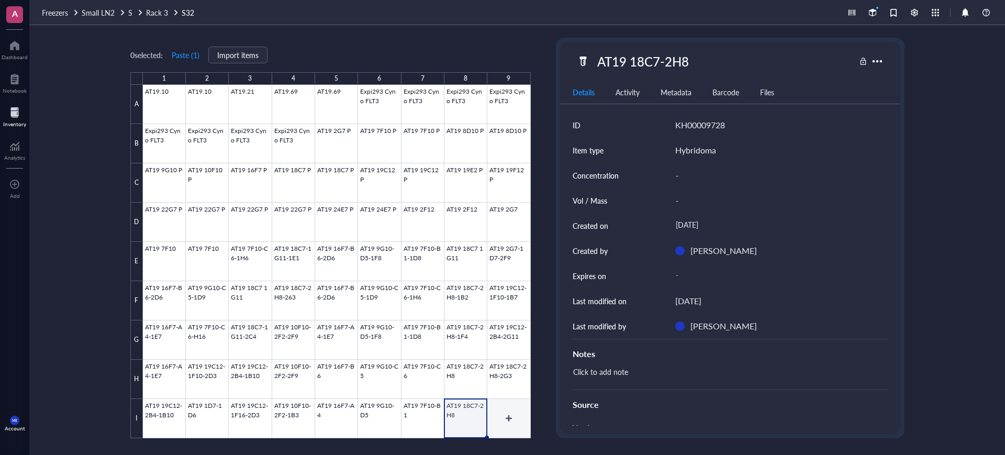
click at [526, 406] on div at bounding box center [337, 261] width 388 height 353
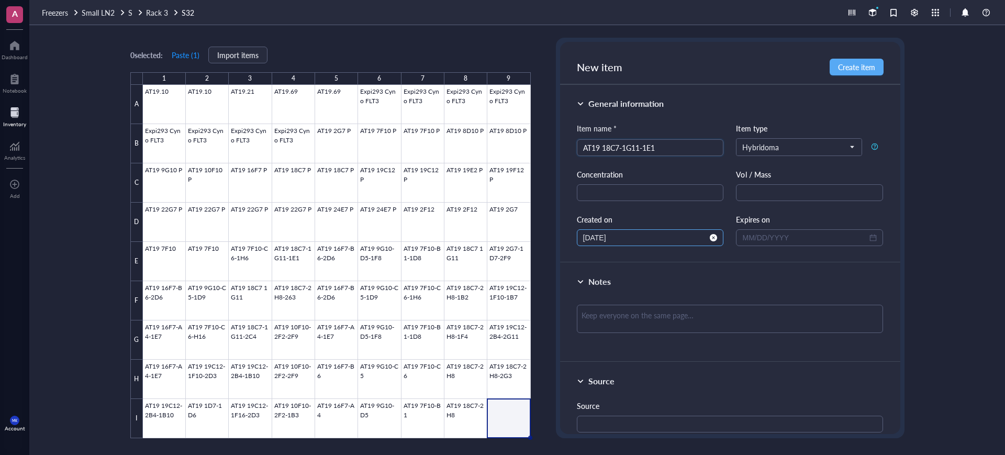
type input "AT19 18C7-1G11-1E1"
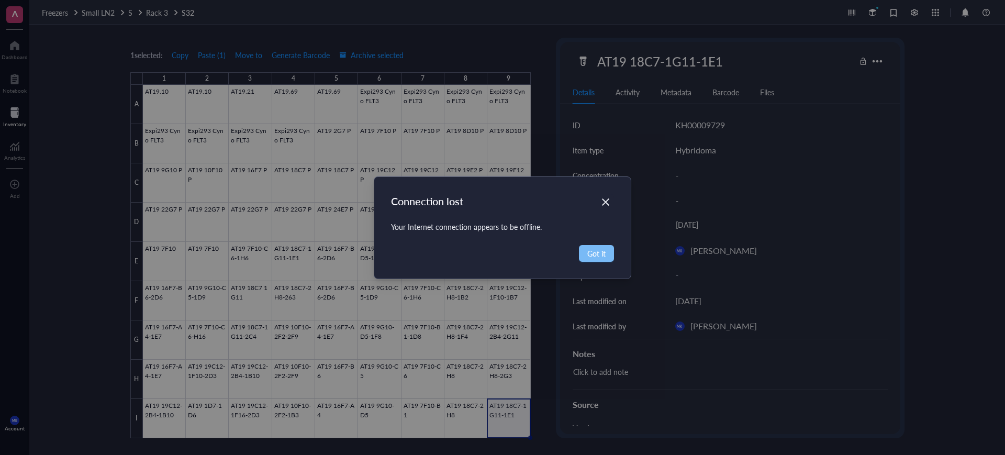
click at [597, 252] on div "Connection lost Your Internet connection appears to be offline. Got it" at bounding box center [502, 227] width 1005 height 455
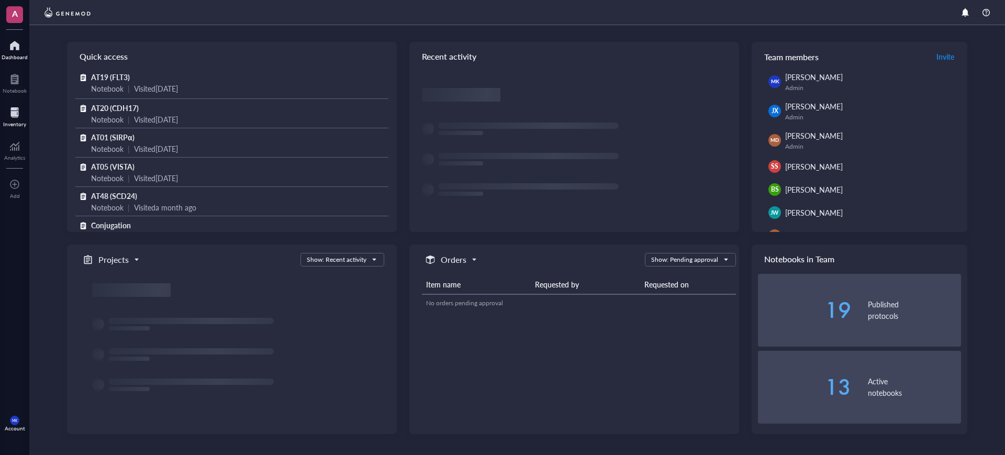
click at [21, 117] on div at bounding box center [14, 112] width 23 height 17
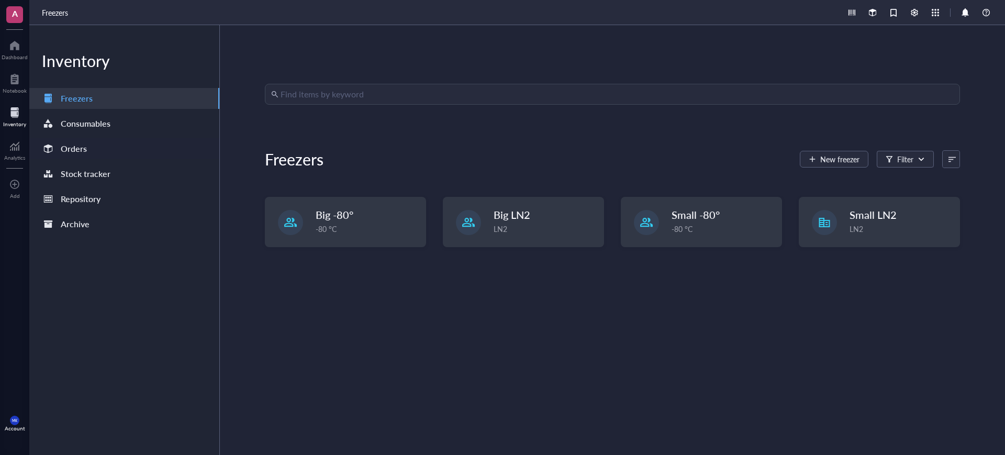
click at [92, 158] on div "Orders" at bounding box center [124, 148] width 190 height 21
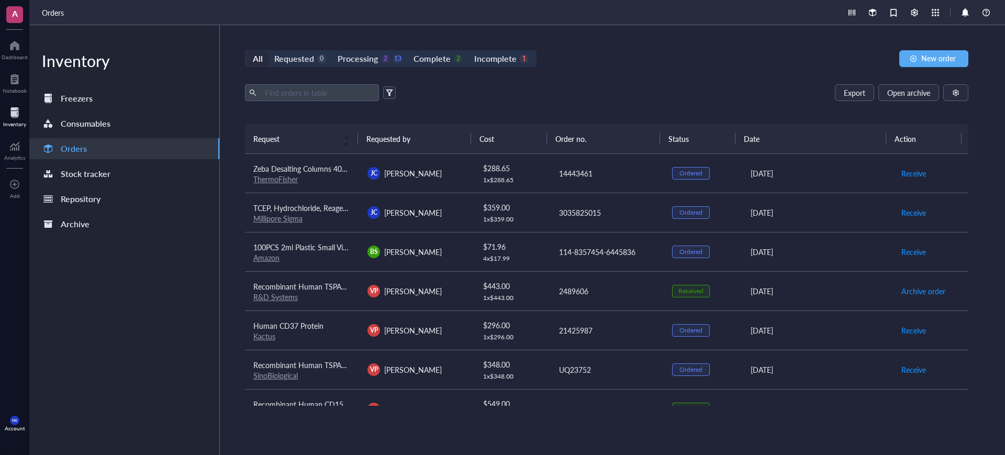
click at [528, 210] on div "$ 359.00" at bounding box center [512, 208] width 59 height 12
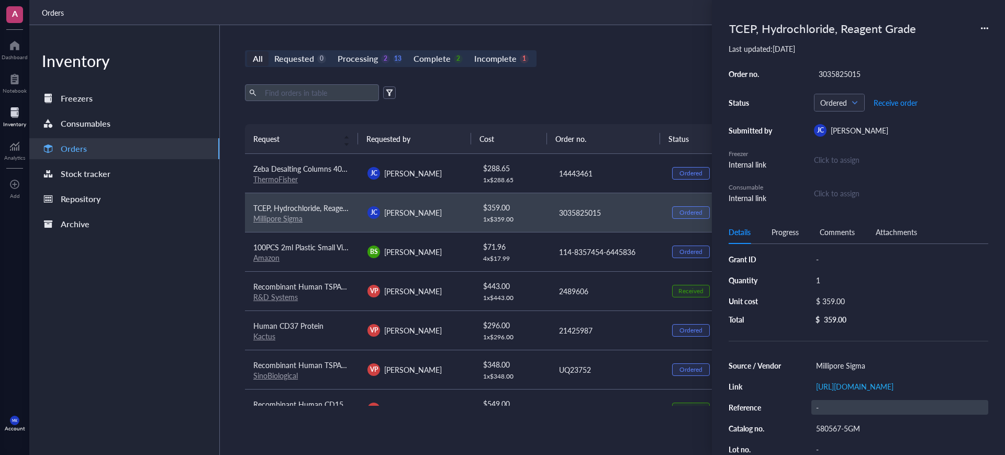
scroll to position [7, 0]
click at [852, 79] on div "3035825015" at bounding box center [901, 74] width 174 height 15
click at [527, 167] on div "$ 288.65" at bounding box center [512, 168] width 59 height 12
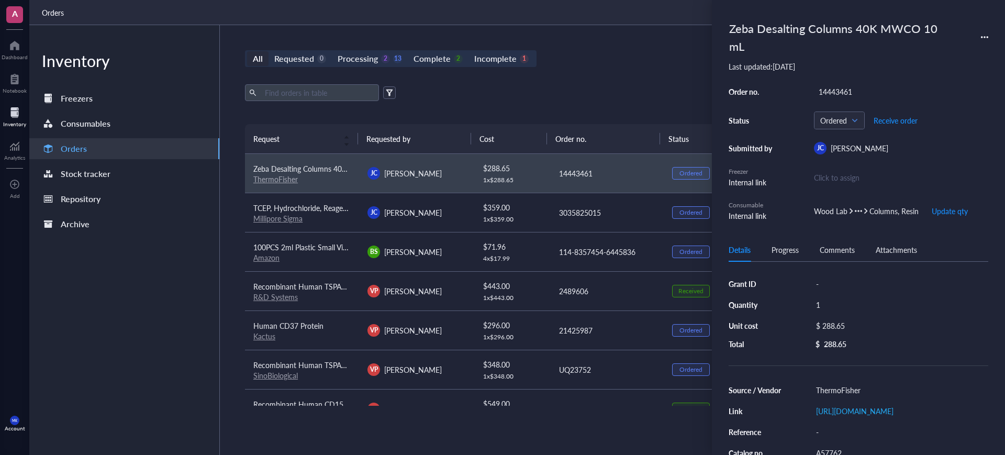
click at [485, 218] on div "1 x $ 359.00" at bounding box center [512, 219] width 59 height 8
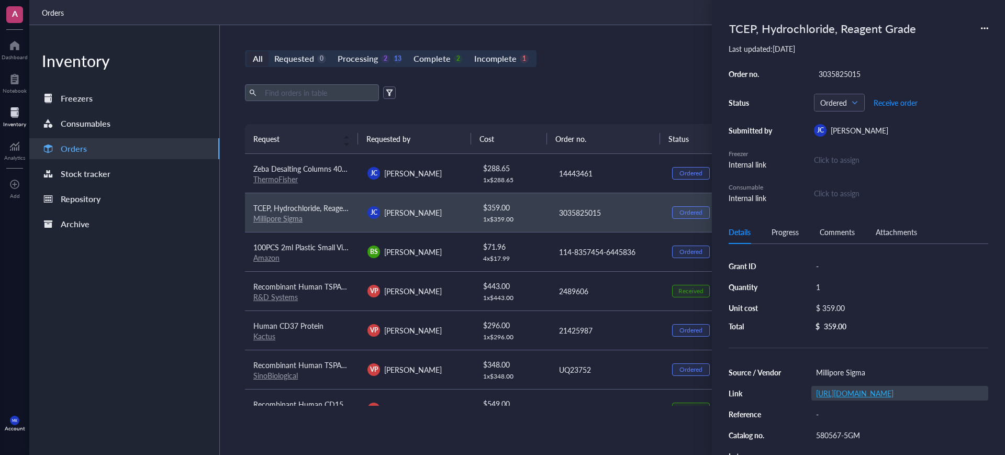
click at [877, 392] on link "https://www.sigmaaldrich.com/US/en/product/mm/580567" at bounding box center [855, 393] width 78 height 10
click at [627, 73] on div "All Requested 0 Processing 2 13 Complete 2 Incomplete 1 New order Export Open a…" at bounding box center [607, 240] width 774 height 430
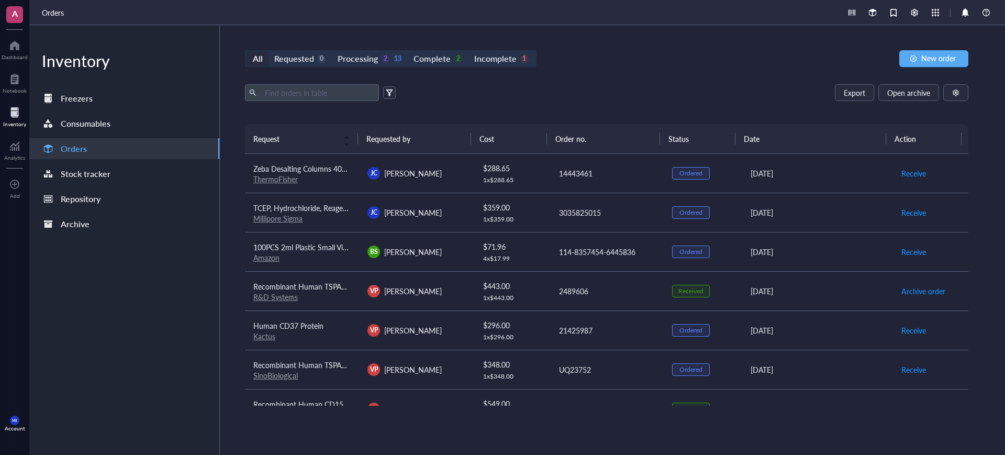
click at [656, 213] on td "3035825015" at bounding box center [607, 212] width 114 height 39
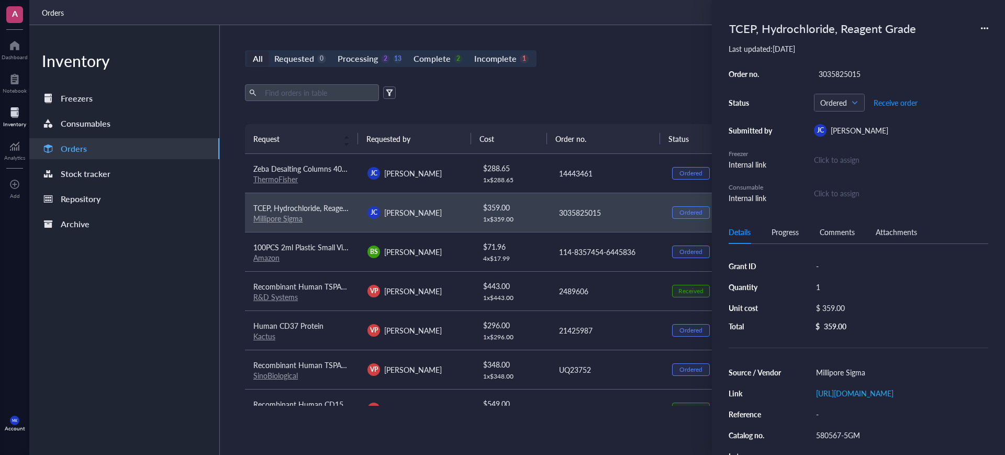
click at [989, 32] on div "TCEP, Hydrochloride, Reagent Grade Last updated: August 13, 2025 Order no. 3035…" at bounding box center [858, 227] width 293 height 455
click at [988, 30] on icon at bounding box center [984, 28] width 7 height 7
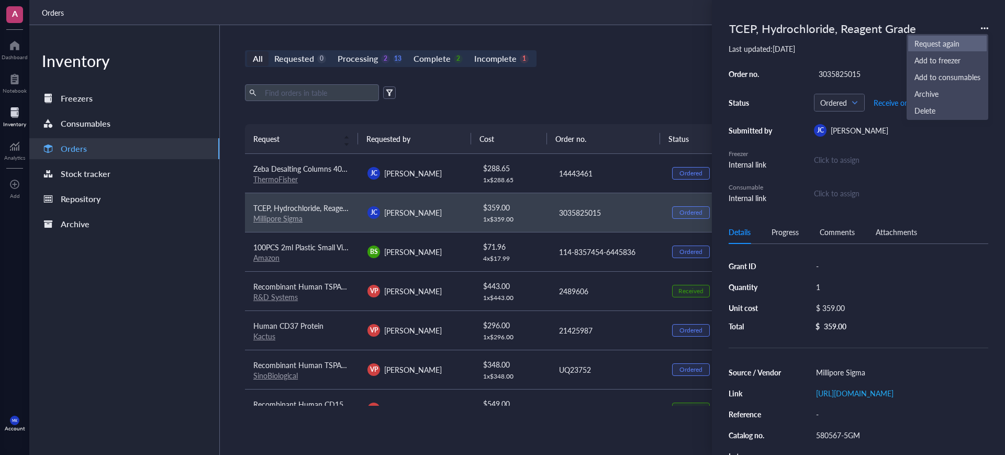
click at [962, 38] on span "Request again" at bounding box center [948, 44] width 66 height 12
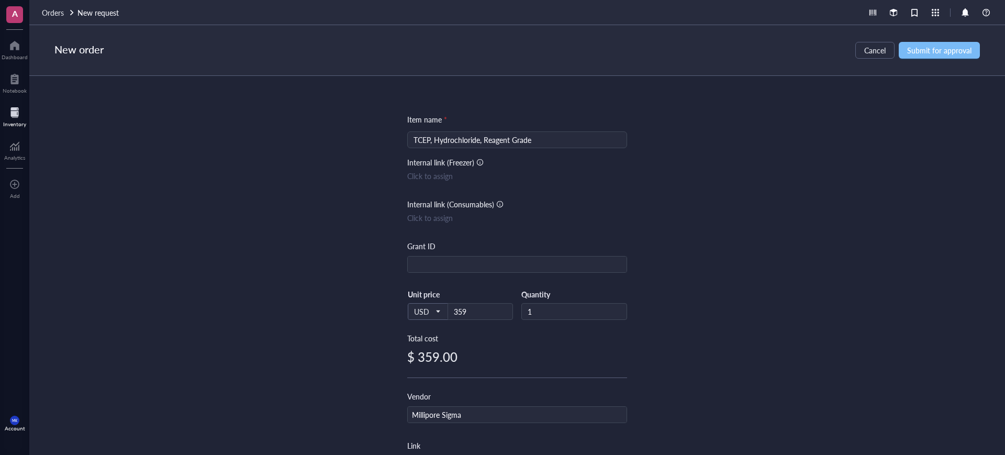
click at [945, 56] on button "Submit for approval" at bounding box center [939, 50] width 81 height 17
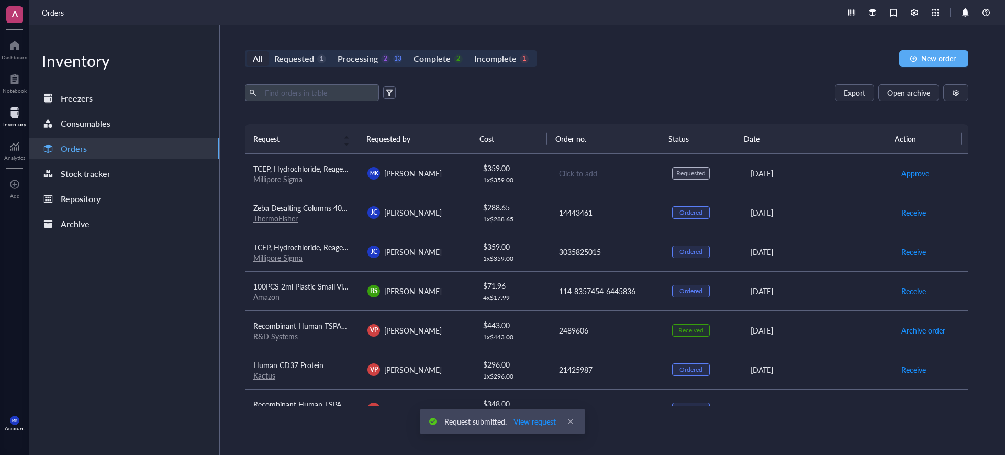
click at [652, 169] on td "Click to add" at bounding box center [607, 173] width 114 height 39
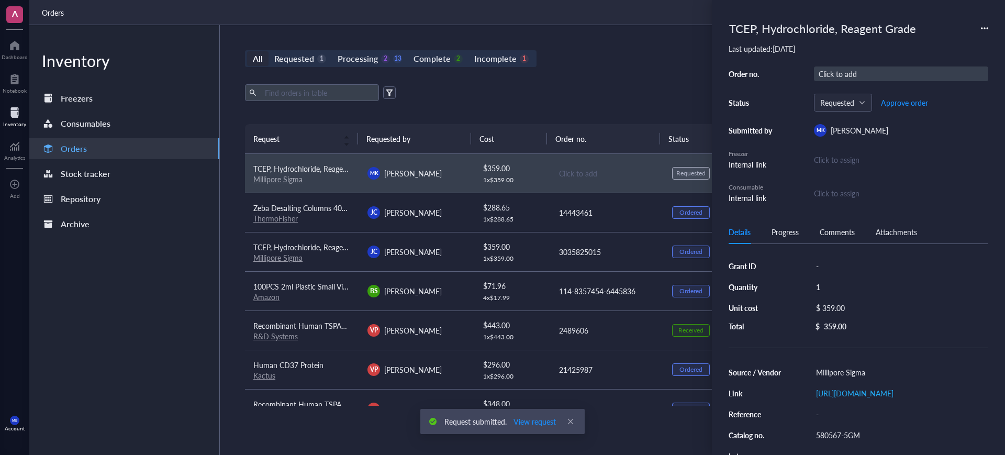
click at [868, 76] on div "Click to add" at bounding box center [901, 74] width 174 height 15
type input "3035827405"
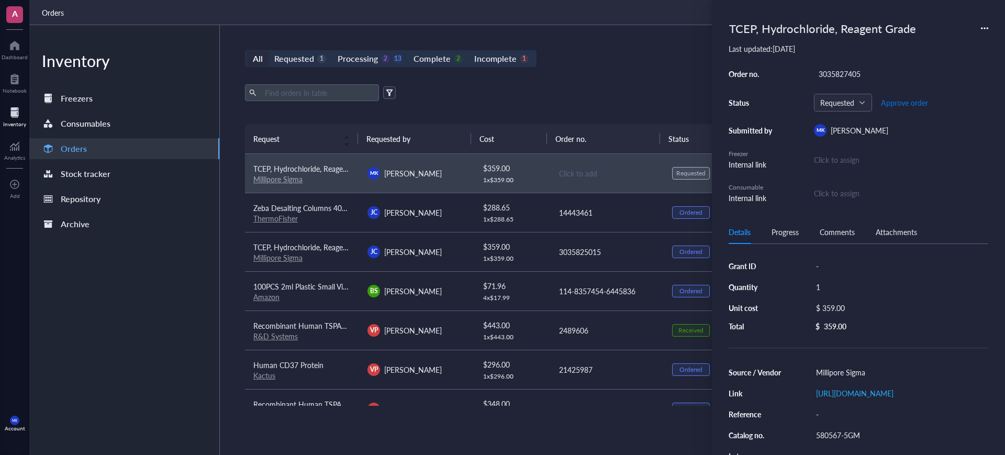
click at [905, 104] on span "Approve order" at bounding box center [904, 102] width 47 height 8
click at [905, 104] on span "Place order" at bounding box center [897, 102] width 36 height 8
click at [660, 73] on div "All Requested 0 Processing 2 14 Complete 2 Incomplete 1 New order Export Open a…" at bounding box center [607, 240] width 774 height 430
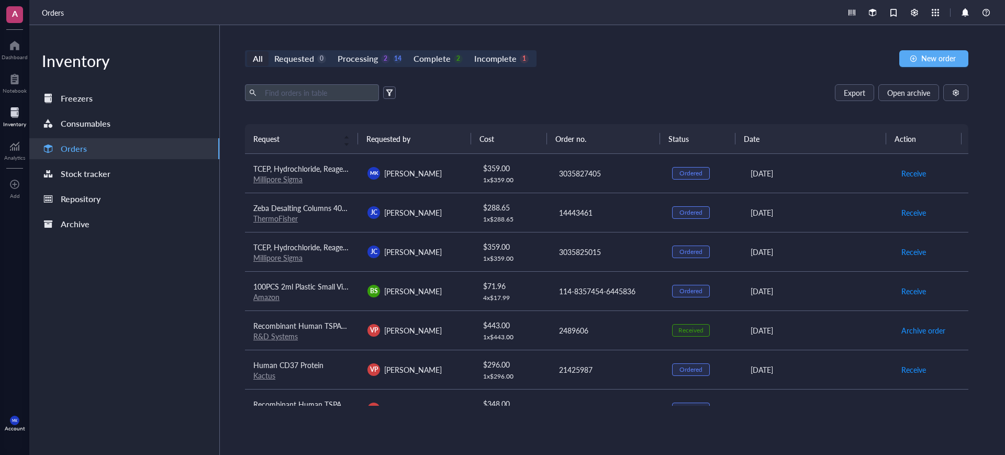
click at [629, 170] on div "3035827405" at bounding box center [607, 174] width 96 height 12
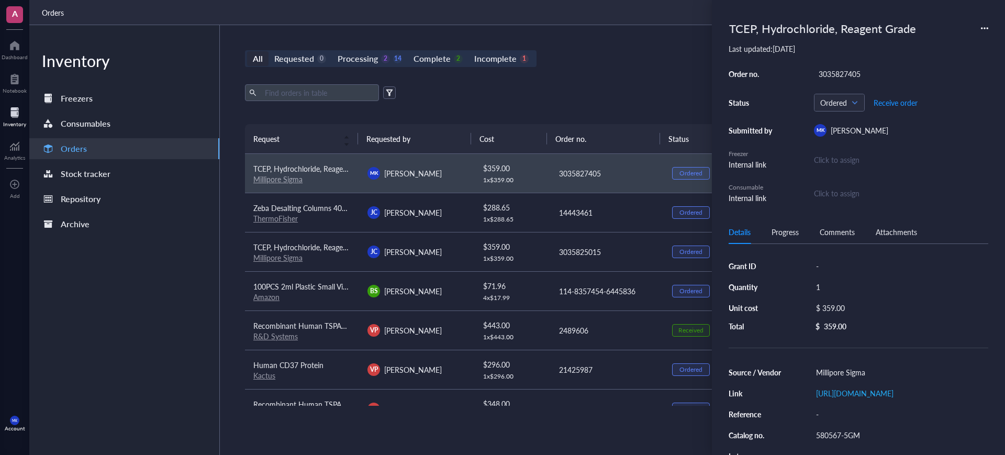
click at [636, 54] on div "All Requested 0 Processing 2 14 Complete 2 Incomplete 1 New order" at bounding box center [607, 58] width 724 height 17
